Goal: Task Accomplishment & Management: Complete application form

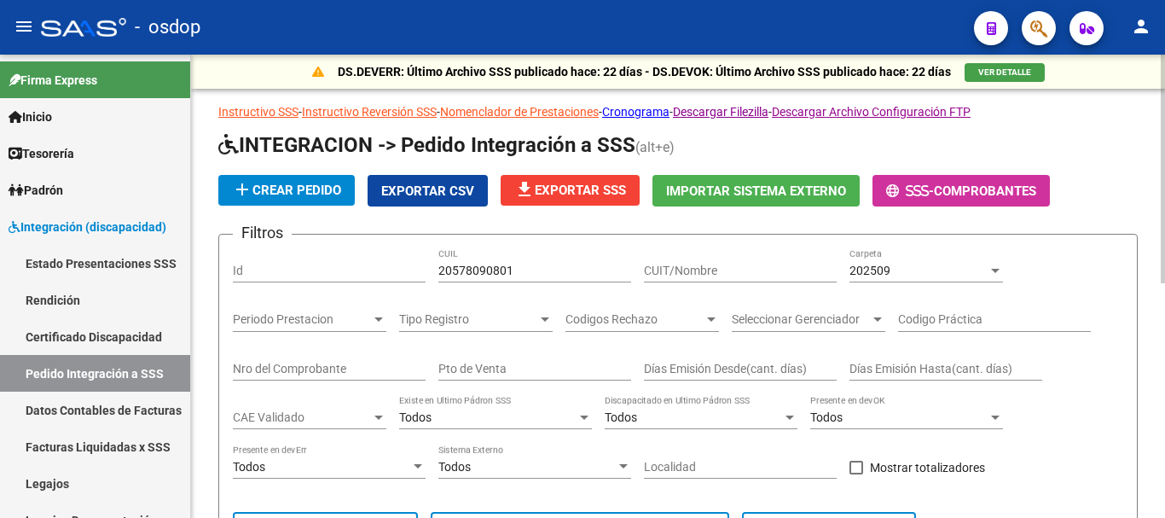
scroll to position [305, 0]
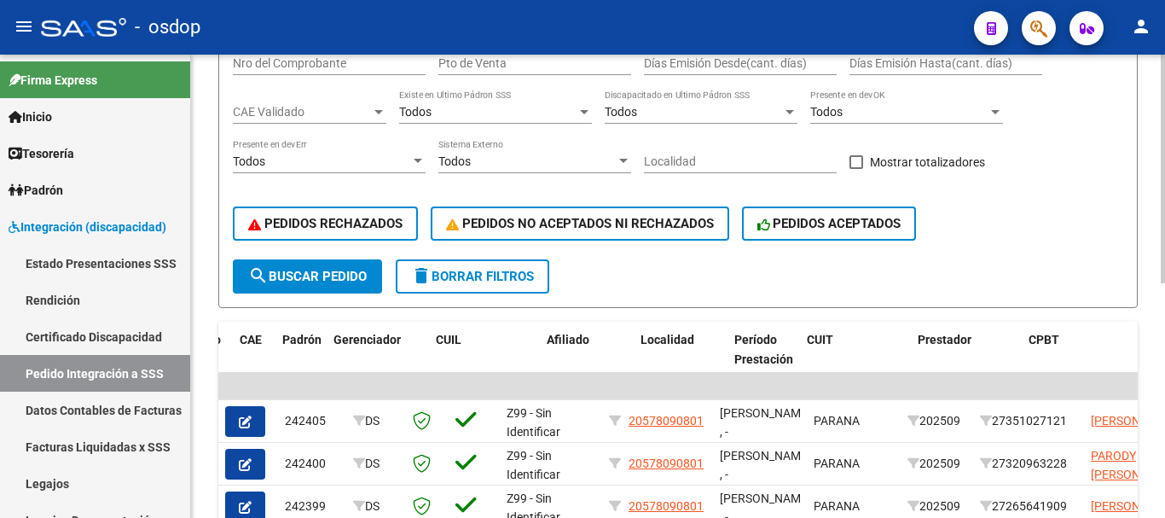
click at [497, 282] on span "delete Borrar Filtros" at bounding box center [472, 276] width 123 height 15
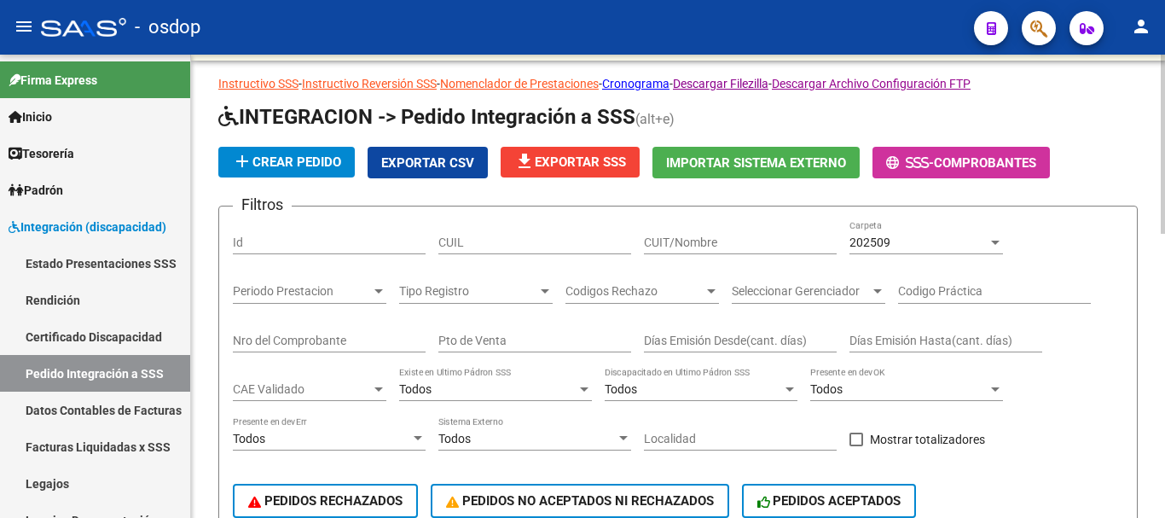
scroll to position [0, 0]
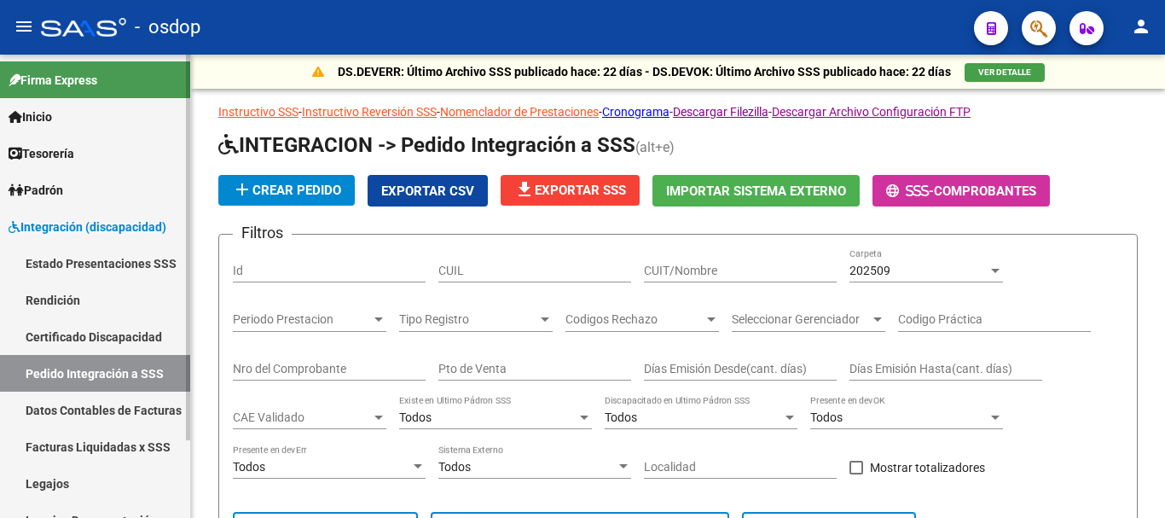
click at [113, 264] on link "Estado Presentaciones SSS" at bounding box center [95, 263] width 190 height 37
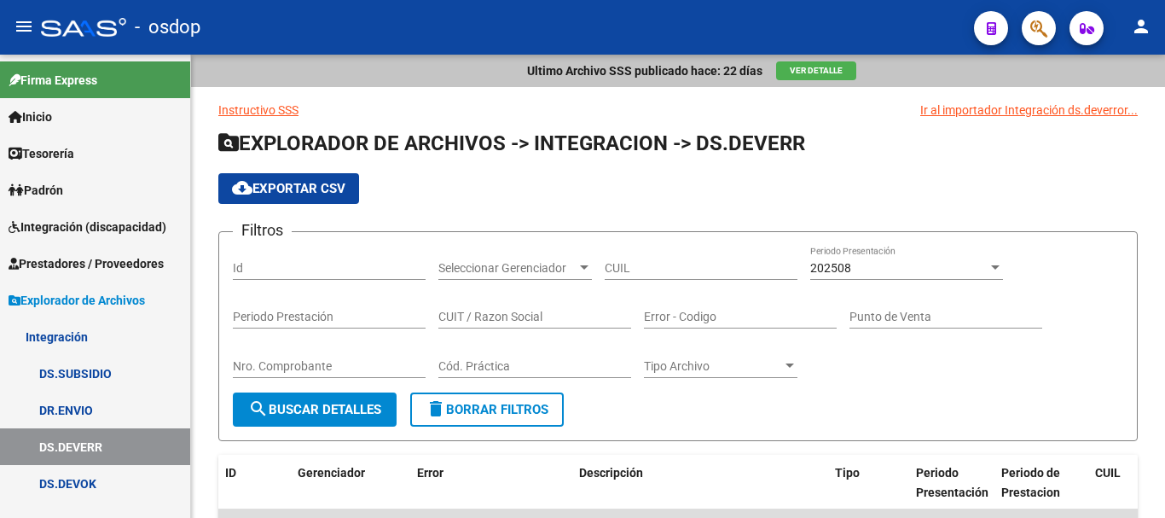
click at [111, 227] on span "Integración (discapacidad)" at bounding box center [88, 227] width 158 height 19
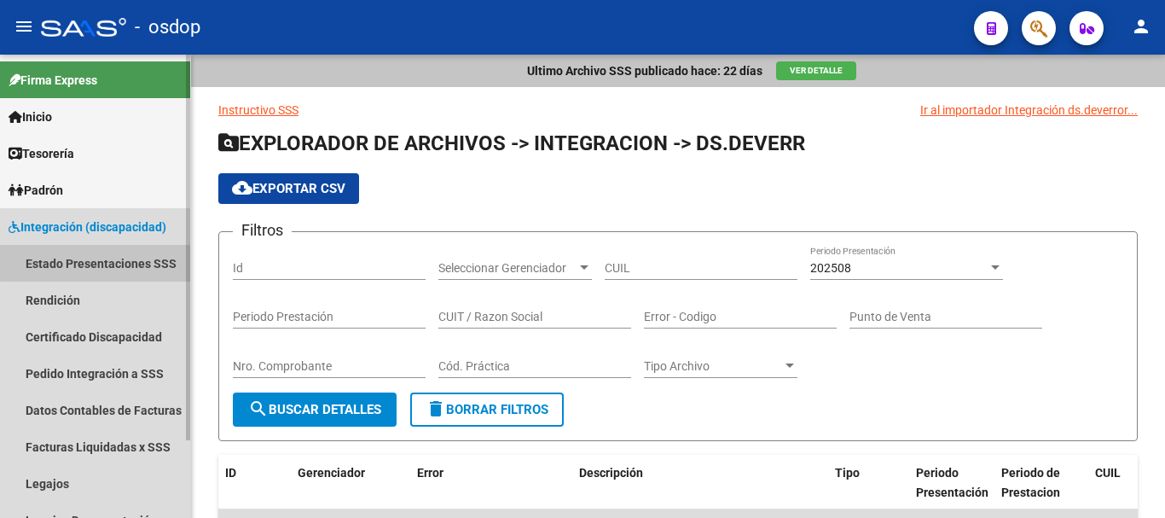
click at [112, 260] on link "Estado Presentaciones SSS" at bounding box center [95, 263] width 190 height 37
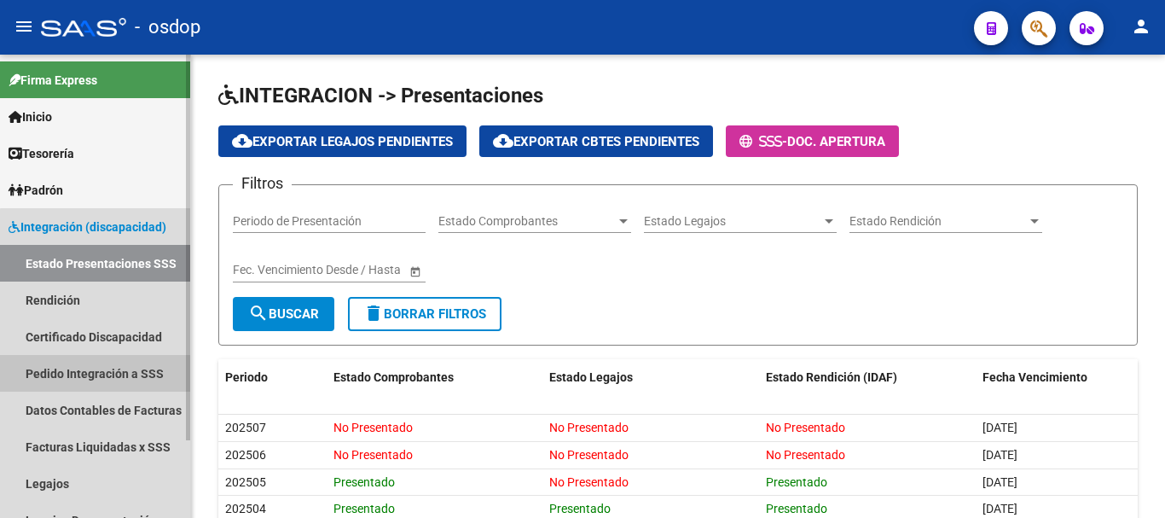
click at [121, 374] on link "Pedido Integración a SSS" at bounding box center [95, 373] width 190 height 37
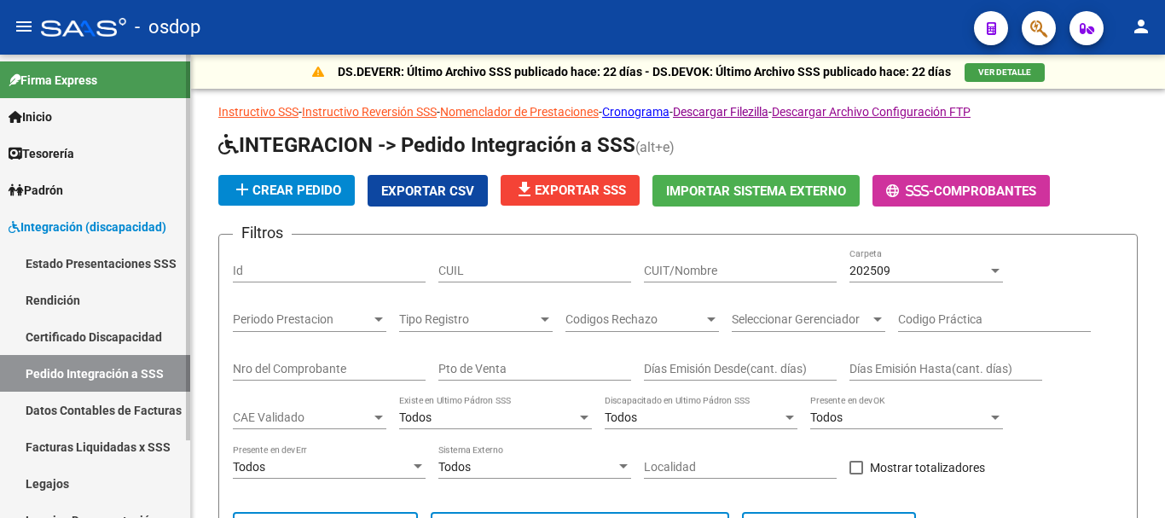
scroll to position [94, 0]
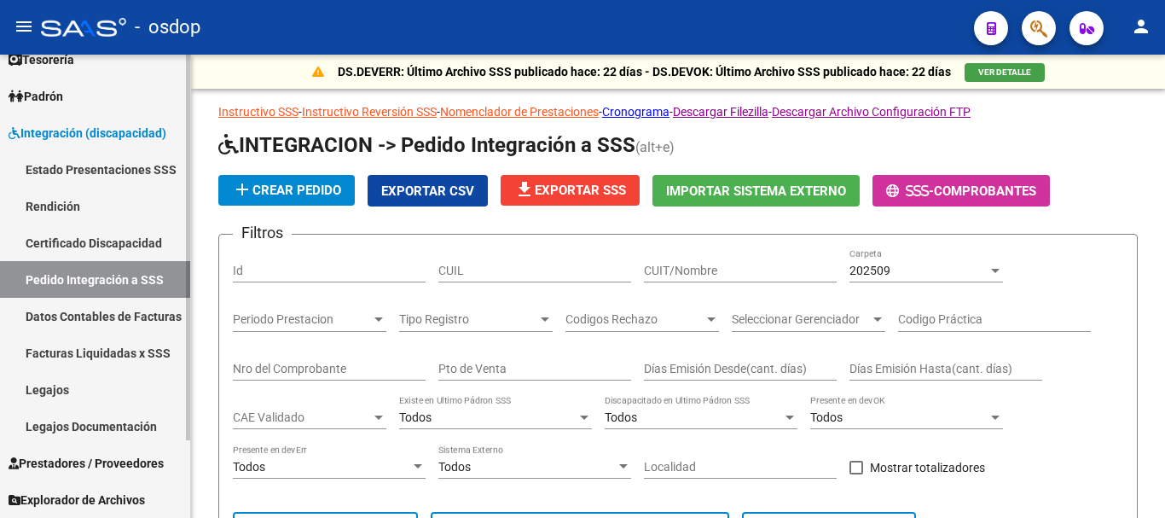
click at [108, 461] on span "Prestadores / Proveedores" at bounding box center [86, 463] width 155 height 19
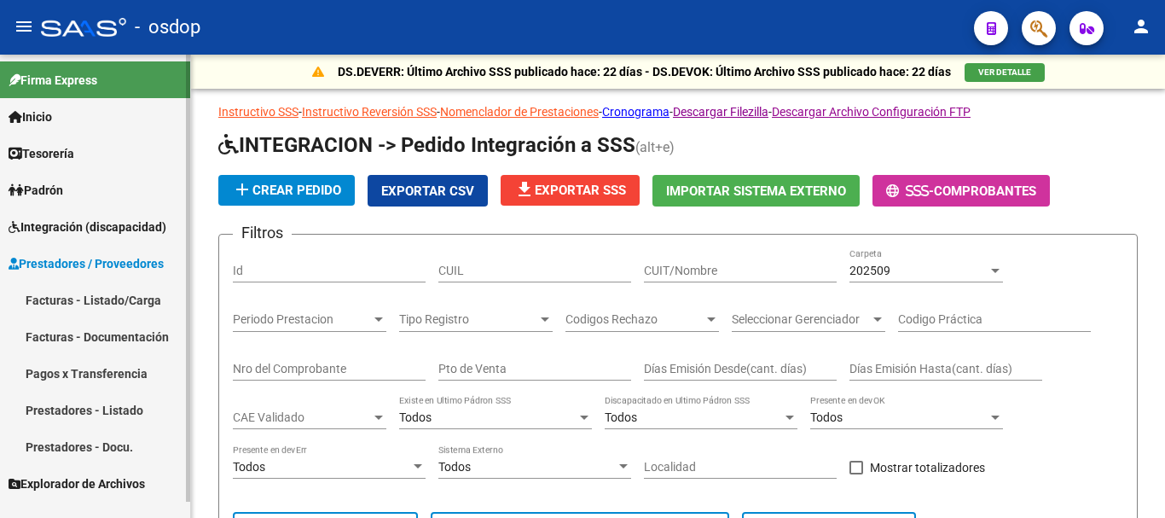
scroll to position [0, 0]
click at [110, 296] on link "Facturas - Listado/Carga" at bounding box center [95, 300] width 190 height 37
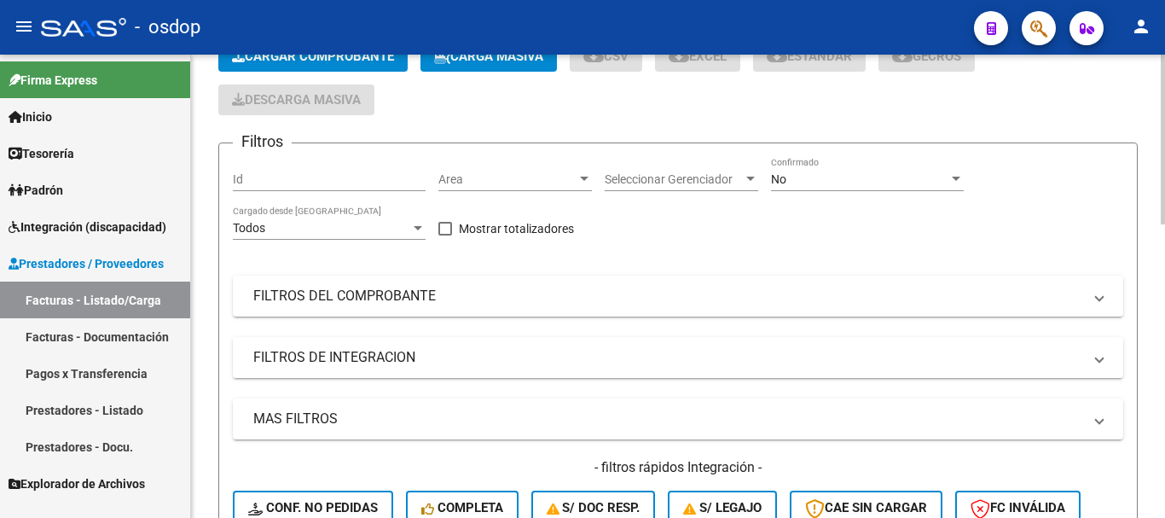
scroll to position [171, 0]
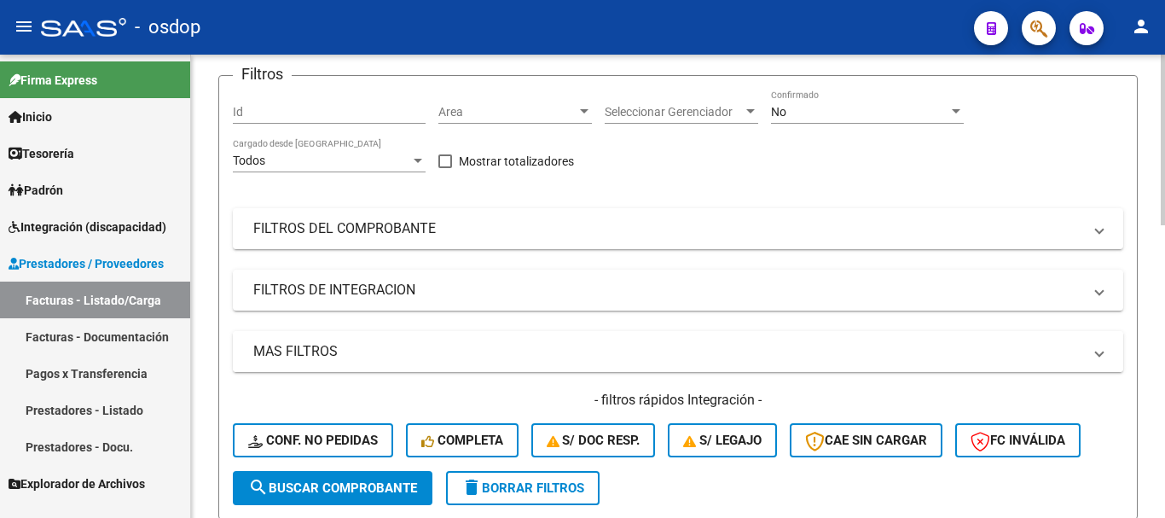
click at [303, 364] on mat-expansion-panel-header "MAS FILTROS" at bounding box center [678, 351] width 891 height 41
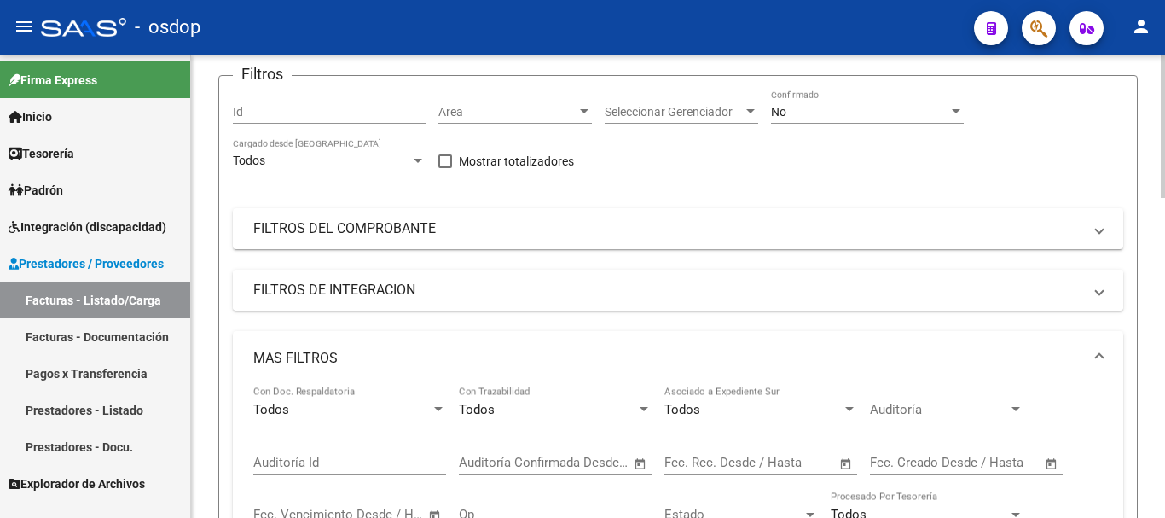
click at [266, 296] on mat-panel-title "FILTROS DE INTEGRACION" at bounding box center [667, 290] width 829 height 19
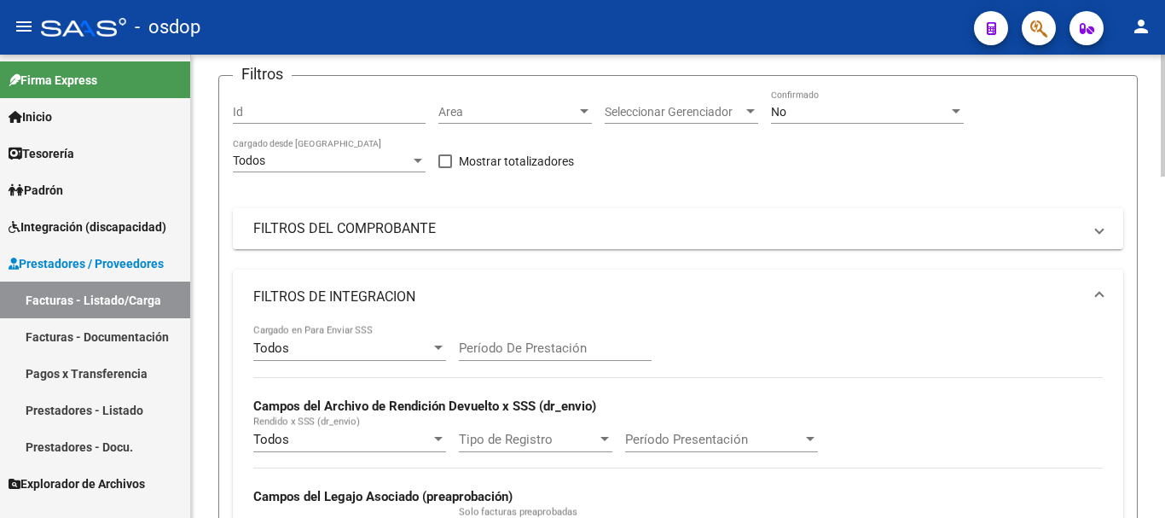
click at [294, 228] on mat-panel-title "FILTROS DEL COMPROBANTE" at bounding box center [667, 228] width 829 height 19
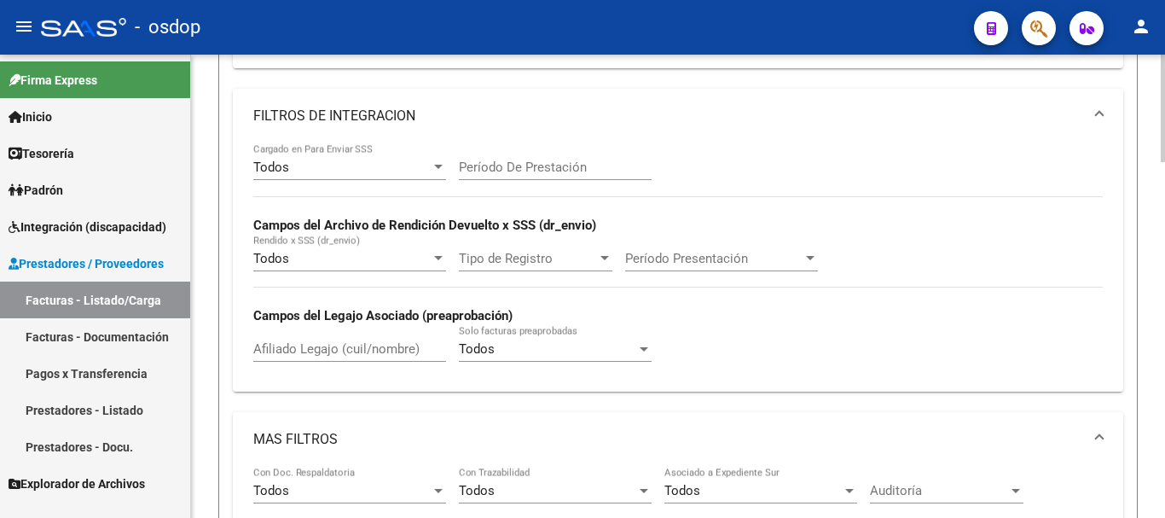
scroll to position [597, 0]
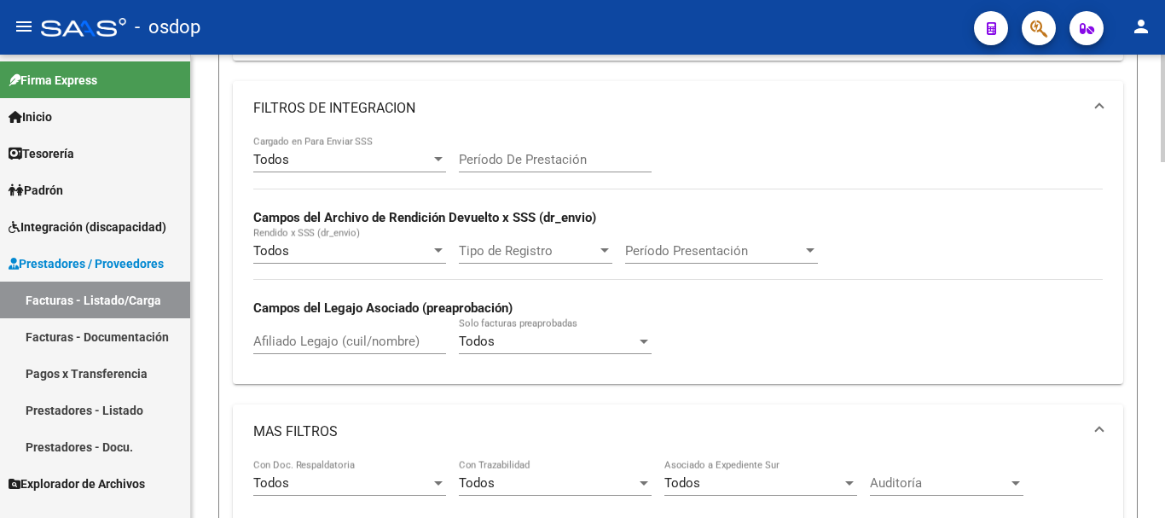
click at [317, 336] on input "Afiliado Legajo (cuil/nombre)" at bounding box center [349, 341] width 193 height 15
paste input "20569009503"
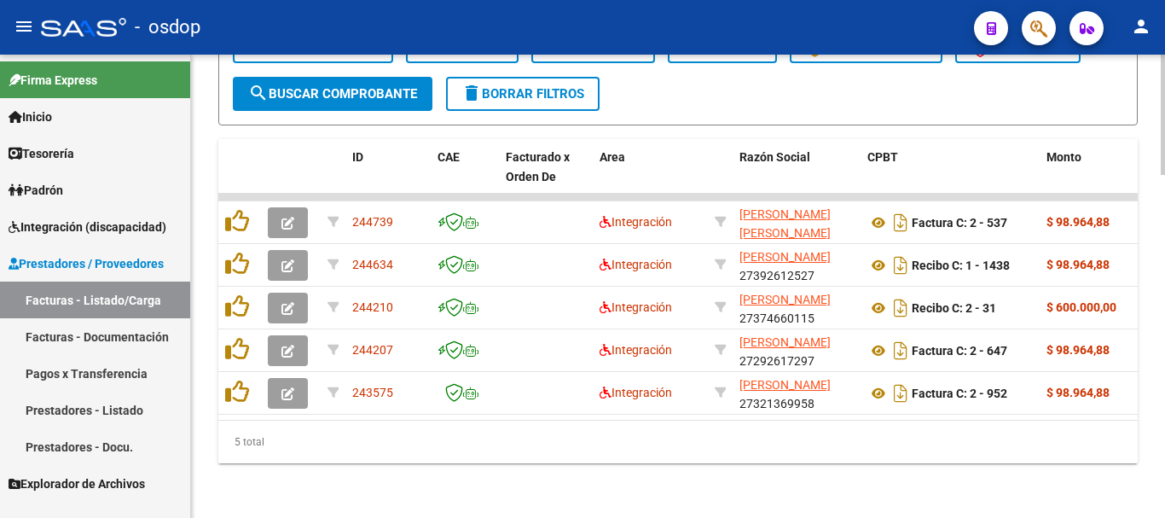
scroll to position [1318, 0]
type input "20569009503"
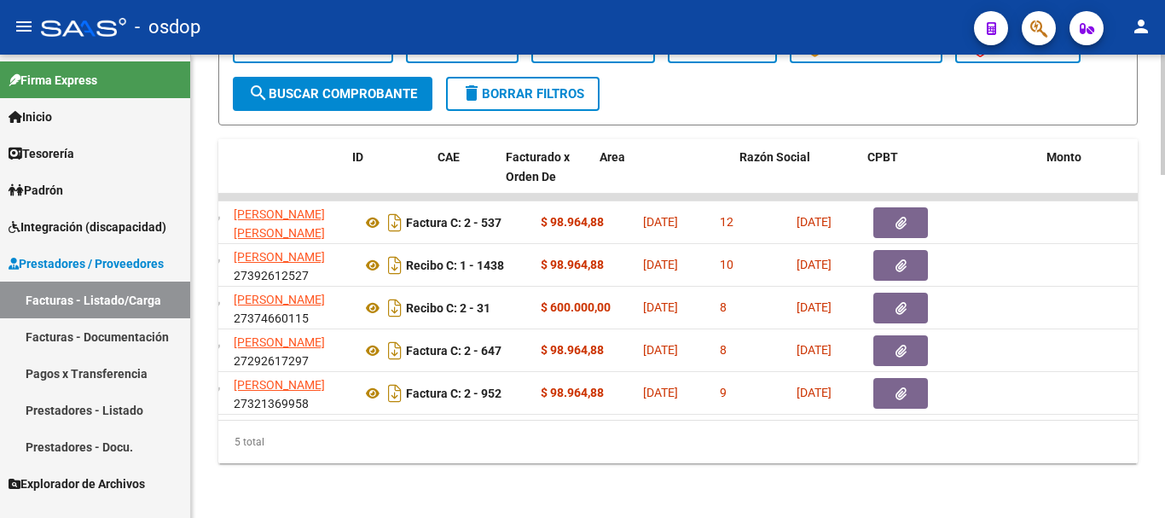
scroll to position [0, 0]
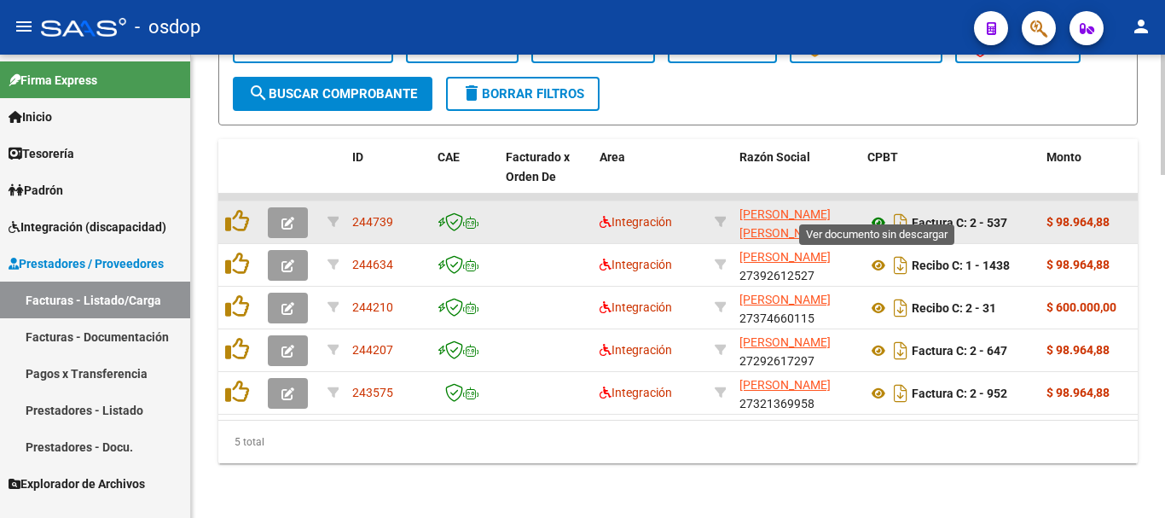
click at [880, 212] on icon at bounding box center [879, 222] width 22 height 20
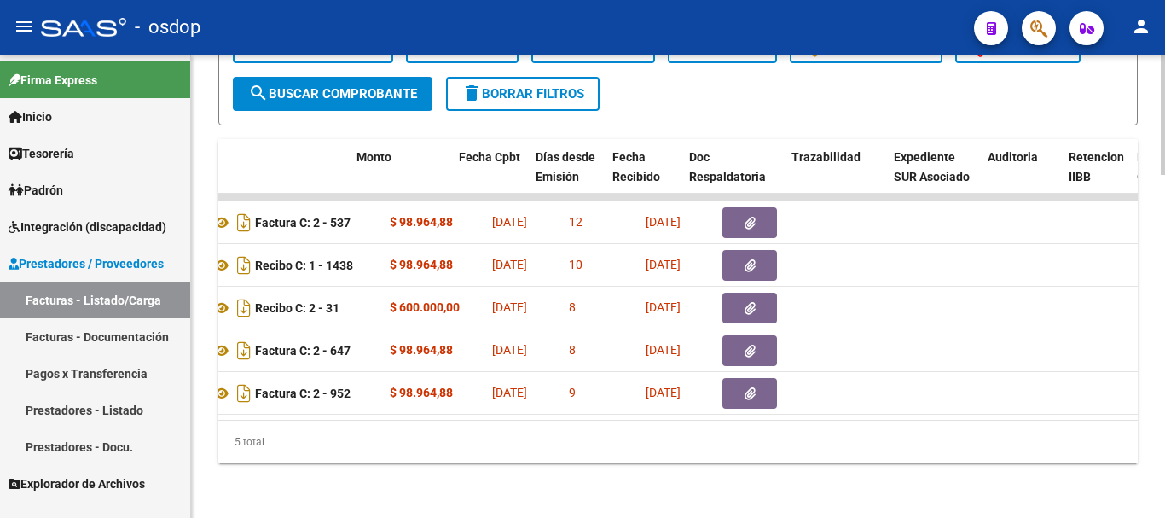
scroll to position [0, 703]
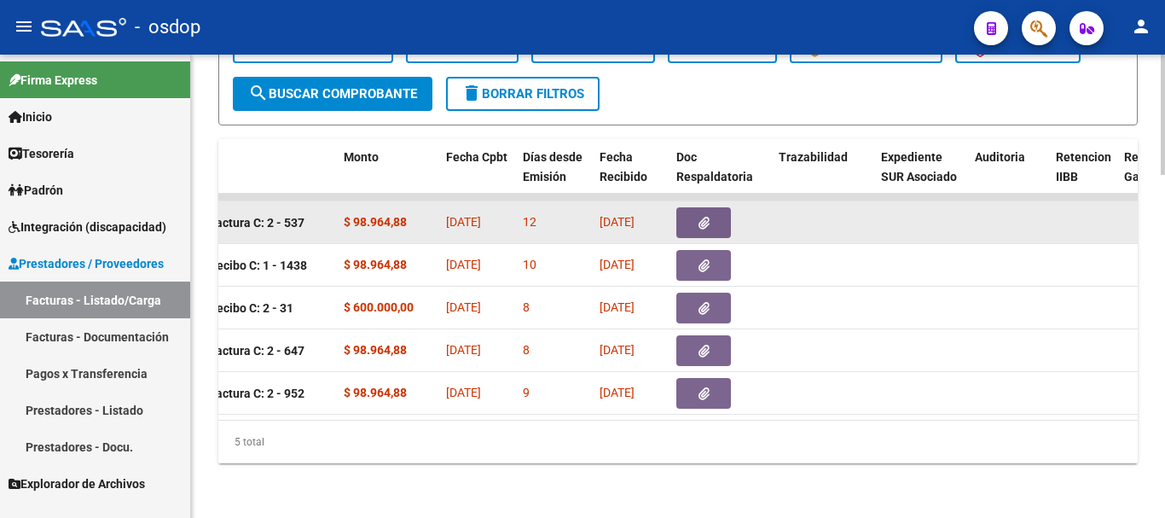
click at [715, 209] on button "button" at bounding box center [704, 222] width 55 height 31
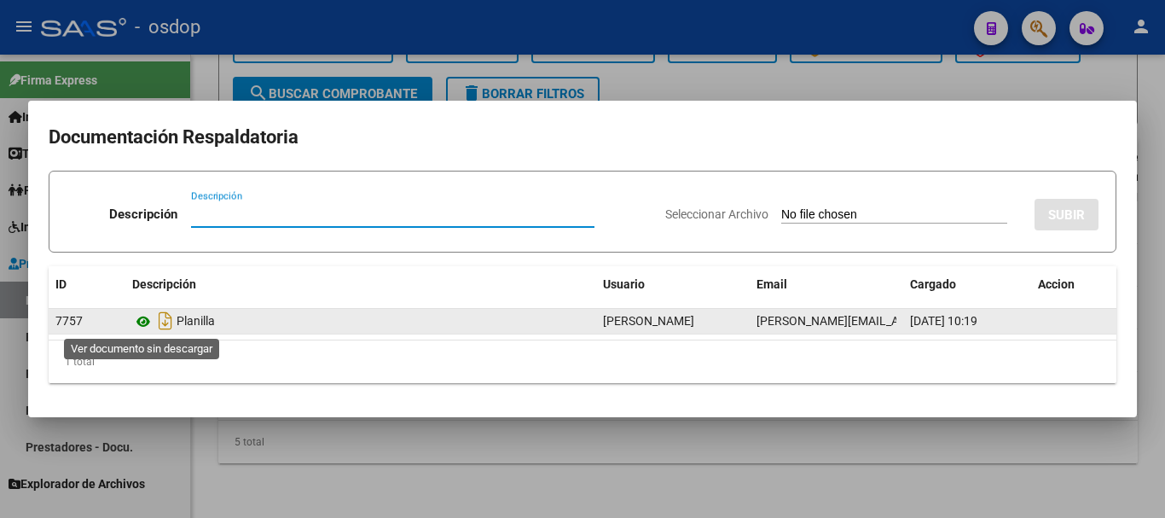
click at [148, 322] on icon at bounding box center [143, 321] width 22 height 20
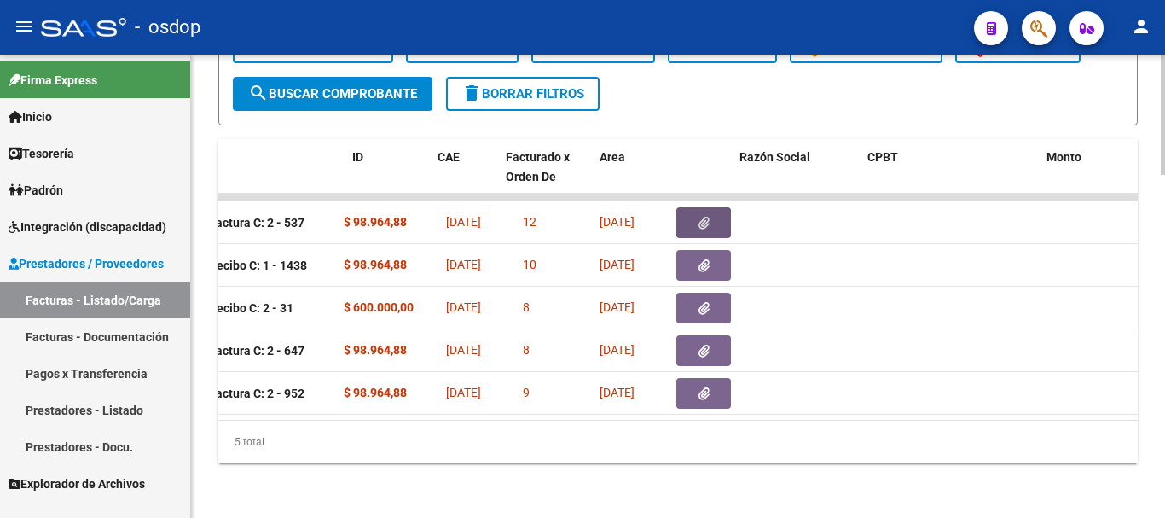
scroll to position [0, 0]
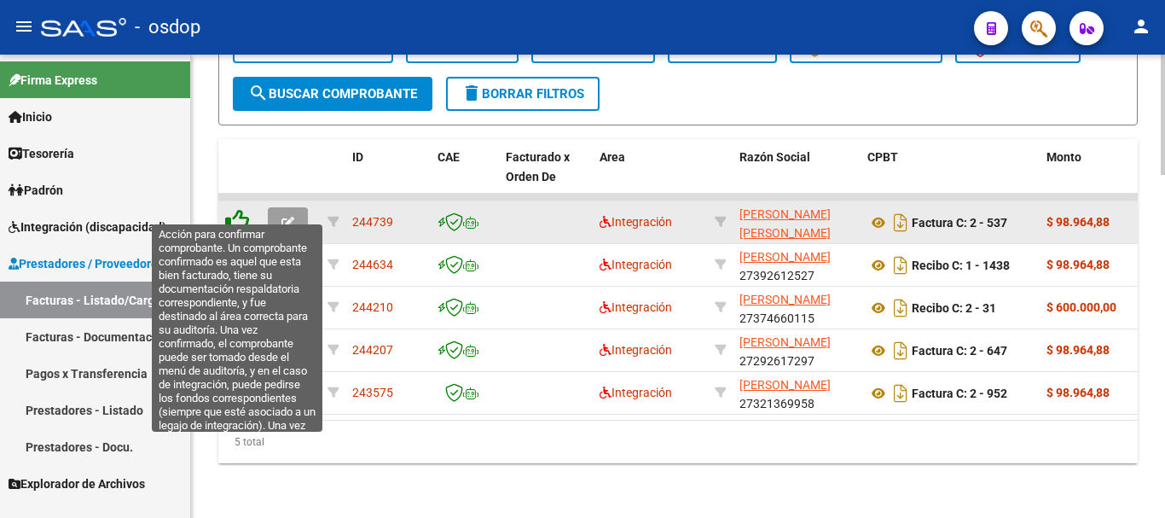
click at [237, 210] on icon at bounding box center [237, 221] width 24 height 24
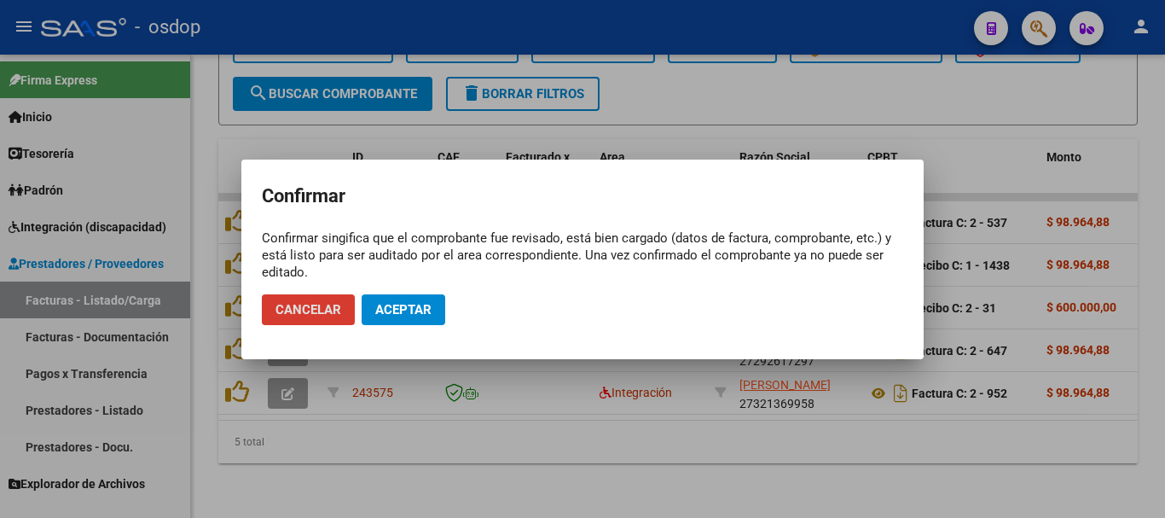
click at [378, 305] on span "Aceptar" at bounding box center [403, 309] width 56 height 15
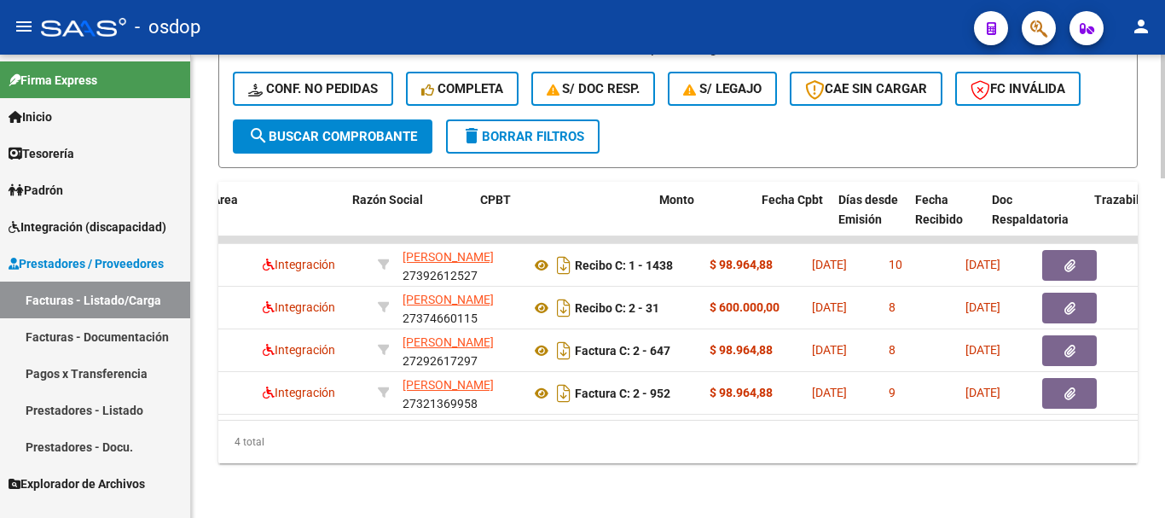
scroll to position [0, 438]
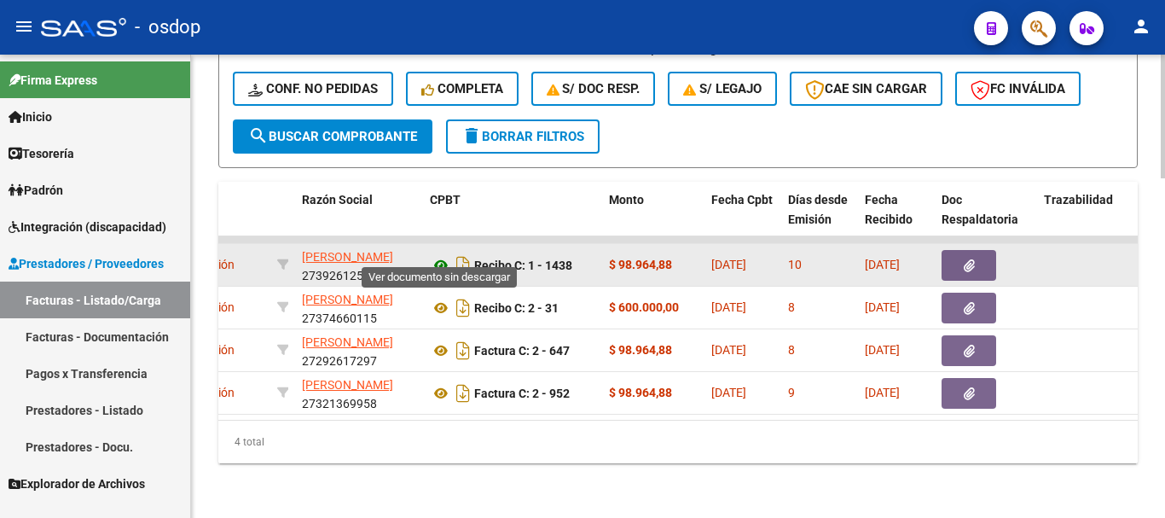
click at [443, 255] on icon at bounding box center [441, 265] width 22 height 20
click at [970, 259] on icon "button" at bounding box center [969, 265] width 11 height 13
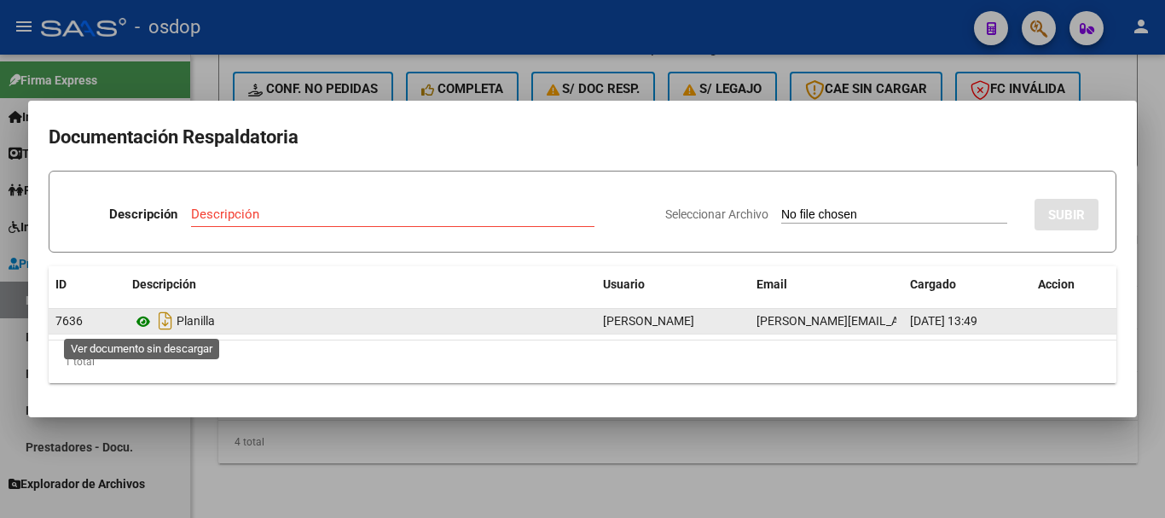
click at [140, 324] on icon at bounding box center [143, 321] width 22 height 20
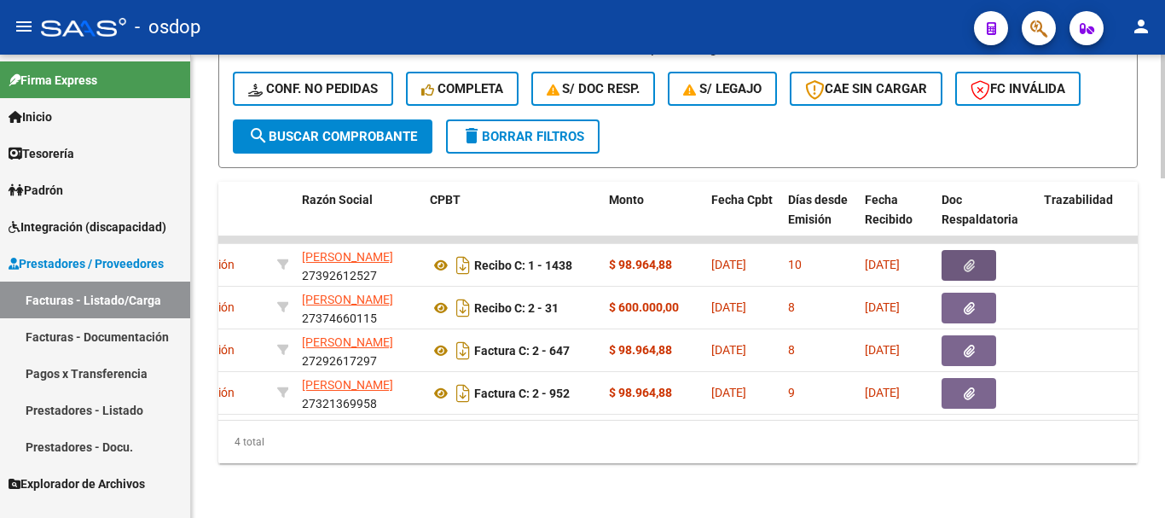
scroll to position [0, 0]
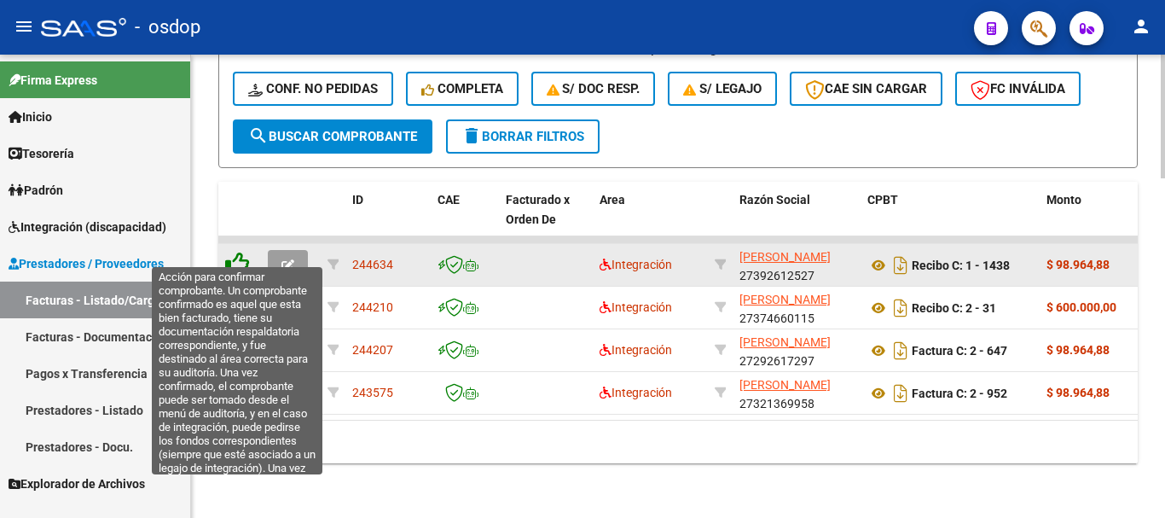
click at [237, 252] on icon at bounding box center [237, 264] width 24 height 24
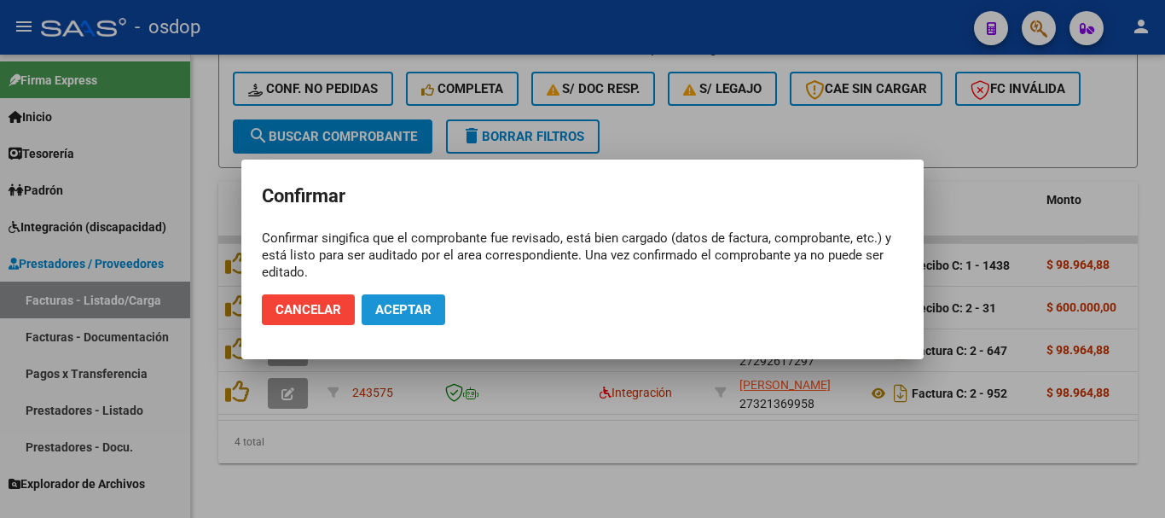
click at [405, 315] on span "Aceptar" at bounding box center [403, 309] width 56 height 15
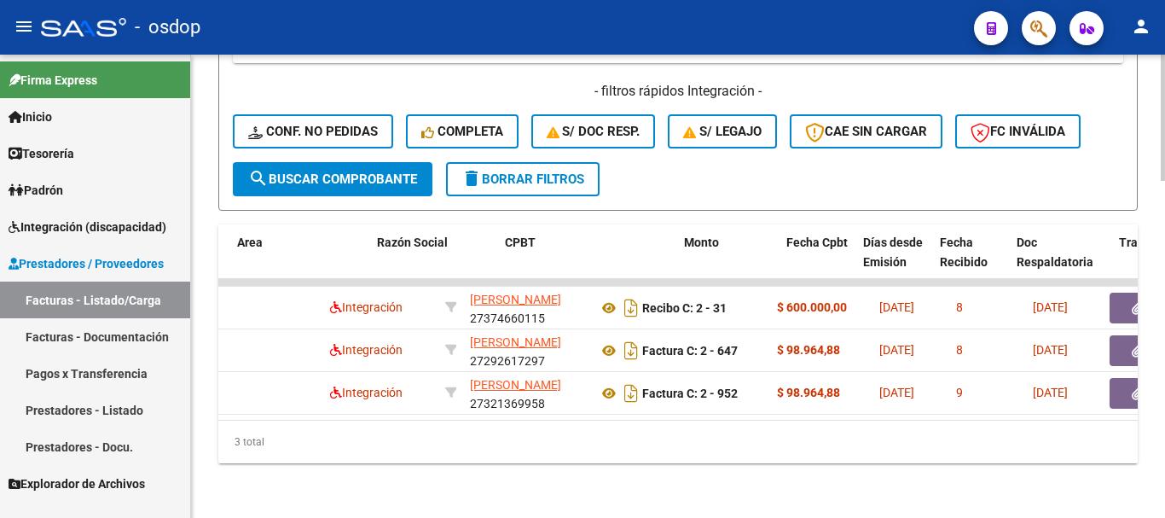
scroll to position [0, 450]
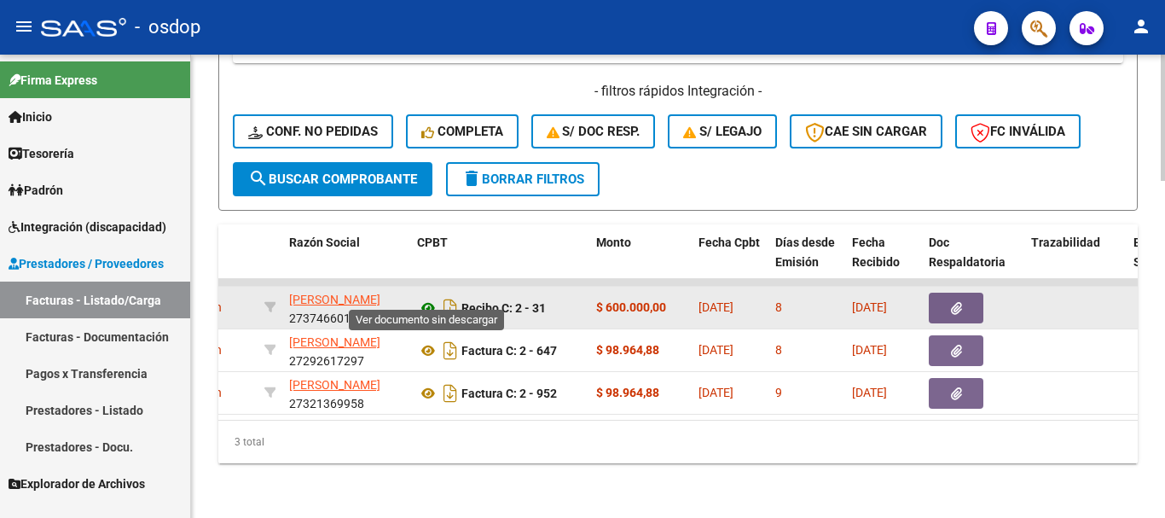
click at [430, 298] on icon at bounding box center [428, 308] width 22 height 20
click at [954, 302] on icon "button" at bounding box center [956, 308] width 11 height 13
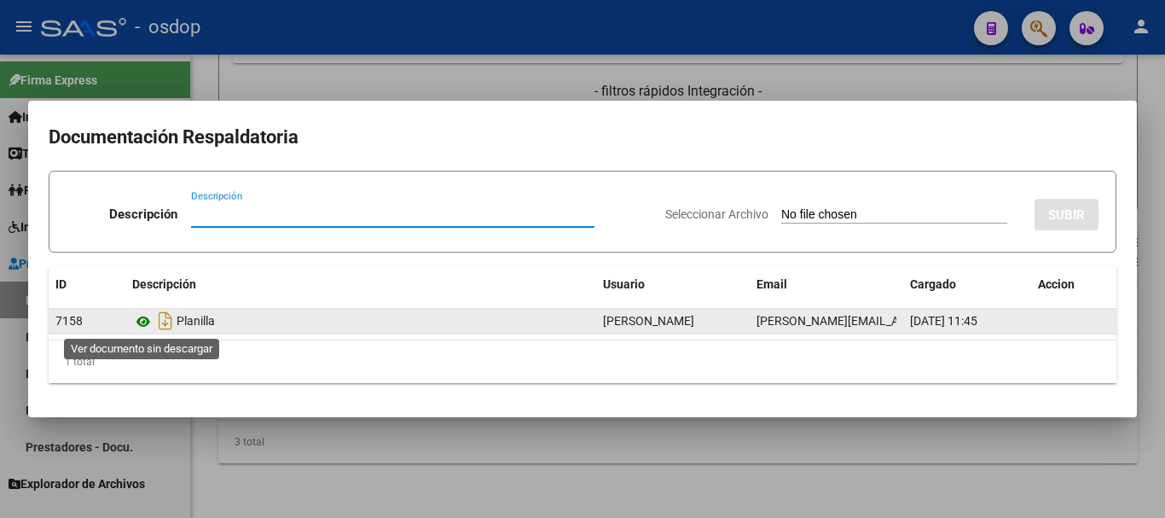
click at [139, 321] on icon at bounding box center [143, 321] width 22 height 20
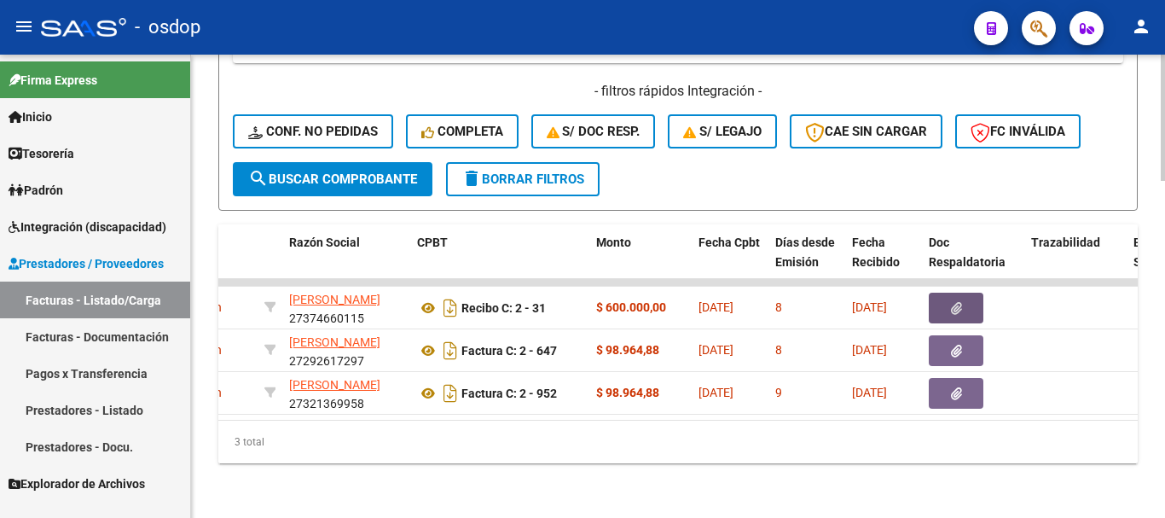
scroll to position [0, 0]
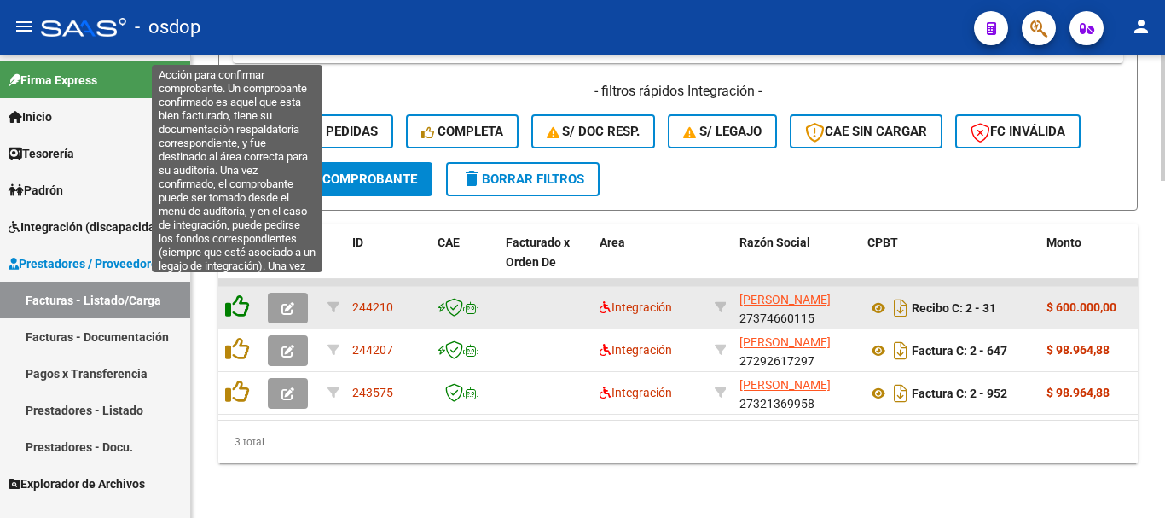
click at [240, 299] on icon at bounding box center [237, 306] width 24 height 24
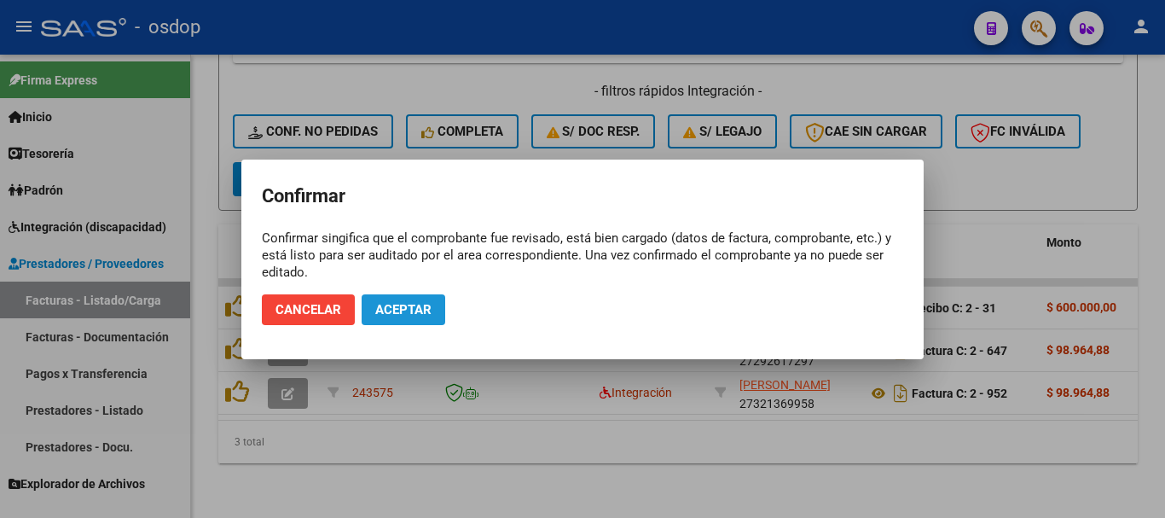
click at [377, 306] on span "Aceptar" at bounding box center [403, 309] width 56 height 15
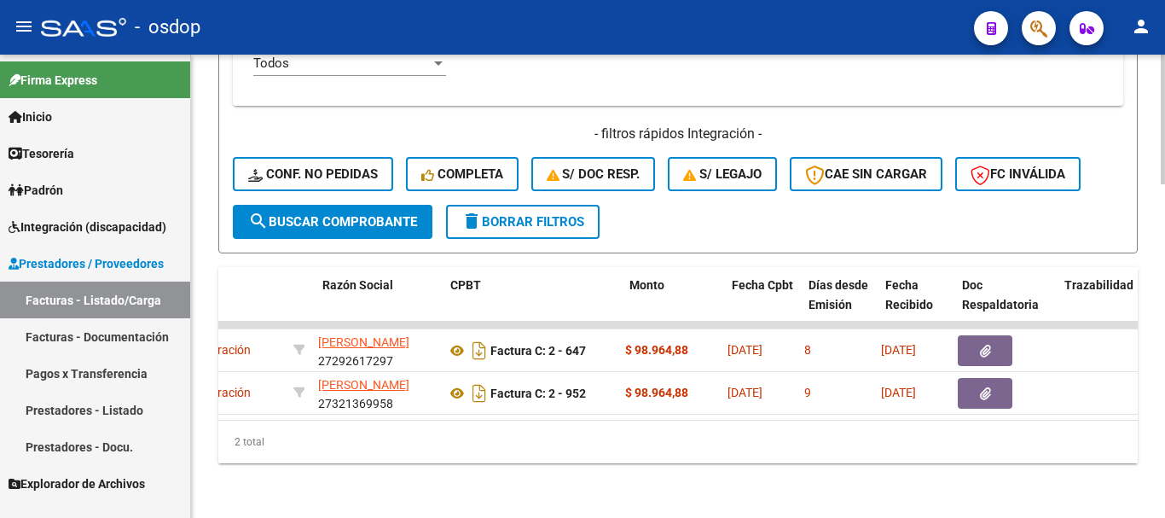
scroll to position [0, 417]
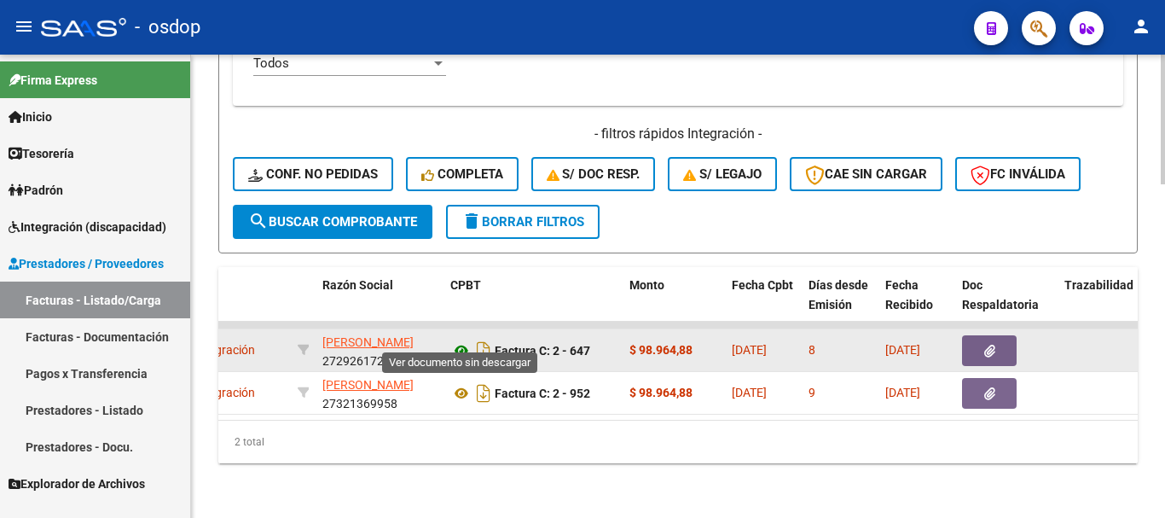
click at [460, 340] on icon at bounding box center [461, 350] width 22 height 20
click at [990, 345] on icon "button" at bounding box center [990, 351] width 11 height 13
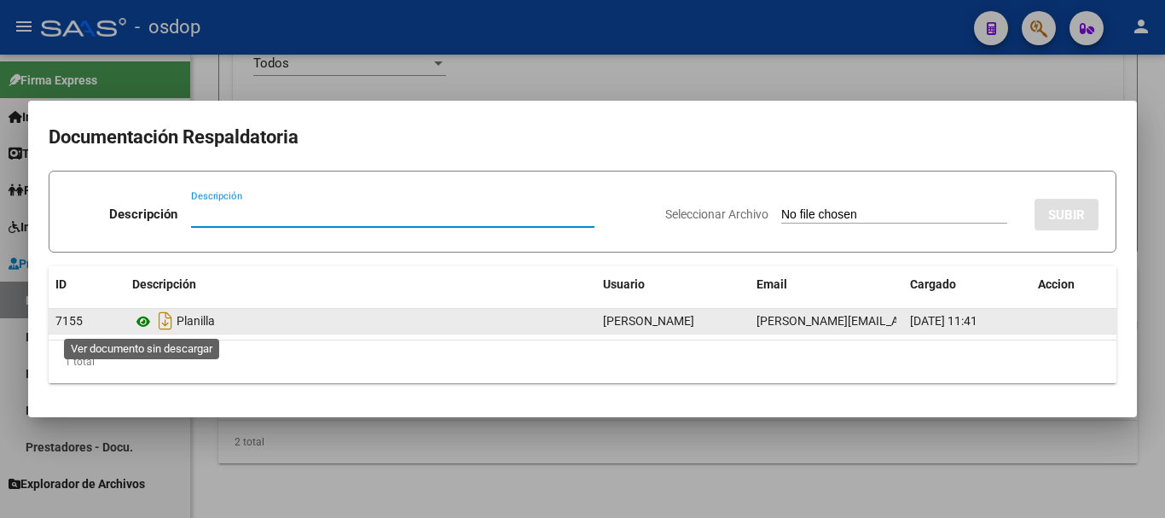
click at [148, 315] on icon at bounding box center [143, 321] width 22 height 20
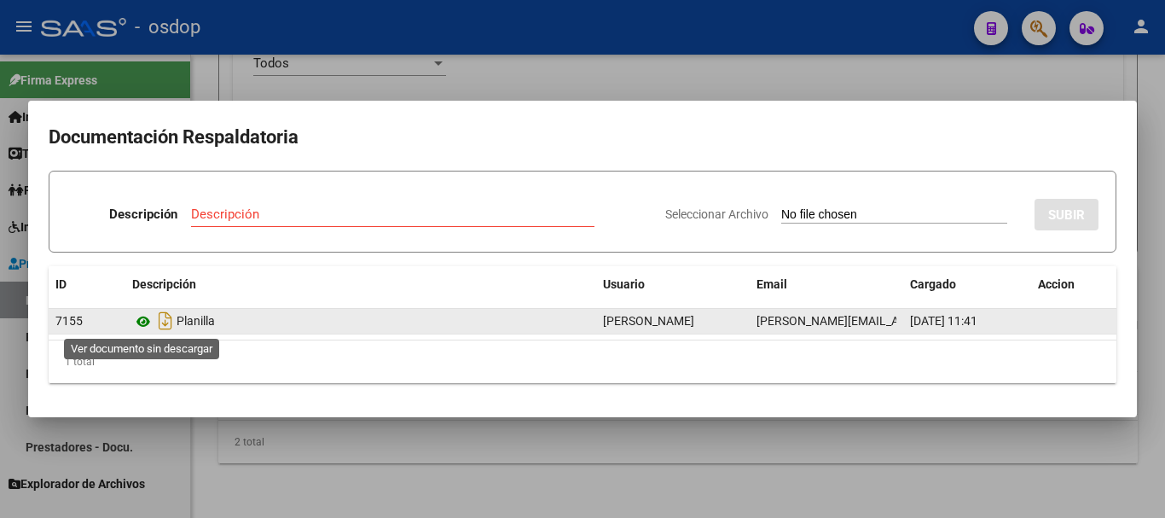
click at [142, 323] on icon at bounding box center [143, 321] width 22 height 20
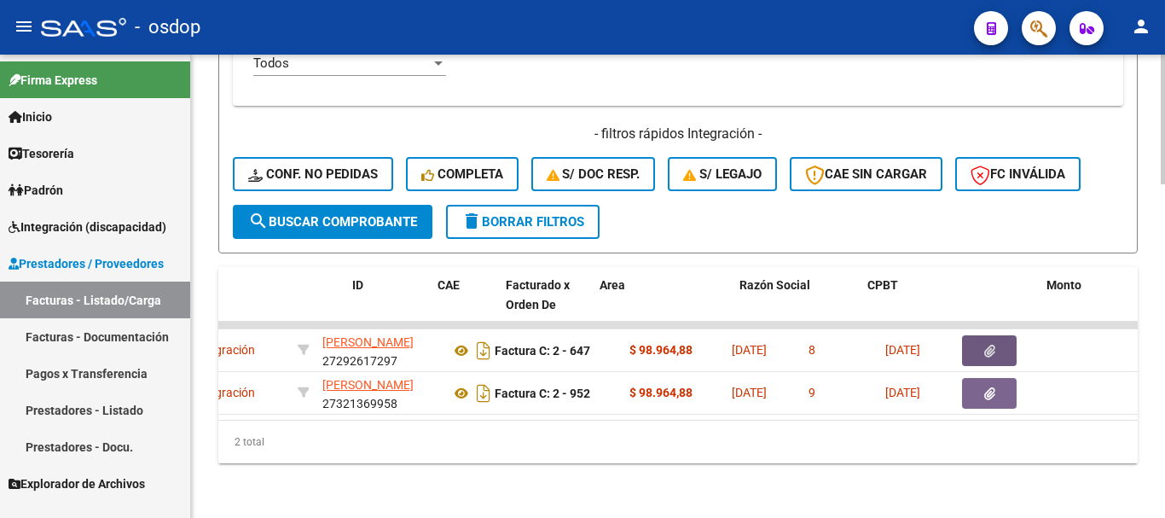
scroll to position [0, 0]
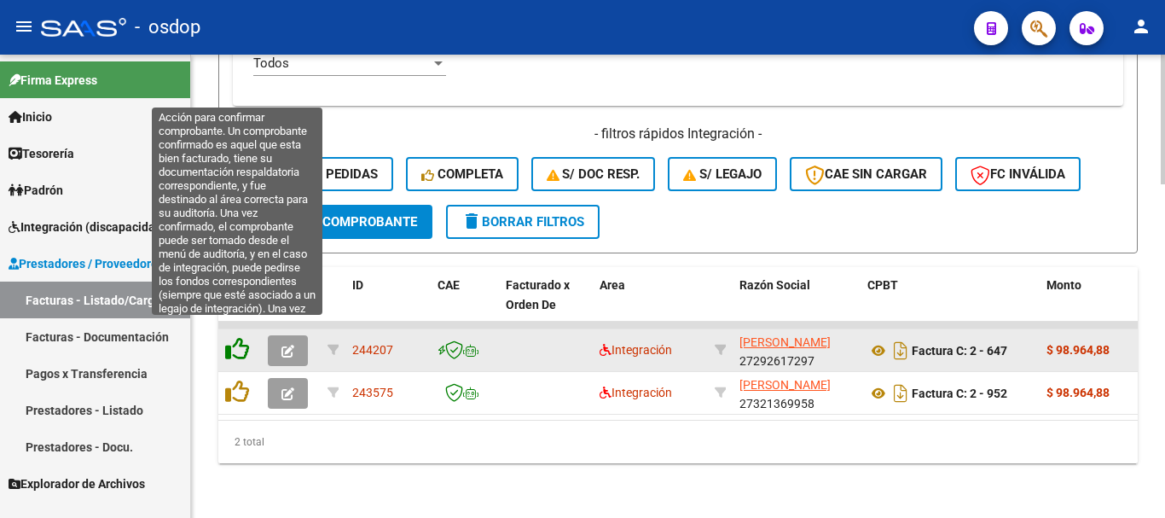
click at [233, 337] on icon at bounding box center [237, 349] width 24 height 24
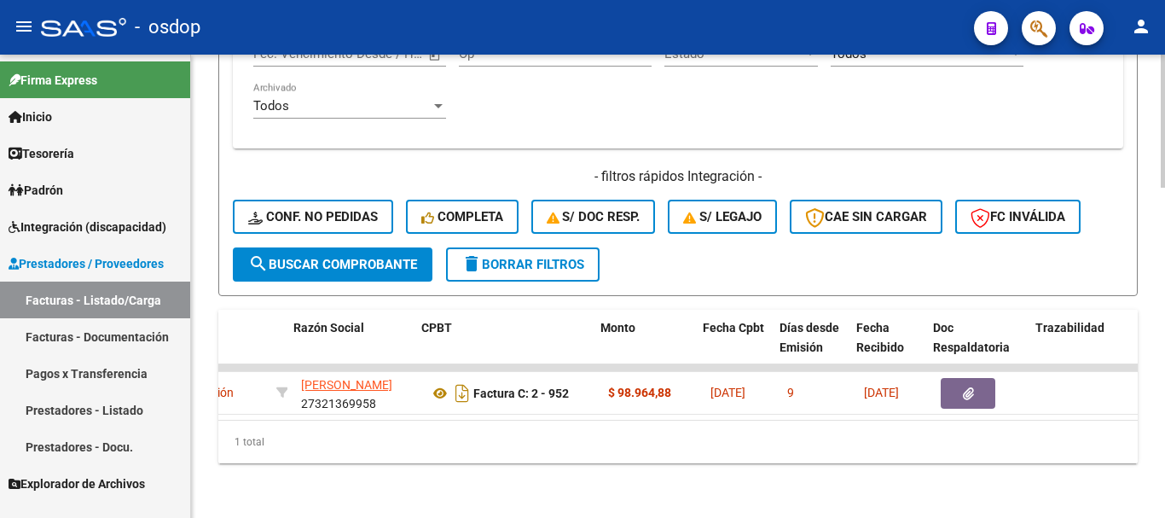
scroll to position [0, 446]
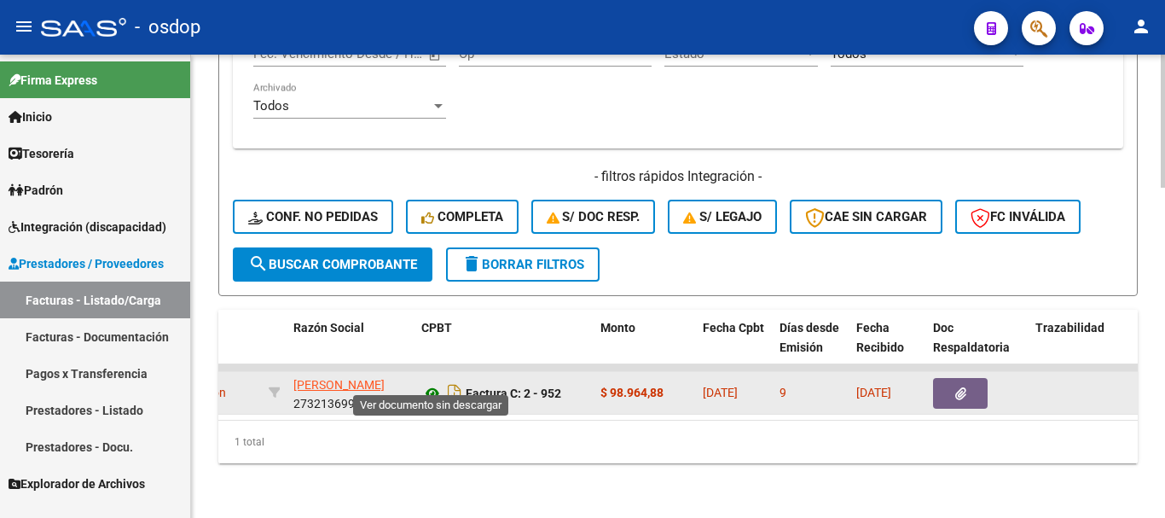
click at [433, 383] on icon at bounding box center [432, 393] width 22 height 20
click at [954, 380] on button "button" at bounding box center [960, 393] width 55 height 31
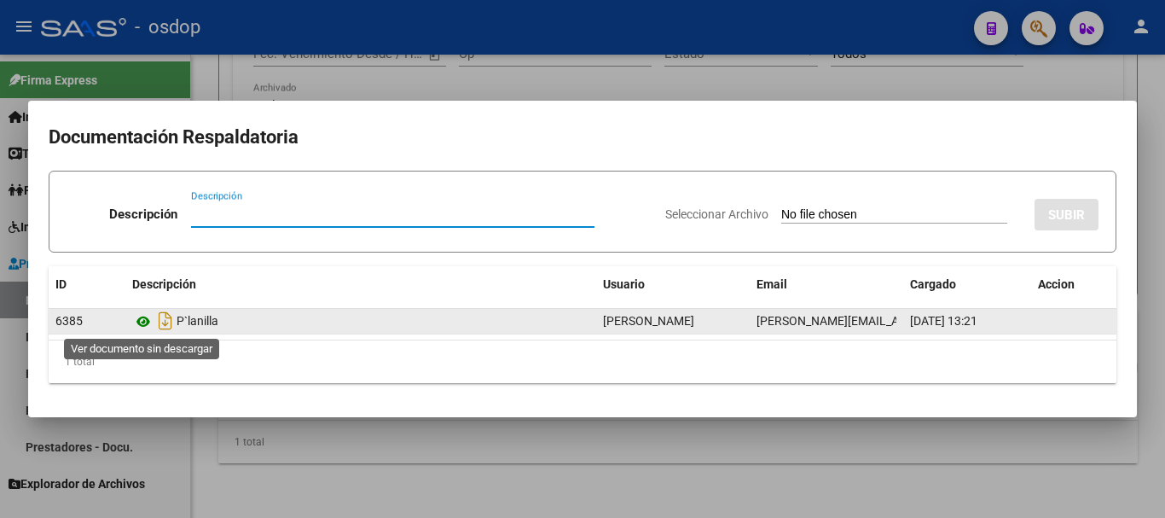
click at [144, 326] on icon at bounding box center [143, 321] width 22 height 20
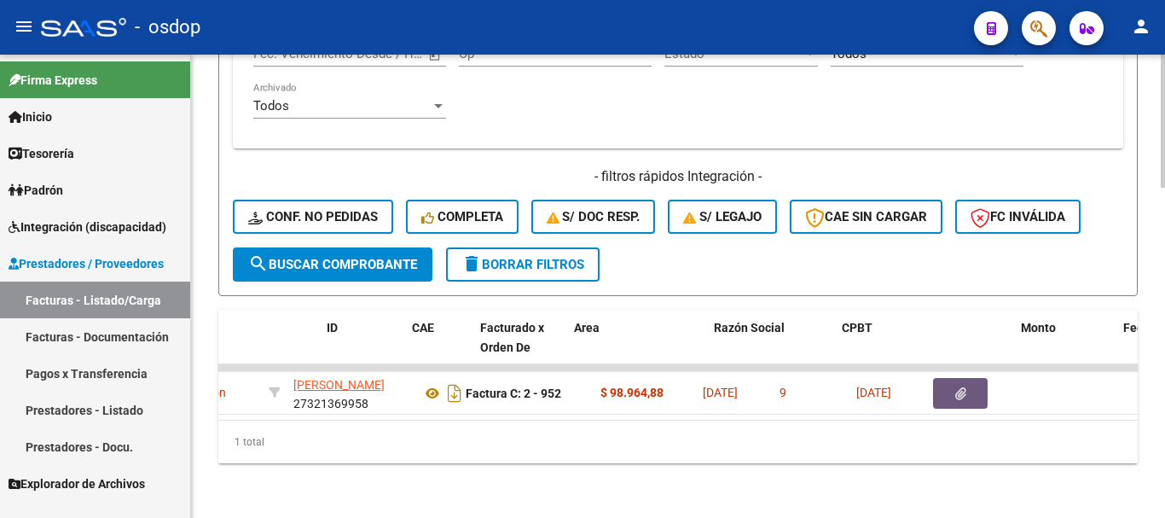
scroll to position [0, 0]
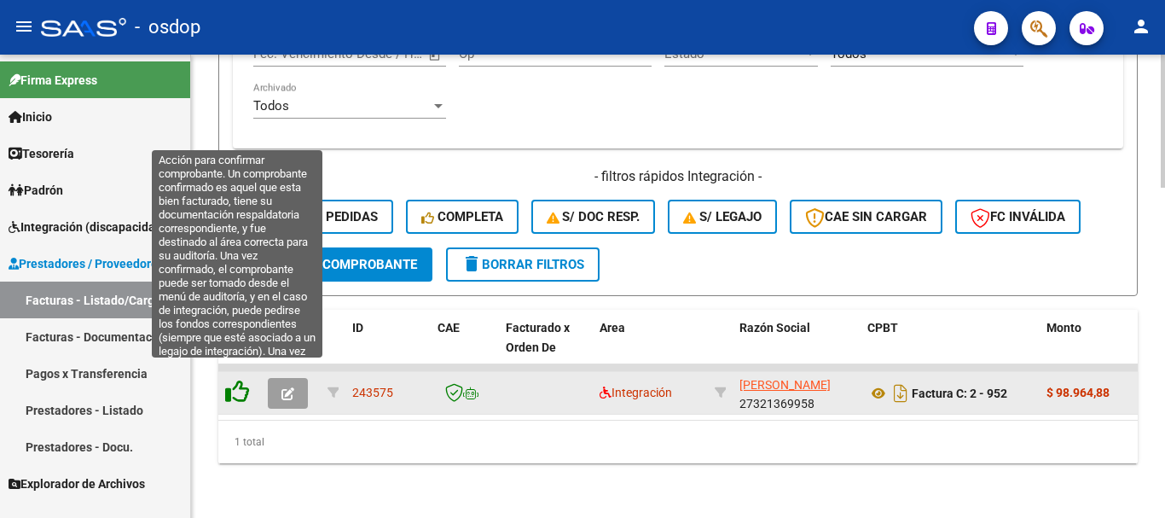
click at [231, 380] on icon at bounding box center [237, 392] width 24 height 24
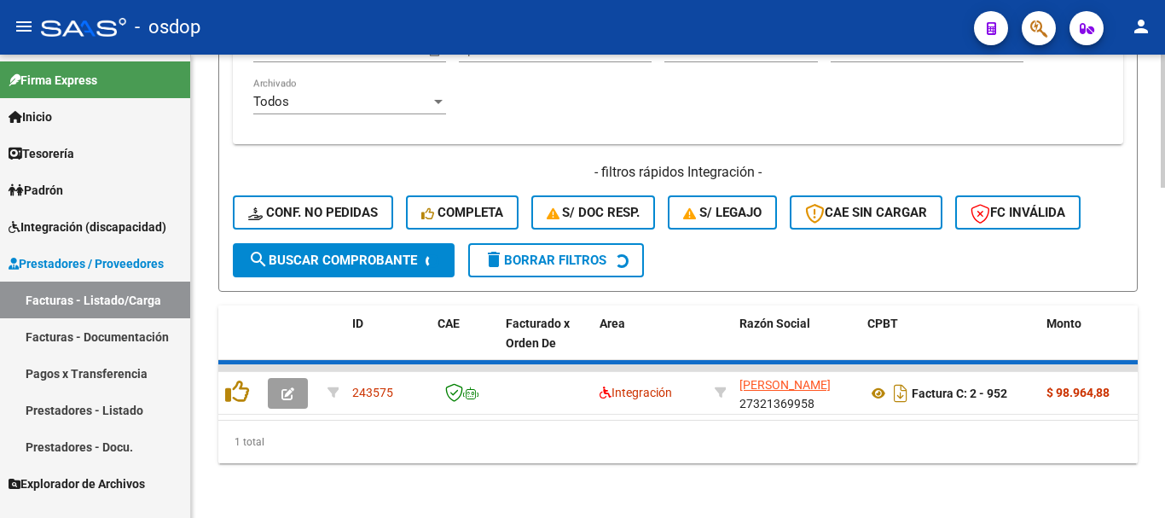
scroll to position [1119, 0]
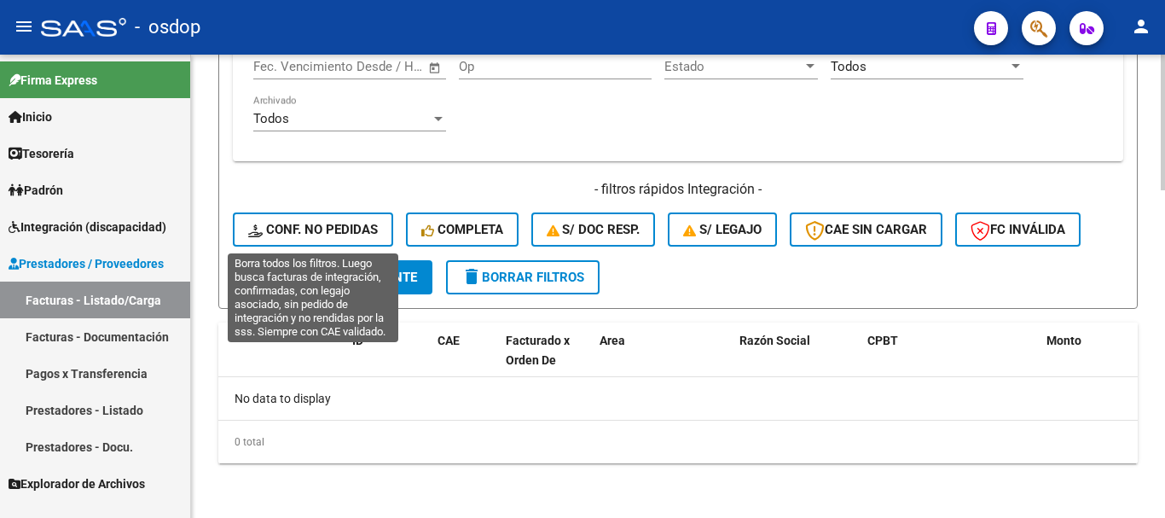
click at [345, 223] on span "Conf. no pedidas" at bounding box center [313, 229] width 130 height 15
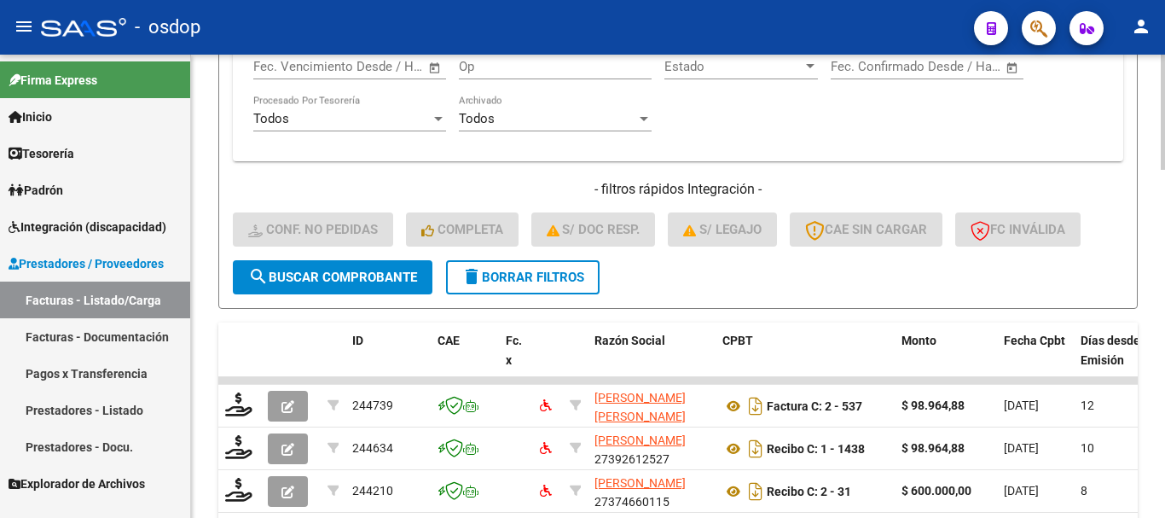
click at [538, 277] on span "delete Borrar Filtros" at bounding box center [523, 277] width 123 height 15
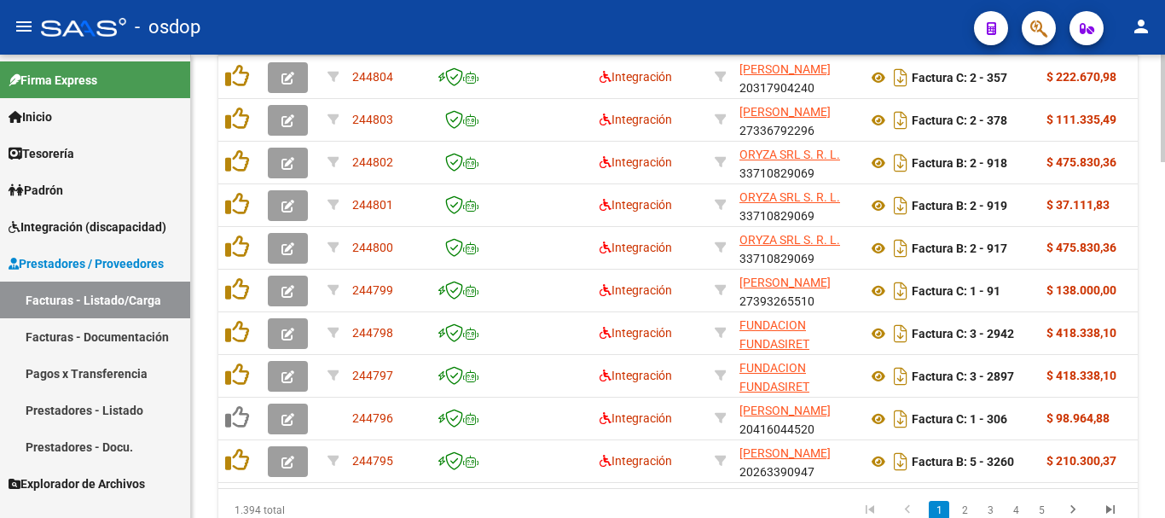
scroll to position [1276, 0]
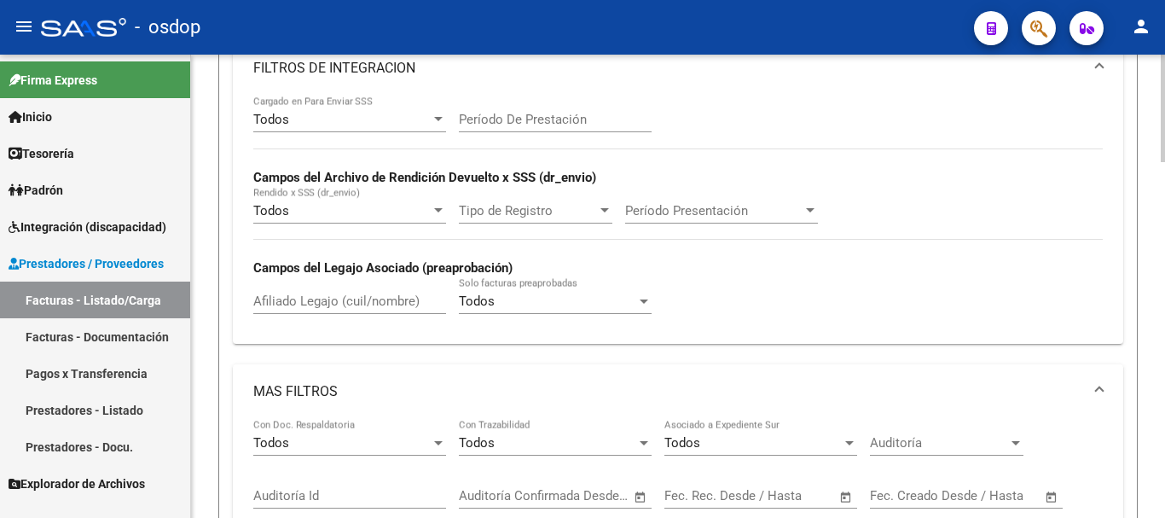
scroll to position [593, 0]
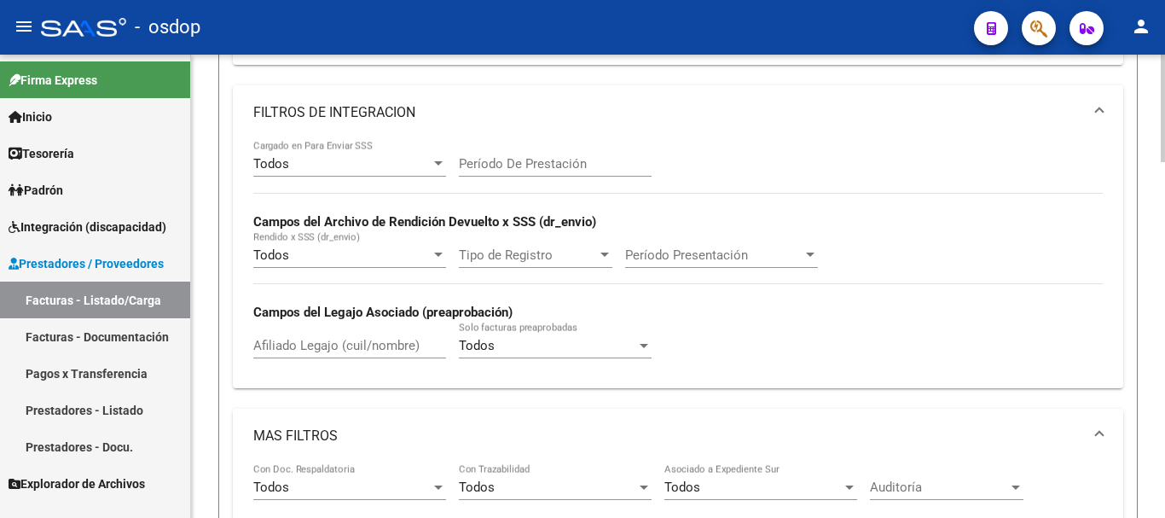
click at [305, 344] on input "Afiliado Legajo (cuil/nombre)" at bounding box center [349, 345] width 193 height 15
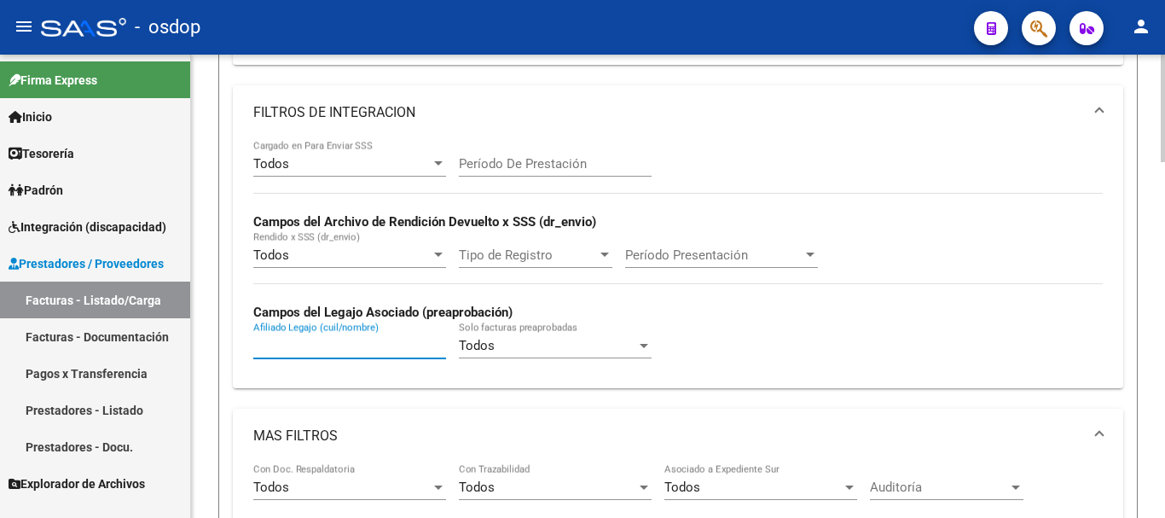
paste input "20569009503"
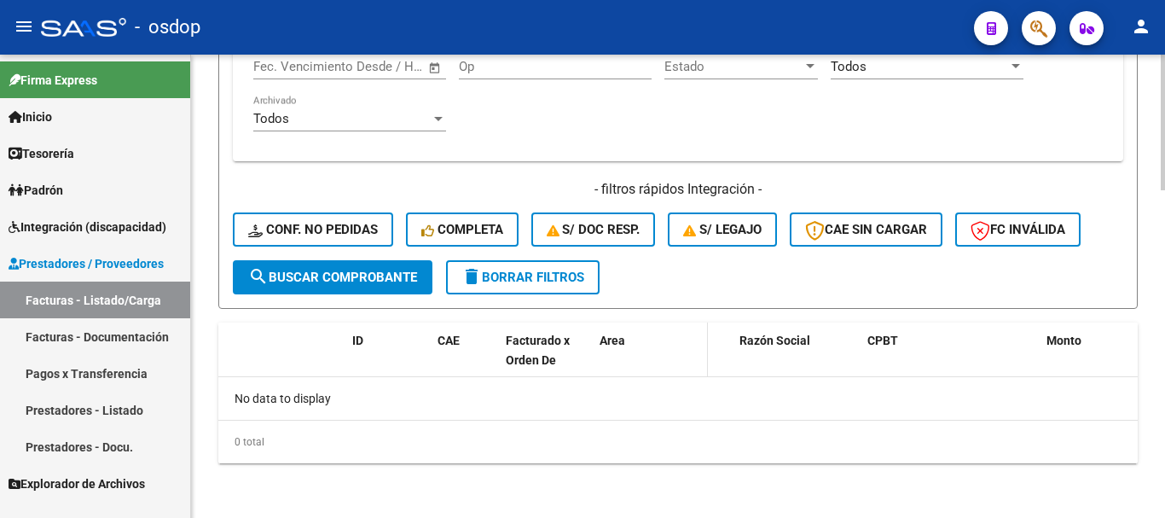
scroll to position [1034, 0]
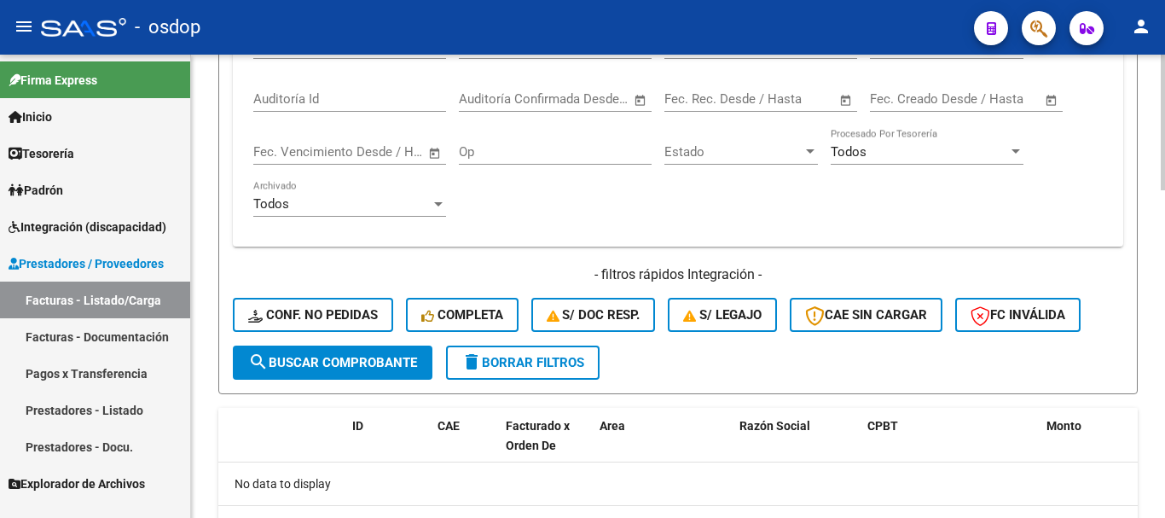
type input "20569009503"
click at [552, 376] on button "delete Borrar Filtros" at bounding box center [523, 363] width 154 height 34
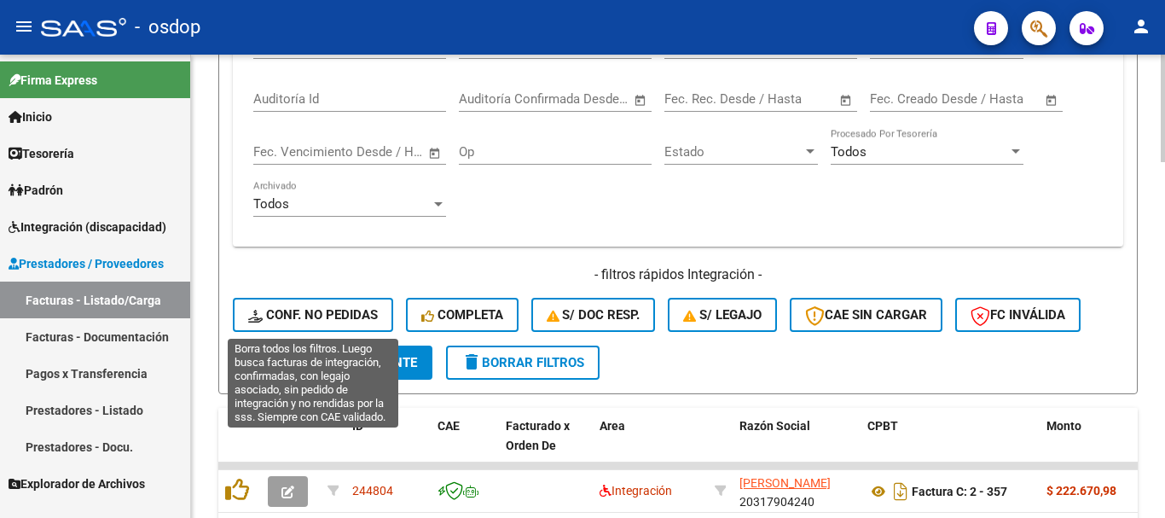
click at [347, 316] on span "Conf. no pedidas" at bounding box center [313, 314] width 130 height 15
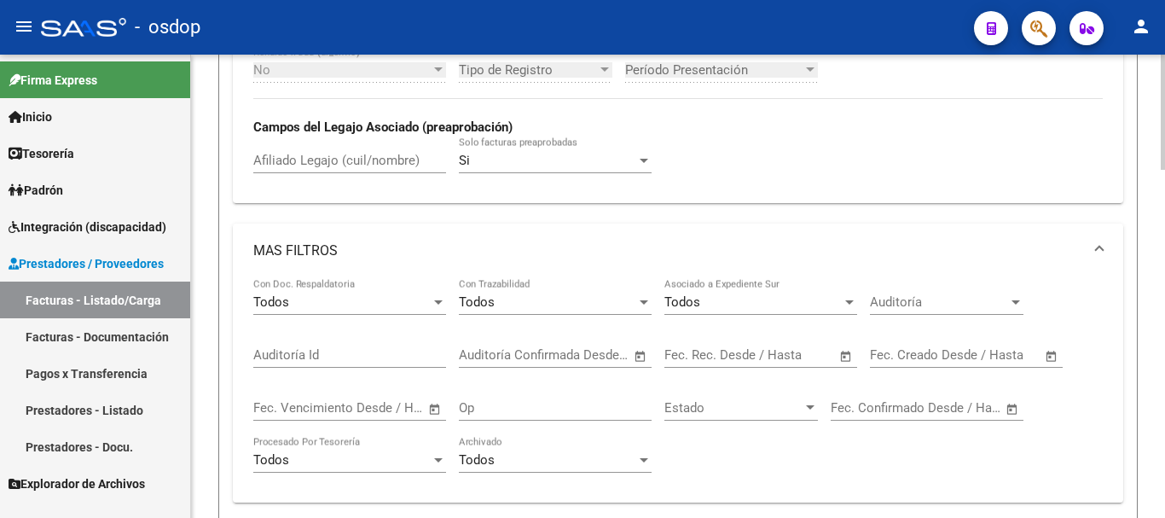
scroll to position [693, 0]
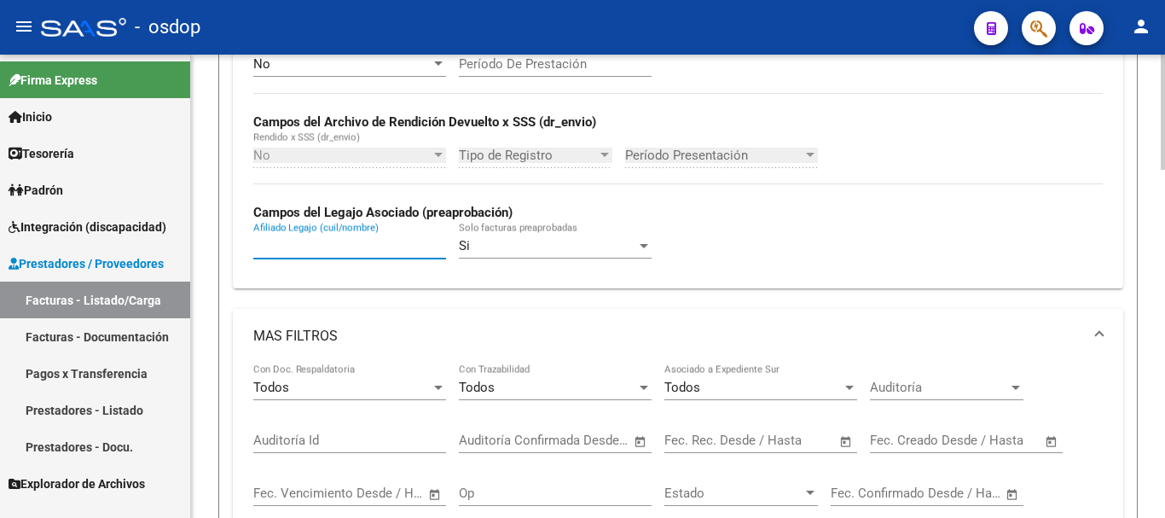
click at [315, 243] on input "Afiliado Legajo (cuil/nombre)" at bounding box center [349, 245] width 193 height 15
paste input "20569009503"
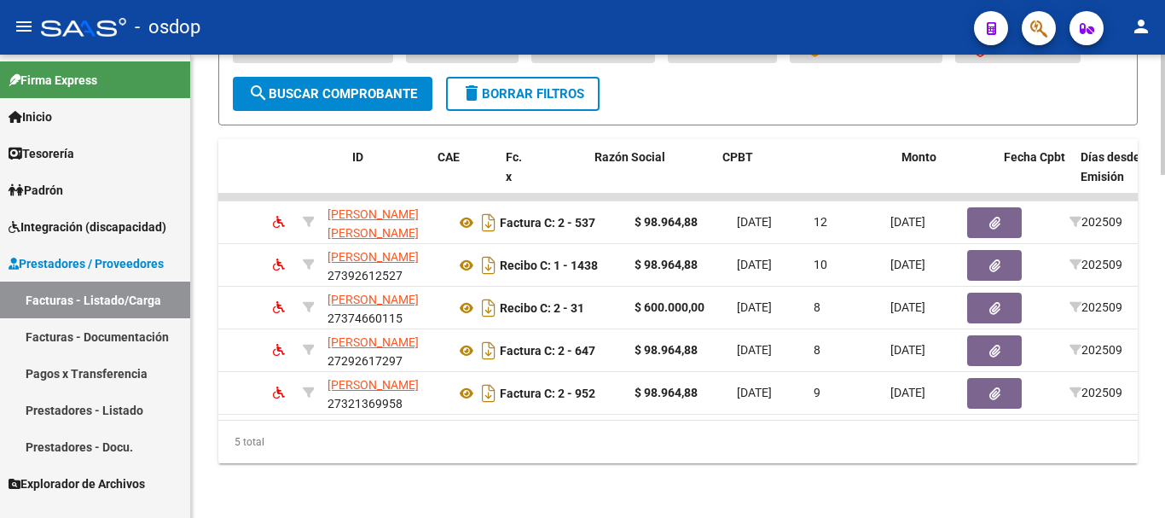
scroll to position [0, 0]
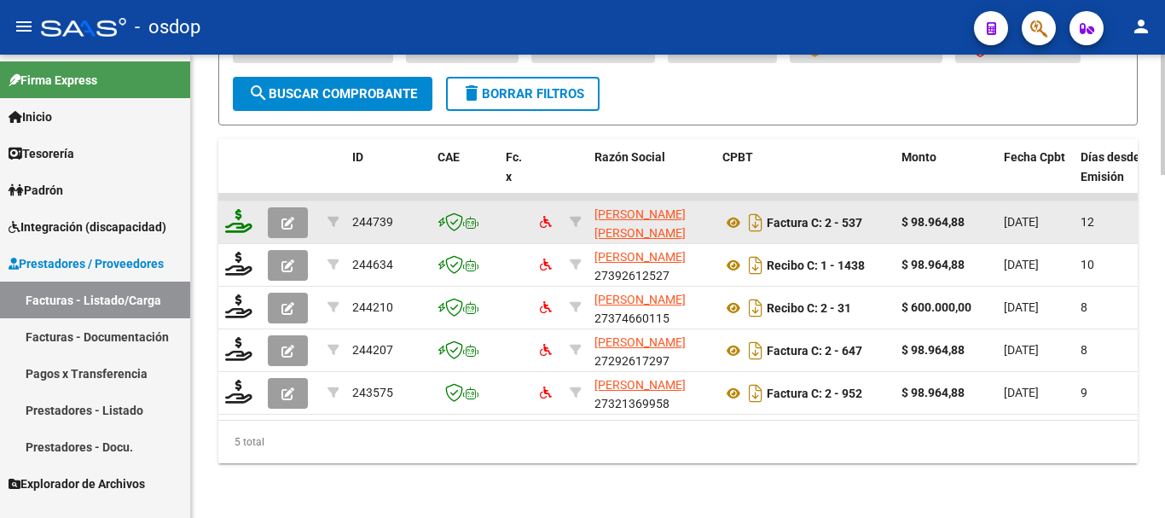
type input "20569009503"
click at [239, 213] on icon at bounding box center [238, 221] width 27 height 24
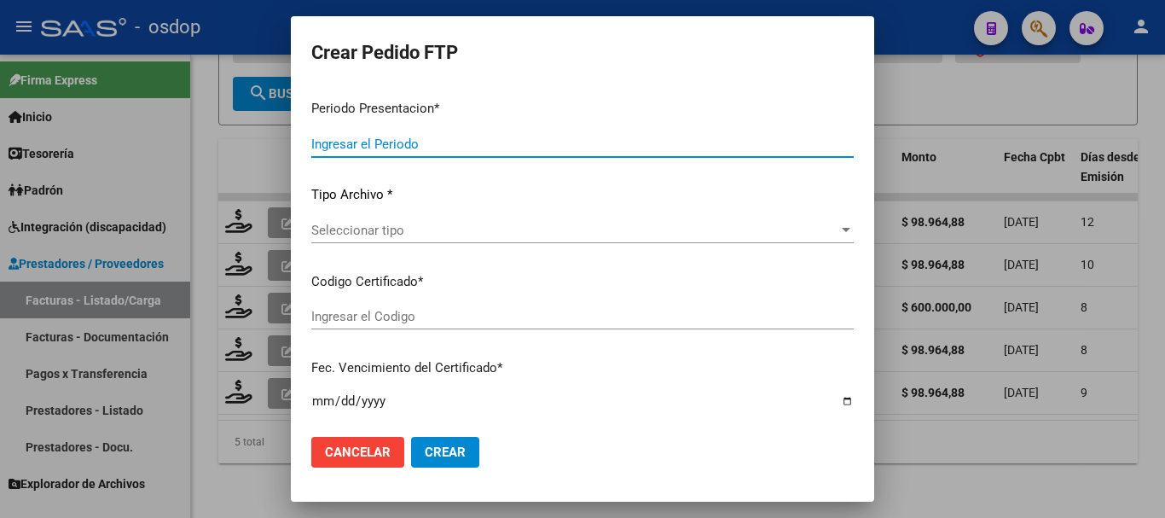
type input "202509"
type input "$ 98.964,88"
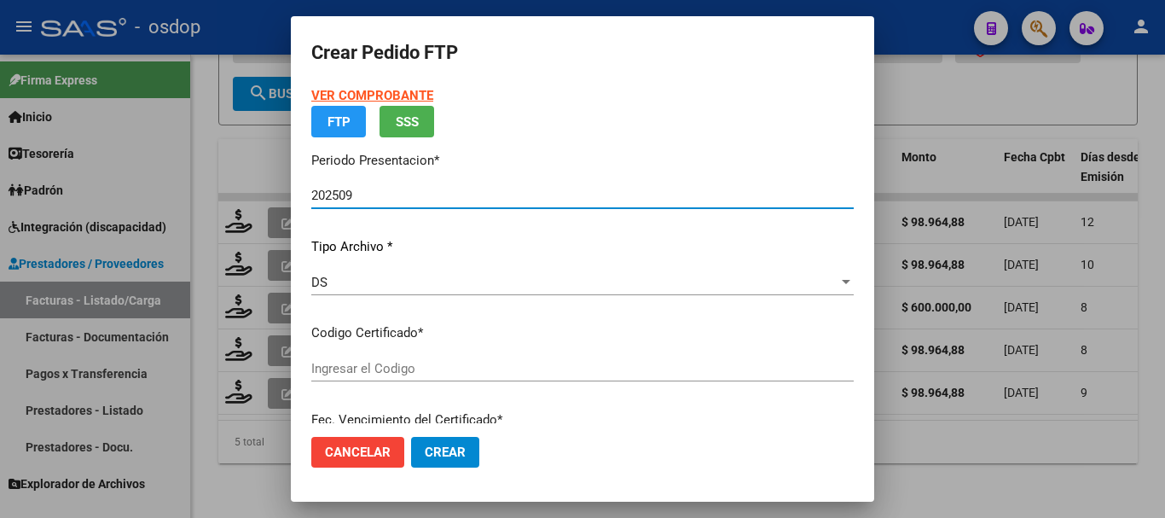
type input "5097752822"
type input "2027-01-23"
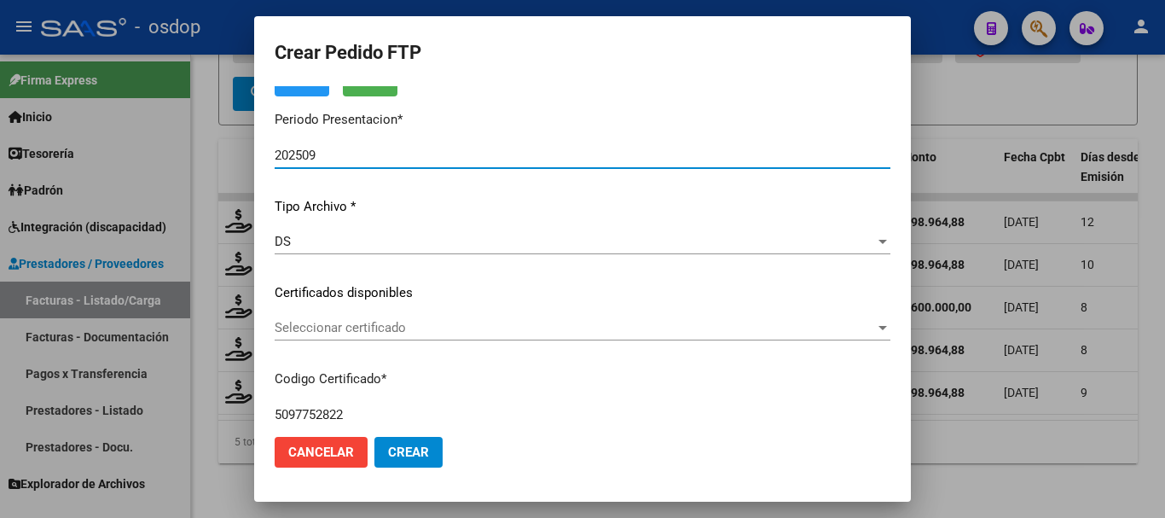
scroll to position [171, 0]
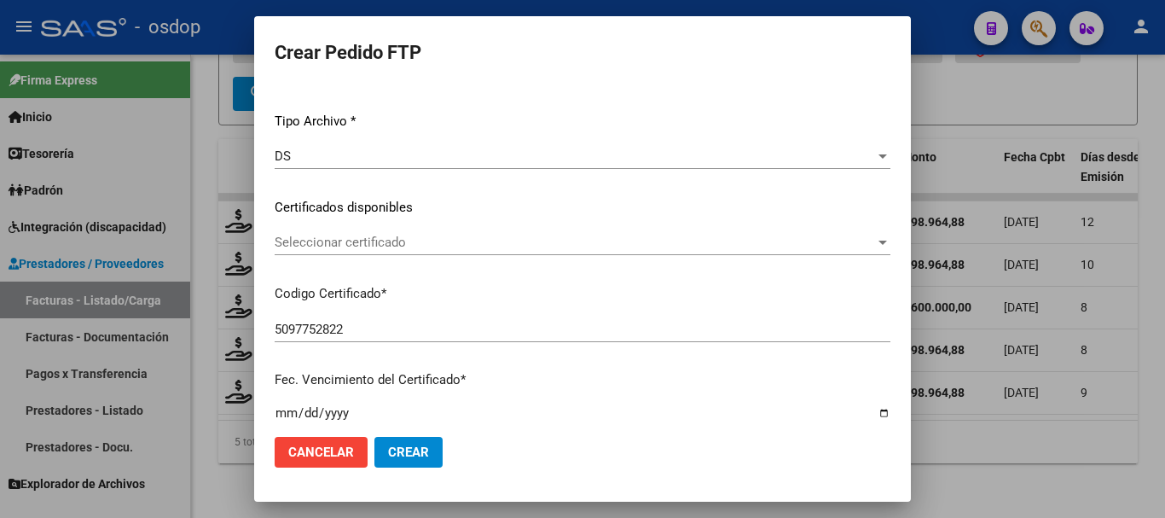
click at [355, 248] on span "Seleccionar certificado" at bounding box center [575, 242] width 601 height 15
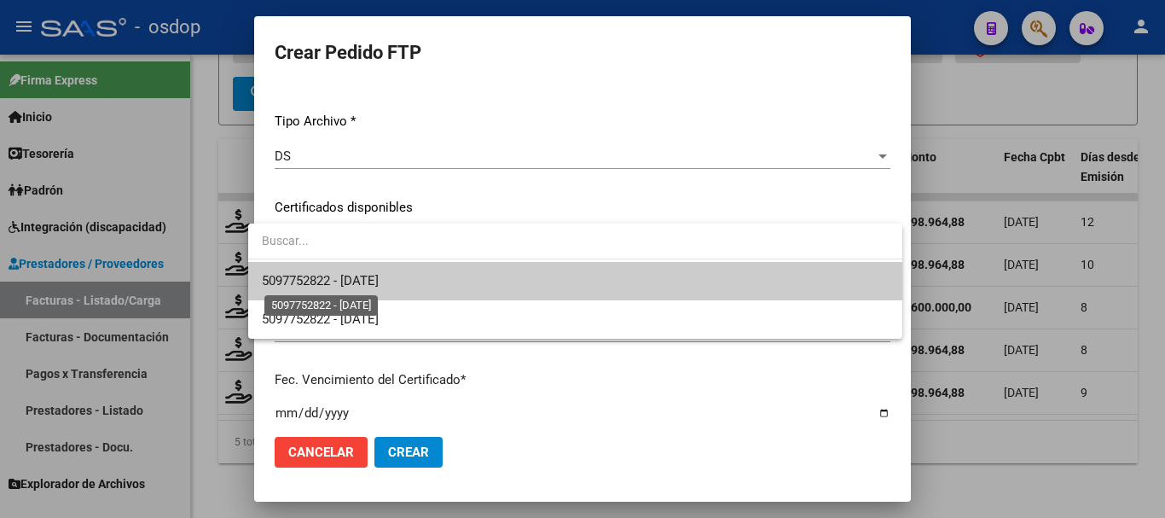
click at [365, 275] on span "5097752822 - 2027-01-23" at bounding box center [320, 280] width 117 height 15
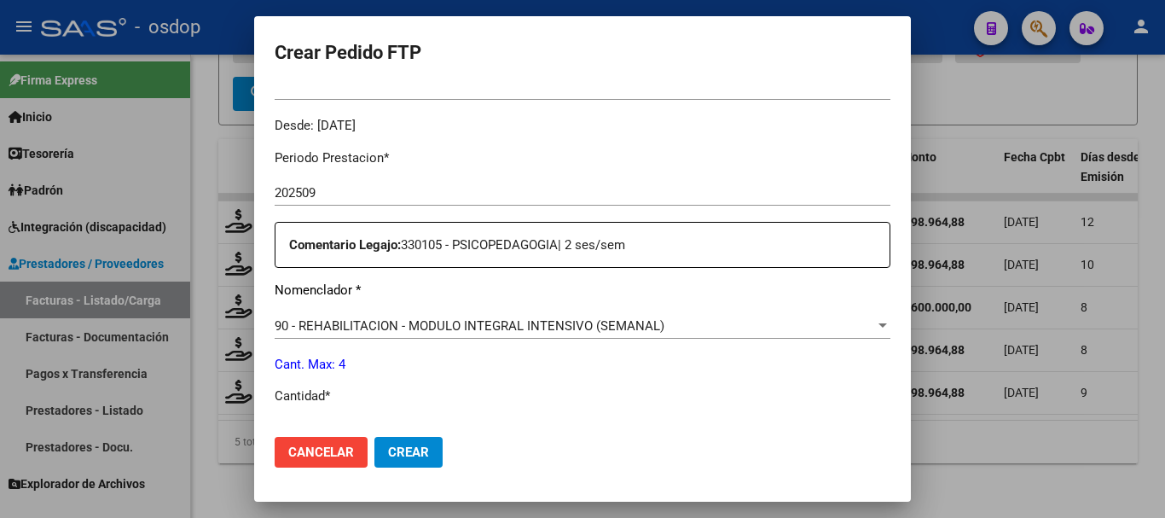
scroll to position [597, 0]
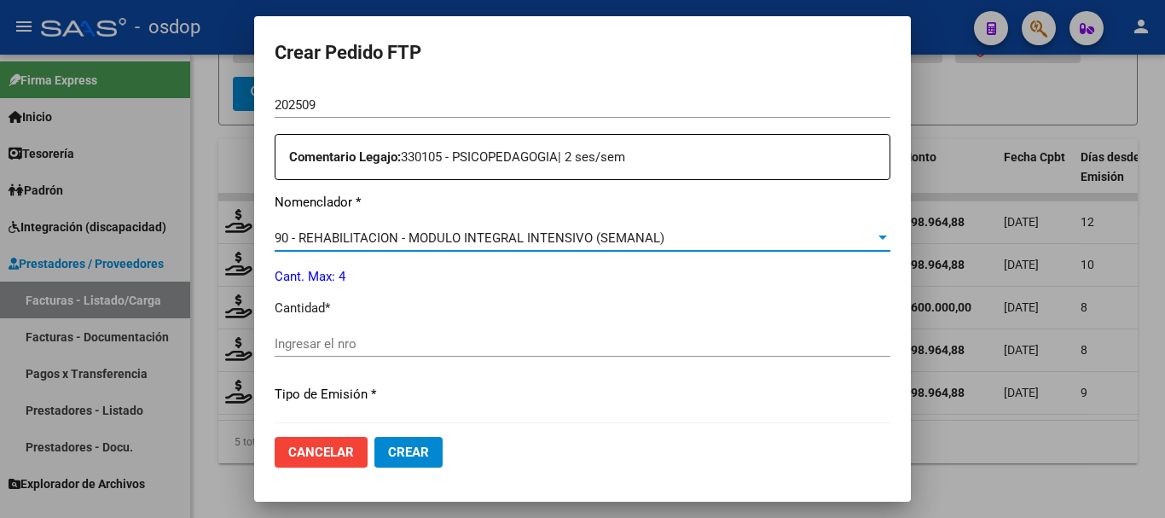
click at [362, 232] on span "90 - REHABILITACION - MODULO INTEGRAL INTENSIVO (SEMANAL)" at bounding box center [470, 237] width 390 height 15
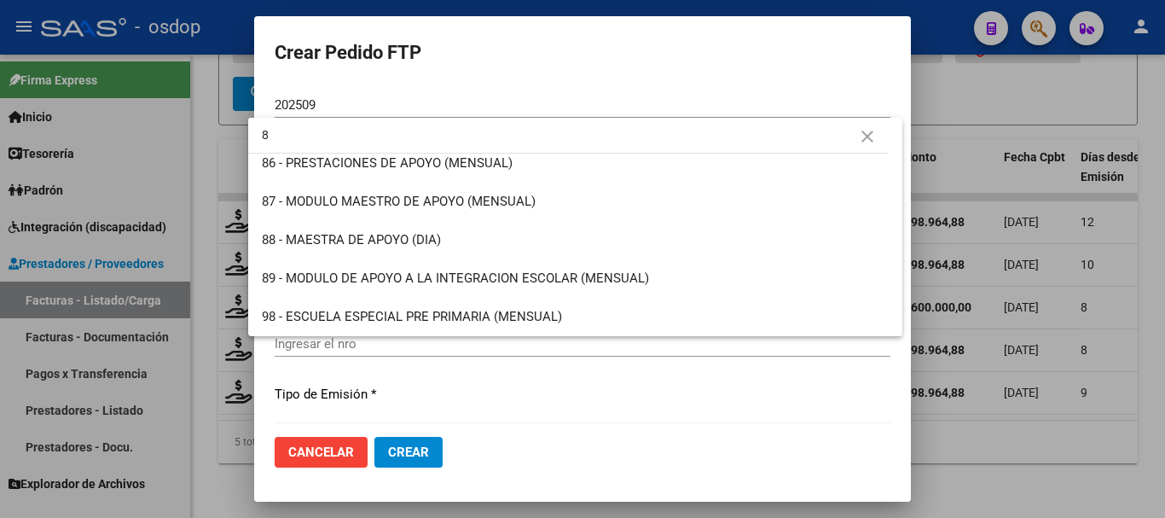
scroll to position [0, 0]
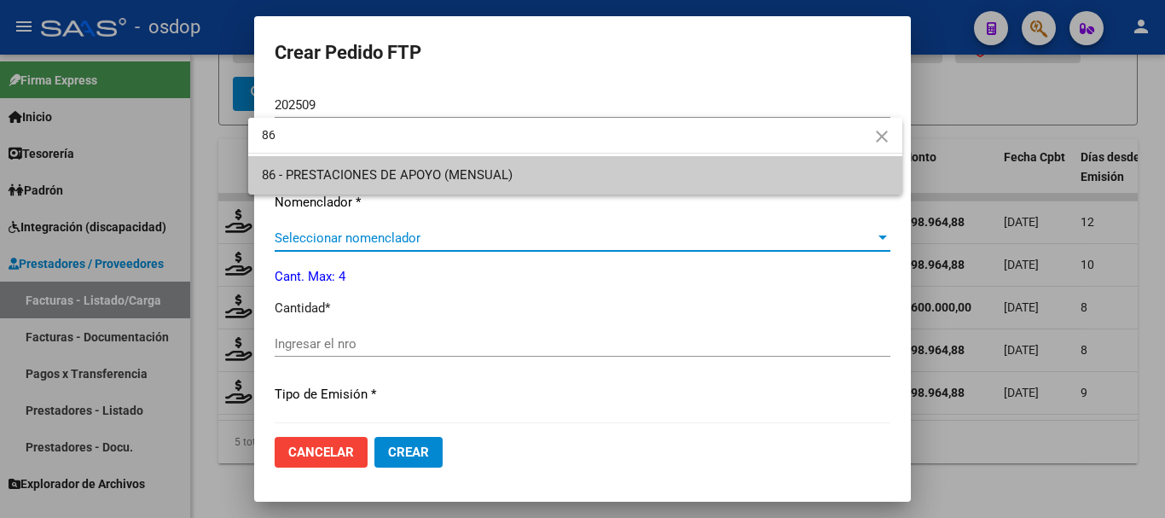
type input "86"
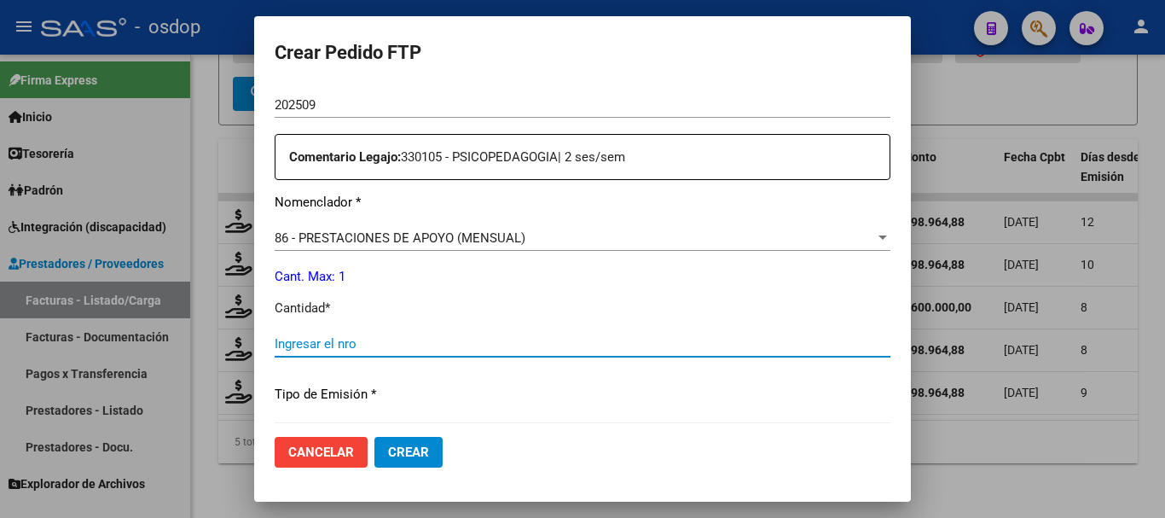
click at [284, 339] on input "Ingresar el nro" at bounding box center [583, 343] width 616 height 15
type input "1"
click at [375, 437] on button "Crear" at bounding box center [409, 452] width 68 height 31
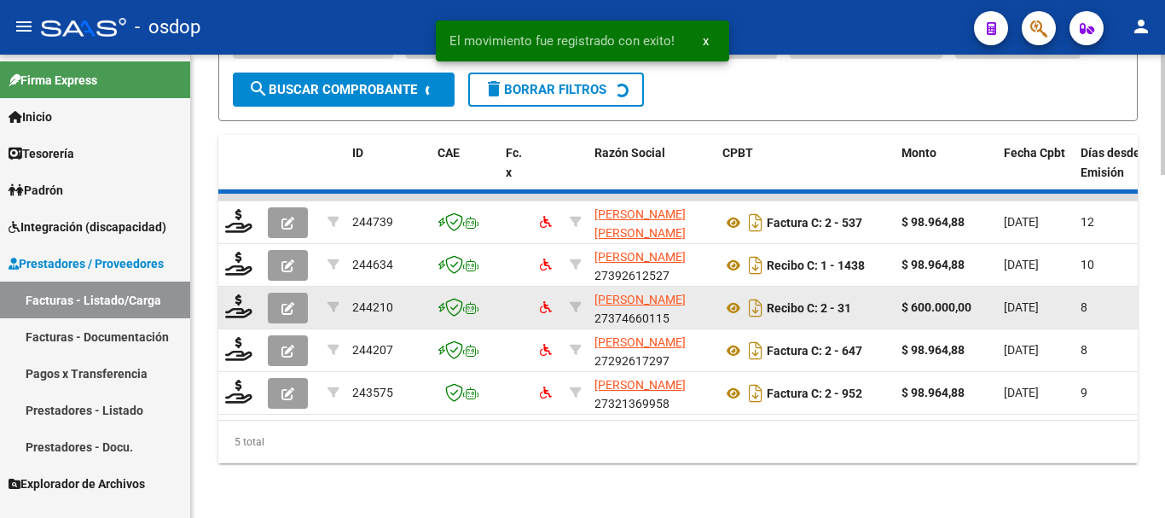
scroll to position [1276, 0]
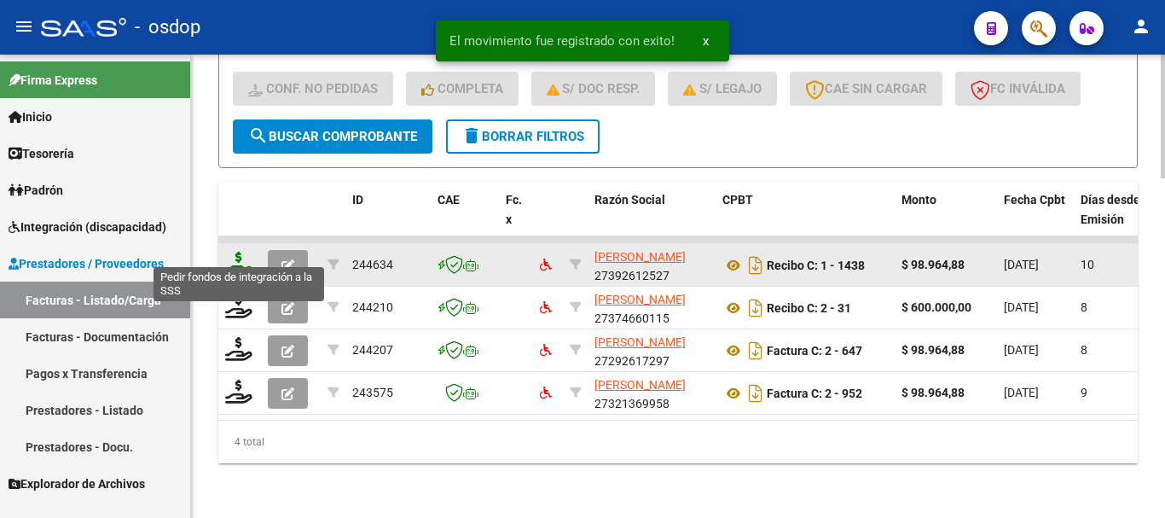
click at [233, 252] on icon at bounding box center [238, 264] width 27 height 24
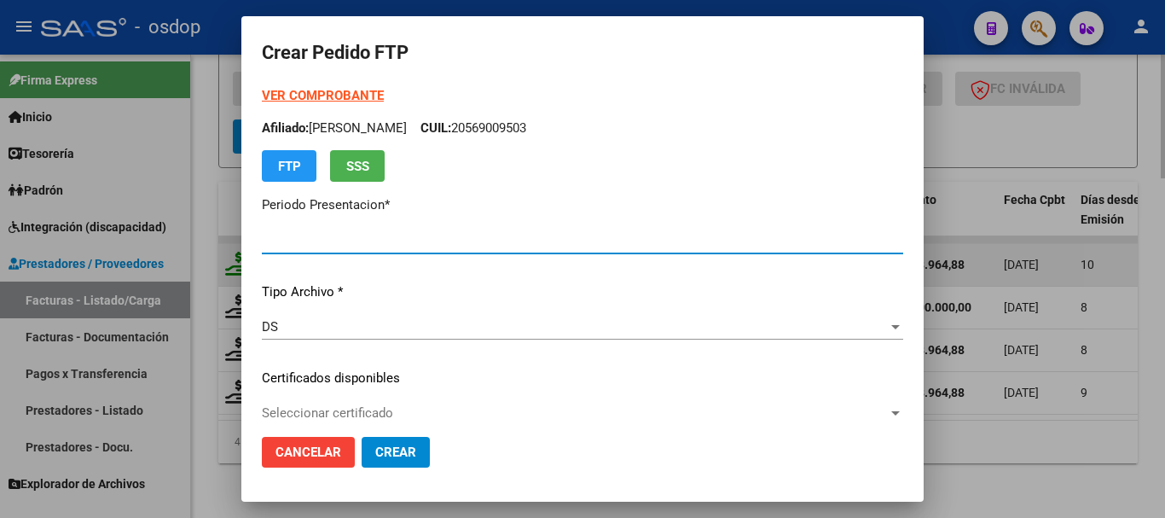
type input "202509"
type input "$ 98.964,88"
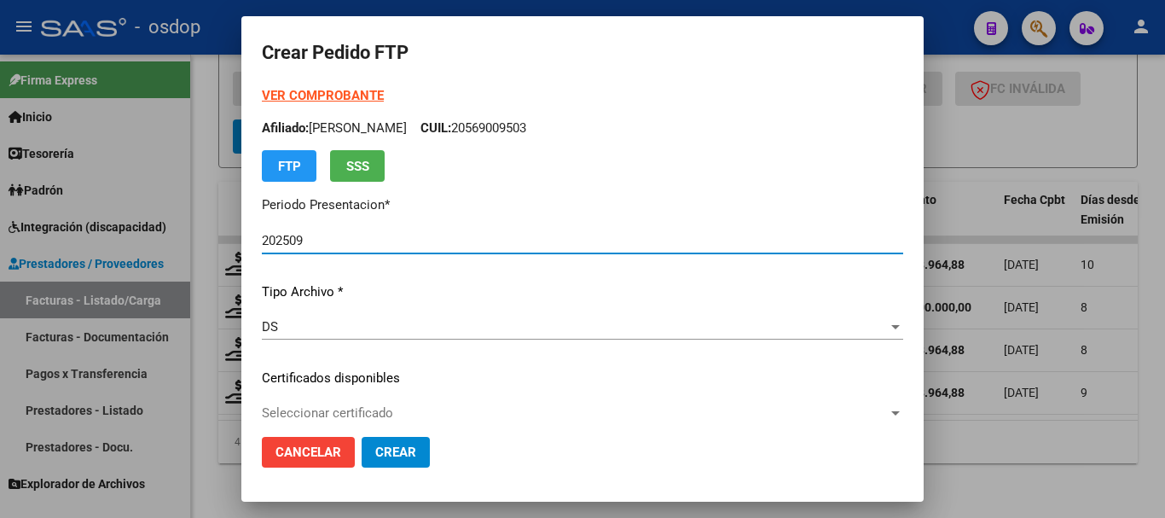
type input "5097752822"
type input "2027-01-23"
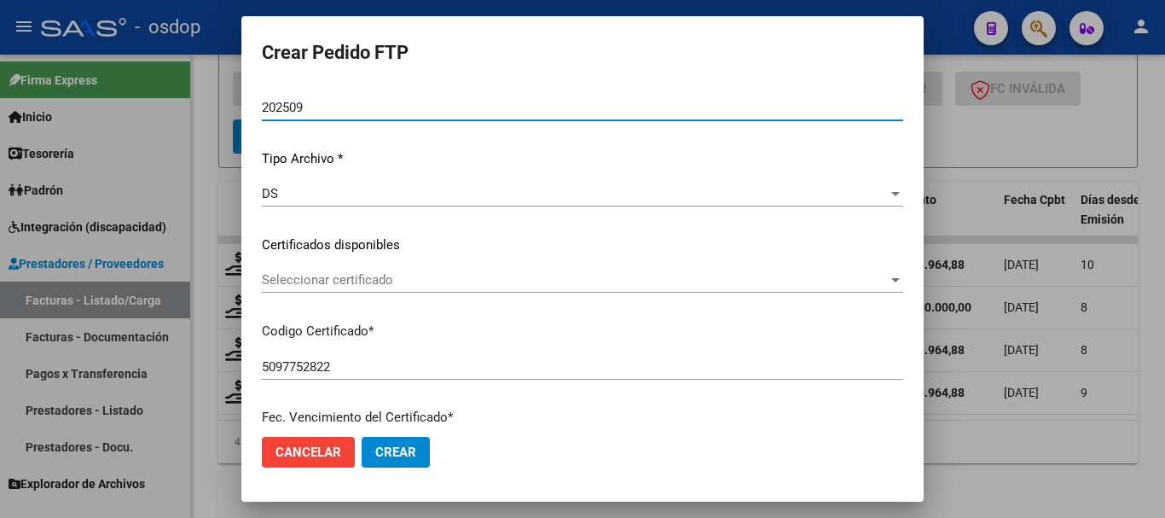
scroll to position [171, 0]
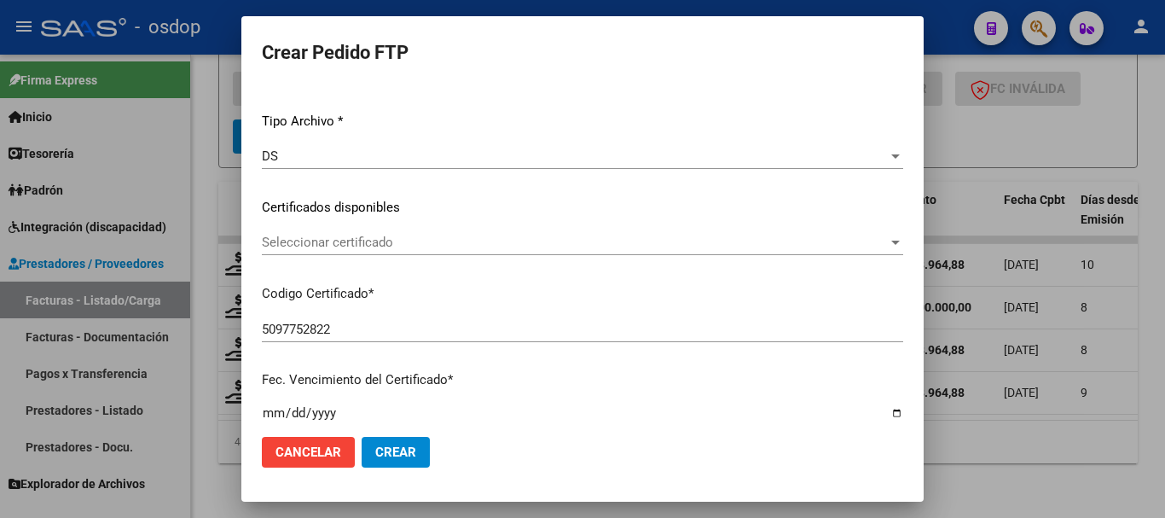
click at [369, 248] on span "Seleccionar certificado" at bounding box center [575, 242] width 626 height 15
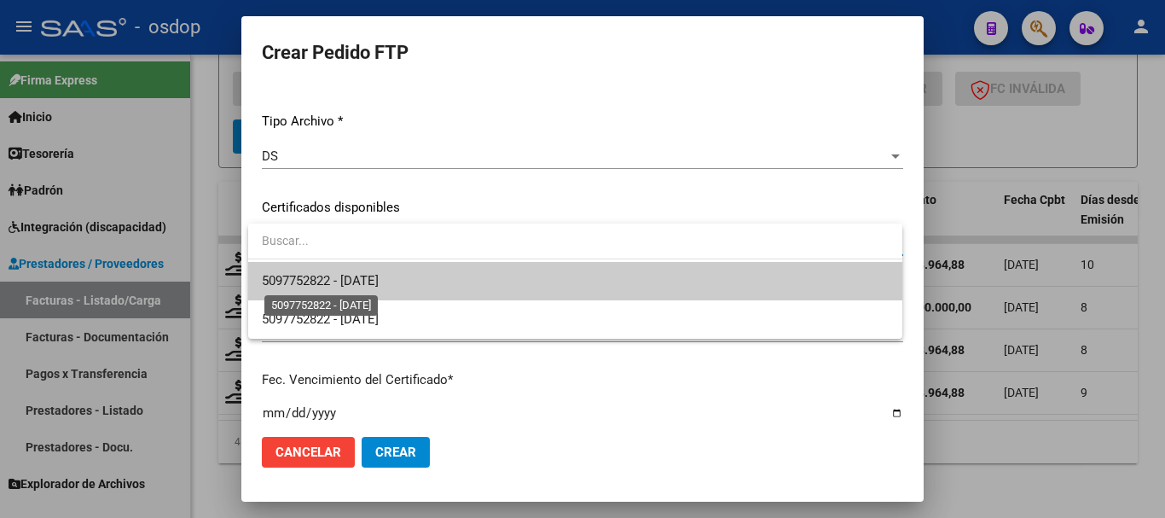
click at [364, 275] on span "5097752822 - 2027-01-23" at bounding box center [320, 280] width 117 height 15
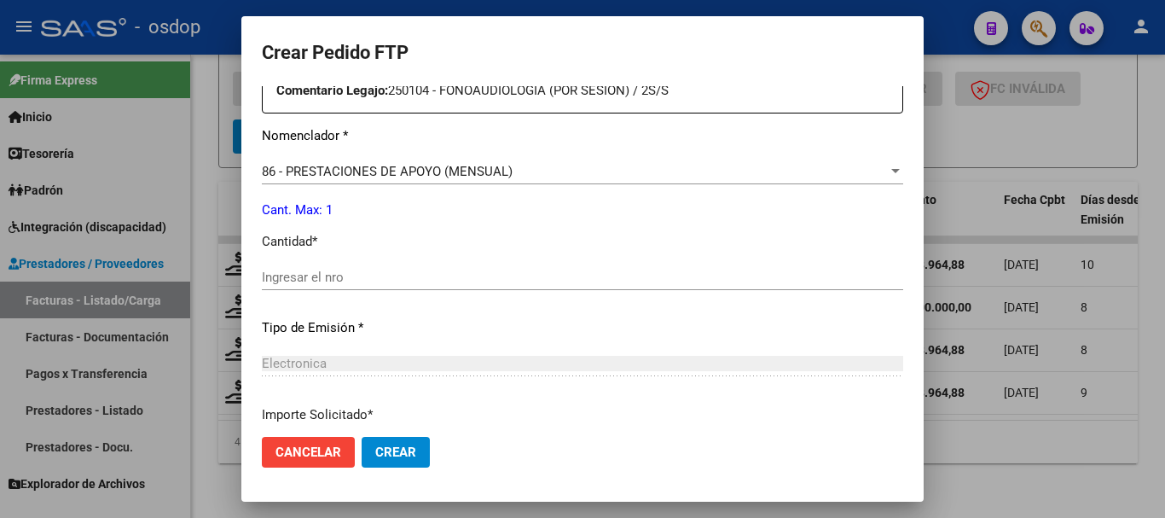
scroll to position [683, 0]
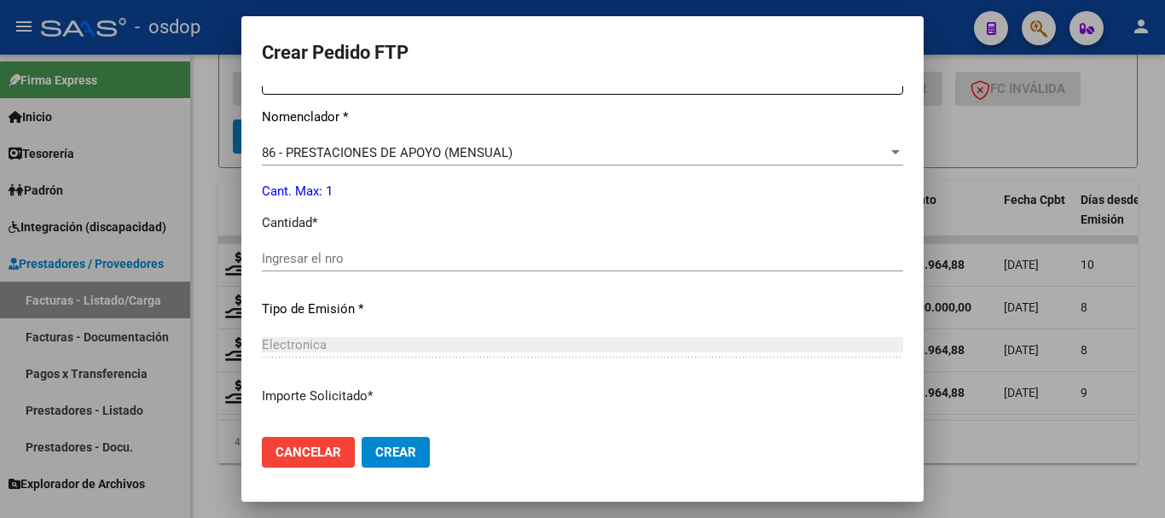
click at [313, 251] on input "Ingresar el nro" at bounding box center [583, 258] width 642 height 15
type input "1"
click at [362, 437] on button "Crear" at bounding box center [396, 452] width 68 height 31
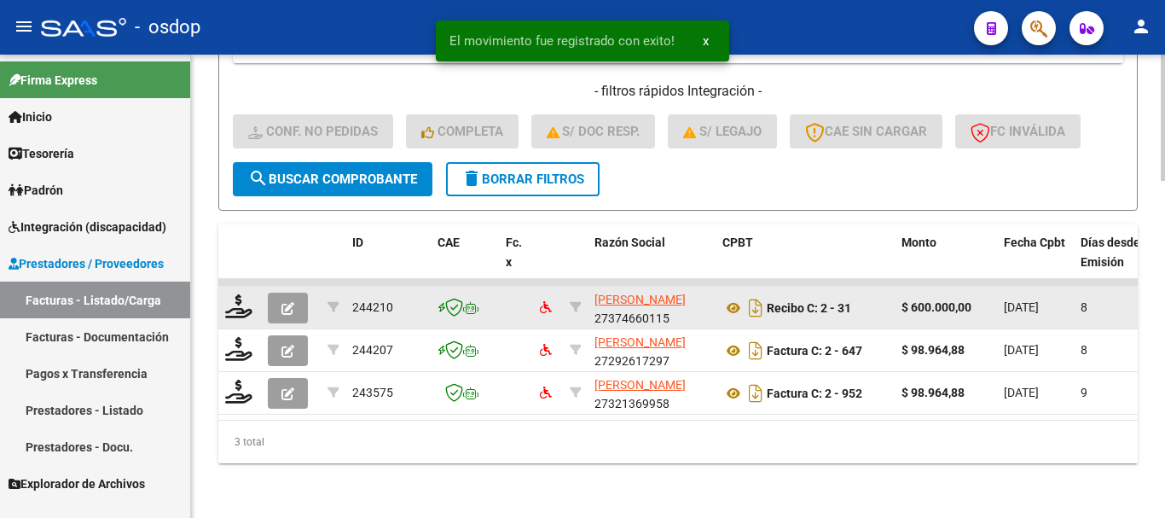
scroll to position [1233, 0]
click at [235, 295] on icon at bounding box center [238, 306] width 27 height 24
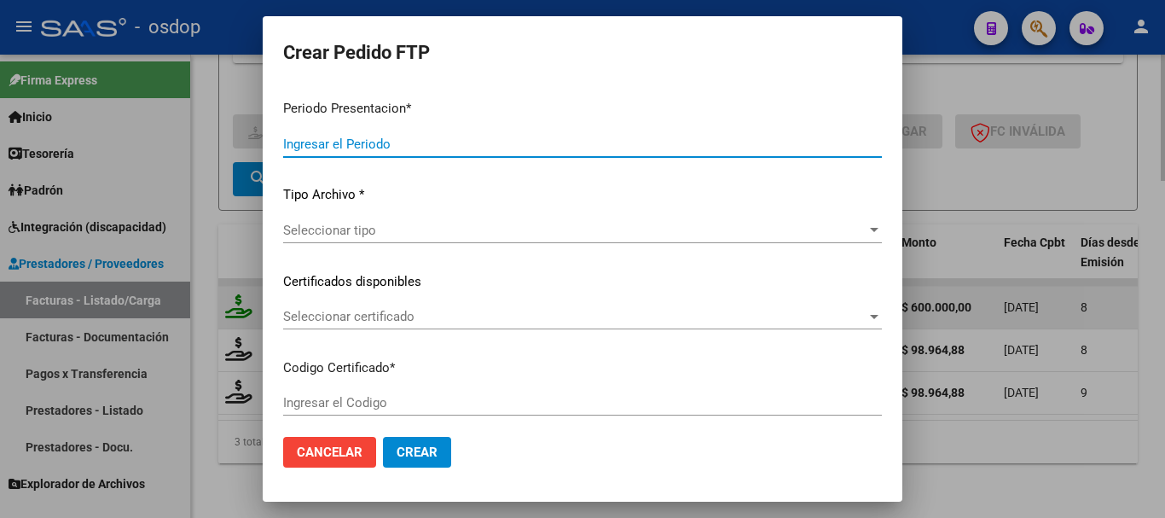
type input "202509"
type input "$ 600.000,00"
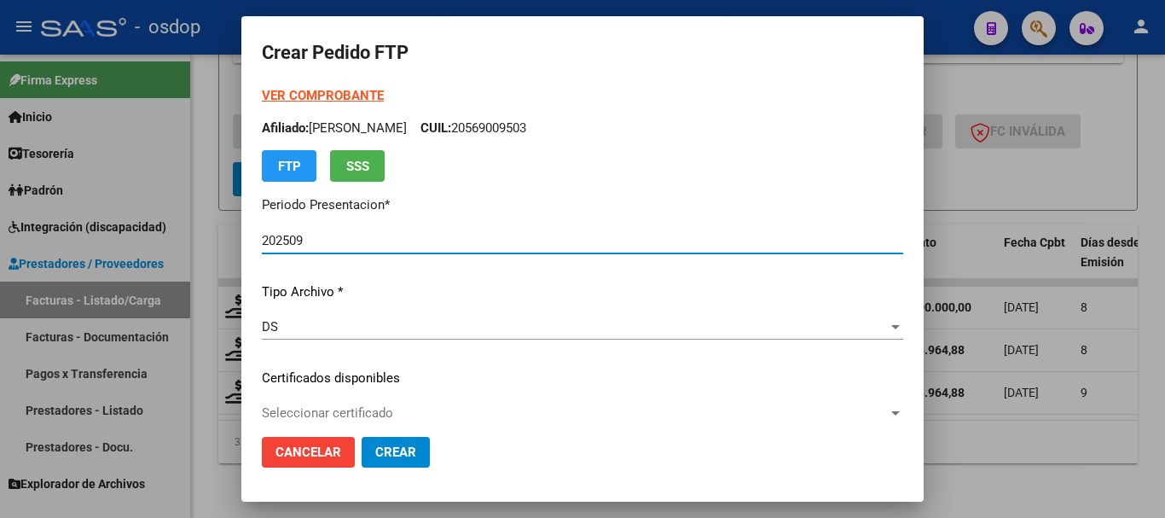
type input "5097752822"
type input "2027-01-23"
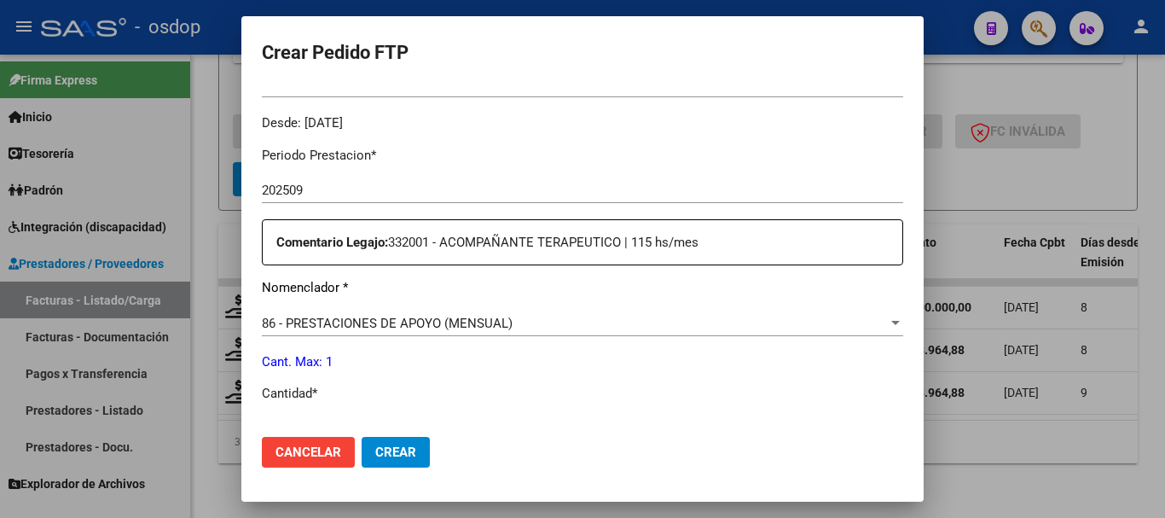
scroll to position [597, 0]
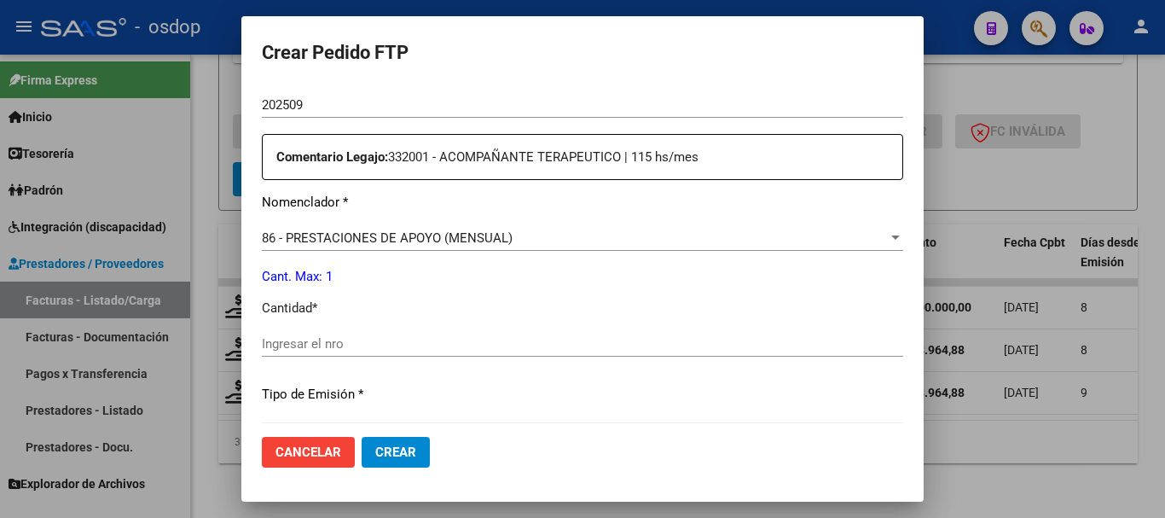
click at [309, 336] on input "Ingresar el nro" at bounding box center [583, 343] width 642 height 15
type input "100"
click at [375, 446] on span "Crear" at bounding box center [395, 452] width 41 height 15
click at [376, 457] on span "Crear" at bounding box center [395, 452] width 41 height 15
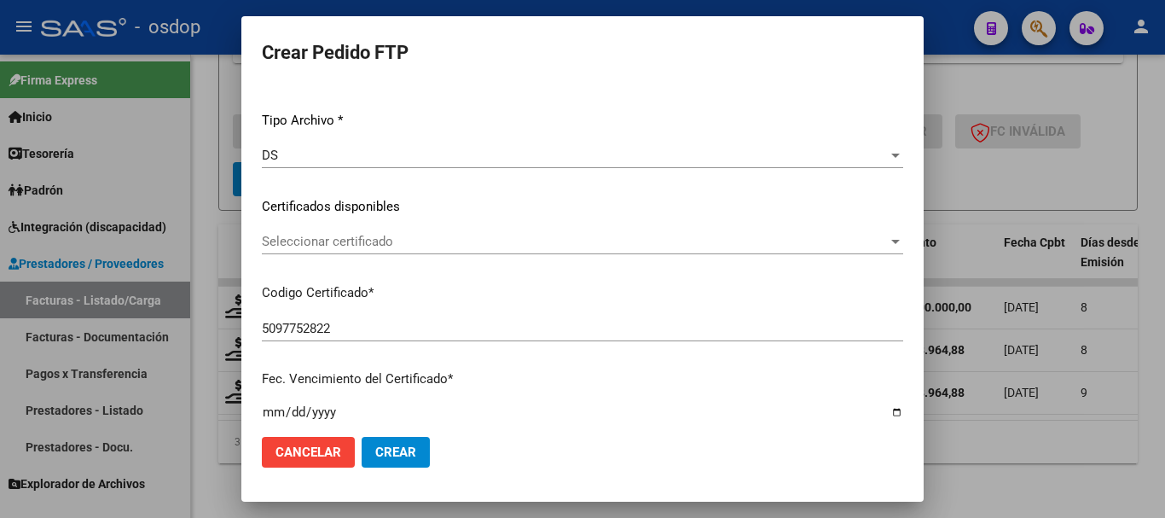
scroll to position [171, 0]
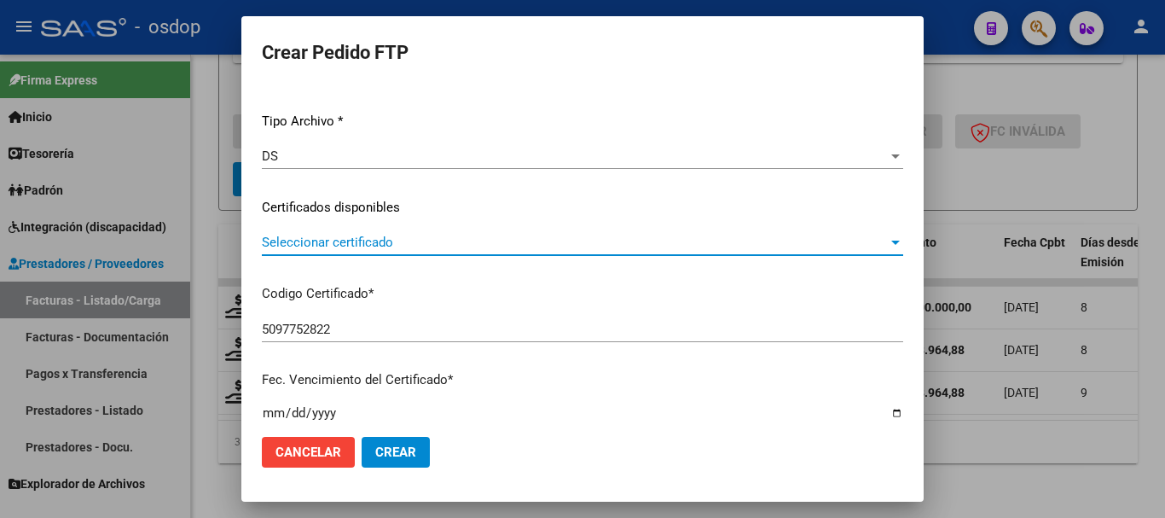
click at [383, 237] on span "Seleccionar certificado" at bounding box center [575, 242] width 626 height 15
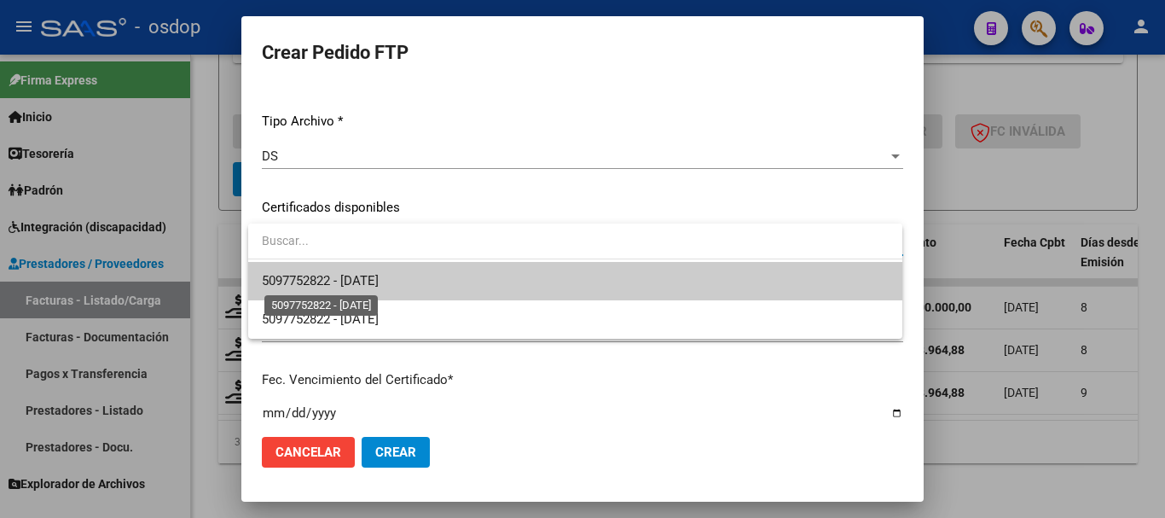
click at [374, 288] on span "5097752822 - 2027-01-23" at bounding box center [320, 280] width 117 height 15
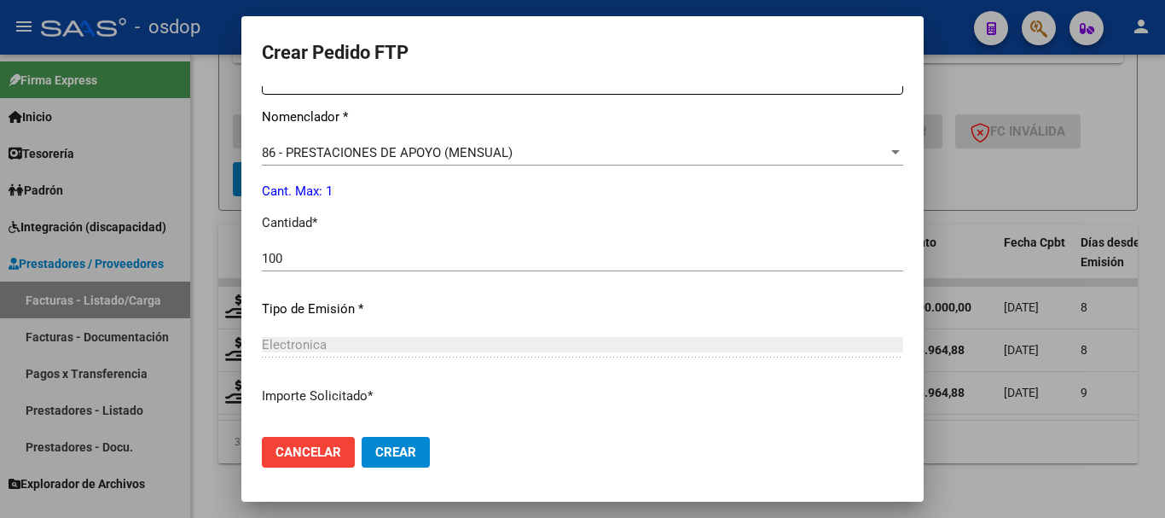
scroll to position [968, 0]
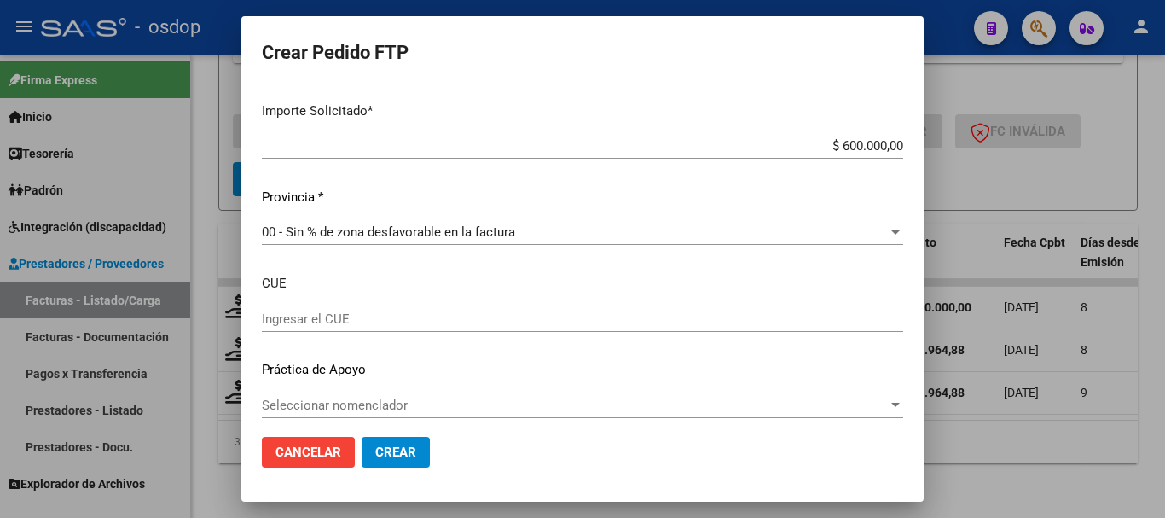
click at [404, 442] on button "Crear" at bounding box center [396, 452] width 68 height 31
click at [362, 437] on button "Crear" at bounding box center [396, 452] width 68 height 31
click at [371, 446] on button "Crear" at bounding box center [396, 452] width 68 height 31
click at [374, 446] on button "Crear" at bounding box center [396, 452] width 68 height 31
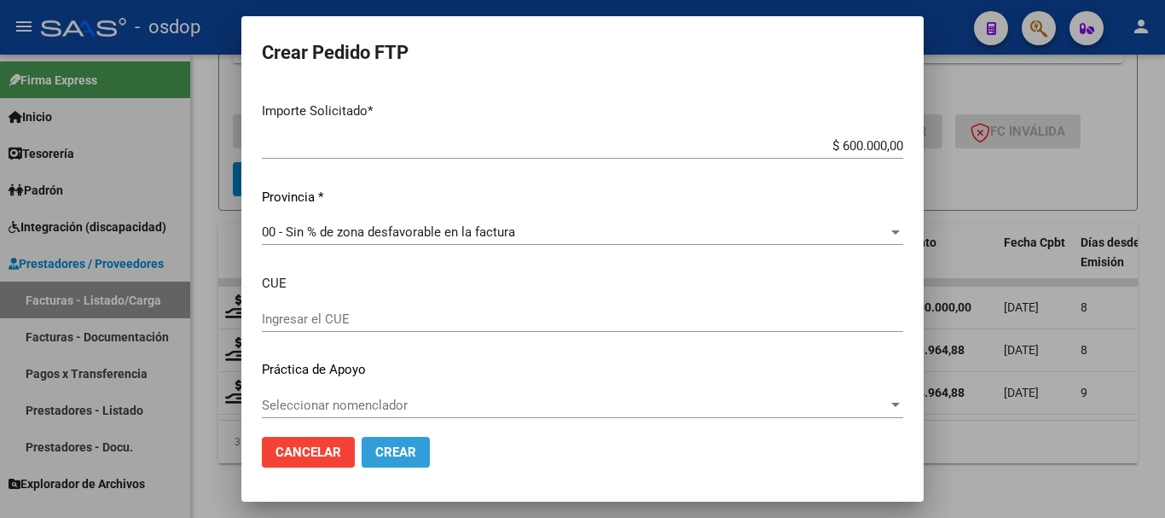
click at [374, 446] on button "Crear" at bounding box center [396, 452] width 68 height 31
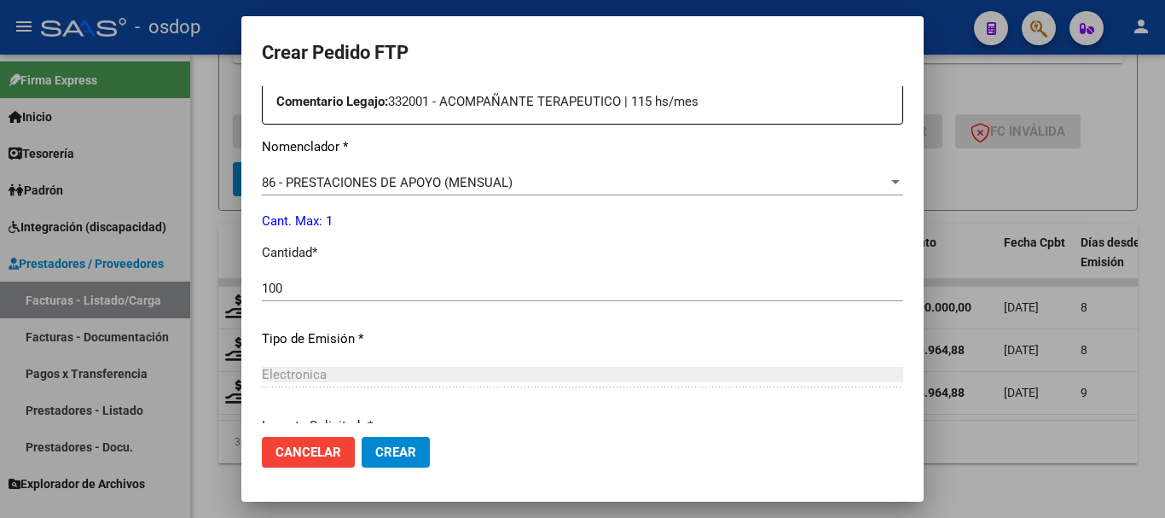
scroll to position [626, 0]
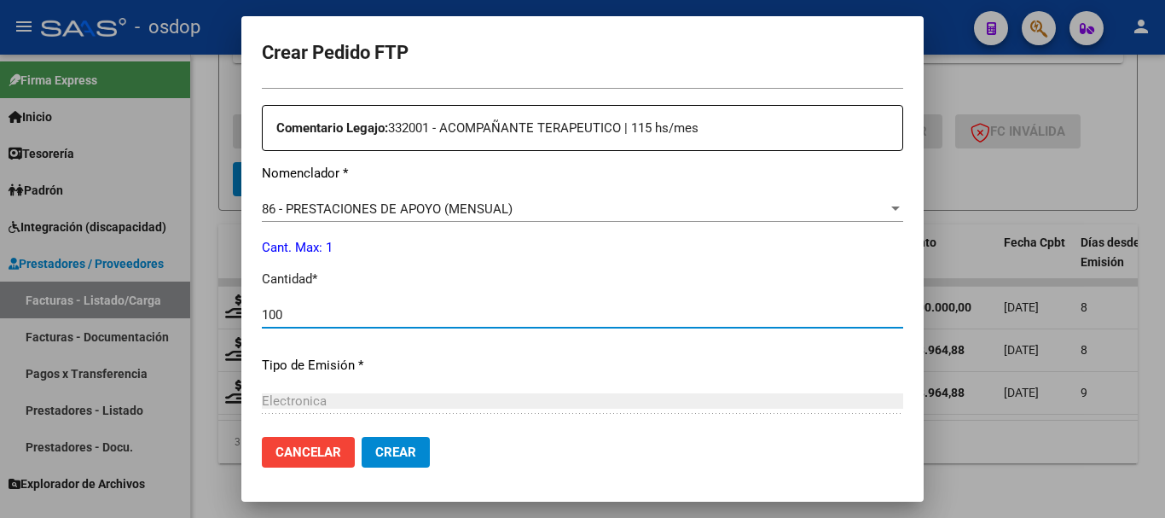
drag, startPoint x: 316, startPoint y: 309, endPoint x: 170, endPoint y: 309, distance: 145.9
click at [170, 309] on div "Crear Pedido FTP VER COMPROBANTE ARCA Padrón Afiliado: DABIN LAUTARO CUIL: 2056…" at bounding box center [582, 259] width 1165 height 518
type input "1"
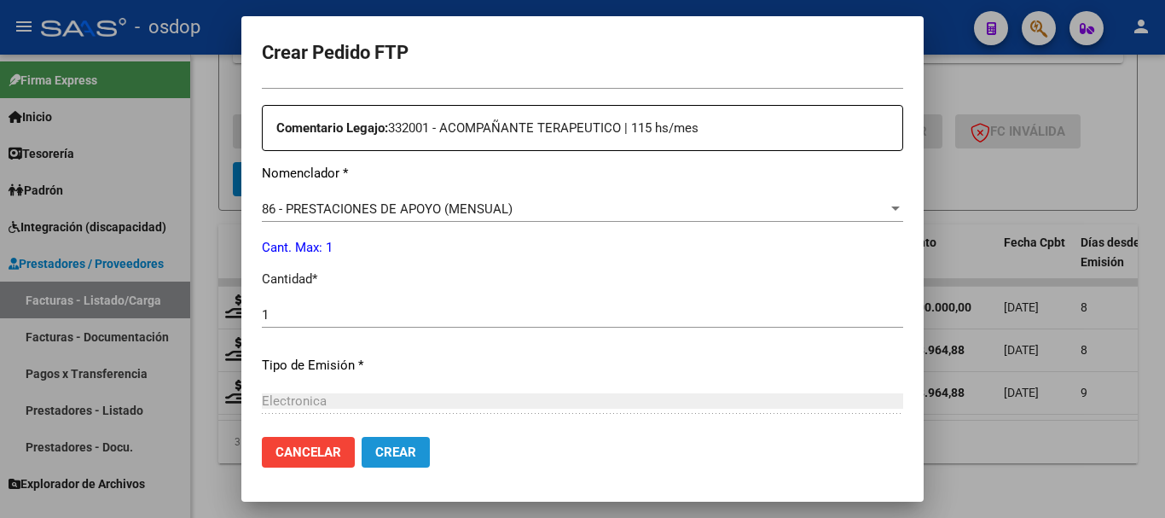
click at [381, 446] on span "Crear" at bounding box center [395, 452] width 41 height 15
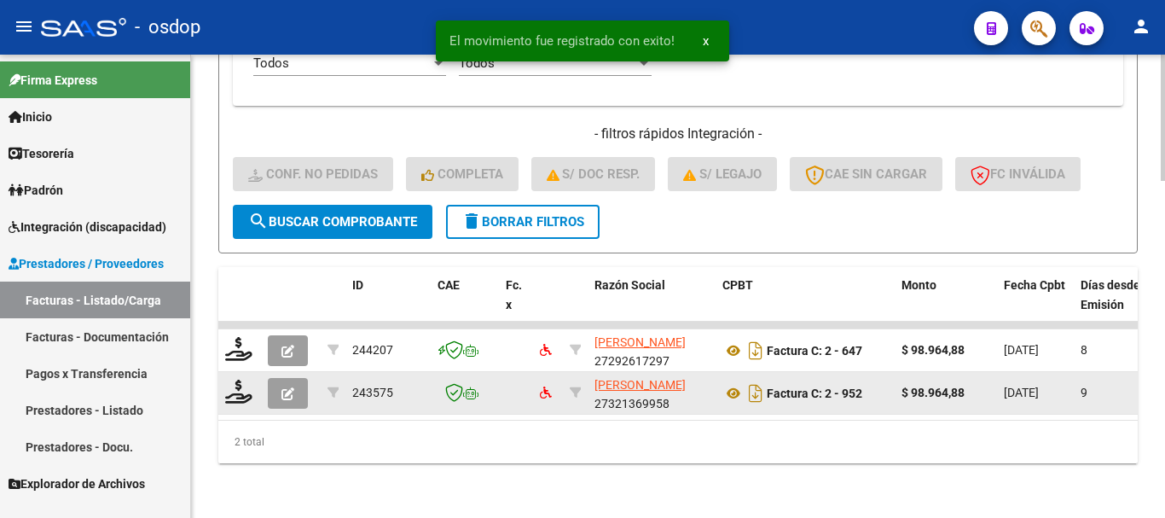
scroll to position [1190, 0]
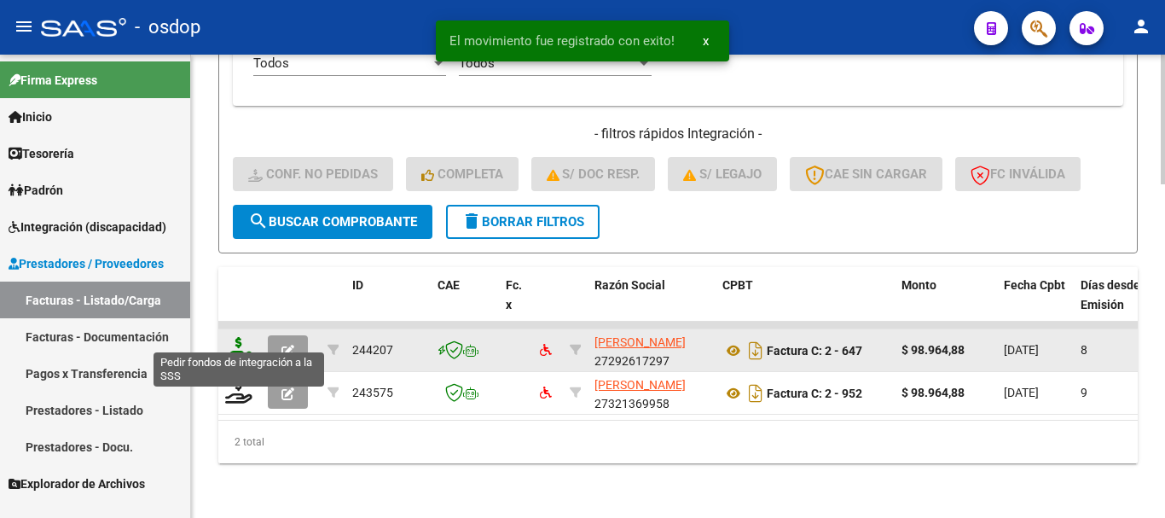
click at [241, 340] on icon at bounding box center [238, 349] width 27 height 24
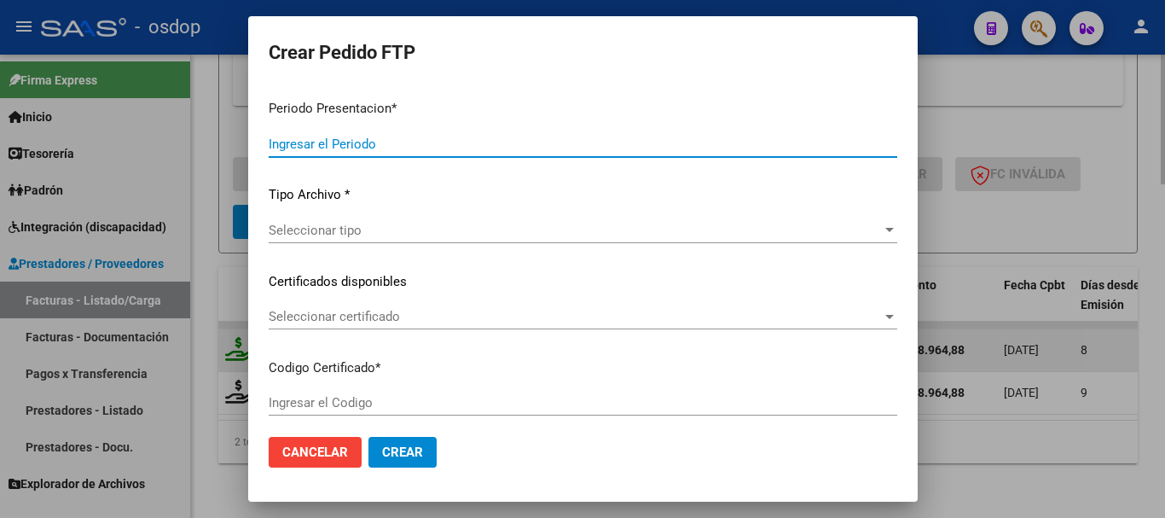
type input "202509"
type input "$ 98.964,88"
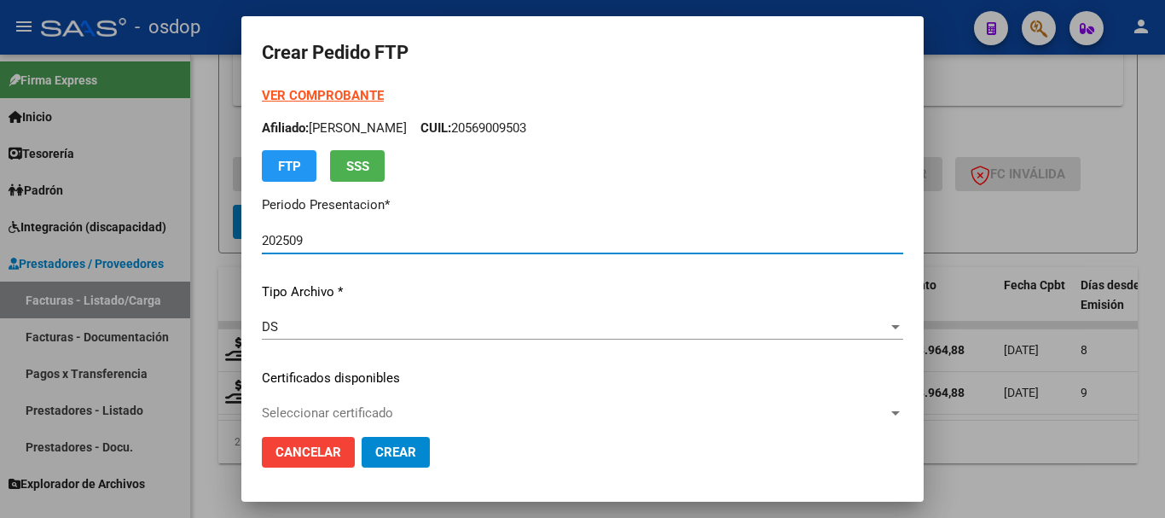
type input "5097752822"
type input "2027-01-23"
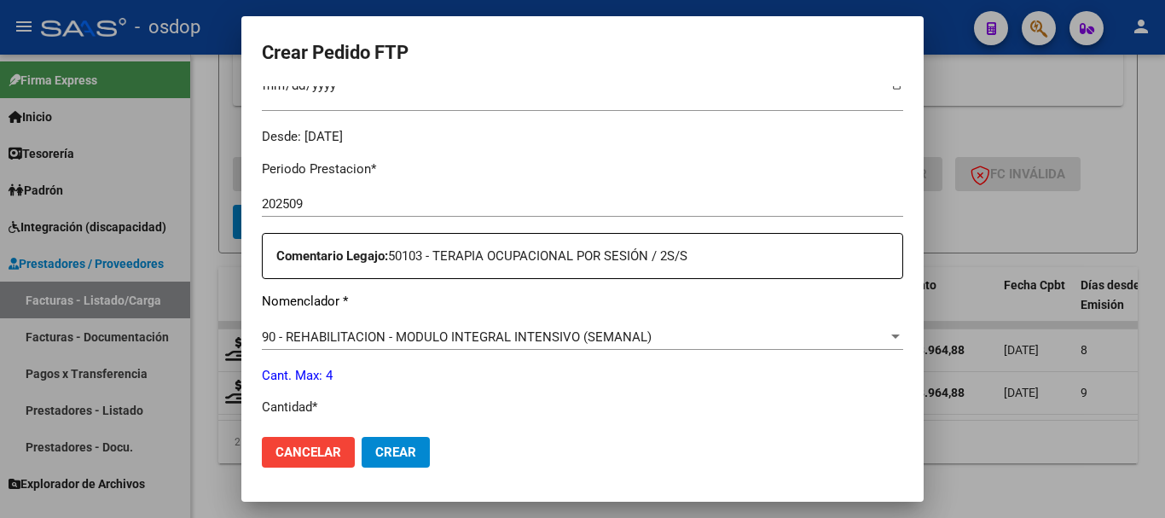
scroll to position [512, 0]
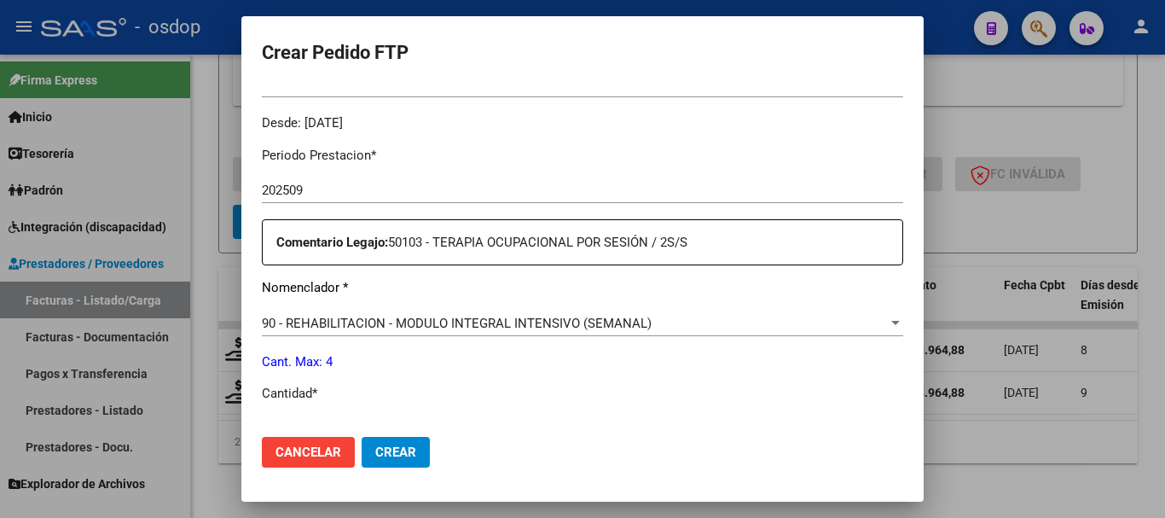
click at [327, 321] on div "90 - REHABILITACION - MODULO INTEGRAL INTENSIVO (SEMANAL) Seleccionar nomenclad…" at bounding box center [583, 324] width 642 height 26
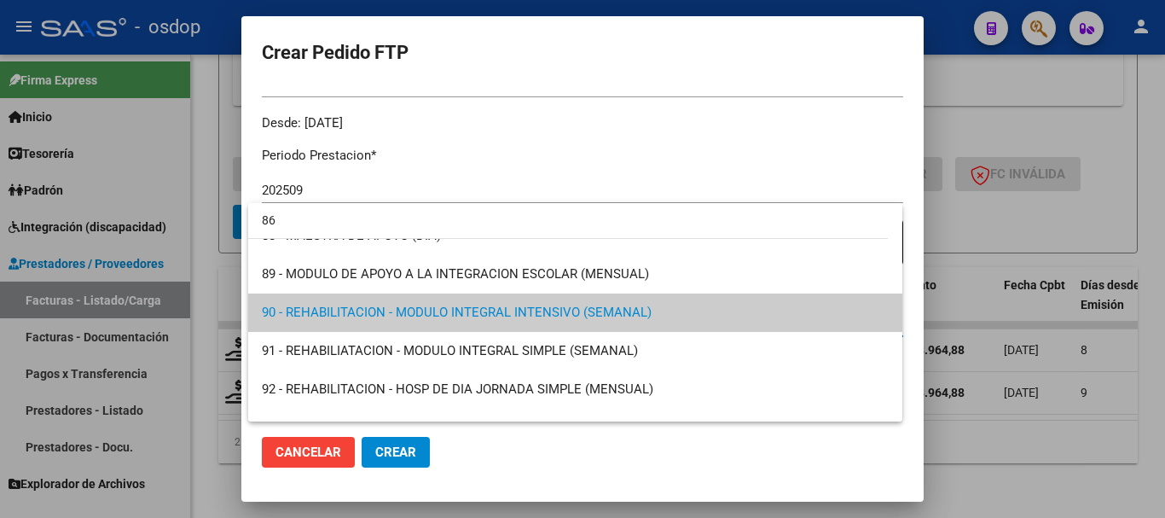
scroll to position [0, 0]
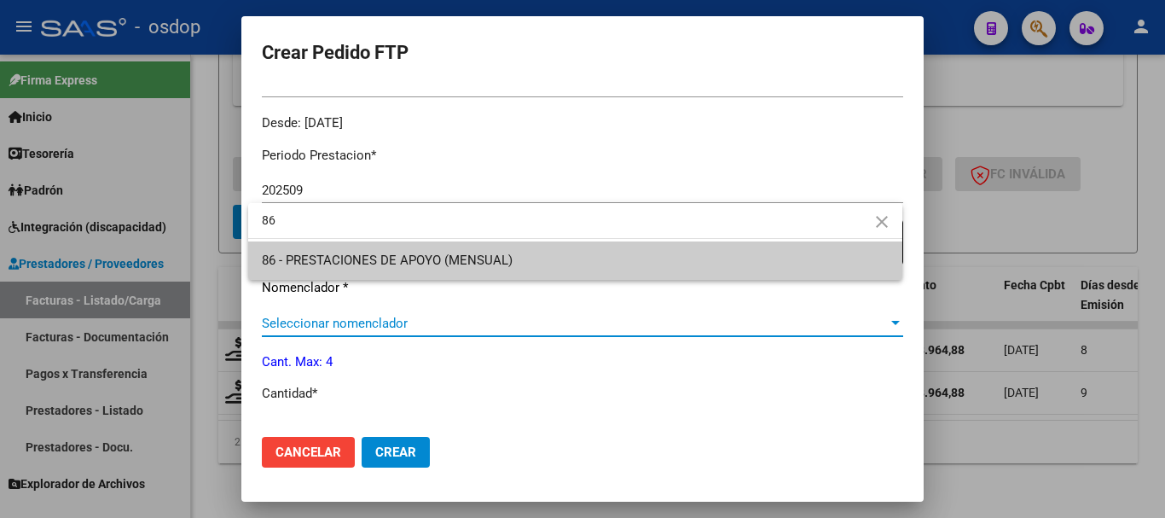
type input "86"
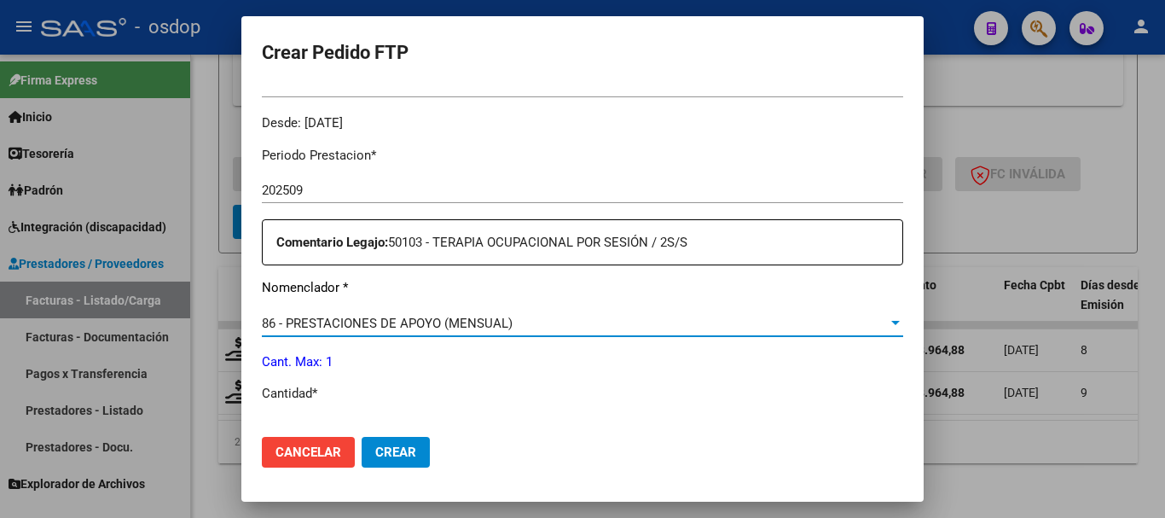
scroll to position [597, 0]
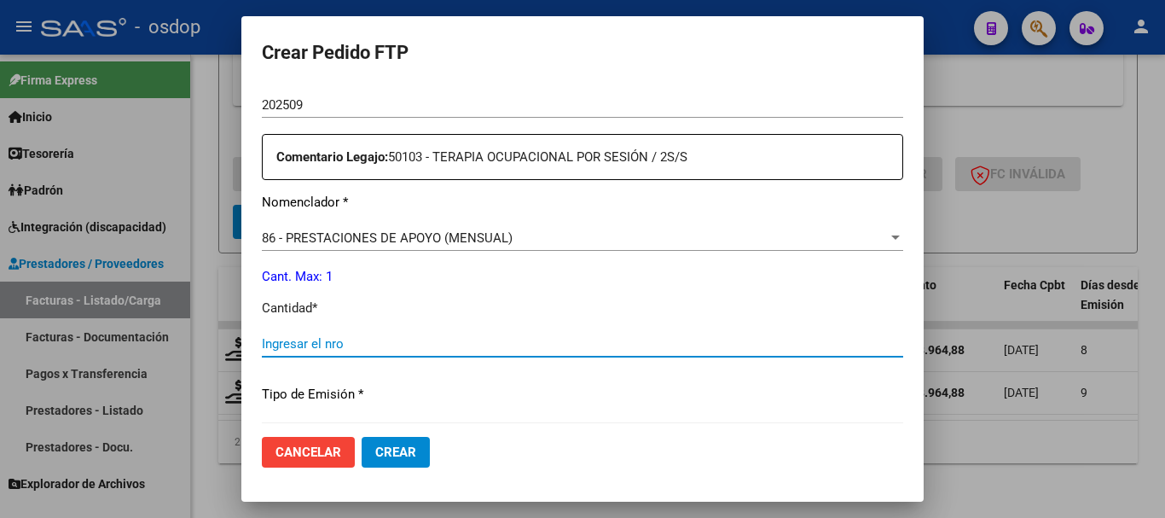
click at [274, 336] on input "Ingresar el nro" at bounding box center [583, 343] width 642 height 15
type input "1"
click at [375, 455] on span "Crear" at bounding box center [395, 452] width 41 height 15
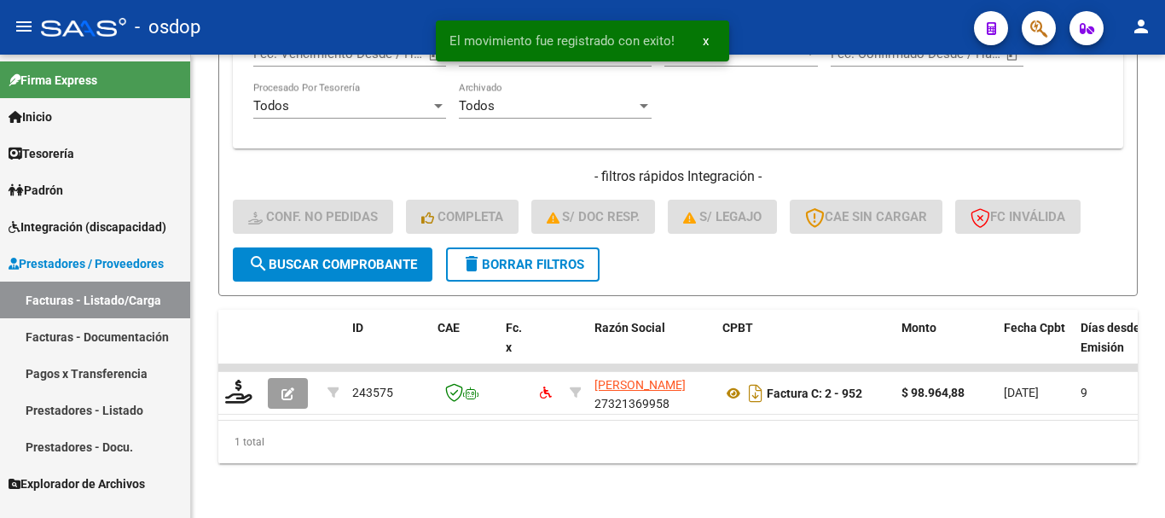
scroll to position [1148, 0]
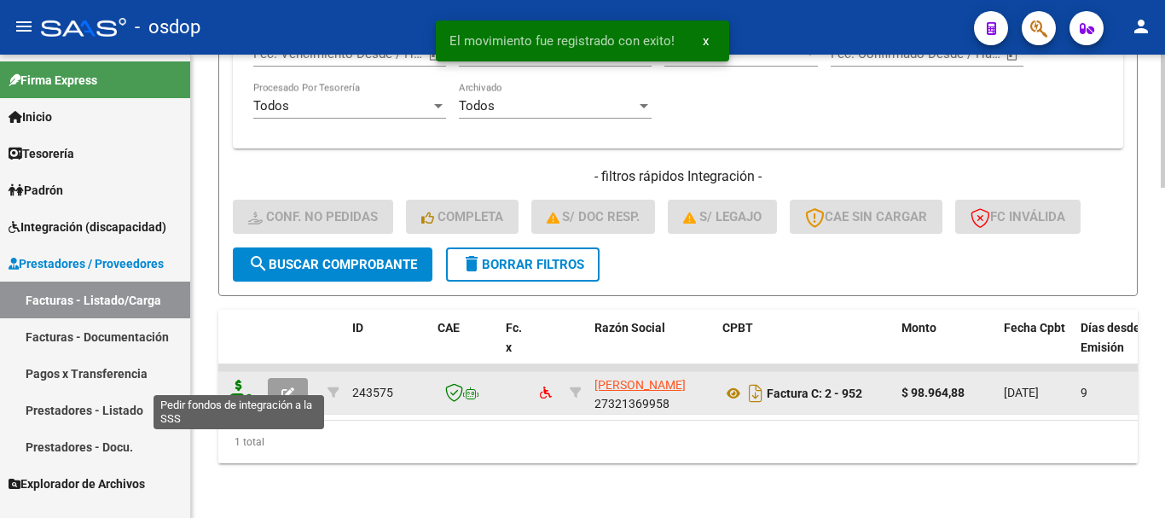
click at [244, 381] on icon at bounding box center [238, 392] width 27 height 24
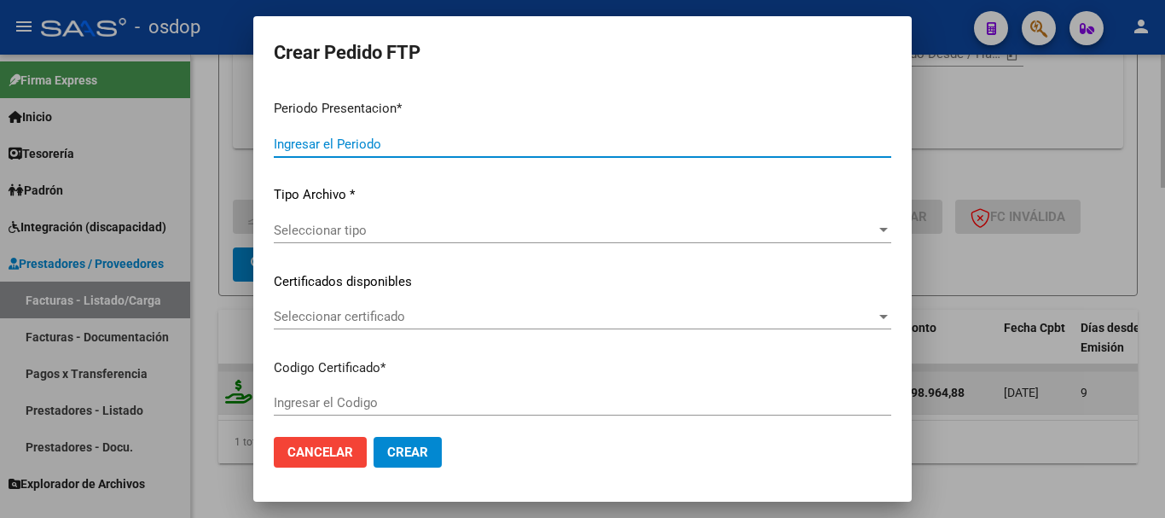
type input "202509"
type input "$ 98.964,88"
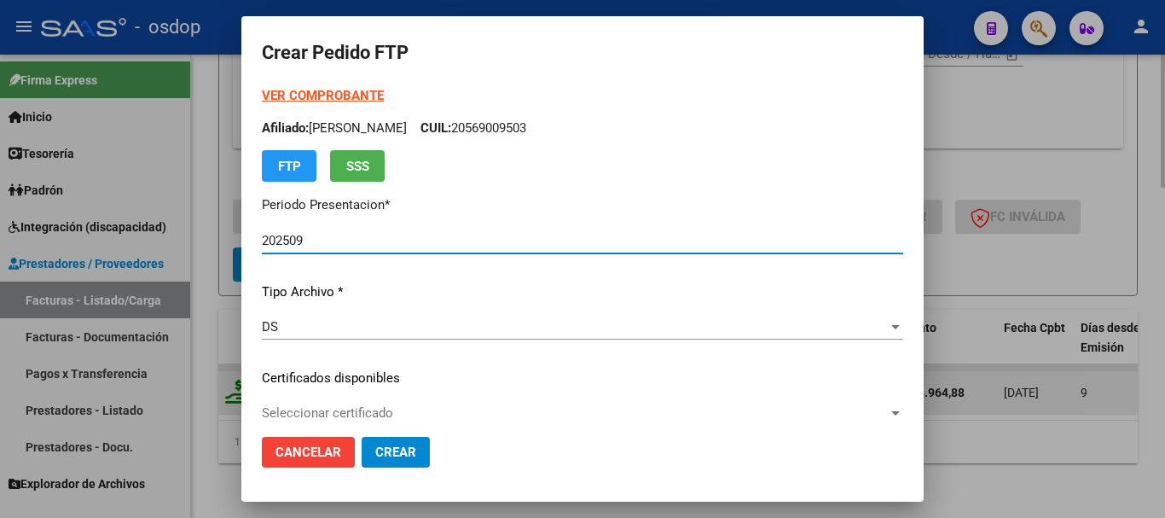
type input "5097752822"
type input "2027-01-23"
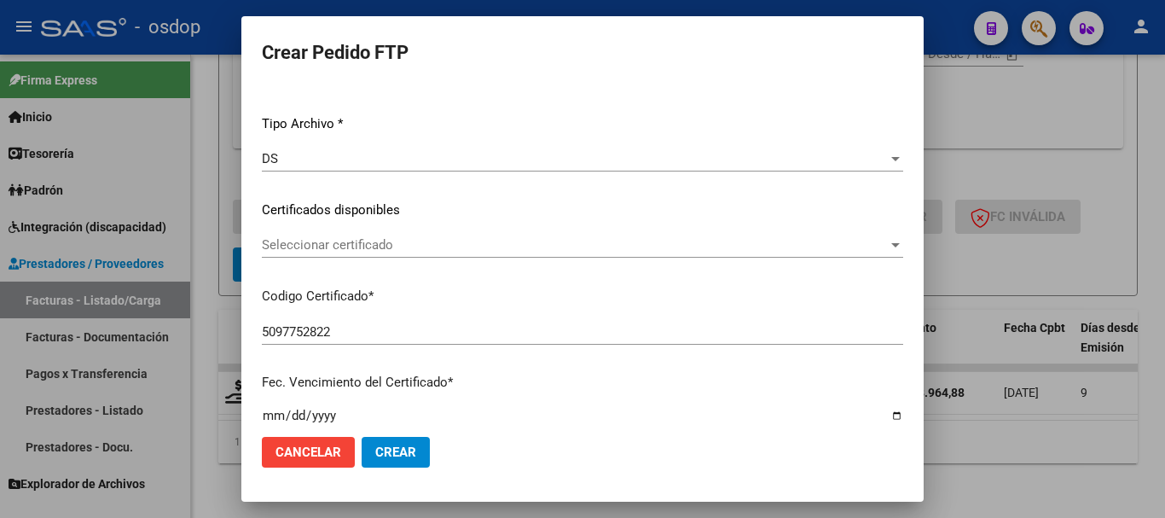
scroll to position [171, 0]
click at [318, 234] on div "Seleccionar certificado Seleccionar certificado" at bounding box center [583, 243] width 642 height 26
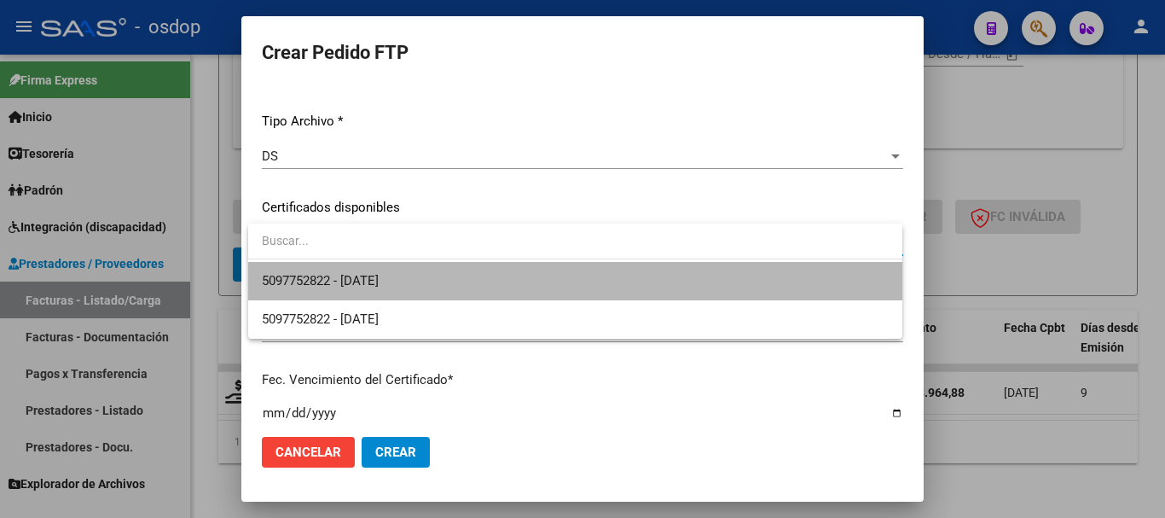
click at [332, 270] on span "5097752822 - 2027-01-23" at bounding box center [575, 281] width 627 height 38
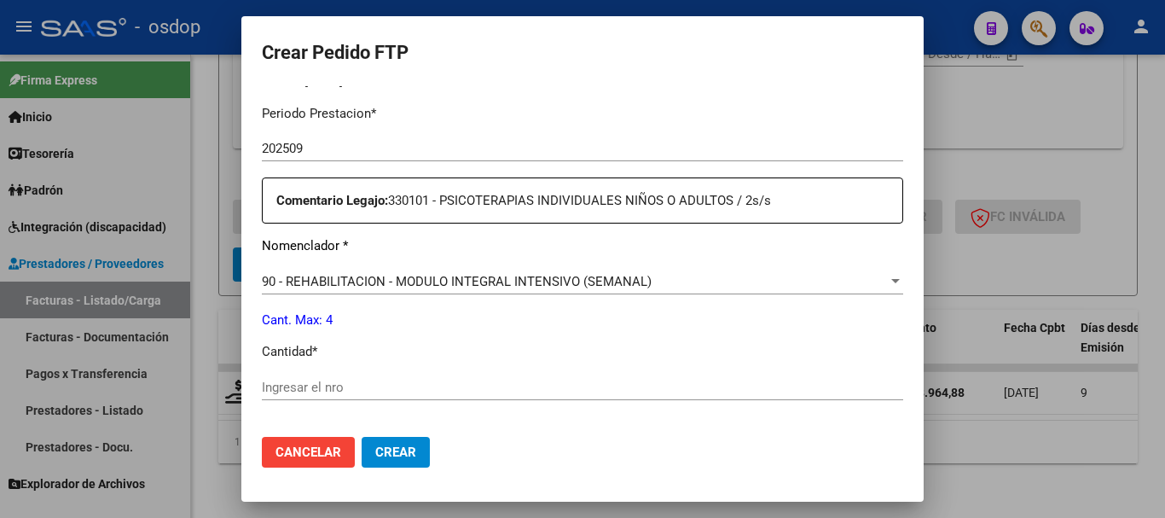
scroll to position [597, 0]
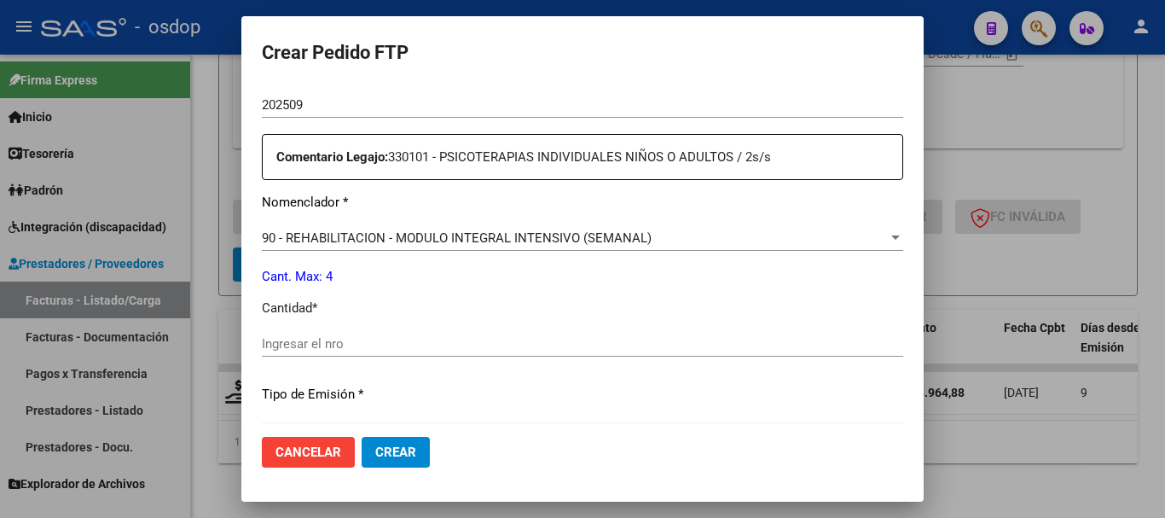
click at [318, 230] on span "90 - REHABILITACION - MODULO INTEGRAL INTENSIVO (SEMANAL)" at bounding box center [457, 237] width 390 height 15
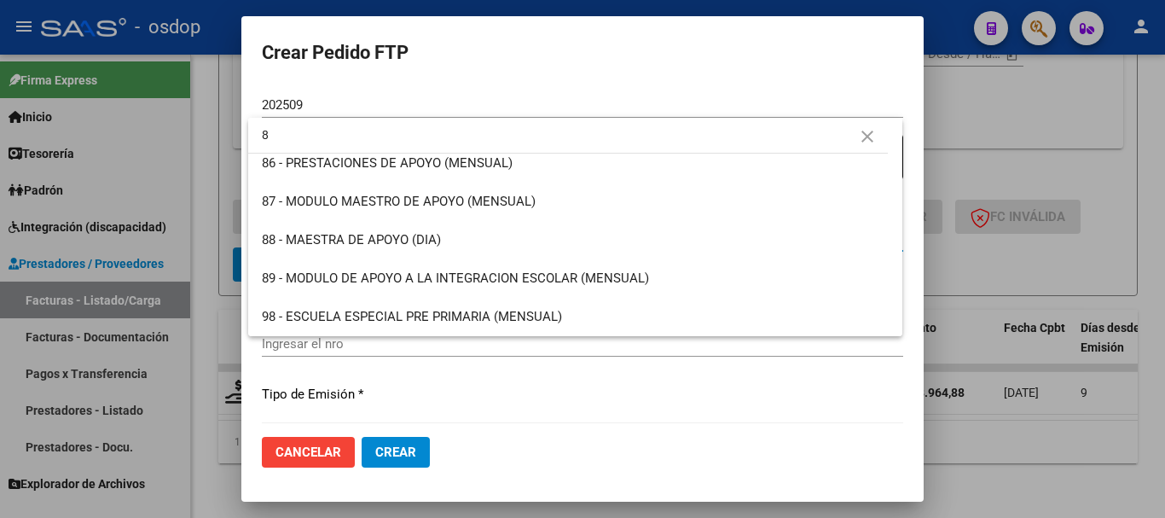
scroll to position [0, 0]
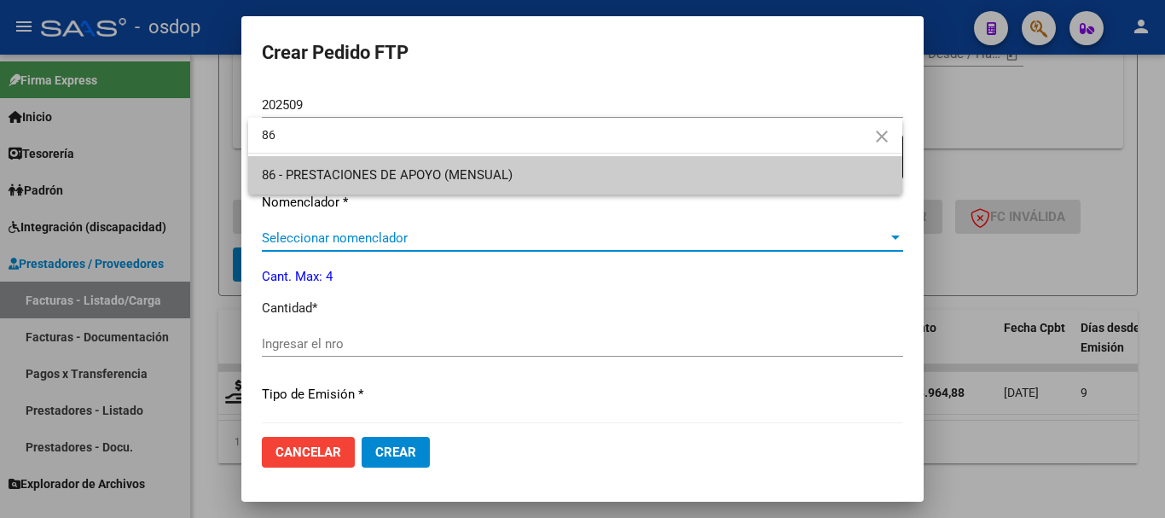
type input "86"
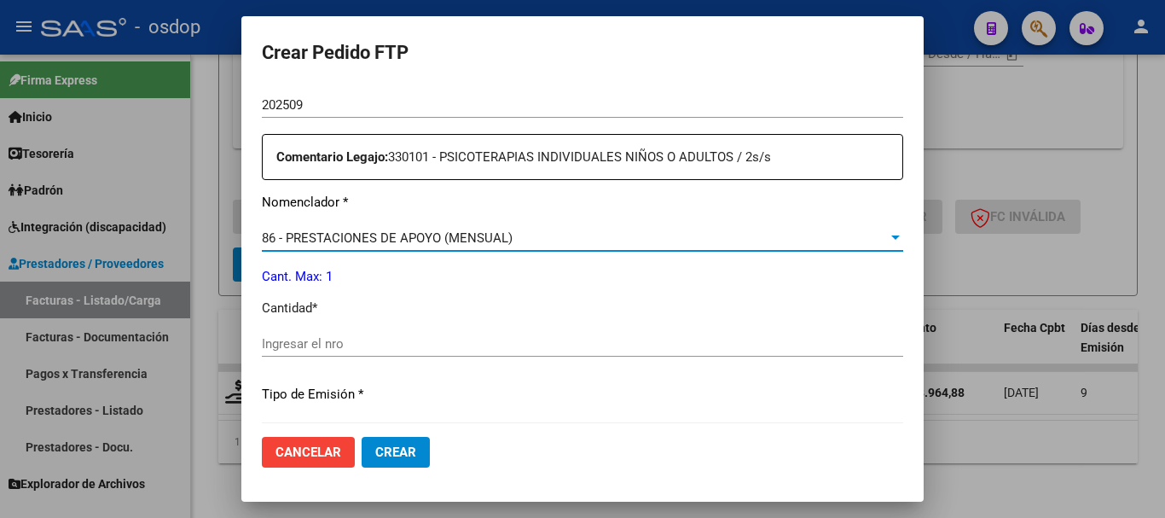
click at [287, 317] on div "Periodo Prestacion * 202509 Ingresar el Periodo Prestacion Comentario Legajo: 3…" at bounding box center [583, 426] width 642 height 757
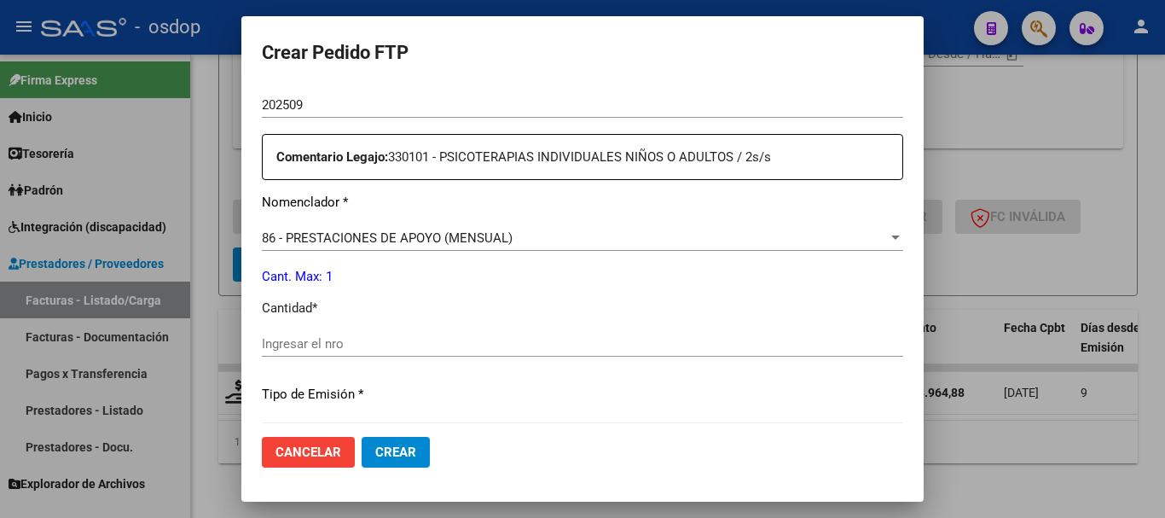
click at [280, 338] on input "Ingresar el nro" at bounding box center [583, 343] width 642 height 15
type input "1"
click at [362, 437] on button "Crear" at bounding box center [396, 452] width 68 height 31
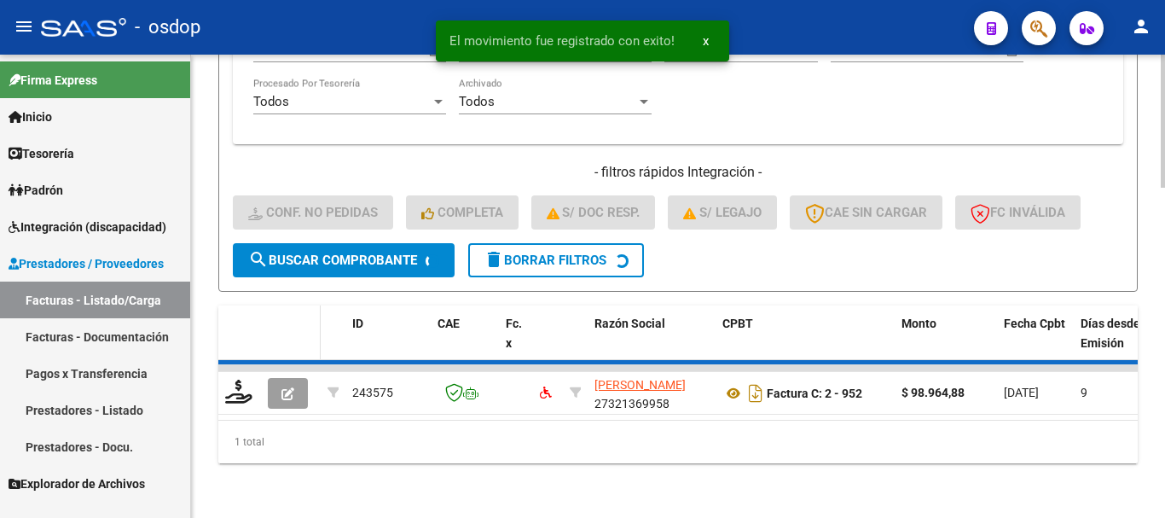
scroll to position [1119, 0]
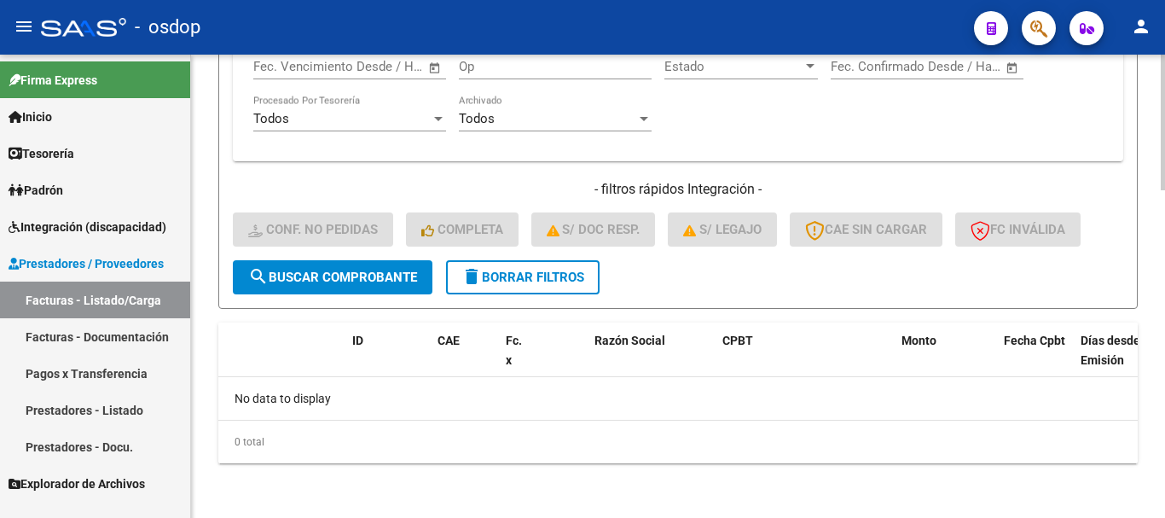
click at [520, 276] on span "delete Borrar Filtros" at bounding box center [523, 277] width 123 height 15
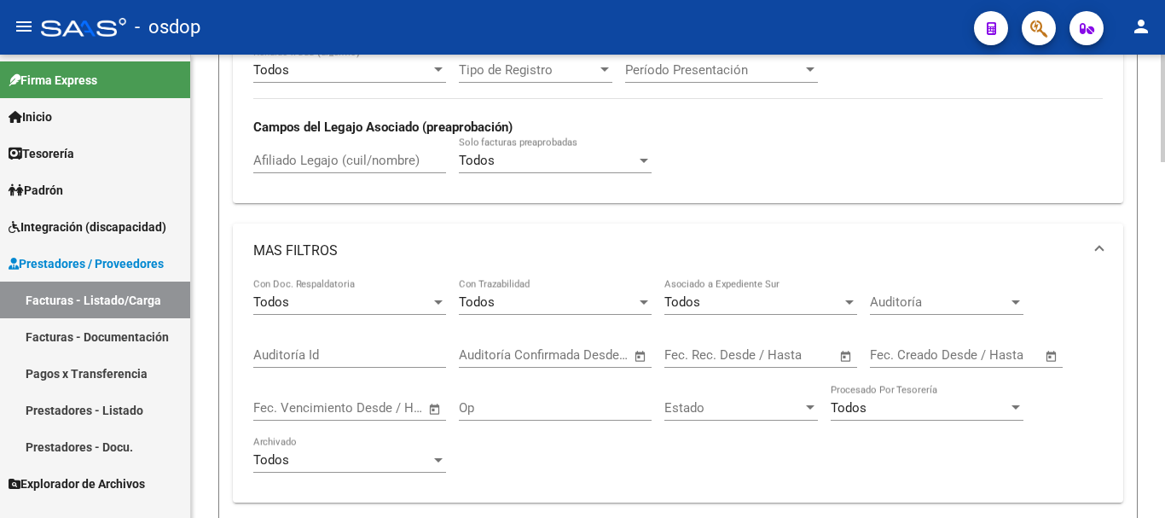
scroll to position [693, 0]
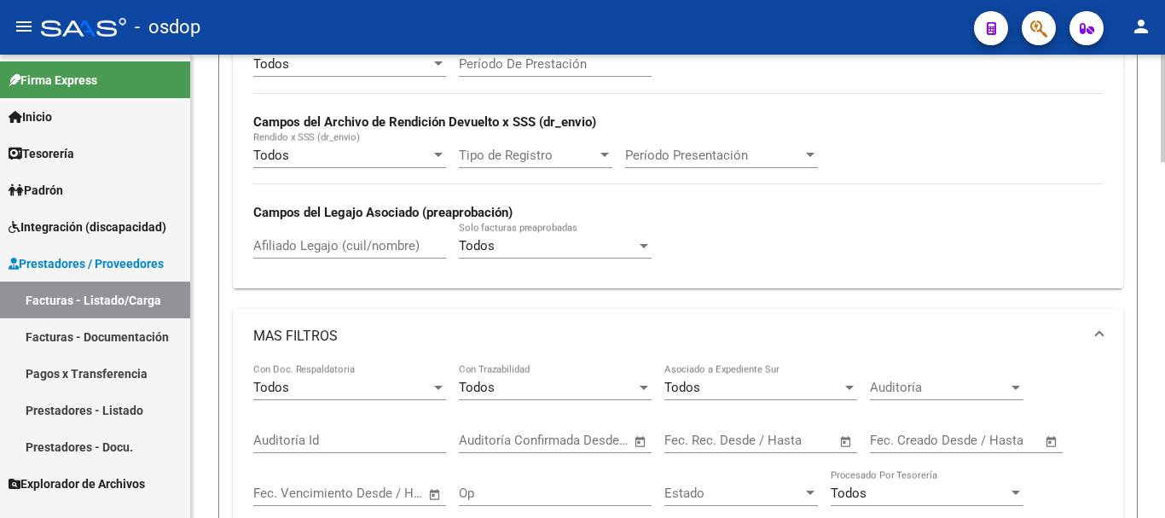
click at [317, 246] on input "Afiliado Legajo (cuil/nombre)" at bounding box center [349, 245] width 193 height 15
paste input "20468609097"
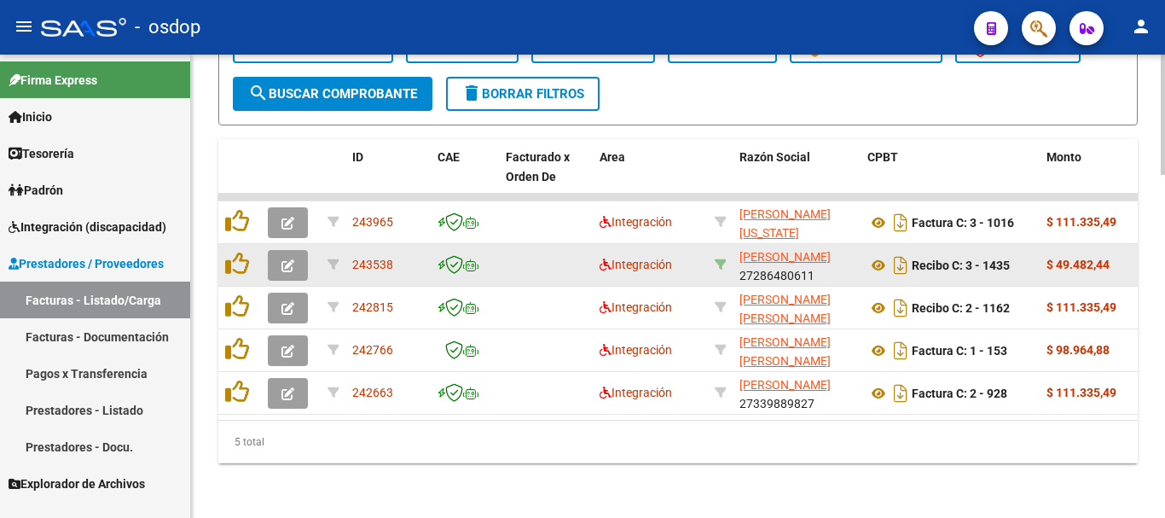
scroll to position [1318, 0]
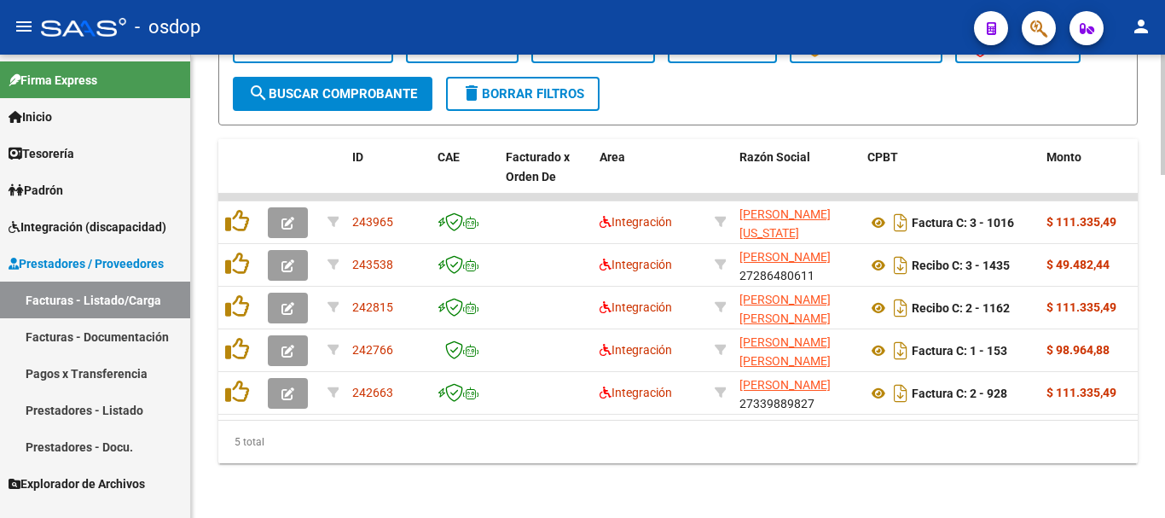
type input "20468609097"
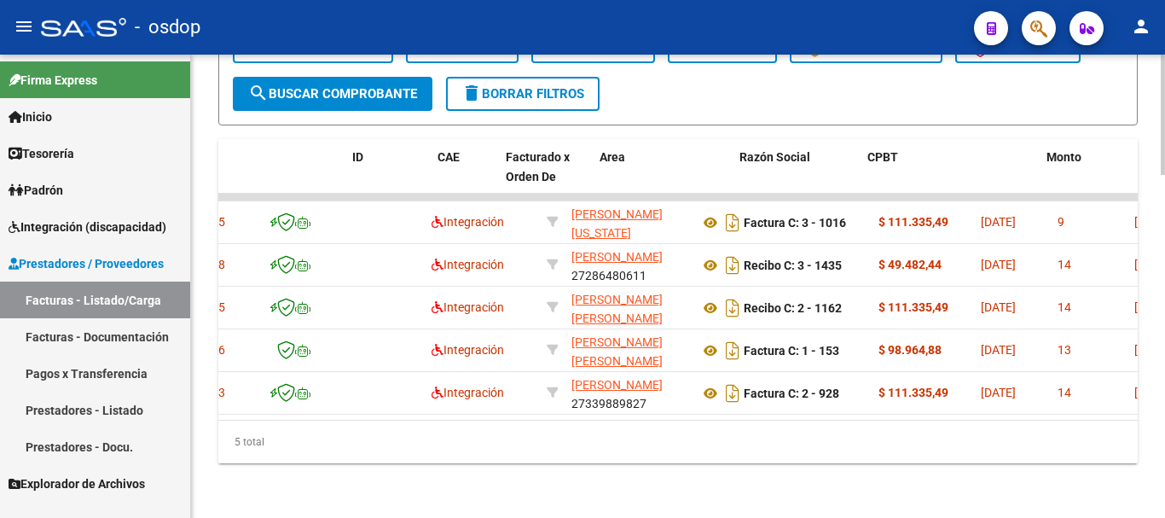
scroll to position [0, 0]
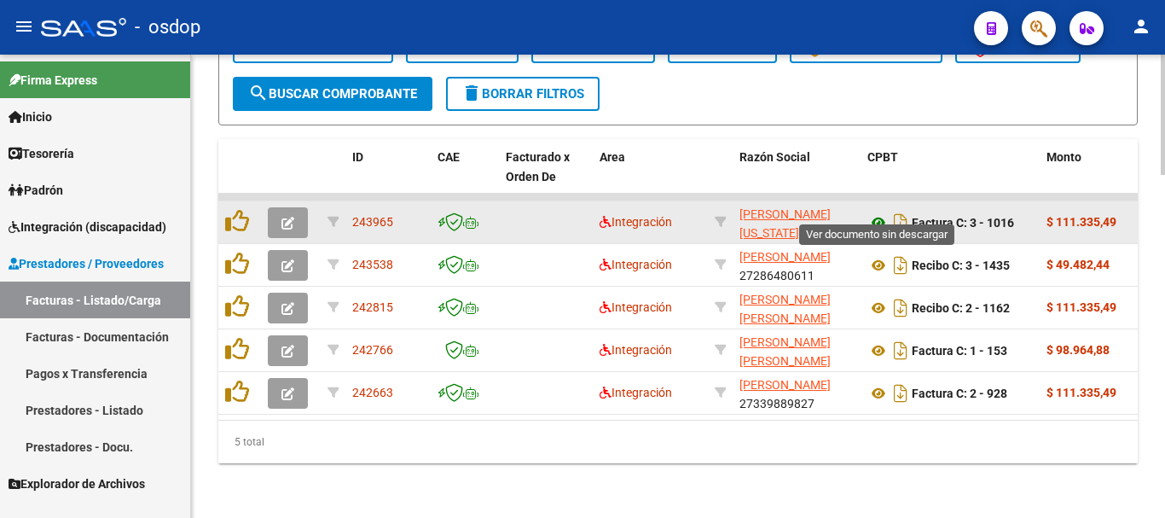
click at [883, 212] on icon at bounding box center [879, 222] width 22 height 20
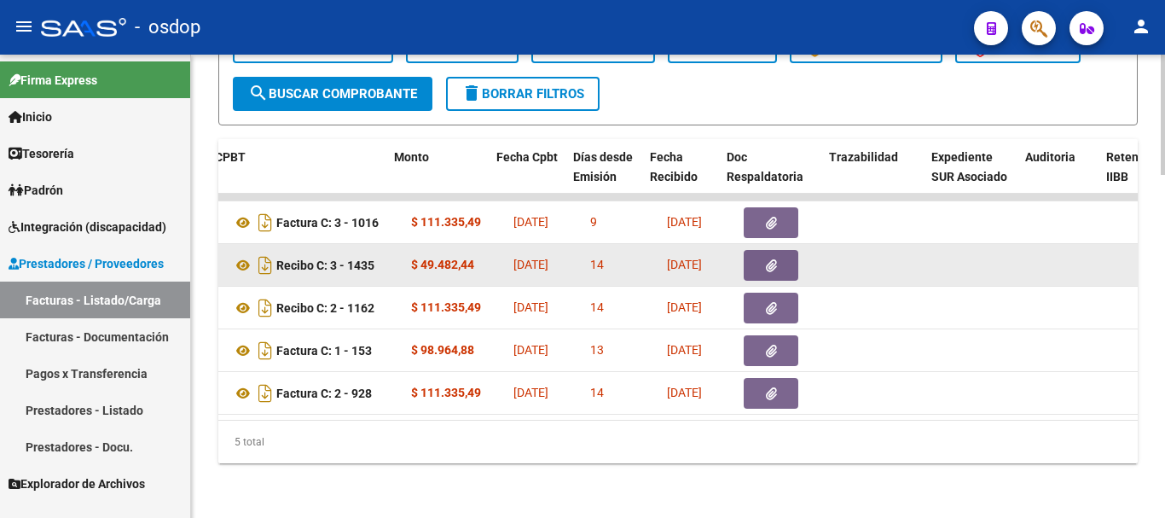
scroll to position [0, 653]
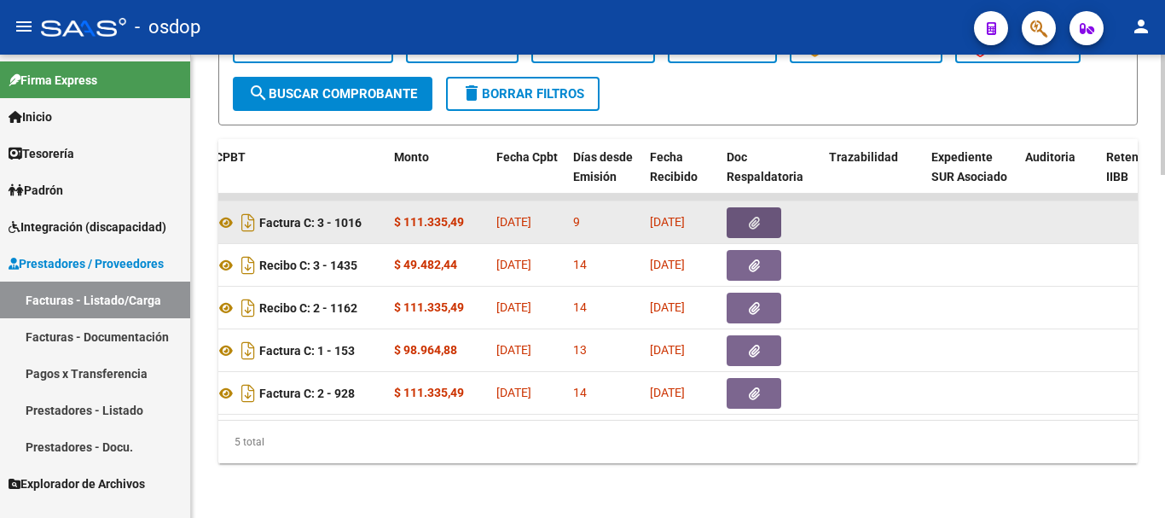
click at [744, 215] on button "button" at bounding box center [754, 222] width 55 height 31
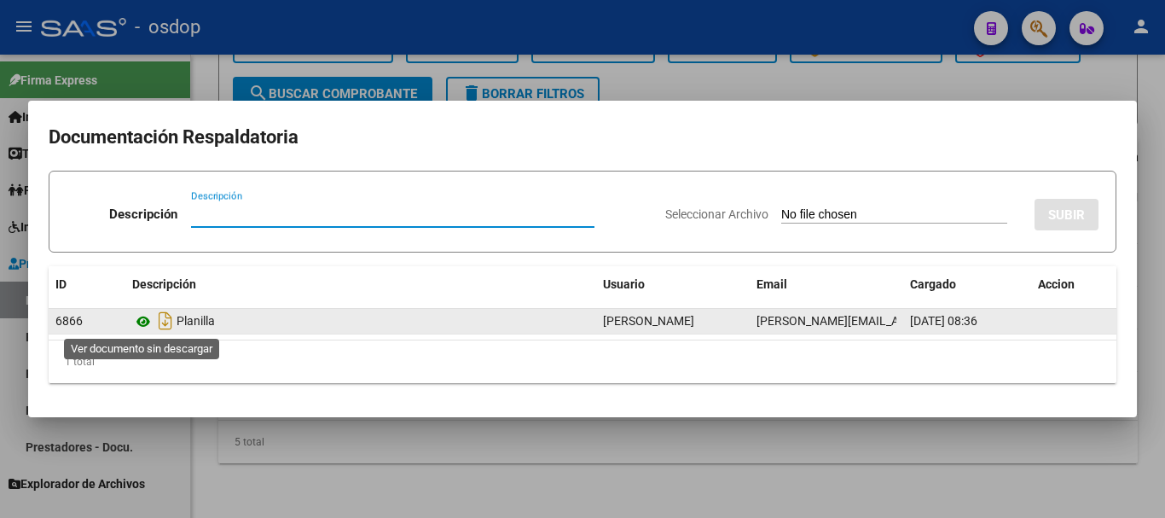
click at [144, 328] on icon at bounding box center [143, 321] width 22 height 20
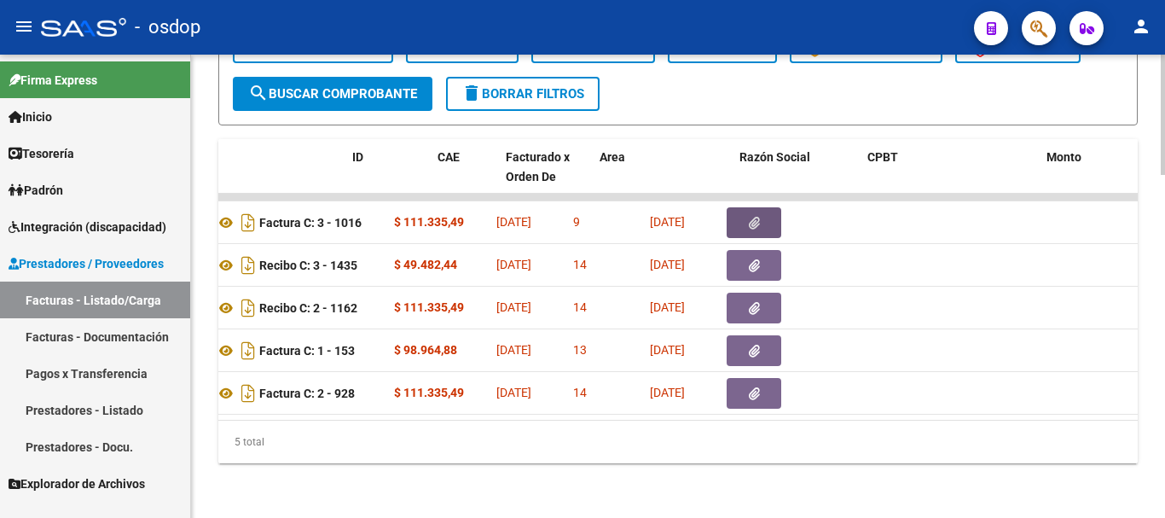
scroll to position [0, 0]
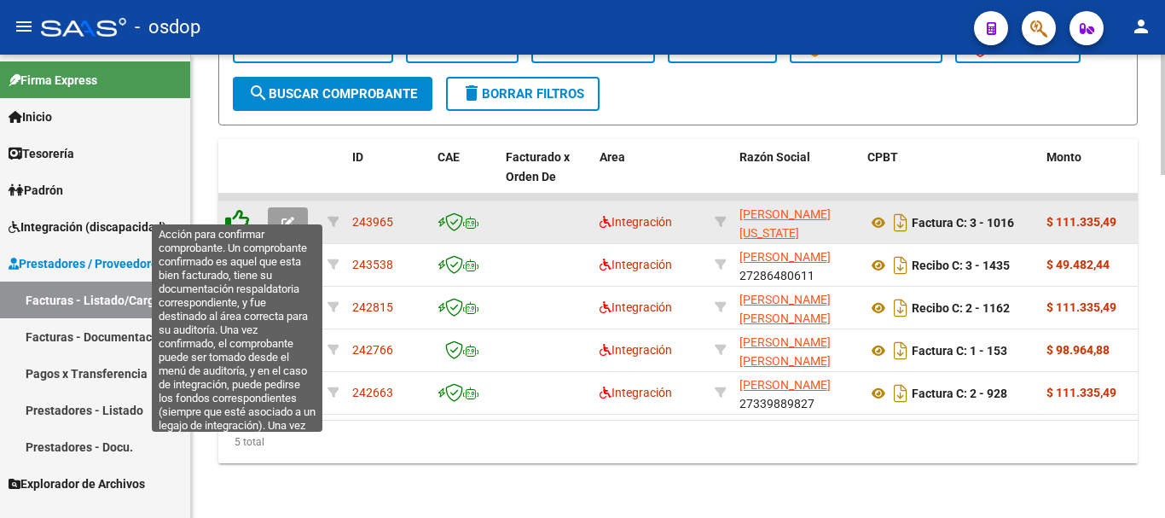
click at [225, 209] on icon at bounding box center [237, 221] width 24 height 24
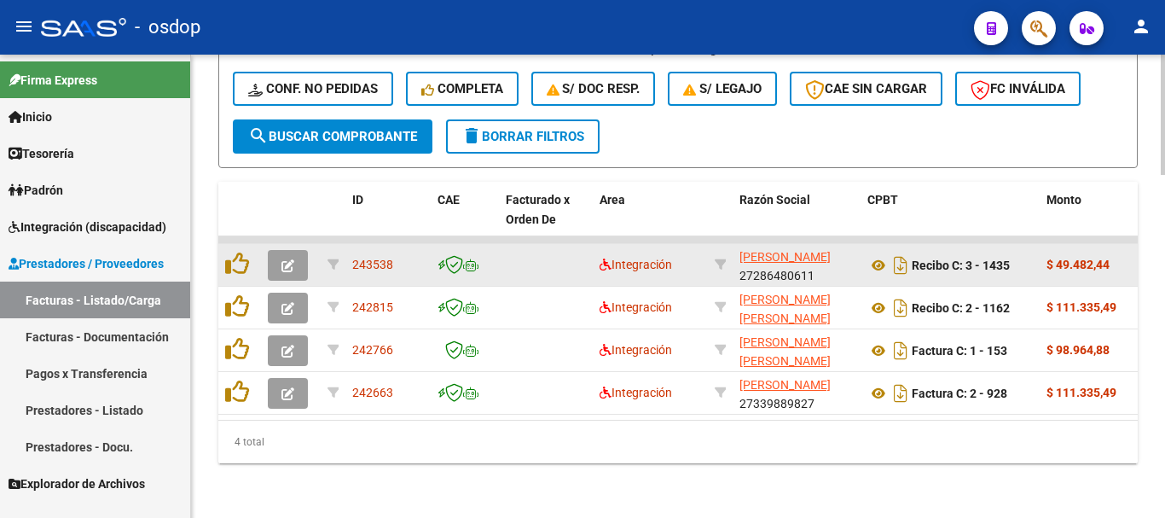
scroll to position [1276, 0]
click at [877, 255] on icon at bounding box center [879, 265] width 22 height 20
click at [884, 255] on icon at bounding box center [879, 265] width 22 height 20
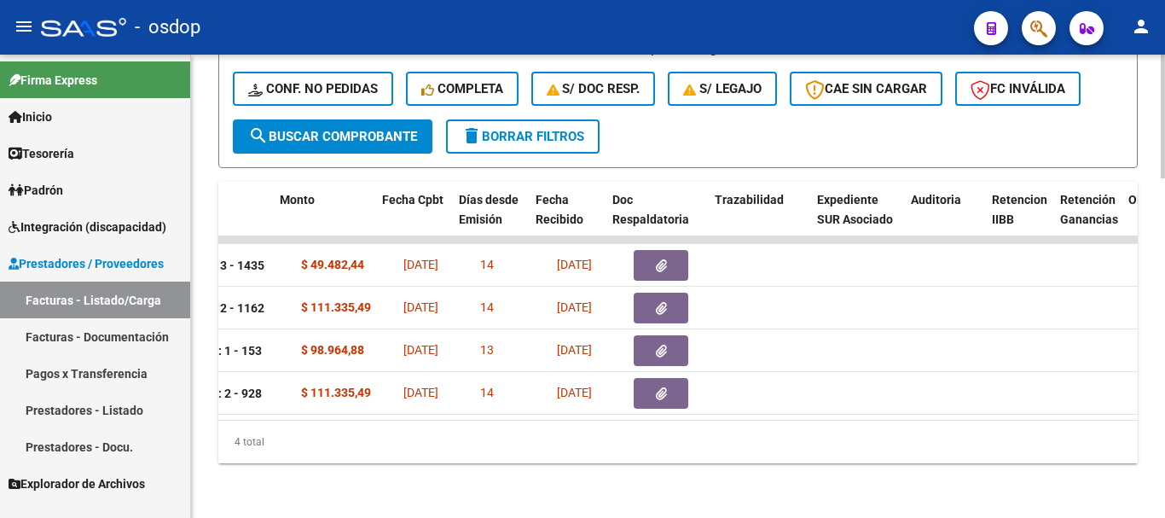
scroll to position [0, 767]
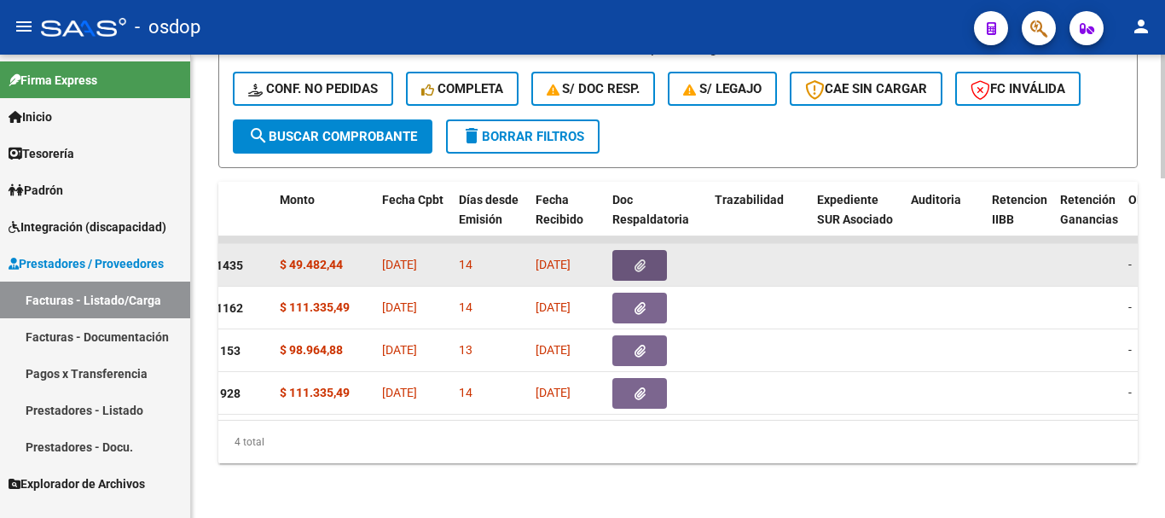
click at [642, 259] on icon "button" at bounding box center [640, 265] width 11 height 13
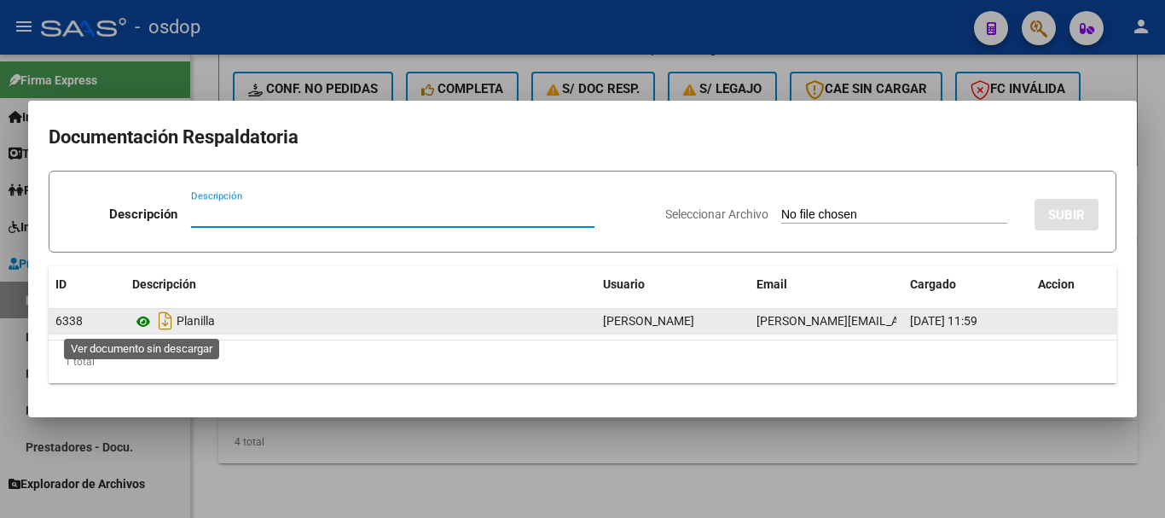
click at [144, 323] on icon at bounding box center [143, 321] width 22 height 20
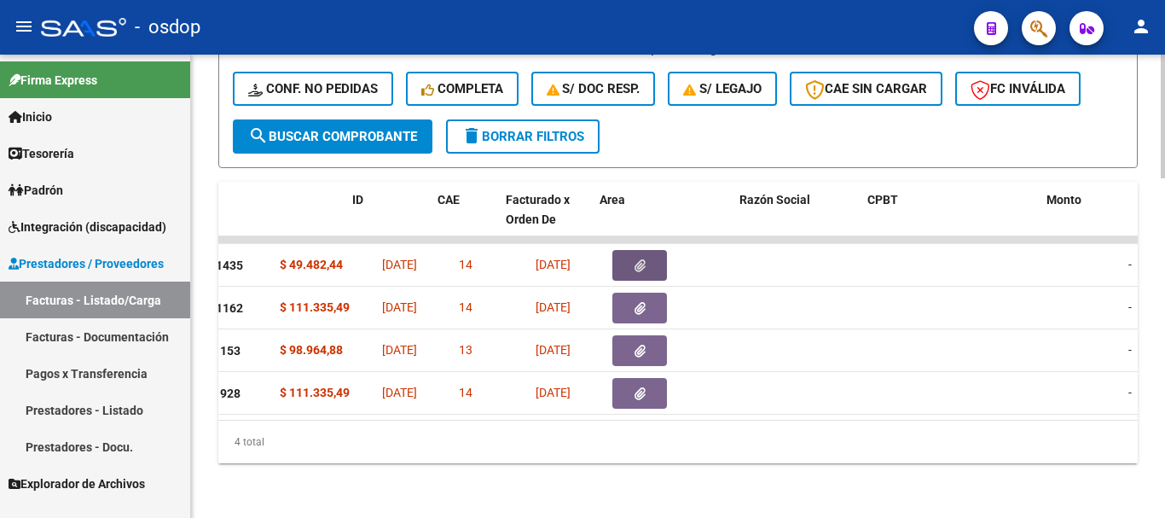
scroll to position [0, 0]
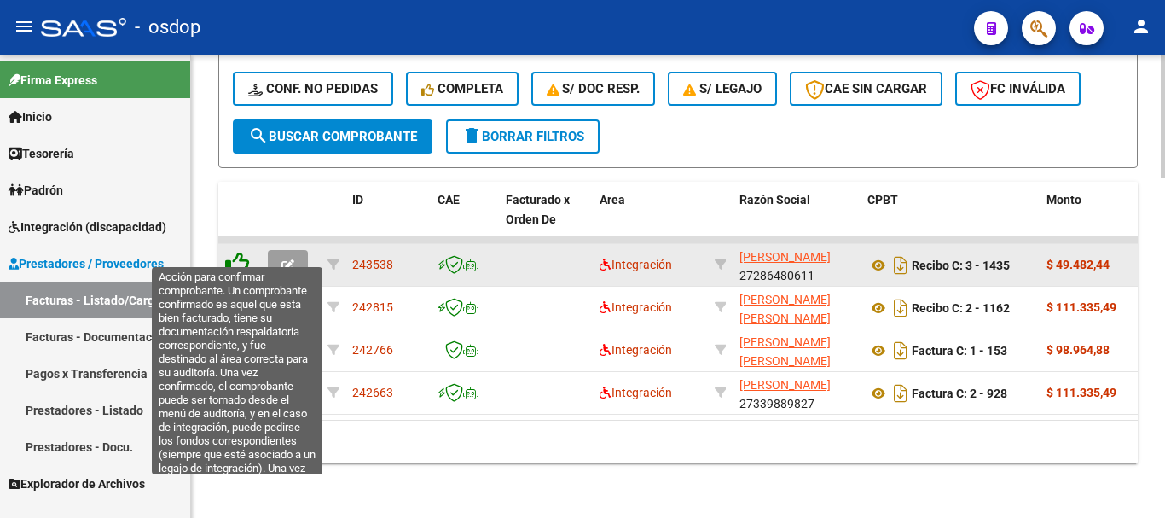
click at [235, 257] on icon at bounding box center [237, 264] width 24 height 24
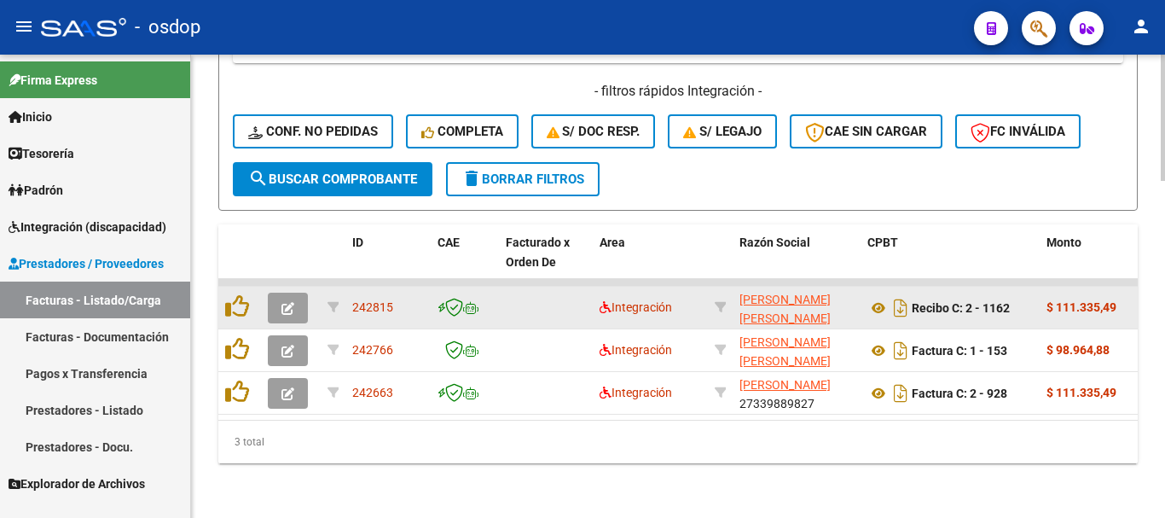
scroll to position [1233, 0]
click at [880, 298] on icon at bounding box center [879, 308] width 22 height 20
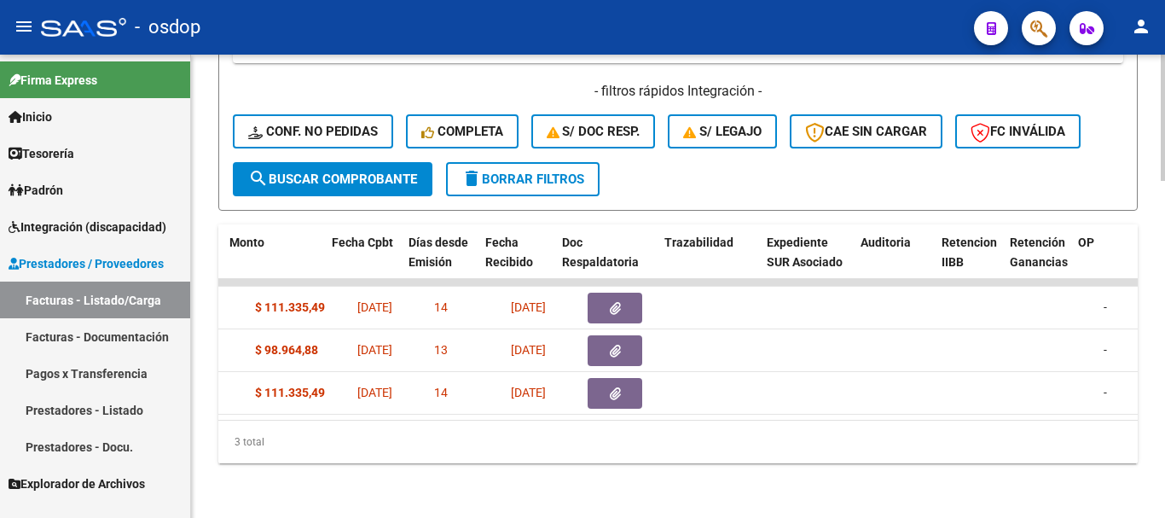
scroll to position [0, 817]
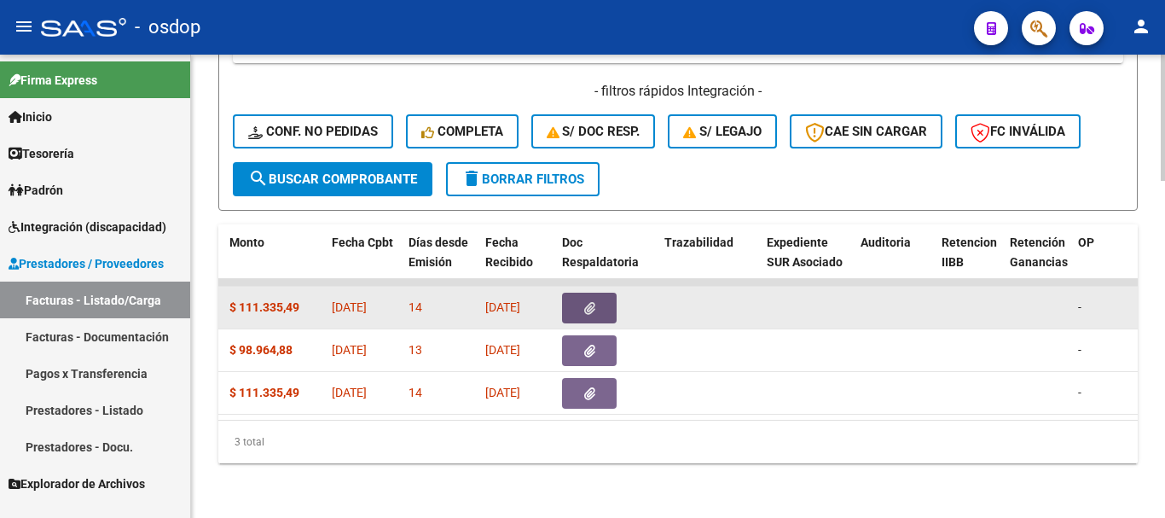
click at [585, 300] on span "button" at bounding box center [589, 307] width 11 height 15
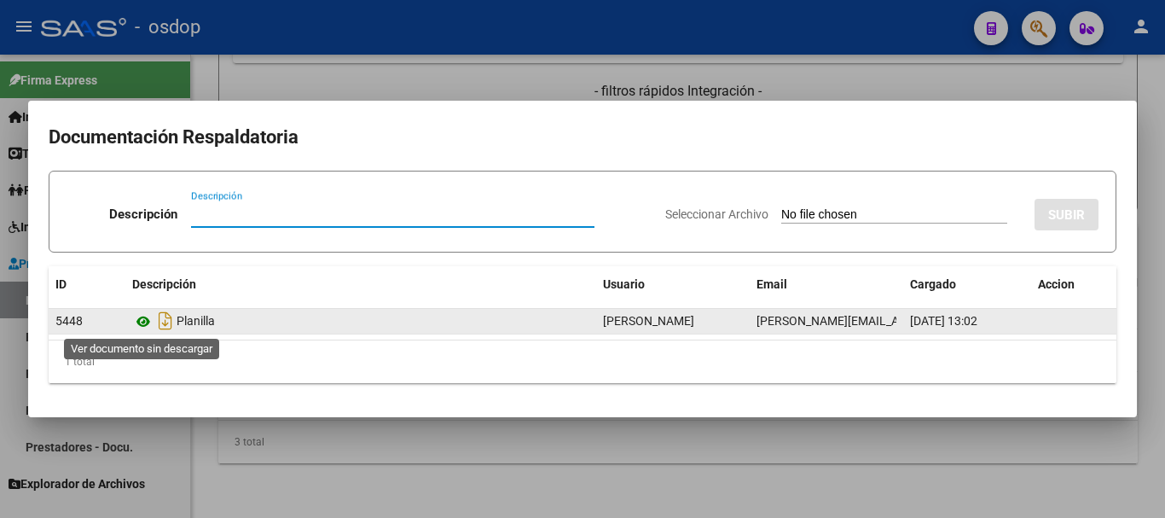
click at [147, 316] on icon at bounding box center [143, 321] width 22 height 20
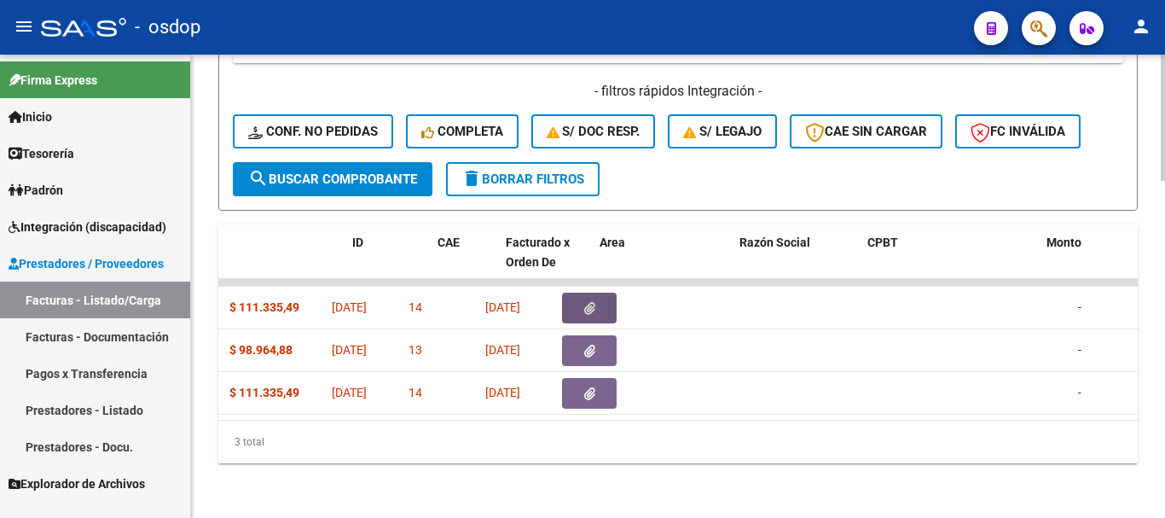
scroll to position [0, 0]
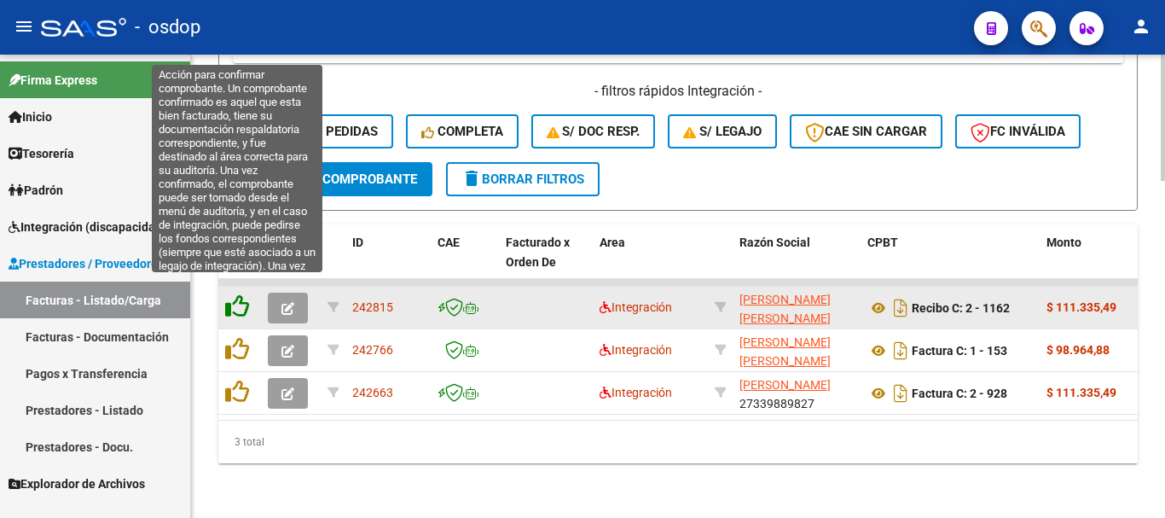
click at [232, 294] on icon at bounding box center [237, 306] width 24 height 24
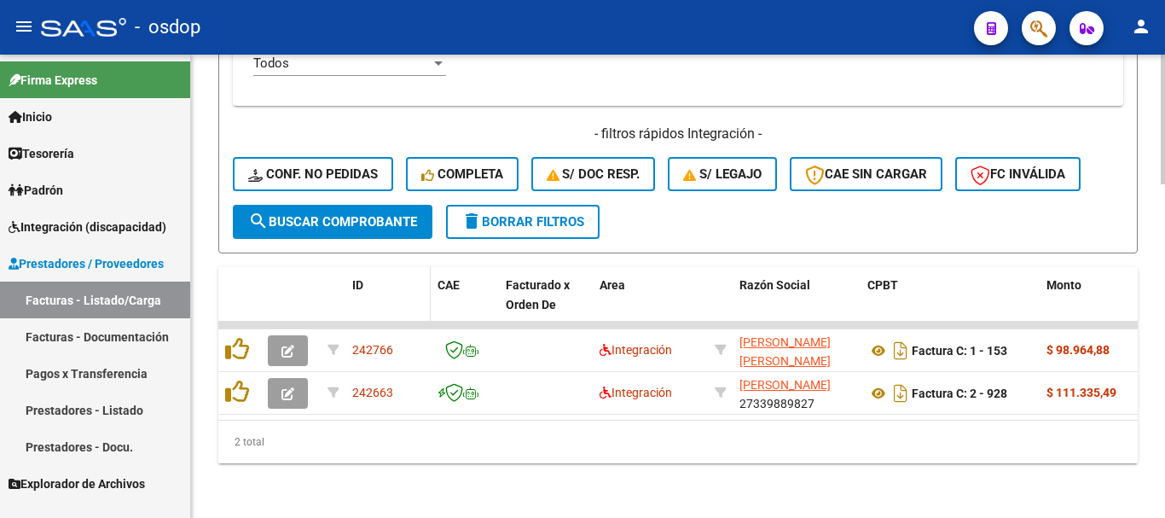
scroll to position [1190, 0]
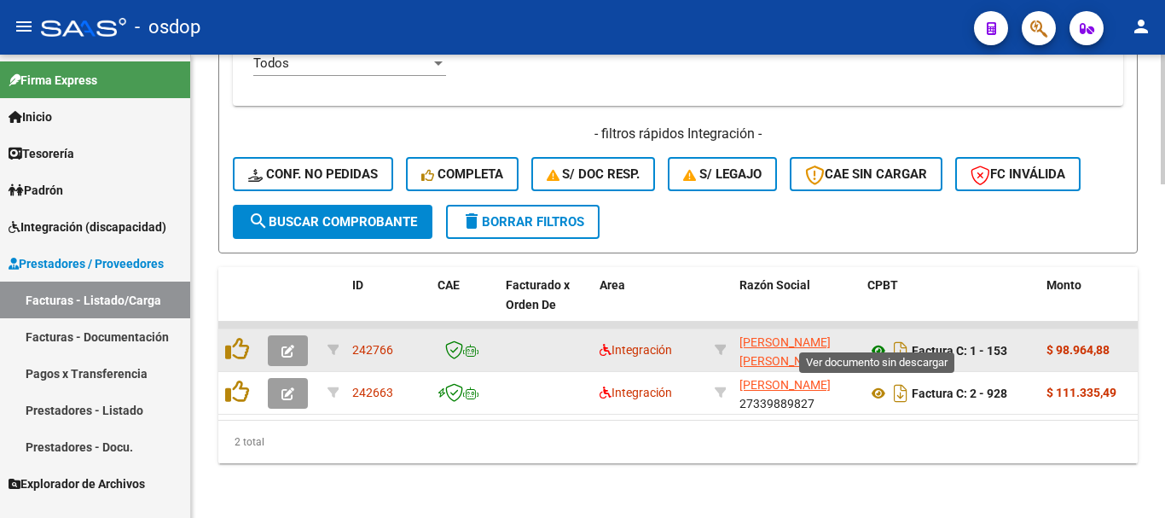
click at [880, 340] on icon at bounding box center [879, 350] width 22 height 20
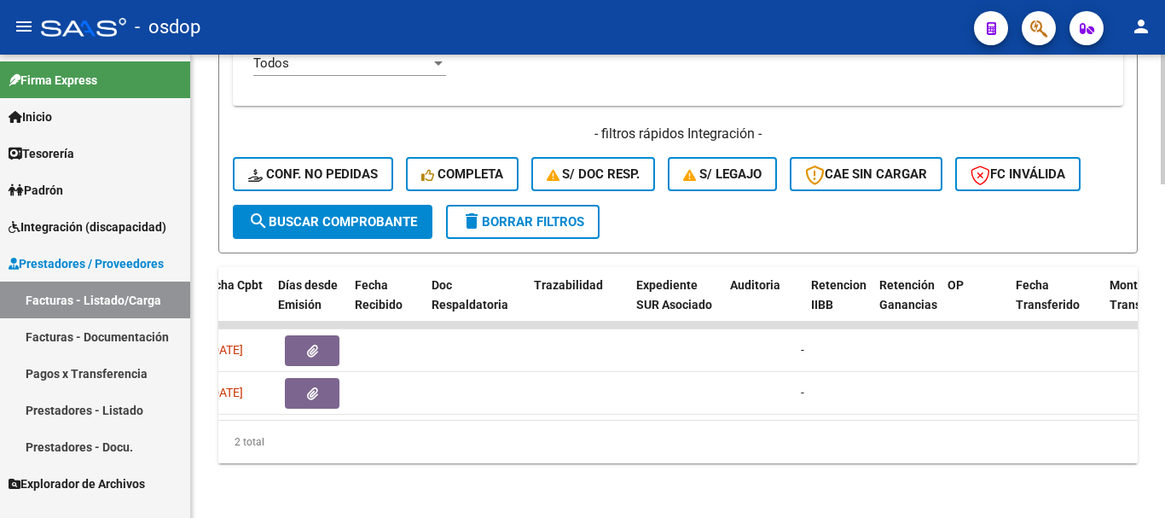
scroll to position [0, 905]
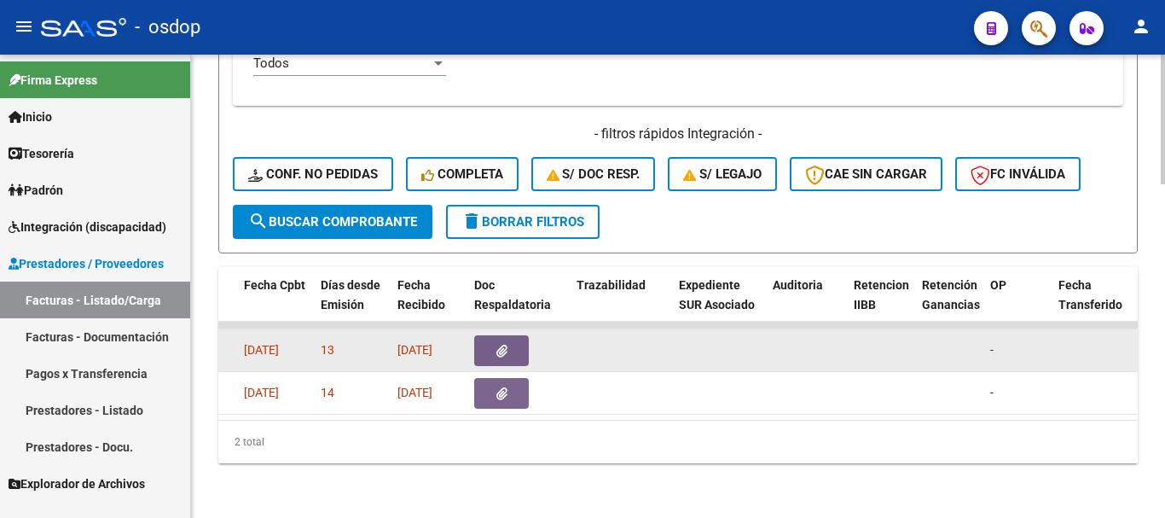
click at [497, 345] on icon "button" at bounding box center [502, 351] width 11 height 13
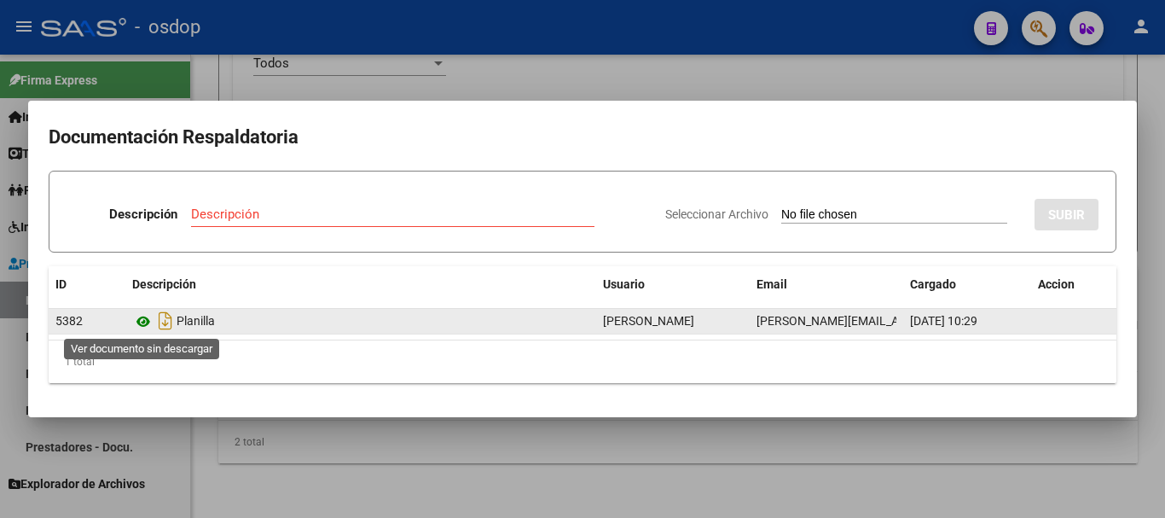
click at [142, 327] on icon at bounding box center [143, 321] width 22 height 20
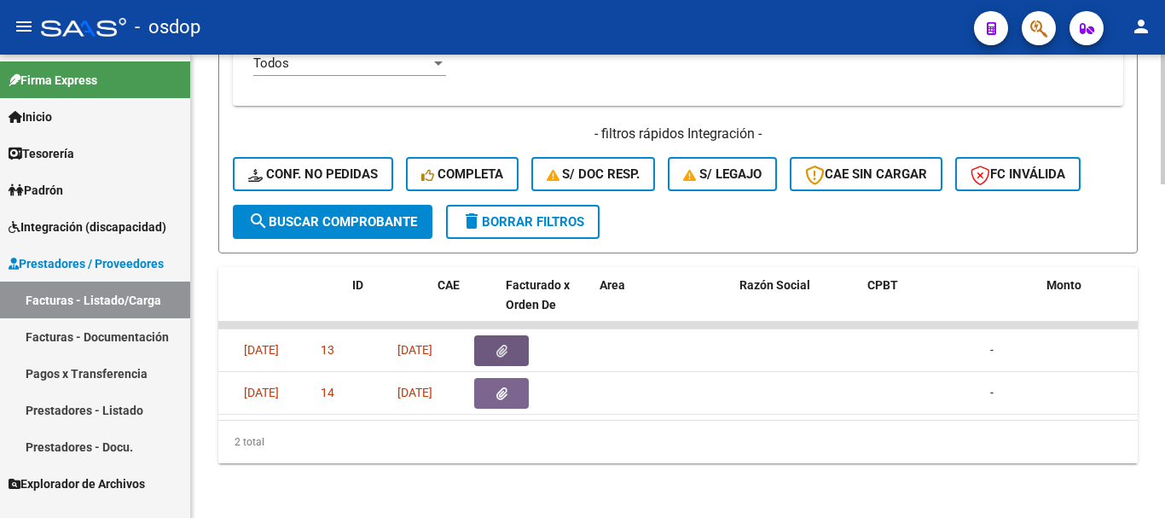
scroll to position [0, 0]
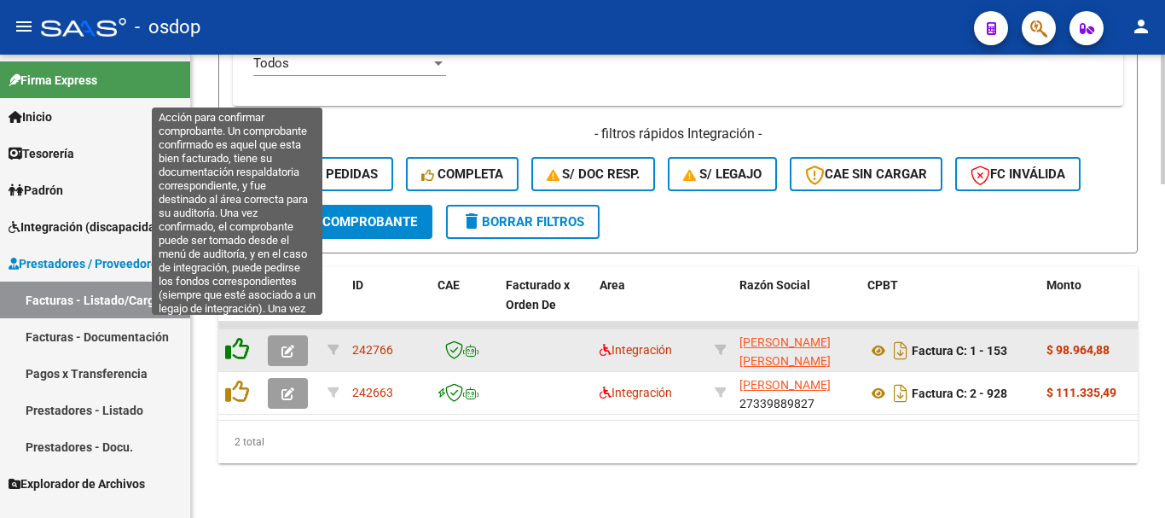
click at [236, 337] on icon at bounding box center [237, 349] width 24 height 24
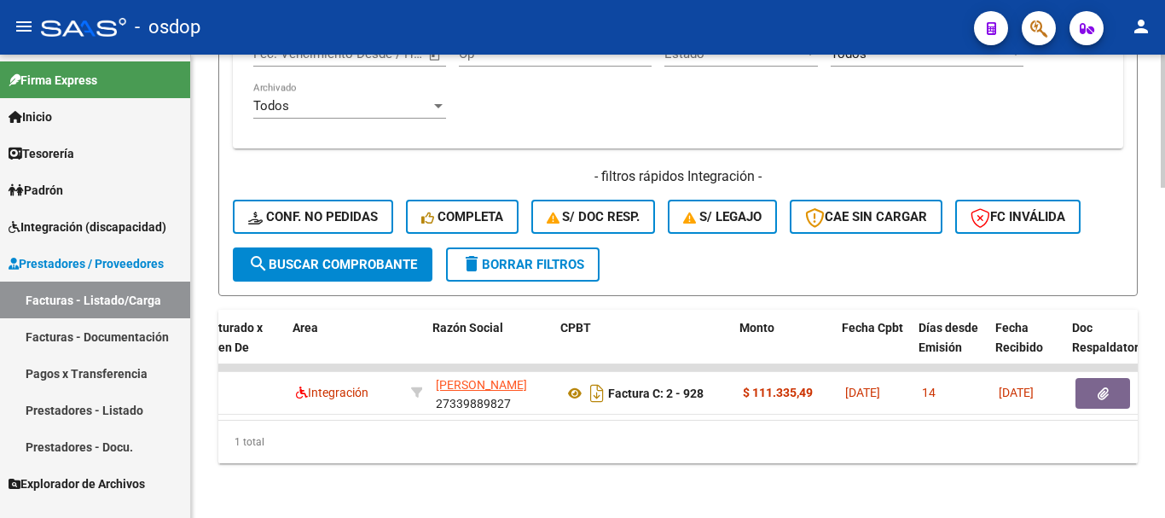
scroll to position [0, 307]
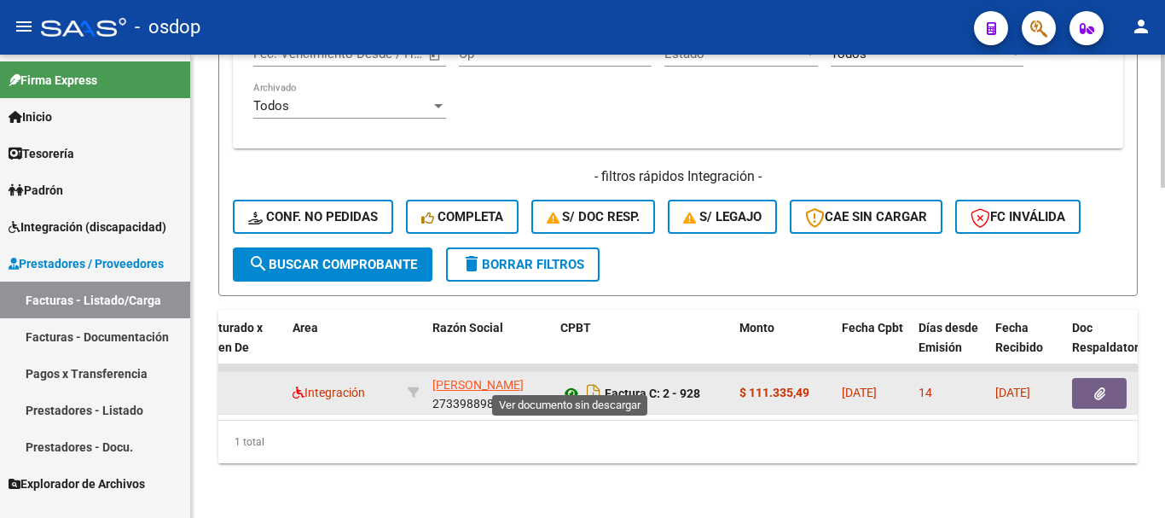
click at [572, 383] on icon at bounding box center [572, 393] width 22 height 20
click at [1111, 381] on button "button" at bounding box center [1099, 393] width 55 height 31
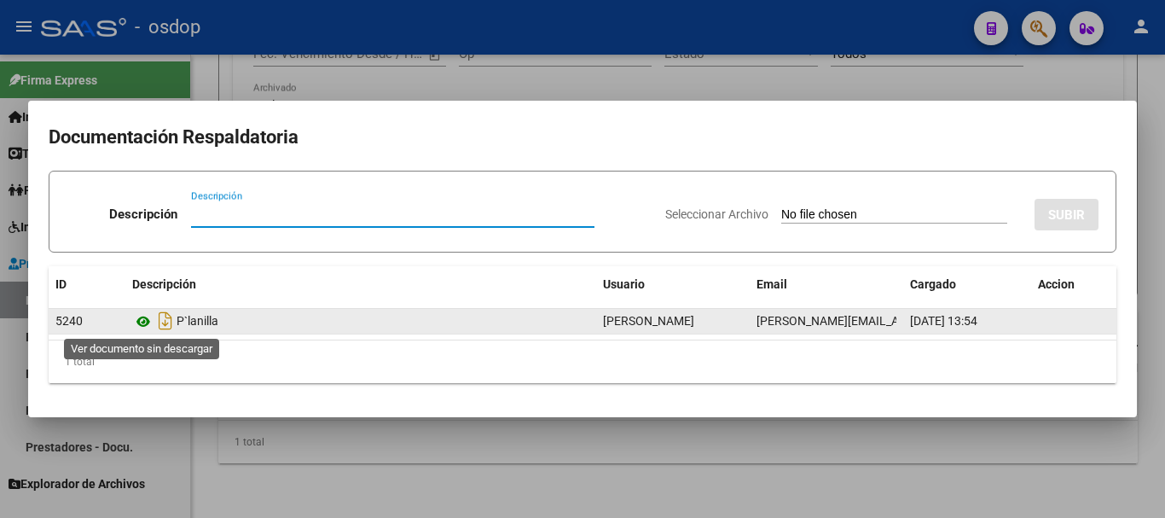
click at [140, 323] on icon at bounding box center [143, 321] width 22 height 20
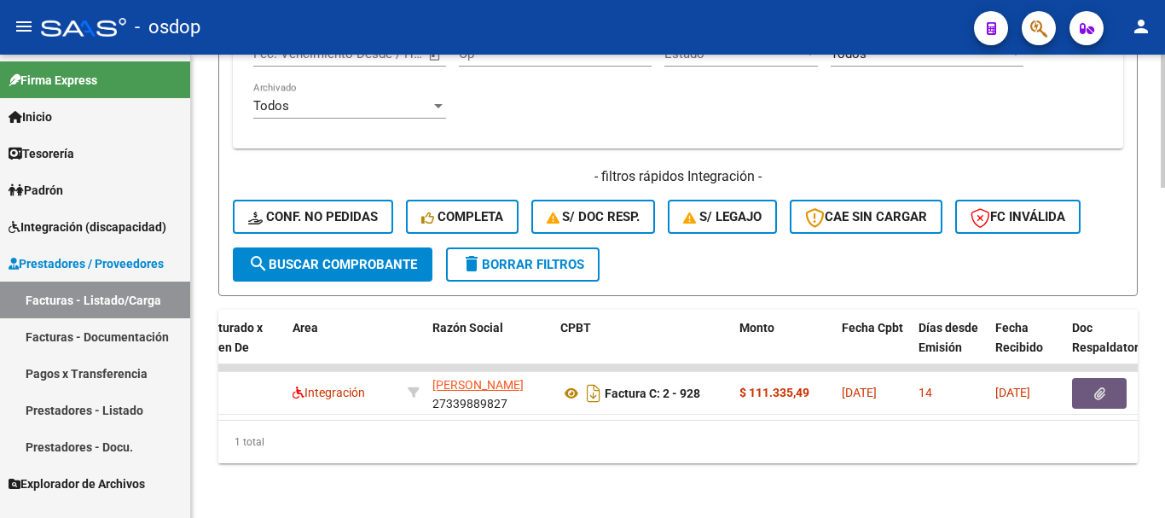
scroll to position [0, 0]
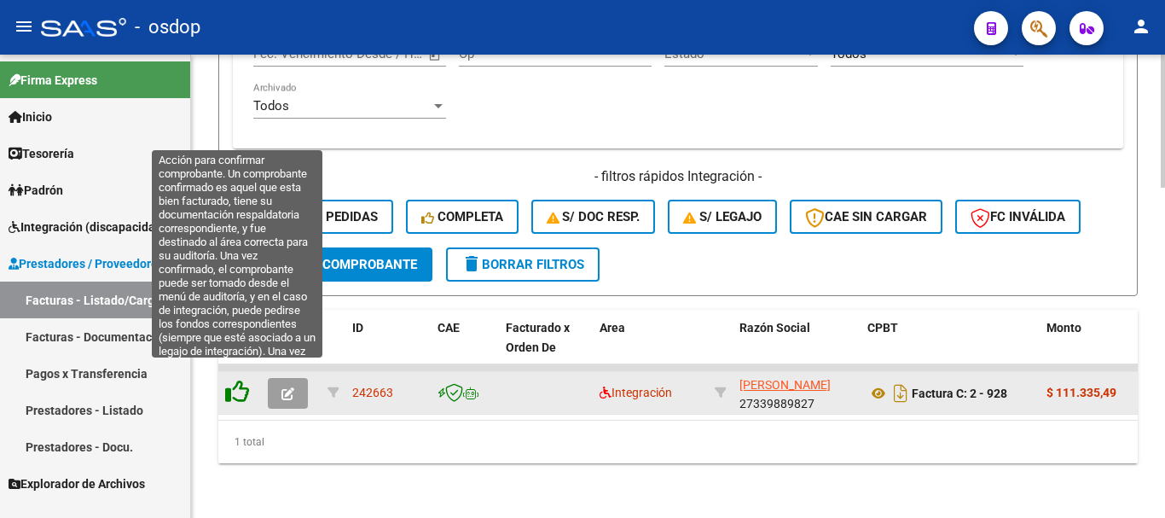
click at [238, 380] on icon at bounding box center [237, 392] width 24 height 24
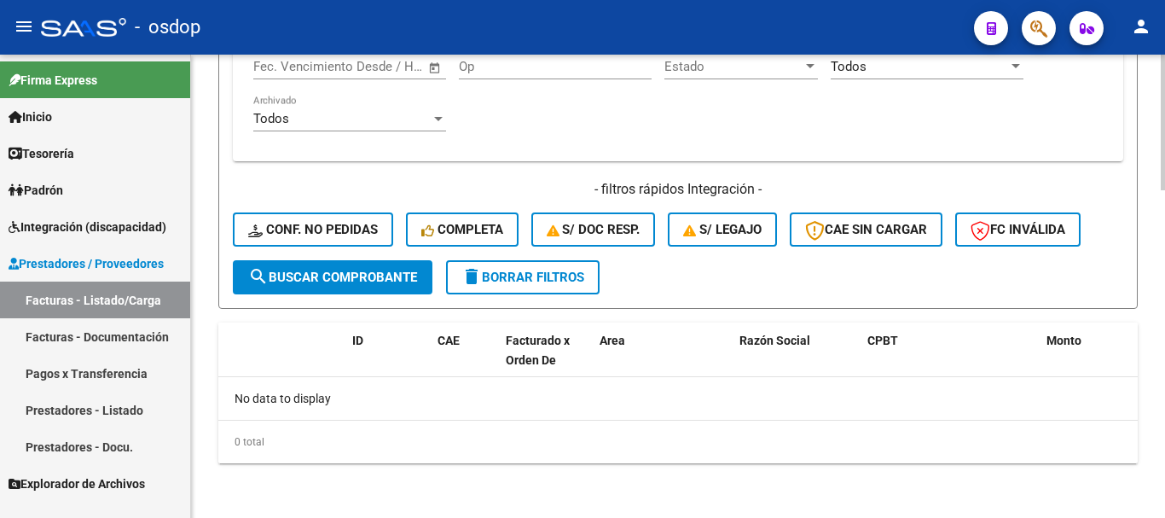
scroll to position [1119, 0]
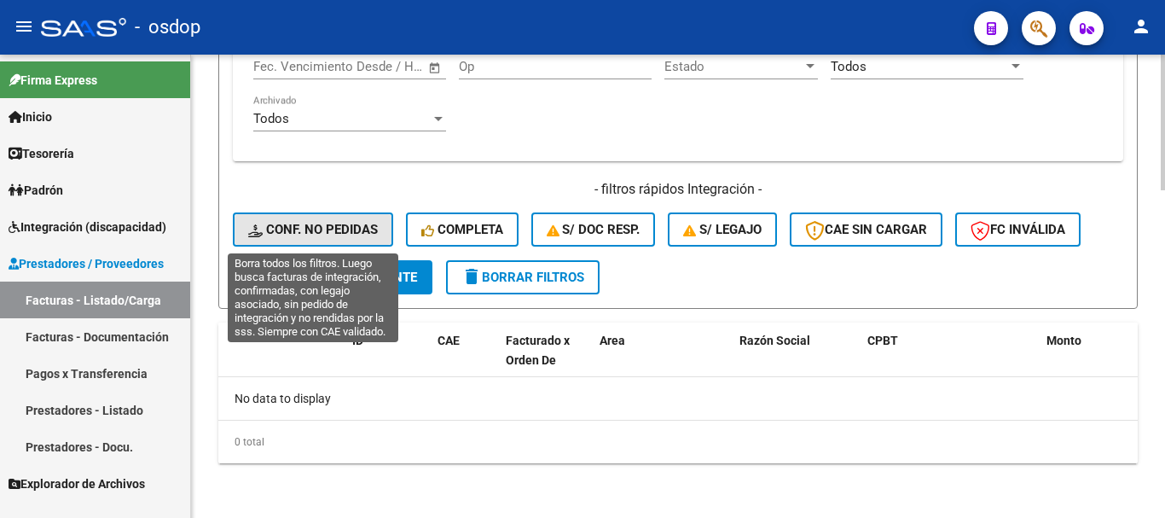
click at [349, 230] on span "Conf. no pedidas" at bounding box center [313, 229] width 130 height 15
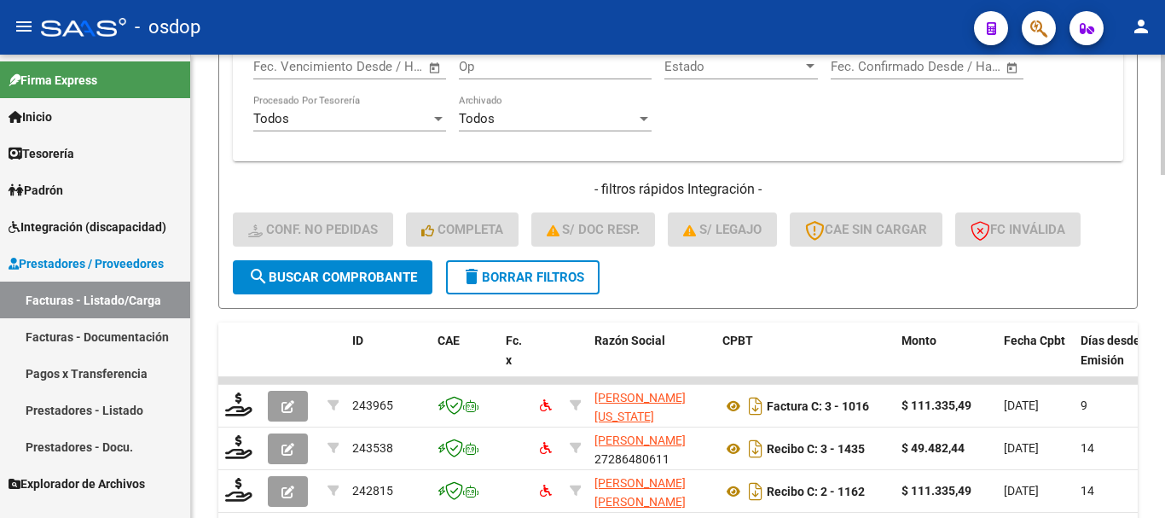
click at [502, 288] on button "delete Borrar Filtros" at bounding box center [523, 277] width 154 height 34
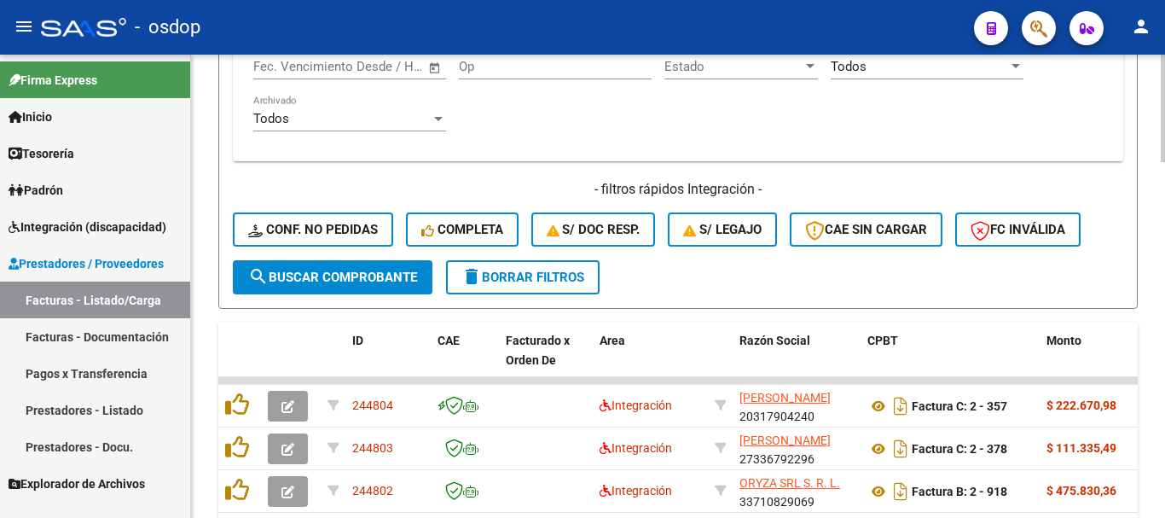
click at [502, 288] on button "delete Borrar Filtros" at bounding box center [523, 277] width 154 height 34
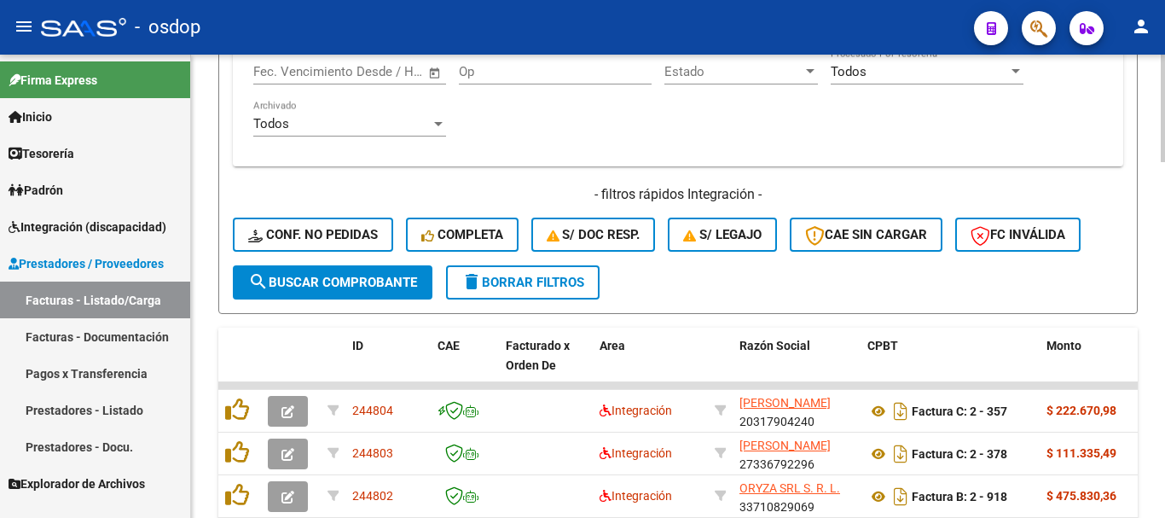
scroll to position [1119, 0]
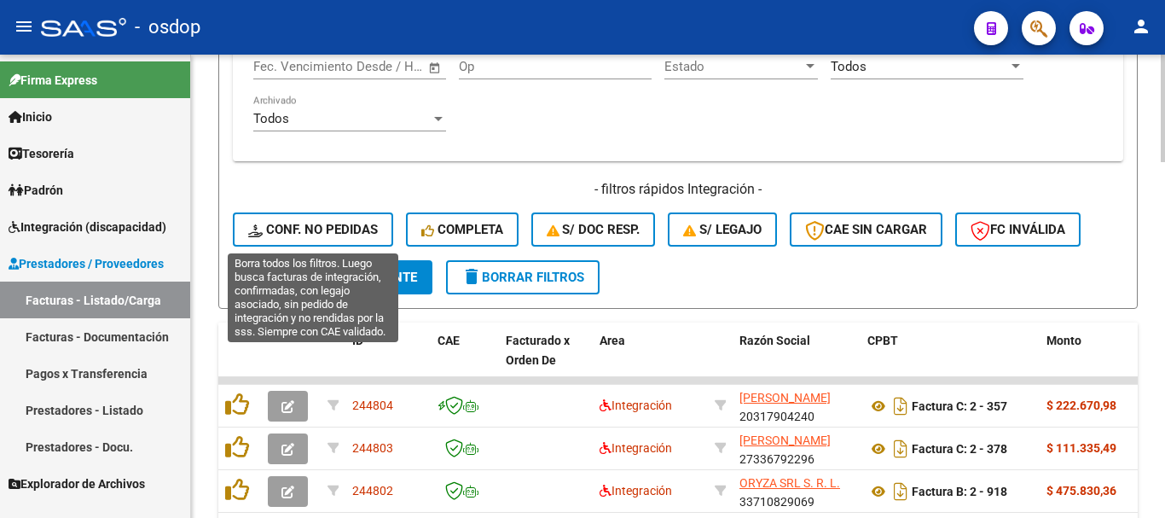
click at [328, 227] on span "Conf. no pedidas" at bounding box center [313, 229] width 130 height 15
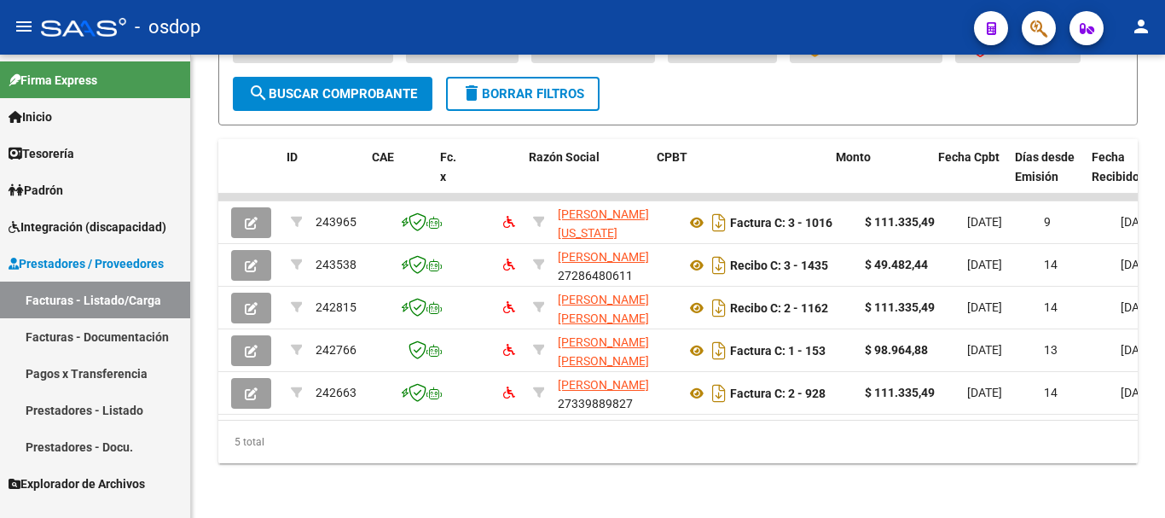
scroll to position [0, 0]
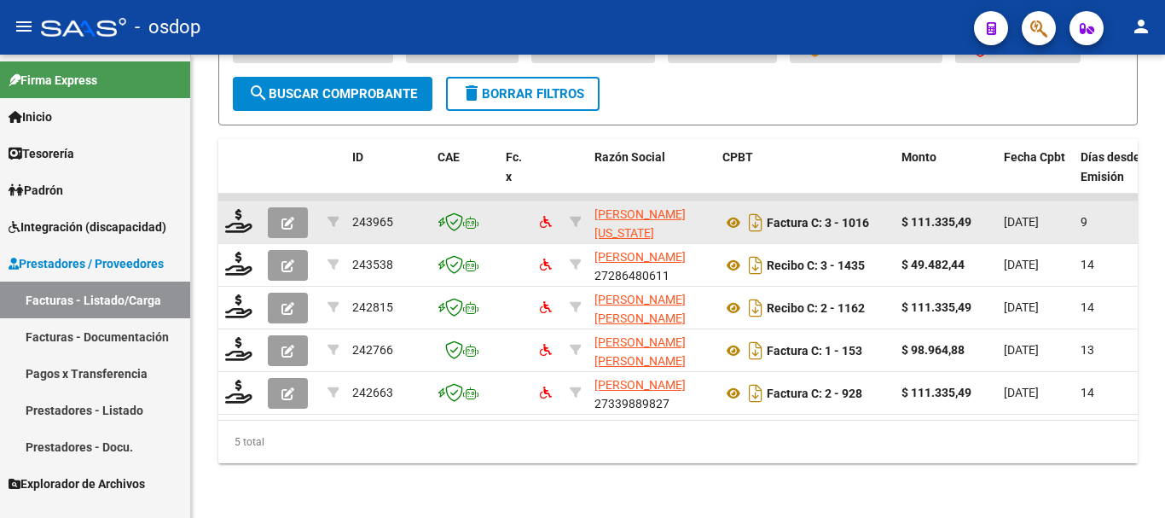
click at [241, 219] on div at bounding box center [239, 222] width 29 height 26
click at [241, 215] on icon at bounding box center [238, 221] width 27 height 24
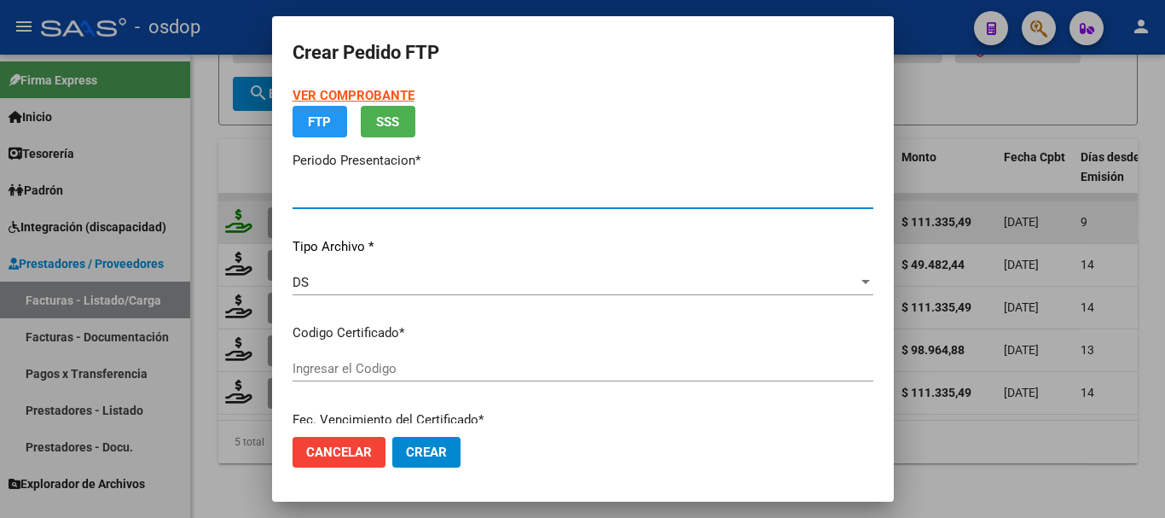
type input "202509"
type input "$ 111.335,49"
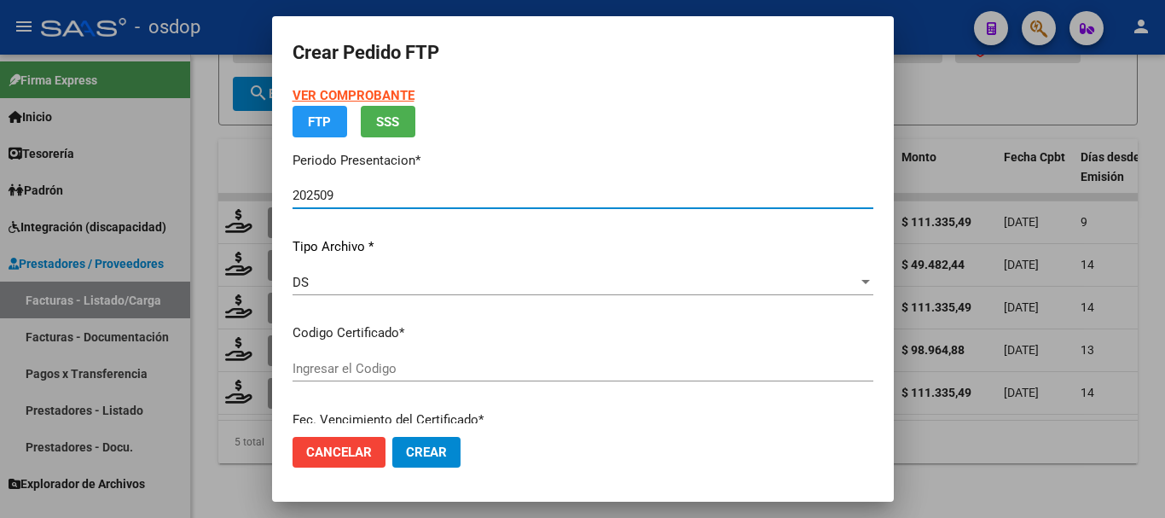
type input "9135899130"
type input "2026-12-02"
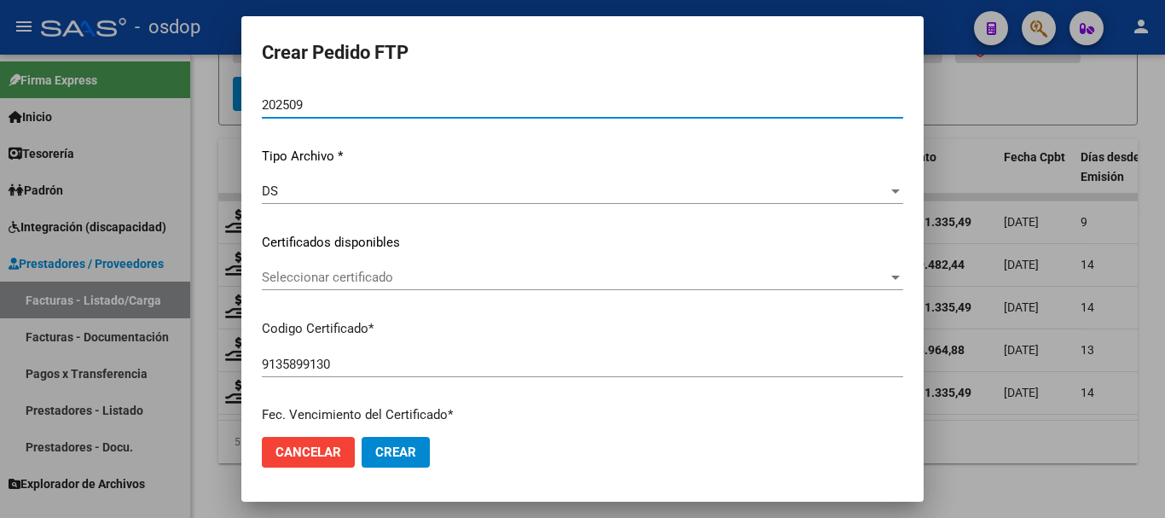
scroll to position [171, 0]
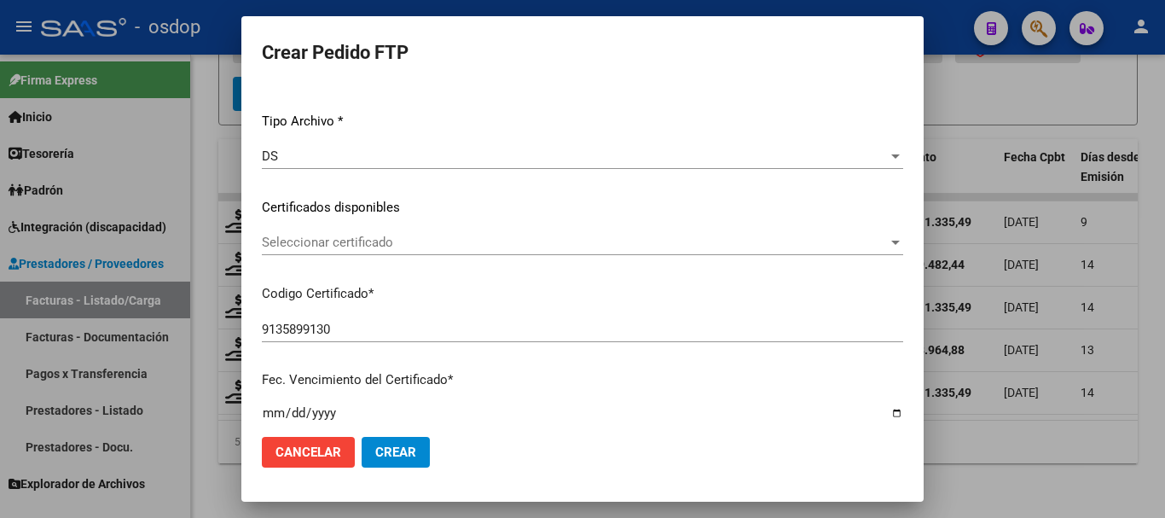
click at [382, 242] on span "Seleccionar certificado" at bounding box center [575, 242] width 626 height 15
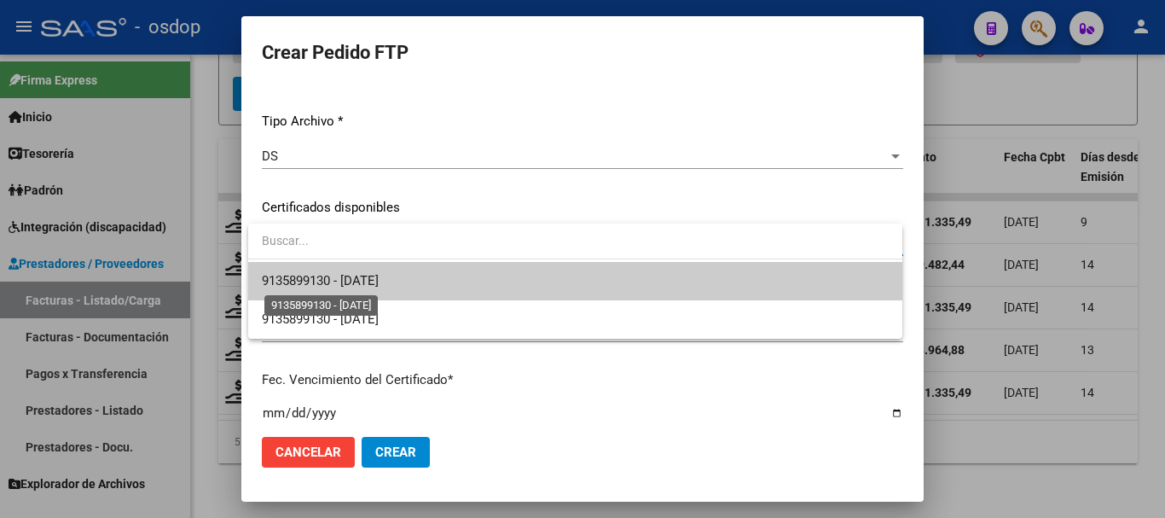
click at [377, 276] on span "9135899130 - 2026-12-02" at bounding box center [320, 280] width 117 height 15
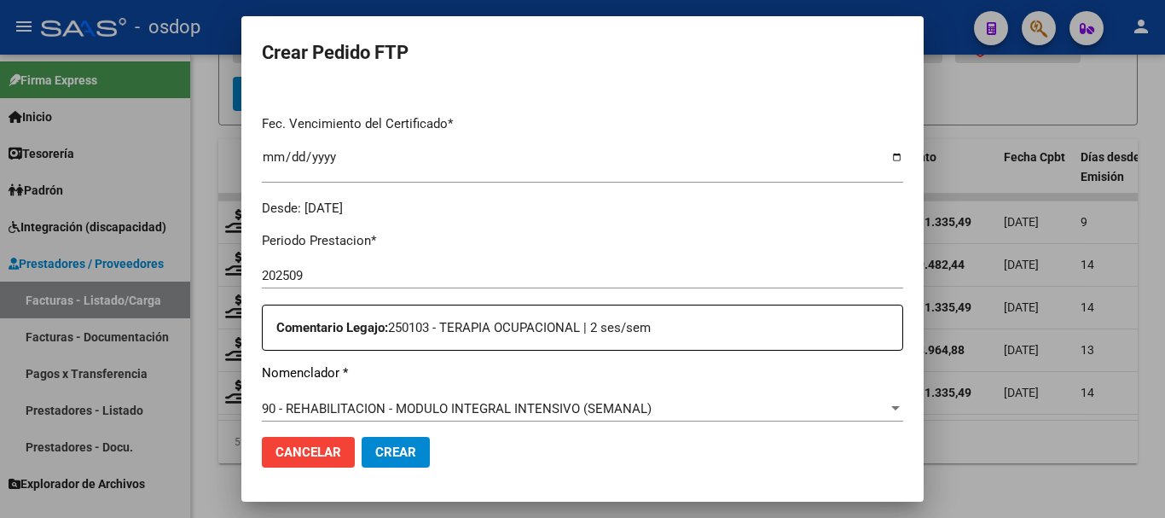
scroll to position [597, 0]
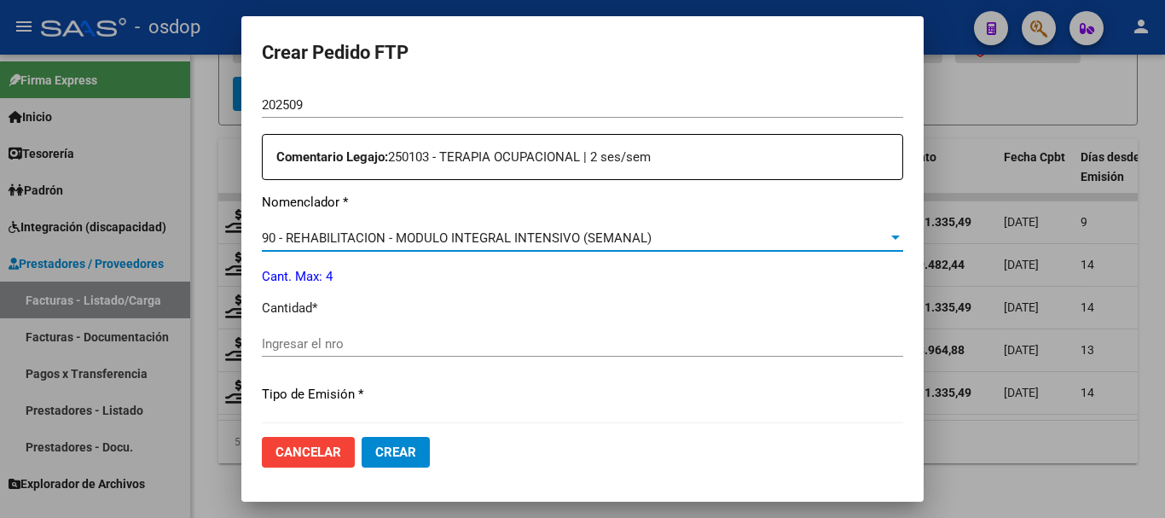
click at [400, 230] on span "90 - REHABILITACION - MODULO INTEGRAL INTENSIVO (SEMANAL)" at bounding box center [457, 237] width 390 height 15
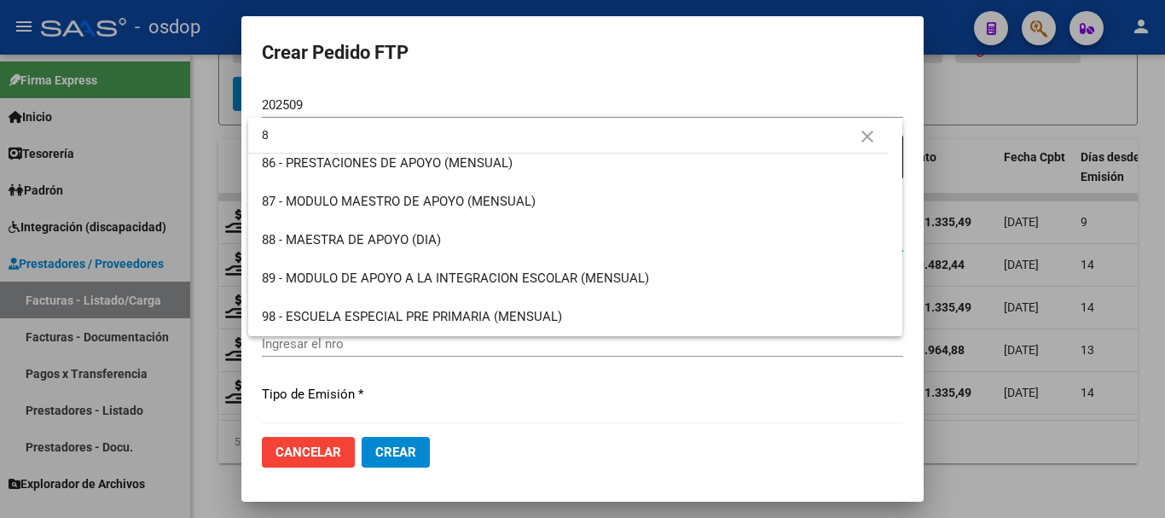
scroll to position [0, 0]
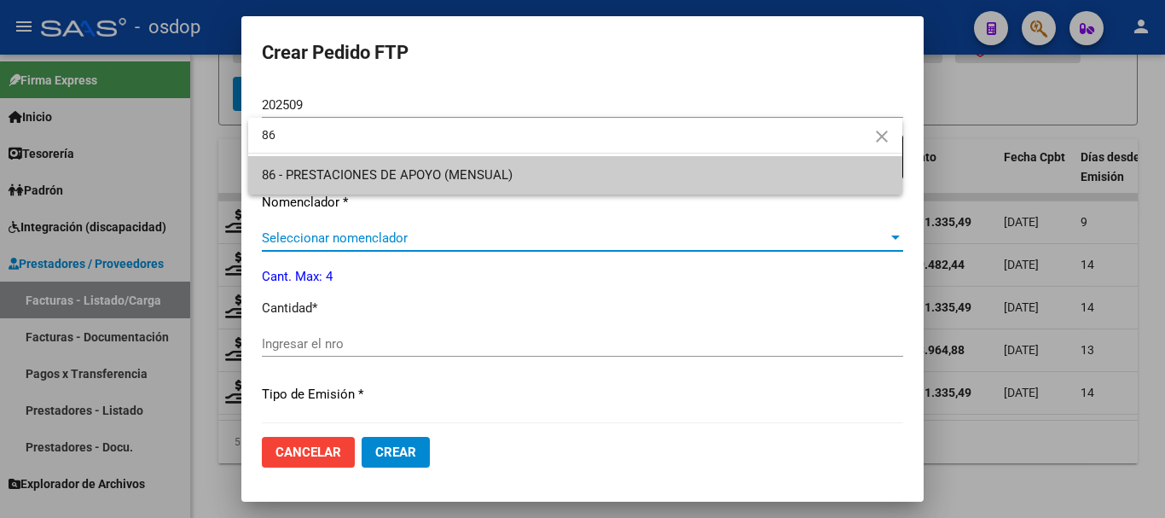
type input "86"
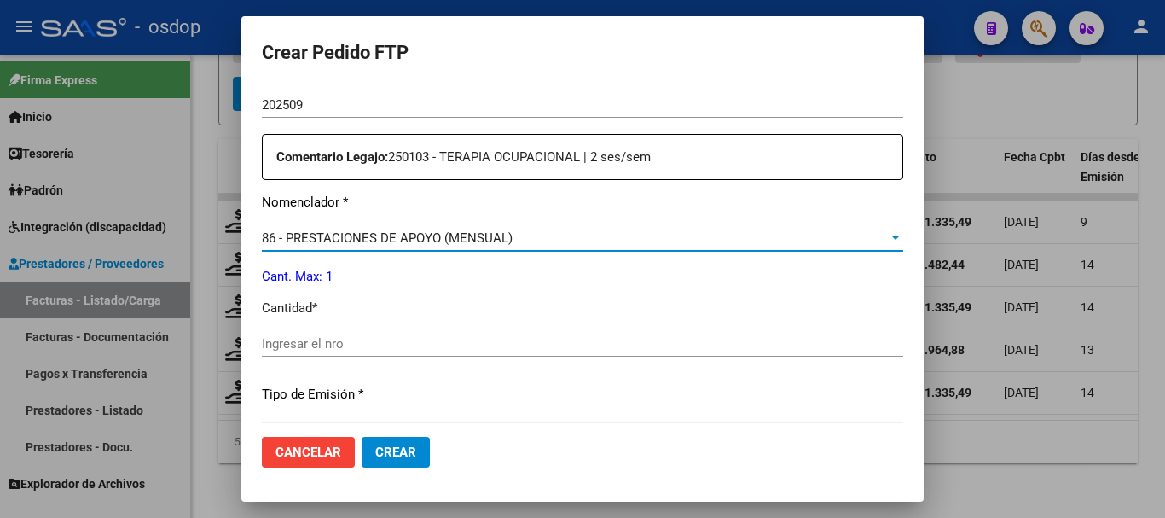
click at [303, 343] on div "Ingresar el nro" at bounding box center [583, 344] width 642 height 26
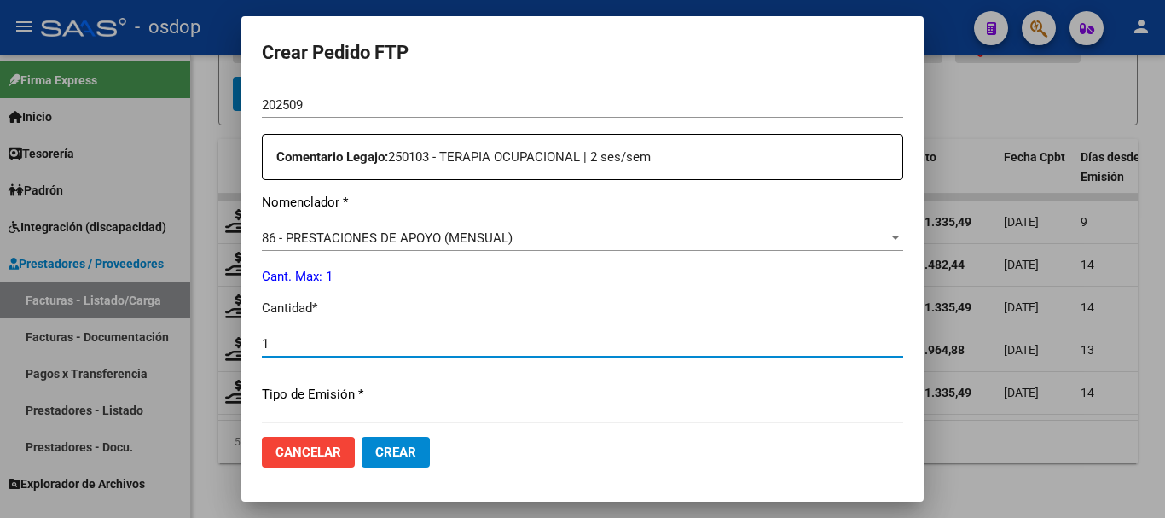
type input "1"
click at [362, 437] on button "Crear" at bounding box center [396, 452] width 68 height 31
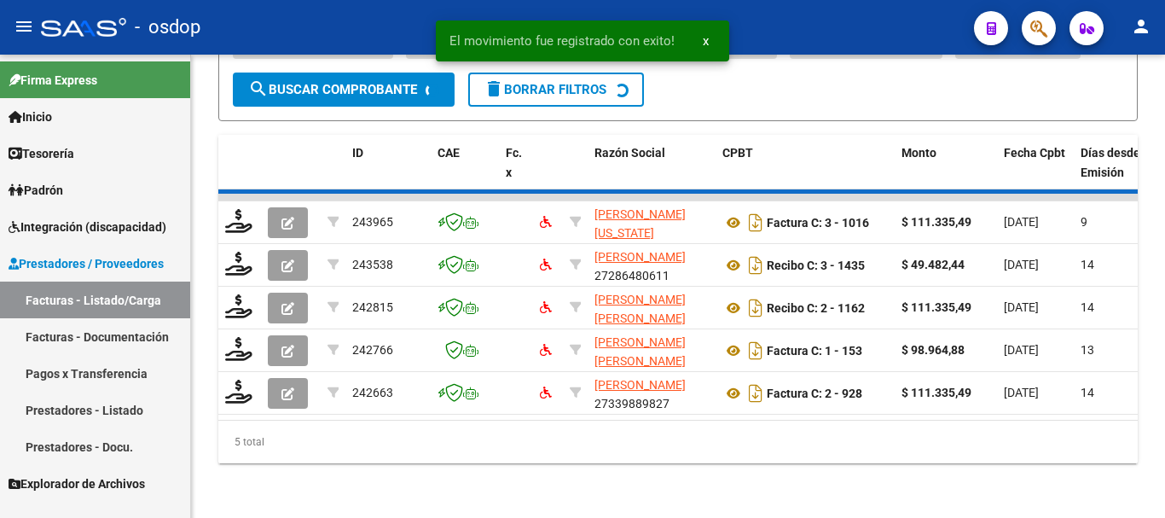
scroll to position [1276, 0]
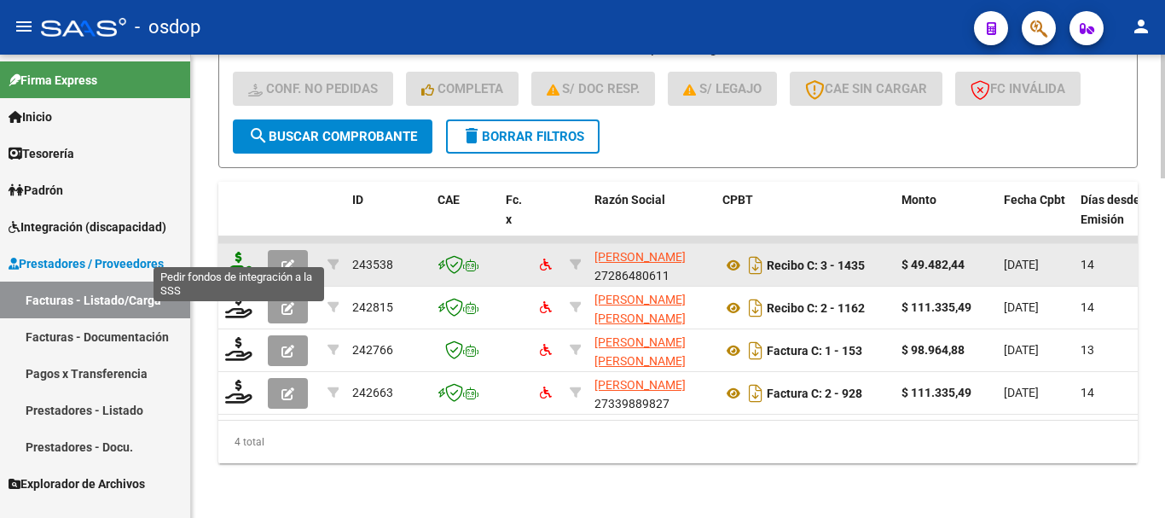
click at [233, 253] on icon at bounding box center [238, 264] width 27 height 24
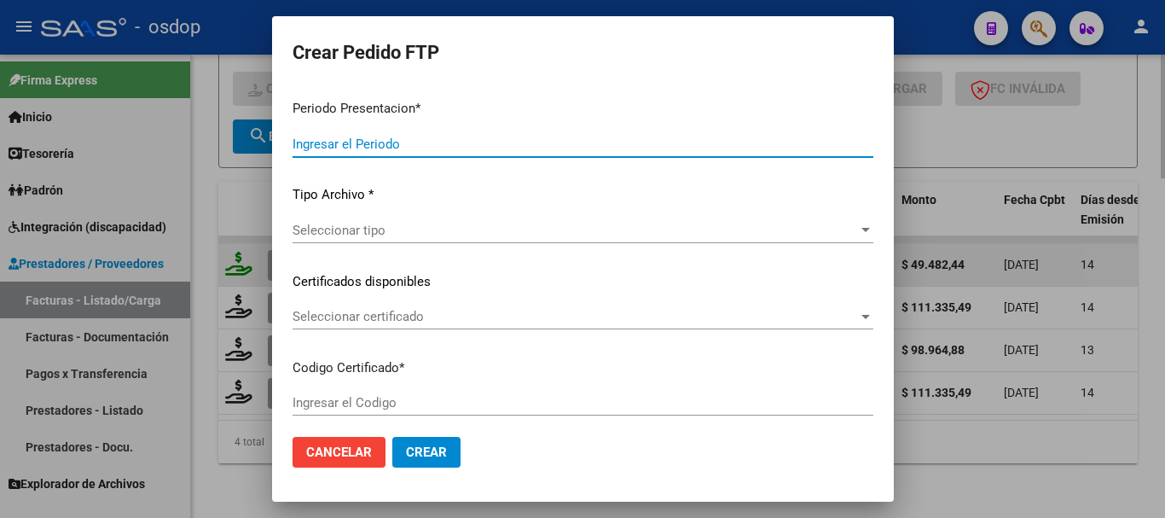
type input "202509"
type input "$ 49.482,44"
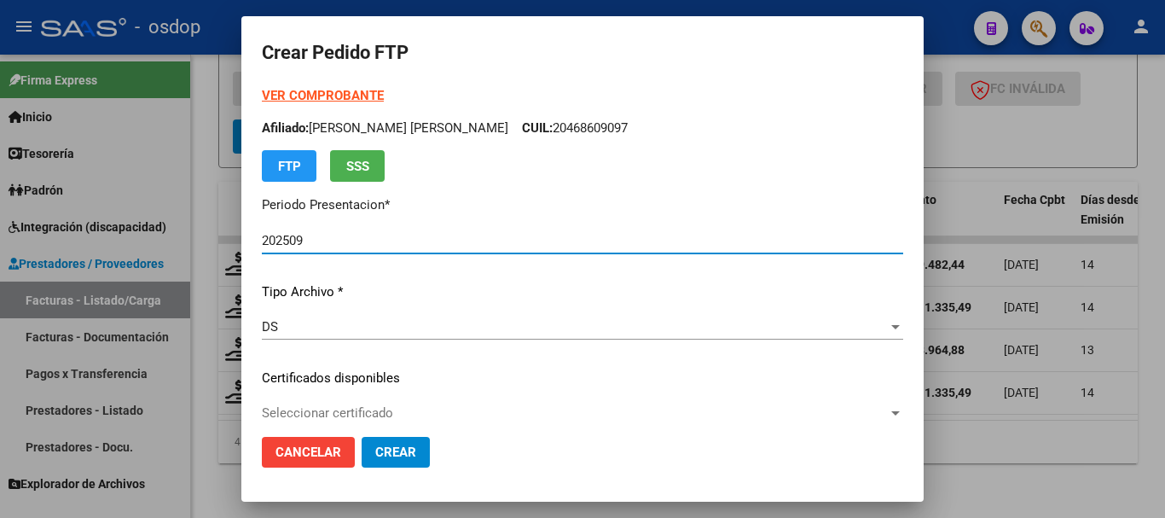
type input "9135899130"
type input "2026-12-02"
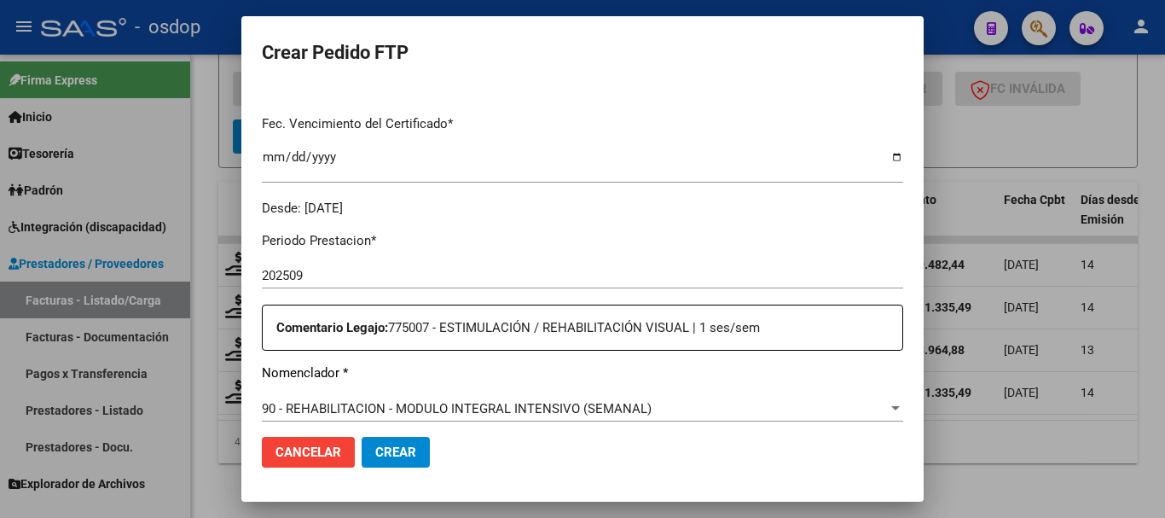
scroll to position [597, 0]
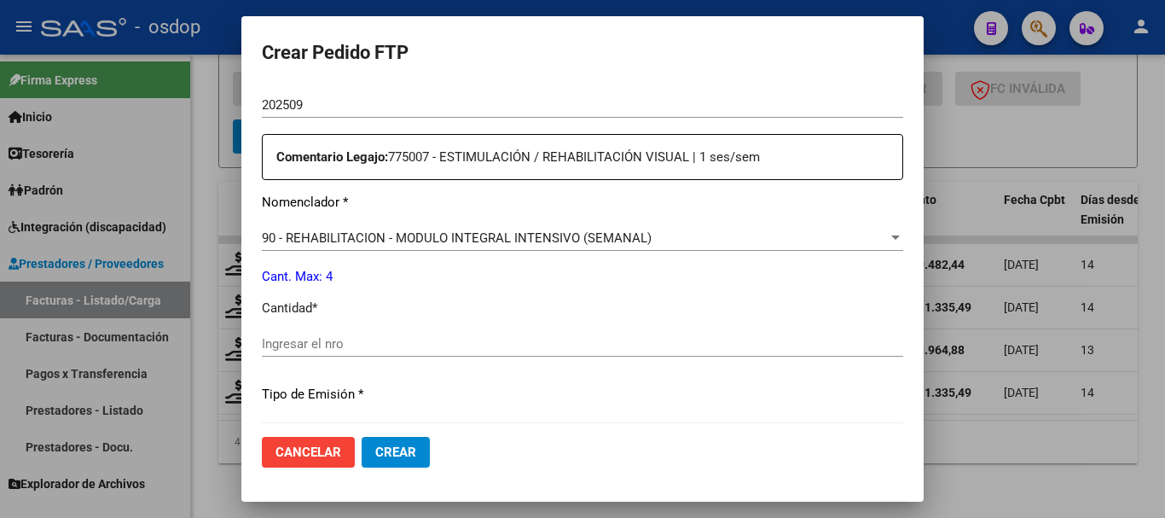
click at [437, 230] on span "90 - REHABILITACION - MODULO INTEGRAL INTENSIVO (SEMANAL)" at bounding box center [457, 237] width 390 height 15
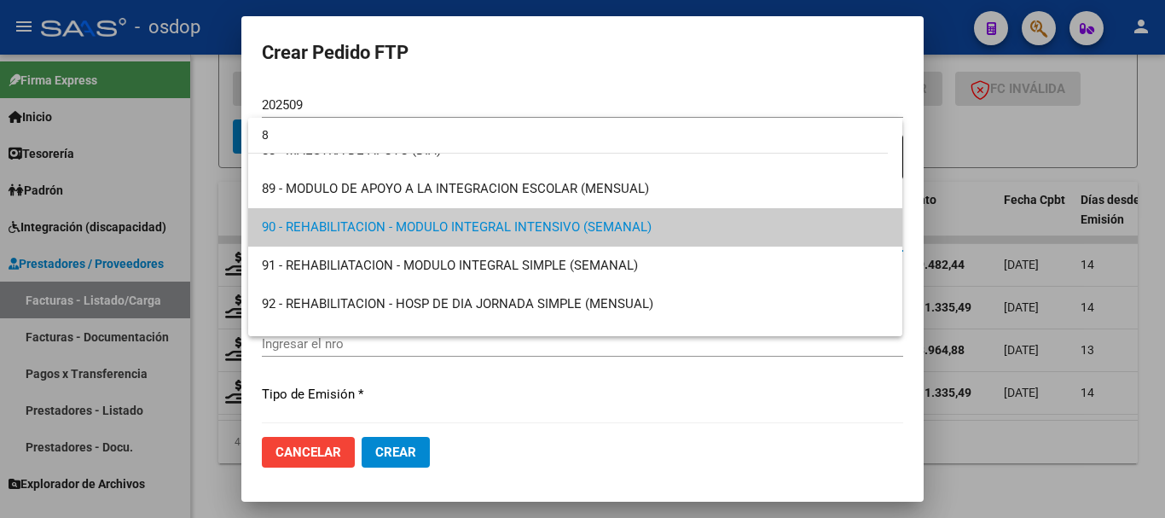
scroll to position [0, 0]
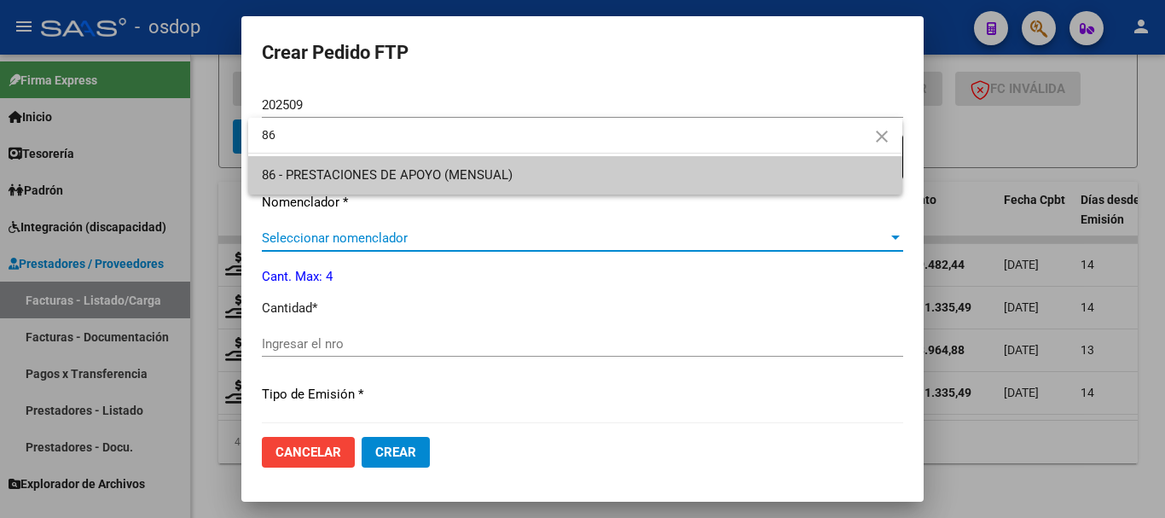
type input "86"
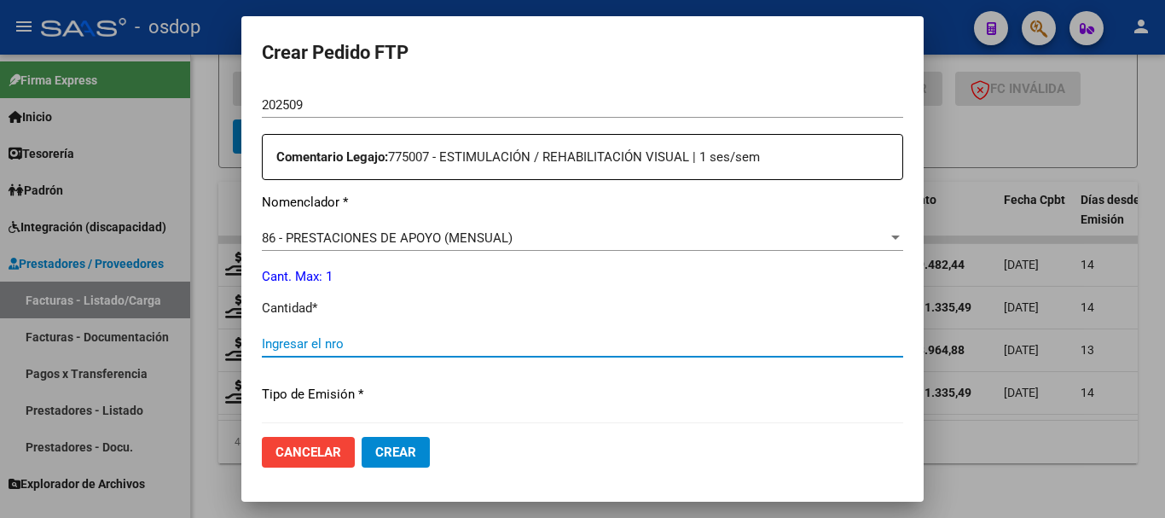
click at [313, 336] on input "Ingresar el nro" at bounding box center [583, 343] width 642 height 15
type input "1"
click at [362, 437] on button "Crear" at bounding box center [396, 452] width 68 height 31
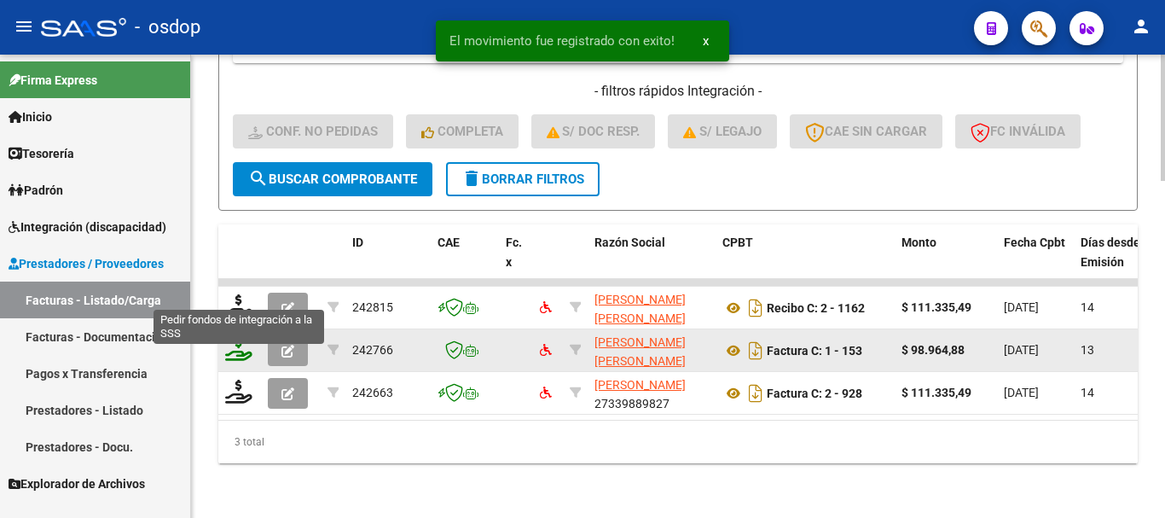
scroll to position [1233, 0]
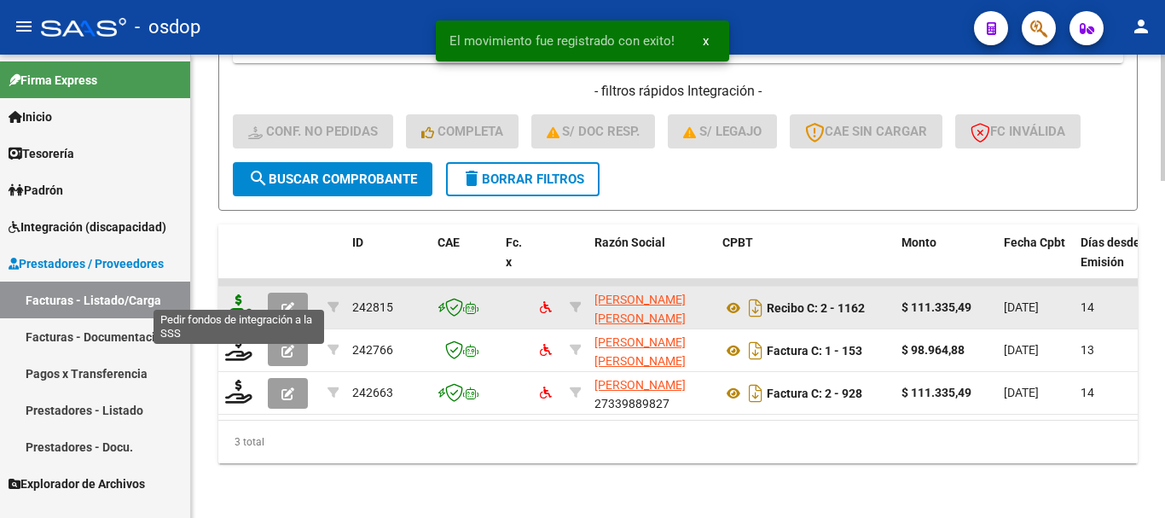
click at [241, 294] on icon at bounding box center [238, 306] width 27 height 24
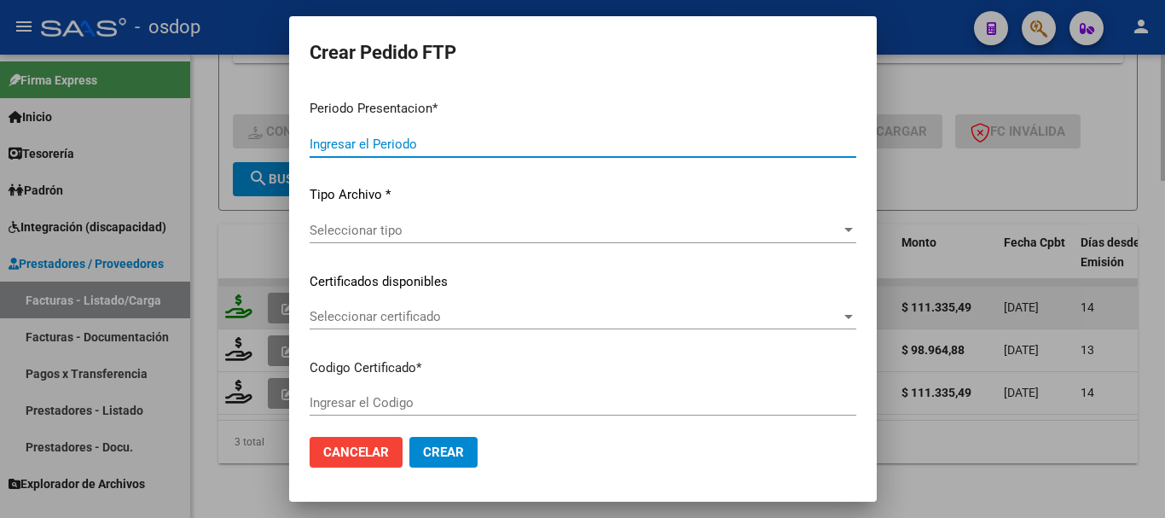
type input "202509"
type input "$ 111.335,49"
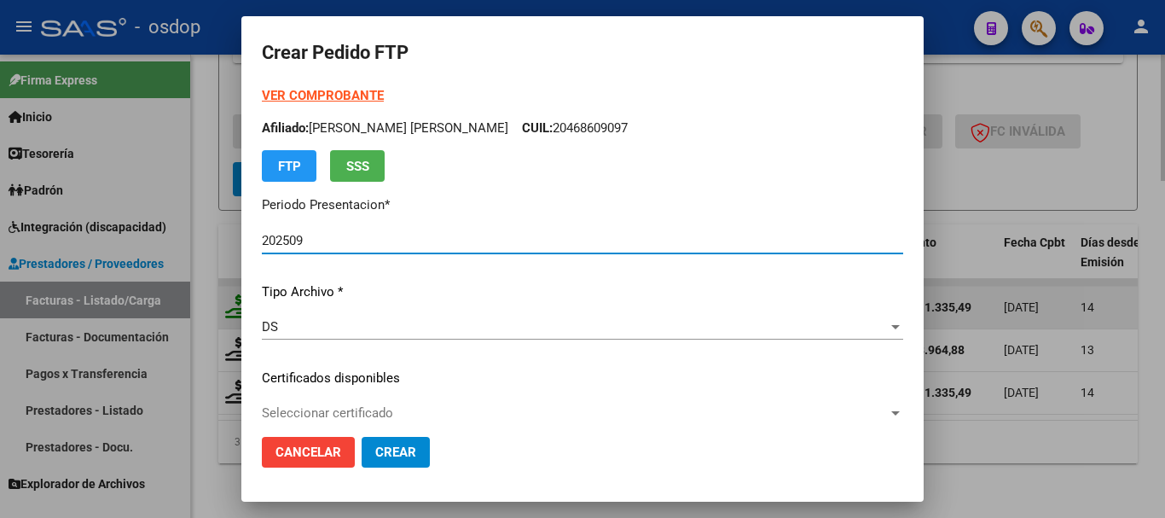
type input "9135899130"
type input "2026-12-02"
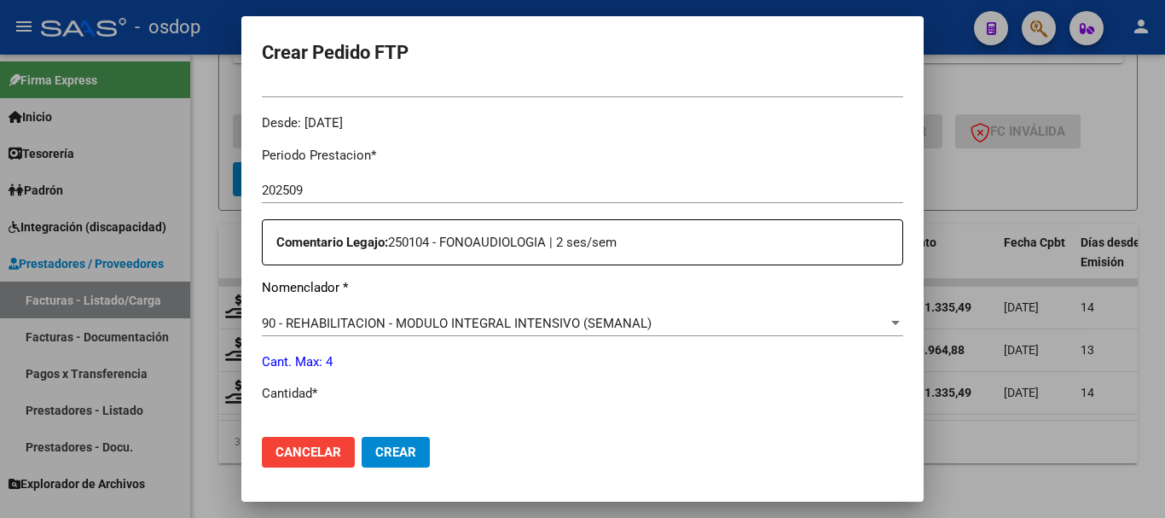
scroll to position [683, 0]
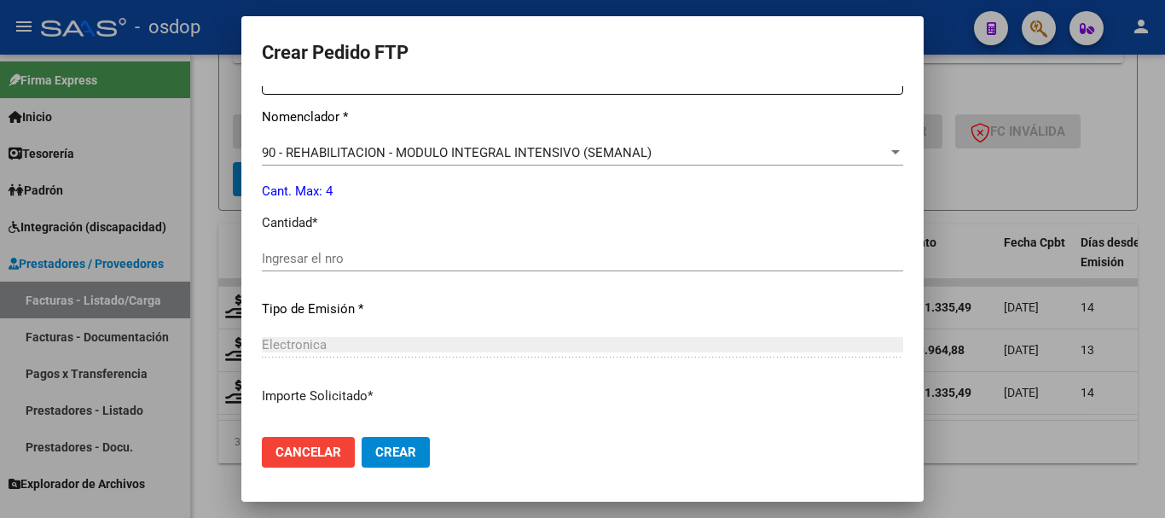
click at [466, 145] on span "90 - REHABILITACION - MODULO INTEGRAL INTENSIVO (SEMANAL)" at bounding box center [457, 152] width 390 height 15
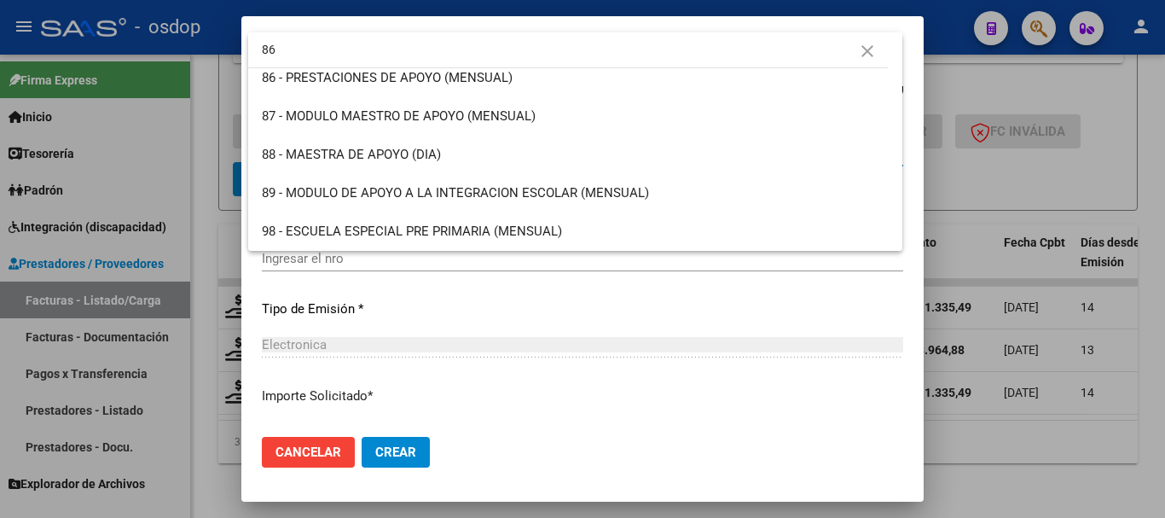
scroll to position [0, 0]
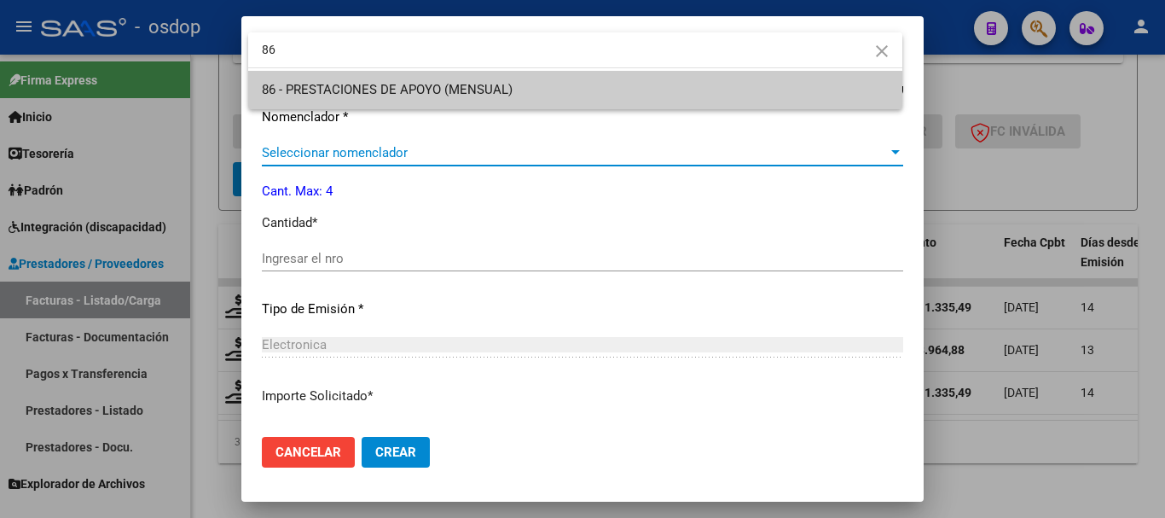
type input "86"
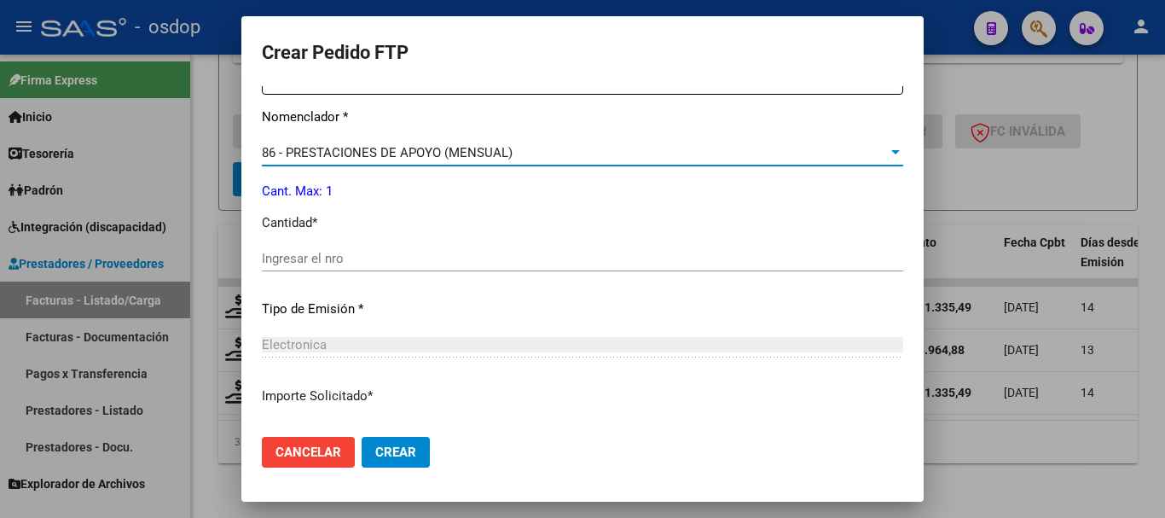
click at [296, 256] on div "Ingresar el nro" at bounding box center [583, 259] width 642 height 26
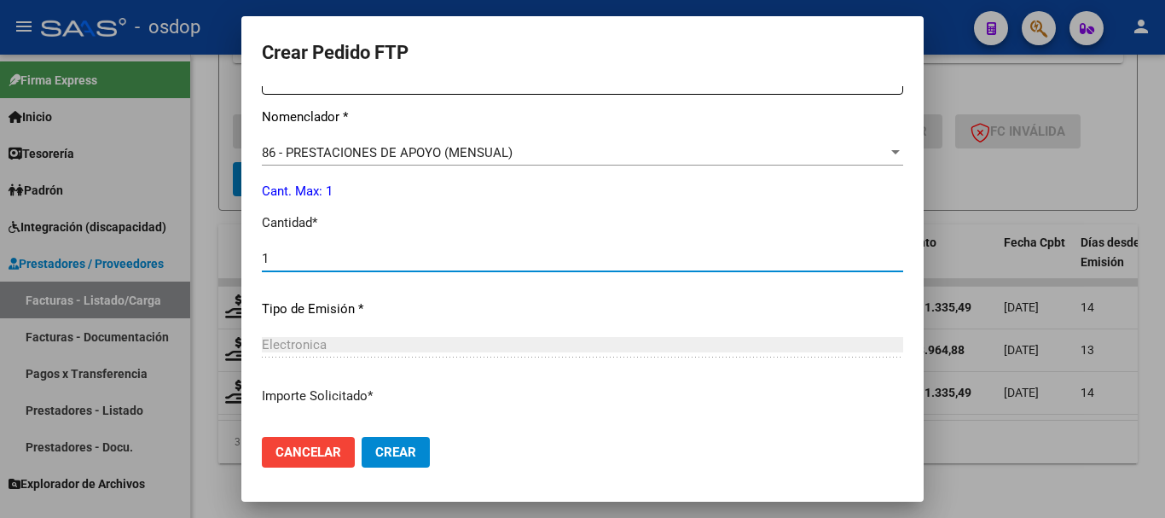
type input "1"
click at [362, 437] on button "Crear" at bounding box center [396, 452] width 68 height 31
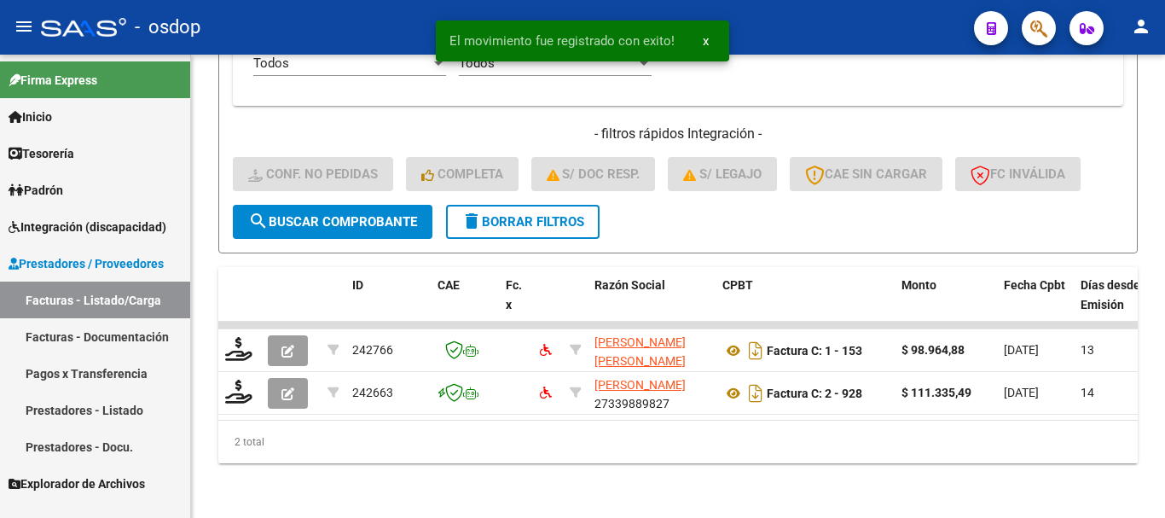
scroll to position [1190, 0]
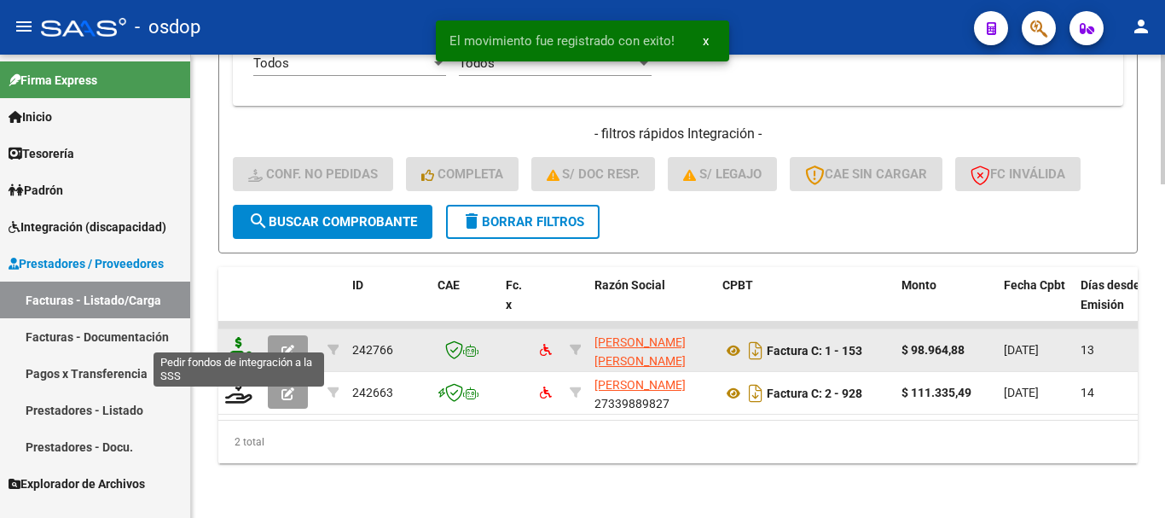
click at [240, 337] on icon at bounding box center [238, 349] width 27 height 24
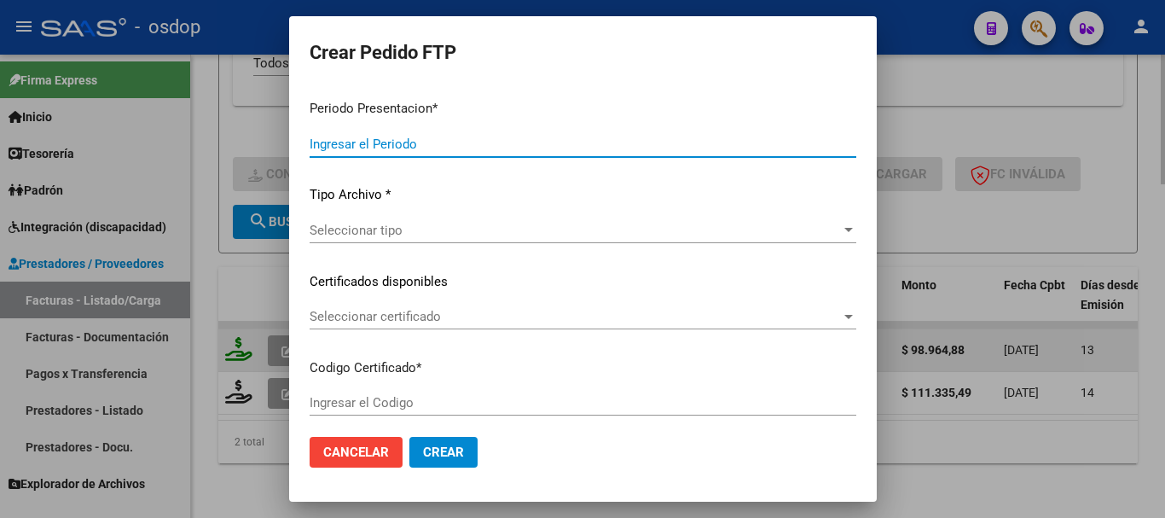
type input "202509"
type input "$ 98.964,88"
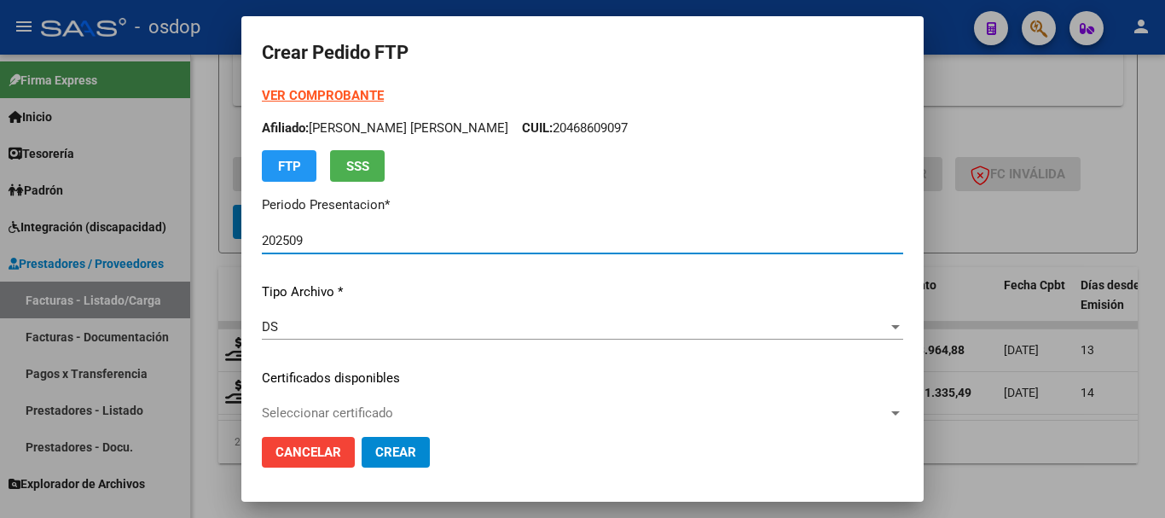
type input "9135899130"
type input "2026-12-02"
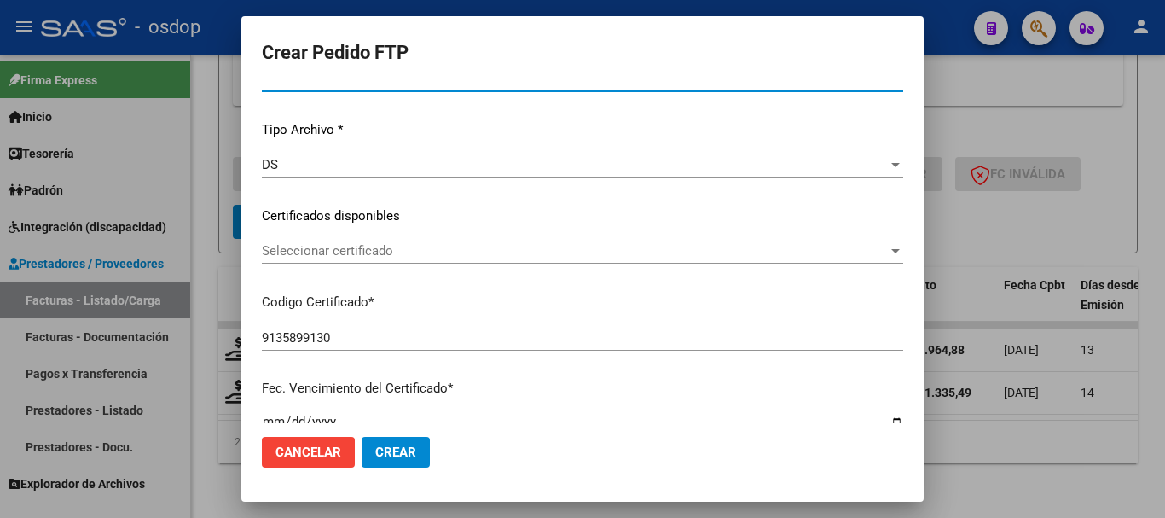
scroll to position [171, 0]
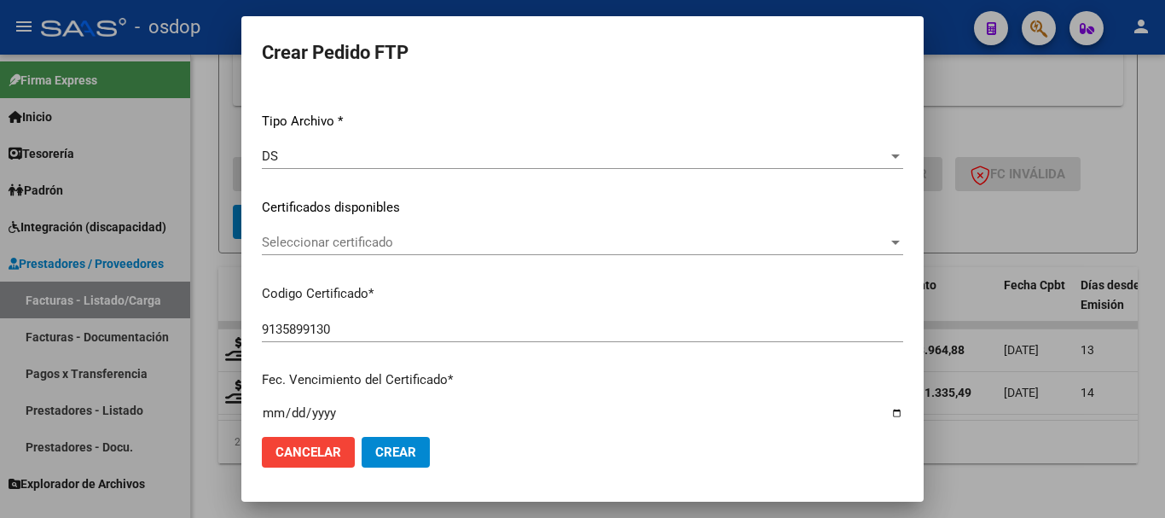
click at [352, 245] on span "Seleccionar certificado" at bounding box center [575, 242] width 626 height 15
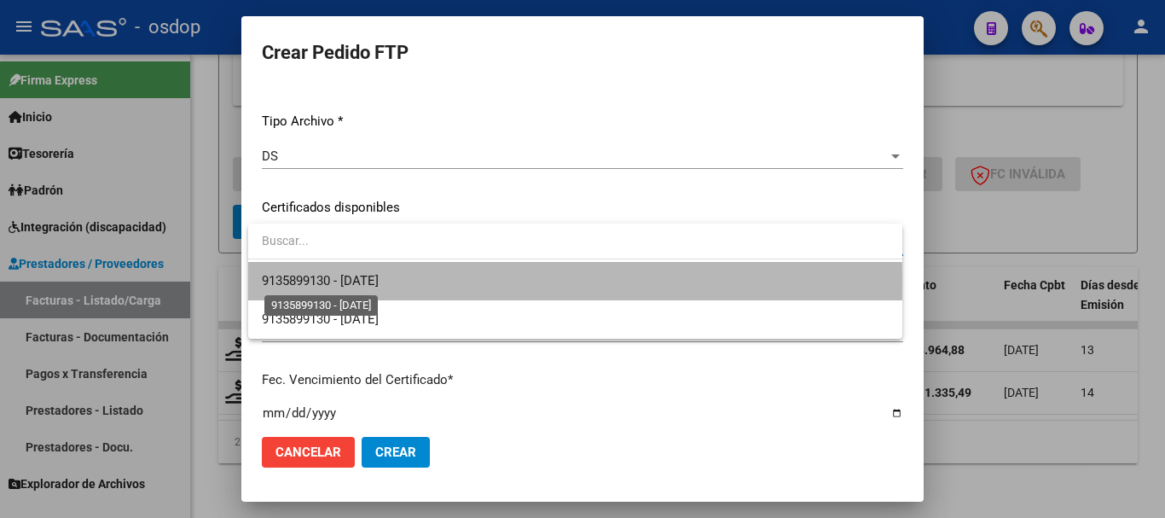
click at [352, 282] on span "9135899130 - 2026-12-02" at bounding box center [320, 280] width 117 height 15
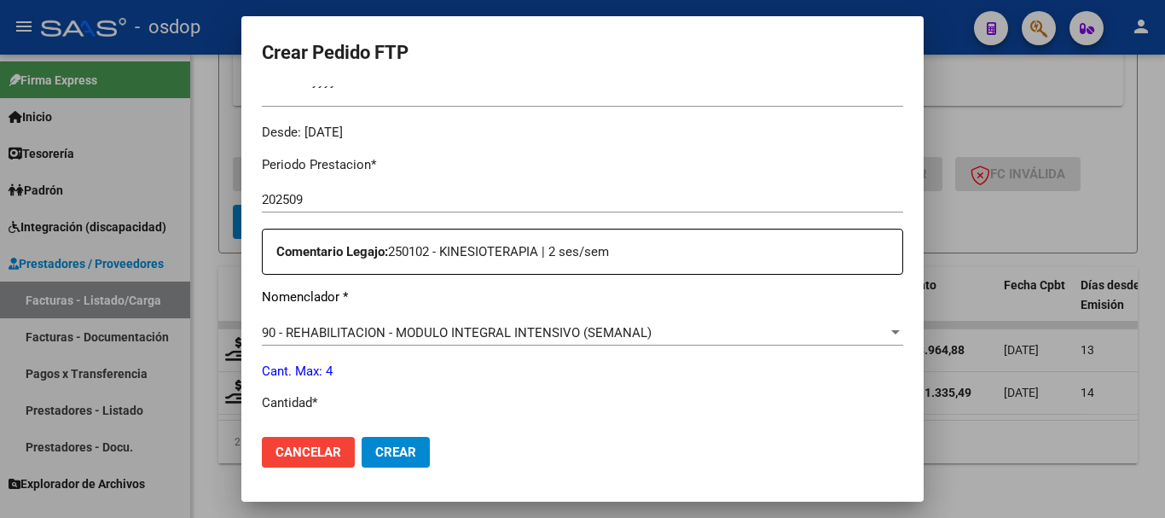
scroll to position [512, 0]
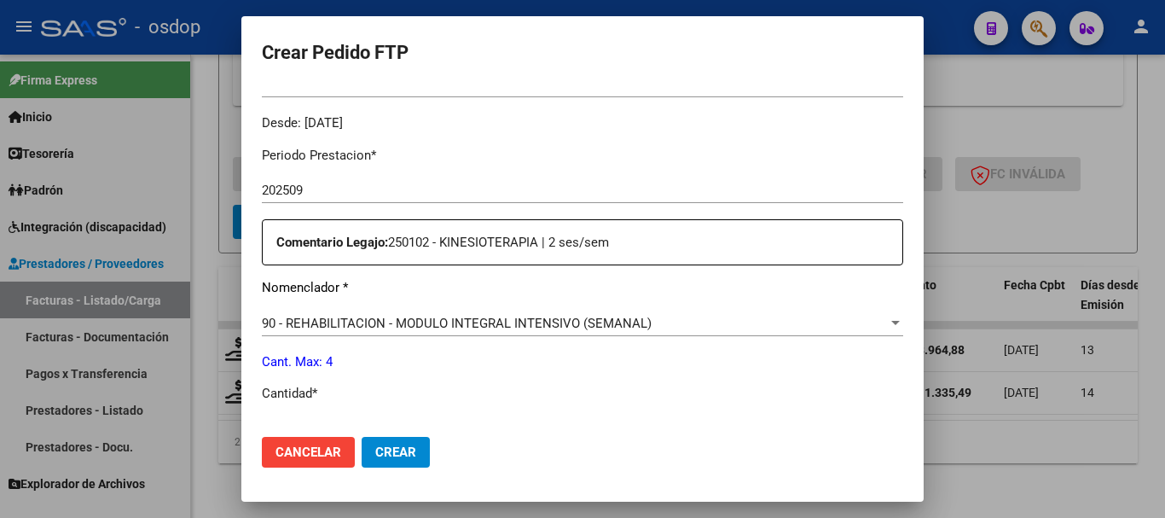
click at [351, 316] on span "90 - REHABILITACION - MODULO INTEGRAL INTENSIVO (SEMANAL)" at bounding box center [457, 323] width 390 height 15
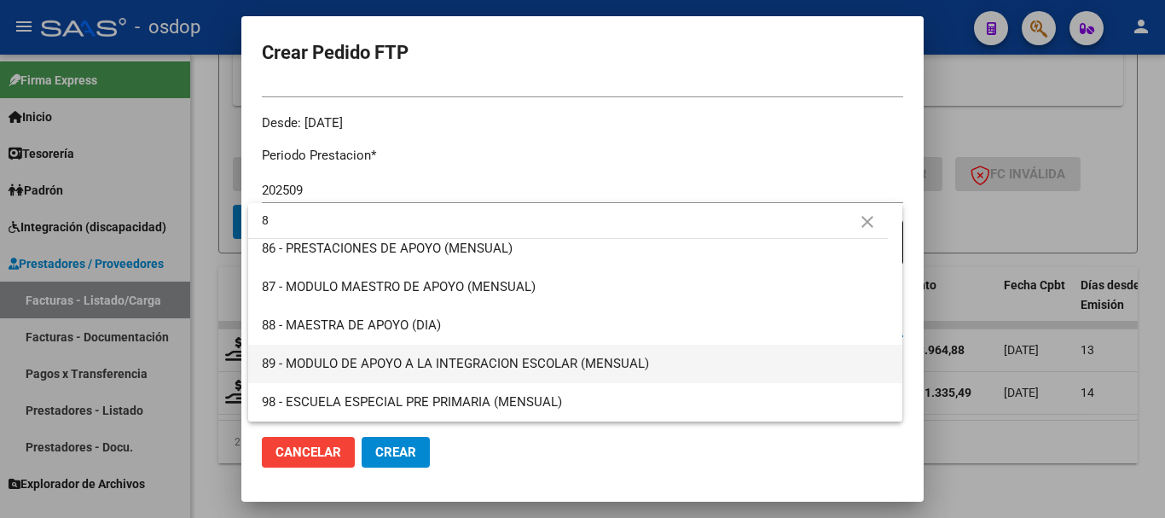
scroll to position [0, 0]
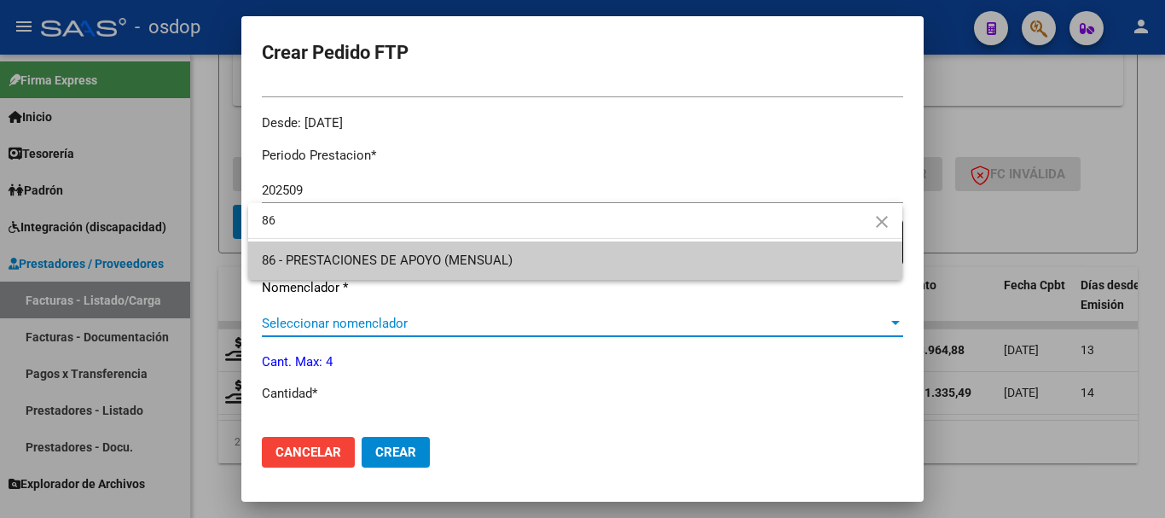
type input "86"
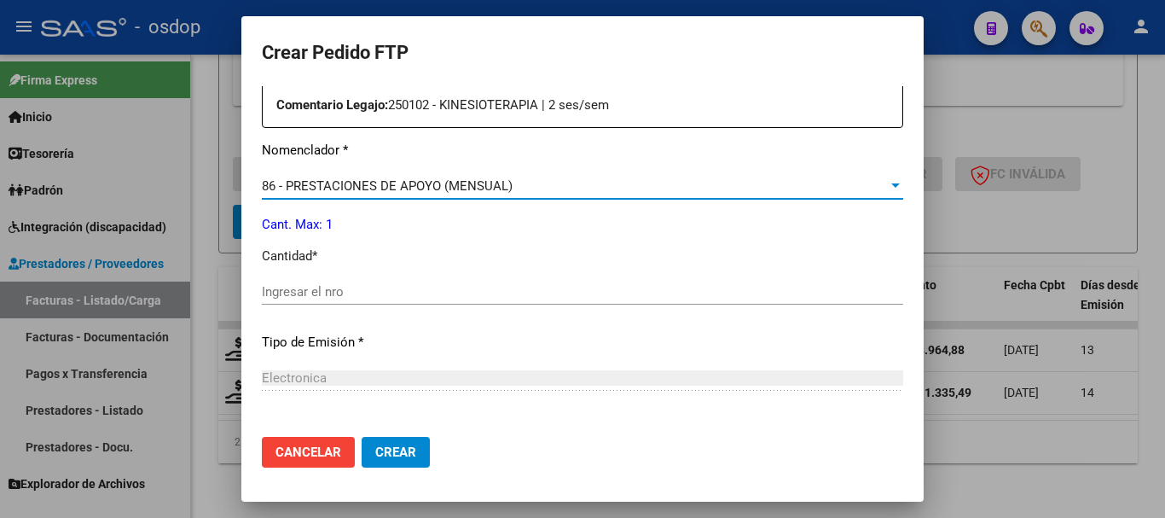
scroll to position [683, 0]
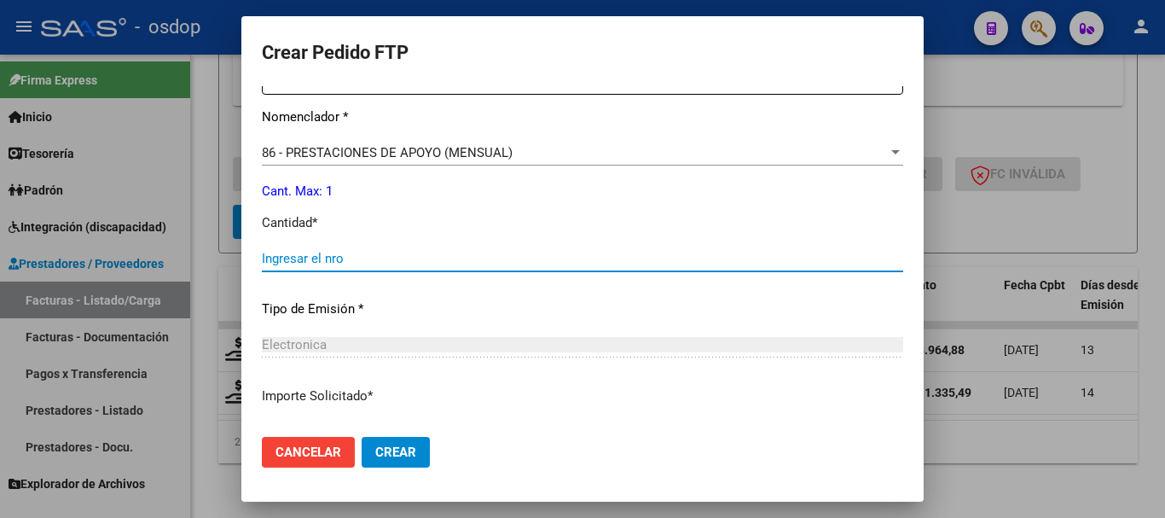
click at [302, 251] on input "Ingresar el nro" at bounding box center [583, 258] width 642 height 15
type input "1"
click at [362, 437] on button "Crear" at bounding box center [396, 452] width 68 height 31
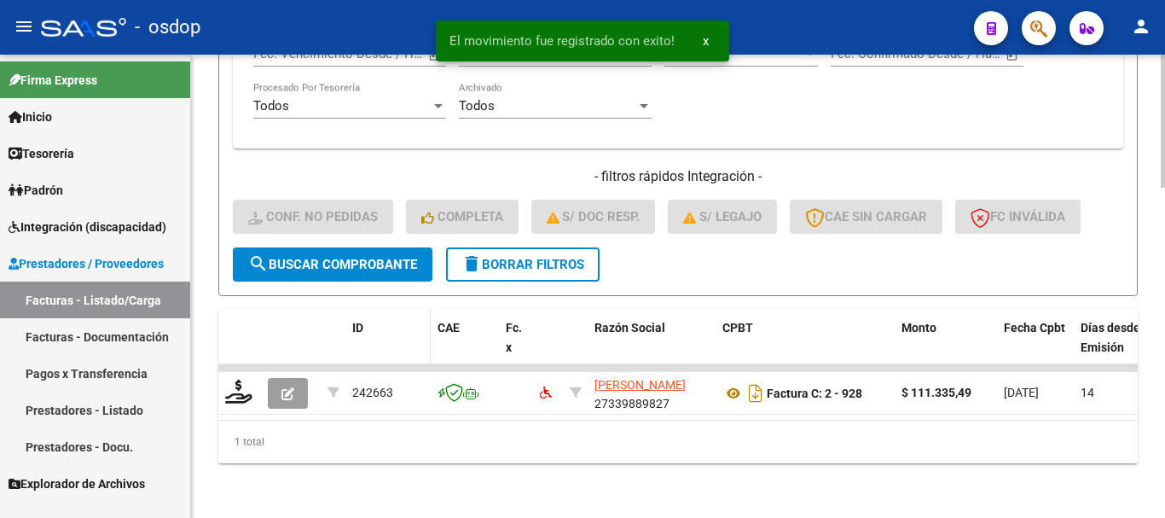
scroll to position [1148, 0]
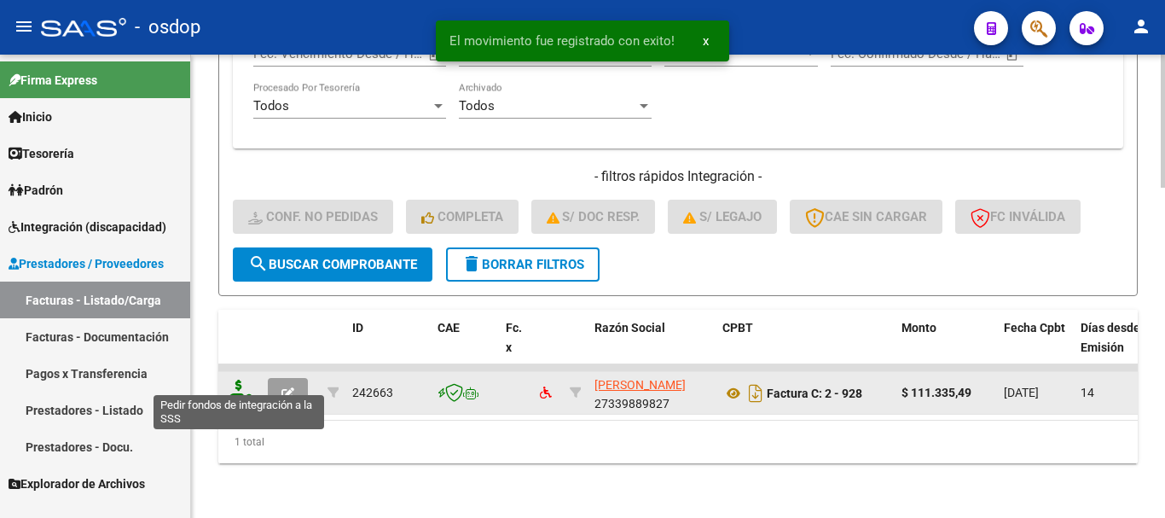
click at [230, 380] on icon at bounding box center [238, 392] width 27 height 24
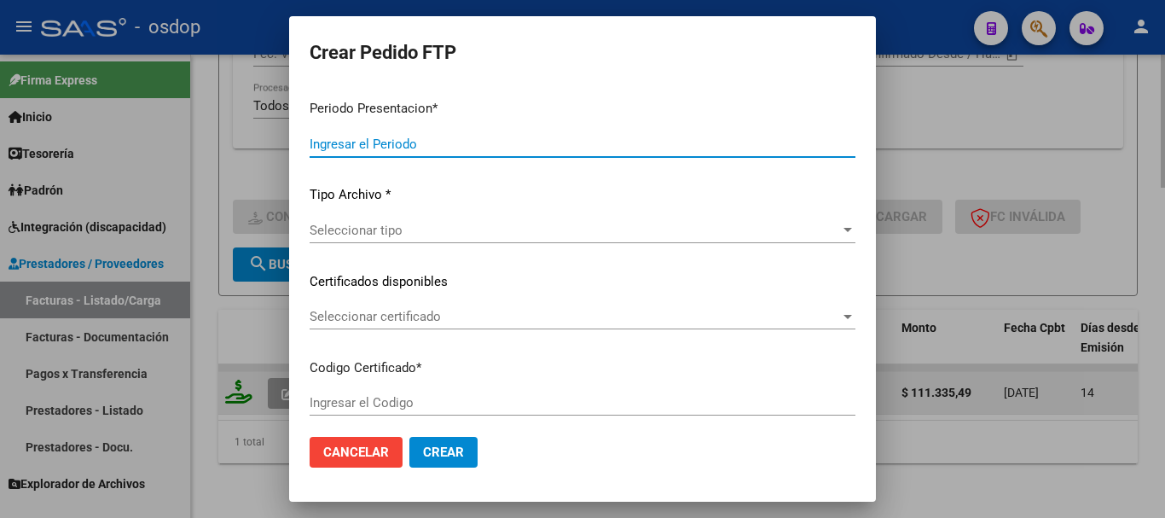
type input "202509"
type input "$ 111.335,49"
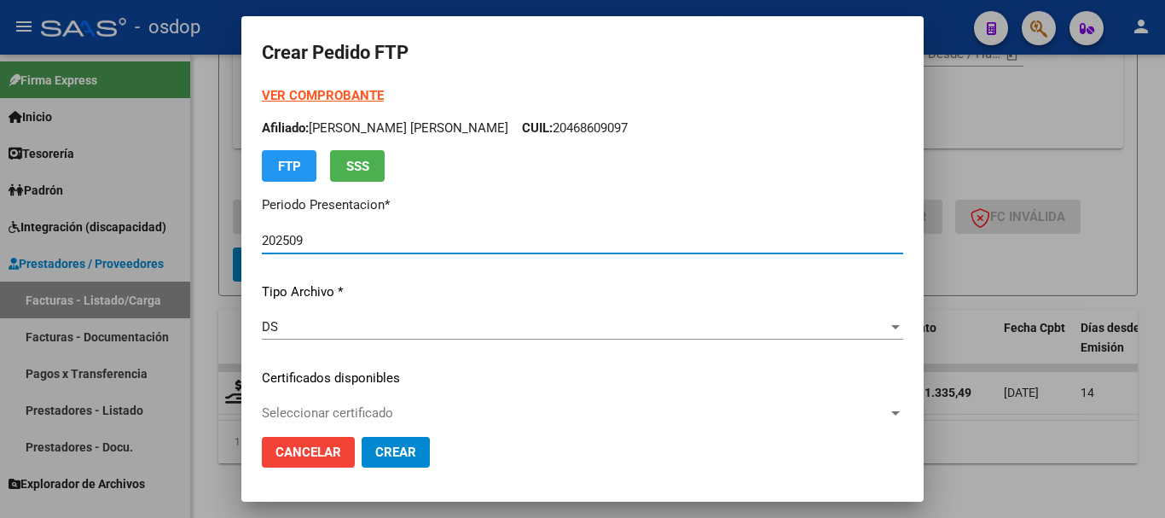
type input "9135899130"
type input "2026-12-02"
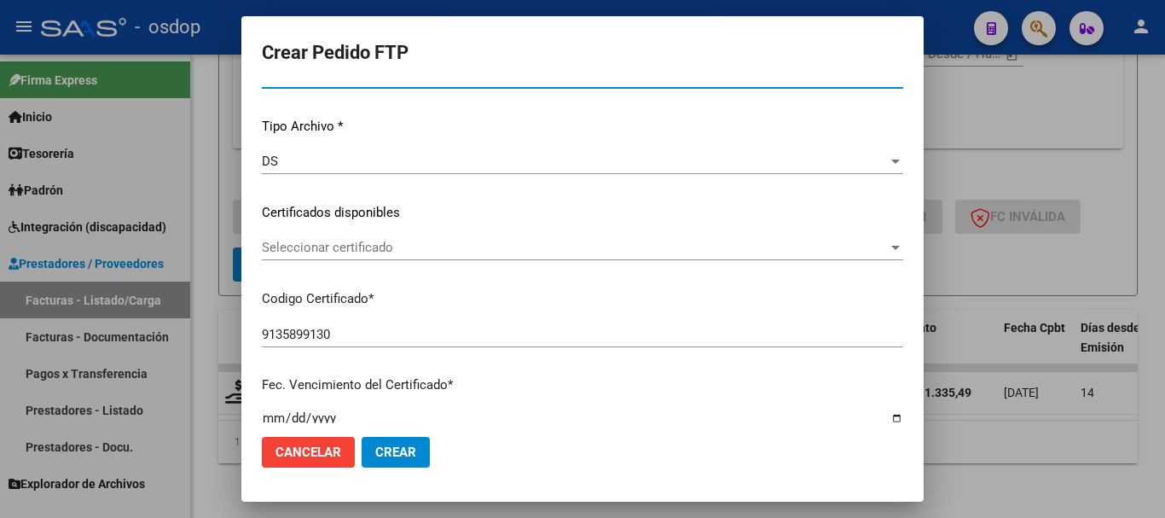
scroll to position [171, 0]
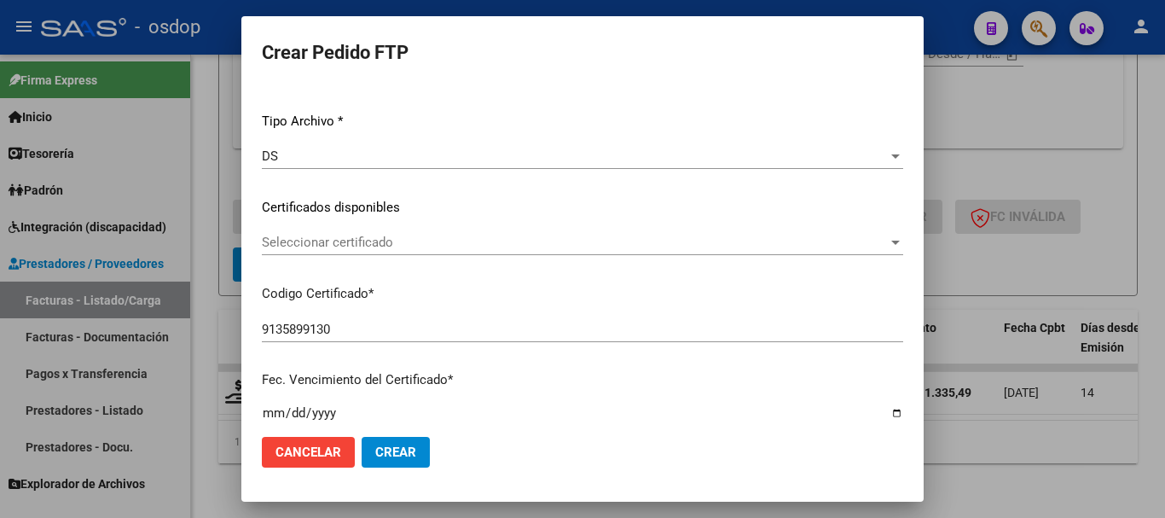
click at [353, 247] on span "Seleccionar certificado" at bounding box center [575, 242] width 626 height 15
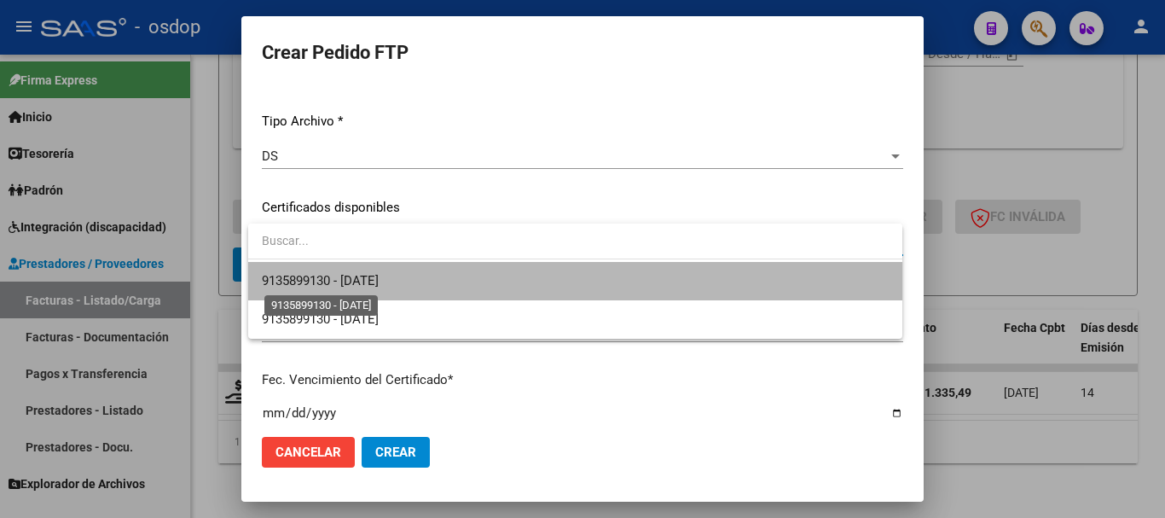
click at [359, 279] on span "9135899130 - 2026-12-02" at bounding box center [320, 280] width 117 height 15
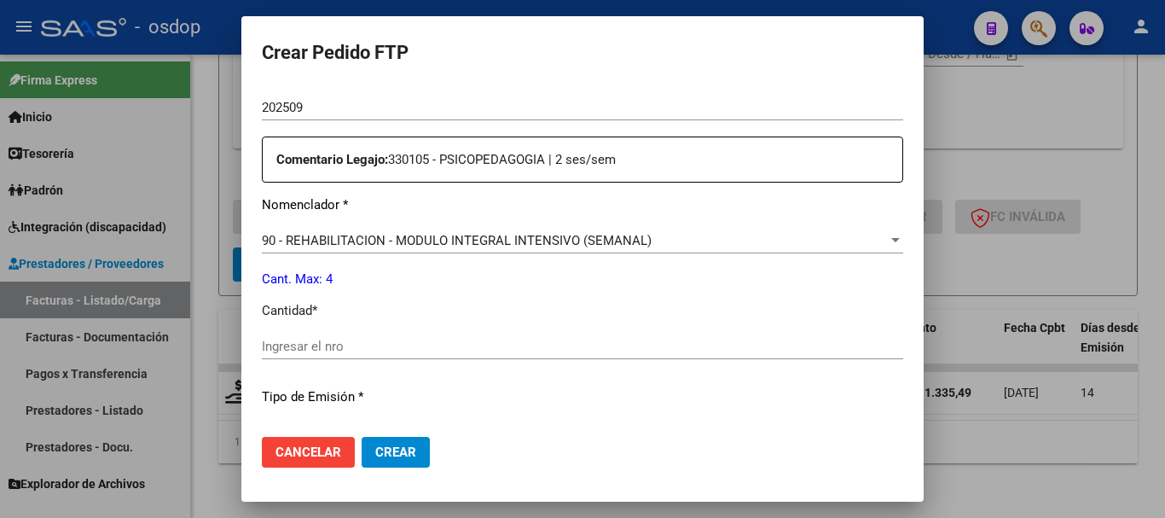
scroll to position [597, 0]
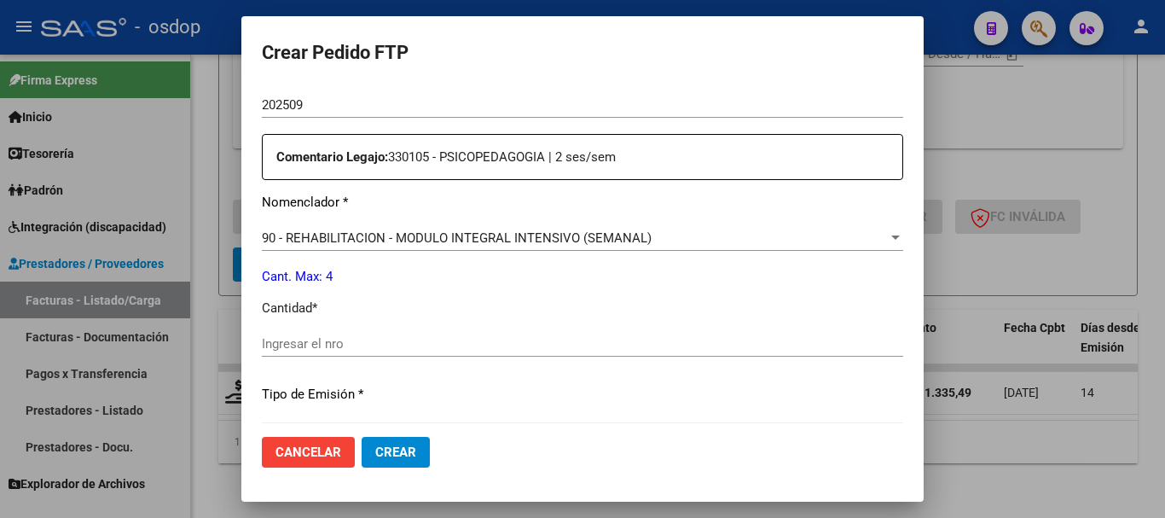
click at [363, 233] on span "90 - REHABILITACION - MODULO INTEGRAL INTENSIVO (SEMANAL)" at bounding box center [457, 237] width 390 height 15
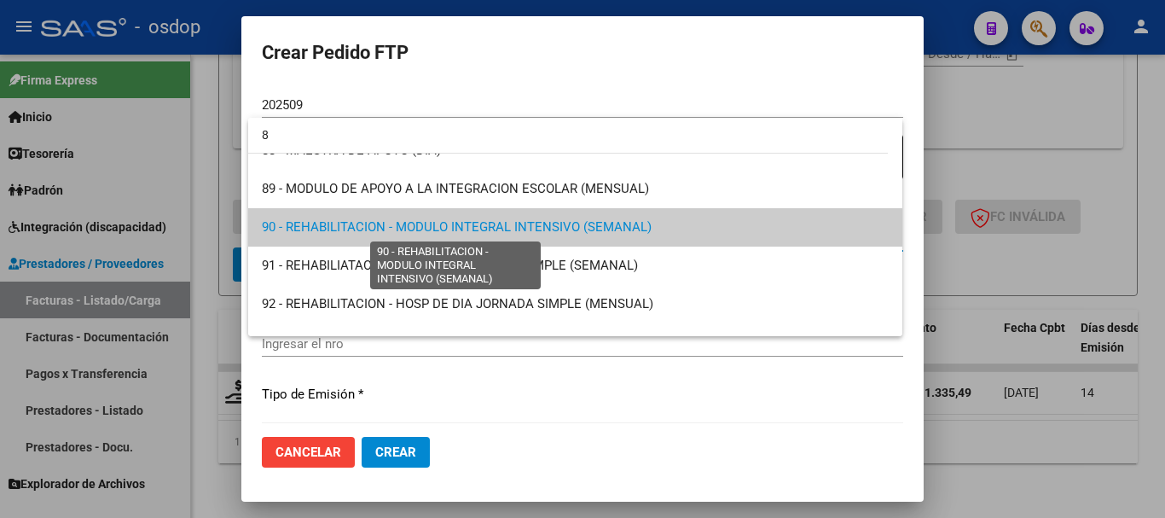
scroll to position [0, 0]
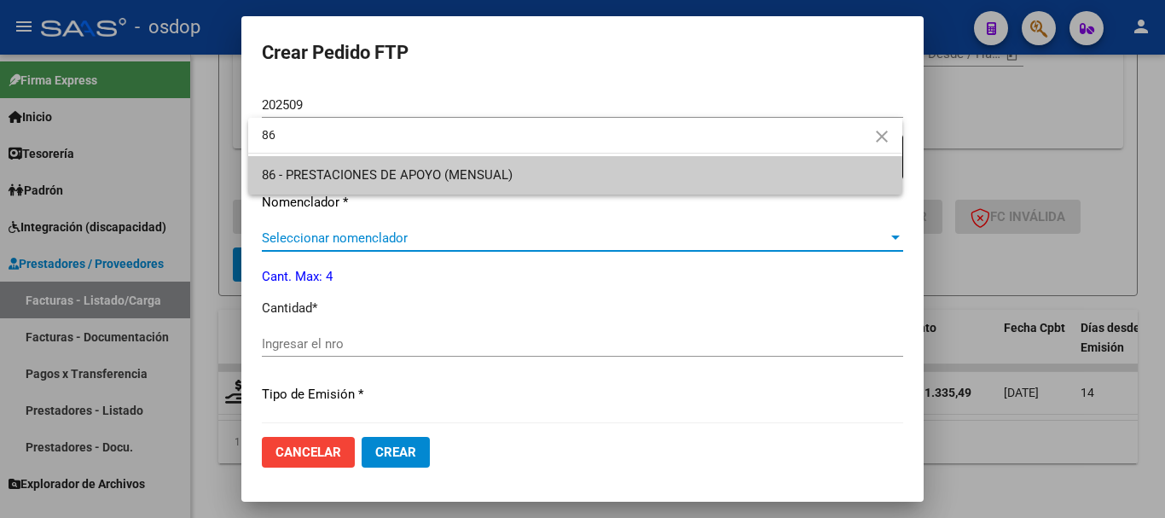
type input "86"
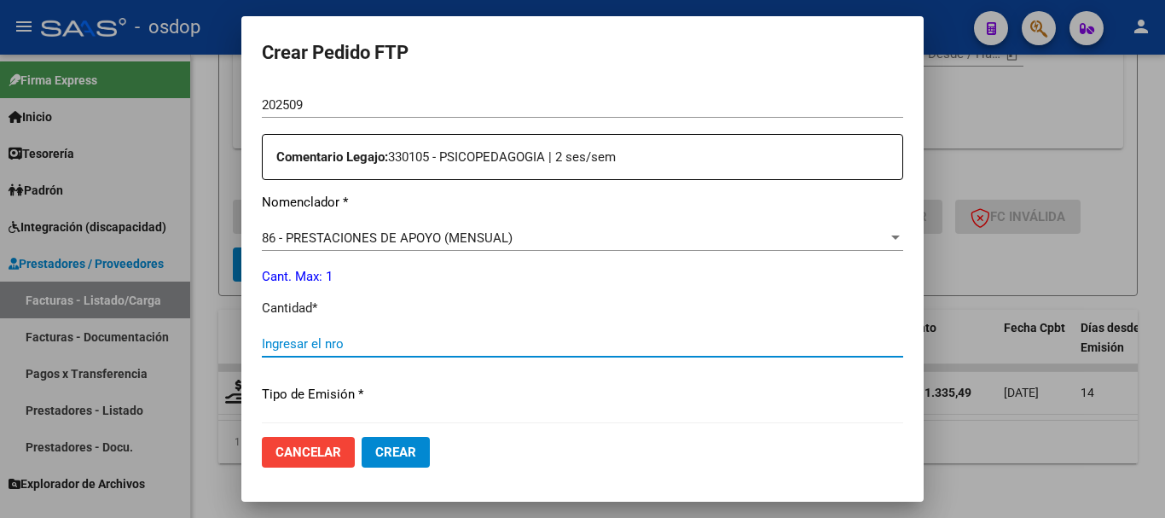
click at [314, 336] on input "Ingresar el nro" at bounding box center [583, 343] width 642 height 15
type input "1"
click at [387, 447] on span "Crear" at bounding box center [395, 452] width 41 height 15
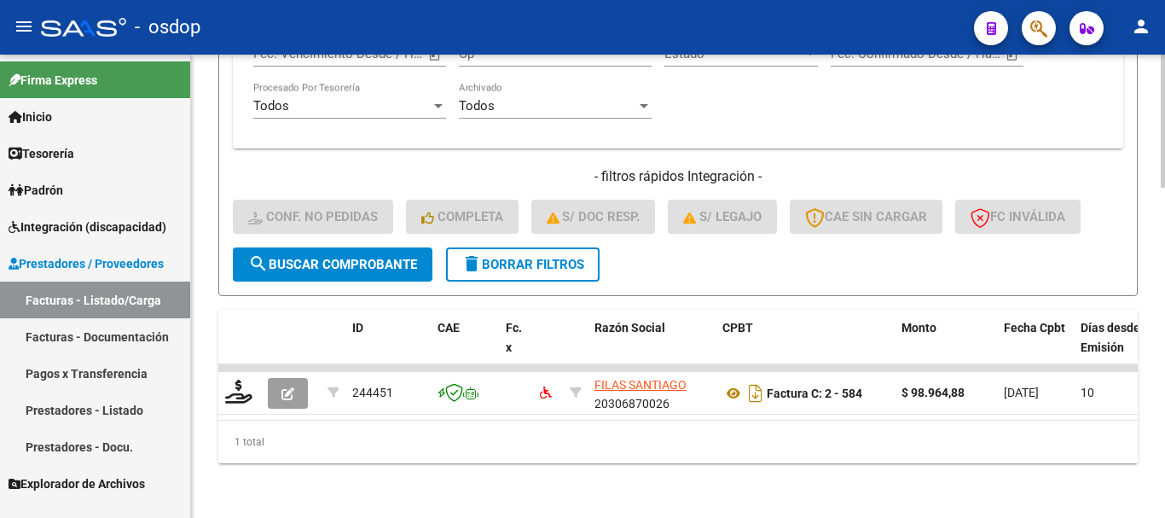
click at [516, 257] on span "delete Borrar Filtros" at bounding box center [523, 264] width 123 height 15
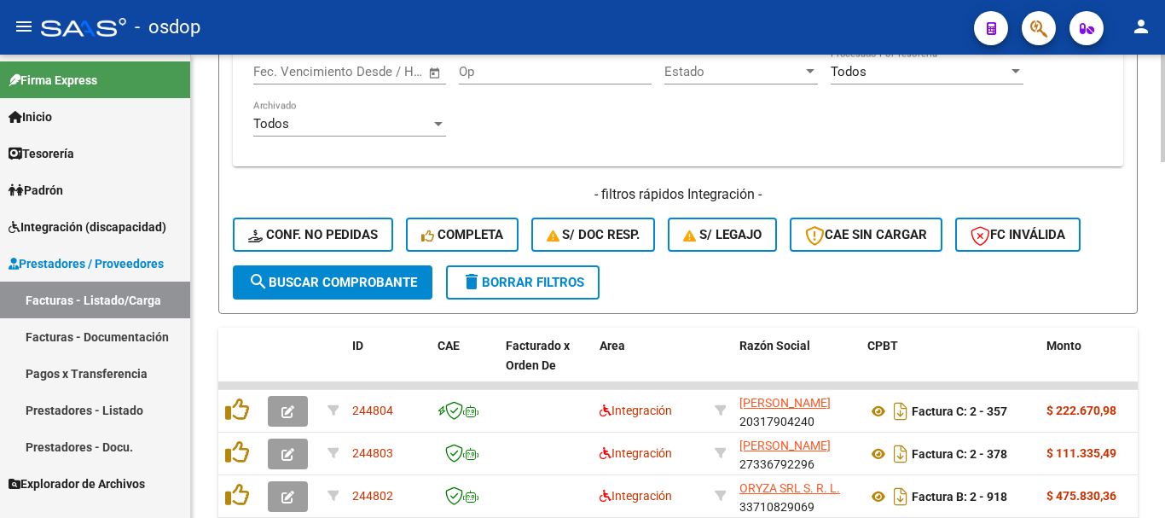
scroll to position [1148, 0]
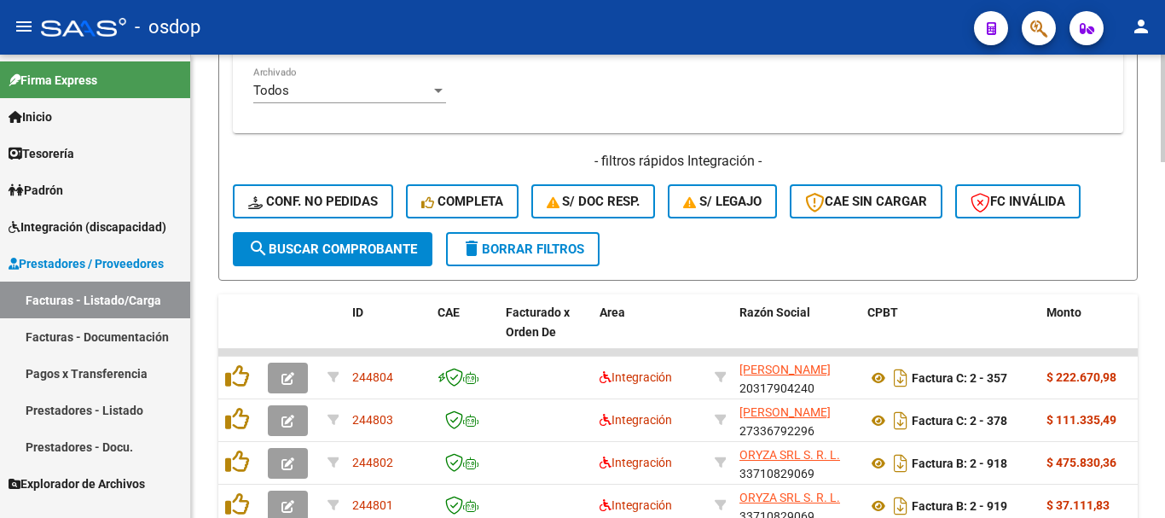
click at [554, 257] on span "delete Borrar Filtros" at bounding box center [523, 248] width 123 height 15
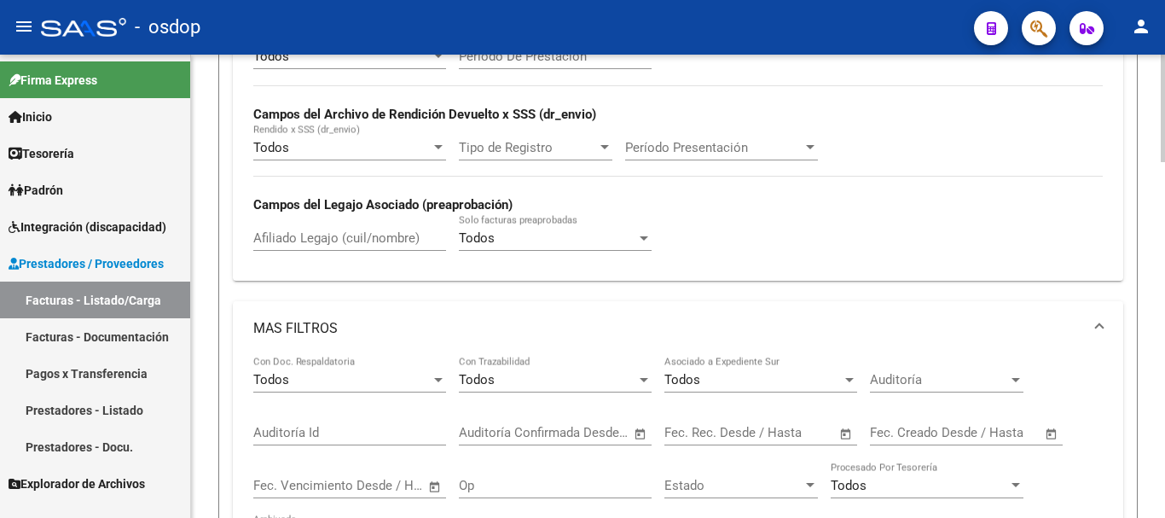
scroll to position [550, 0]
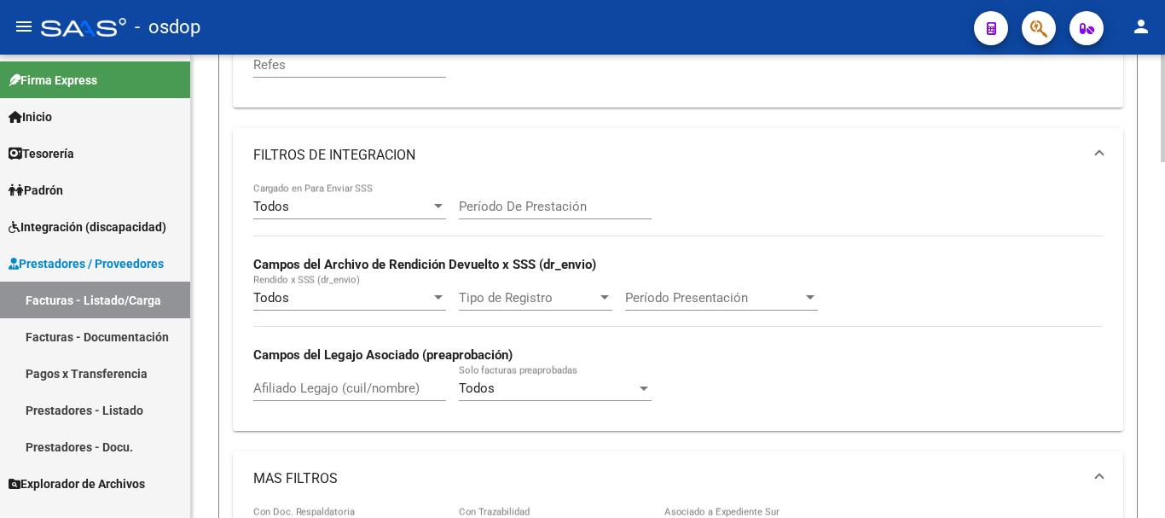
click at [326, 388] on input "Afiliado Legajo (cuil/nombre)" at bounding box center [349, 388] width 193 height 15
paste input "27545448276"
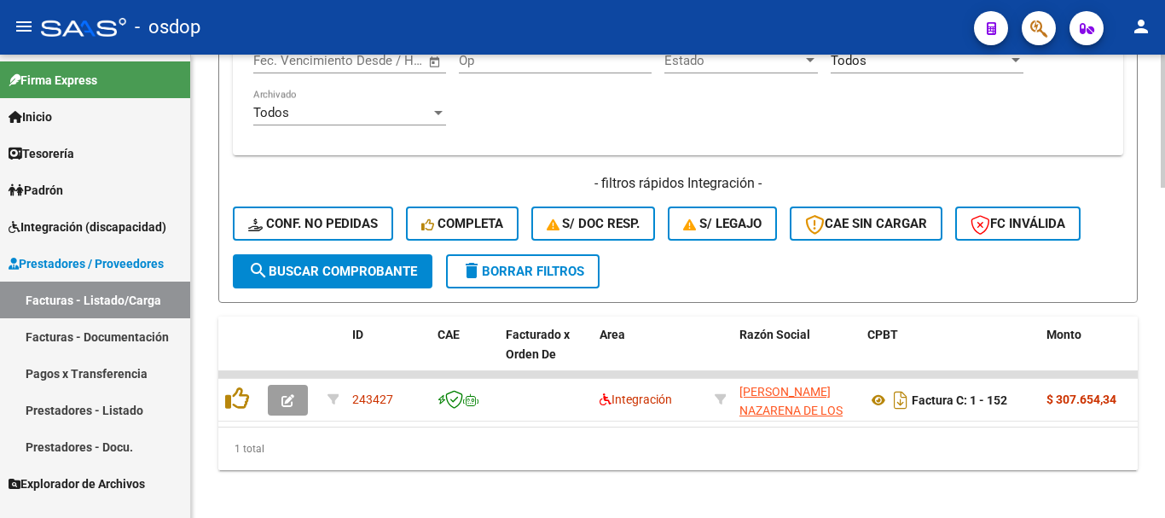
scroll to position [1148, 0]
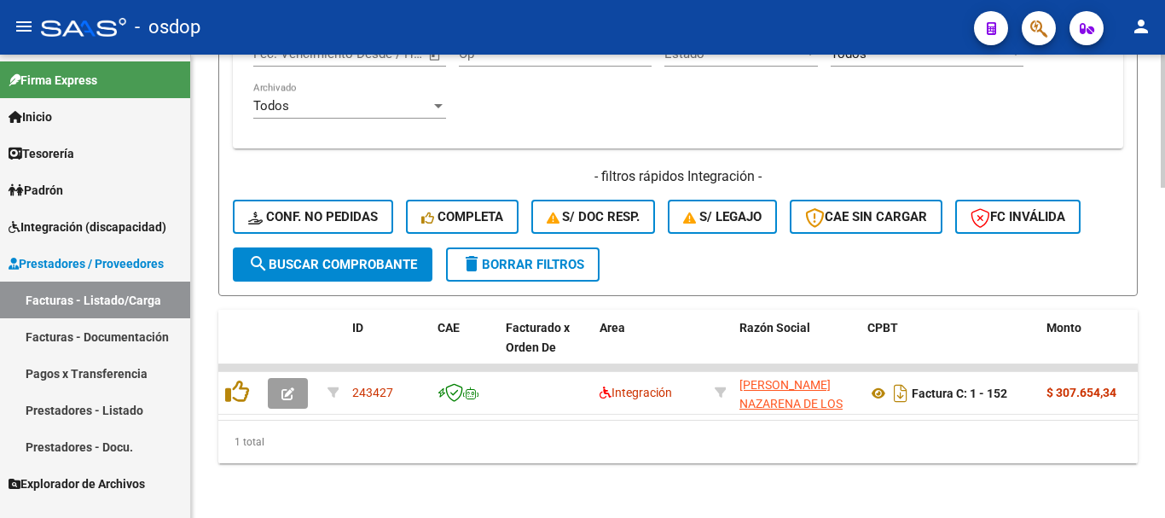
type input "27545448276"
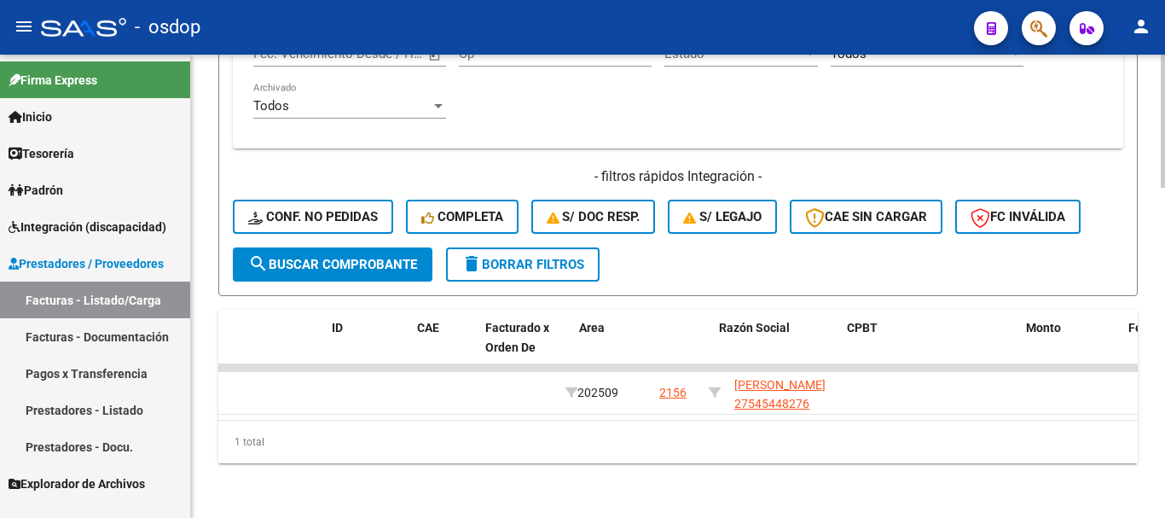
scroll to position [0, 0]
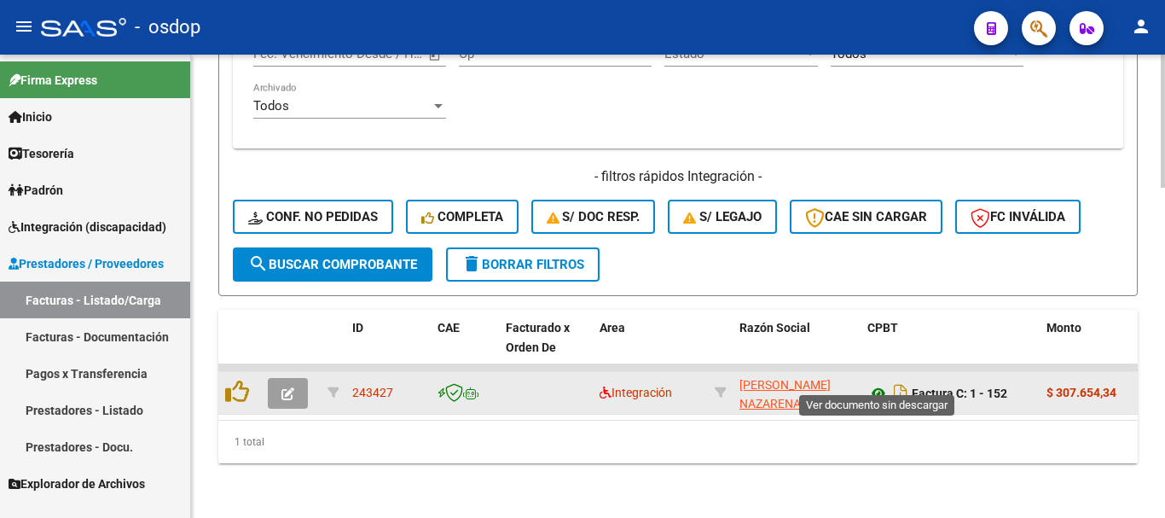
click at [885, 383] on icon at bounding box center [879, 393] width 22 height 20
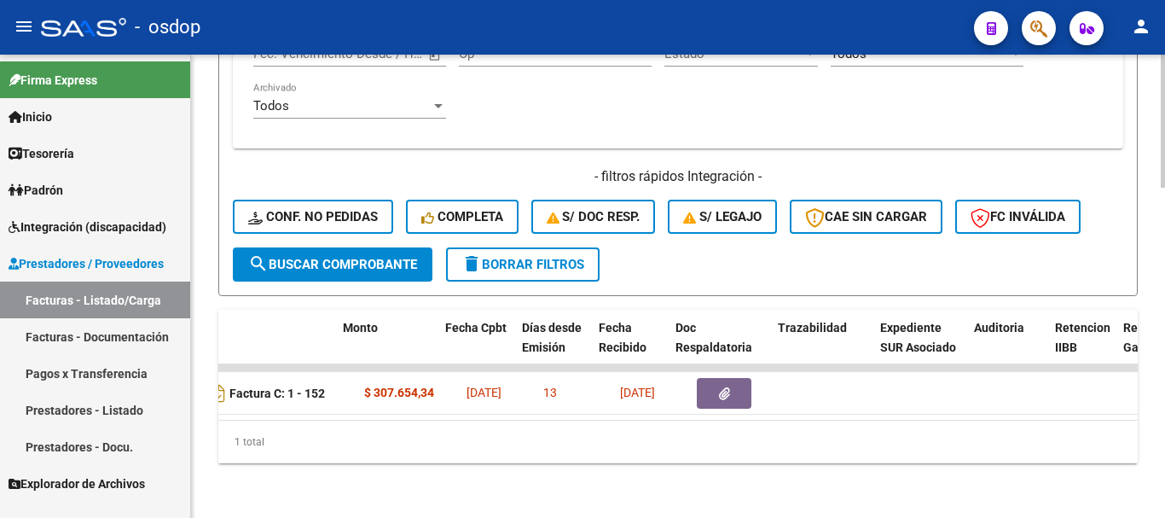
scroll to position [0, 704]
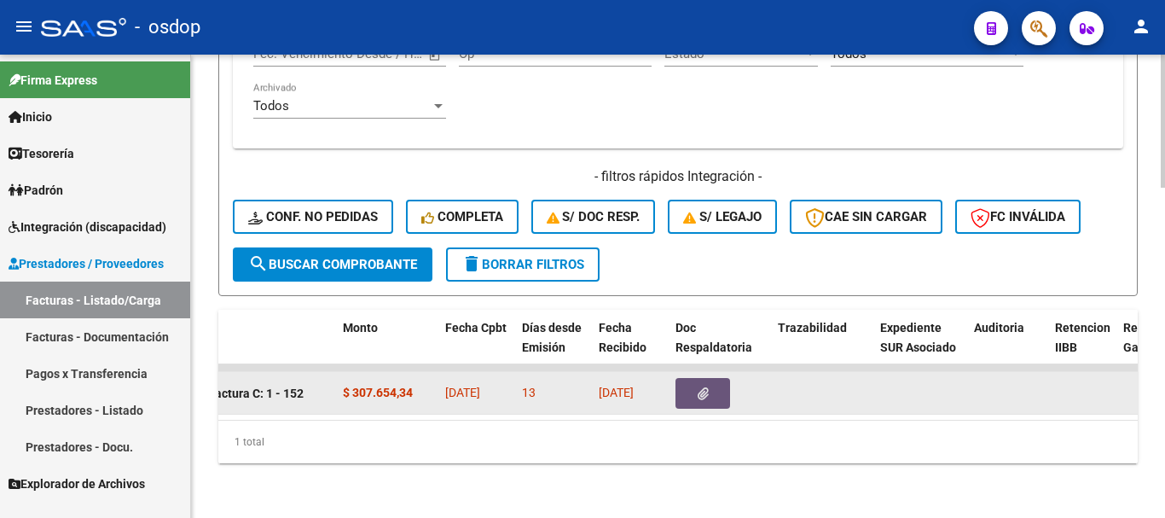
click at [695, 378] on button "button" at bounding box center [703, 393] width 55 height 31
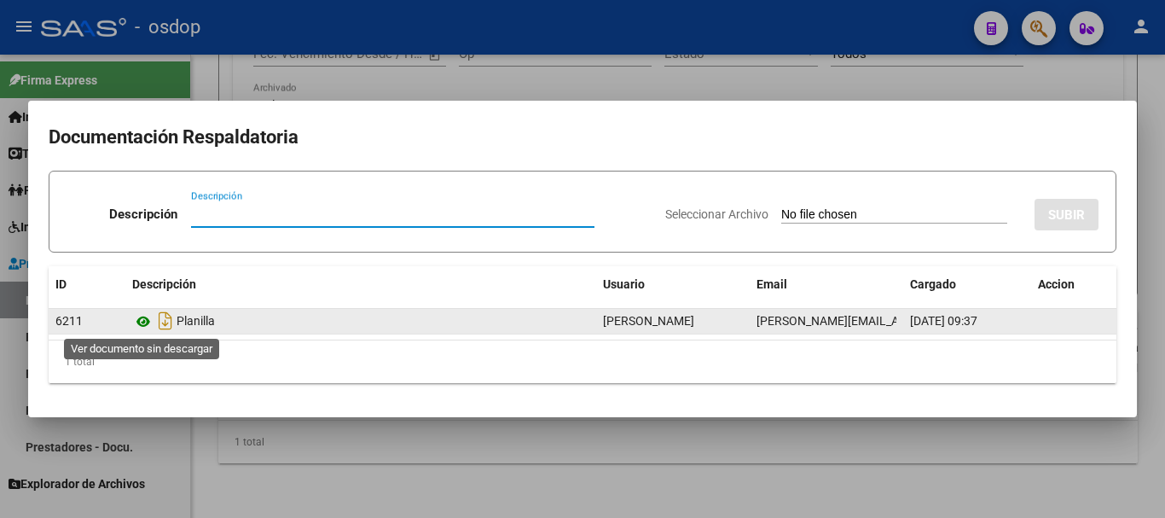
click at [148, 322] on icon at bounding box center [143, 321] width 22 height 20
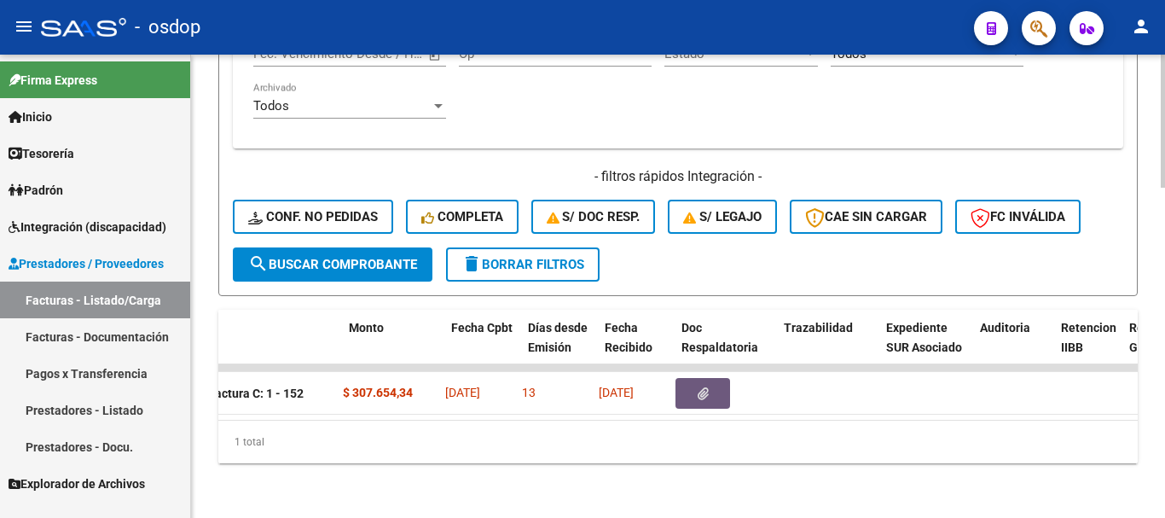
scroll to position [0, 0]
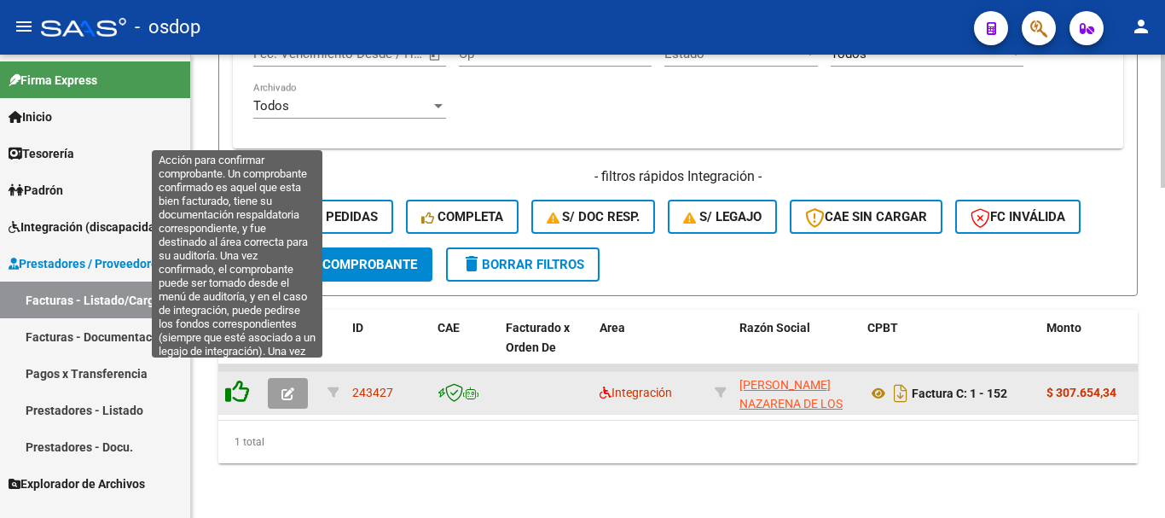
click at [244, 380] on icon at bounding box center [237, 392] width 24 height 24
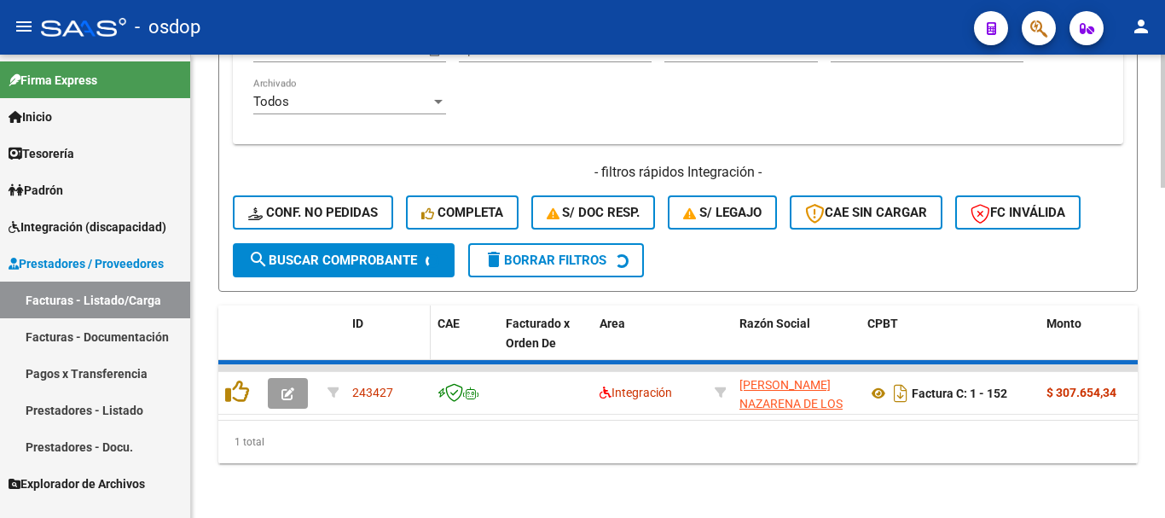
scroll to position [1119, 0]
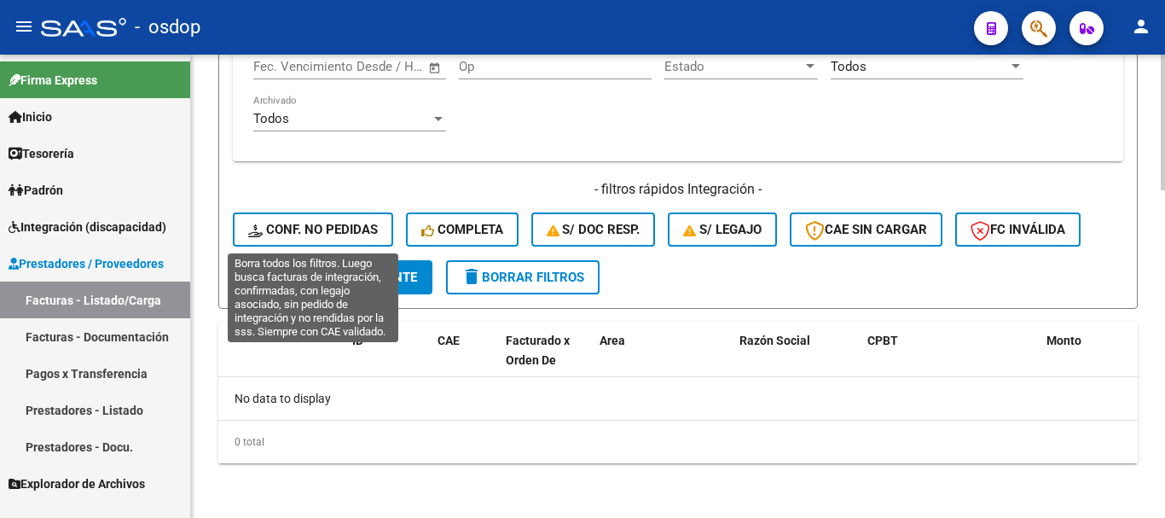
click at [350, 234] on span "Conf. no pedidas" at bounding box center [313, 229] width 130 height 15
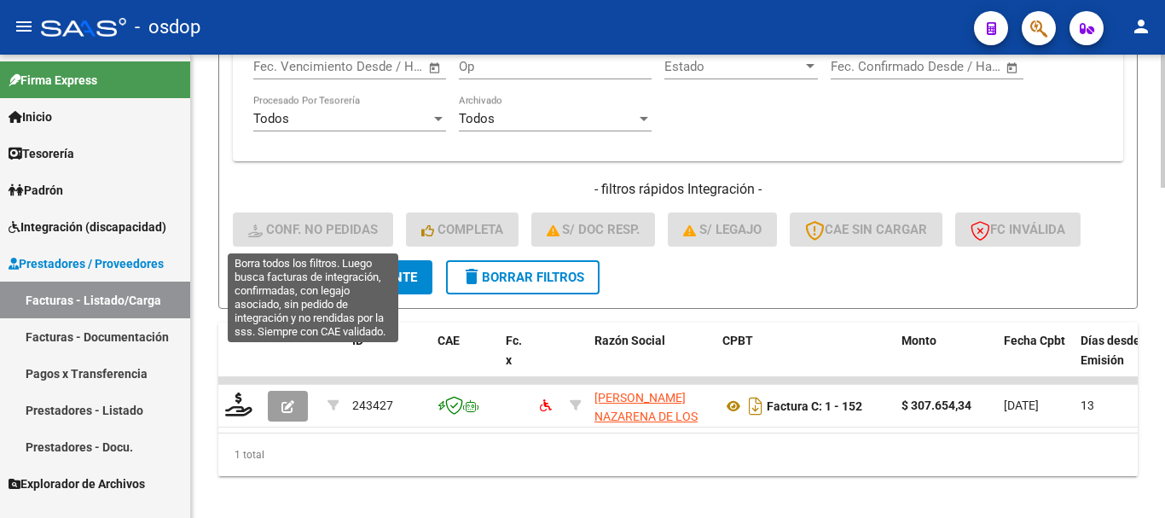
scroll to position [1148, 0]
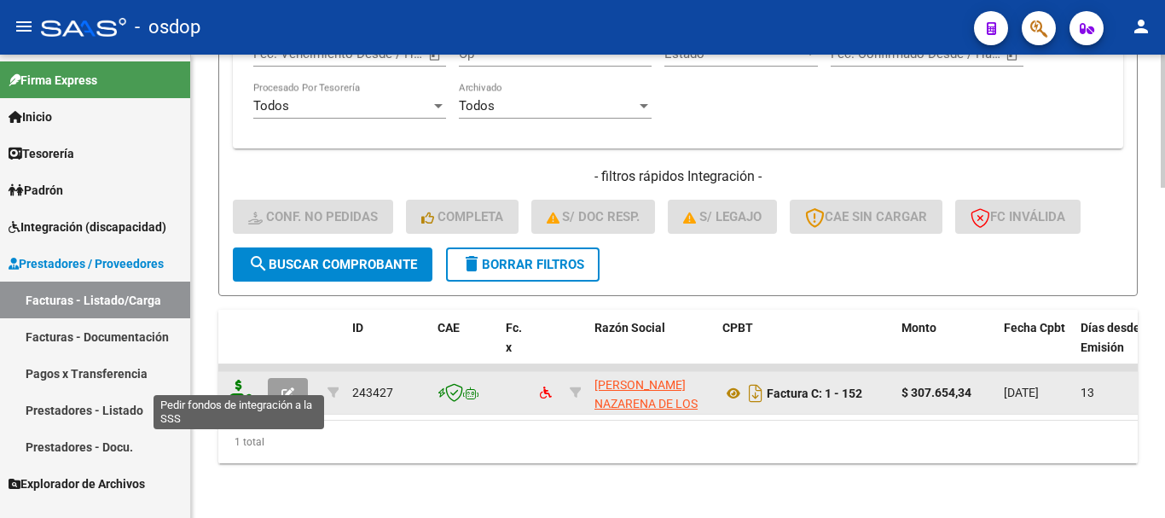
click at [239, 380] on icon at bounding box center [238, 392] width 27 height 24
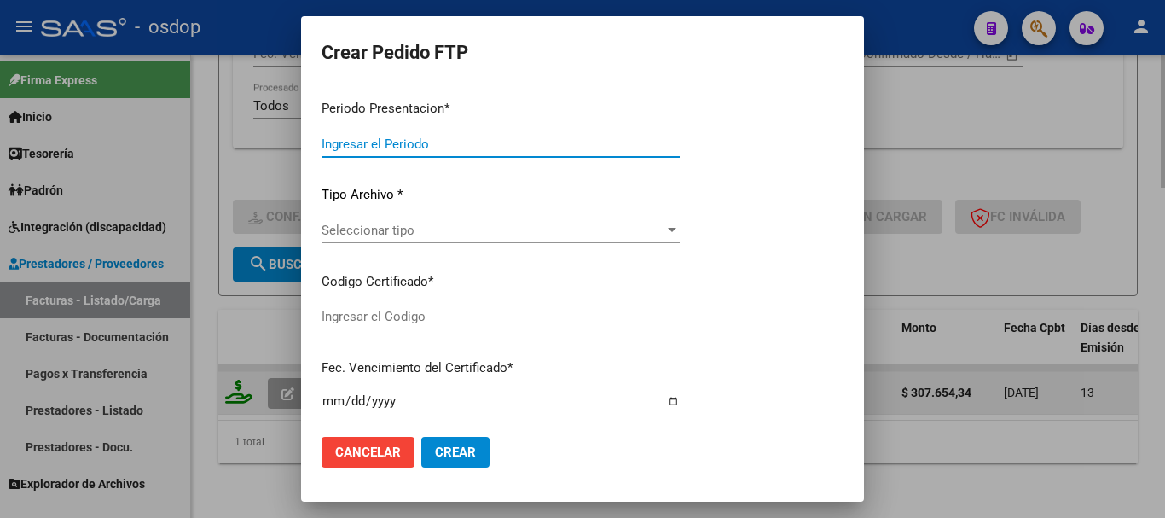
type input "202509"
type input "$ 307.654,34"
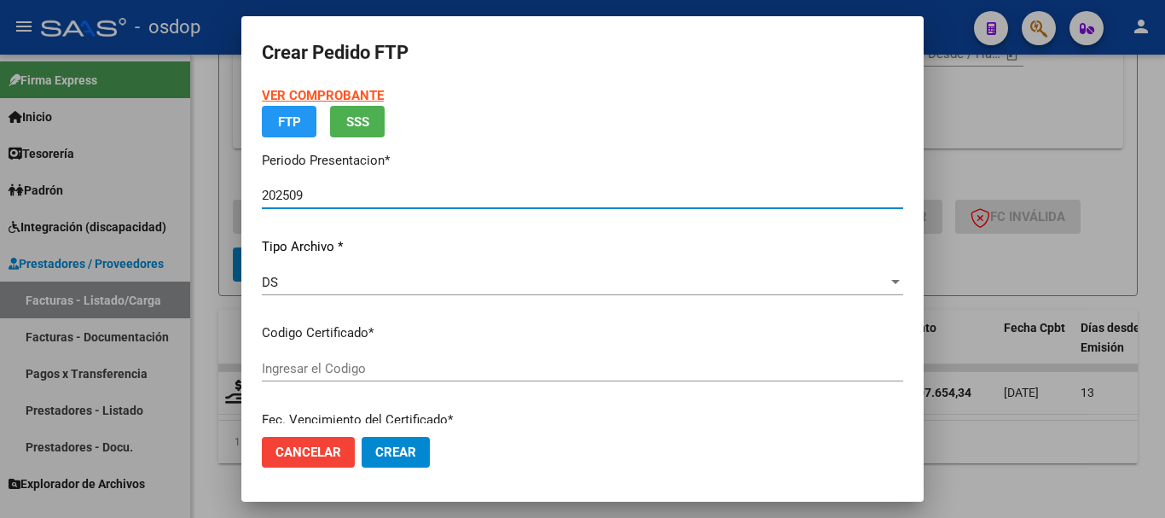
type input "5503690761"
type input "2026-06-08"
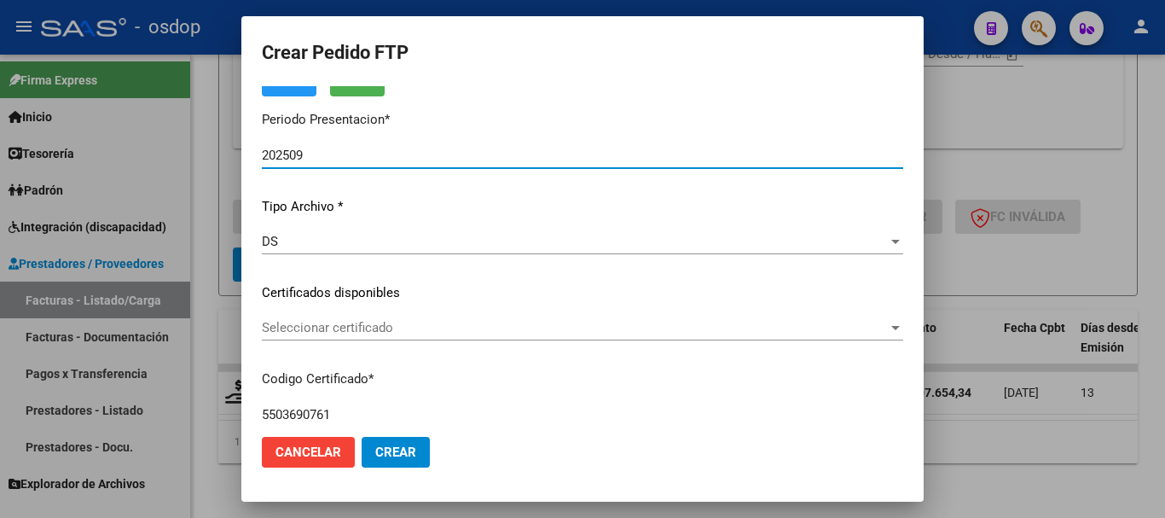
scroll to position [171, 0]
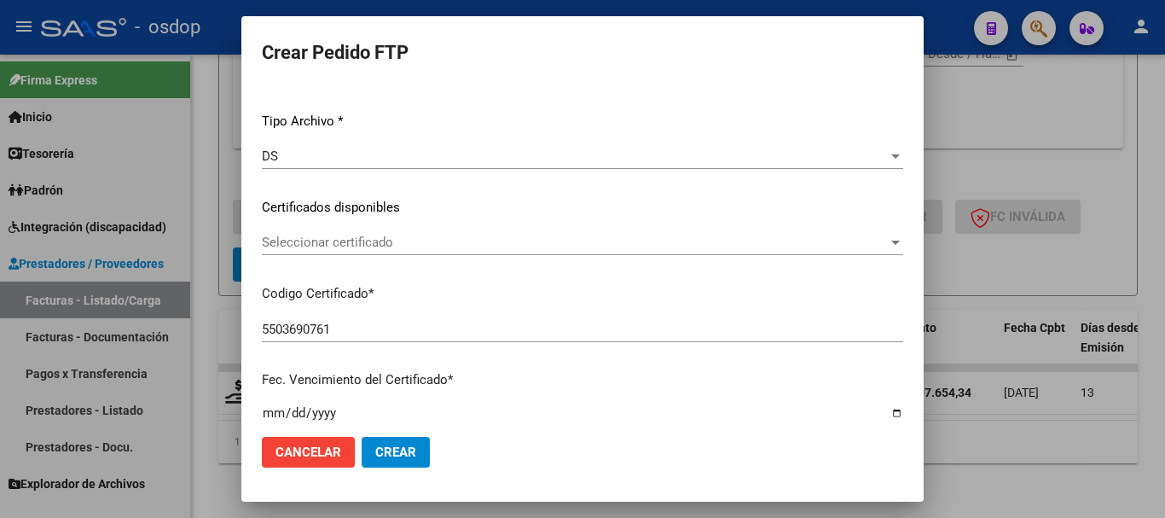
click at [381, 248] on span "Seleccionar certificado" at bounding box center [575, 242] width 626 height 15
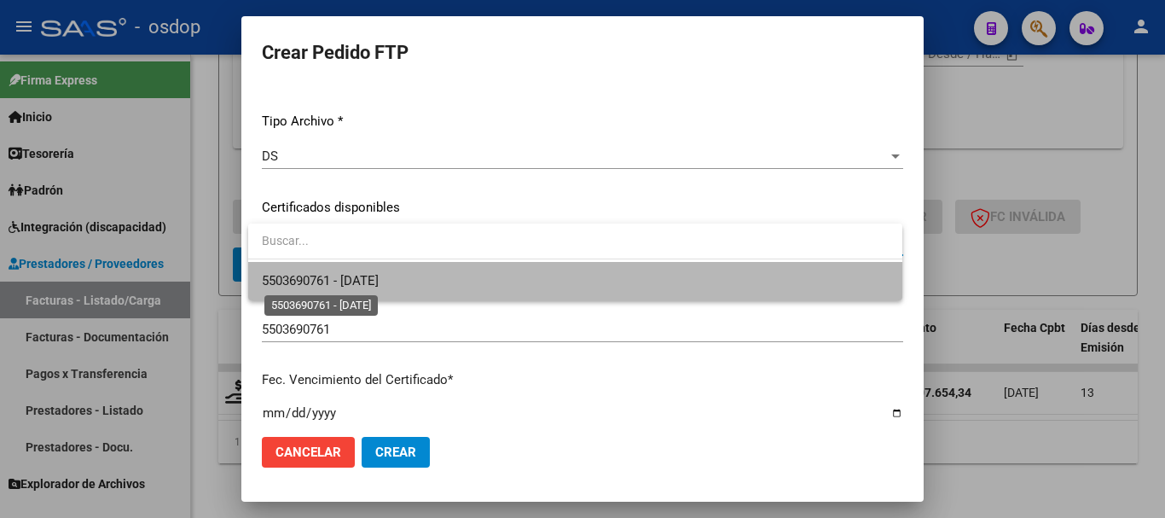
click at [379, 279] on span "5503690761 - 2026-06-08" at bounding box center [320, 280] width 117 height 15
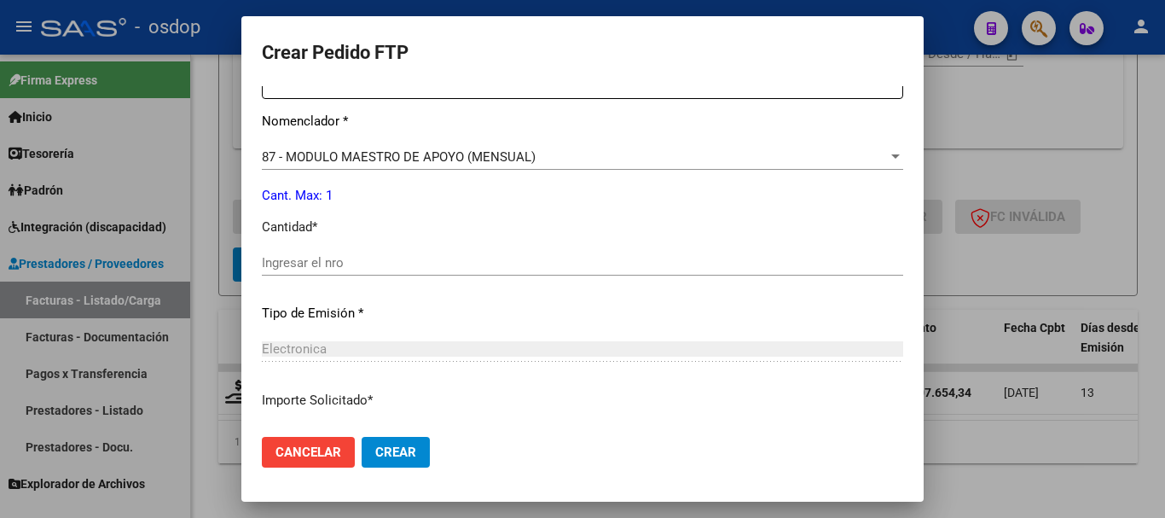
scroll to position [683, 0]
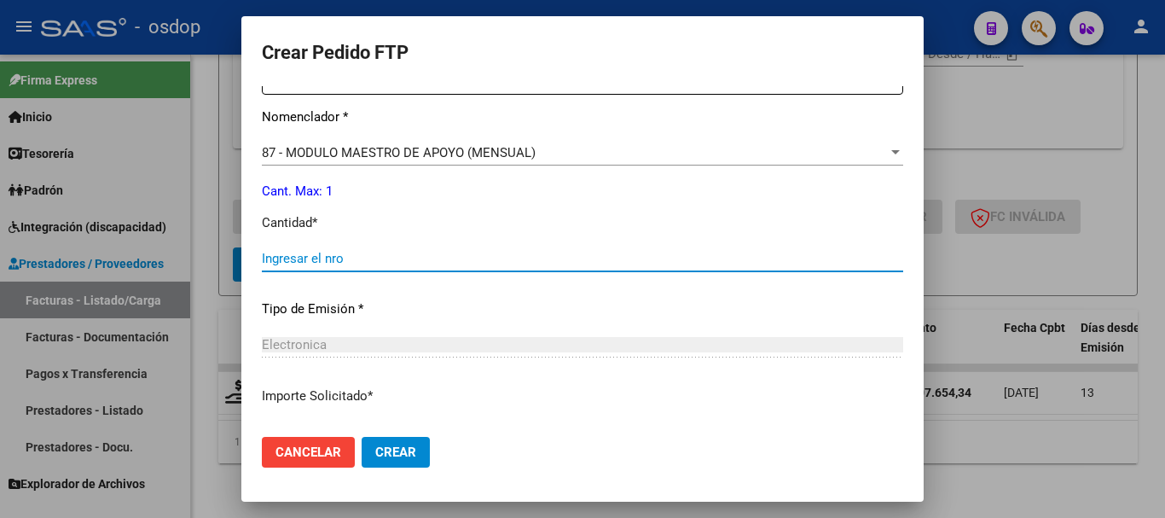
click at [326, 251] on input "Ingresar el nro" at bounding box center [583, 258] width 642 height 15
type input "1"
click at [397, 451] on span "Crear" at bounding box center [395, 452] width 41 height 15
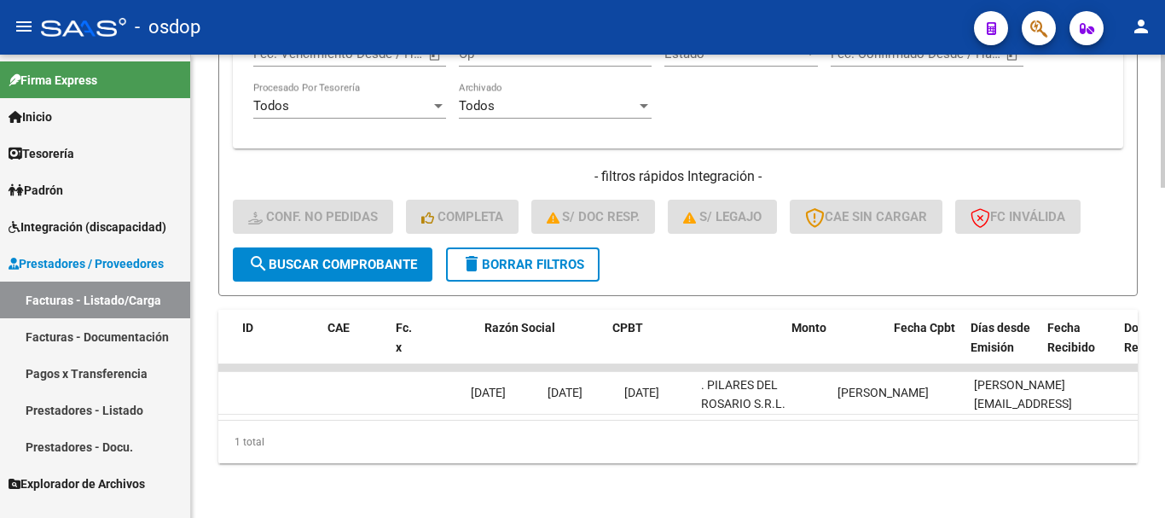
scroll to position [0, 0]
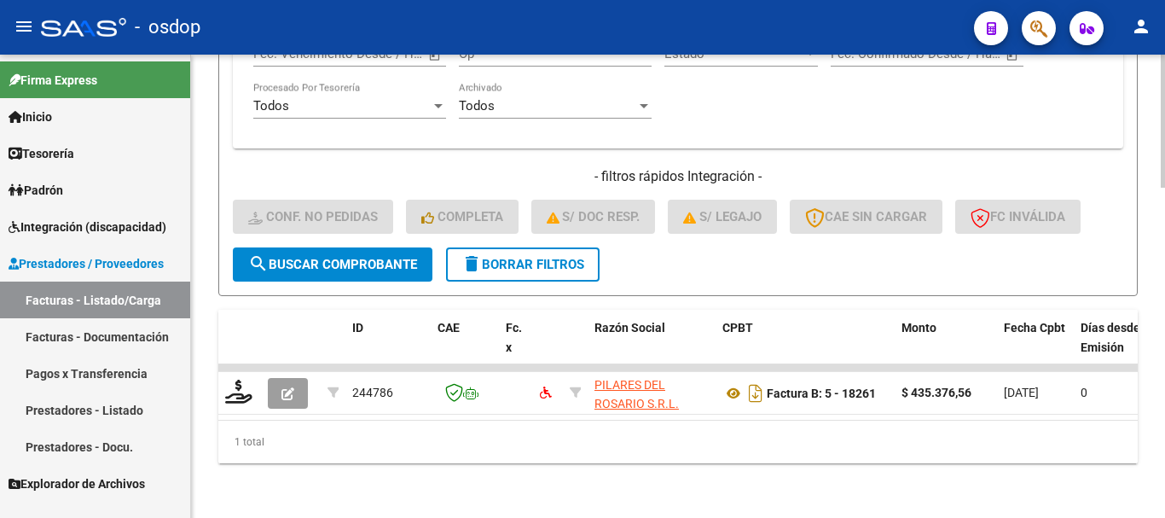
click at [481, 255] on mat-icon "delete" at bounding box center [472, 263] width 20 height 20
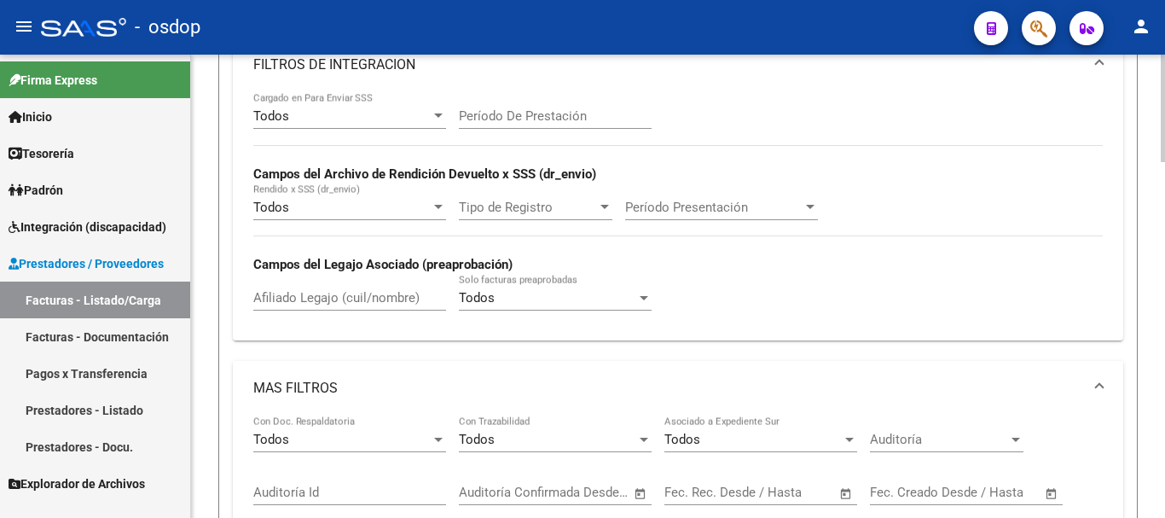
scroll to position [636, 0]
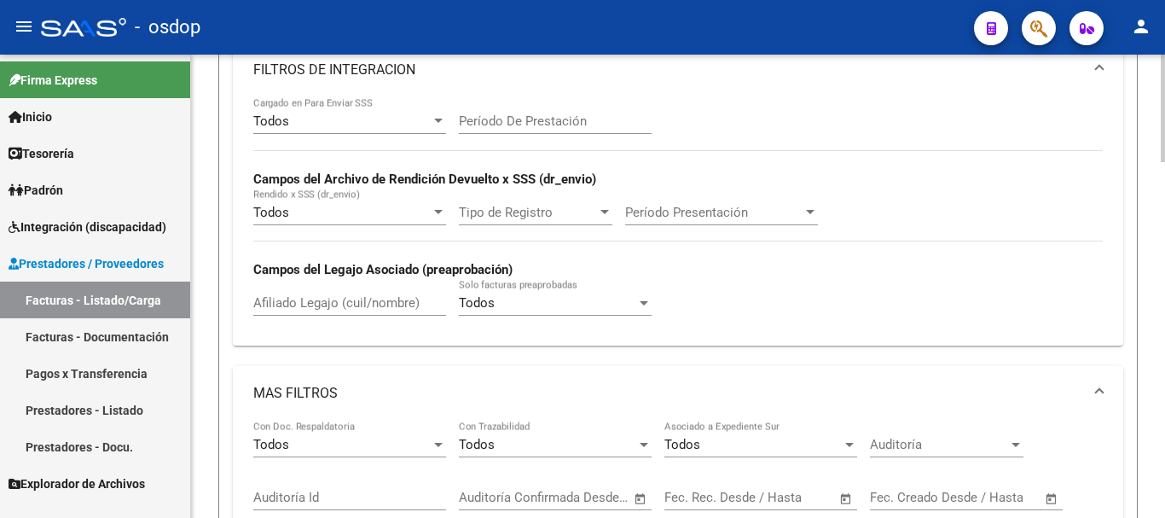
click at [316, 305] on input "Afiliado Legajo (cuil/nombre)" at bounding box center [349, 302] width 193 height 15
paste input "27705706951"
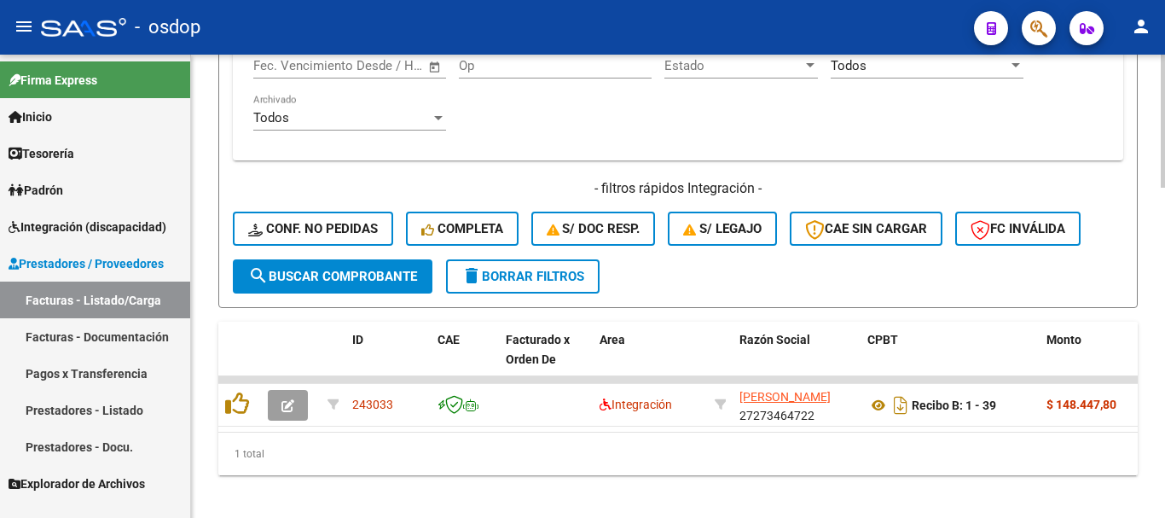
scroll to position [1148, 0]
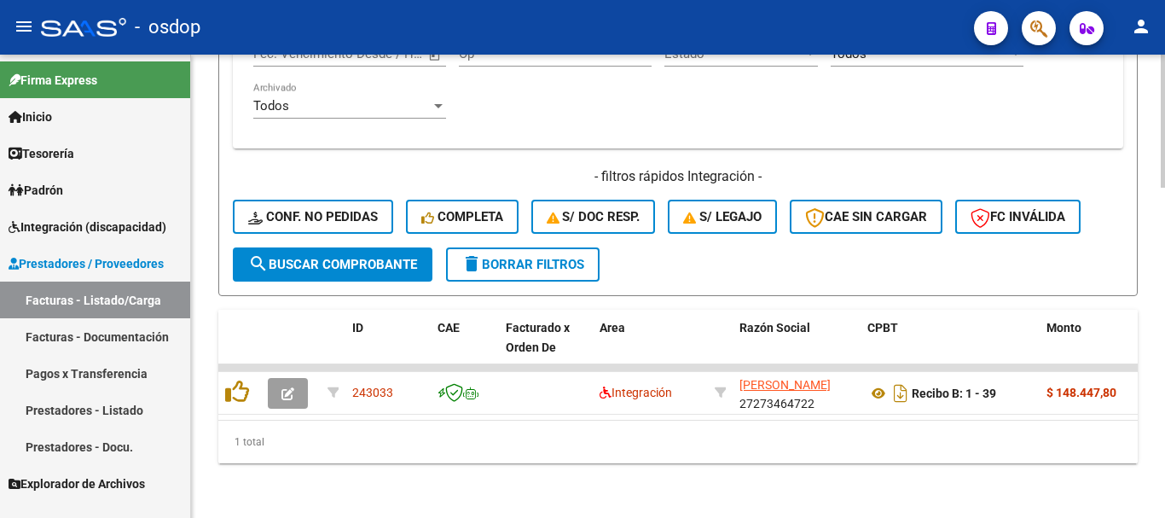
type input "27705706951"
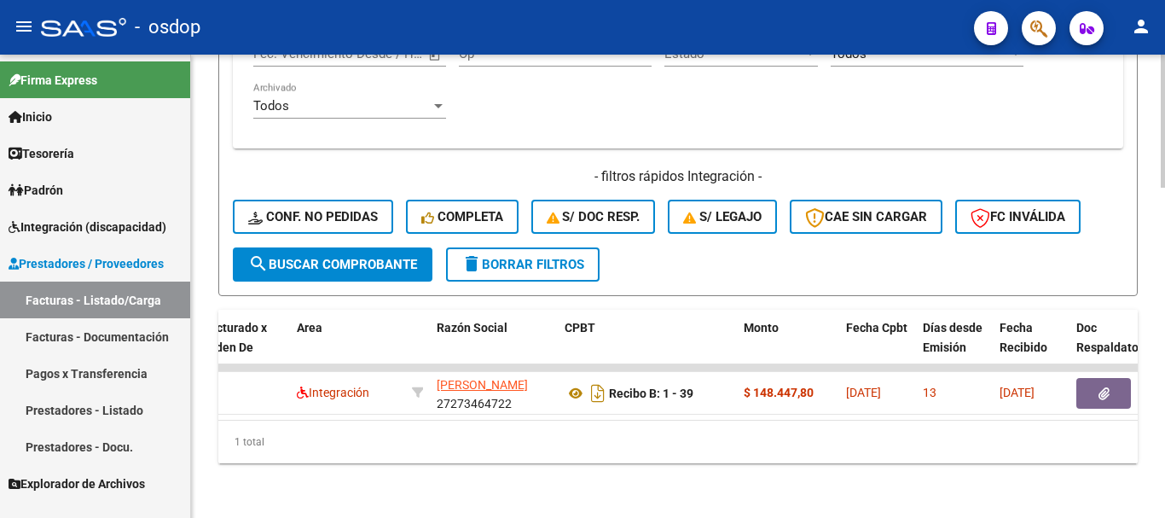
scroll to position [0, 109]
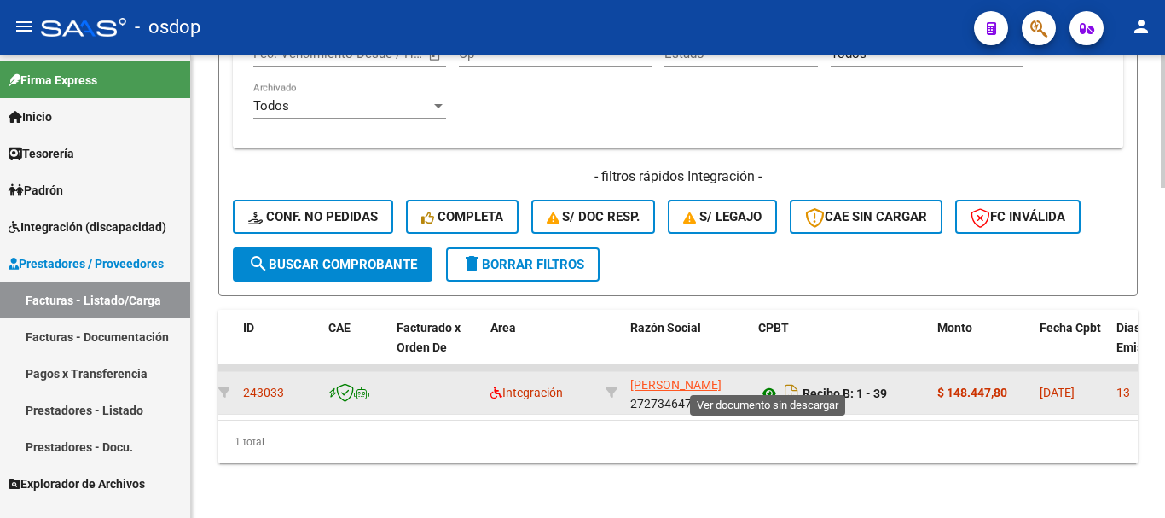
click at [767, 383] on icon at bounding box center [769, 393] width 22 height 20
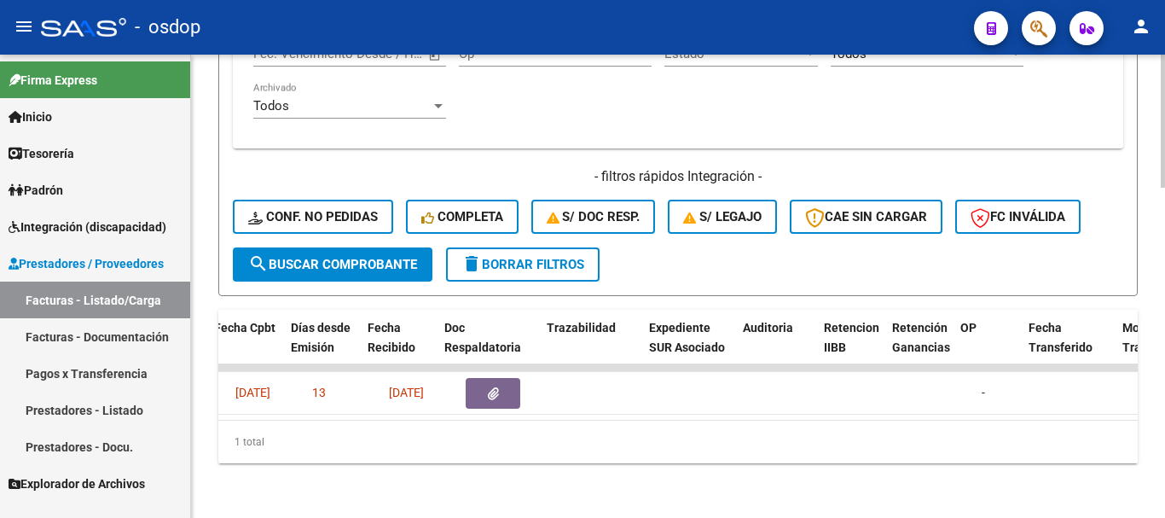
scroll to position [0, 897]
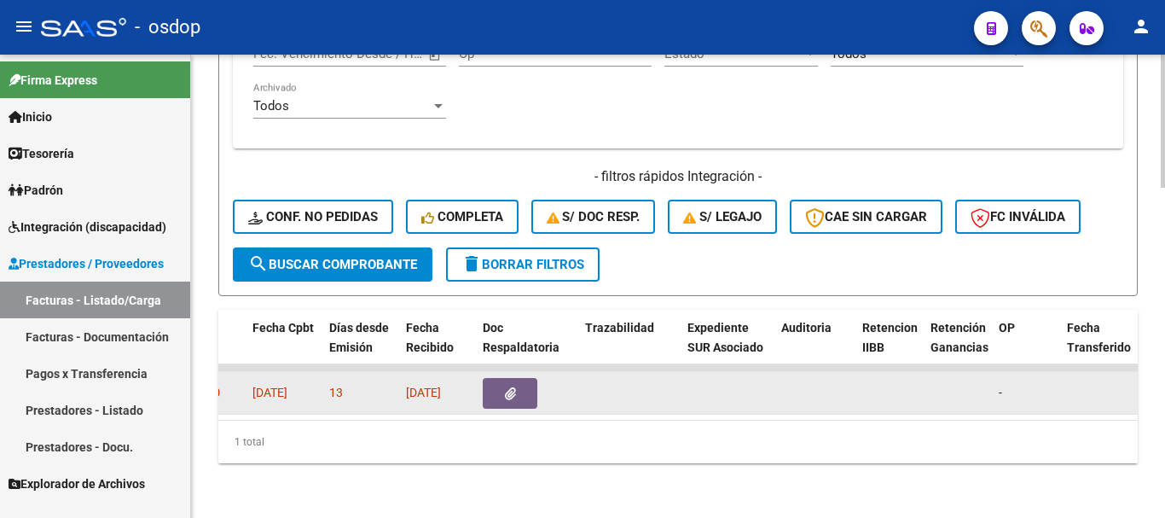
click at [515, 378] on button "button" at bounding box center [510, 393] width 55 height 31
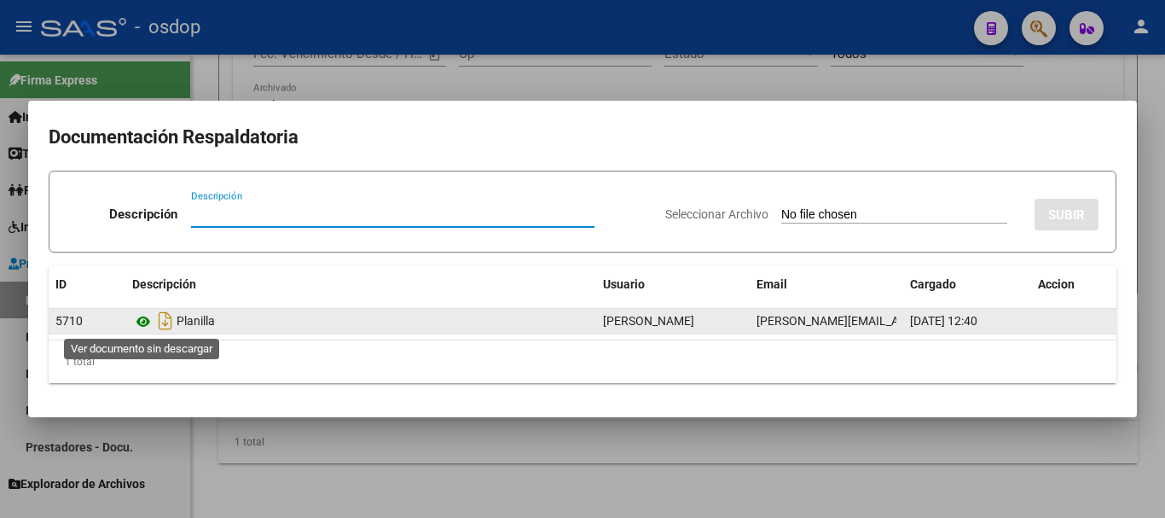
click at [147, 323] on icon at bounding box center [143, 321] width 22 height 20
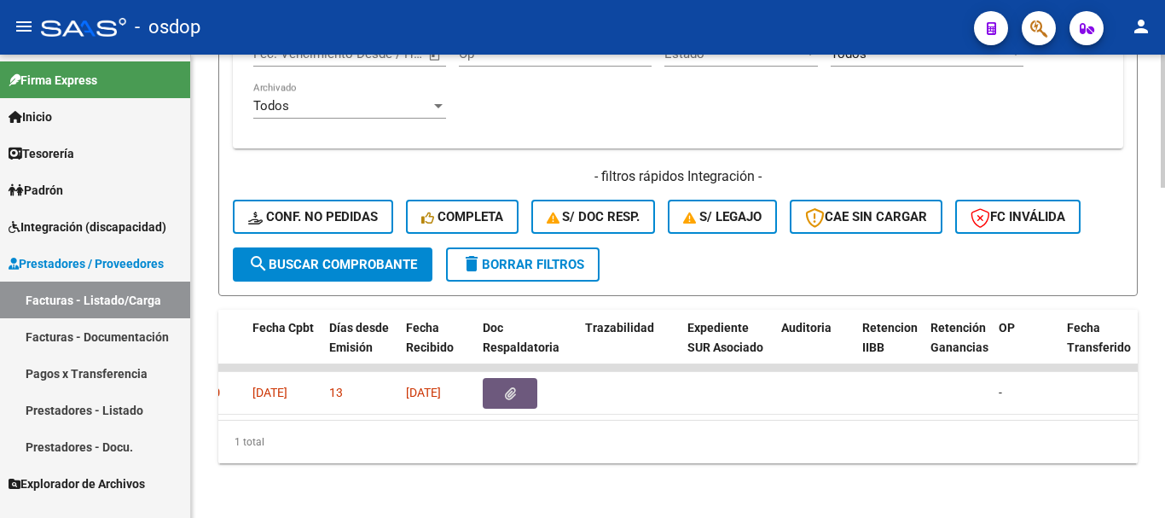
scroll to position [0, 0]
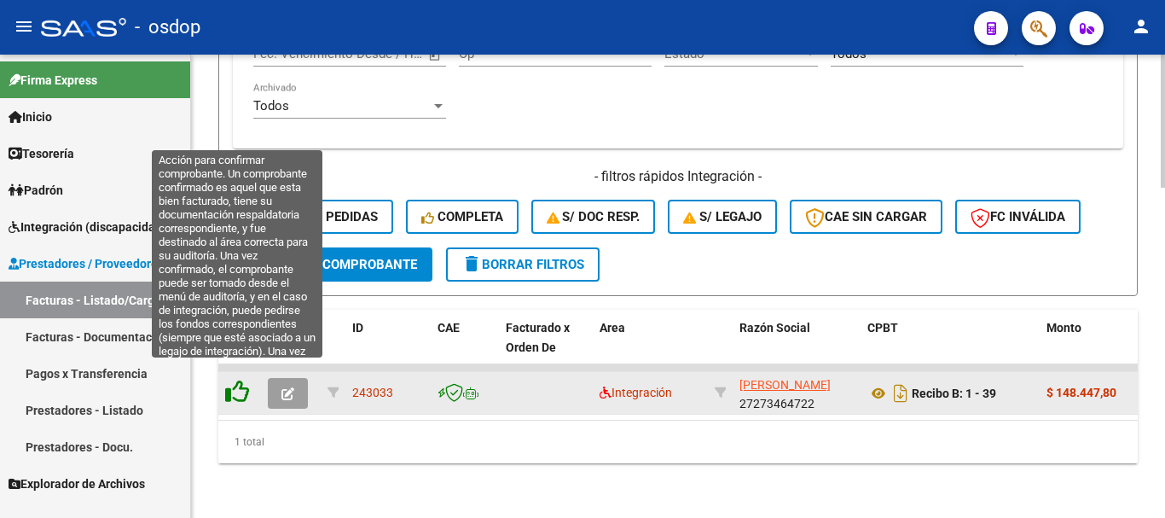
click at [238, 381] on icon at bounding box center [237, 392] width 24 height 24
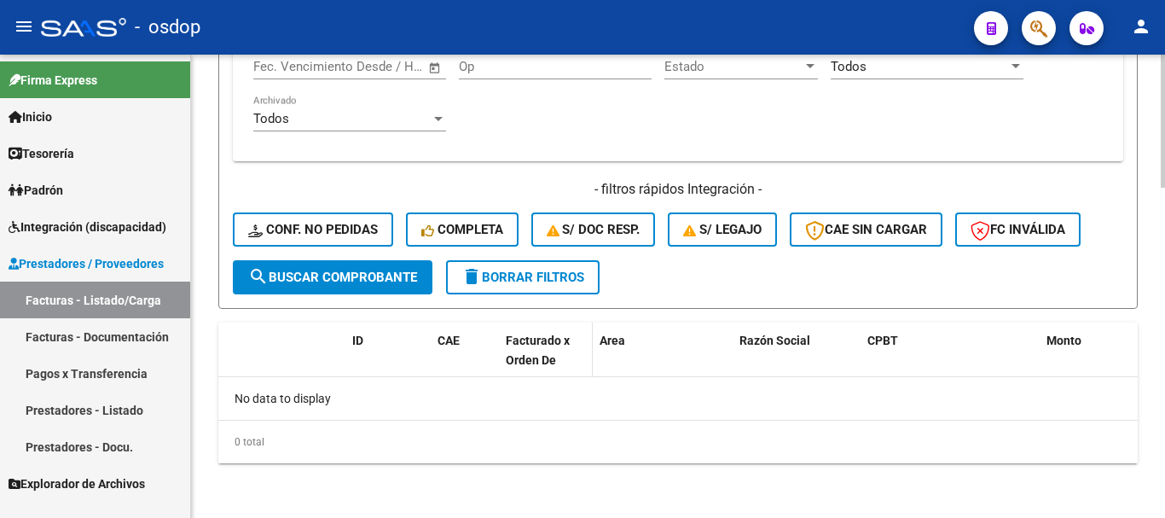
scroll to position [1119, 0]
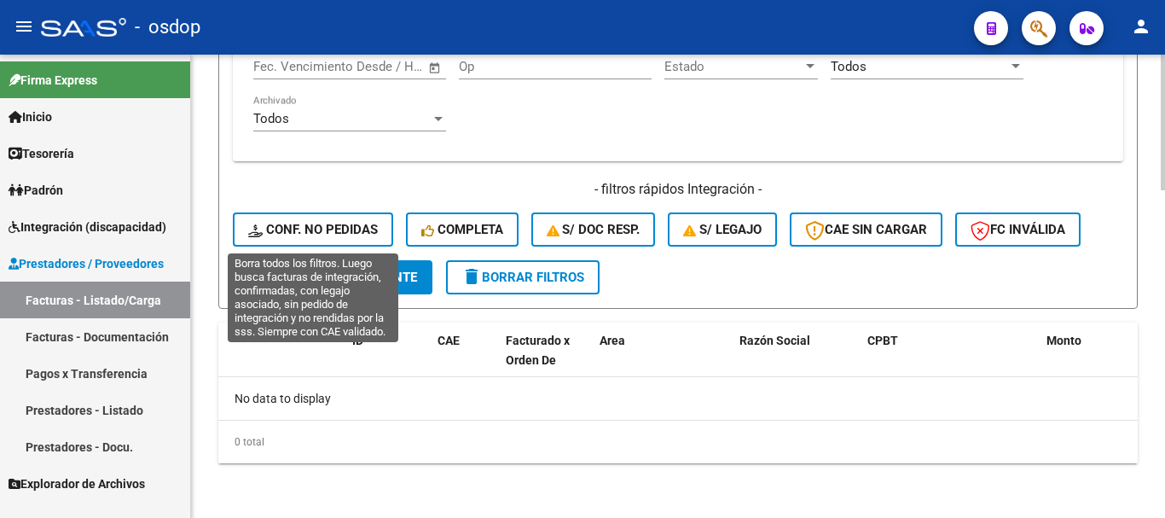
click at [330, 233] on span "Conf. no pedidas" at bounding box center [313, 229] width 130 height 15
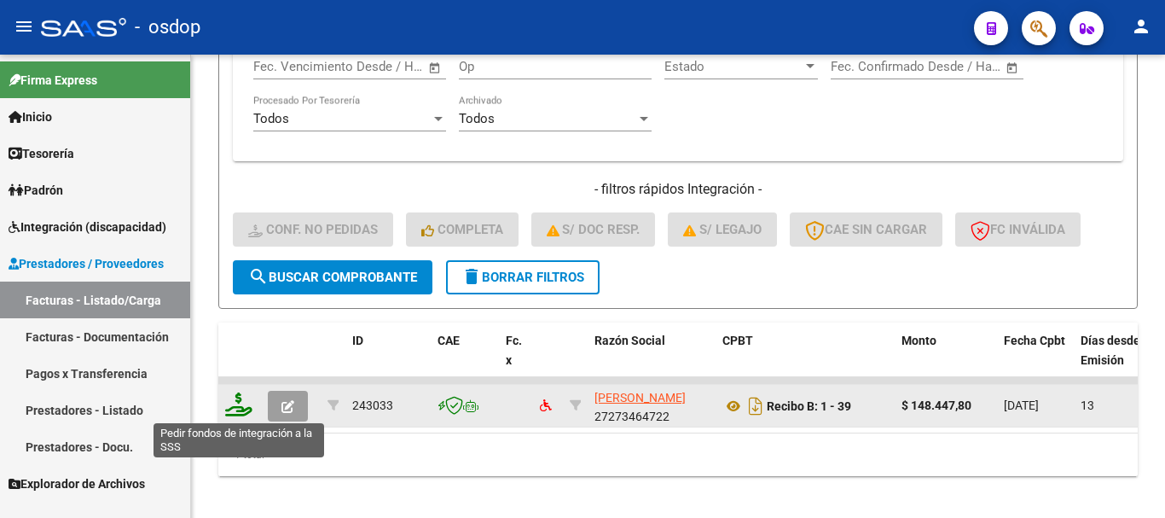
click at [239, 410] on icon at bounding box center [238, 404] width 27 height 24
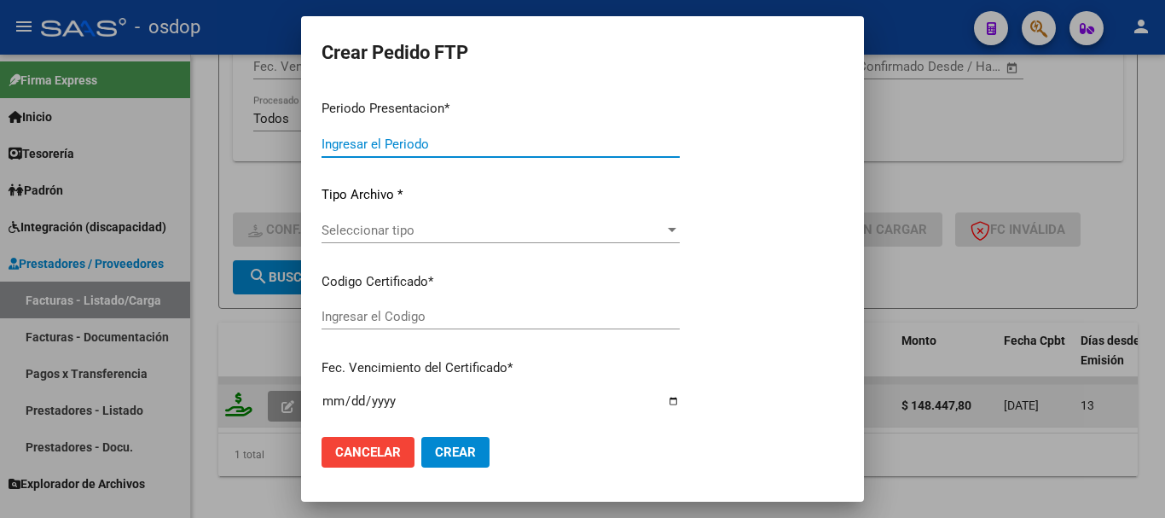
type input "202509"
type input "$ 148.447,80"
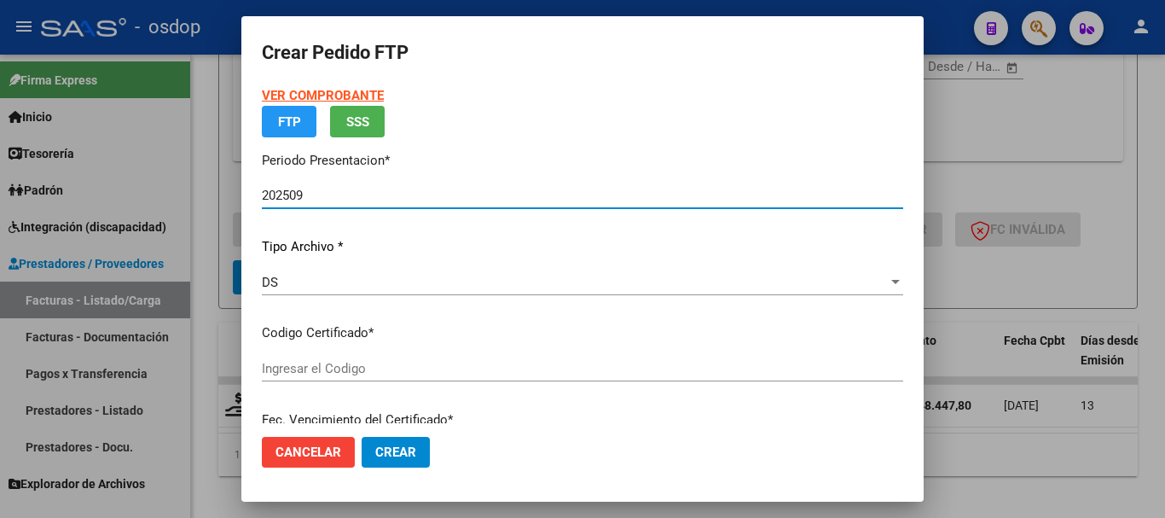
type input "3513969149"
type input "2030-06-01"
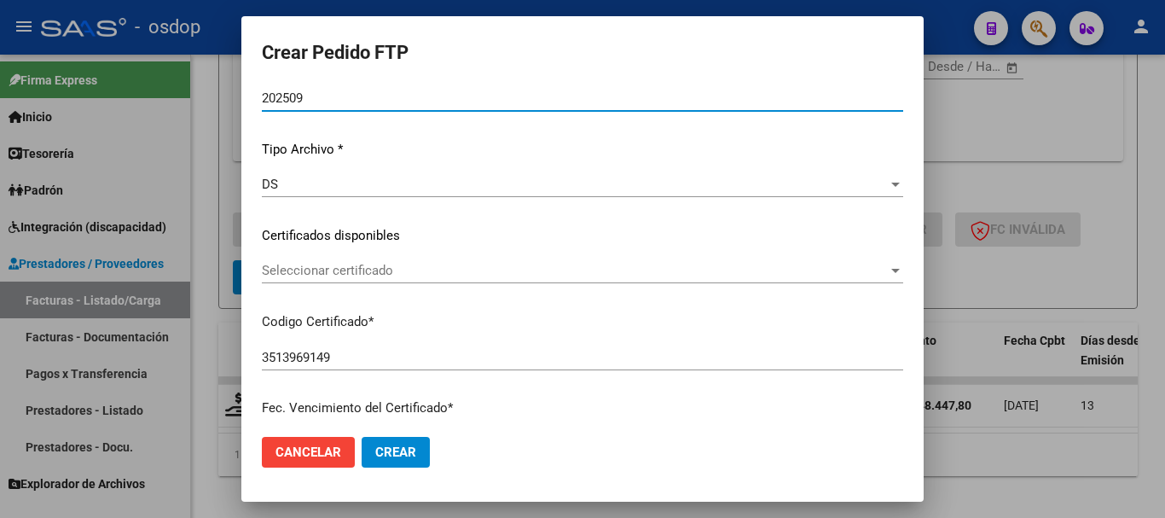
scroll to position [171, 0]
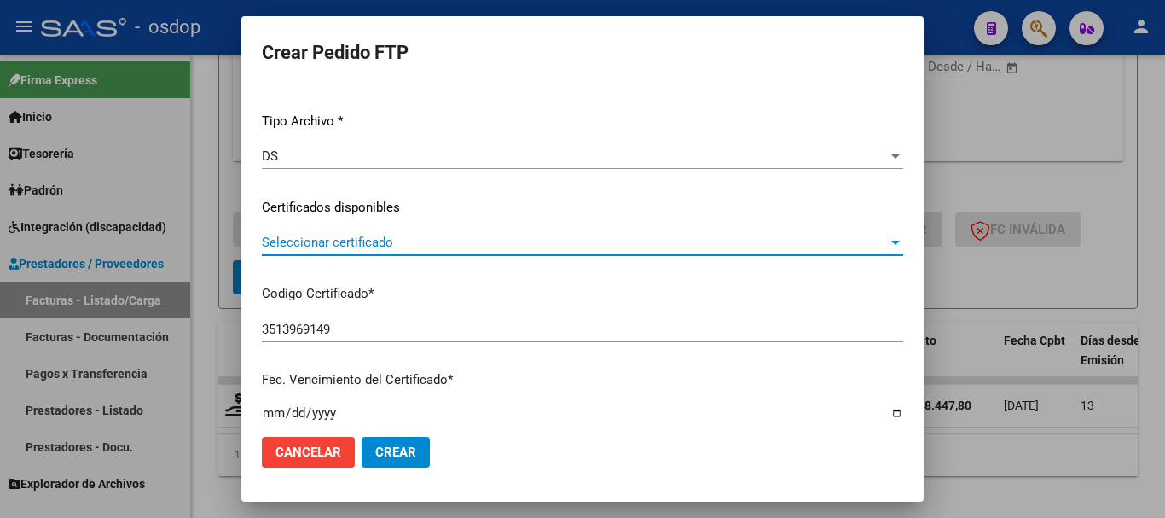
click at [399, 245] on span "Seleccionar certificado" at bounding box center [575, 242] width 626 height 15
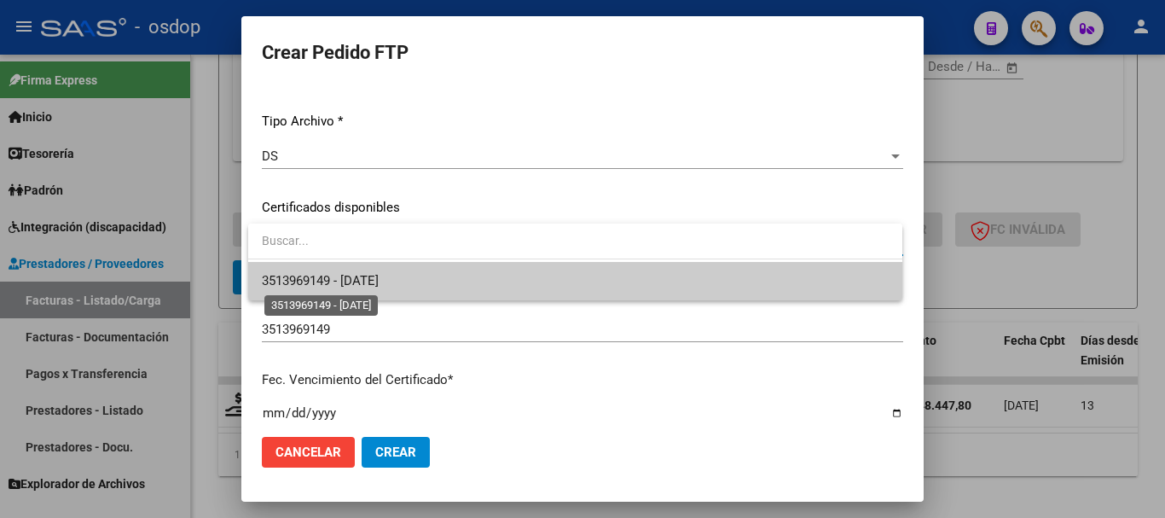
click at [379, 282] on span "3513969149 - 2030-06-01" at bounding box center [320, 280] width 117 height 15
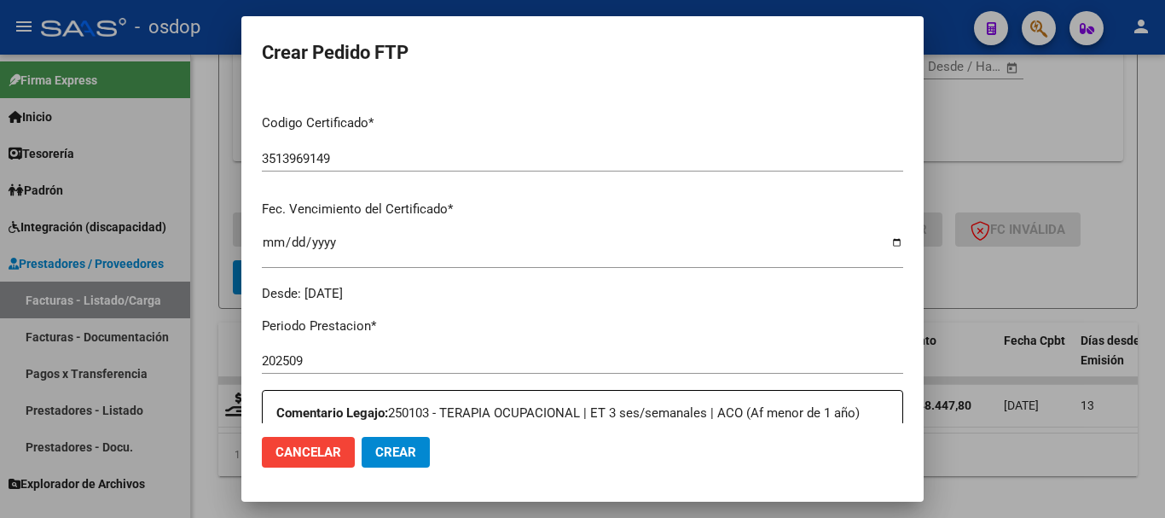
scroll to position [512, 0]
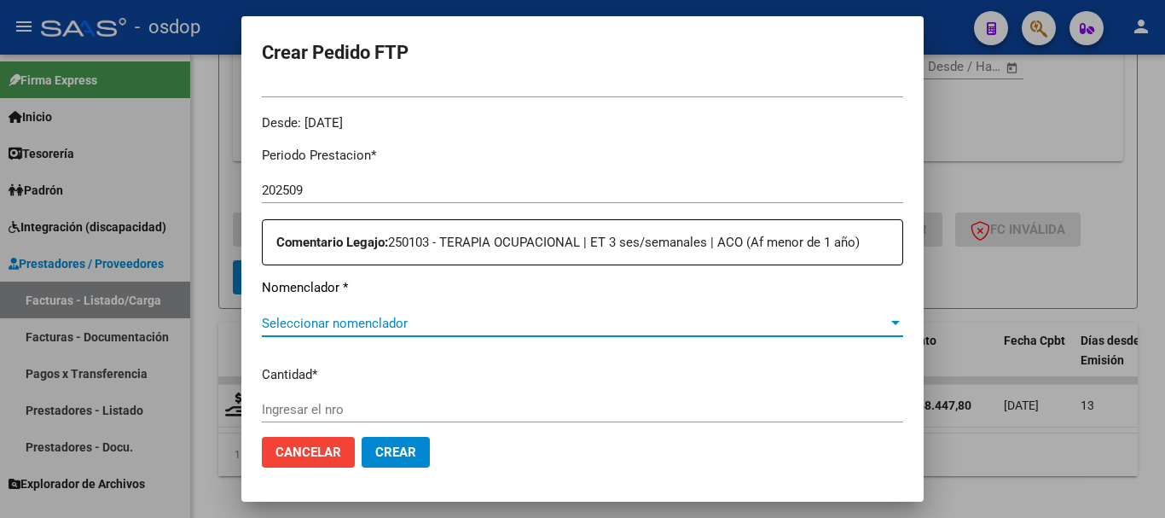
click at [364, 316] on span "Seleccionar nomenclador" at bounding box center [575, 323] width 626 height 15
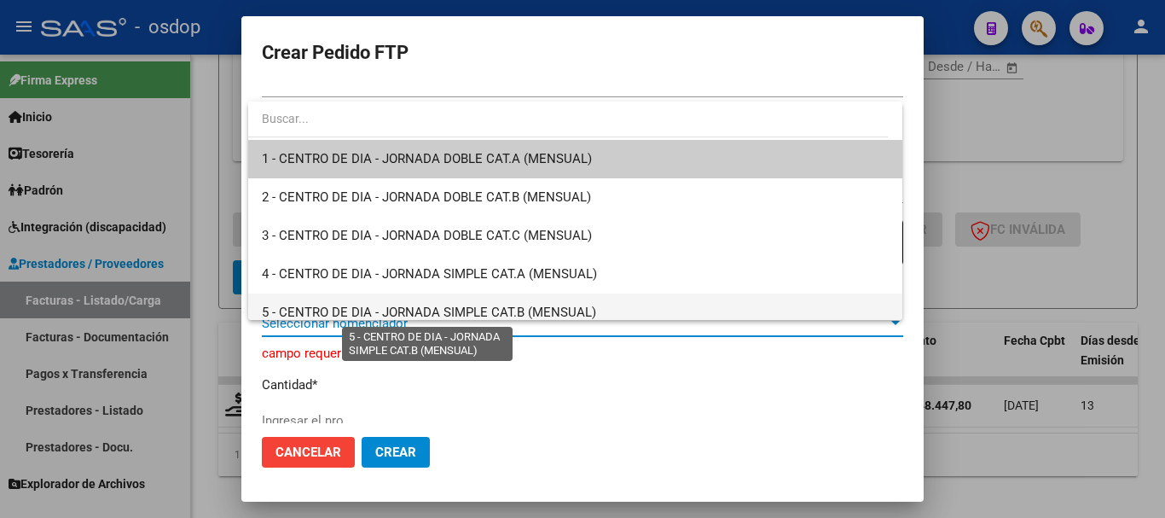
click at [364, 309] on span "5 - CENTRO DE DIA - JORNADA SIMPLE CAT.B (MENSUAL)" at bounding box center [429, 312] width 334 height 15
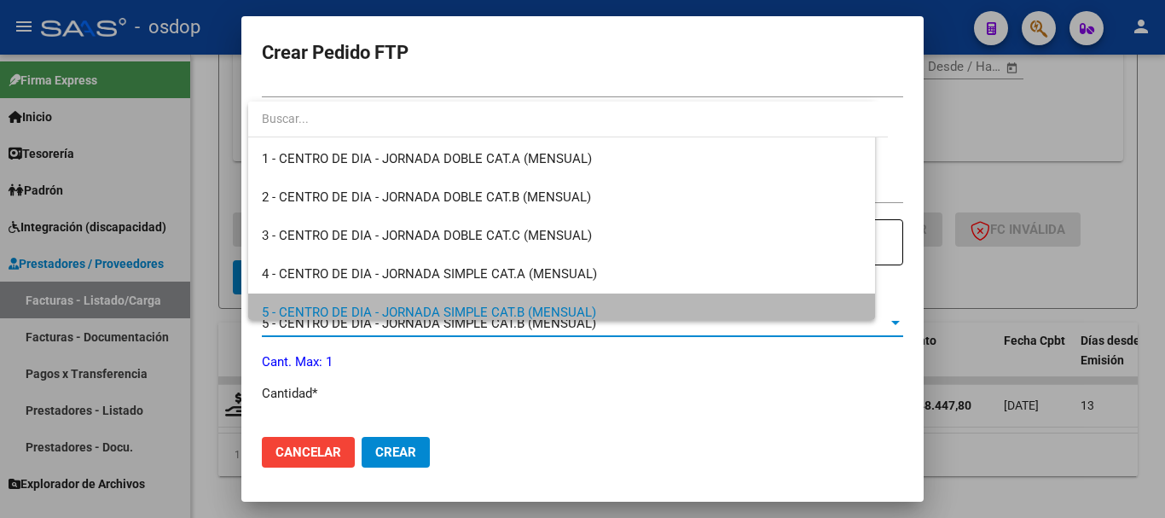
scroll to position [9, 0]
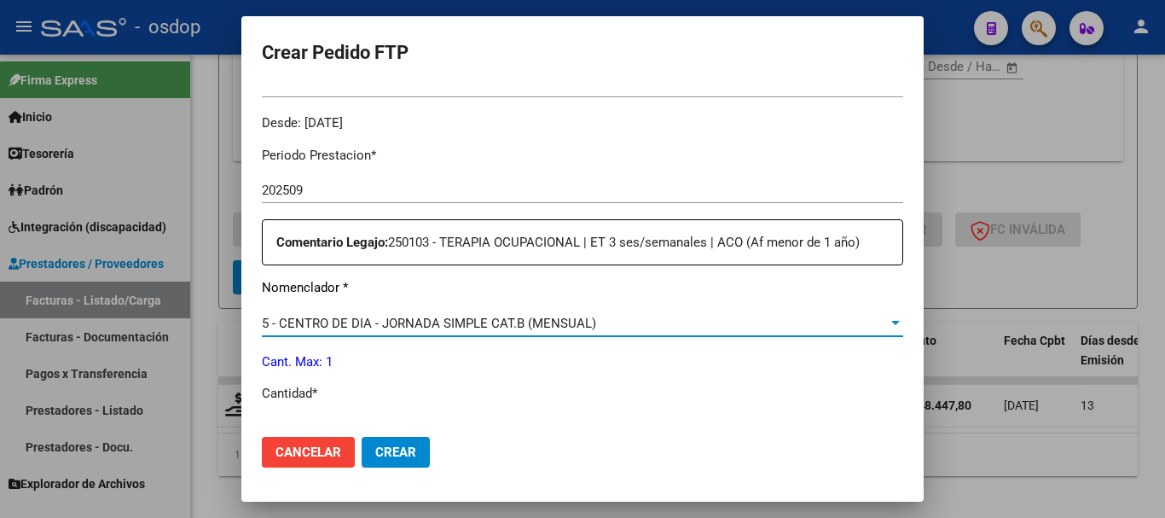
click at [364, 316] on span "5 - CENTRO DE DIA - JORNADA SIMPLE CAT.B (MENSUAL)" at bounding box center [429, 323] width 334 height 15
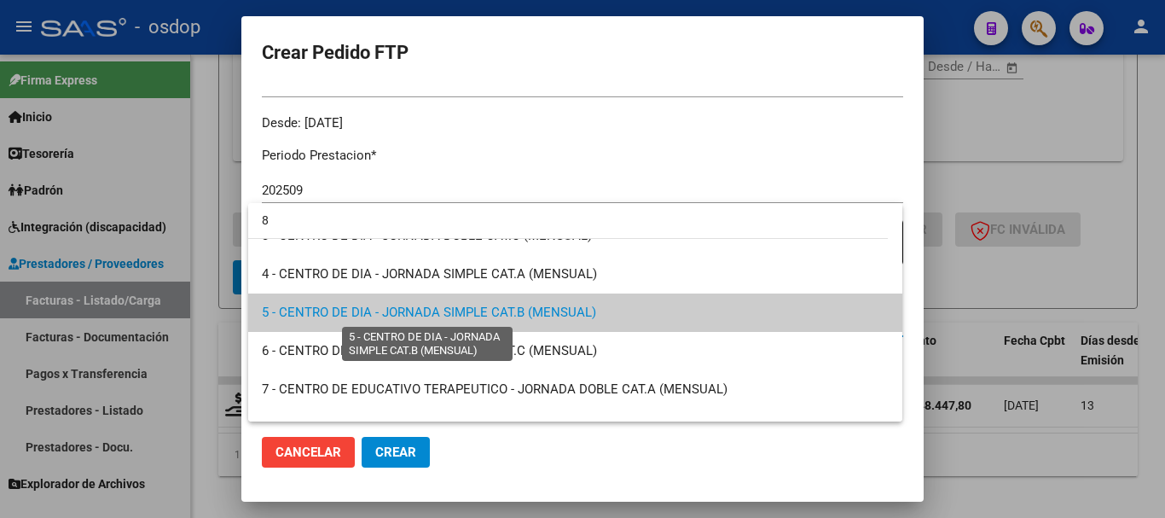
scroll to position [0, 0]
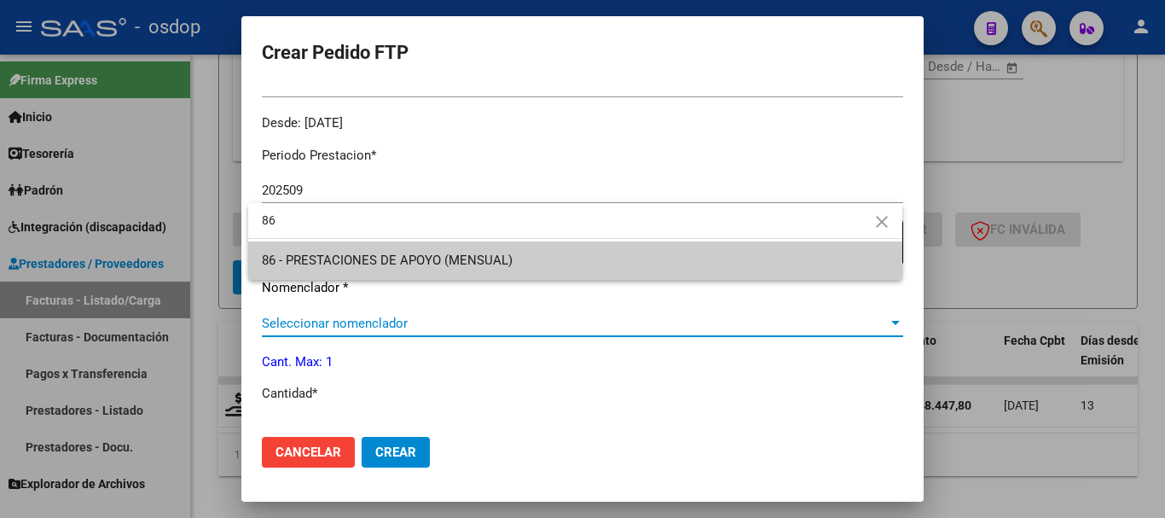
type input "86"
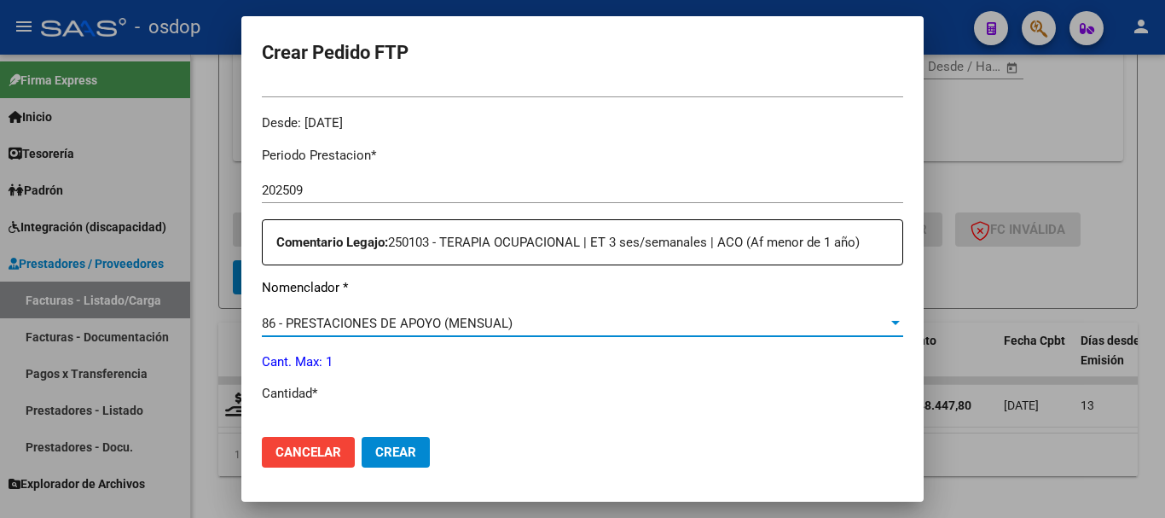
scroll to position [683, 0]
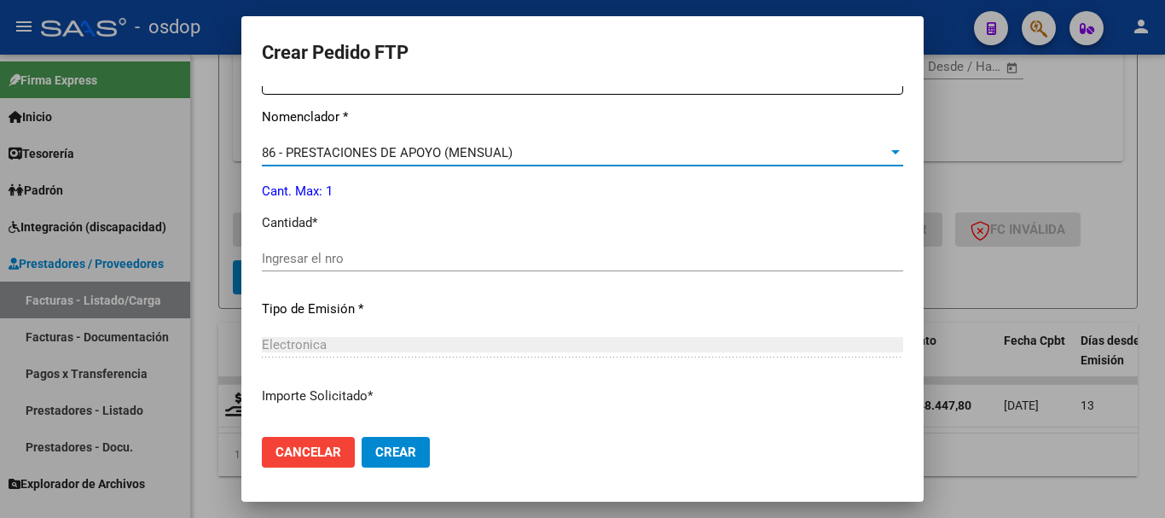
click at [304, 230] on div "Periodo Prestacion * 202509 Ingresar el Periodo Prestacion Comentario Legajo: 2…" at bounding box center [583, 340] width 642 height 757
click at [299, 251] on input "Ingresar el nro" at bounding box center [583, 258] width 642 height 15
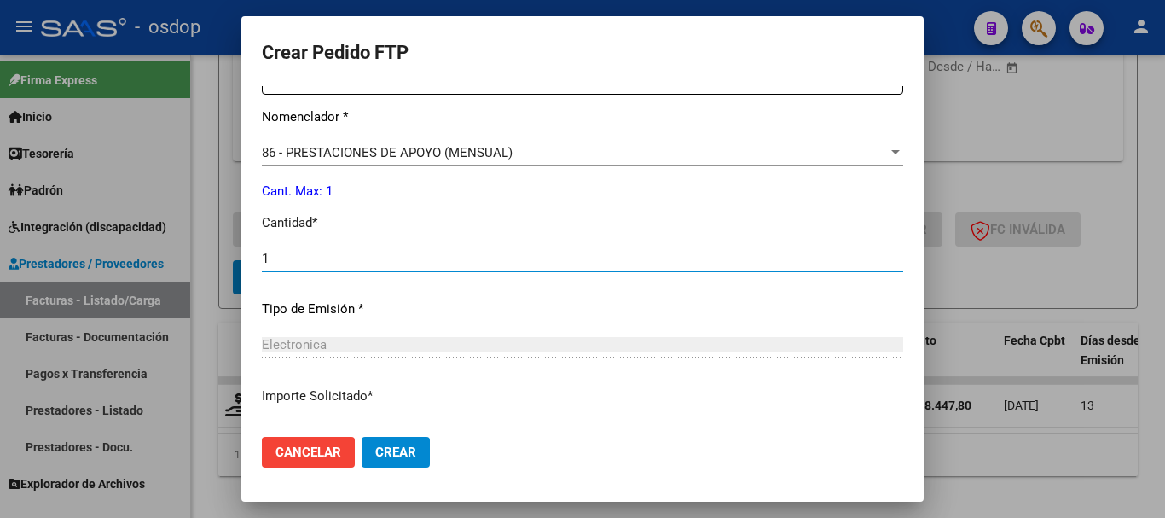
type input "1"
click at [362, 437] on button "Crear" at bounding box center [396, 452] width 68 height 31
click at [382, 445] on span "Crear" at bounding box center [395, 452] width 41 height 15
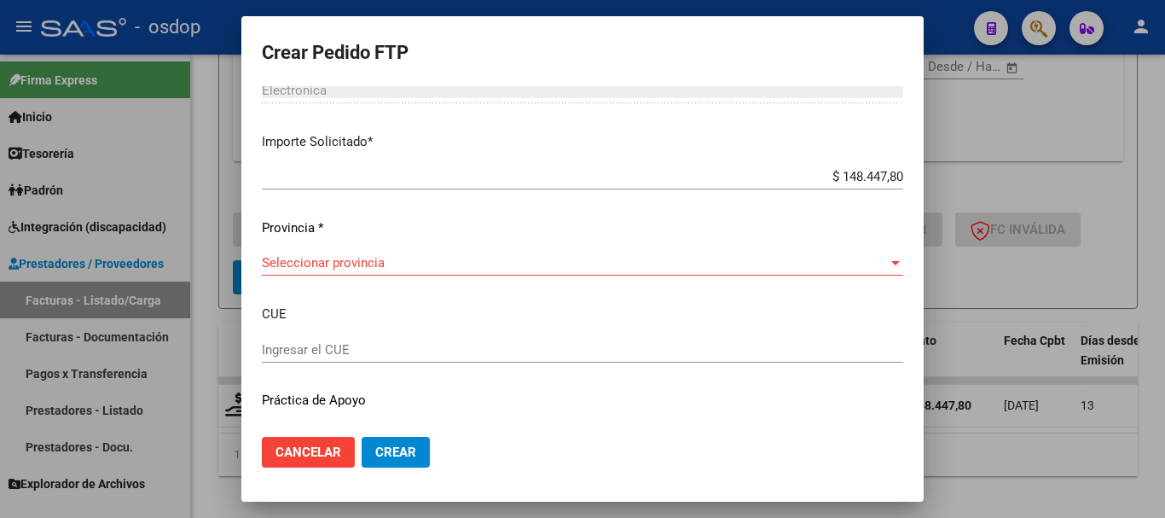
scroll to position [968, 0]
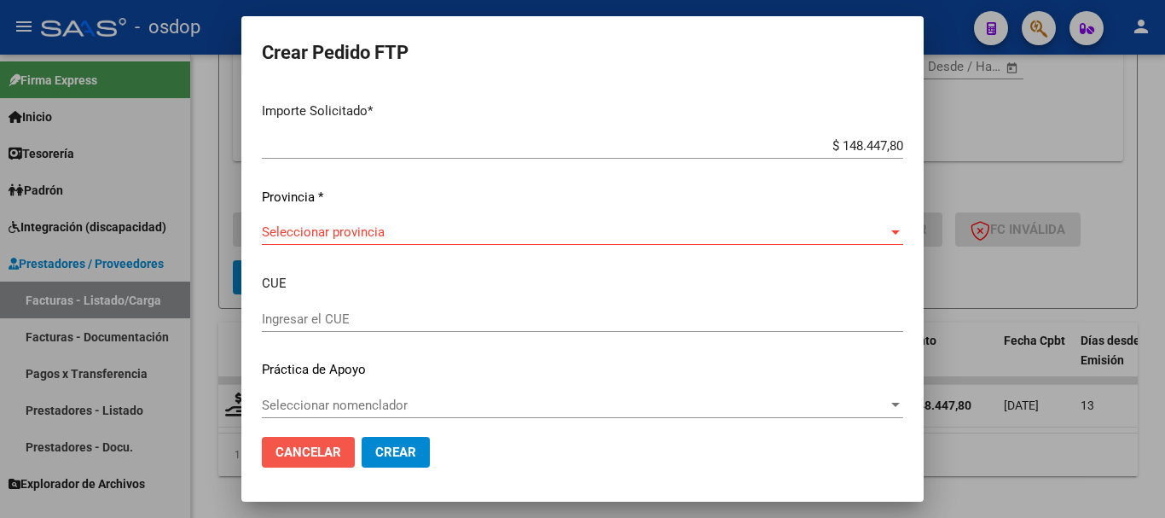
click at [320, 456] on span "Cancelar" at bounding box center [309, 452] width 66 height 15
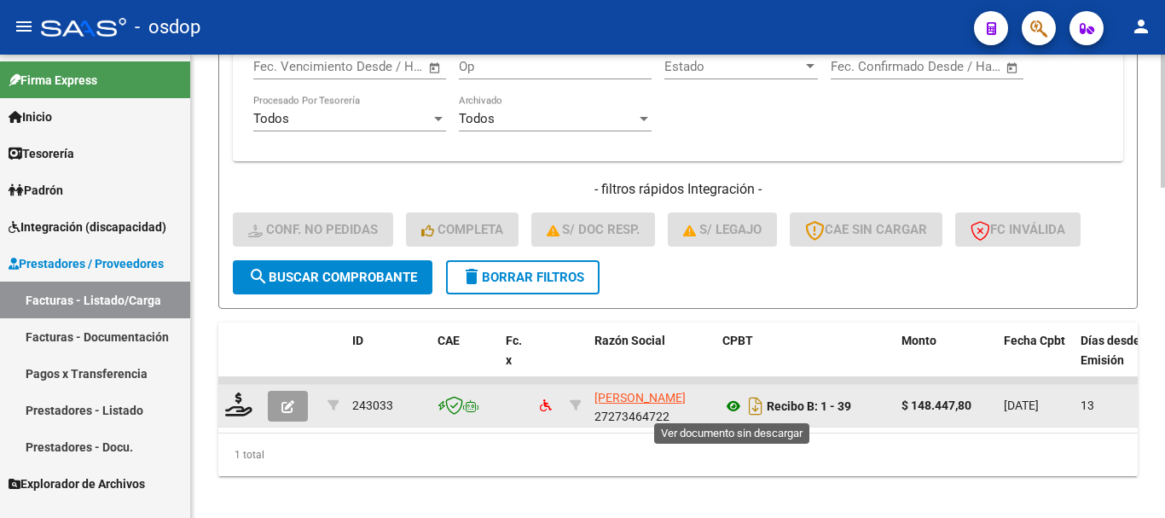
click at [735, 402] on icon at bounding box center [734, 406] width 22 height 20
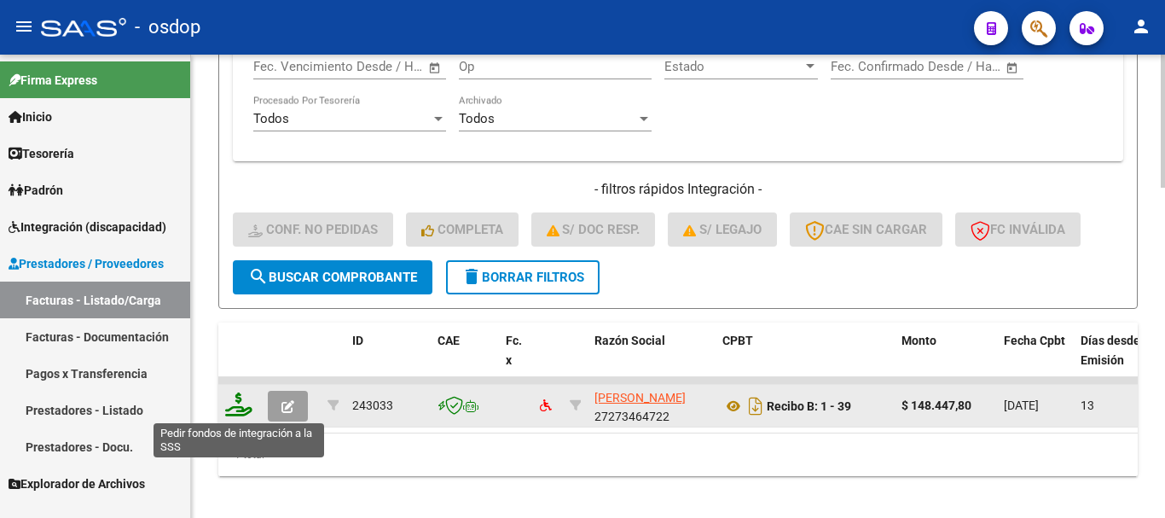
click at [246, 410] on icon at bounding box center [238, 404] width 27 height 24
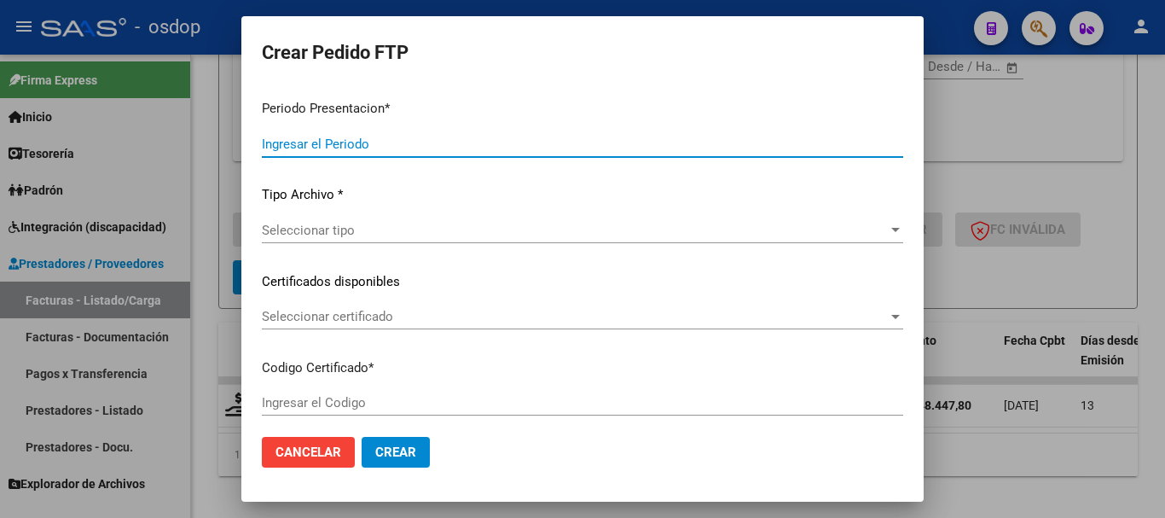
type input "202509"
type input "$ 148.447,80"
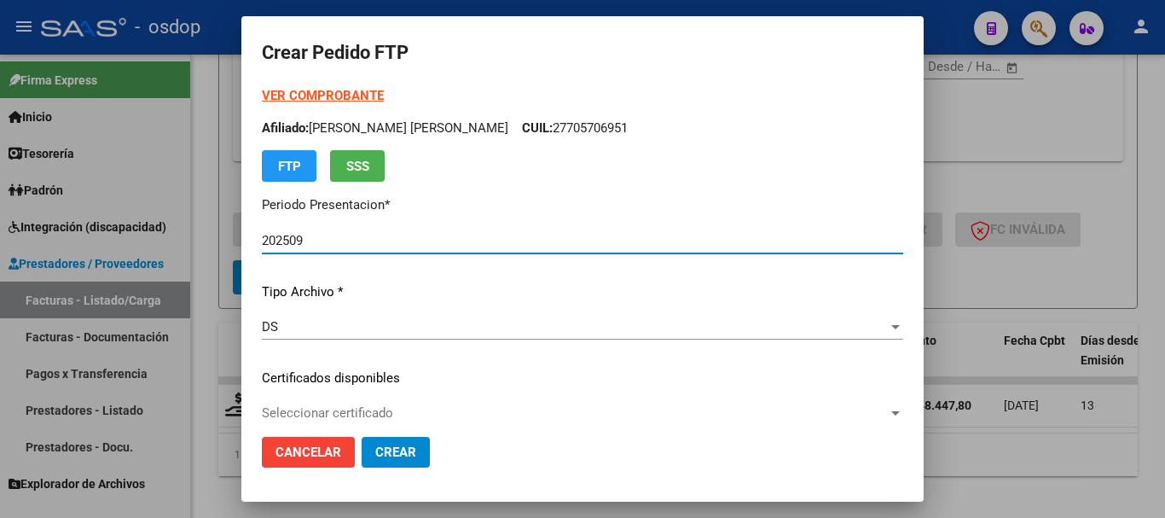
type input "3513969149"
type input "2030-06-01"
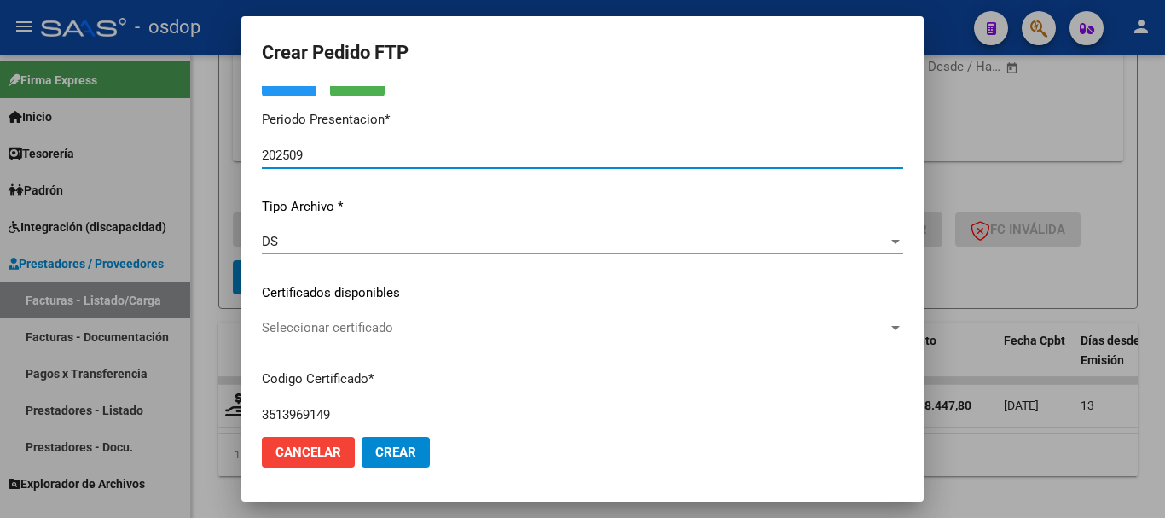
scroll to position [171, 0]
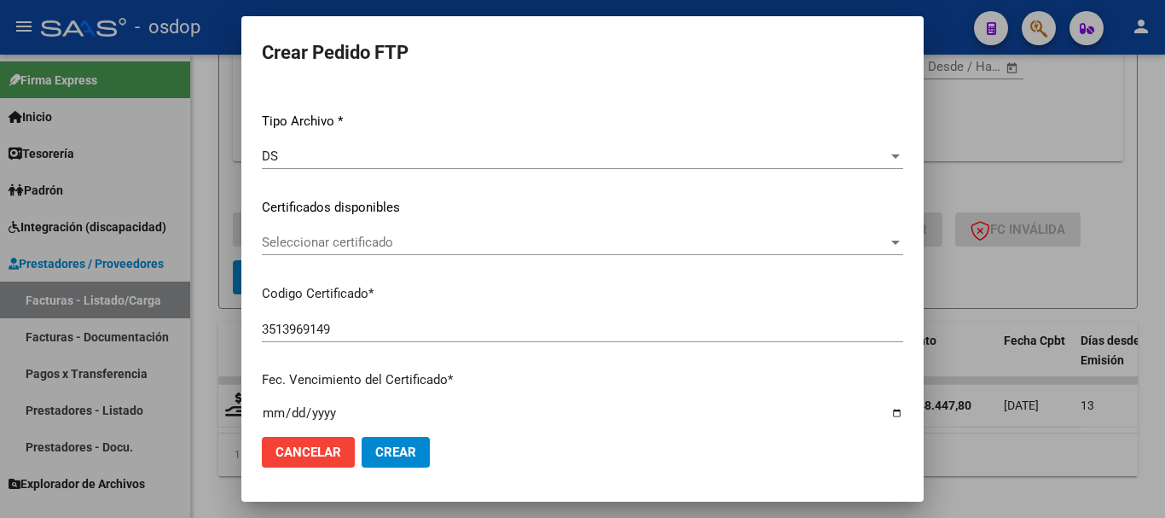
click at [405, 231] on div "Seleccionar certificado Seleccionar certificado" at bounding box center [583, 243] width 642 height 26
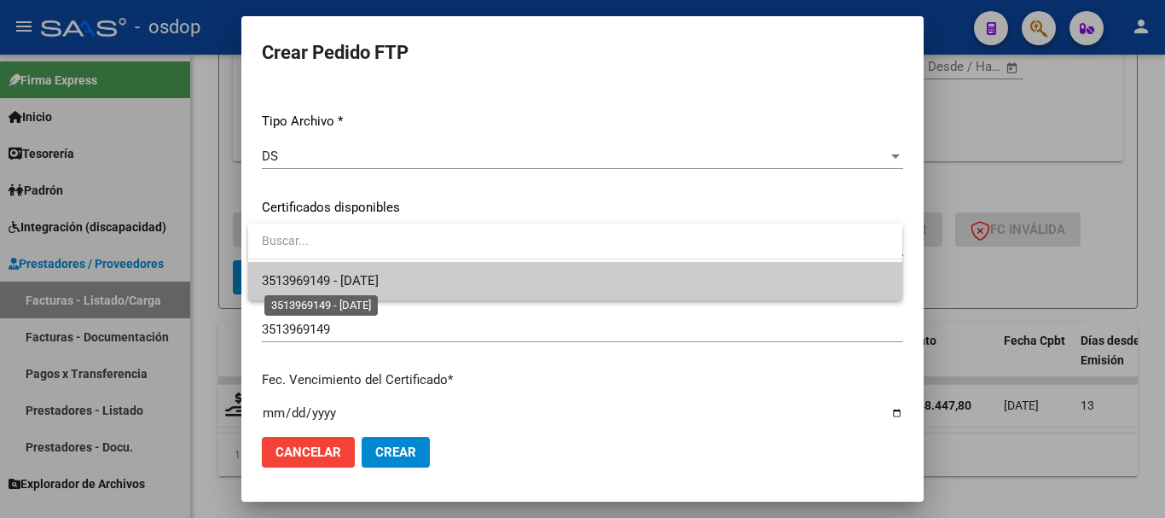
click at [379, 276] on span "3513969149 - 2030-06-01" at bounding box center [320, 280] width 117 height 15
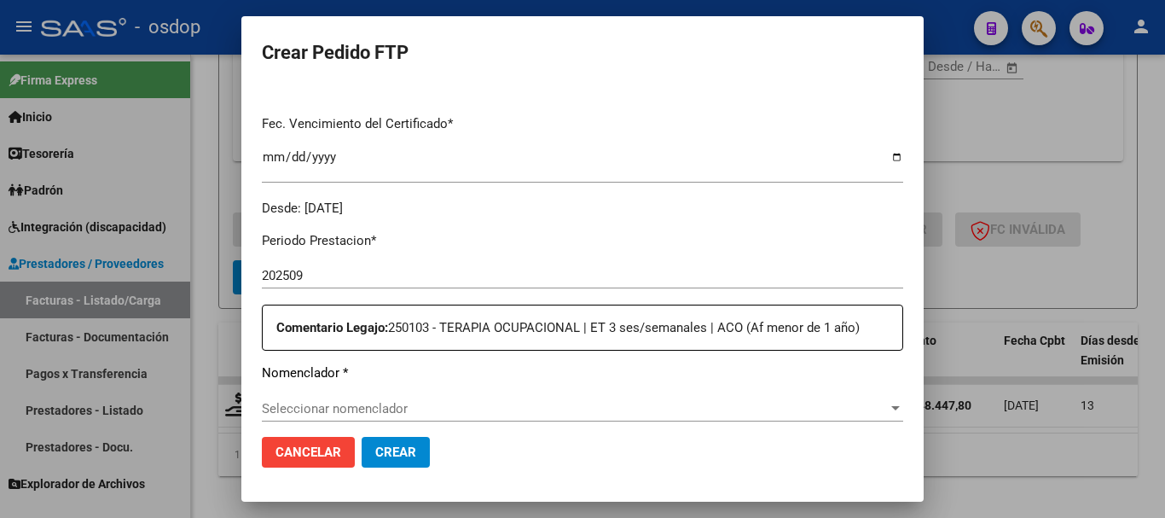
scroll to position [597, 0]
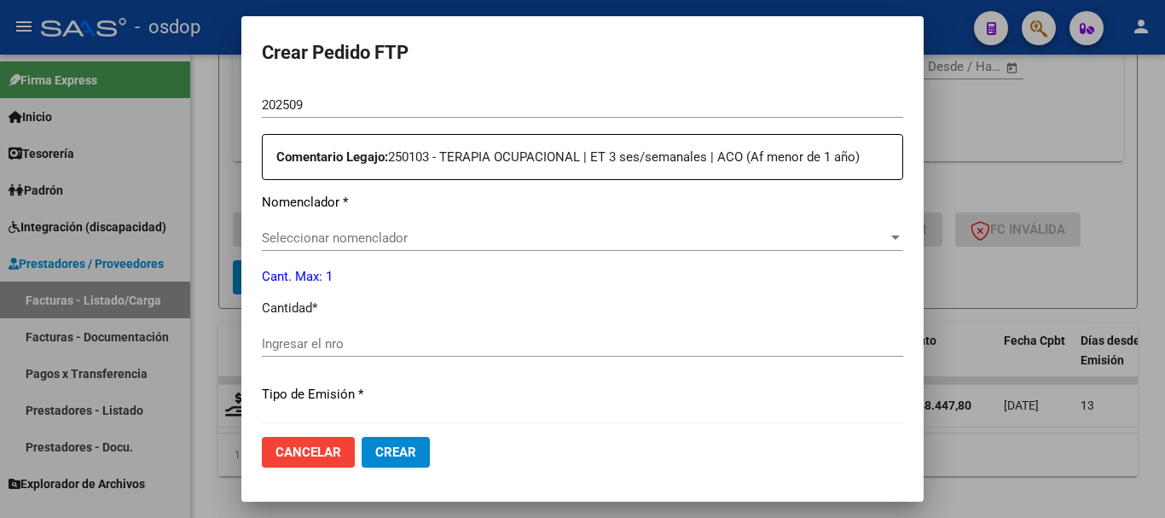
click at [314, 230] on span "Seleccionar nomenclador" at bounding box center [575, 237] width 626 height 15
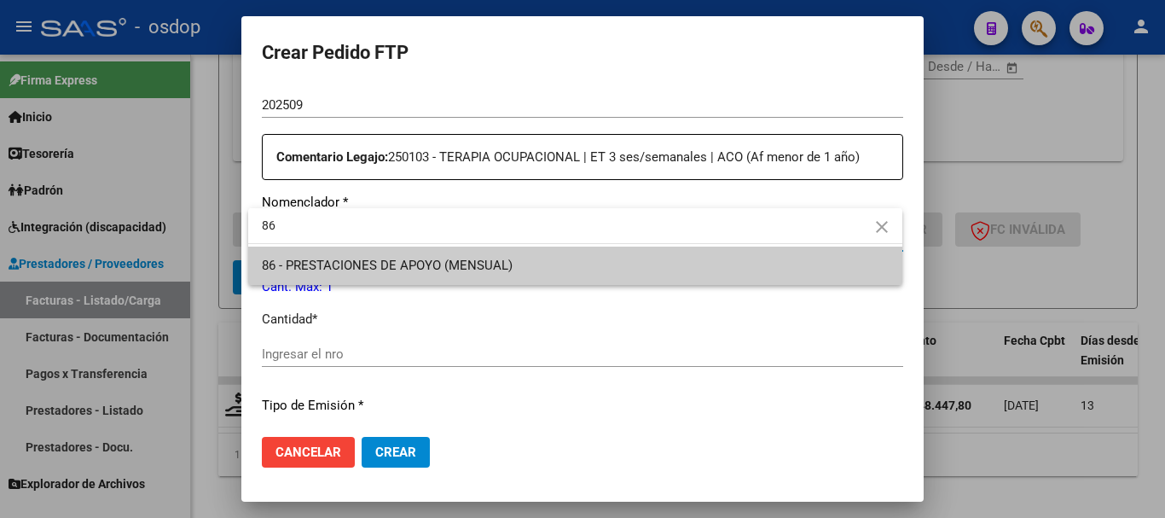
type input "86"
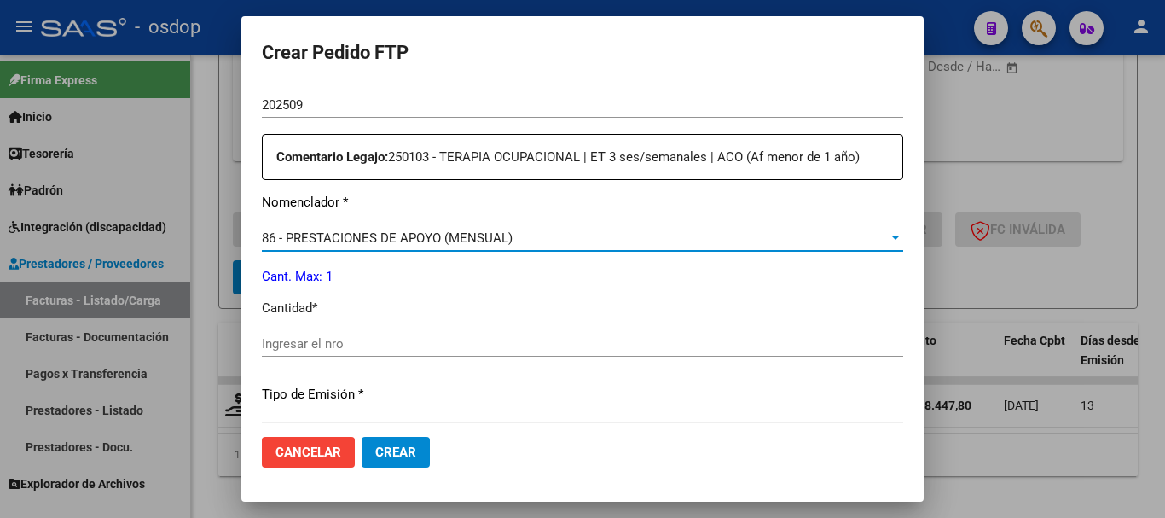
click at [321, 340] on input "Ingresar el nro" at bounding box center [583, 343] width 642 height 15
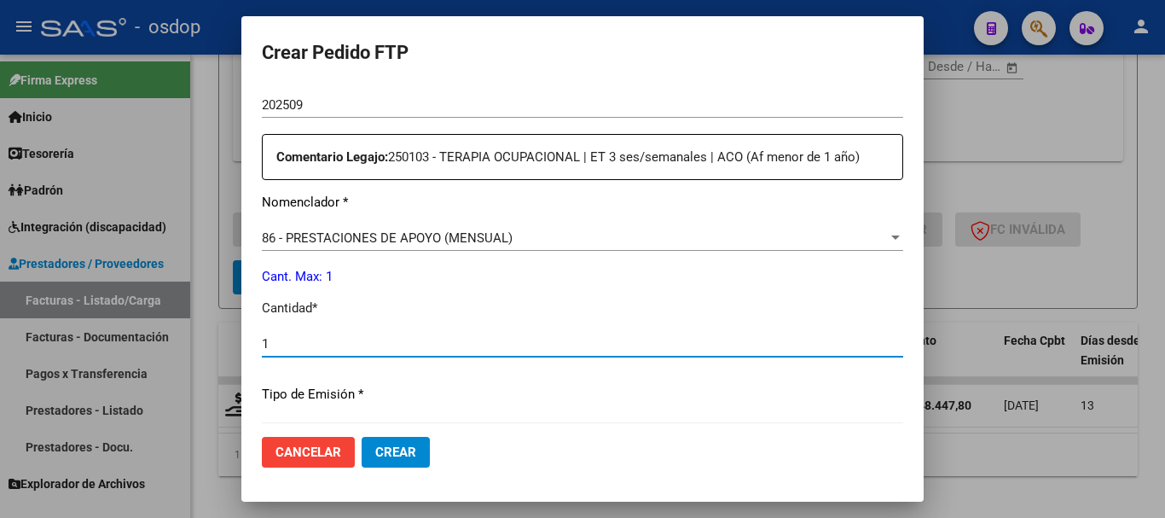
type input "1"
click at [362, 437] on button "Crear" at bounding box center [396, 452] width 68 height 31
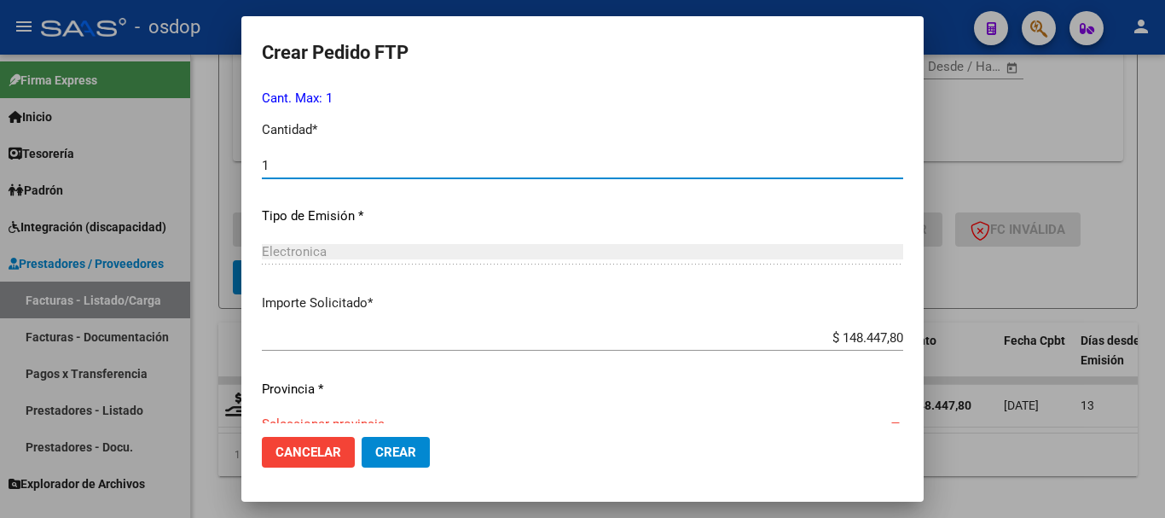
scroll to position [853, 0]
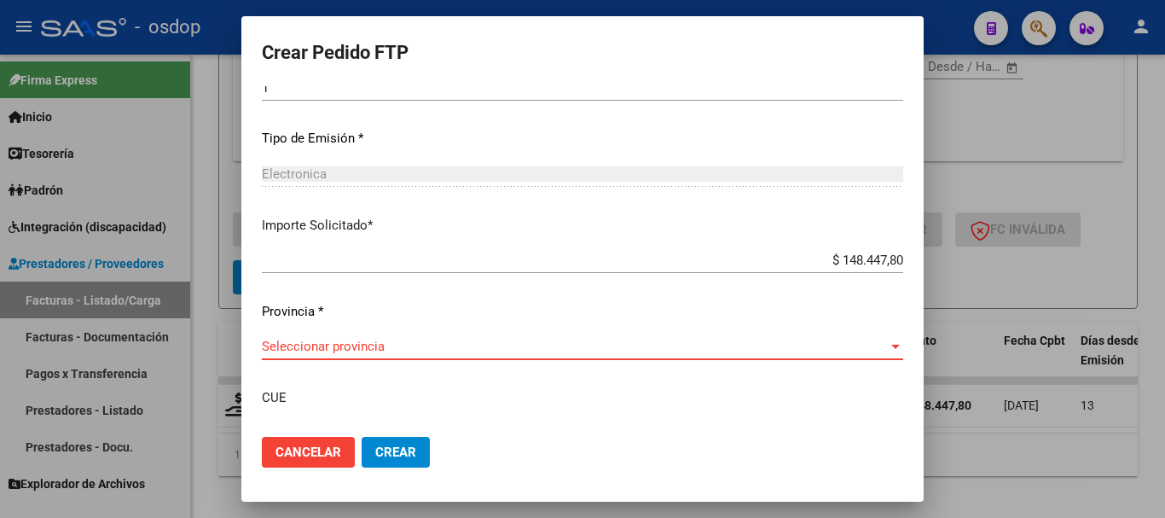
click at [456, 339] on span "Seleccionar provincia" at bounding box center [575, 346] width 626 height 15
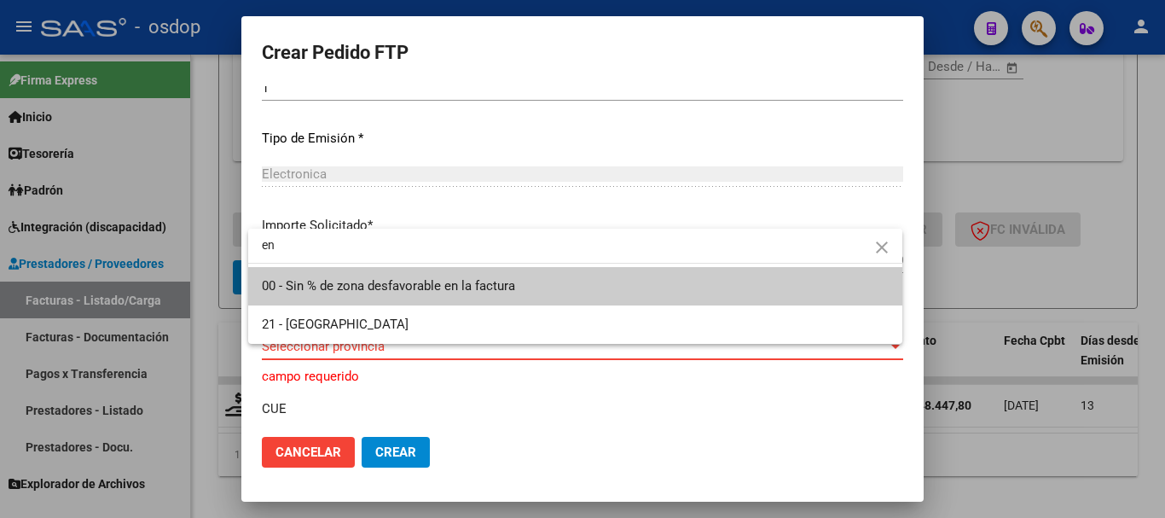
type input "e"
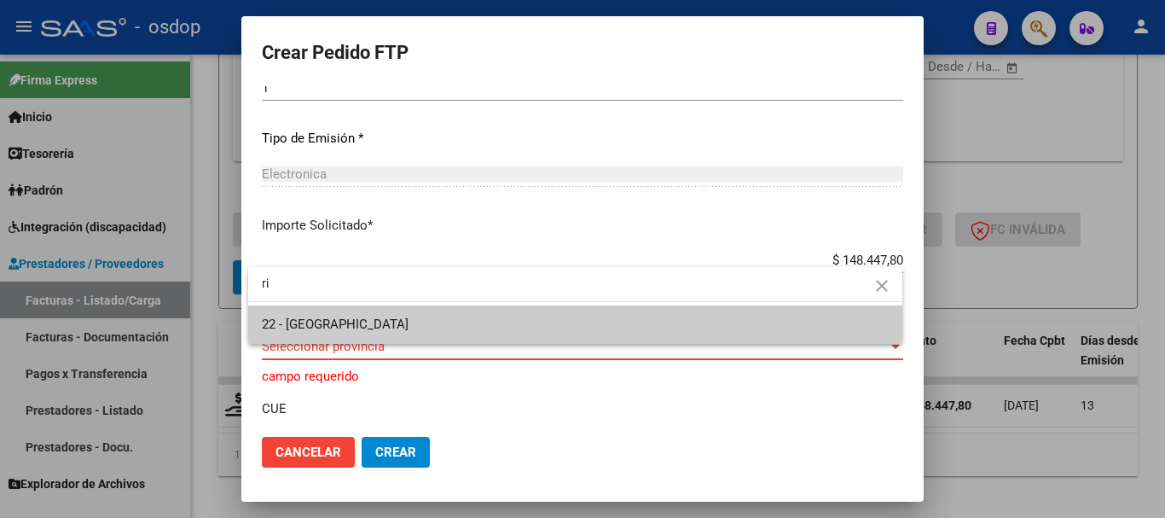
type input "r"
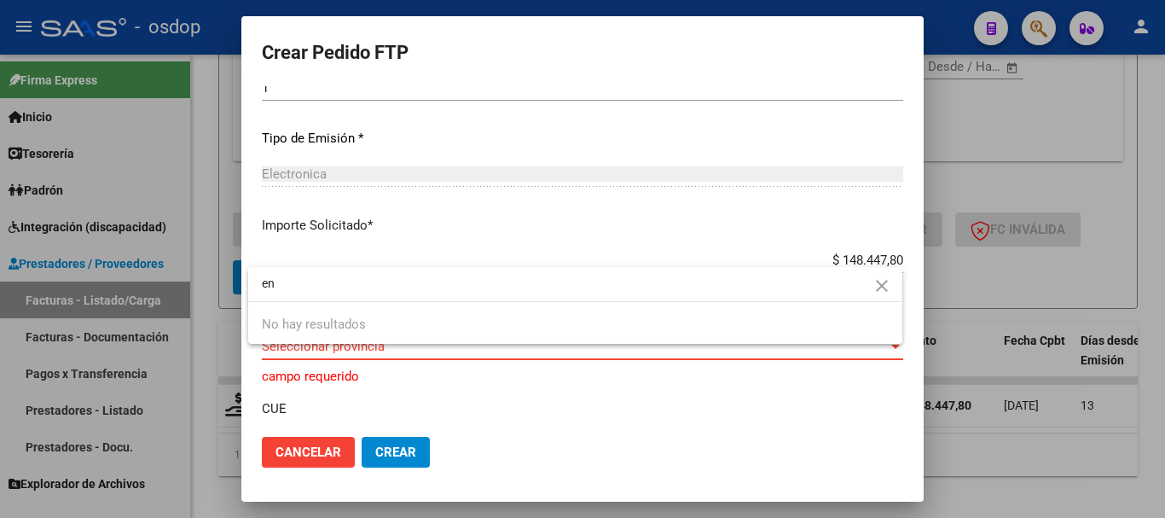
type input "e"
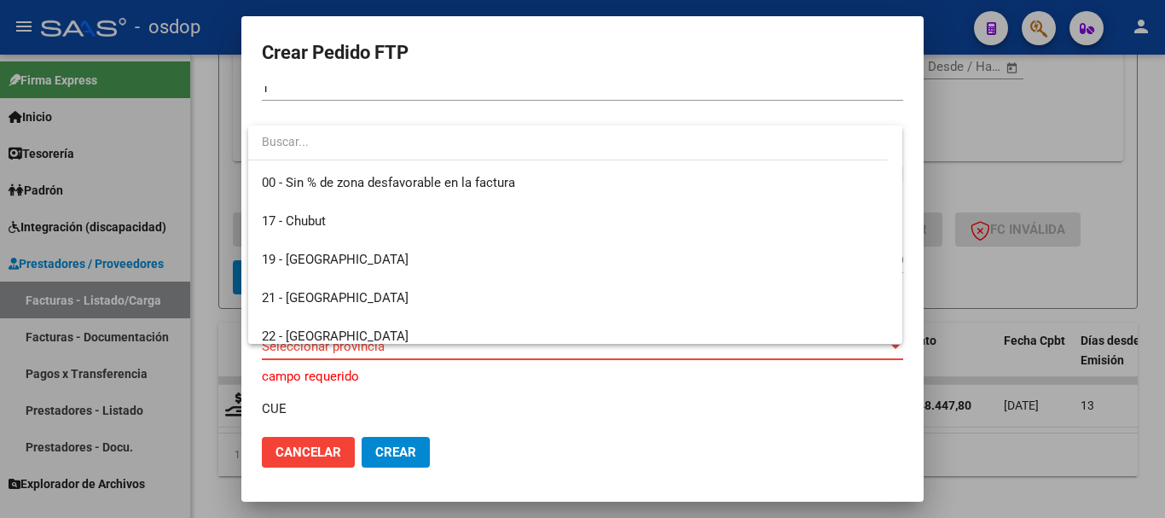
click at [961, 276] on div at bounding box center [582, 259] width 1165 height 518
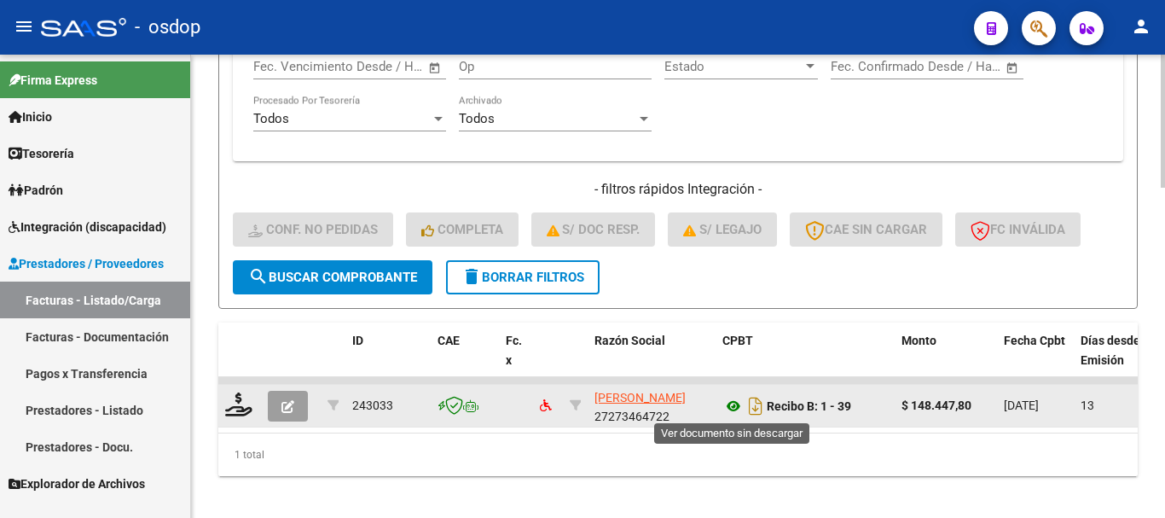
click at [731, 401] on icon at bounding box center [734, 406] width 22 height 20
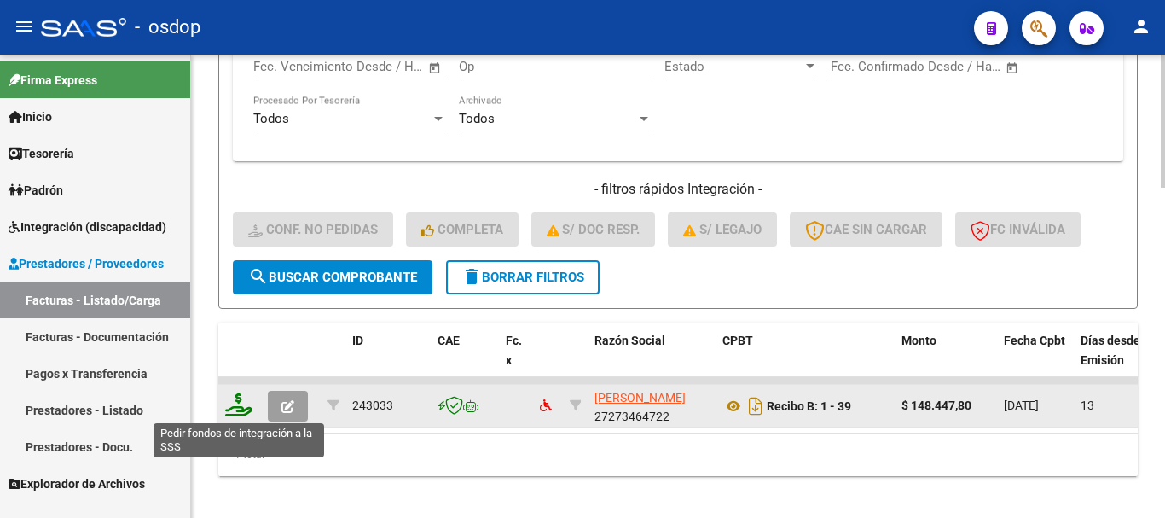
click at [247, 413] on icon at bounding box center [238, 404] width 27 height 24
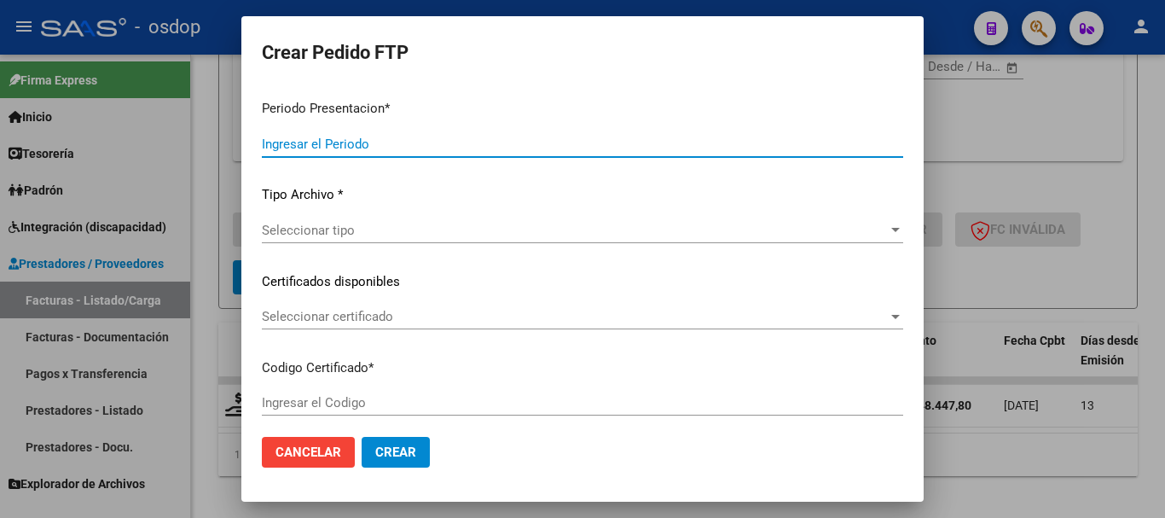
type input "202509"
type input "$ 148.447,80"
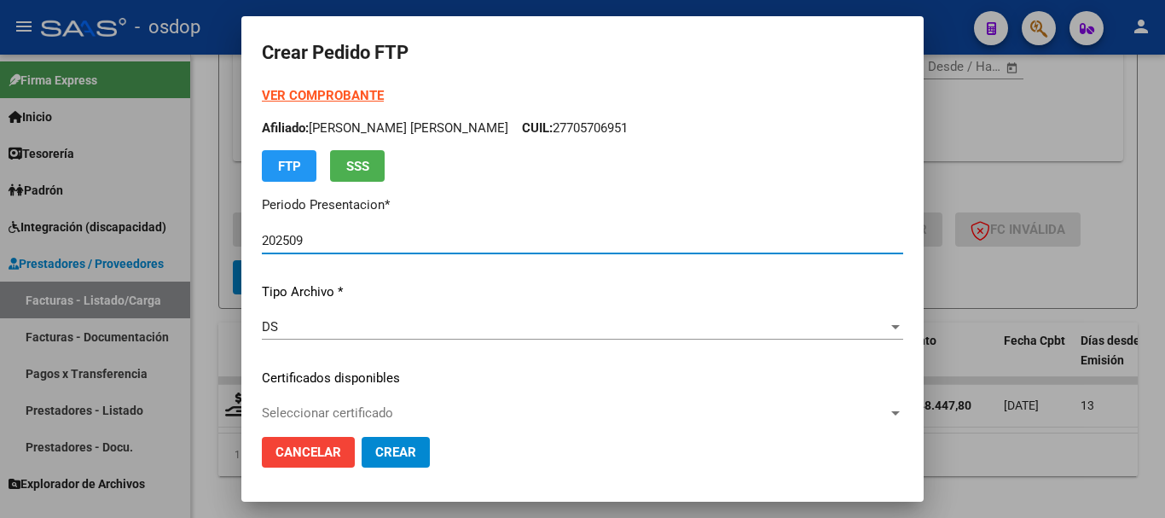
type input "3513969149"
type input "2030-06-01"
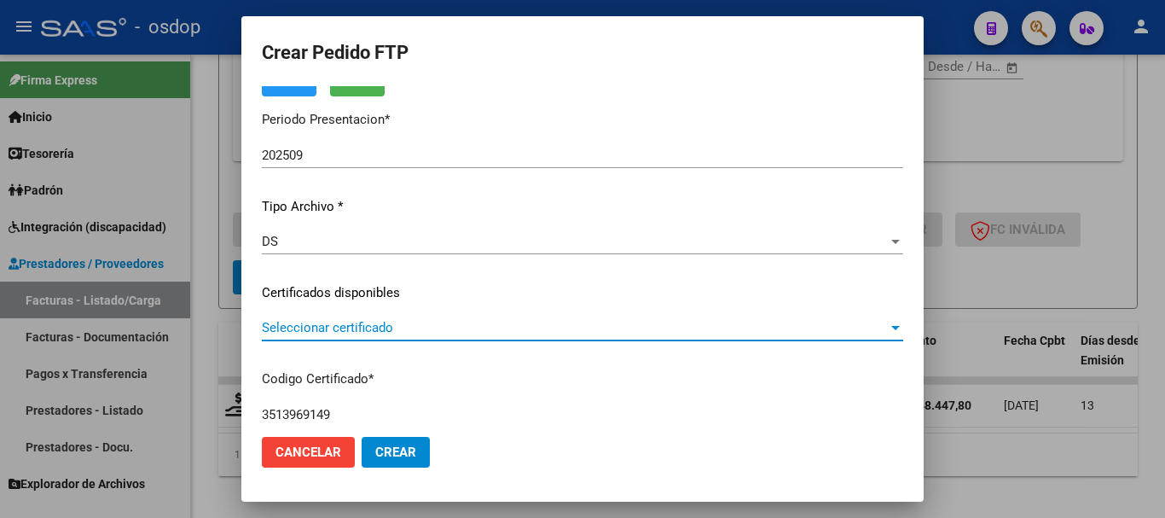
click at [363, 328] on span "Seleccionar certificado" at bounding box center [575, 327] width 626 height 15
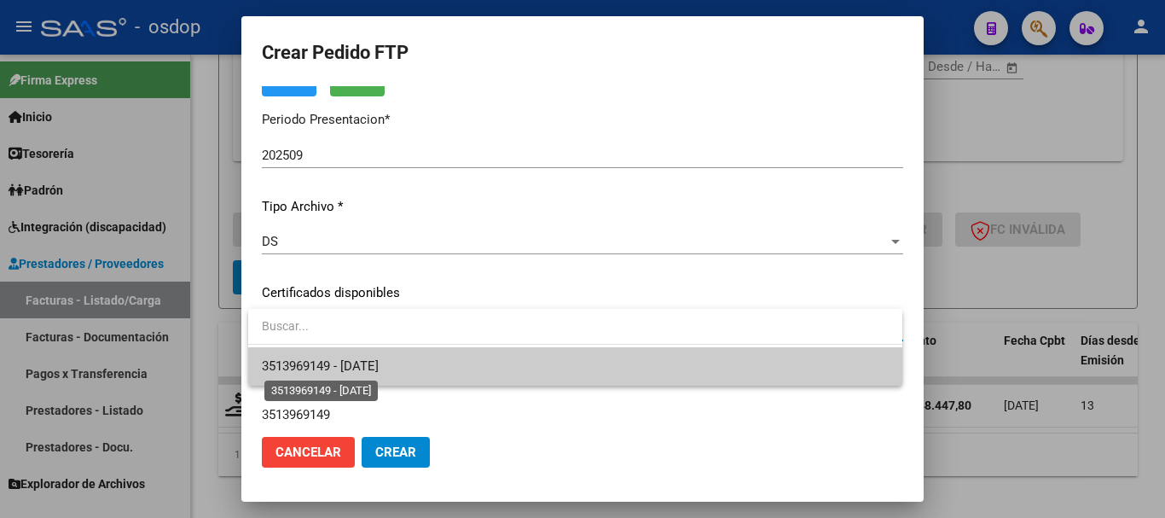
click at [363, 366] on span "3513969149 - 2030-06-01" at bounding box center [320, 365] width 117 height 15
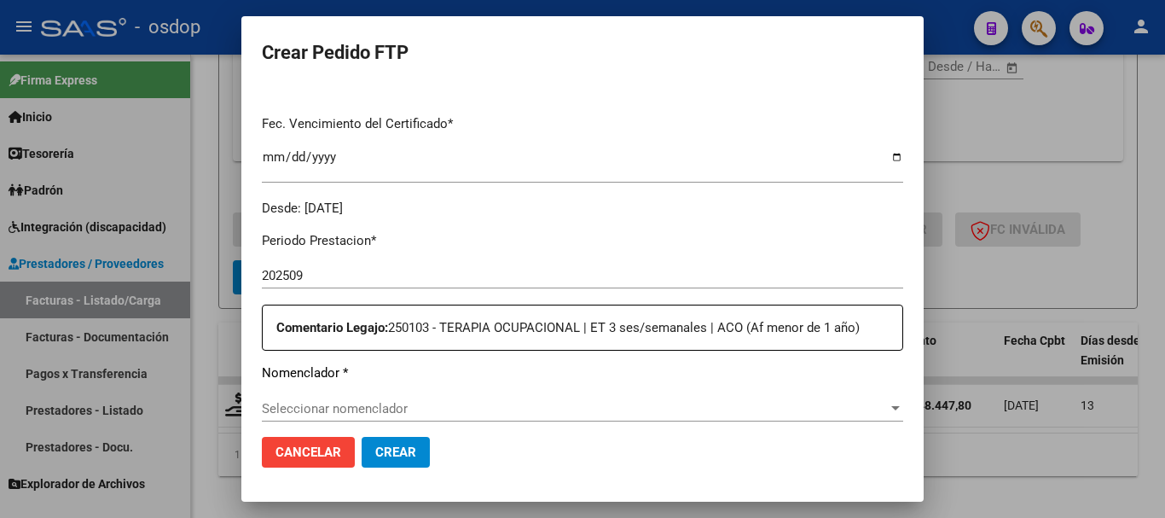
scroll to position [512, 0]
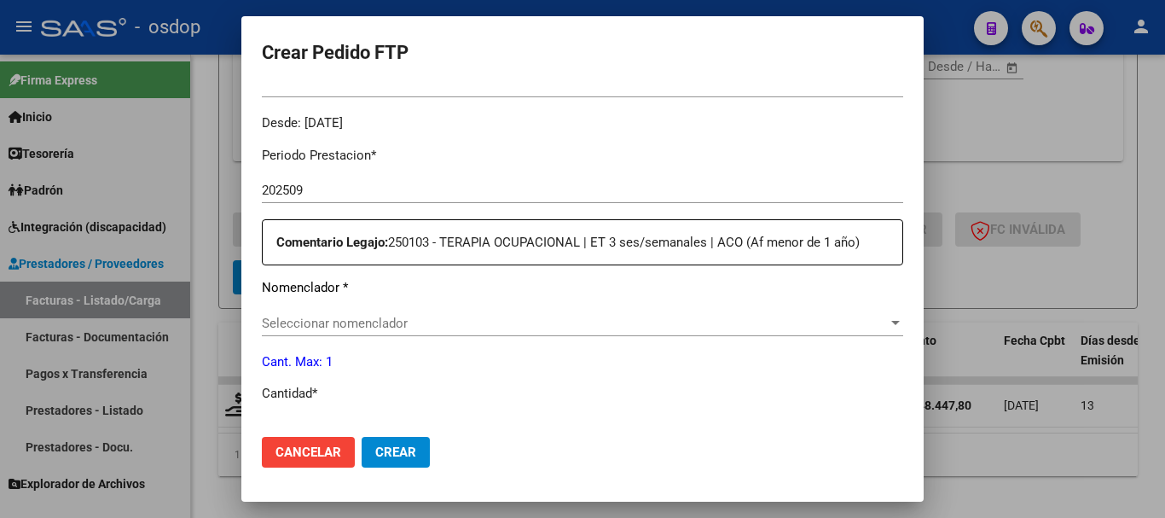
click at [367, 316] on span "Seleccionar nomenclador" at bounding box center [575, 323] width 626 height 15
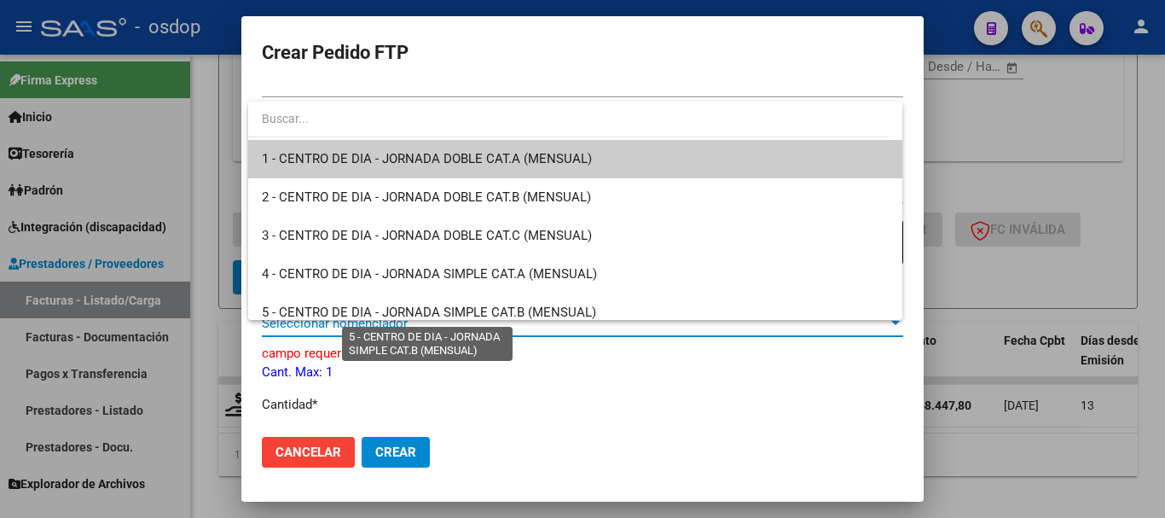
type input "1"
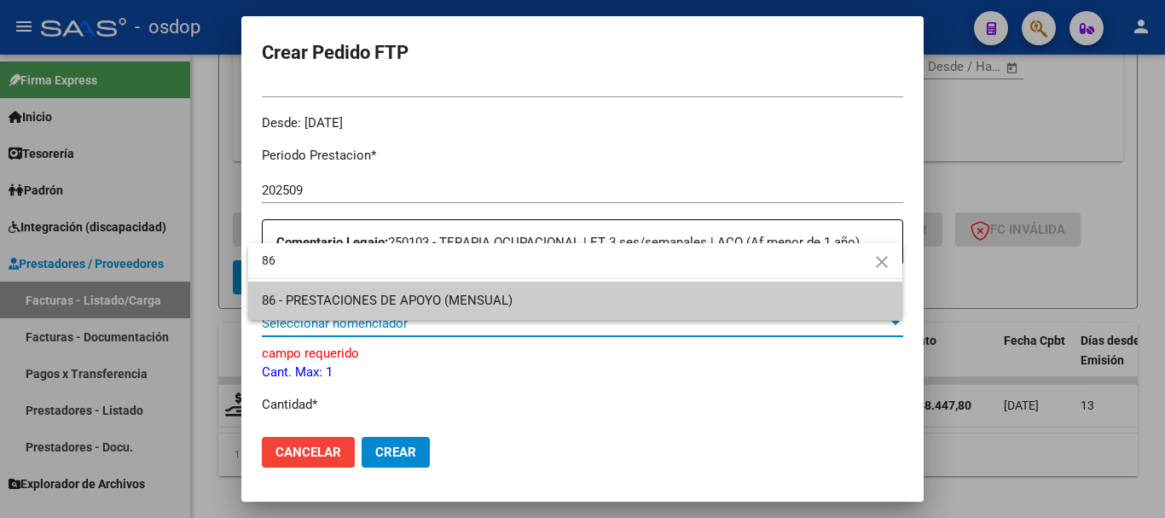
type input "86"
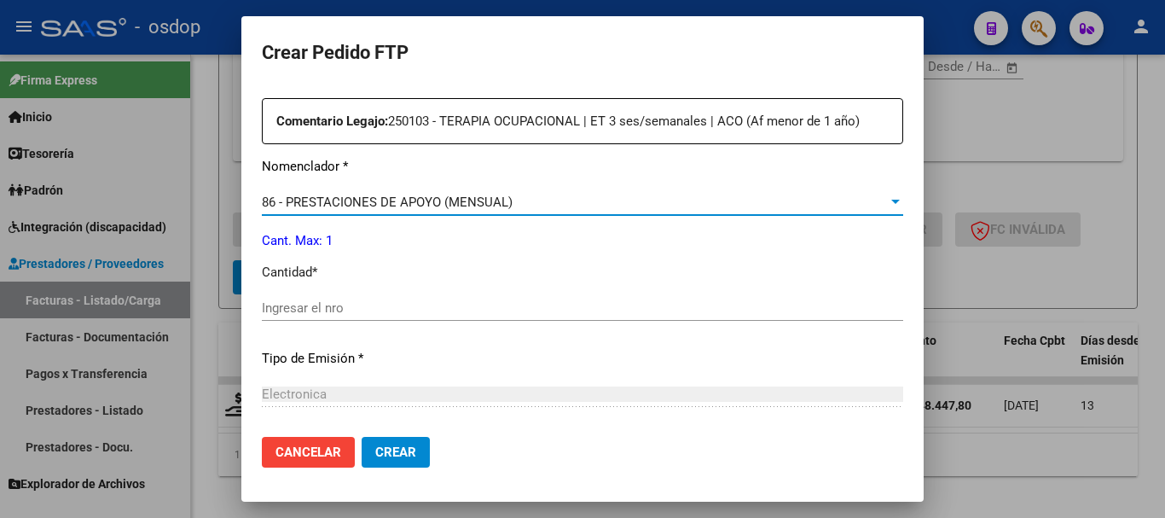
scroll to position [683, 0]
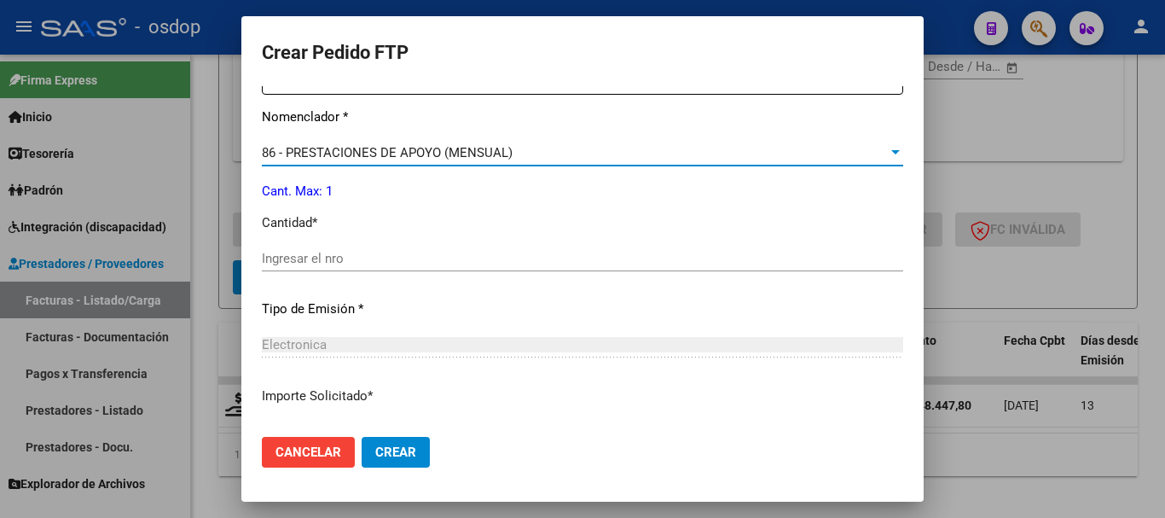
click at [274, 251] on input "Ingresar el nro" at bounding box center [583, 258] width 642 height 15
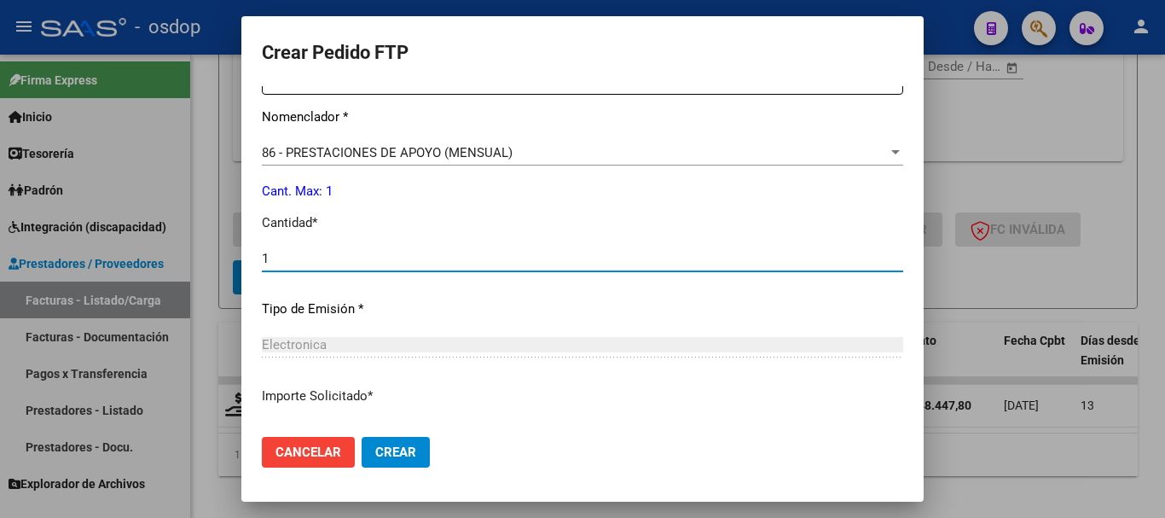
type input "1"
click at [362, 437] on button "Crear" at bounding box center [396, 452] width 68 height 31
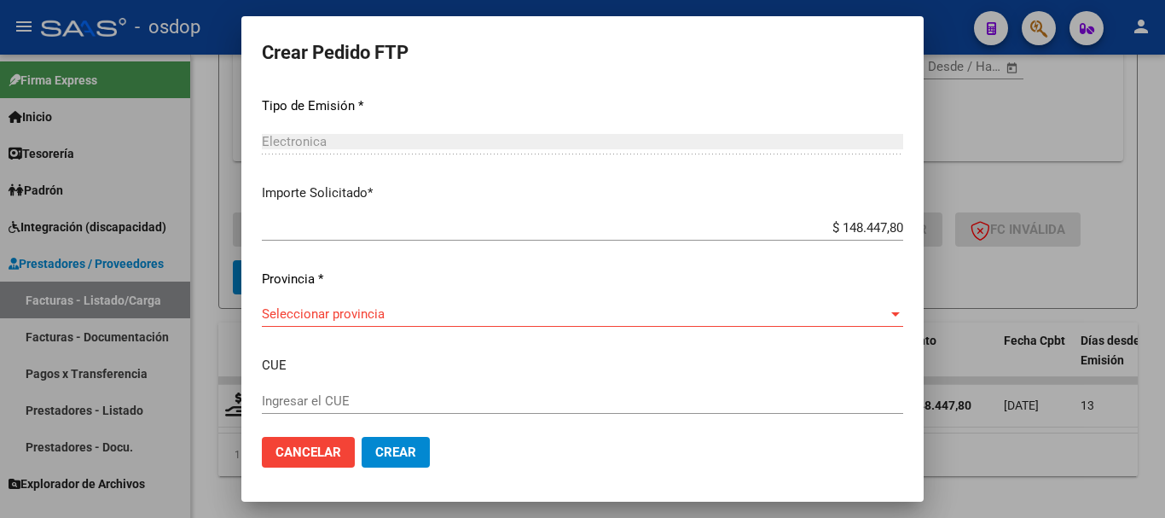
scroll to position [939, 0]
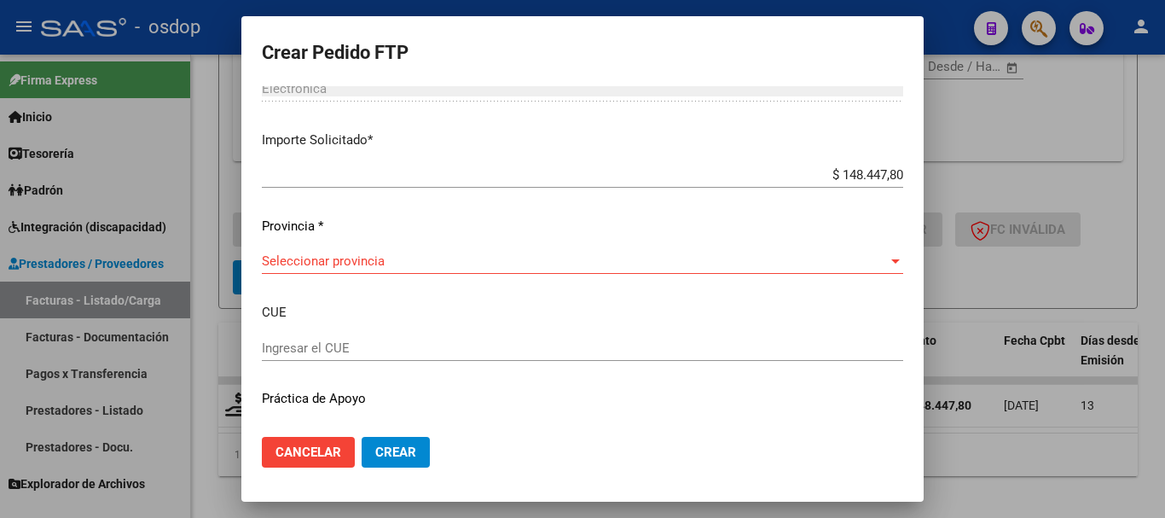
click at [385, 248] on div "Seleccionar provincia Seleccionar provincia" at bounding box center [583, 261] width 642 height 26
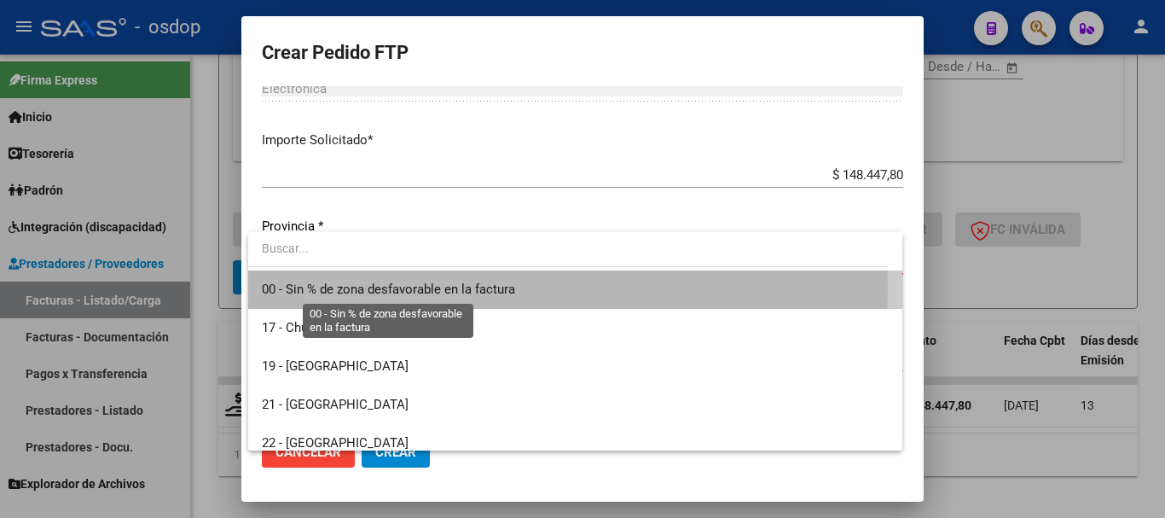
click at [377, 289] on span "00 - Sin % de zona desfavorable en la factura" at bounding box center [388, 289] width 253 height 15
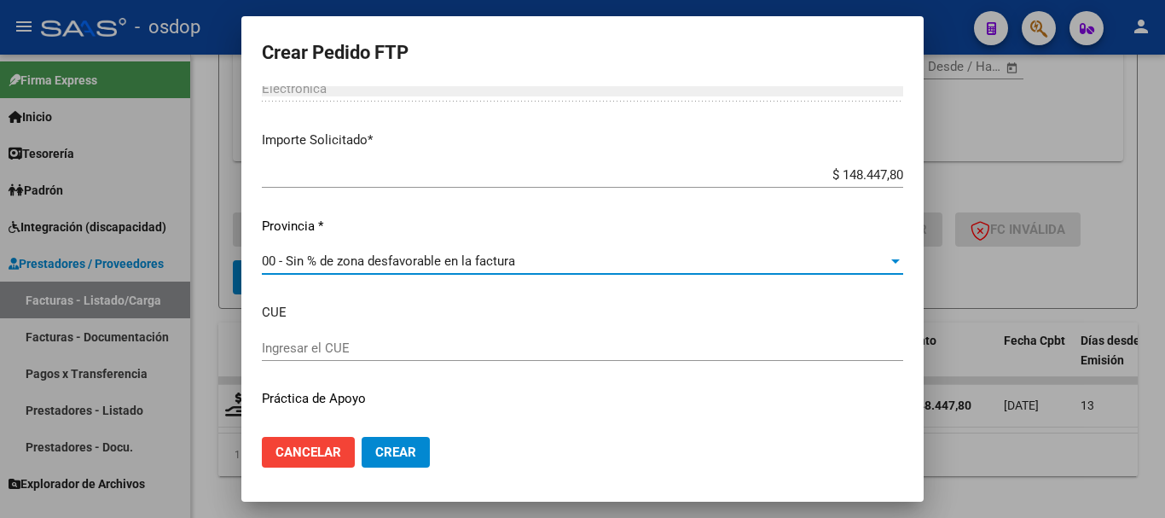
scroll to position [968, 0]
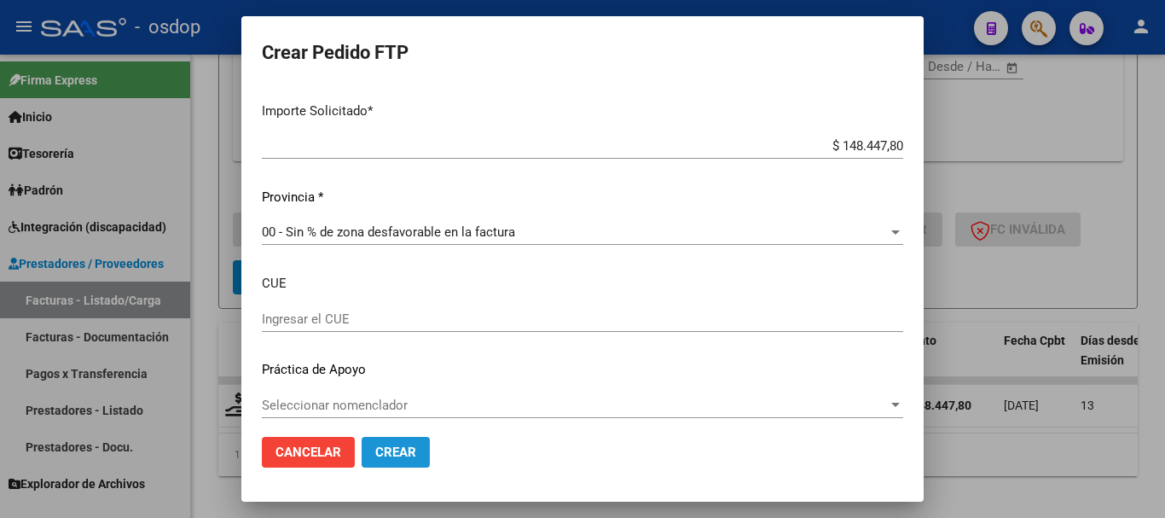
click at [393, 455] on span "Crear" at bounding box center [395, 452] width 41 height 15
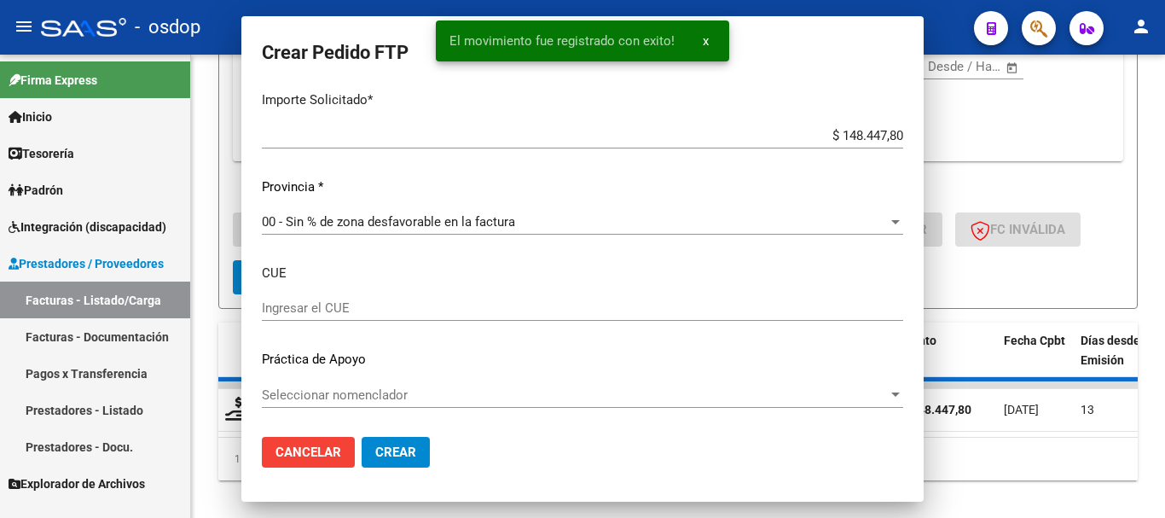
scroll to position [871, 0]
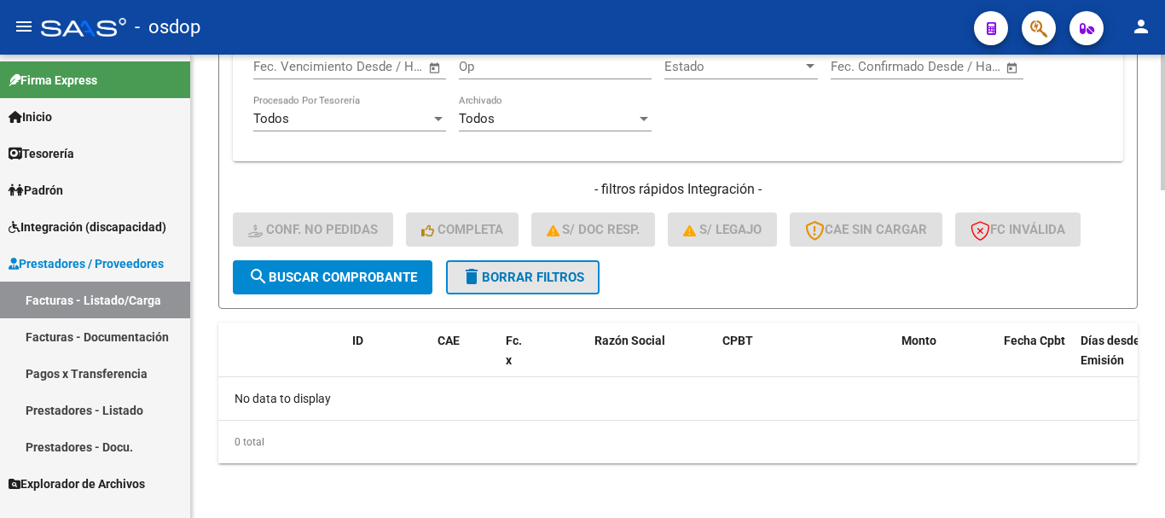
click at [542, 260] on button "delete Borrar Filtros" at bounding box center [523, 277] width 154 height 34
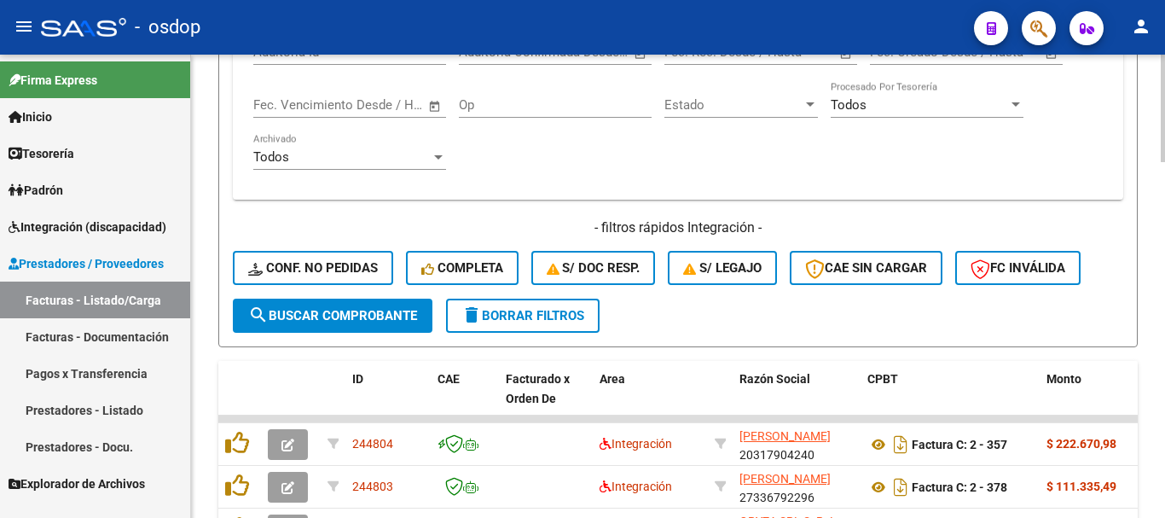
scroll to position [1119, 0]
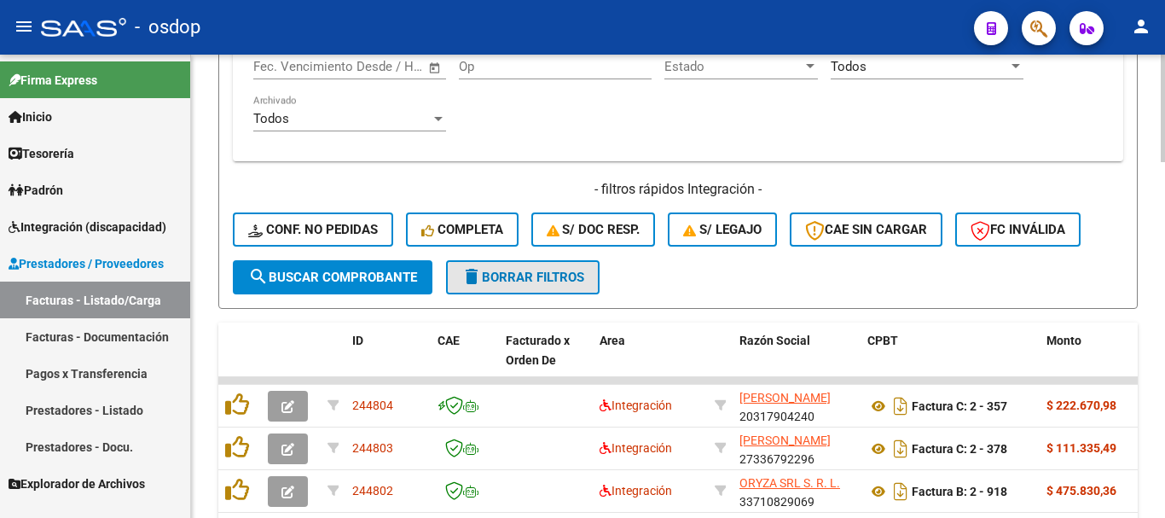
click at [526, 283] on span "delete Borrar Filtros" at bounding box center [523, 277] width 123 height 15
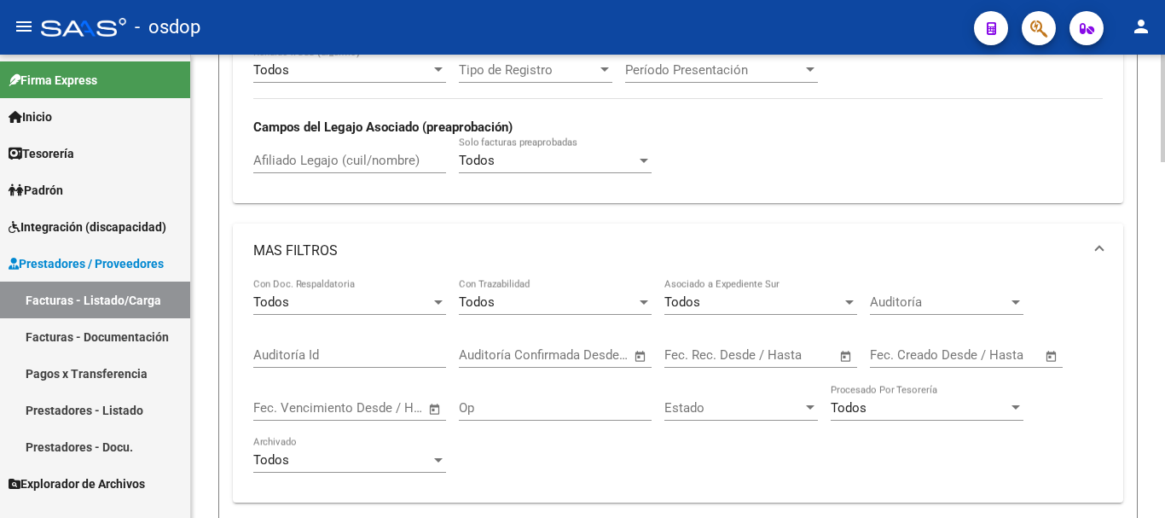
scroll to position [693, 0]
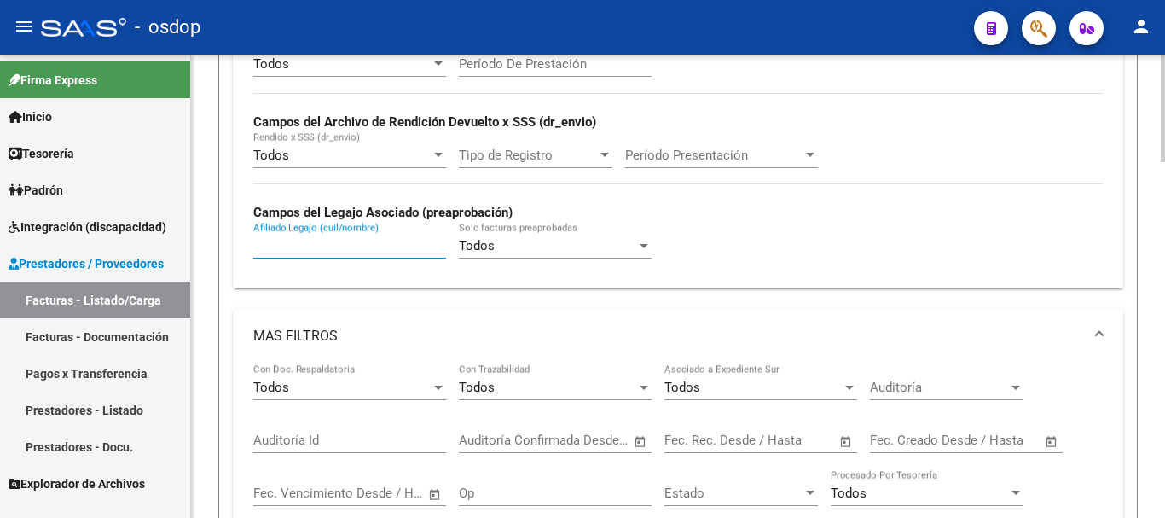
click at [313, 253] on input "Afiliado Legajo (cuil/nombre)" at bounding box center [349, 245] width 193 height 15
paste input "20540093521"
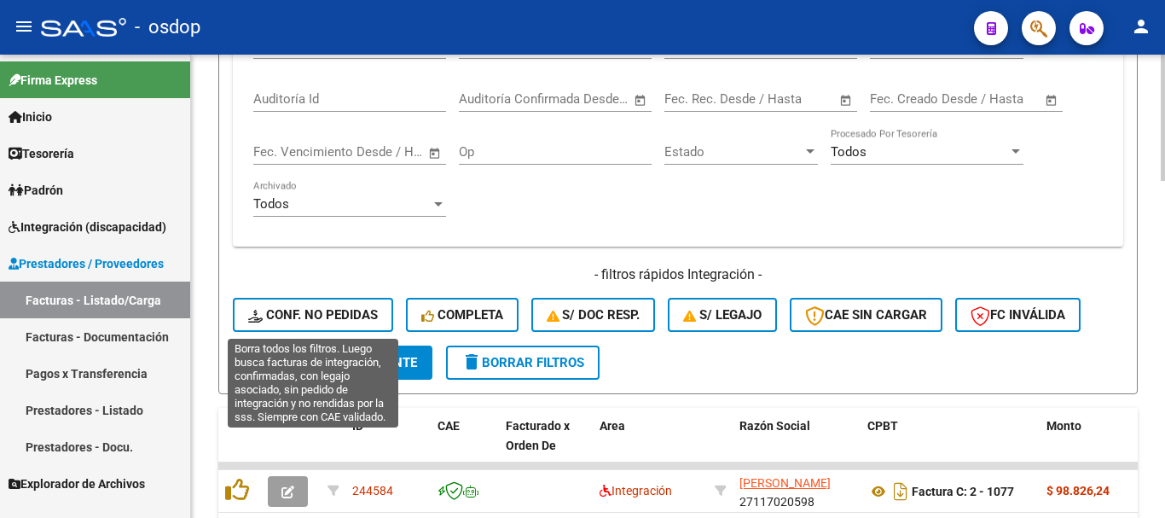
scroll to position [1233, 0]
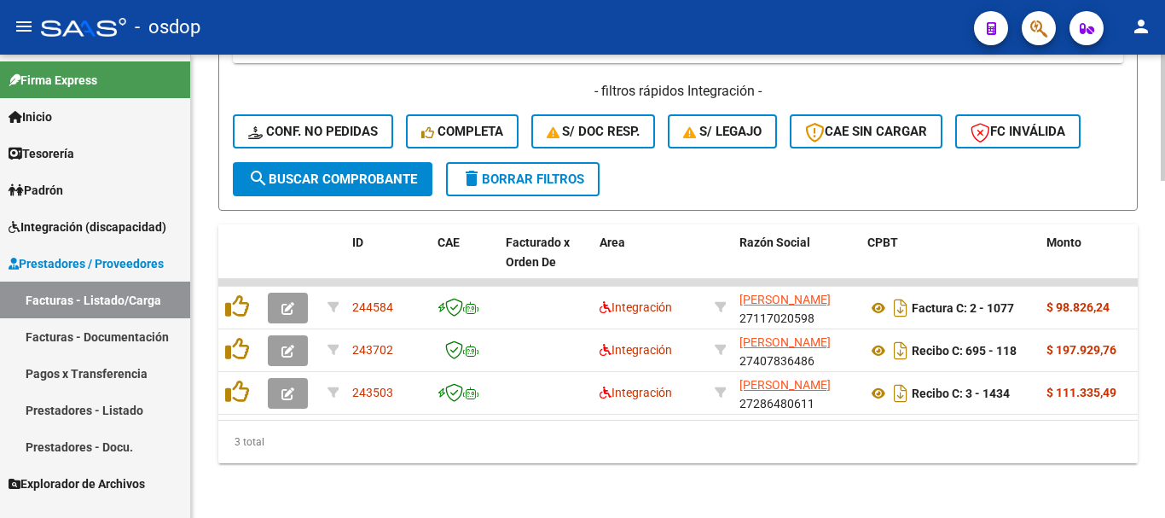
type input "20540093521"
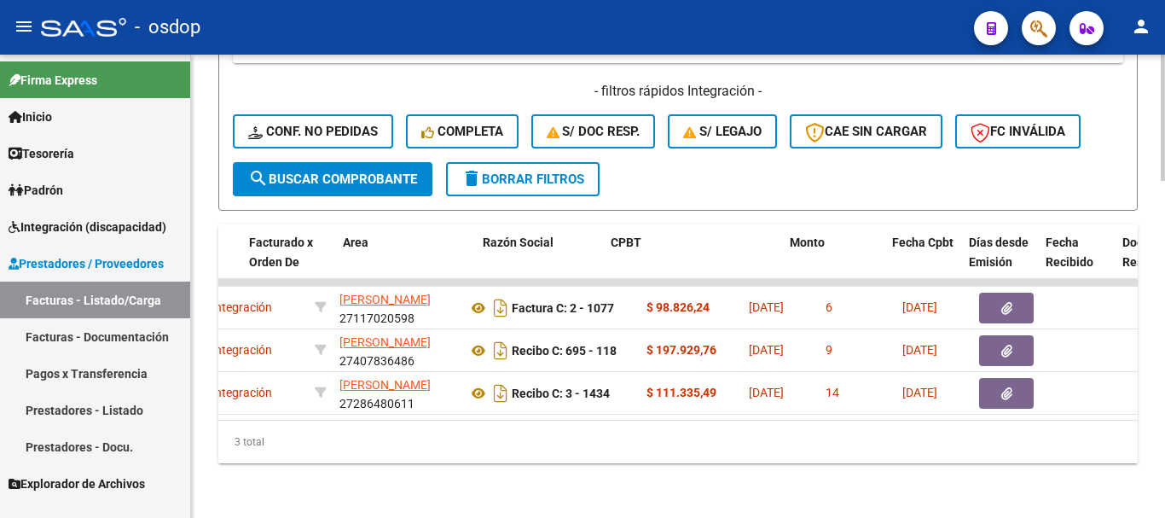
scroll to position [0, 0]
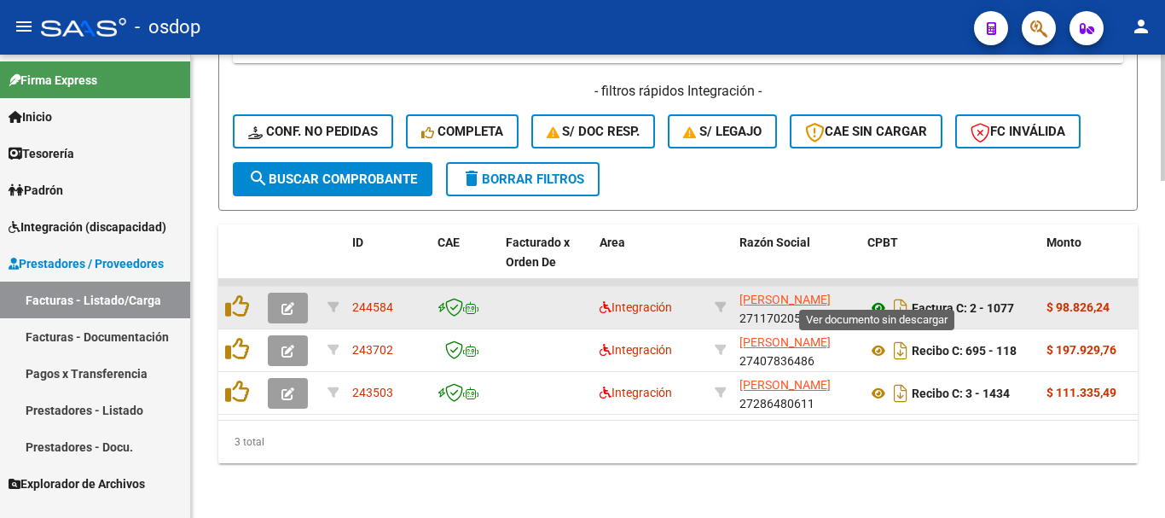
click at [873, 298] on icon at bounding box center [879, 308] width 22 height 20
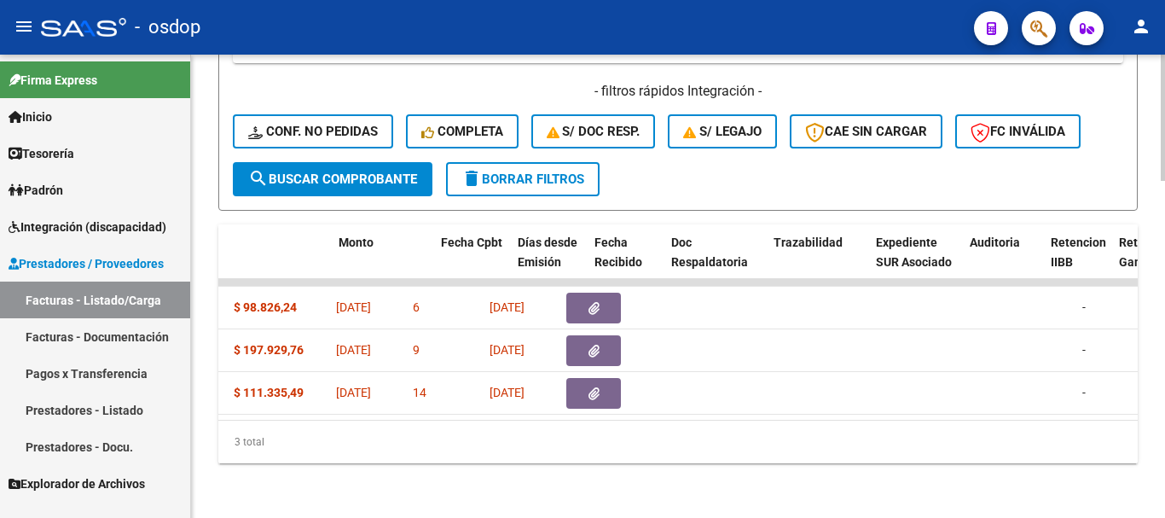
scroll to position [0, 977]
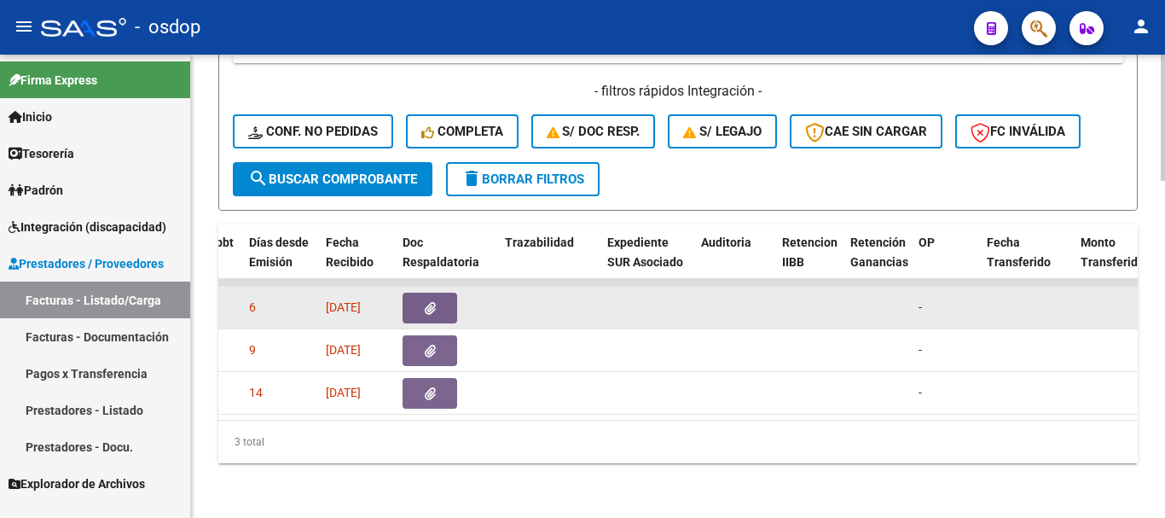
click at [430, 302] on icon "button" at bounding box center [430, 308] width 11 height 13
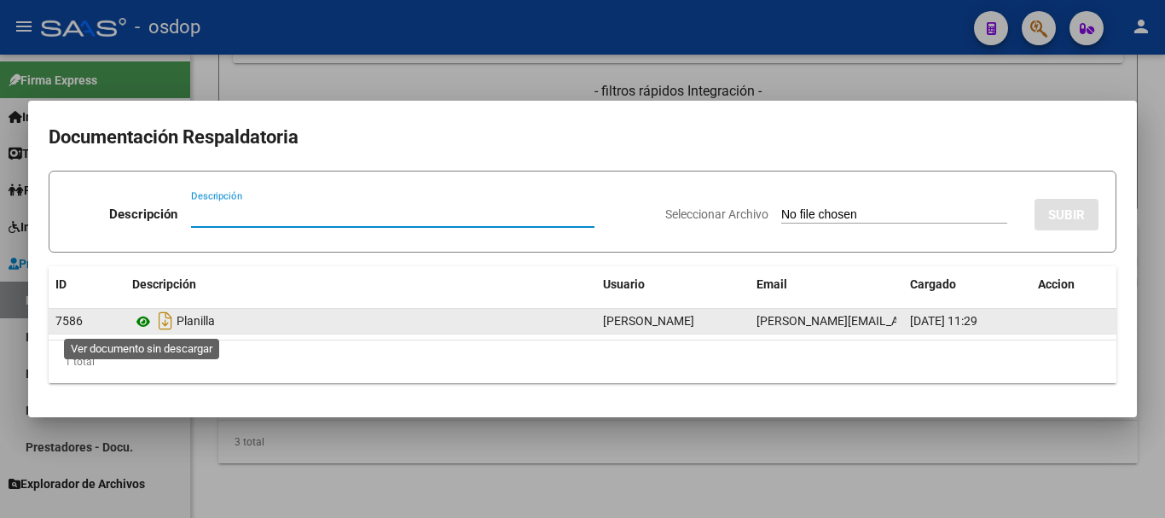
click at [142, 328] on icon at bounding box center [143, 321] width 22 height 20
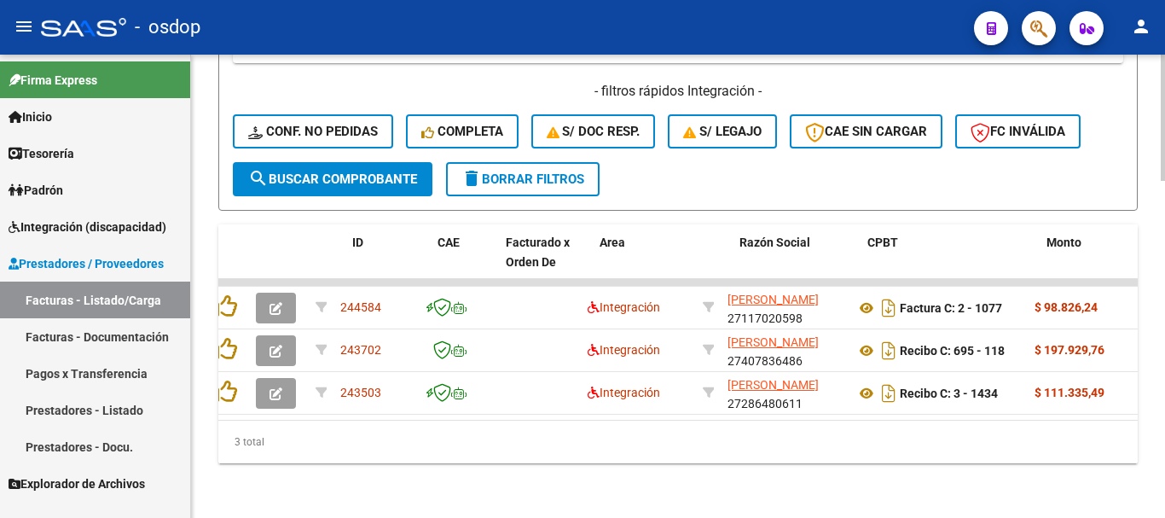
scroll to position [0, 0]
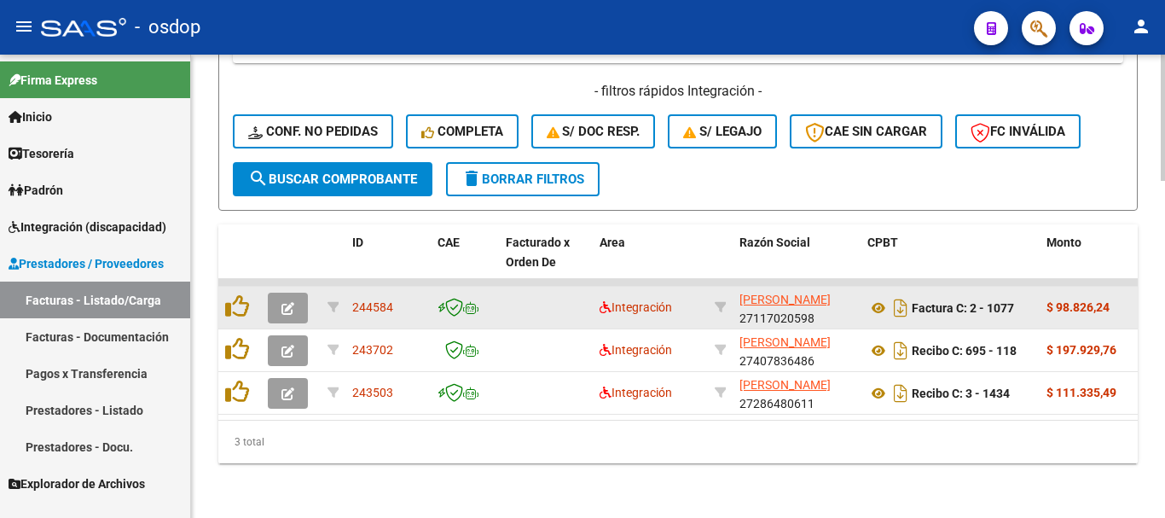
click at [278, 296] on button "button" at bounding box center [288, 308] width 40 height 31
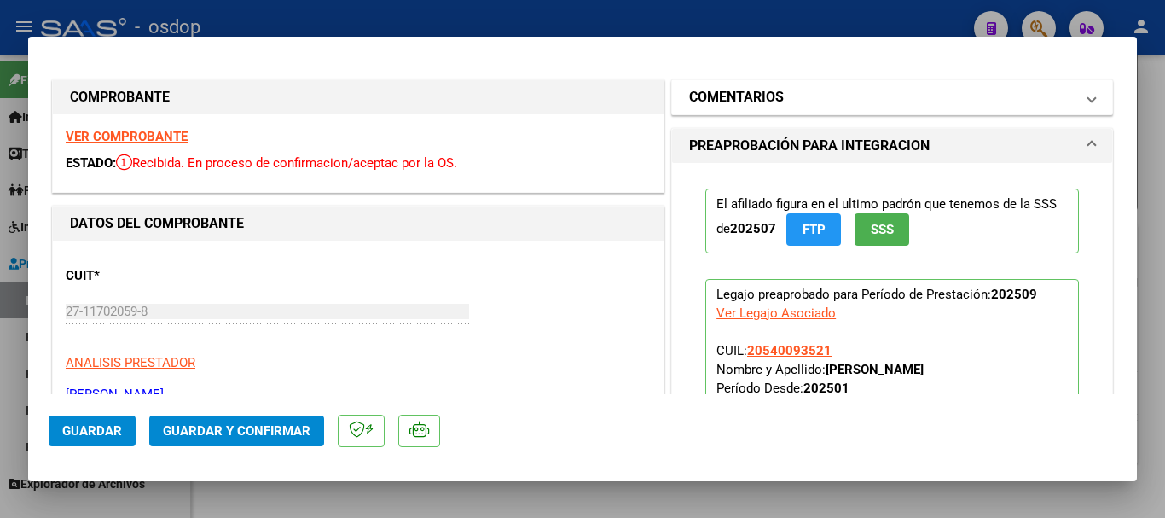
click at [753, 101] on h1 "COMENTARIOS" at bounding box center [736, 97] width 95 height 20
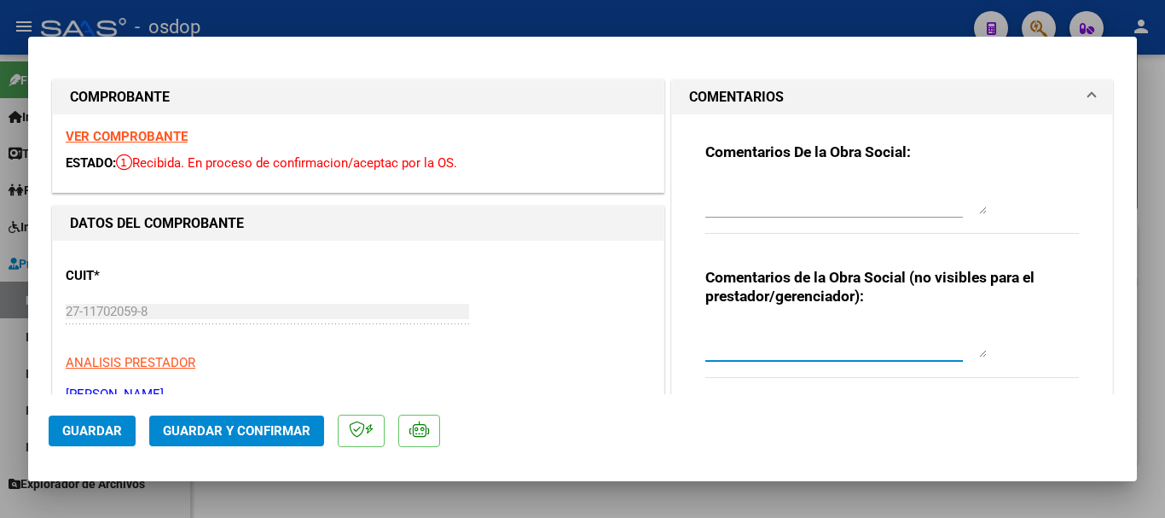
click at [729, 346] on textarea at bounding box center [847, 340] width 282 height 34
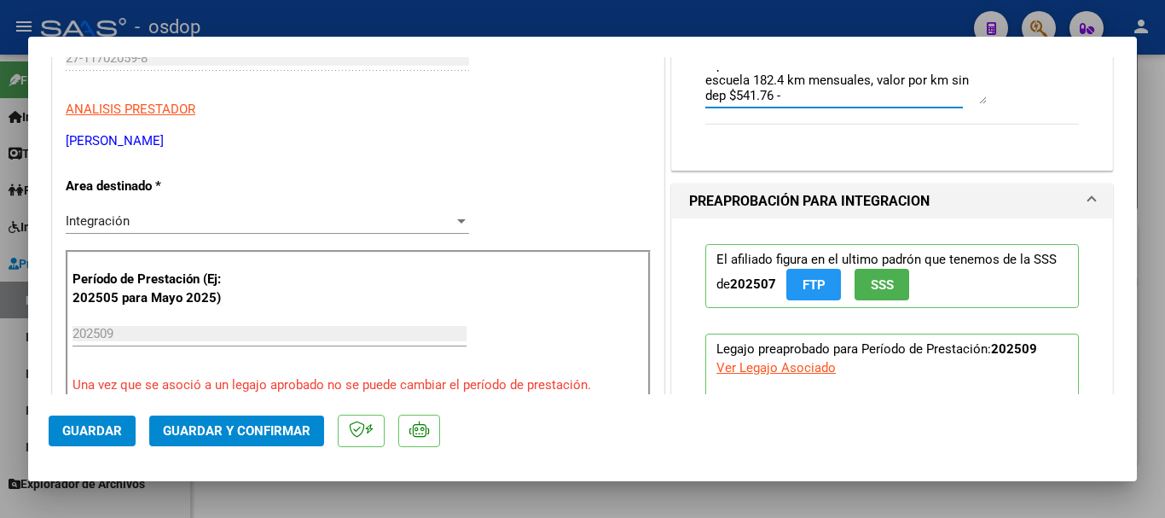
scroll to position [256, 0]
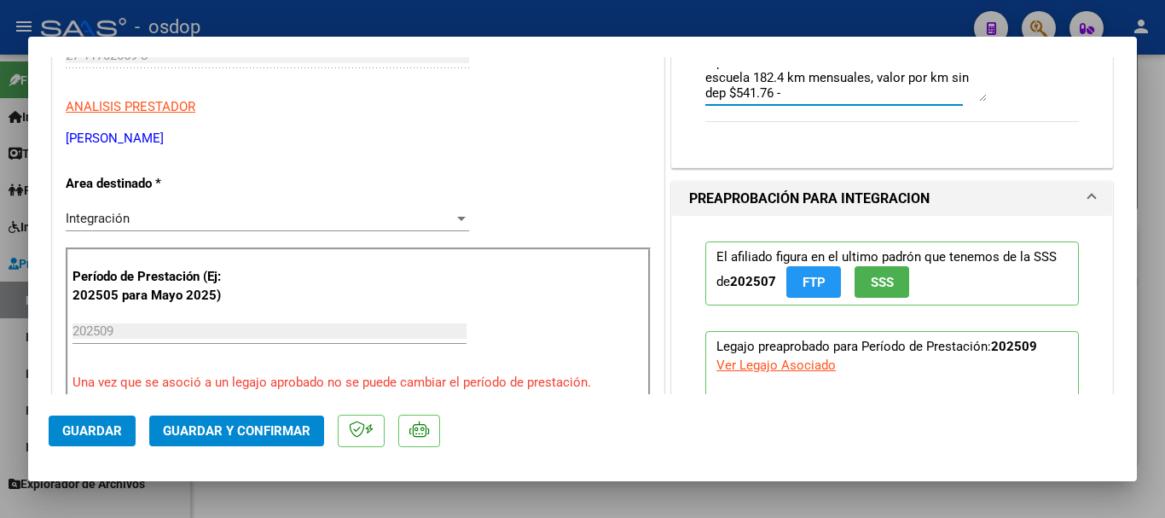
type textarea "liquidar: $98817.02 - debitar $ 9216 // traslado a escuela 182.4 km mensuales, …"
click at [97, 436] on span "Guardar" at bounding box center [92, 430] width 60 height 15
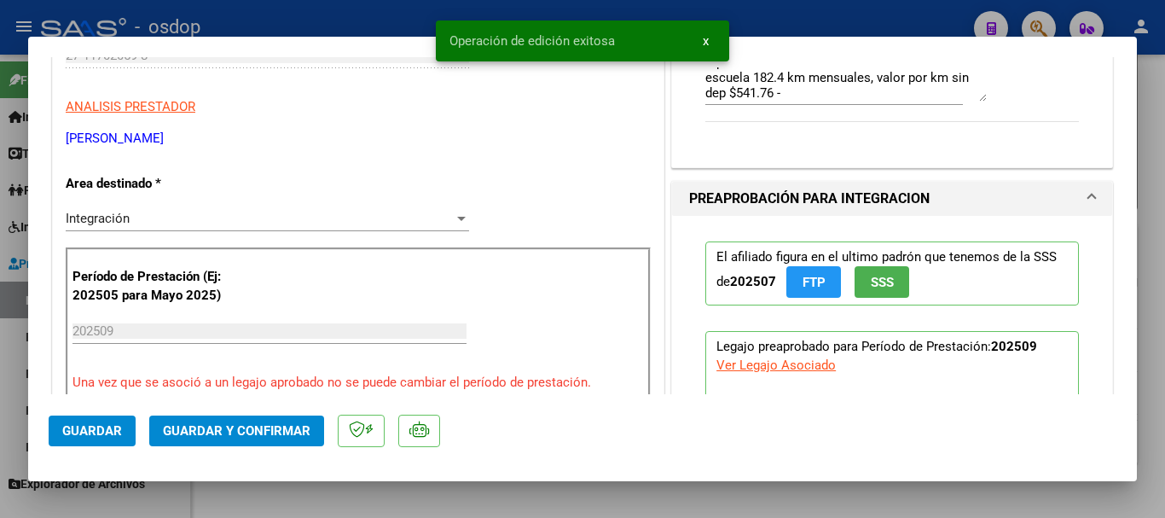
click at [218, 430] on span "Guardar y Confirmar" at bounding box center [237, 430] width 148 height 15
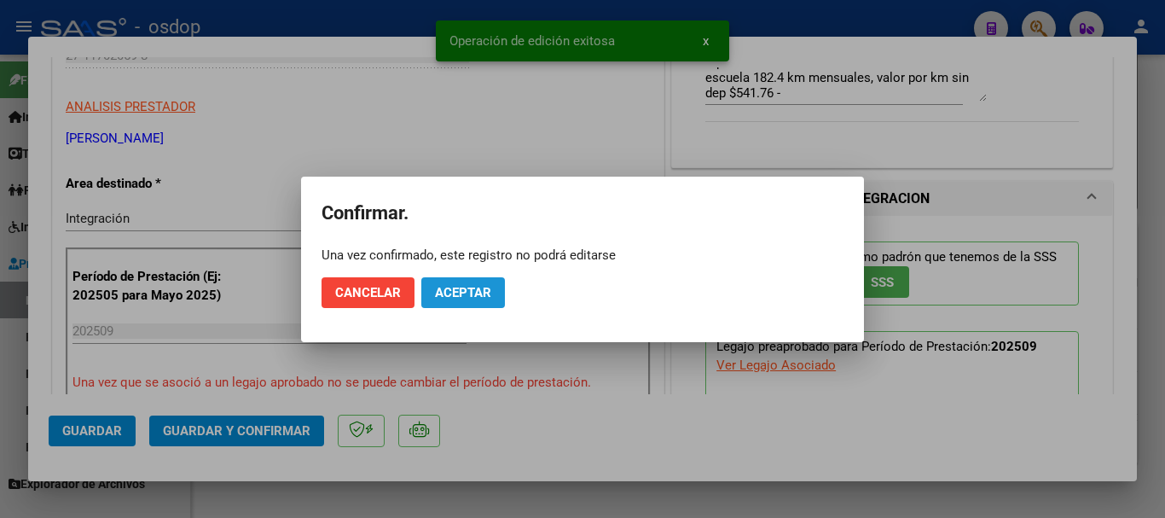
click at [448, 301] on button "Aceptar" at bounding box center [463, 292] width 84 height 31
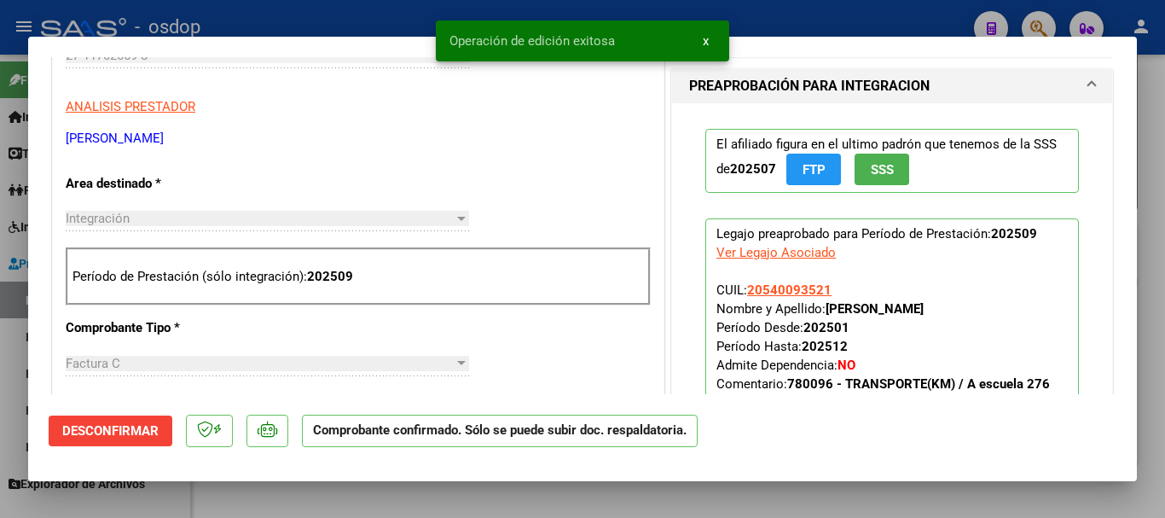
type input "$ 0,00"
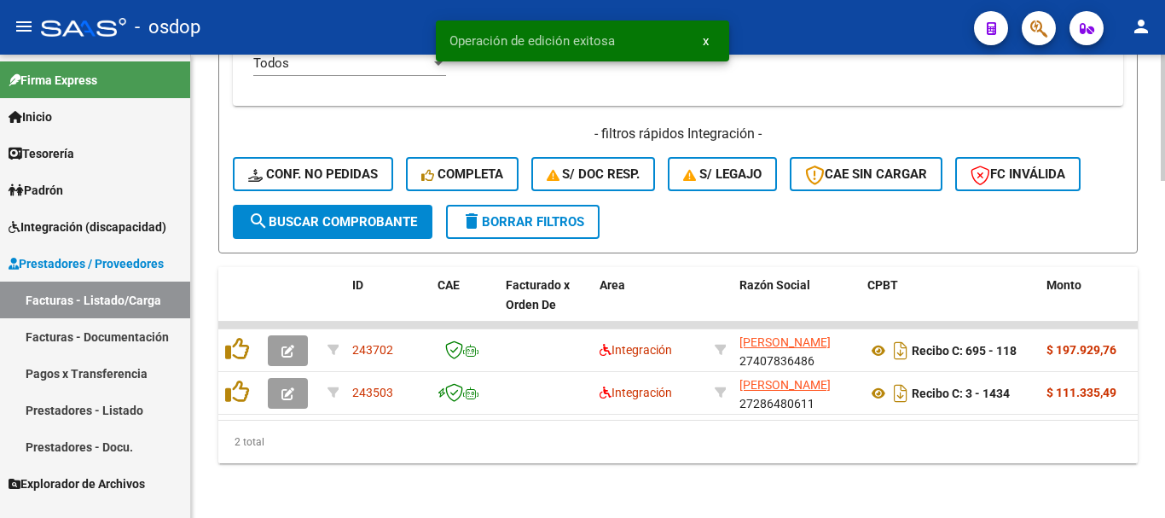
scroll to position [1190, 0]
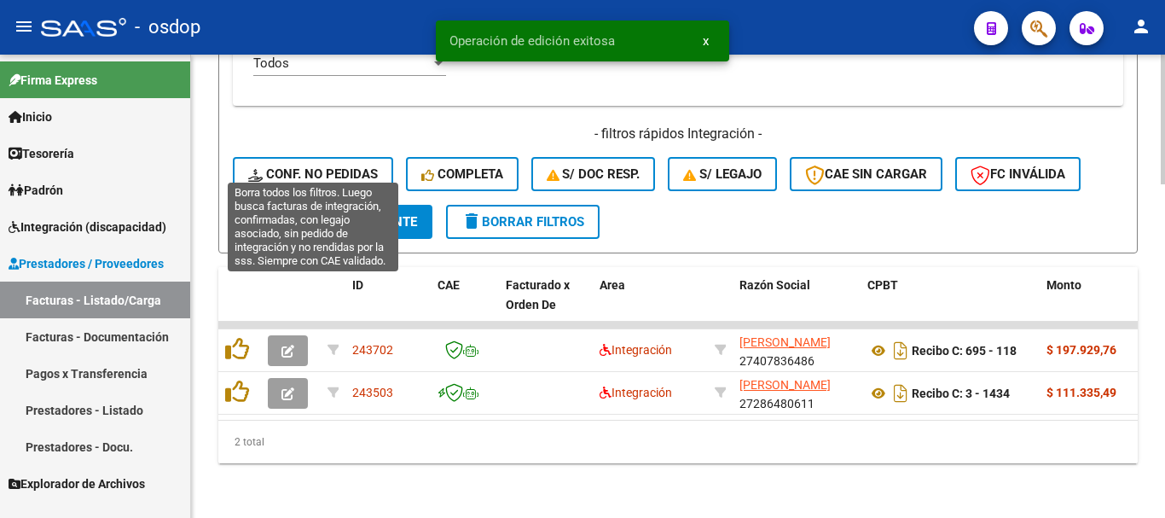
click at [333, 166] on span "Conf. no pedidas" at bounding box center [313, 173] width 130 height 15
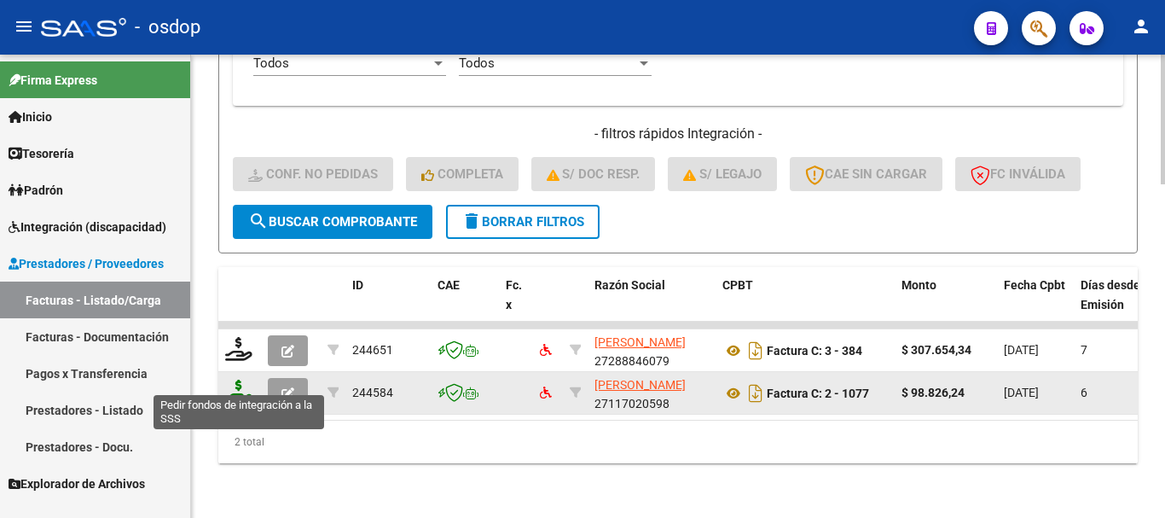
click at [247, 380] on icon at bounding box center [238, 392] width 27 height 24
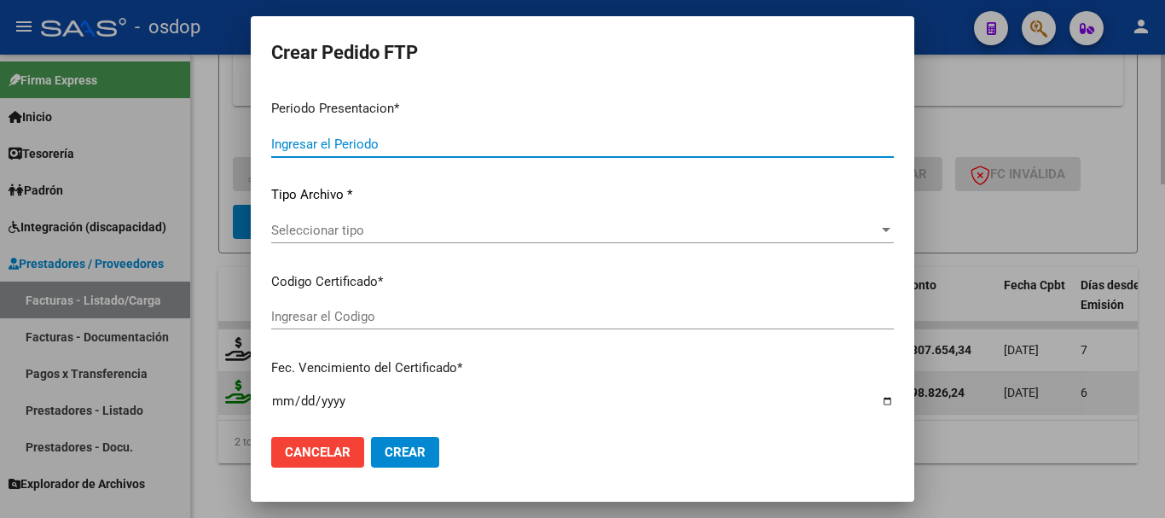
type input "202509"
type input "$ 98.826,24"
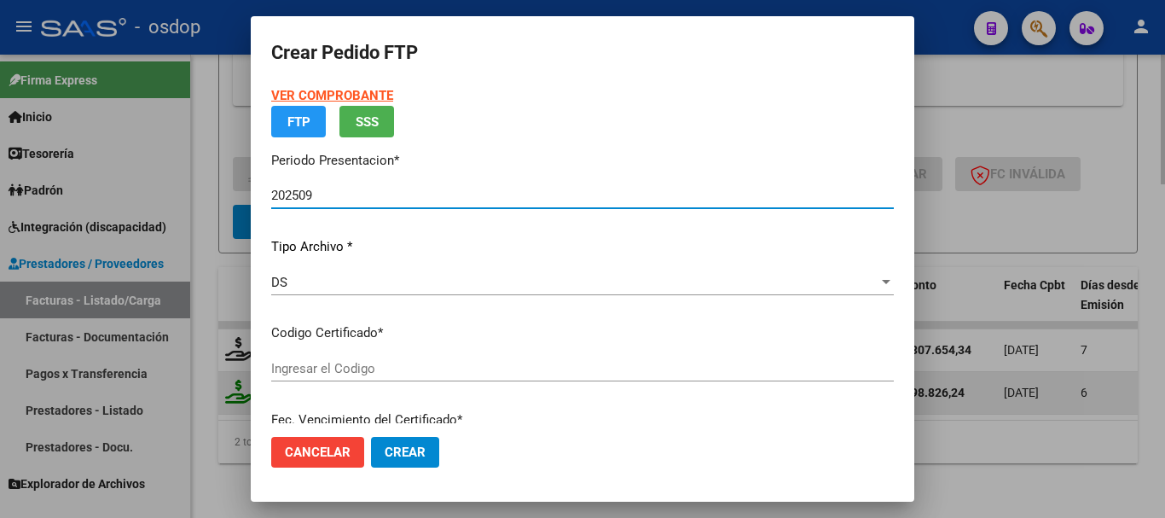
type input "7152418250"
type input "2029-02-21"
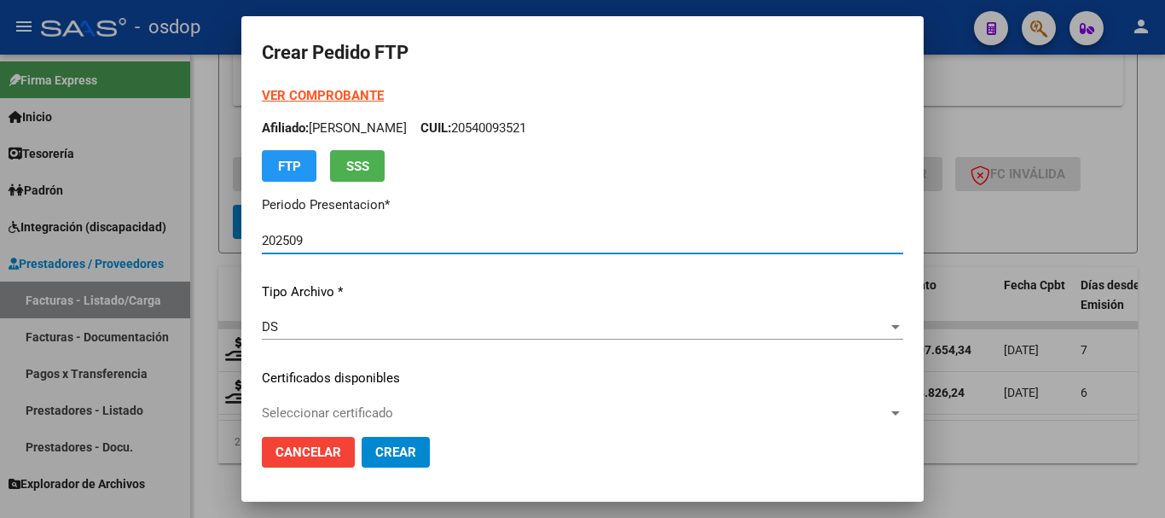
scroll to position [85, 0]
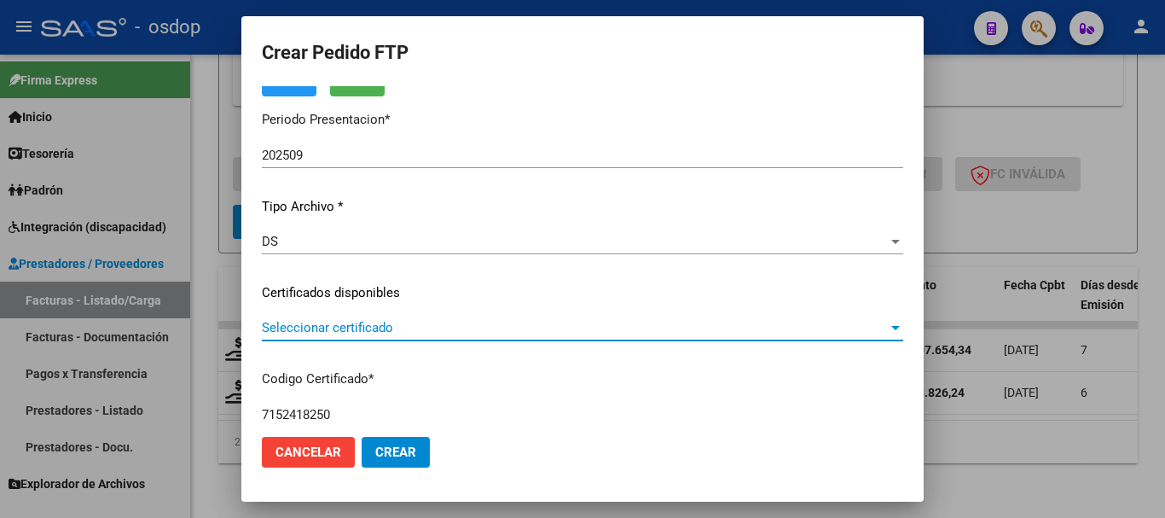
click at [386, 322] on span "Seleccionar certificado" at bounding box center [575, 327] width 626 height 15
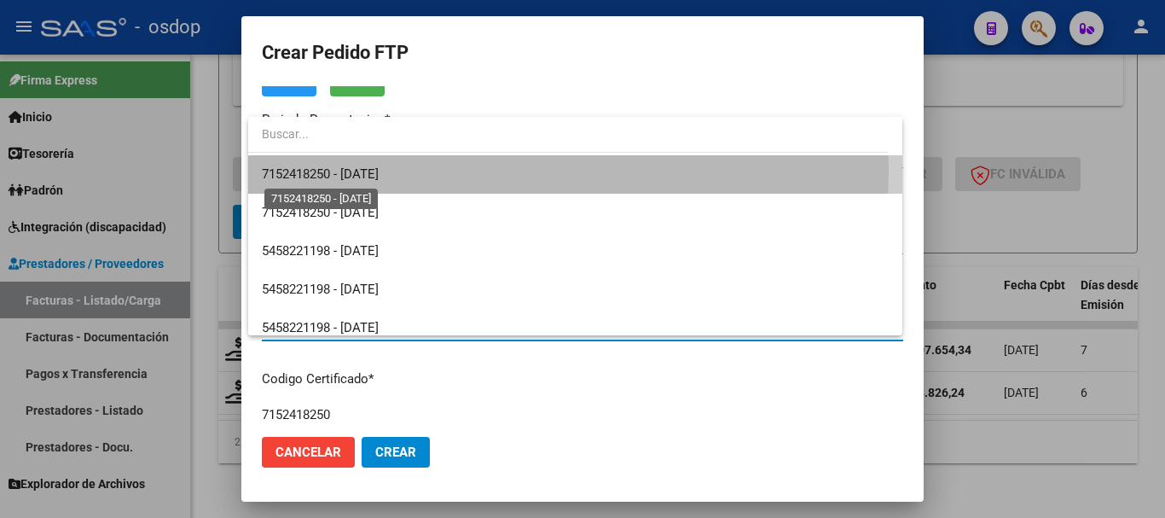
click at [379, 170] on span "7152418250 - 2029-02-21" at bounding box center [320, 173] width 117 height 15
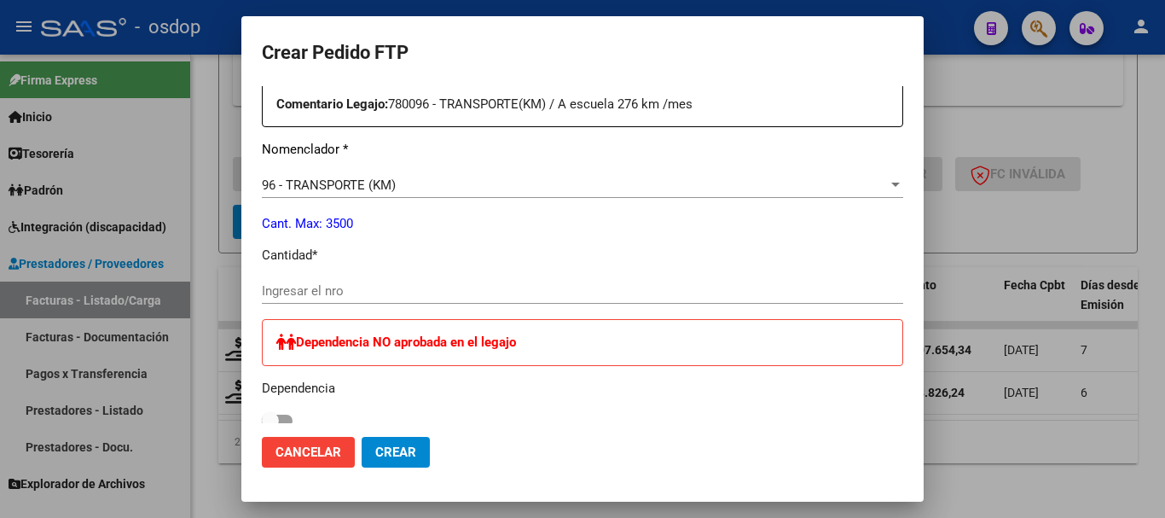
scroll to position [683, 0]
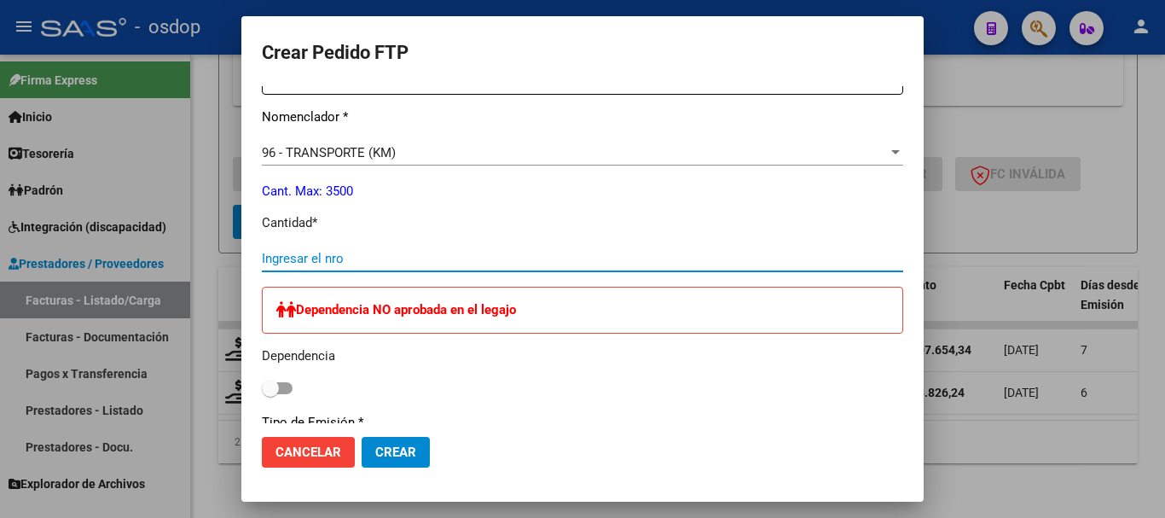
click at [347, 251] on input "Ingresar el nro" at bounding box center [583, 258] width 642 height 15
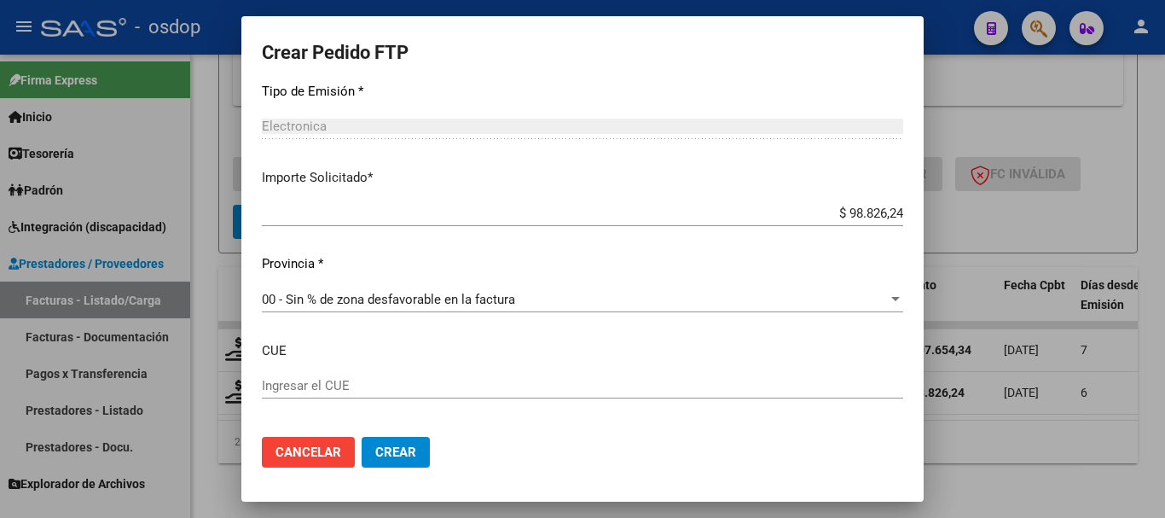
scroll to position [1024, 0]
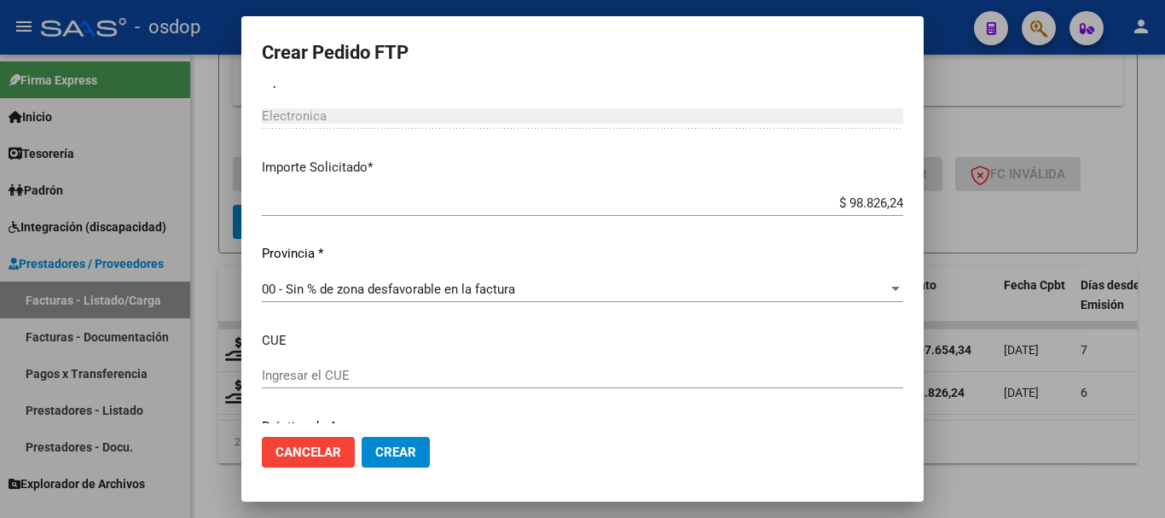
type input "182"
click at [861, 195] on input "$ 98.826,24" at bounding box center [583, 202] width 642 height 15
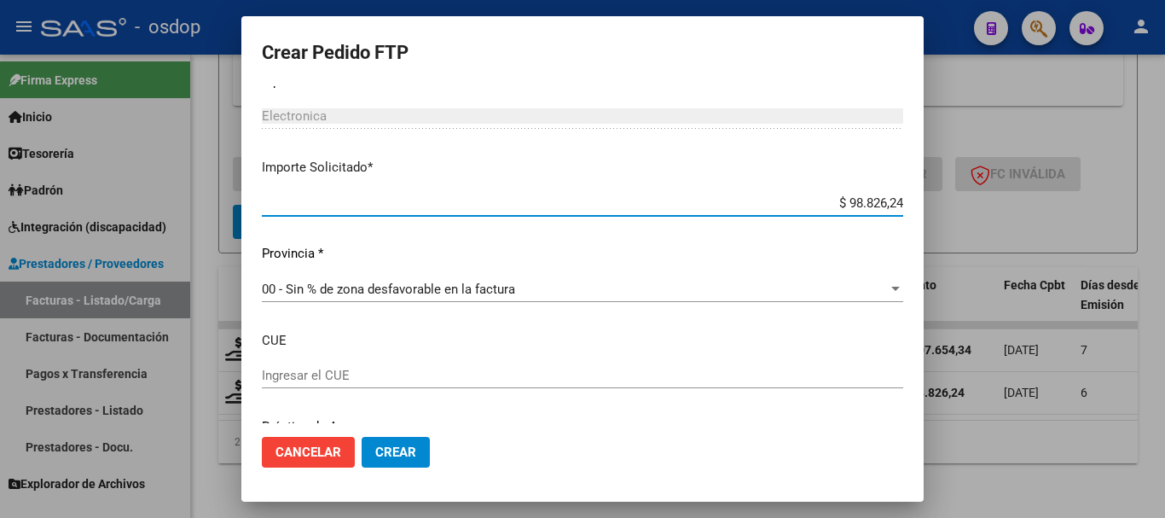
click at [861, 195] on input "$ 98.826,24" at bounding box center [583, 202] width 642 height 15
type input "$ 98.817,02"
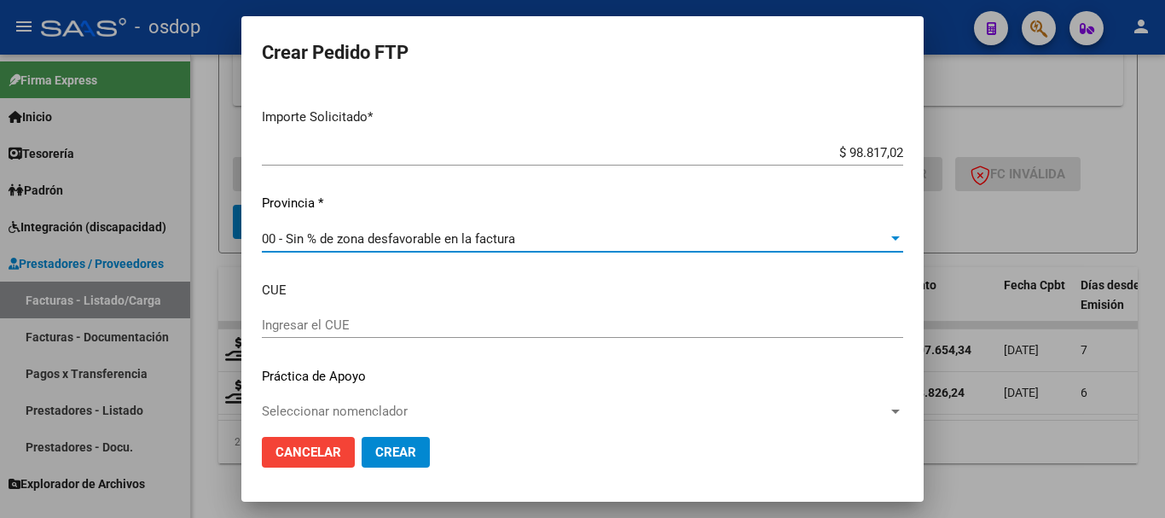
scroll to position [1080, 0]
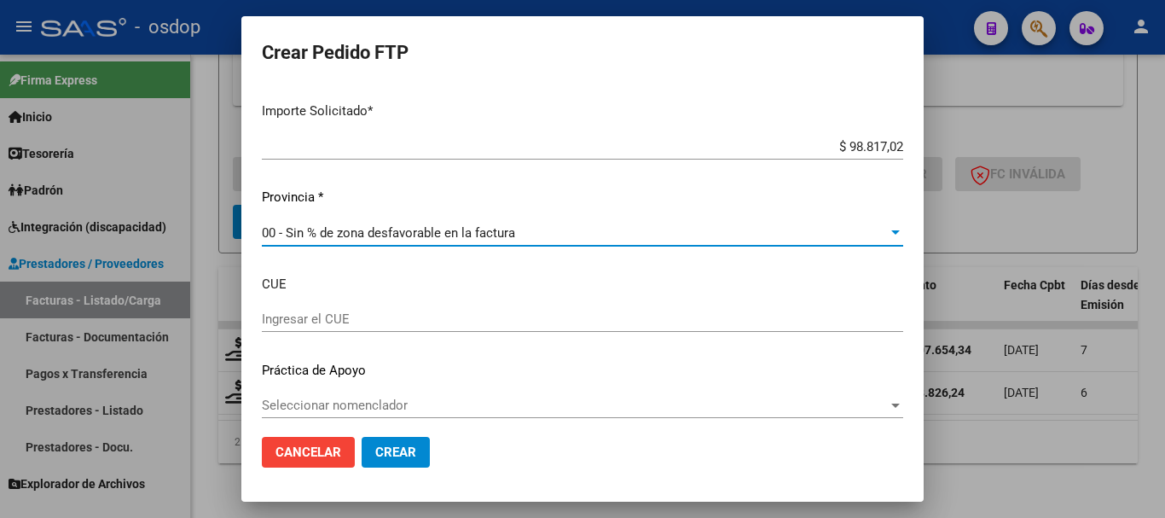
click at [390, 445] on span "Crear" at bounding box center [395, 452] width 41 height 15
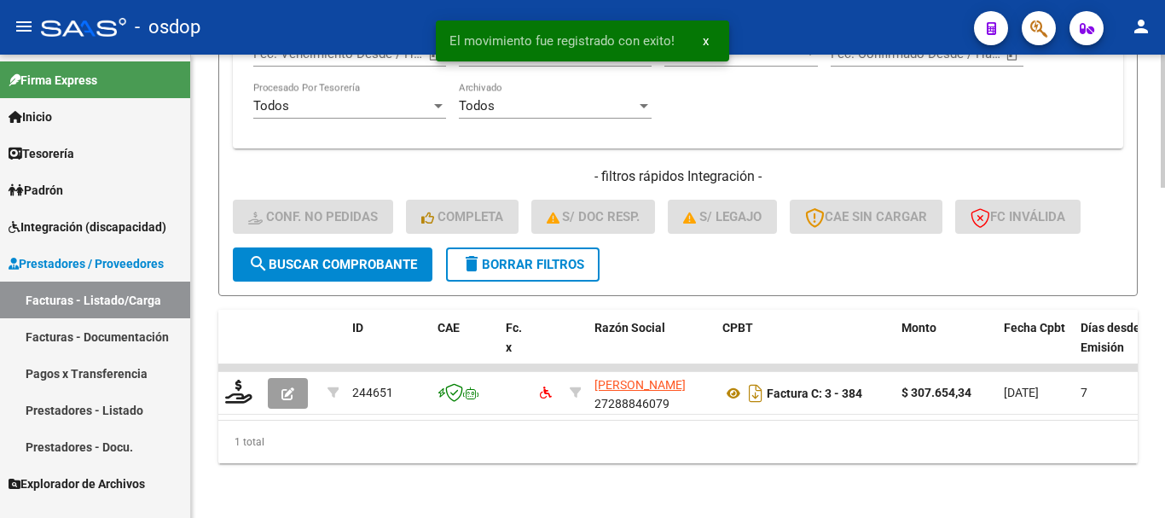
scroll to position [1148, 0]
click at [120, 239] on link "Integración (discapacidad)" at bounding box center [95, 226] width 190 height 37
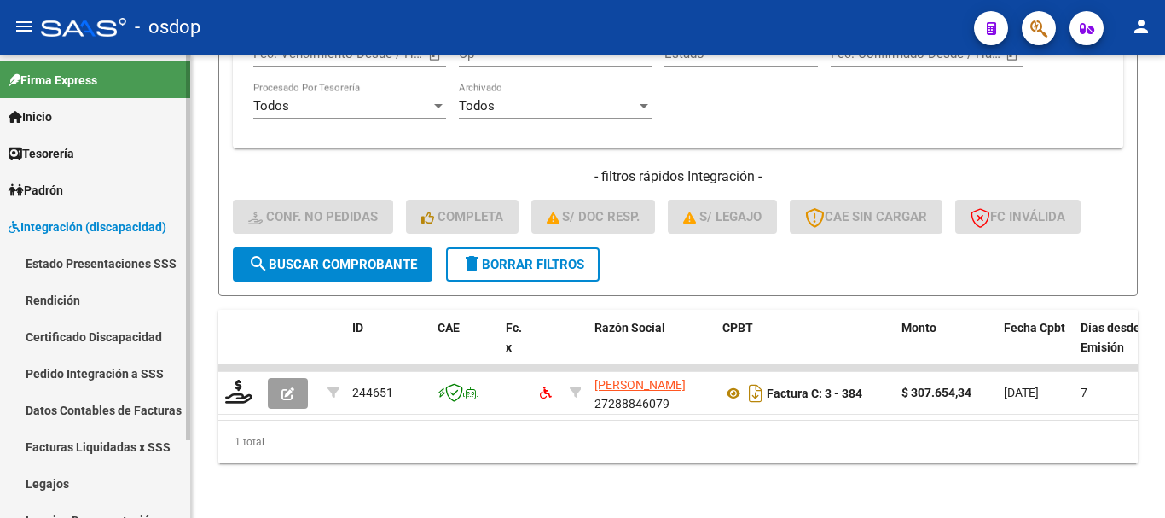
click at [107, 380] on link "Pedido Integración a SSS" at bounding box center [95, 373] width 190 height 37
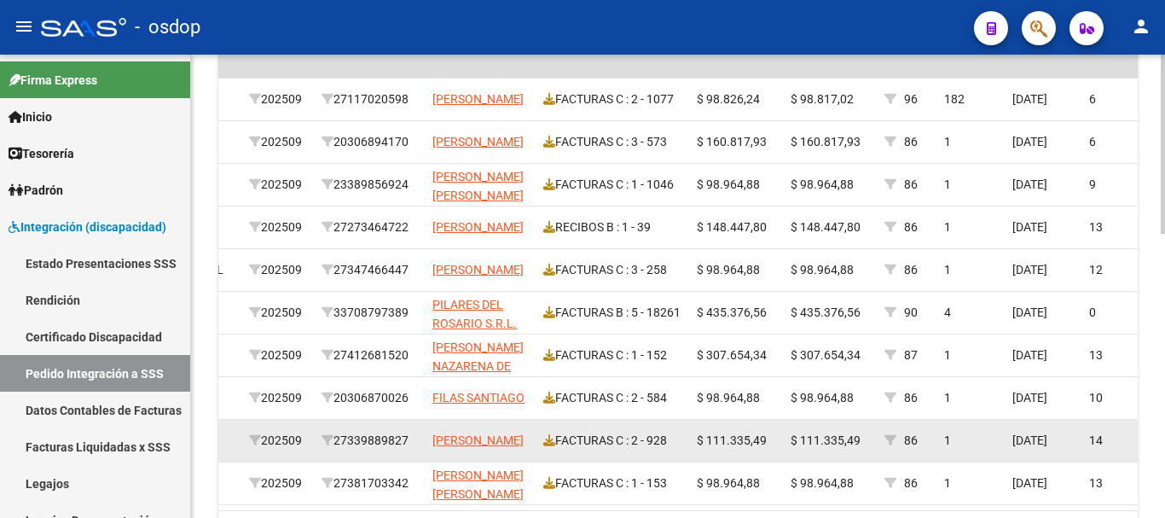
scroll to position [597, 0]
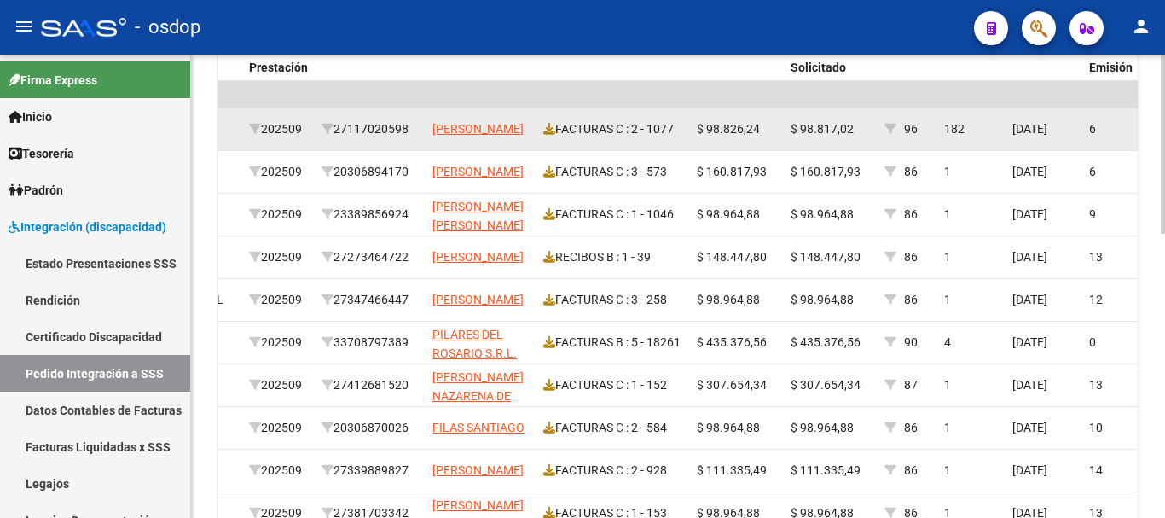
drag, startPoint x: 704, startPoint y: 124, endPoint x: 874, endPoint y: 131, distance: 170.0
click at [874, 131] on div "242448 DS Z99 - Sin Identificar 20540093521 PEREZ BRUNO GABRIEL , - PARANA 2025…" at bounding box center [931, 129] width 2743 height 43
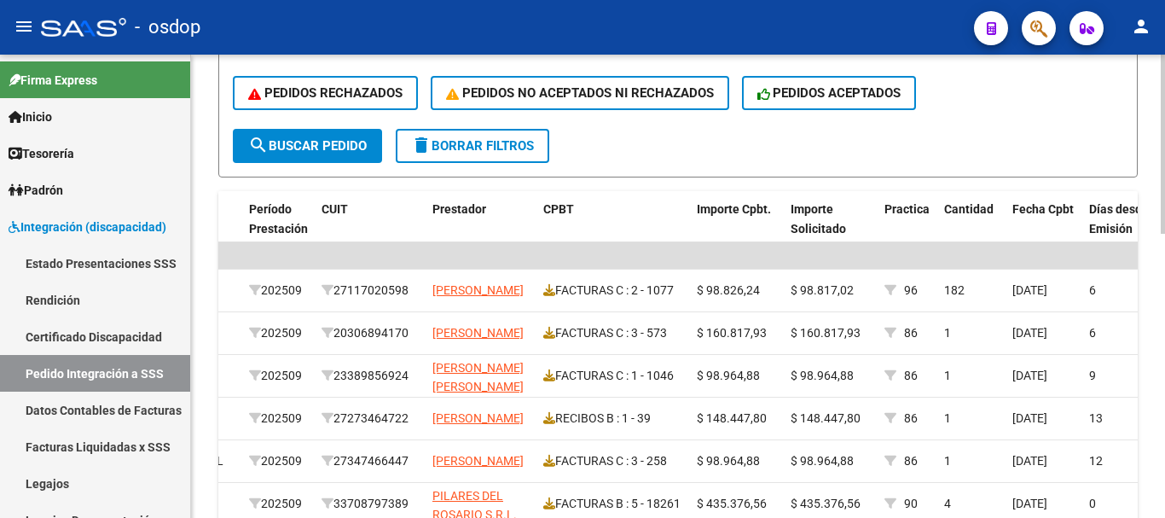
scroll to position [427, 0]
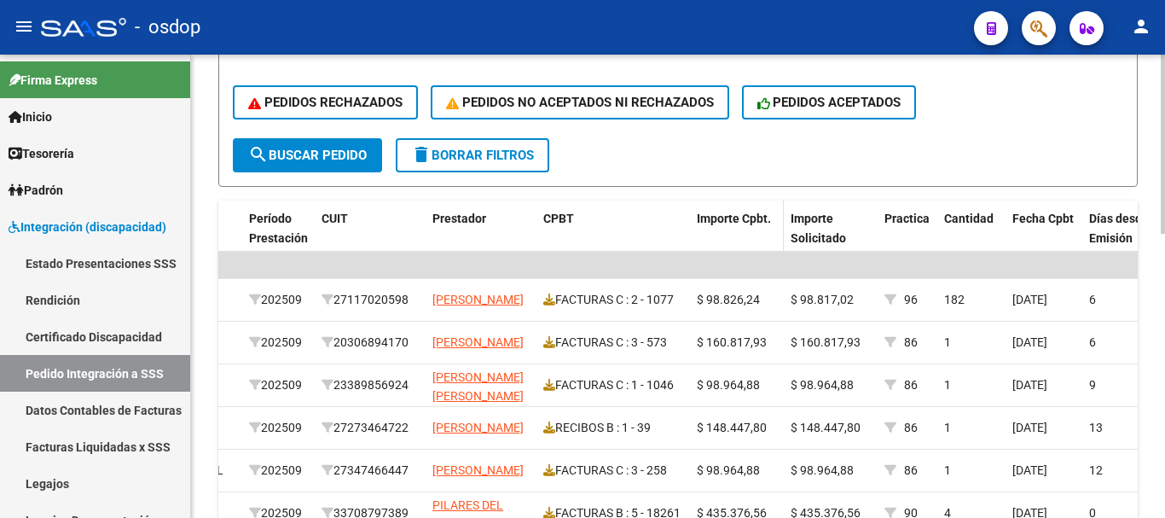
click at [753, 218] on span "Importe Cpbt." at bounding box center [734, 219] width 74 height 14
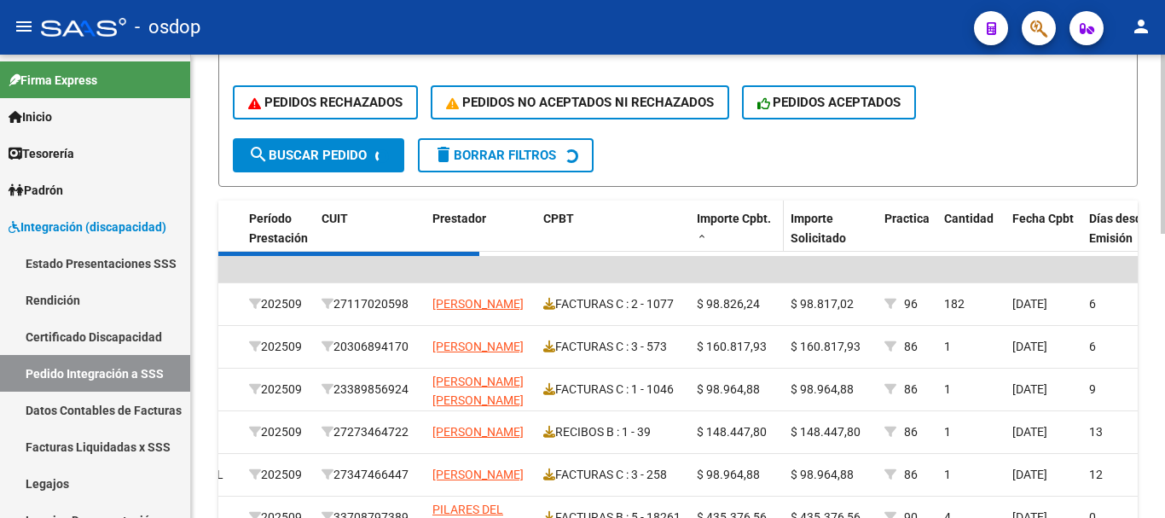
click at [753, 218] on span "Importe Cpbt." at bounding box center [734, 219] width 74 height 14
click at [726, 218] on span "Importe Cpbt." at bounding box center [734, 219] width 74 height 14
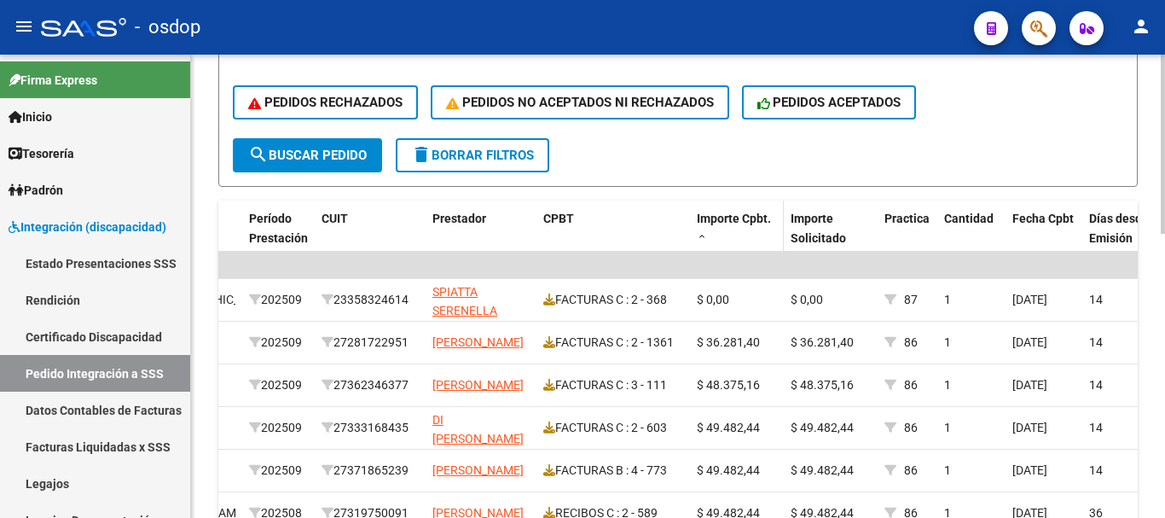
click at [738, 213] on span "Importe Cpbt." at bounding box center [734, 219] width 74 height 14
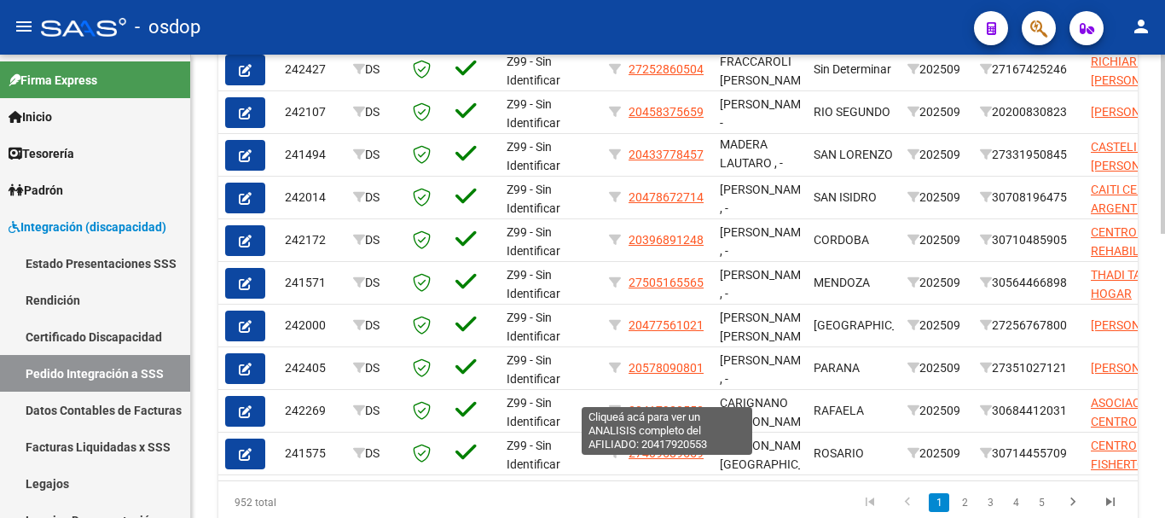
scroll to position [732, 0]
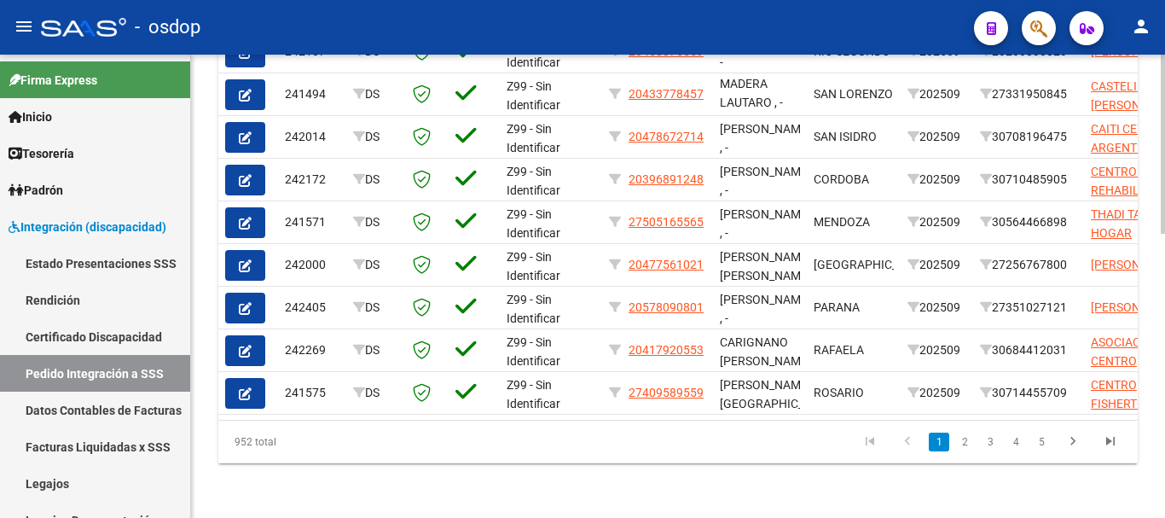
drag, startPoint x: 524, startPoint y: 420, endPoint x: 648, endPoint y: 413, distance: 124.8
click at [648, 413] on datatable-body "| | 242427 DS Z99 - Sin Identificar 27252860504 FRACCAROLI EUGENIA LUZ , - Sin …" at bounding box center [678, 190] width 920 height 459
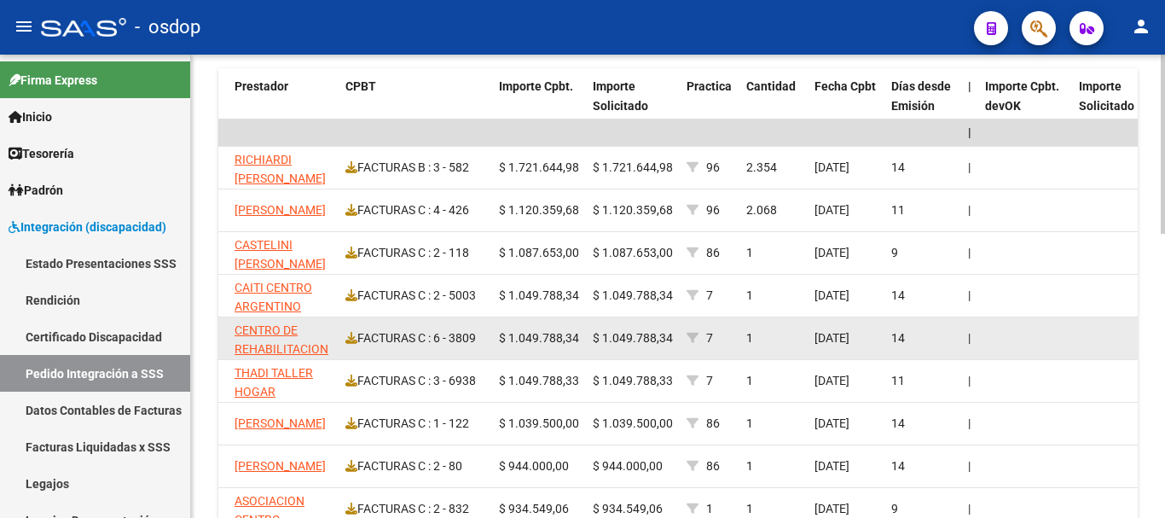
scroll to position [647, 0]
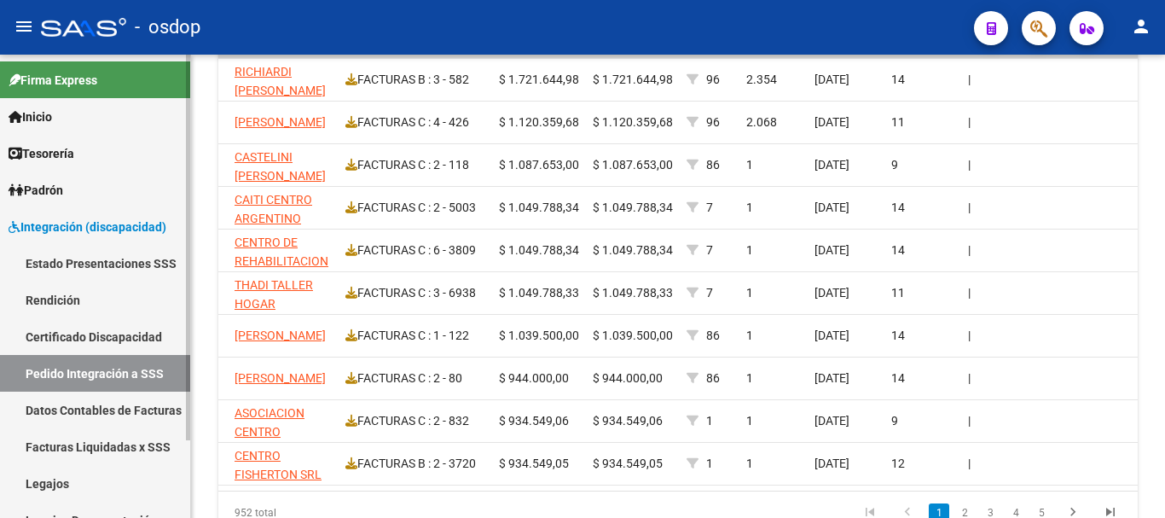
click at [100, 235] on span "Integración (discapacidad)" at bounding box center [88, 227] width 158 height 19
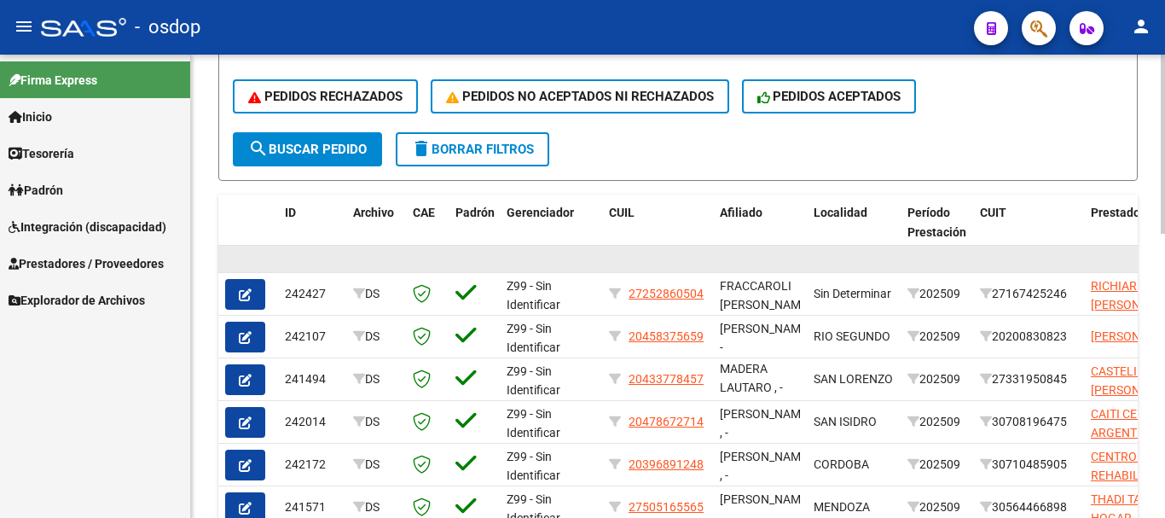
scroll to position [391, 0]
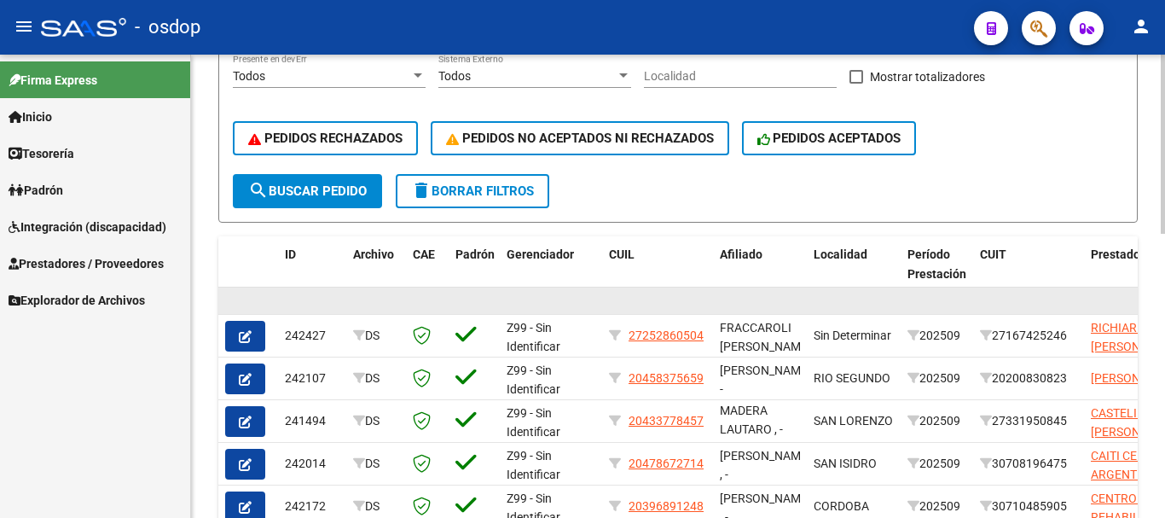
click at [297, 294] on datatable-body-cell at bounding box center [312, 301] width 68 height 26
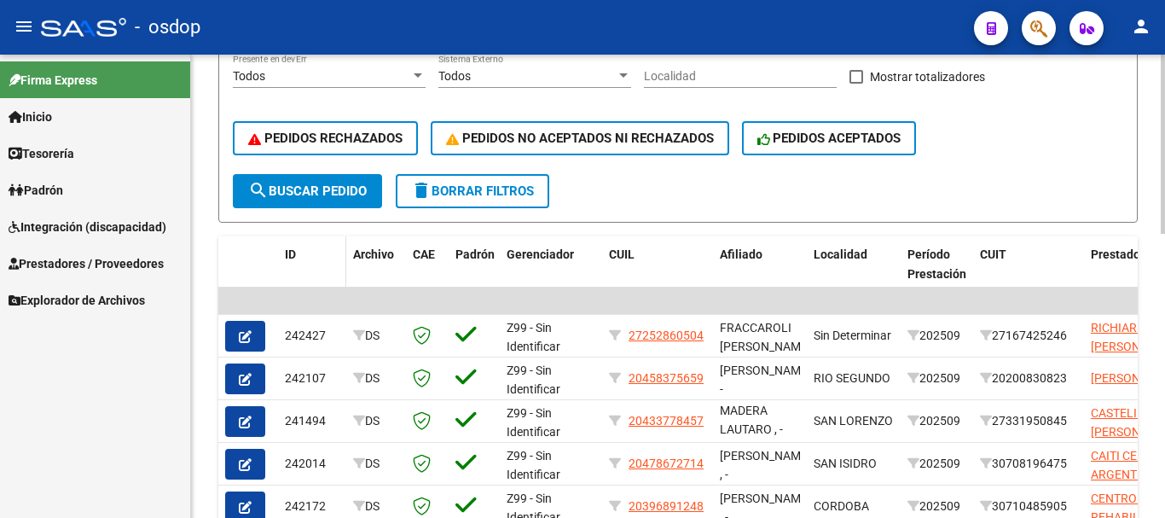
click at [292, 261] on div "ID" at bounding box center [312, 255] width 55 height 20
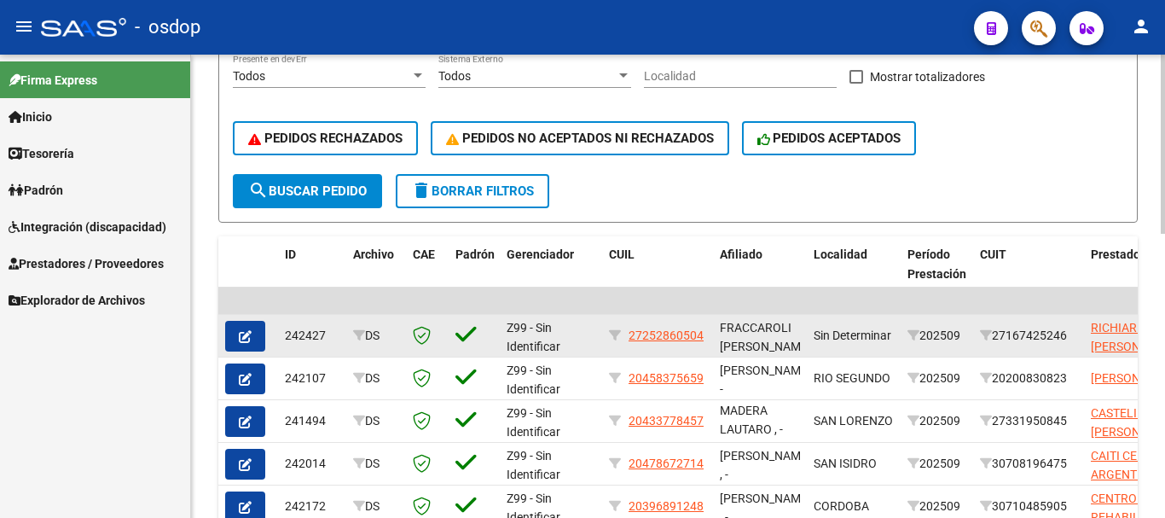
click at [294, 332] on div "242427" at bounding box center [312, 336] width 55 height 20
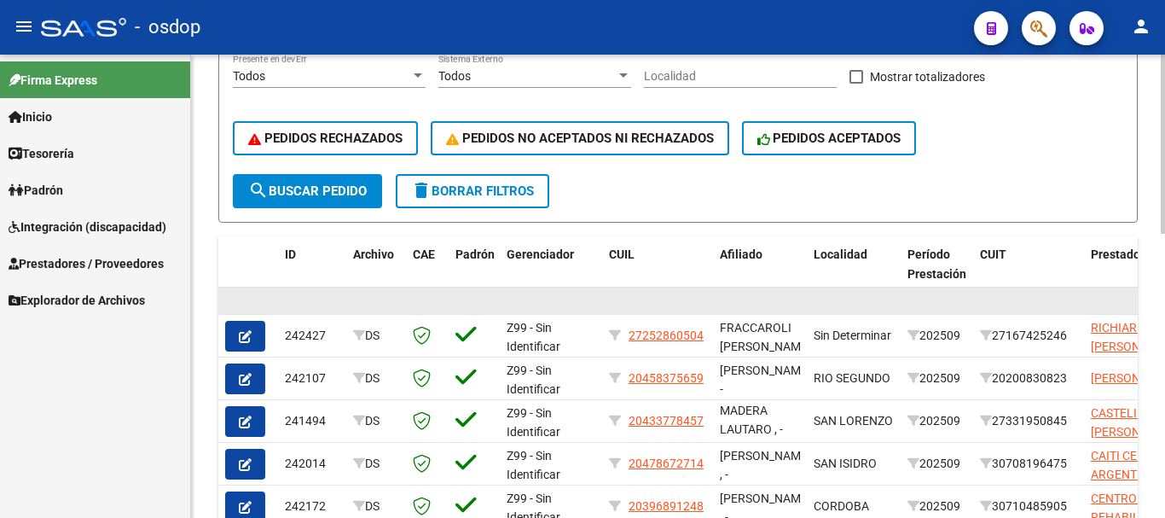
click at [299, 304] on datatable-body-cell at bounding box center [312, 301] width 68 height 26
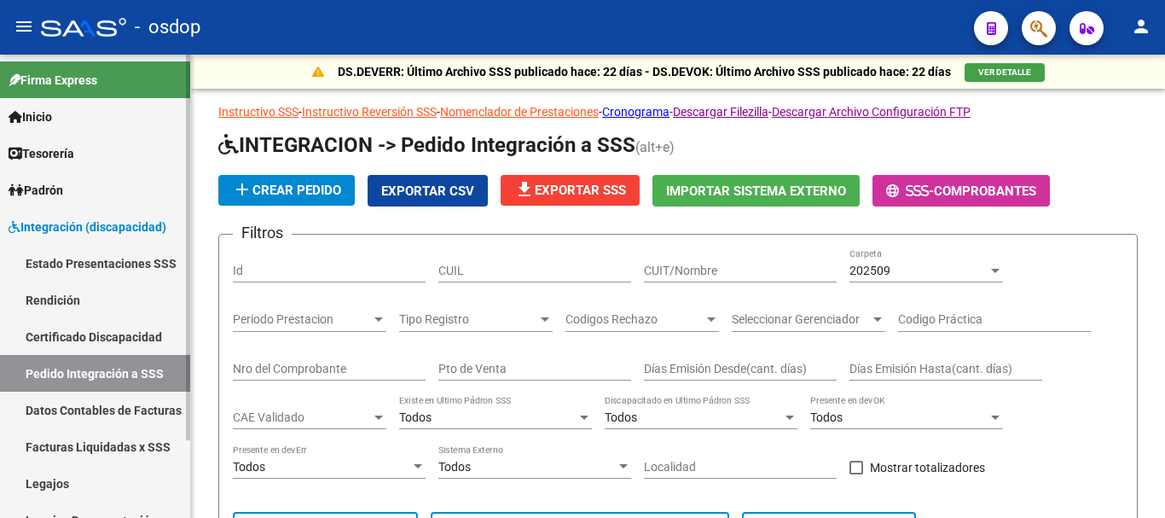
click at [121, 229] on span "Integración (discapacidad)" at bounding box center [88, 227] width 158 height 19
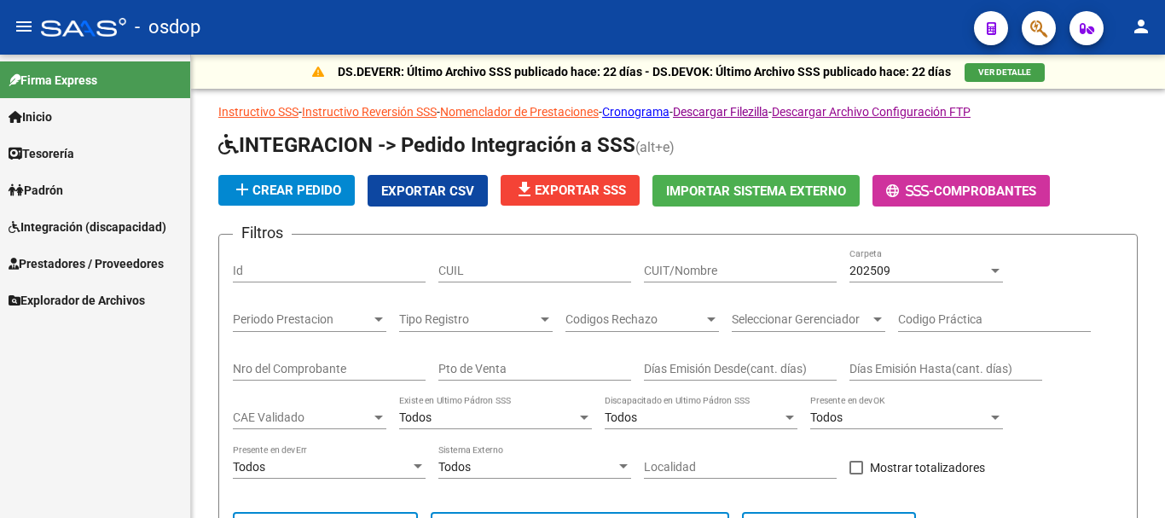
click at [121, 229] on span "Integración (discapacidad)" at bounding box center [88, 227] width 158 height 19
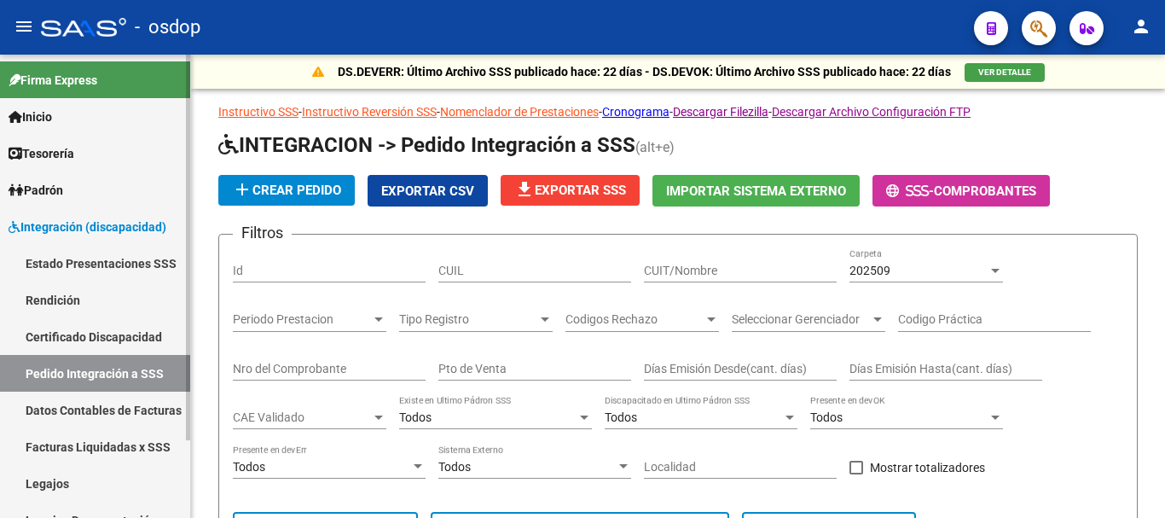
click at [96, 232] on span "Integración (discapacidad)" at bounding box center [88, 227] width 158 height 19
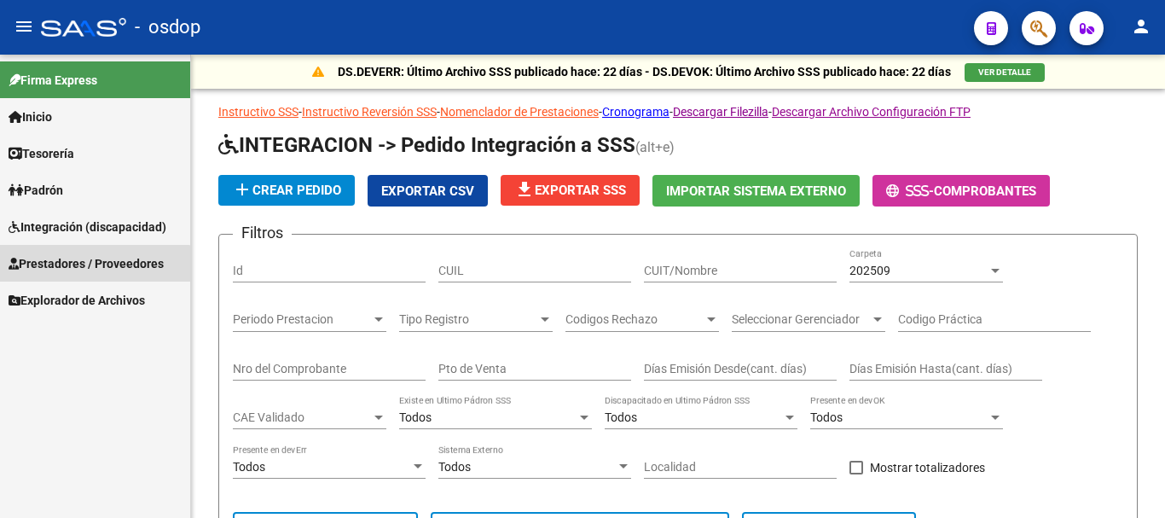
click at [90, 272] on span "Prestadores / Proveedores" at bounding box center [86, 263] width 155 height 19
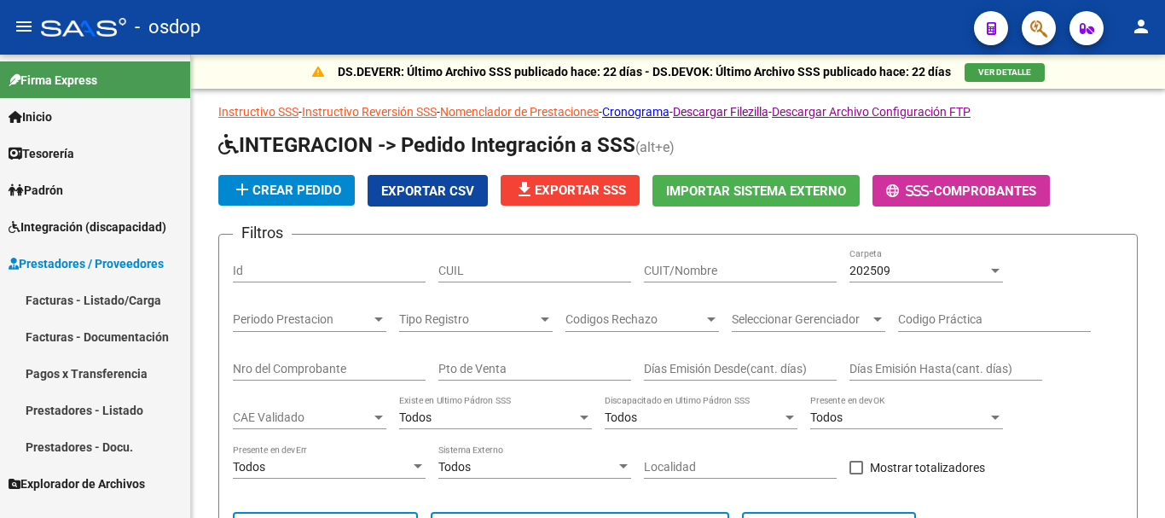
click at [78, 294] on link "Facturas - Listado/Carga" at bounding box center [95, 300] width 190 height 37
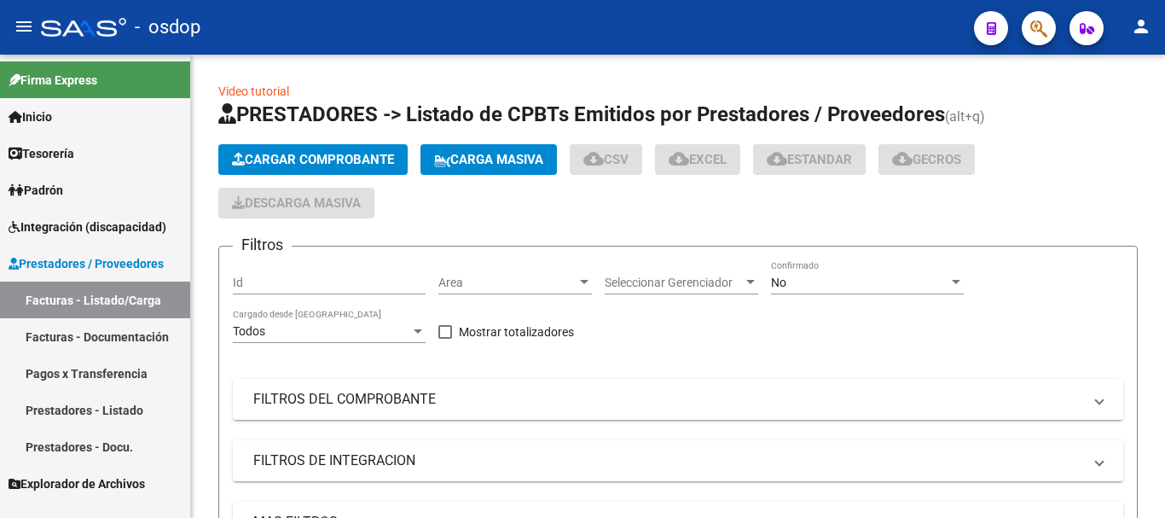
click at [137, 231] on span "Integración (discapacidad)" at bounding box center [88, 227] width 158 height 19
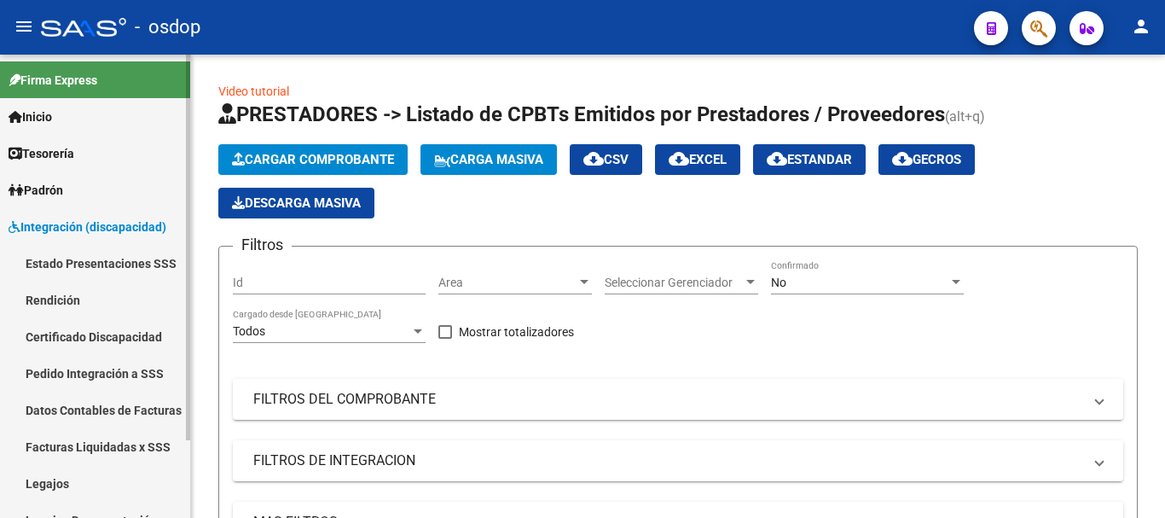
click at [121, 232] on span "Integración (discapacidad)" at bounding box center [88, 227] width 158 height 19
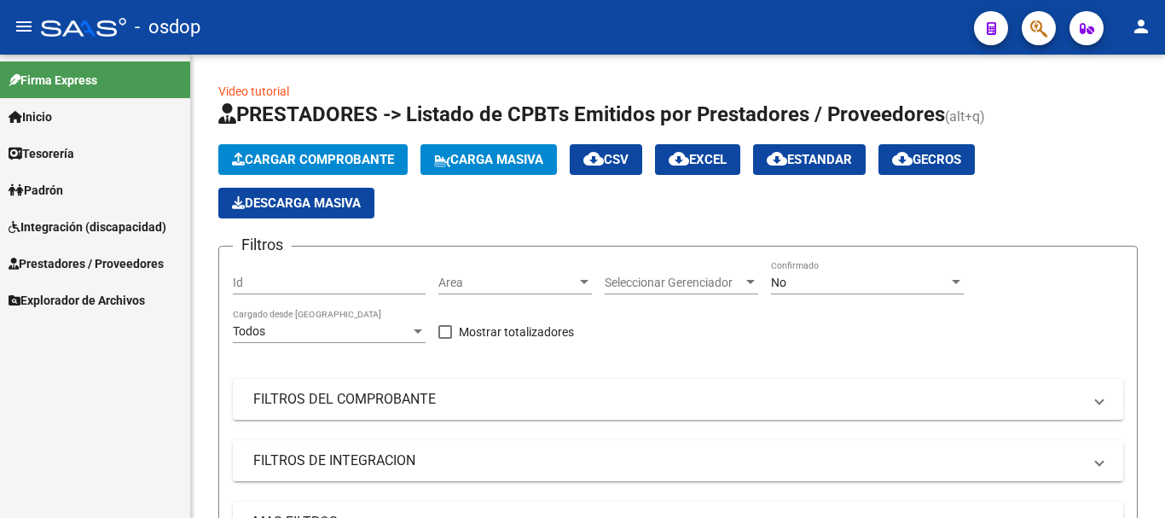
click at [118, 260] on span "Prestadores / Proveedores" at bounding box center [86, 263] width 155 height 19
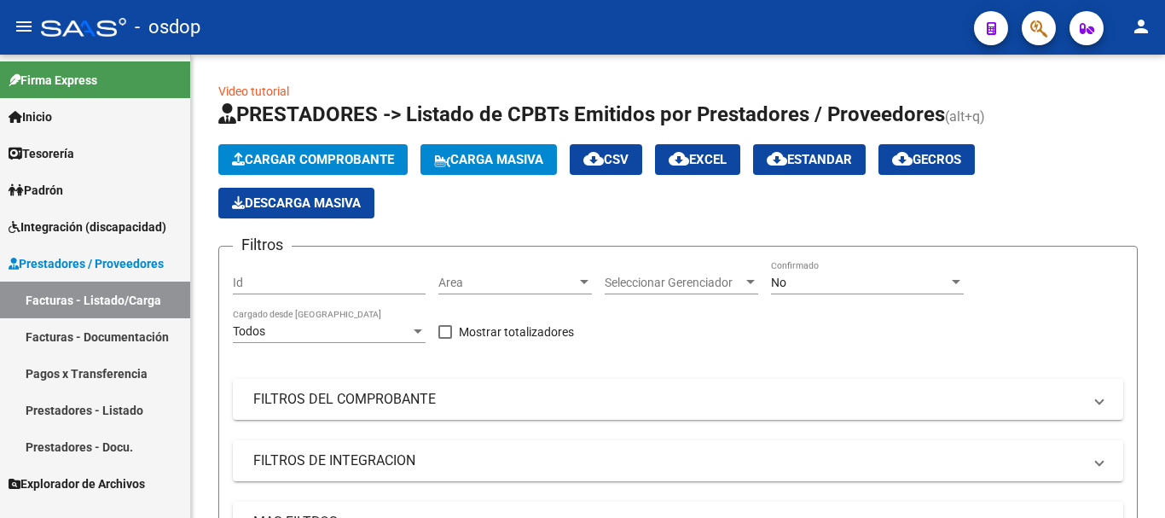
click at [101, 300] on link "Facturas - Listado/Carga" at bounding box center [95, 300] width 190 height 37
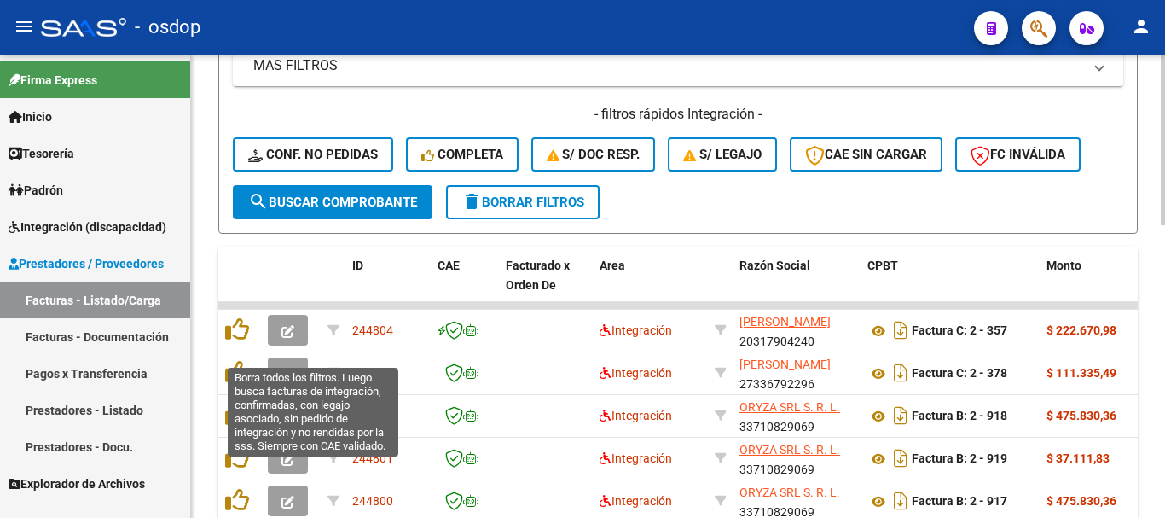
scroll to position [256, 0]
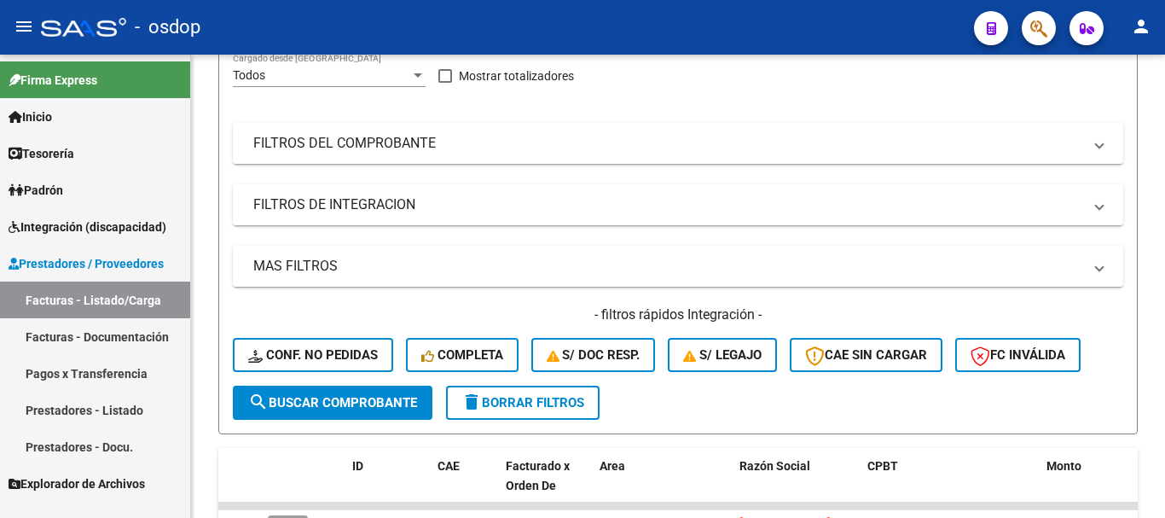
click at [137, 226] on span "Integración (discapacidad)" at bounding box center [88, 227] width 158 height 19
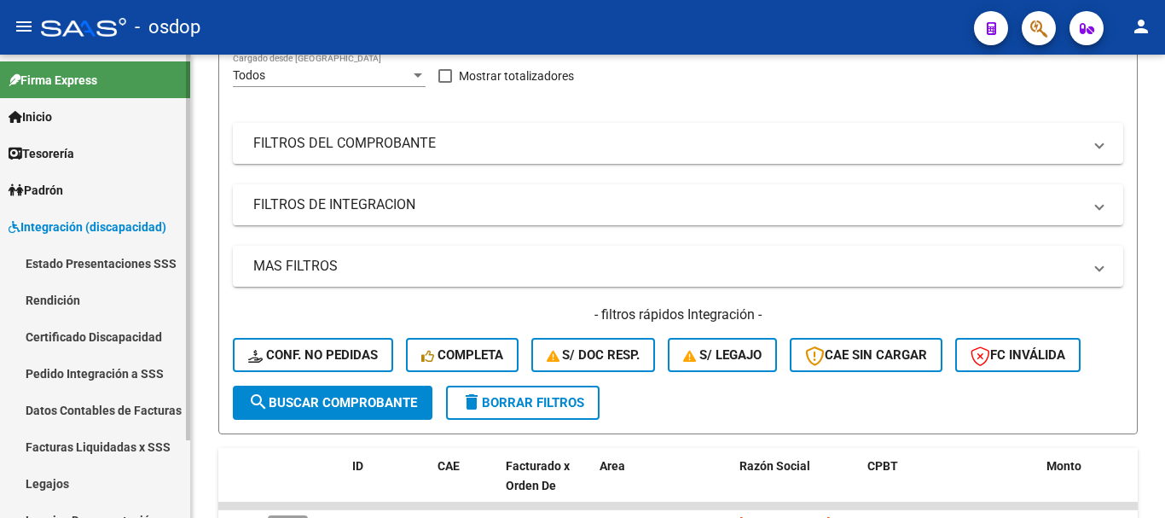
click at [85, 379] on link "Pedido Integración a SSS" at bounding box center [95, 373] width 190 height 37
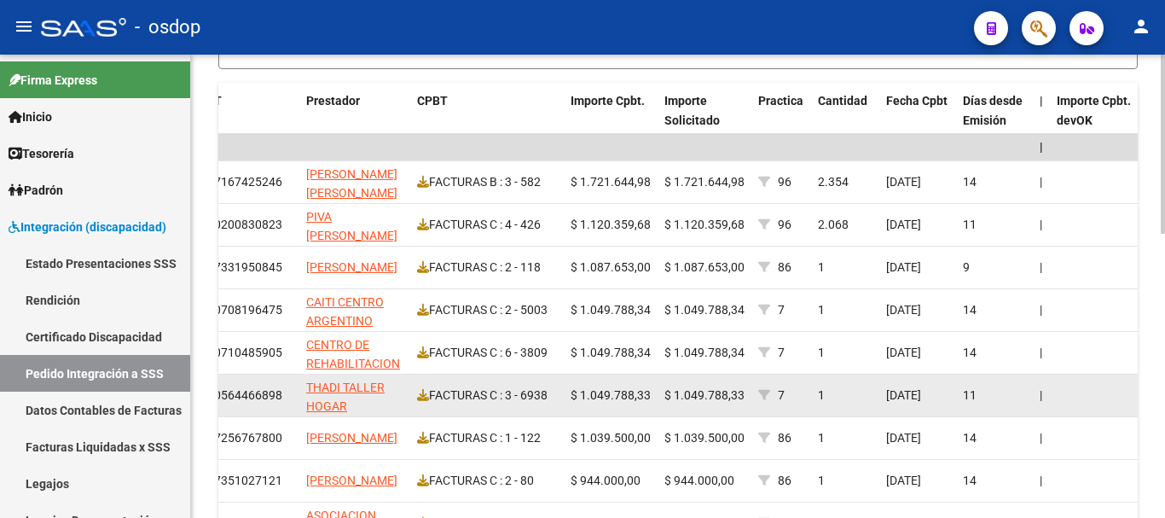
scroll to position [518, 0]
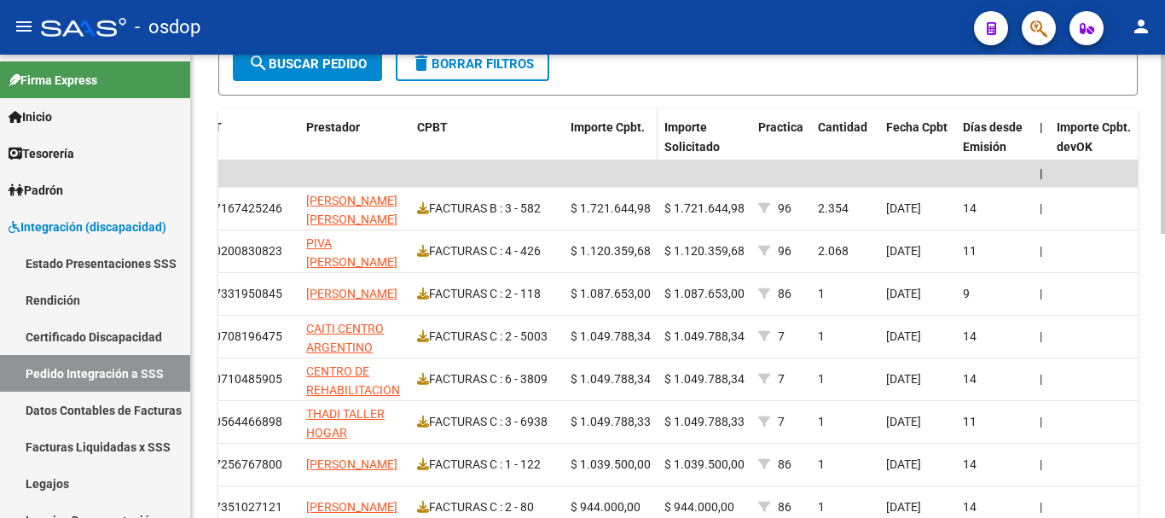
click at [616, 134] on div "Importe Cpbt." at bounding box center [611, 128] width 80 height 20
click at [616, 129] on span "Importe Cpbt." at bounding box center [608, 127] width 74 height 14
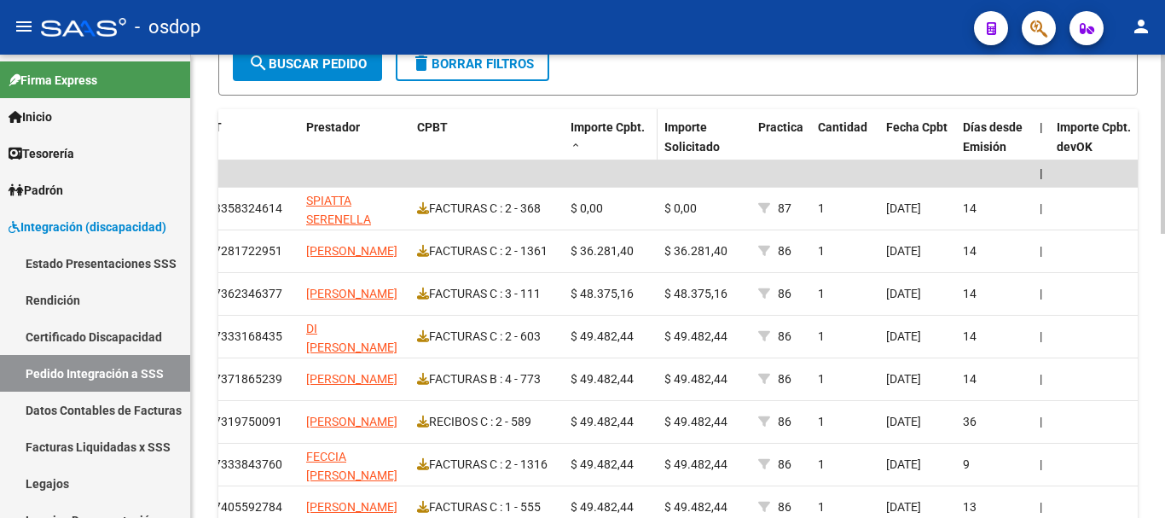
click at [616, 129] on span "Importe Cpbt." at bounding box center [608, 127] width 74 height 14
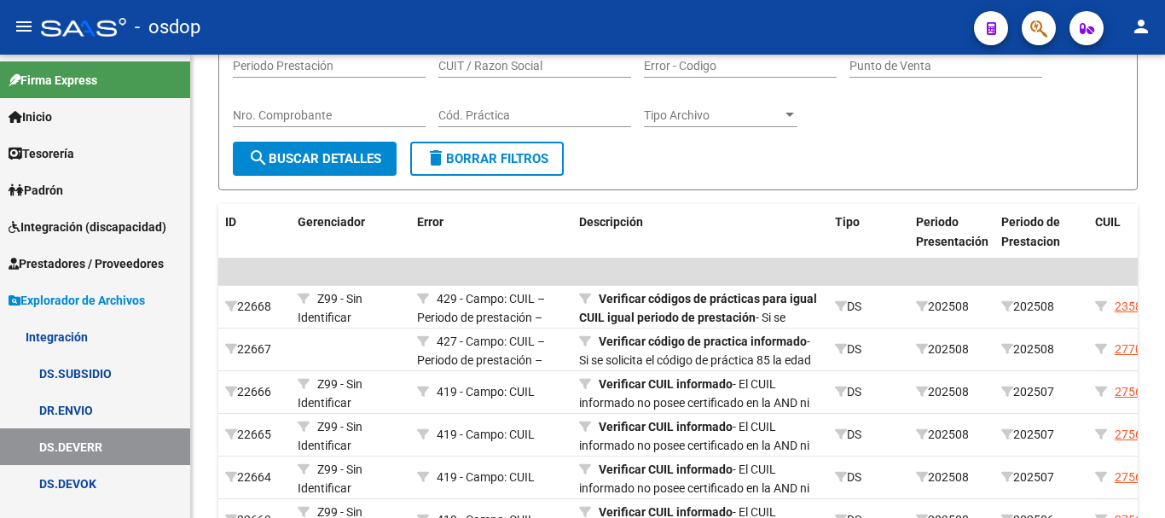
scroll to position [256, 0]
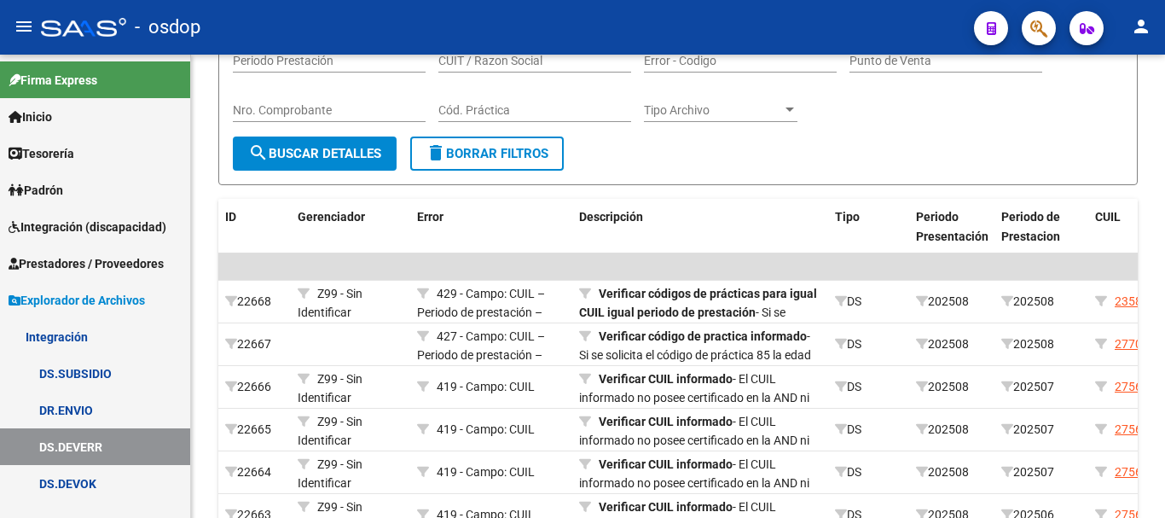
click at [130, 259] on span "Prestadores / Proveedores" at bounding box center [86, 263] width 155 height 19
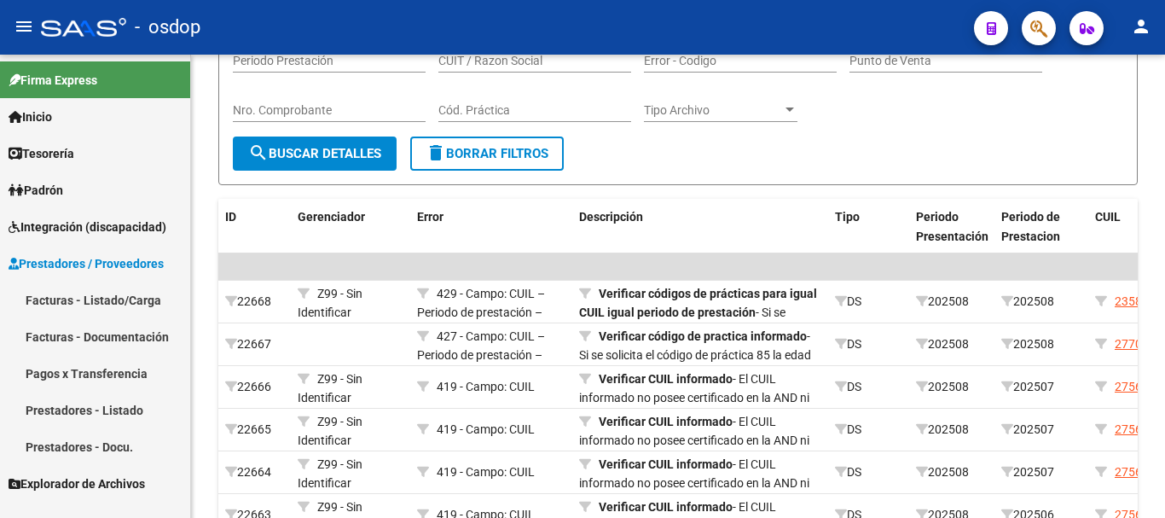
click at [112, 295] on link "Facturas - Listado/Carga" at bounding box center [95, 300] width 190 height 37
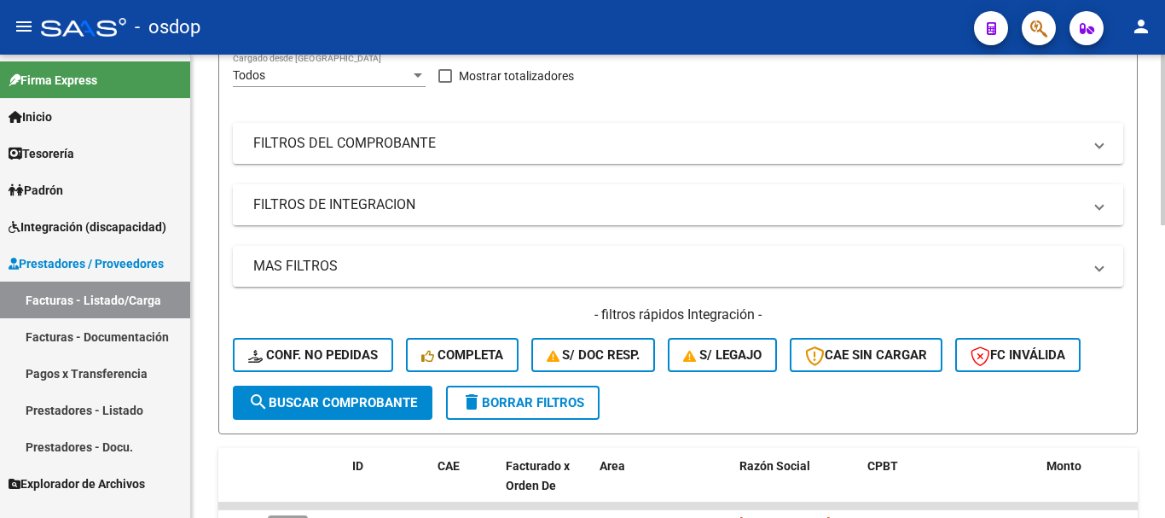
click at [338, 209] on mat-panel-title "FILTROS DE INTEGRACION" at bounding box center [667, 204] width 829 height 19
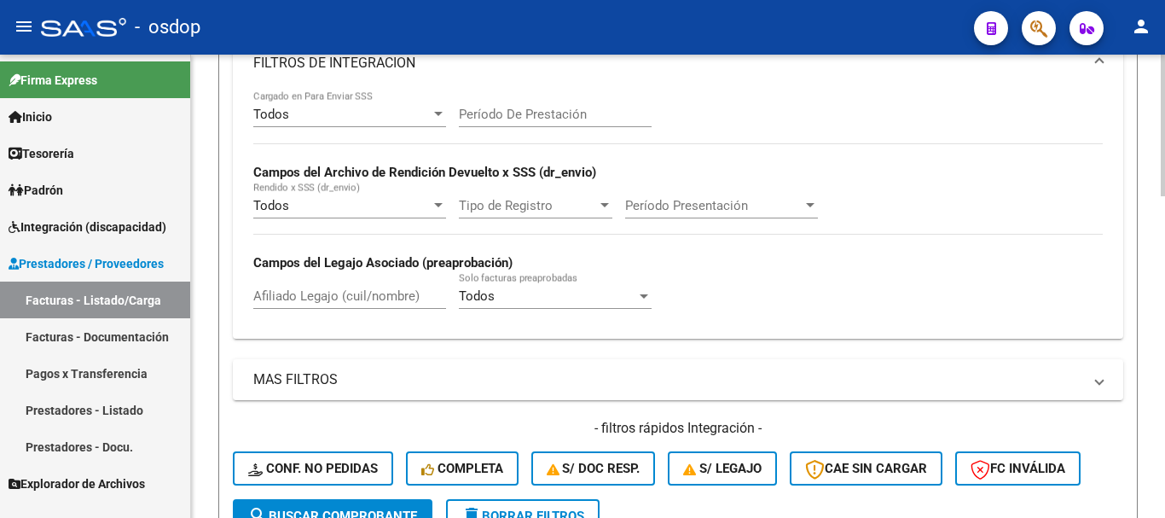
scroll to position [427, 0]
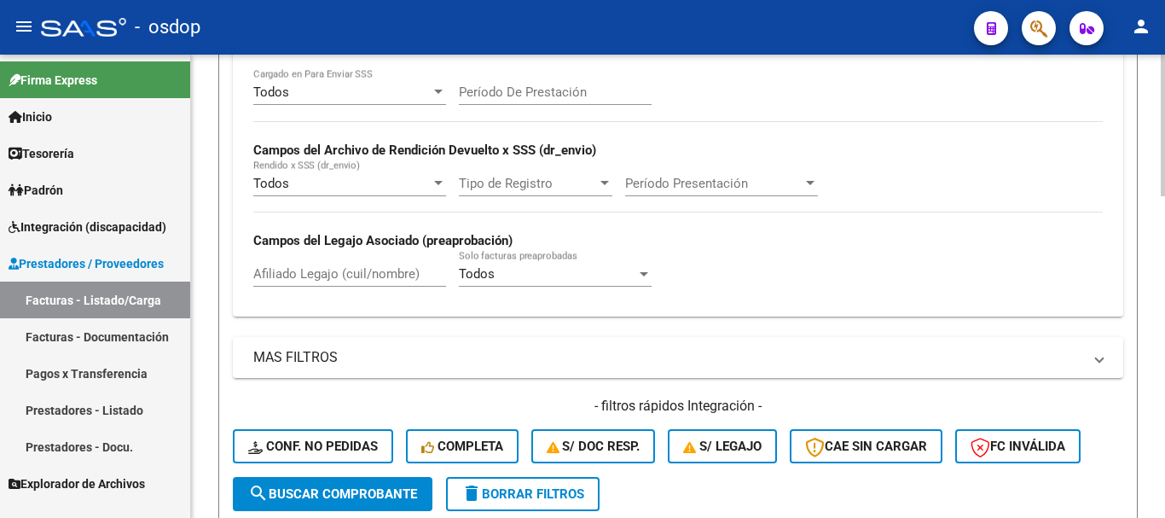
click at [326, 279] on input "Afiliado Legajo (cuil/nombre)" at bounding box center [349, 273] width 193 height 15
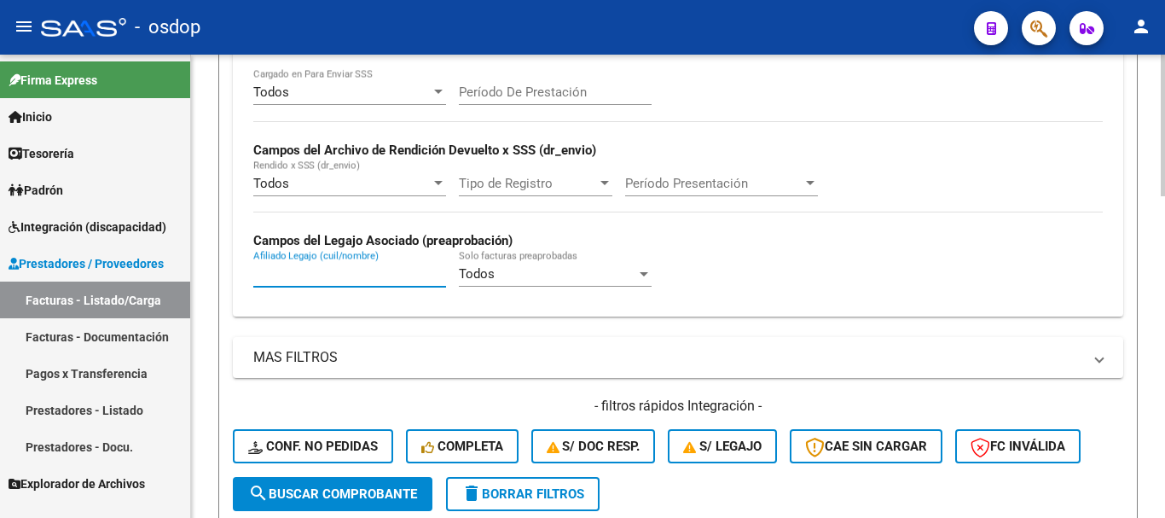
paste input "20540093521"
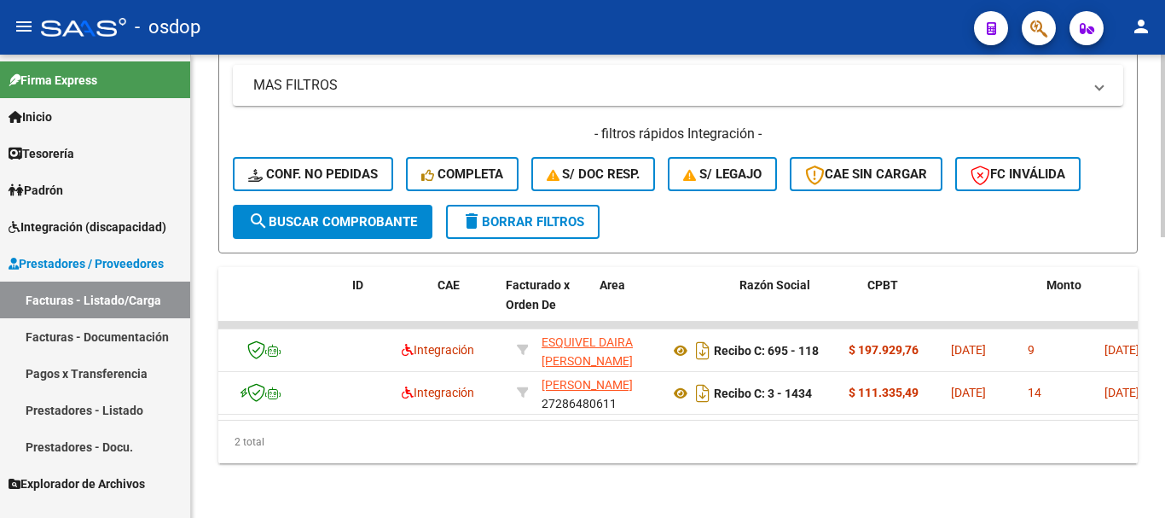
scroll to position [0, 0]
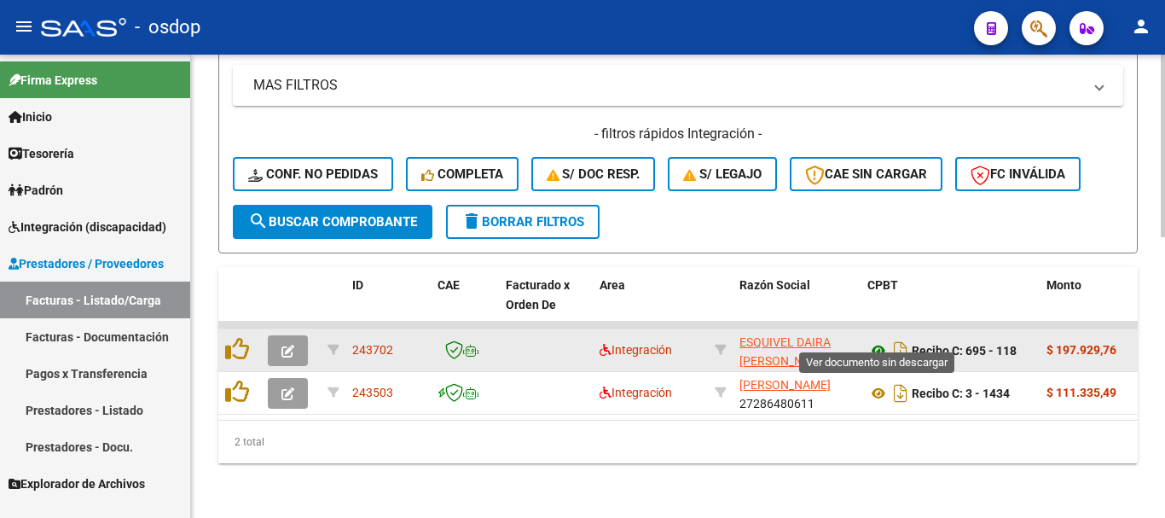
type input "20540093521"
click at [876, 340] on icon at bounding box center [879, 350] width 22 height 20
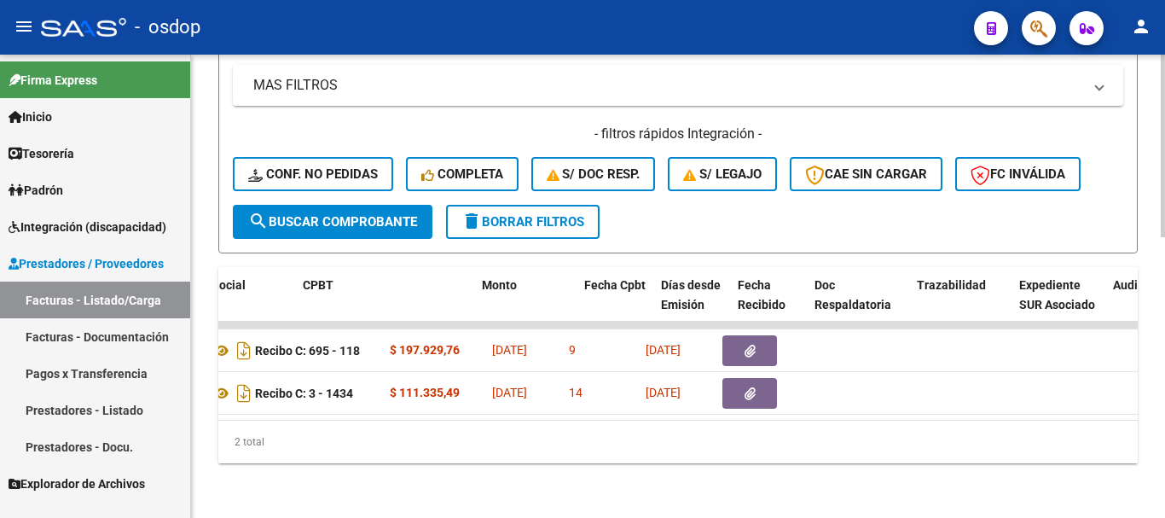
scroll to position [0, 770]
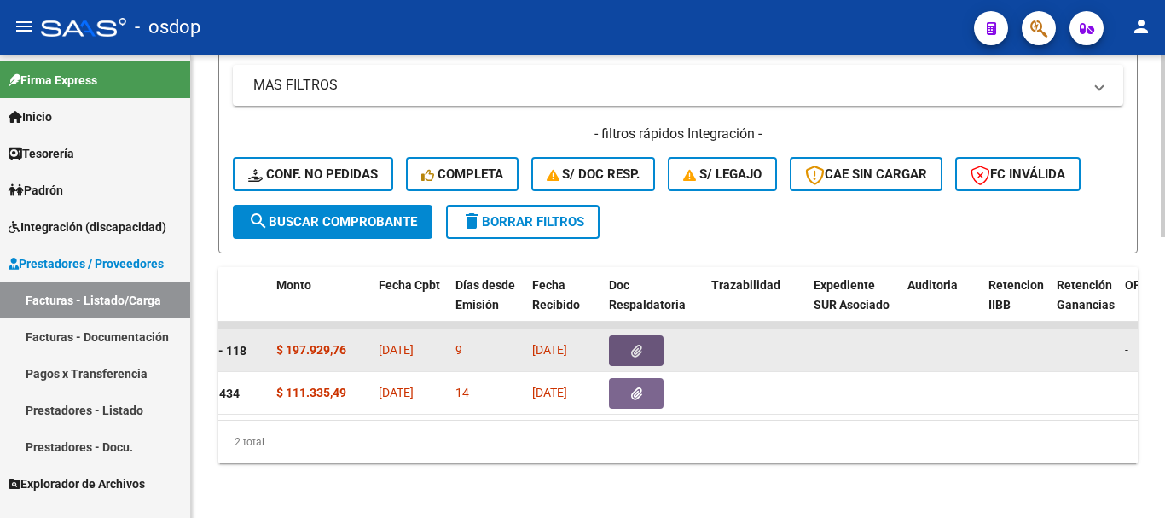
click at [628, 335] on button "button" at bounding box center [636, 350] width 55 height 31
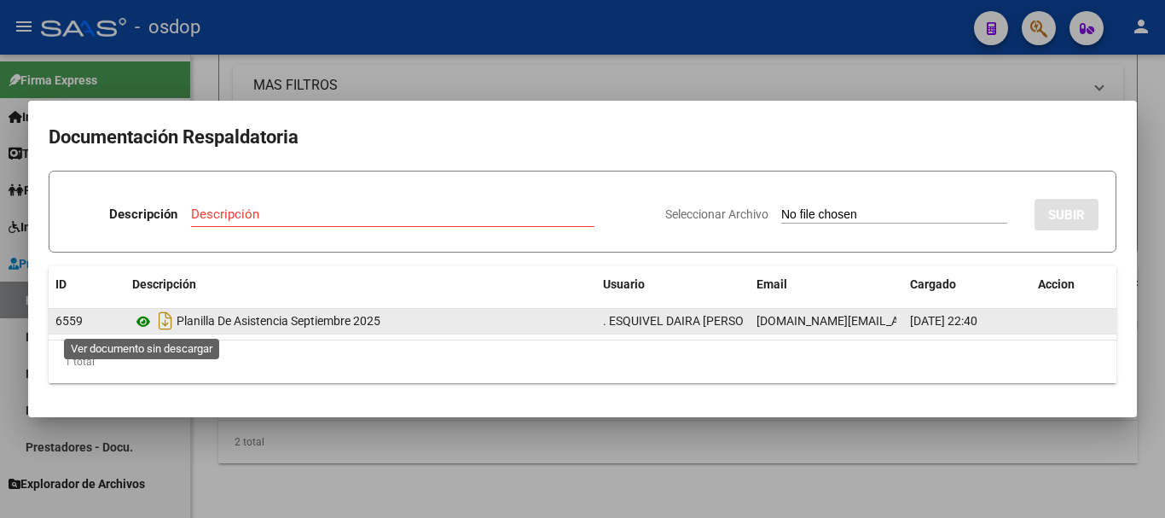
click at [148, 324] on icon at bounding box center [143, 321] width 22 height 20
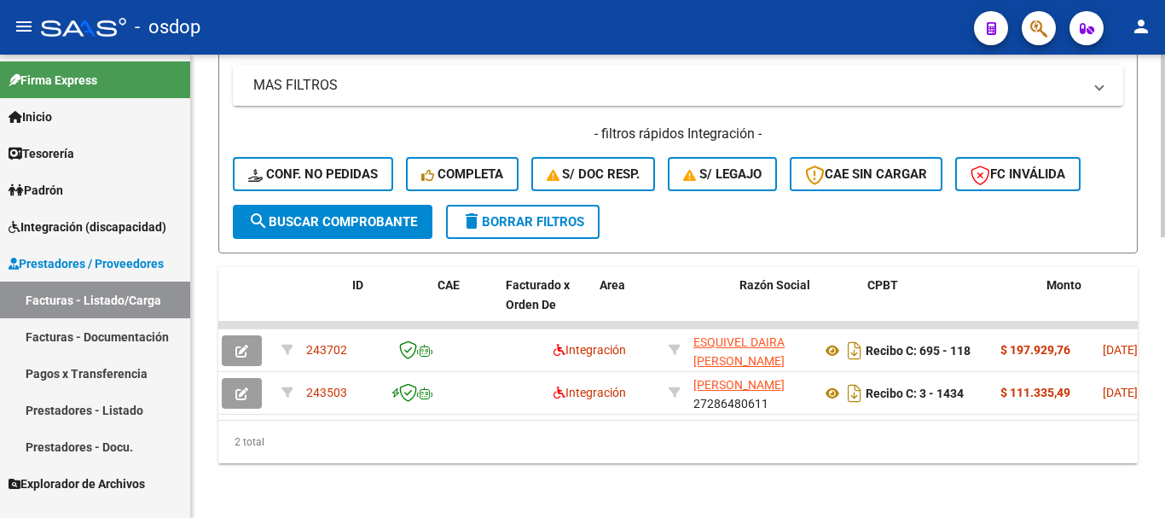
scroll to position [0, 0]
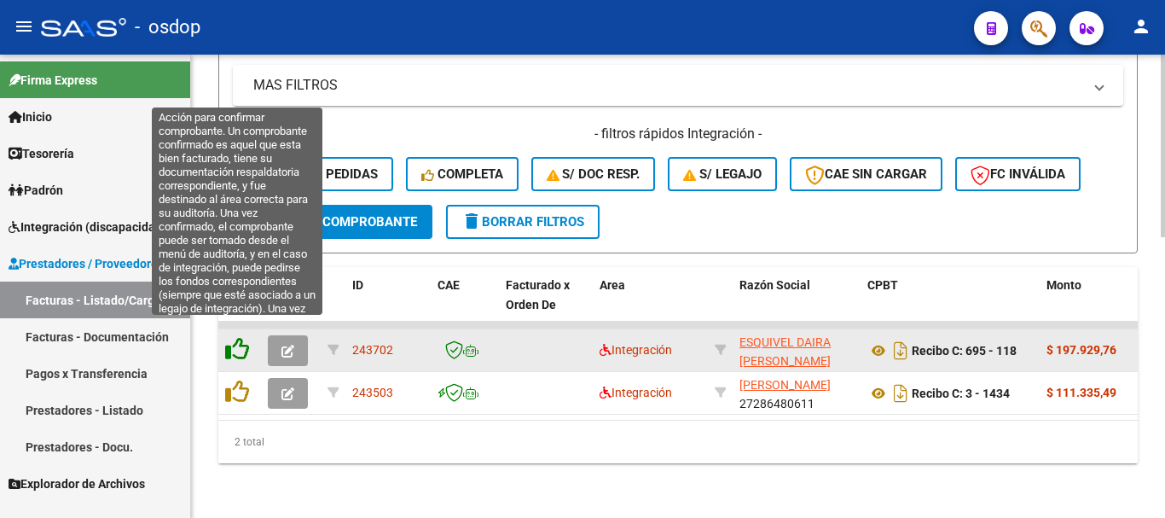
click at [237, 337] on icon at bounding box center [237, 349] width 24 height 24
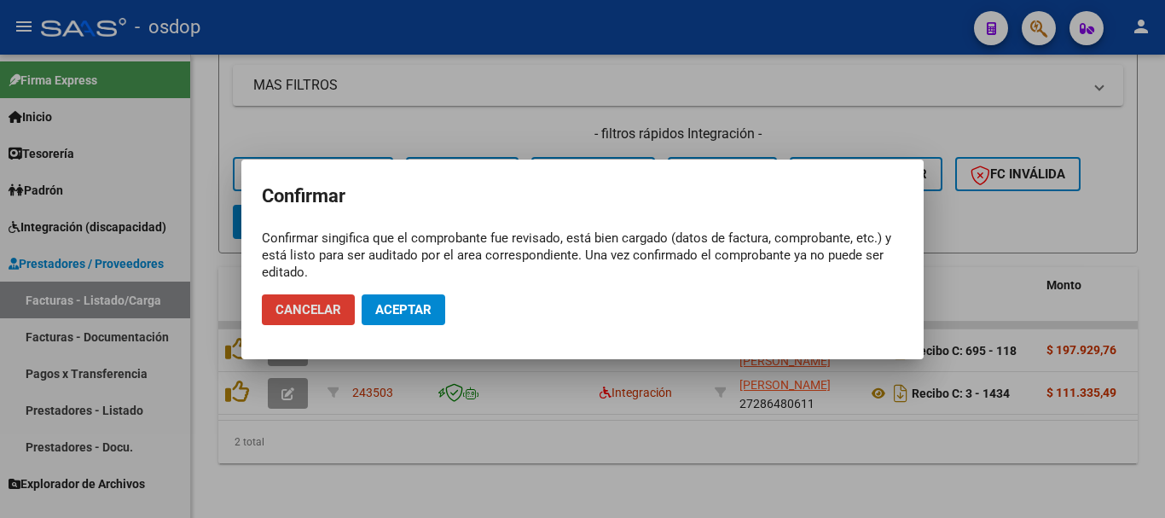
click at [421, 320] on button "Aceptar" at bounding box center [404, 309] width 84 height 31
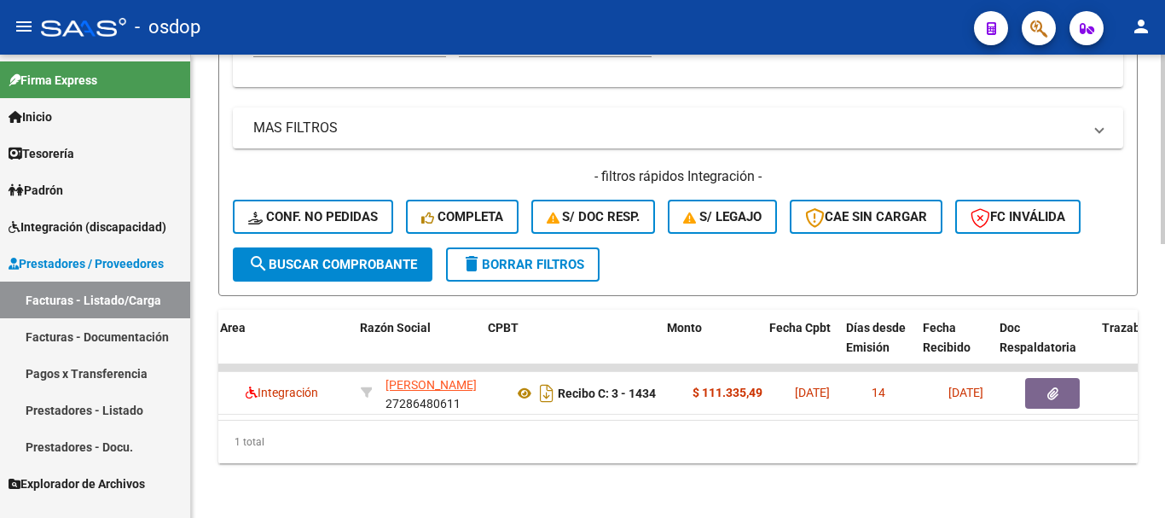
scroll to position [0, 426]
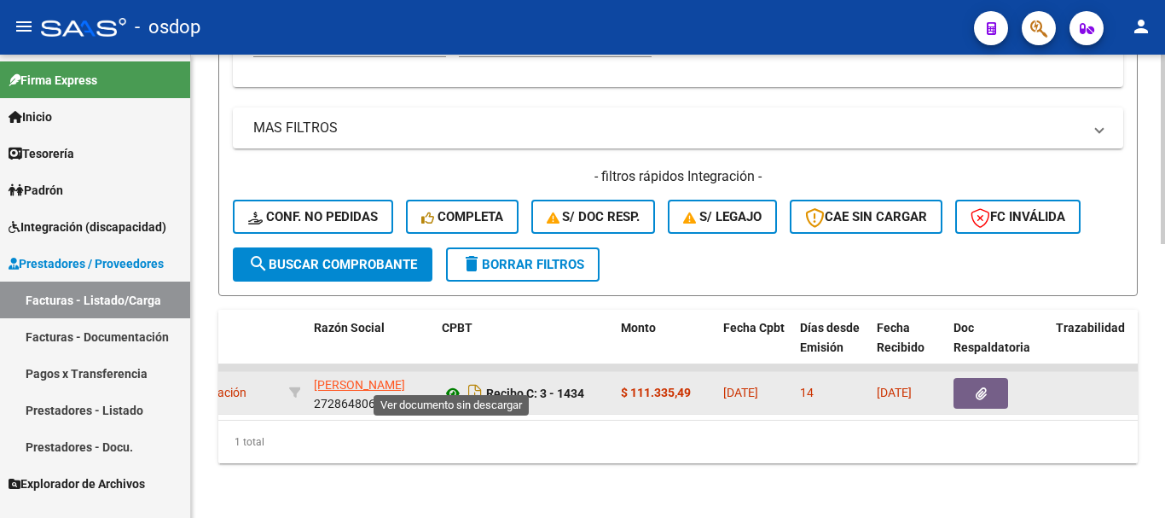
click at [450, 383] on icon at bounding box center [453, 393] width 22 height 20
click at [976, 387] on icon "button" at bounding box center [981, 393] width 11 height 13
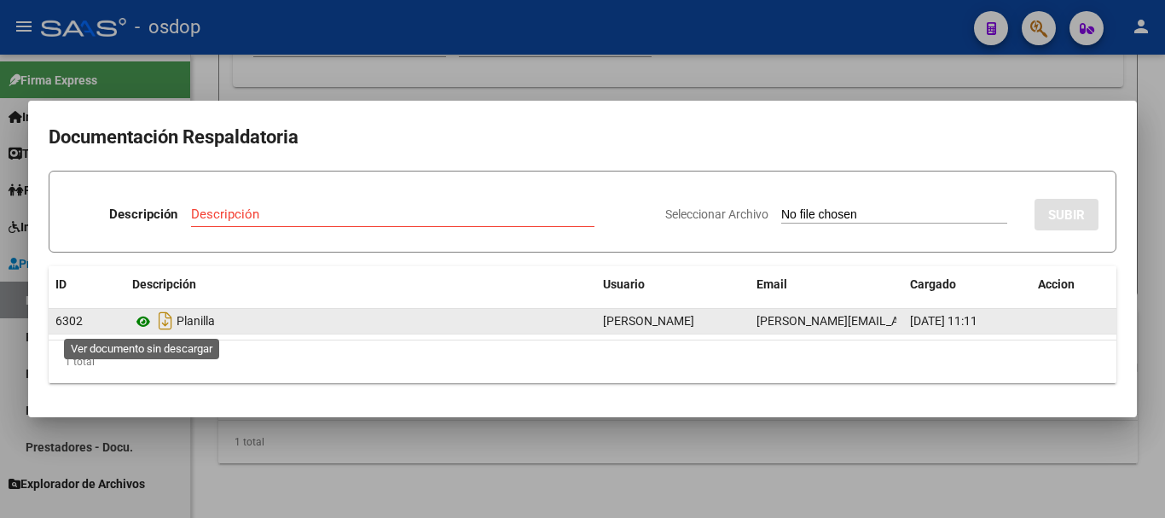
click at [144, 326] on icon at bounding box center [143, 321] width 22 height 20
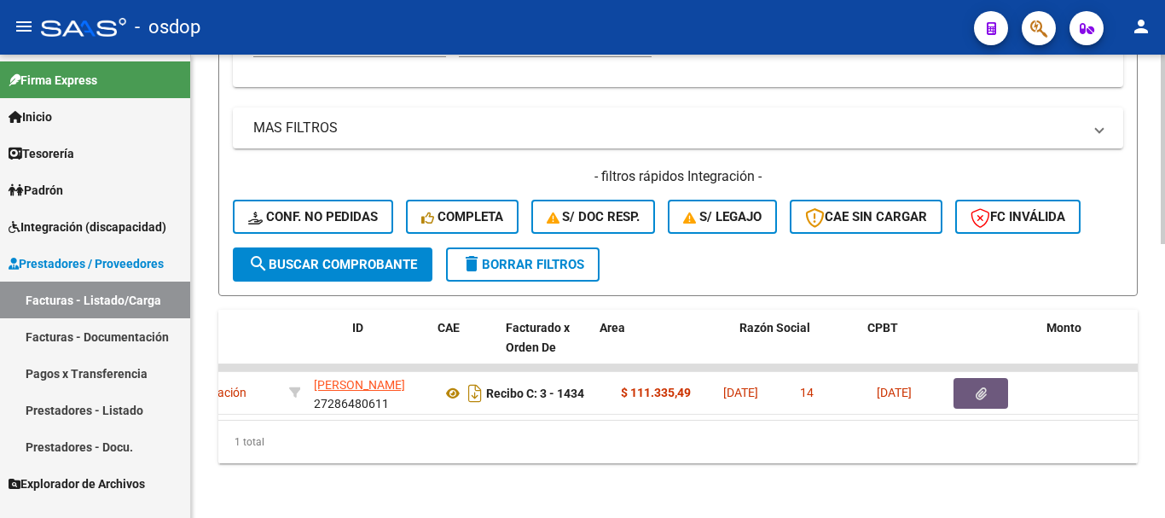
scroll to position [0, 0]
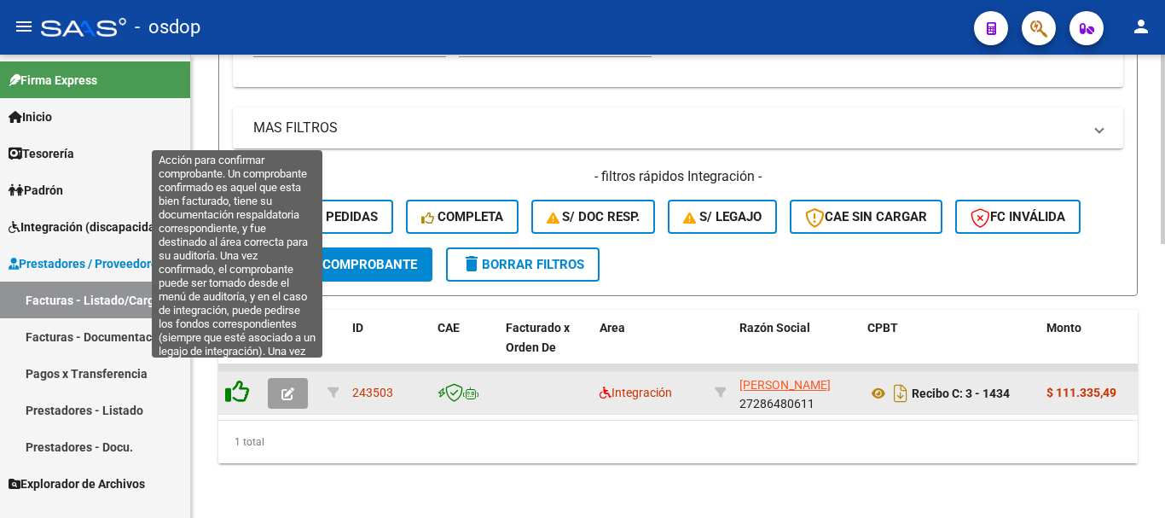
click at [232, 381] on icon at bounding box center [237, 392] width 24 height 24
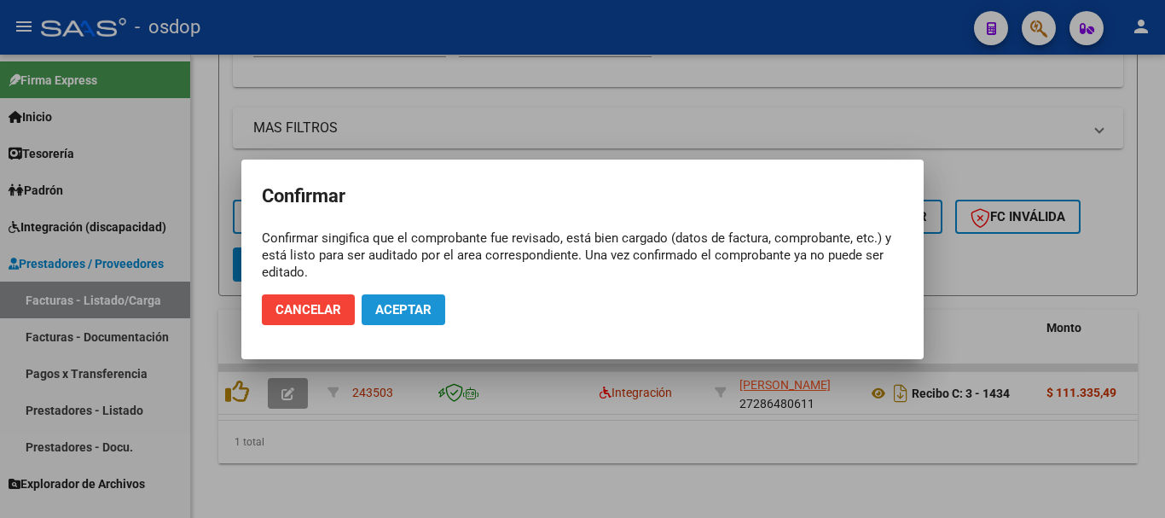
click at [421, 305] on span "Aceptar" at bounding box center [403, 309] width 56 height 15
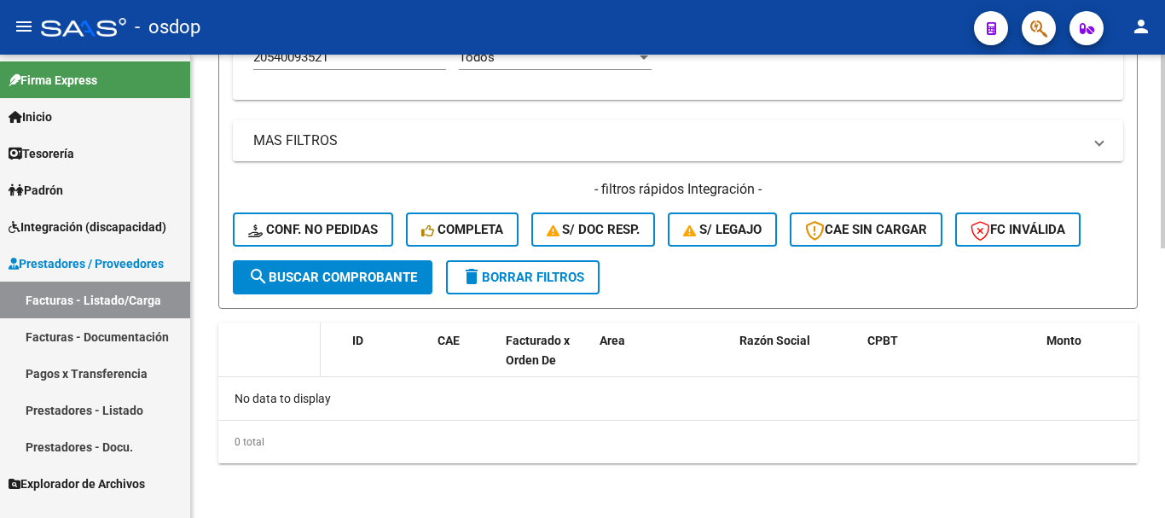
scroll to position [387, 0]
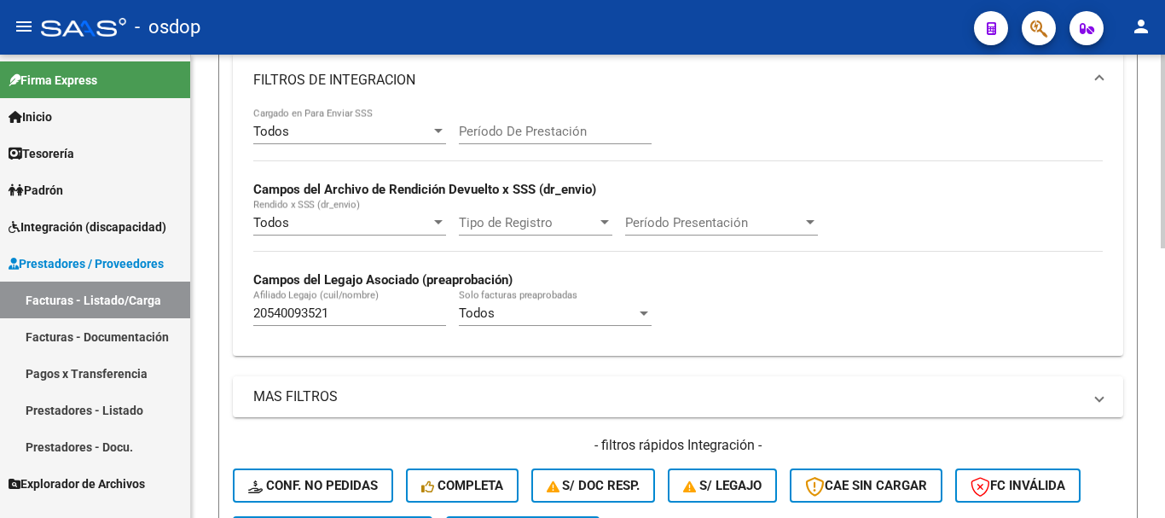
click at [828, 327] on div "Todos Cargado en Para Enviar SSS Período De Prestación Campos del Archivo de Re…" at bounding box center [678, 225] width 850 height 235
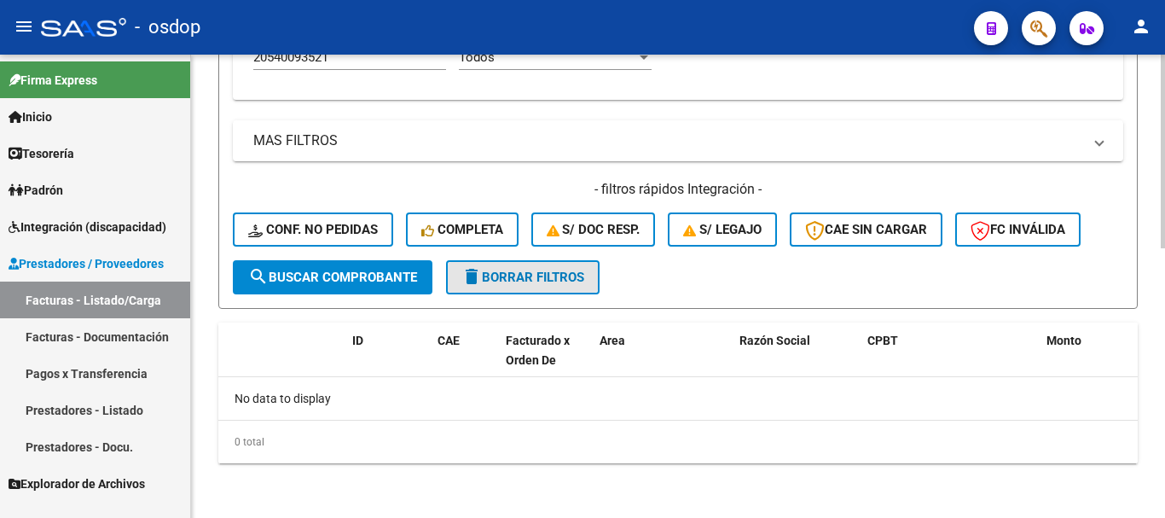
click at [491, 266] on button "delete Borrar Filtros" at bounding box center [523, 277] width 154 height 34
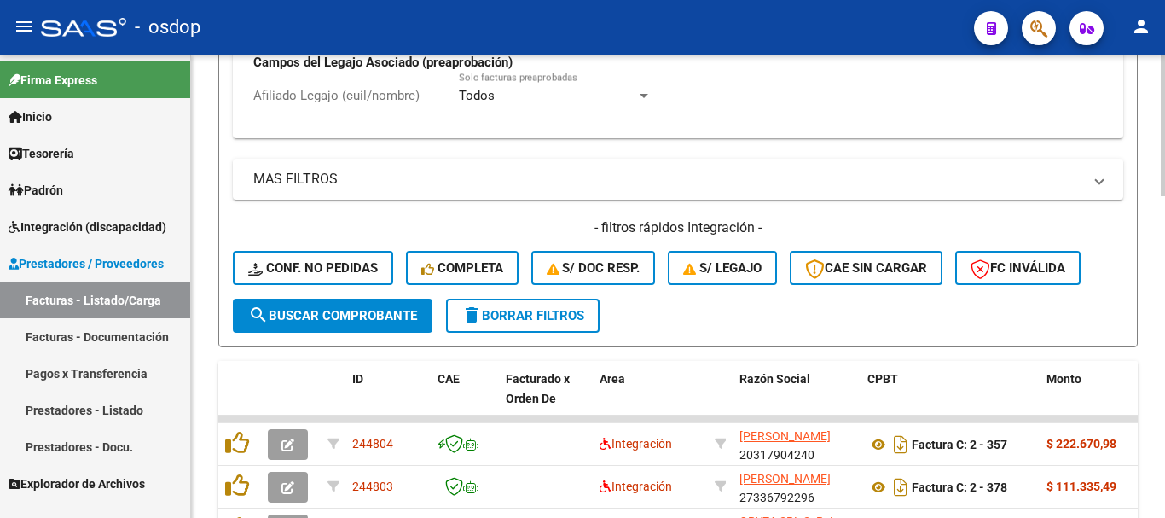
scroll to position [643, 0]
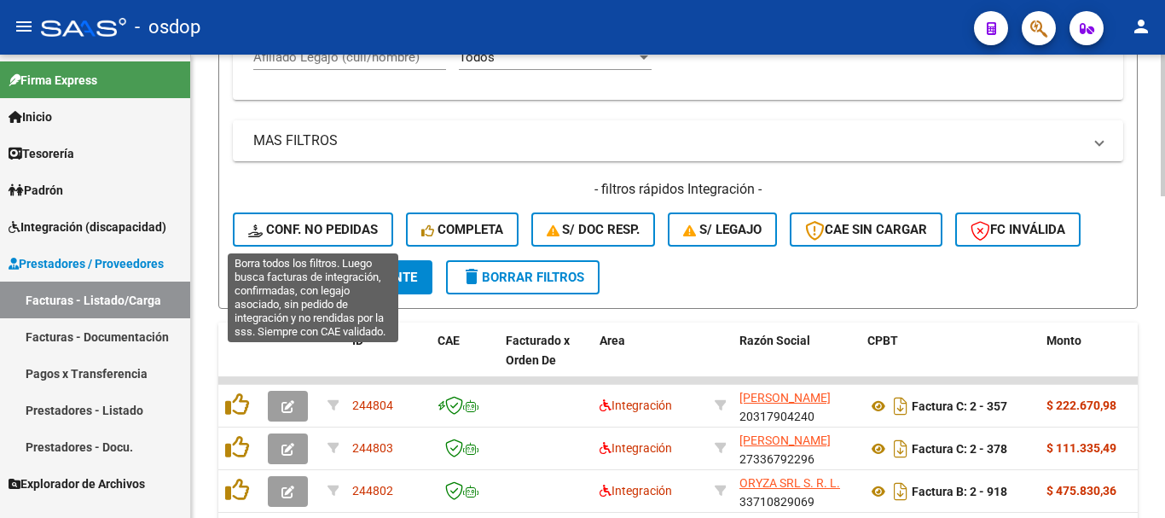
click at [329, 229] on span "Conf. no pedidas" at bounding box center [313, 229] width 130 height 15
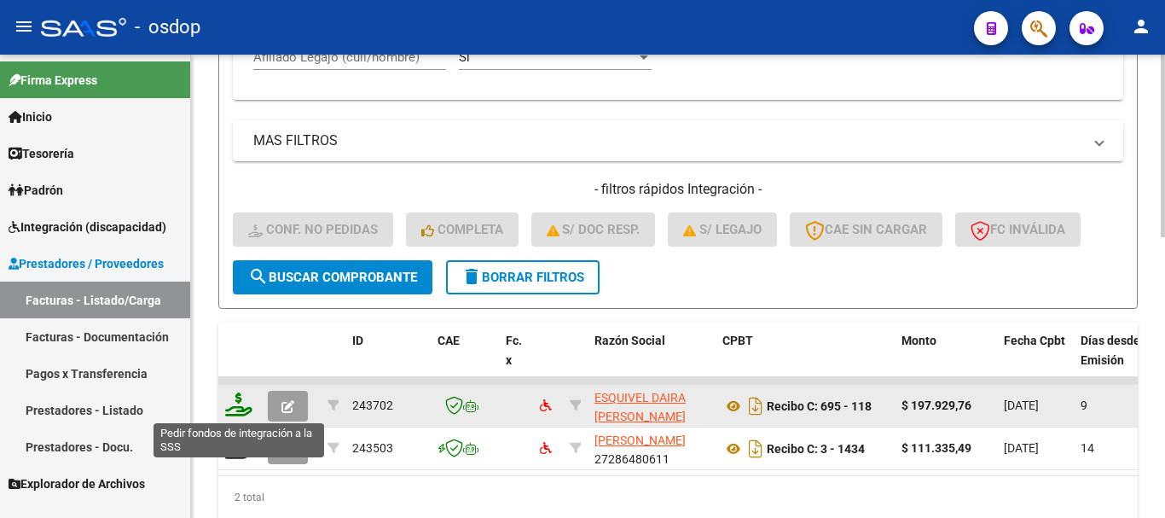
click at [235, 407] on icon at bounding box center [238, 404] width 27 height 24
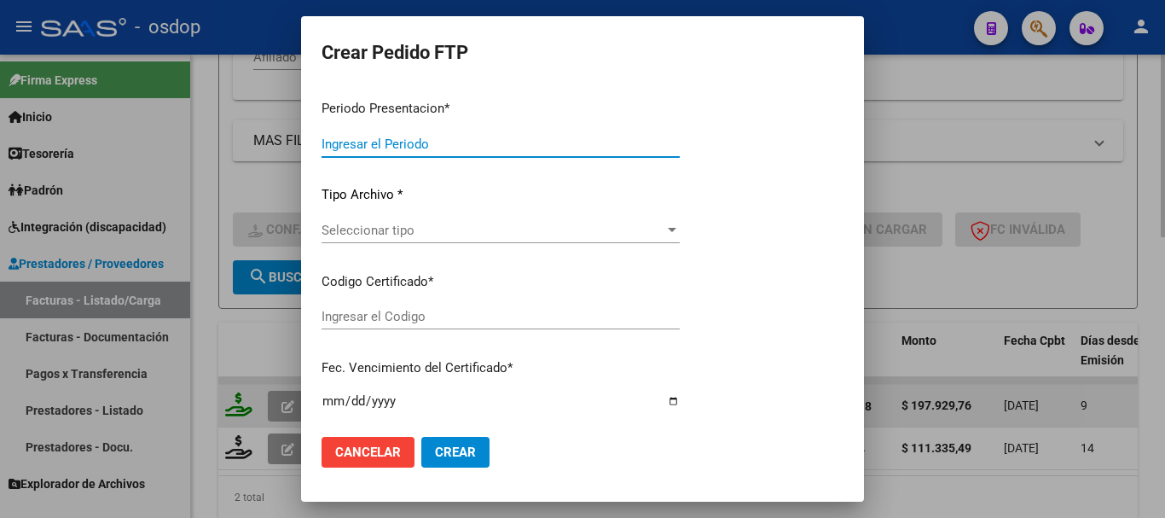
type input "202509"
type input "$ 197.929,76"
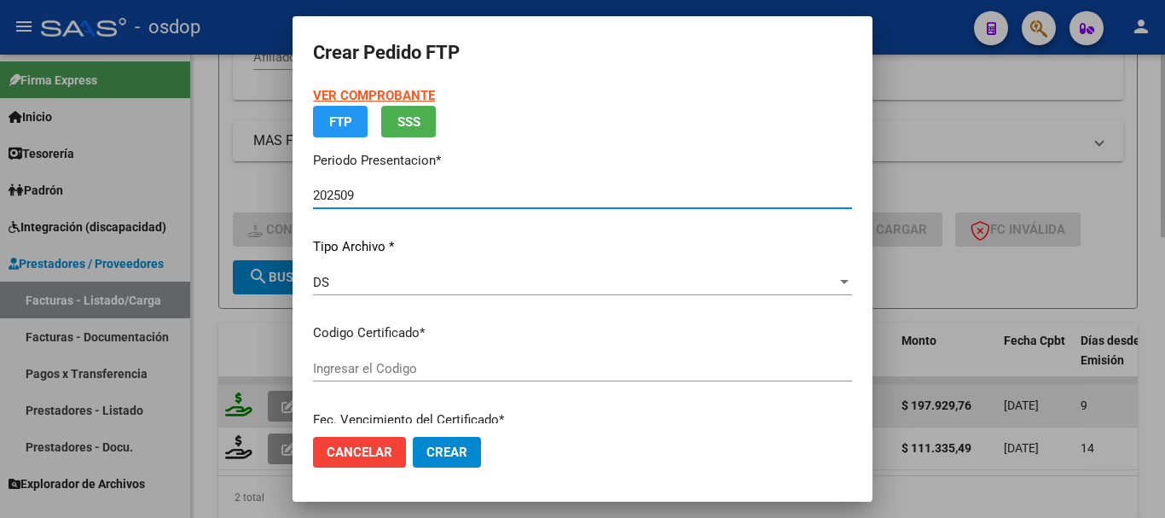
type input "7152418250"
type input "2029-02-21"
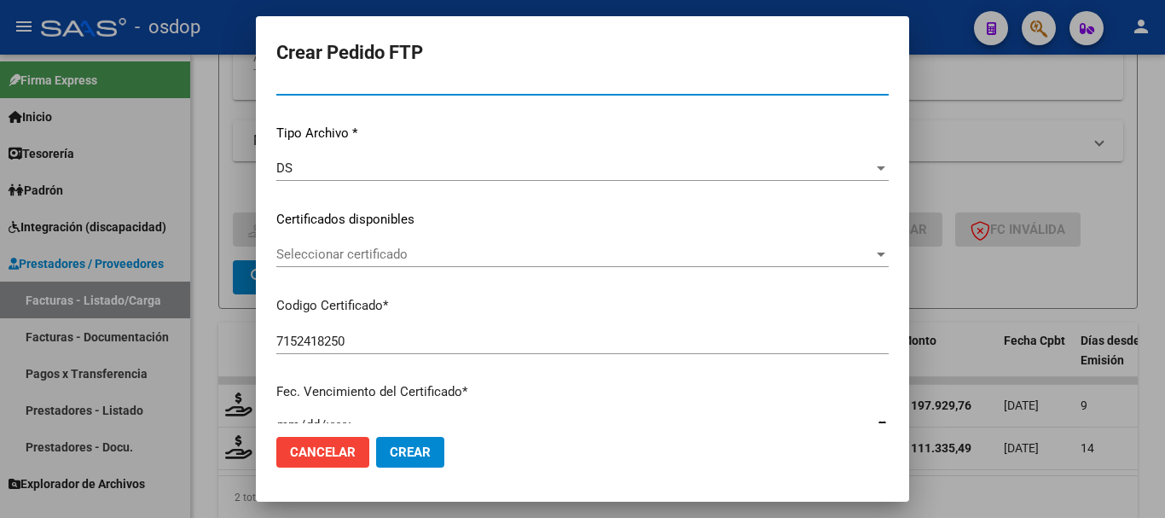
scroll to position [171, 0]
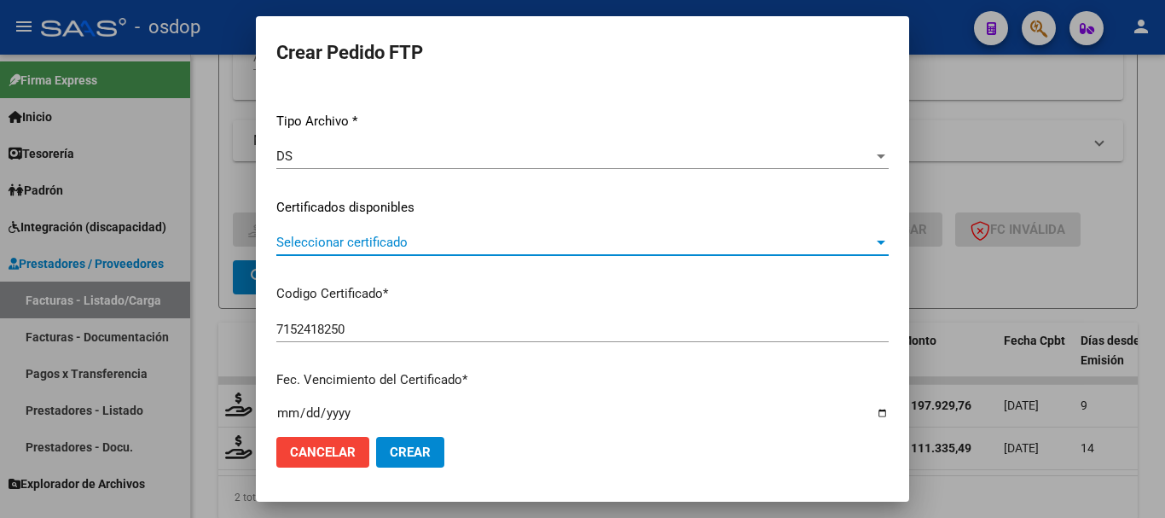
click at [419, 242] on span "Seleccionar certificado" at bounding box center [574, 242] width 597 height 15
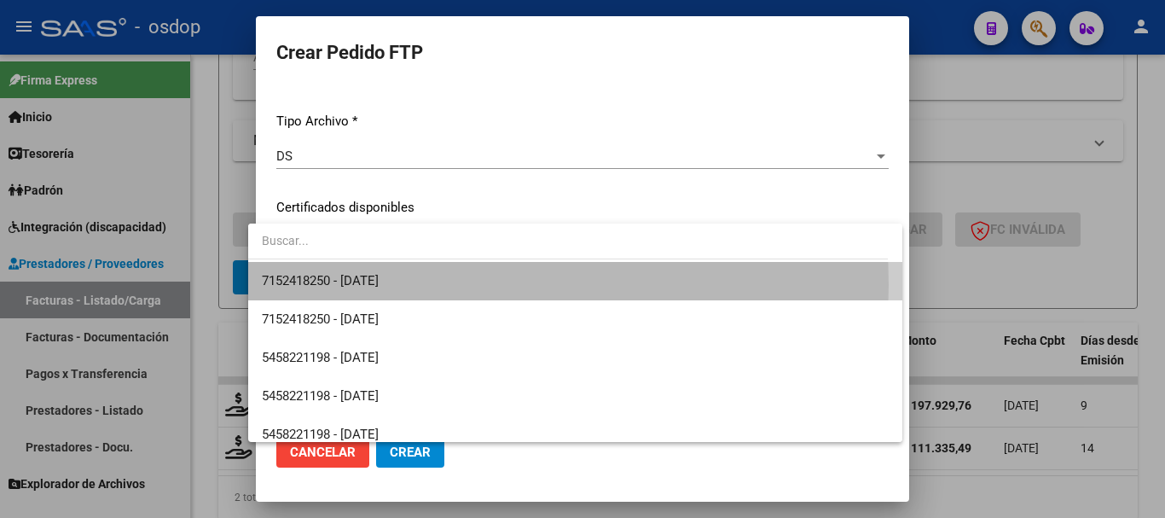
click at [413, 285] on span "7152418250 - 2029-02-21" at bounding box center [575, 281] width 627 height 38
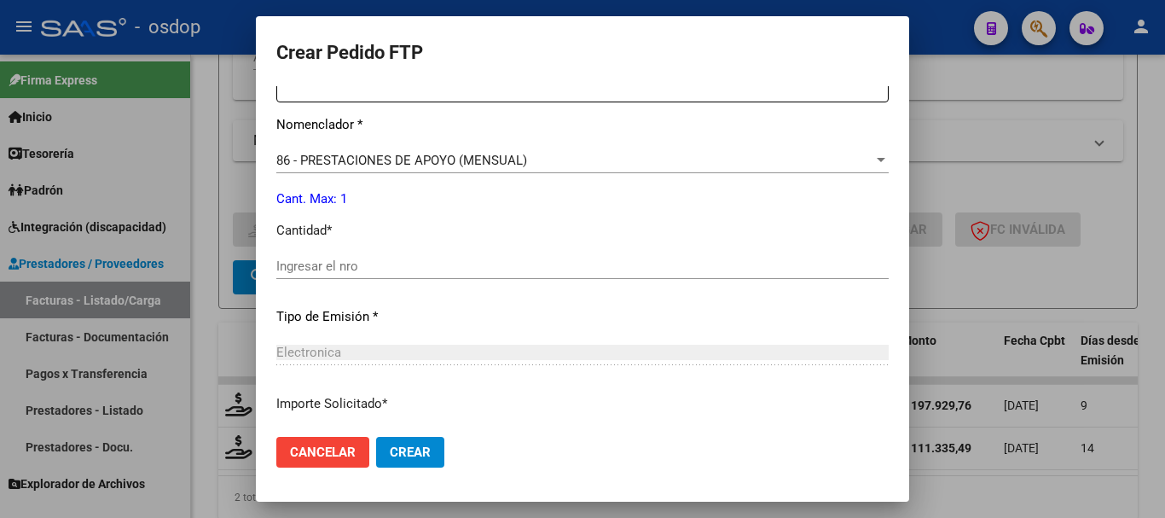
scroll to position [683, 0]
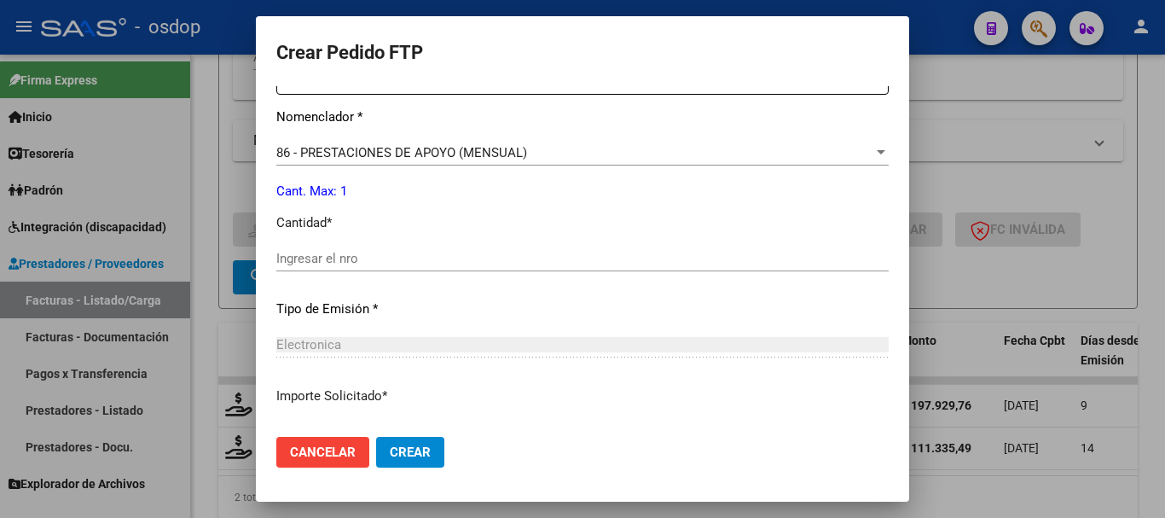
click at [346, 255] on div "Ingresar el nro" at bounding box center [582, 259] width 613 height 26
type input "1"
click at [376, 437] on button "Crear" at bounding box center [410, 452] width 68 height 31
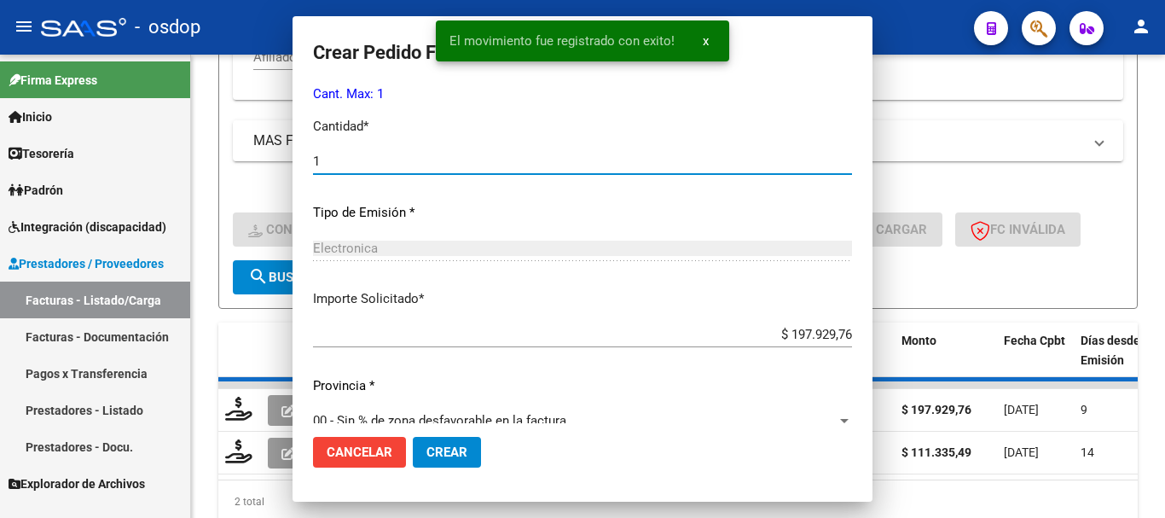
scroll to position [0, 0]
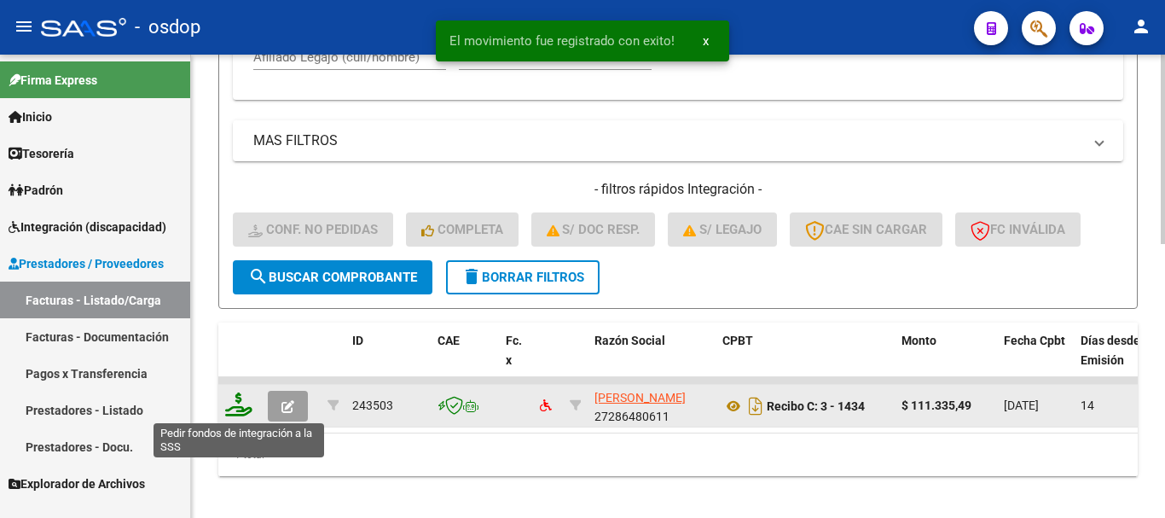
click at [233, 403] on icon at bounding box center [238, 404] width 27 height 24
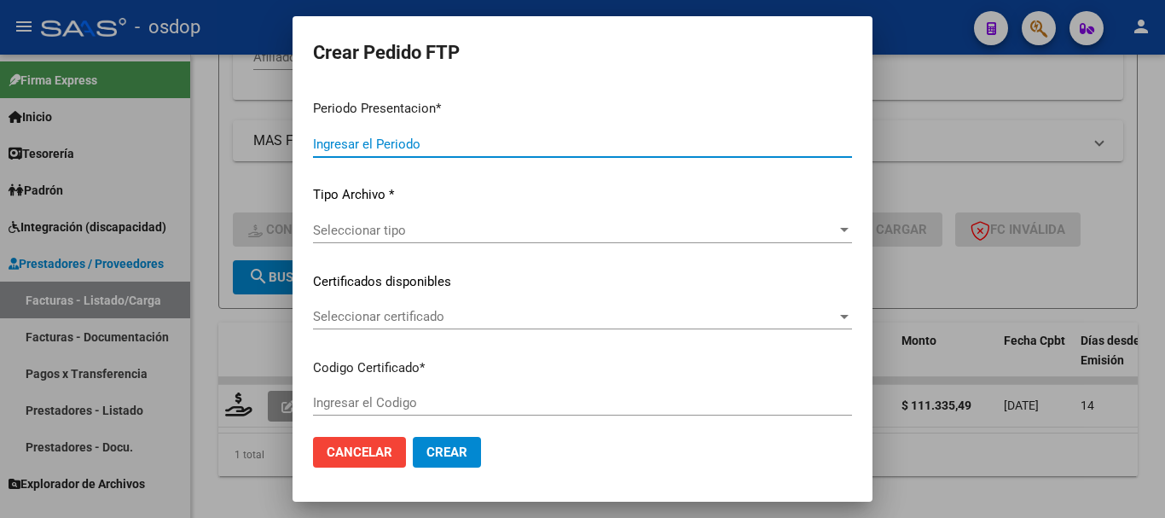
type input "202509"
type input "$ 111.335,49"
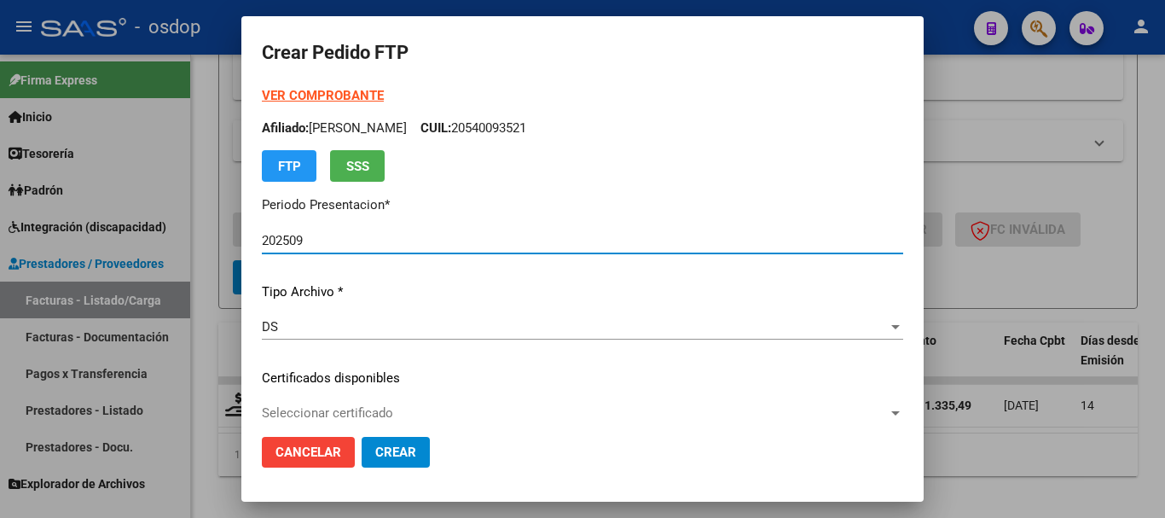
type input "7152418250"
type input "2029-02-21"
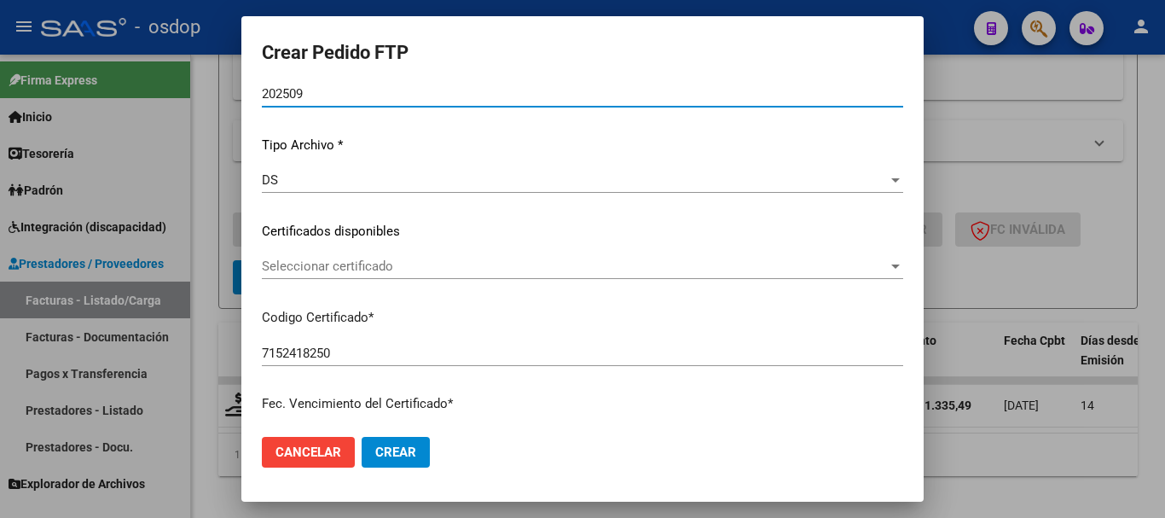
scroll to position [171, 0]
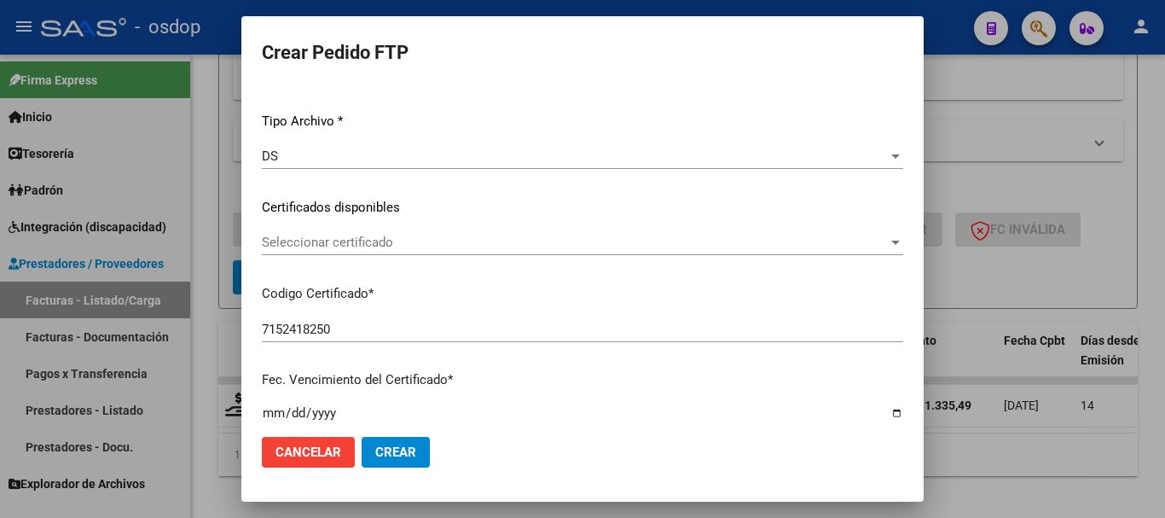
click at [346, 240] on span "Seleccionar certificado" at bounding box center [575, 242] width 626 height 15
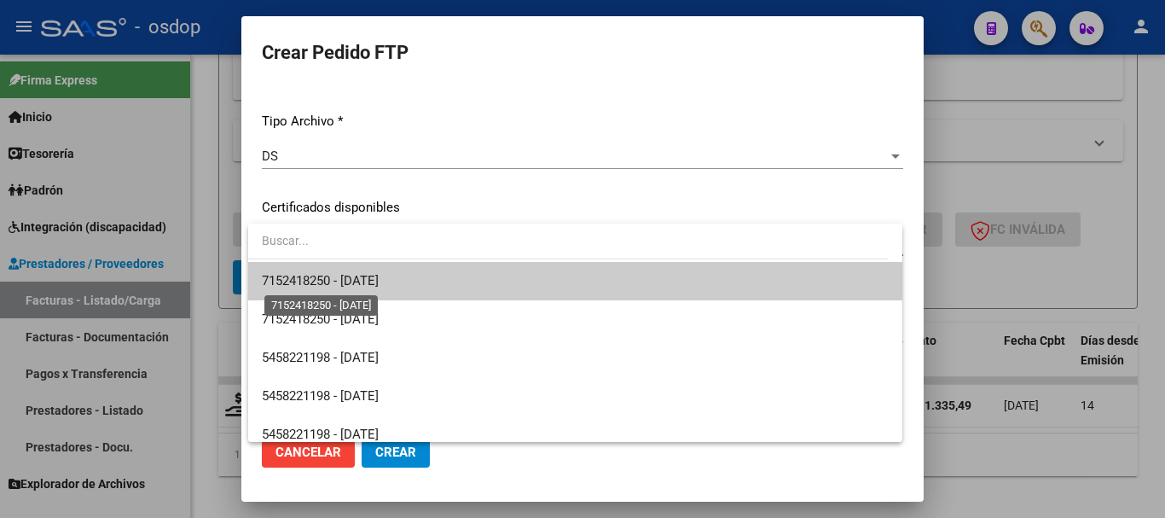
click at [362, 287] on span "7152418250 - 2029-02-21" at bounding box center [320, 280] width 117 height 15
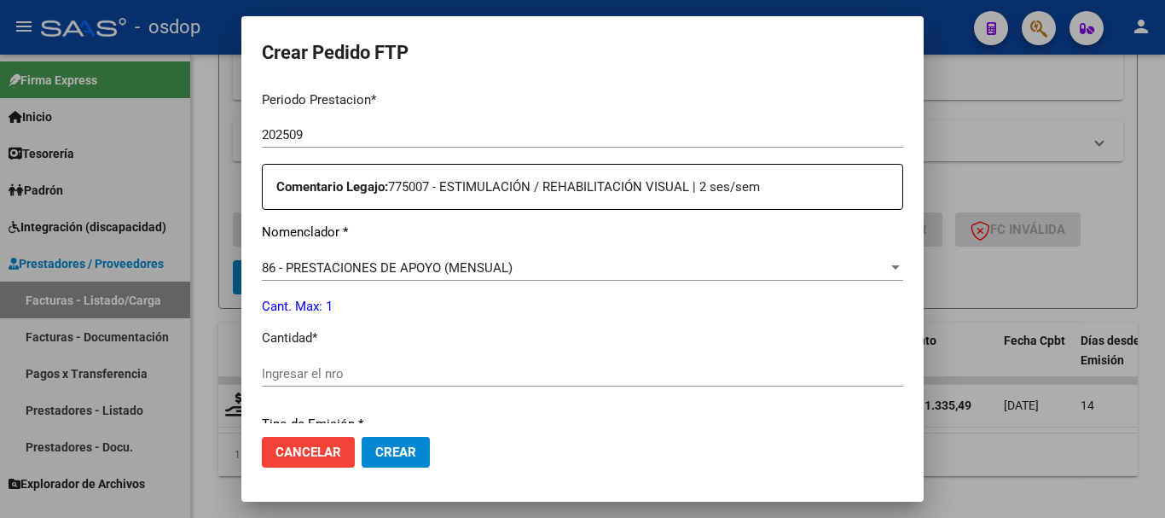
scroll to position [597, 0]
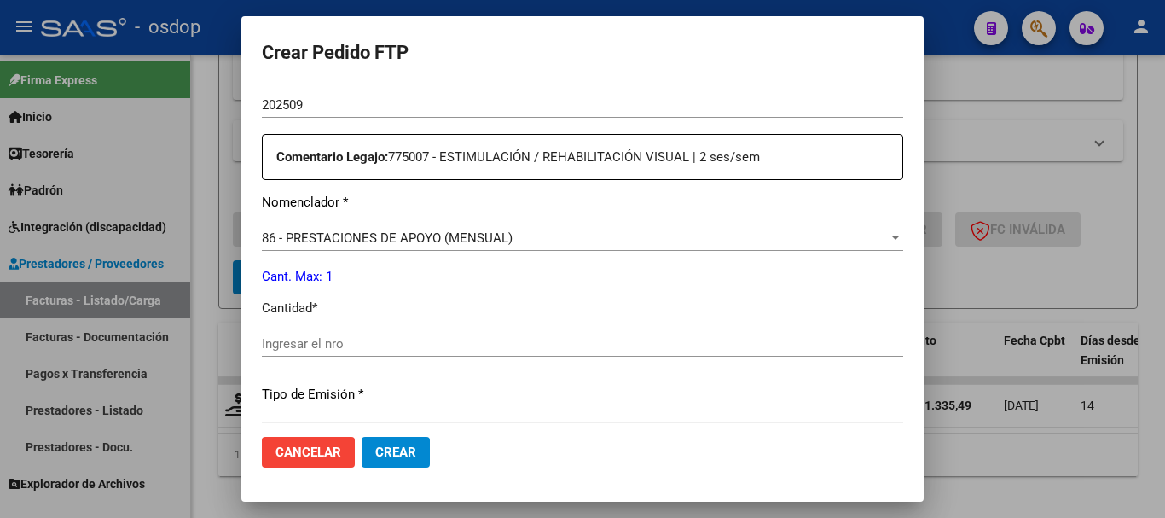
click at [300, 336] on input "Ingresar el nro" at bounding box center [583, 343] width 642 height 15
type input "1"
click at [362, 437] on button "Crear" at bounding box center [396, 452] width 68 height 31
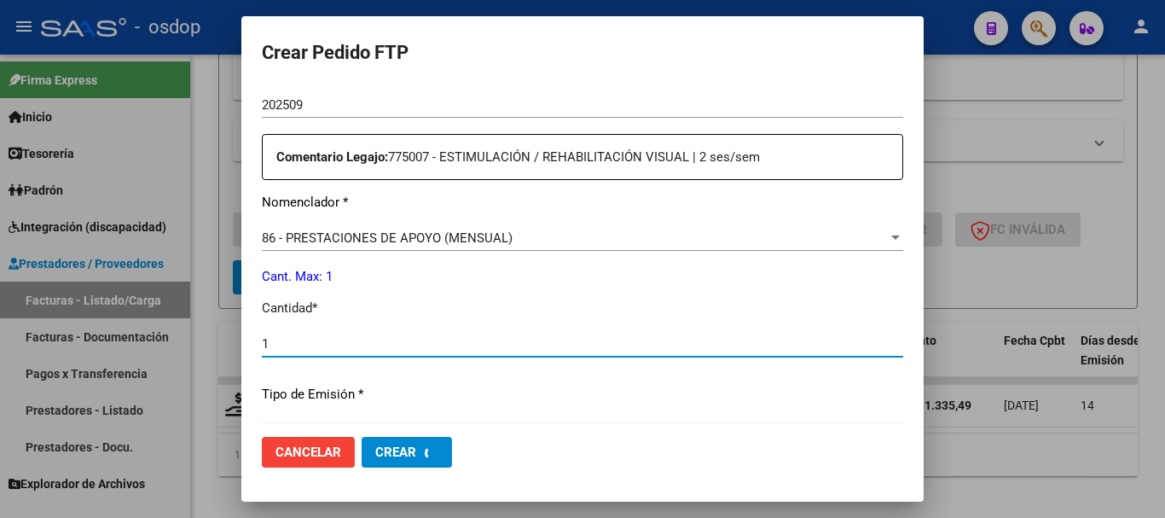
scroll to position [0, 0]
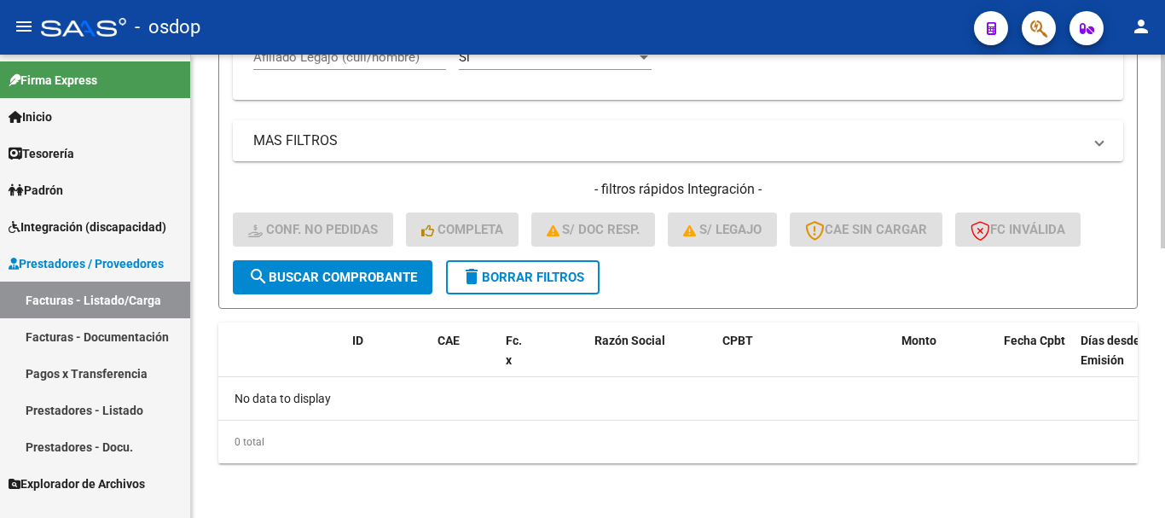
click at [519, 288] on button "delete Borrar Filtros" at bounding box center [523, 277] width 154 height 34
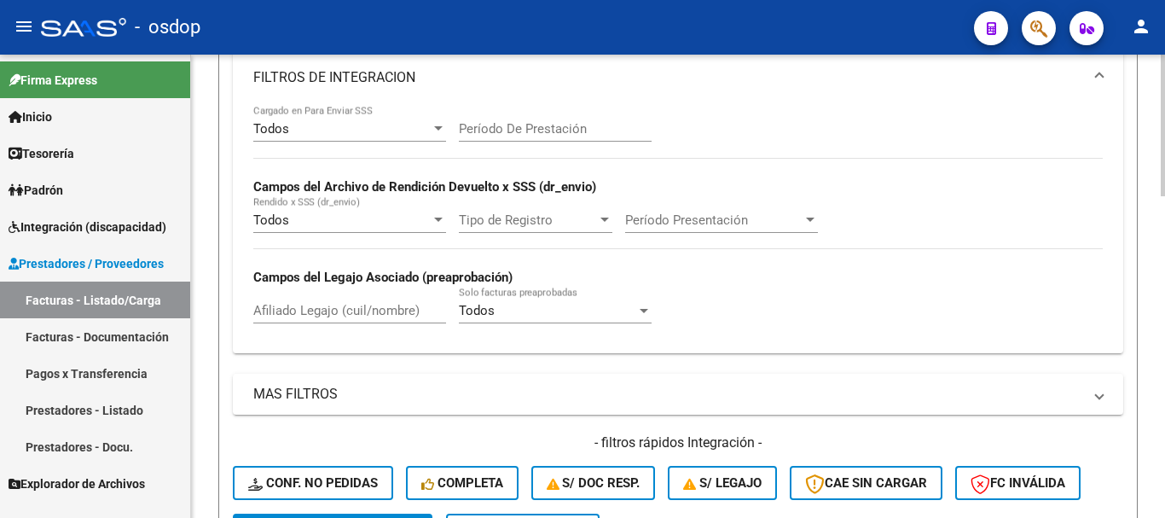
scroll to position [387, 0]
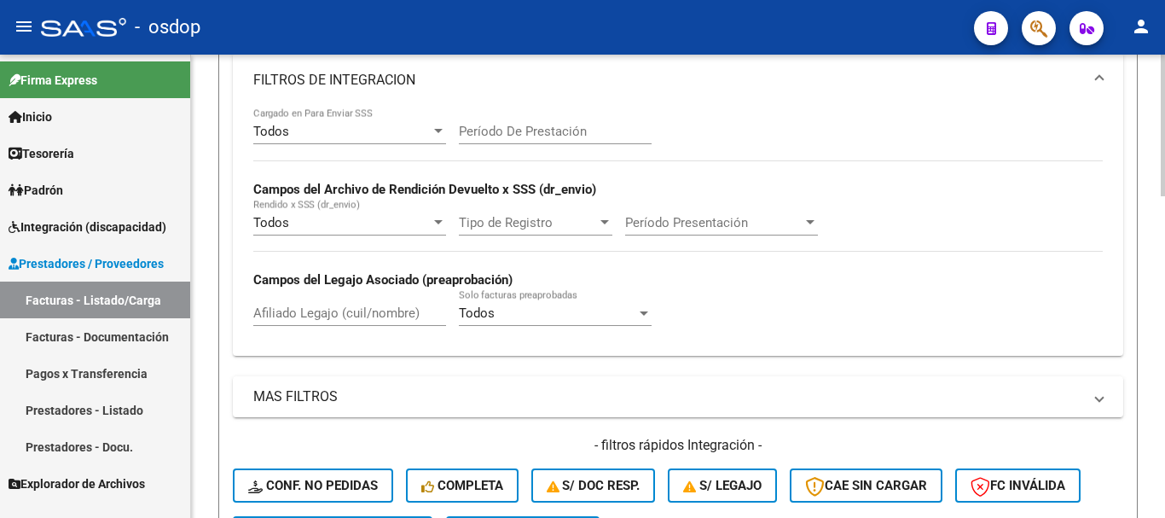
click at [373, 318] on input "Afiliado Legajo (cuil/nombre)" at bounding box center [349, 312] width 193 height 15
paste input "27554755076"
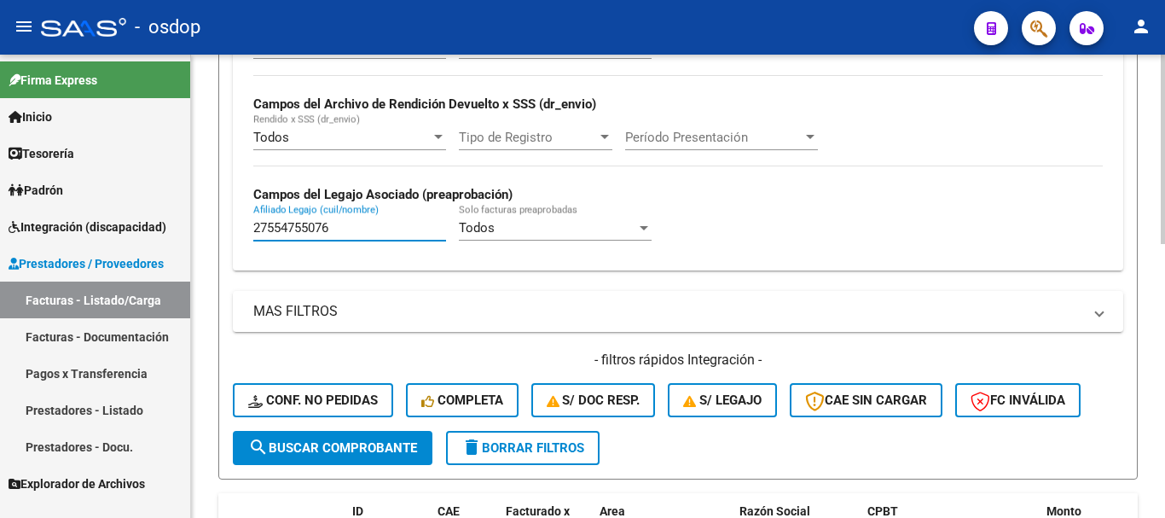
scroll to position [671, 0]
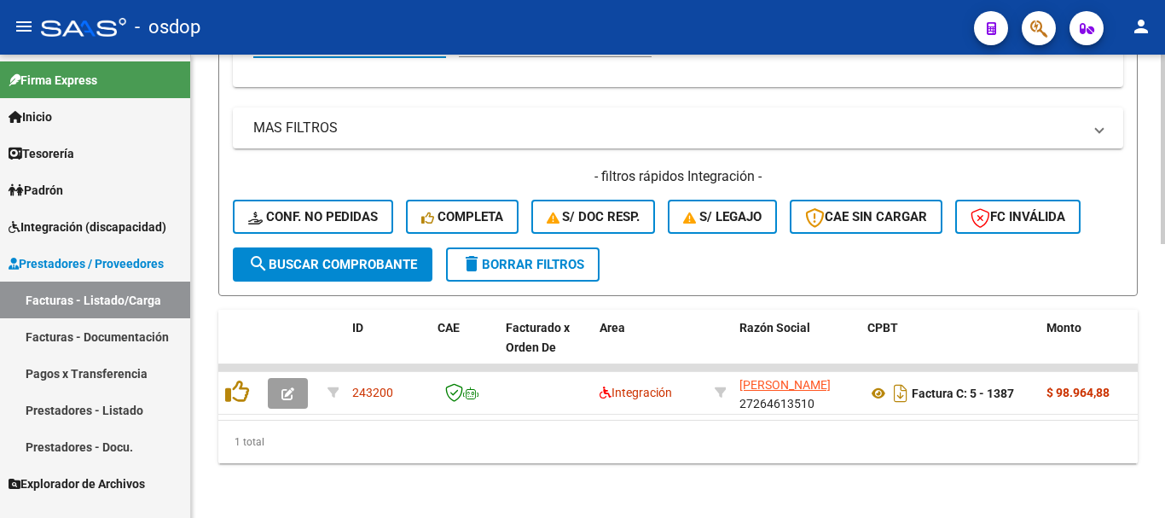
type input "27554755076"
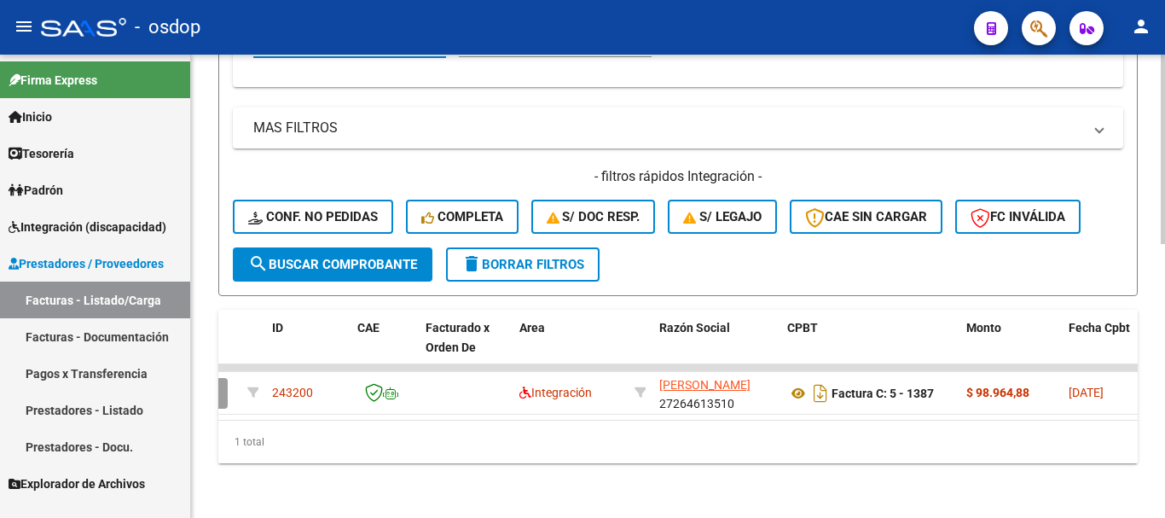
scroll to position [0, 0]
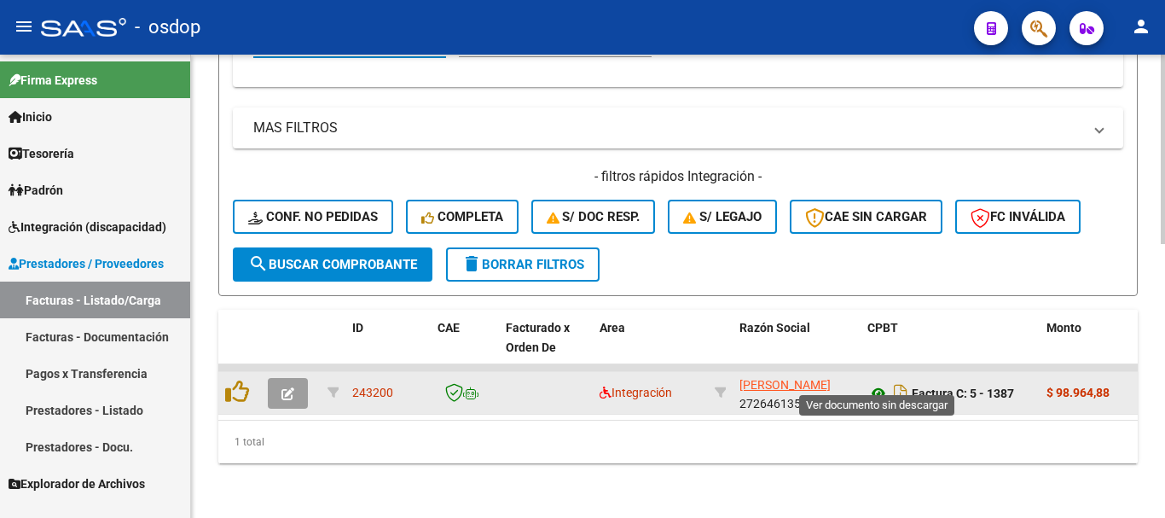
click at [883, 383] on icon at bounding box center [879, 393] width 22 height 20
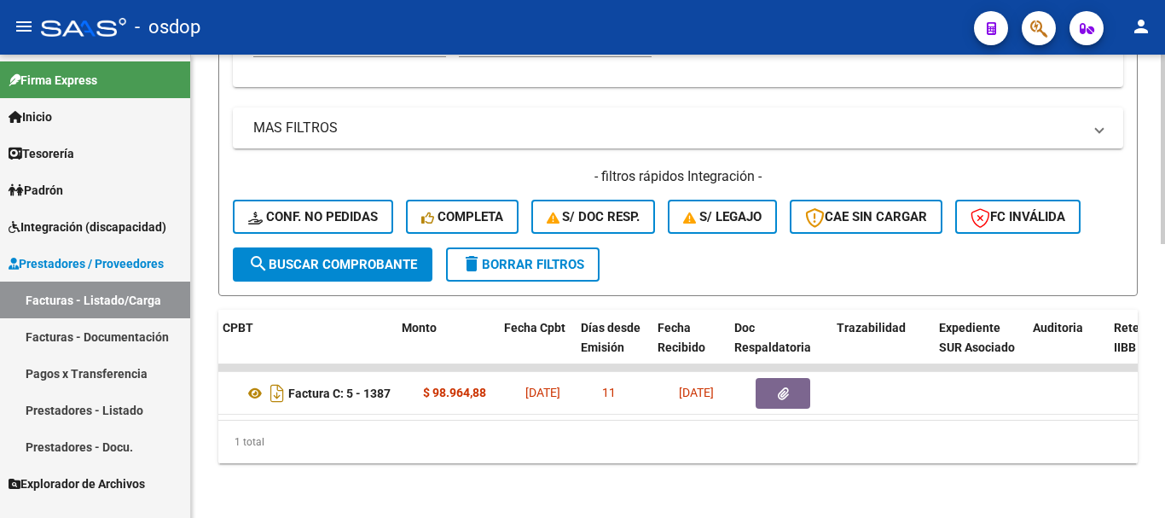
scroll to position [0, 648]
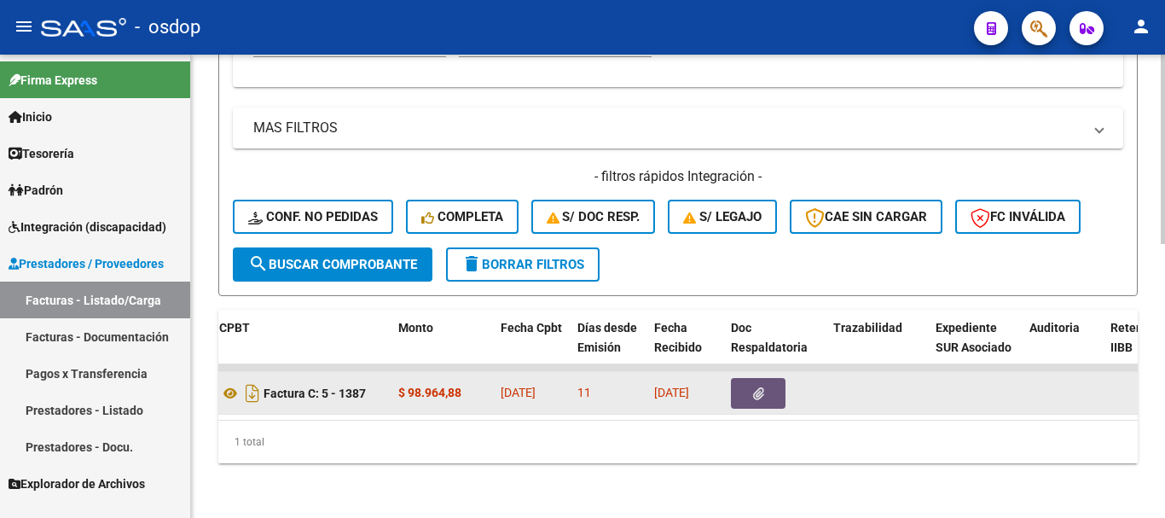
click at [761, 387] on icon "button" at bounding box center [758, 393] width 11 height 13
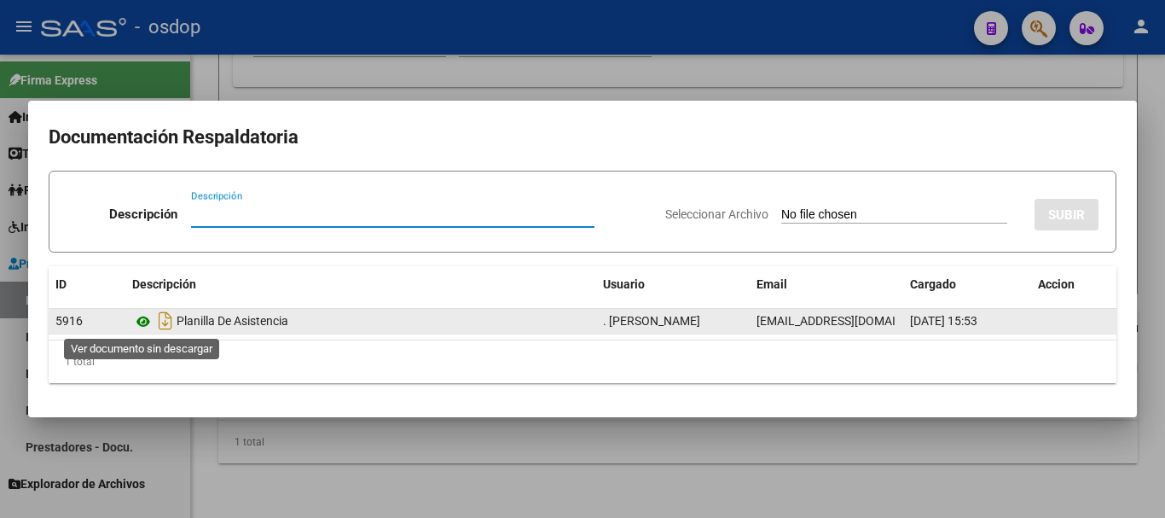
click at [145, 322] on icon at bounding box center [143, 321] width 22 height 20
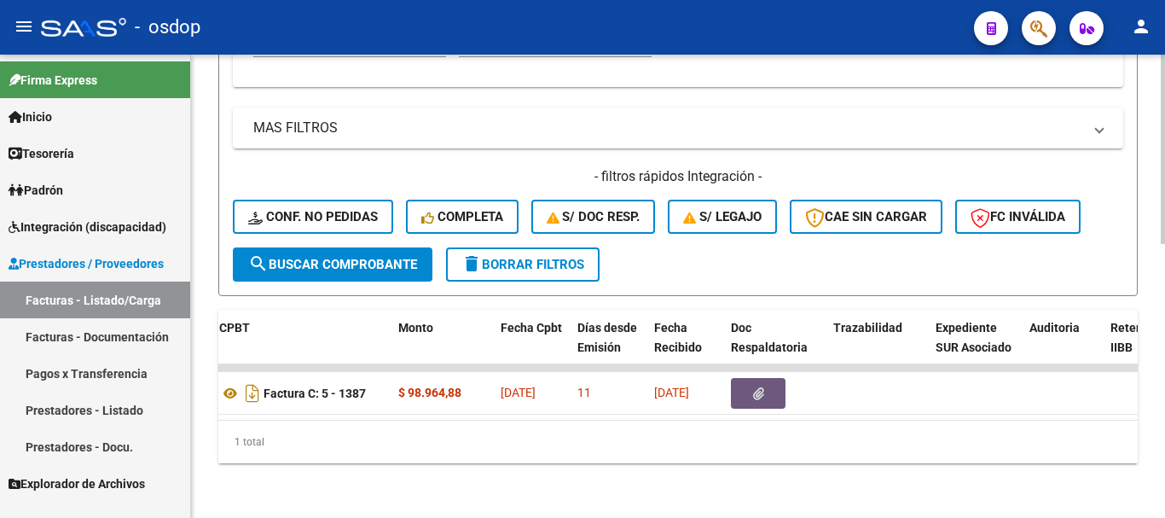
scroll to position [0, 0]
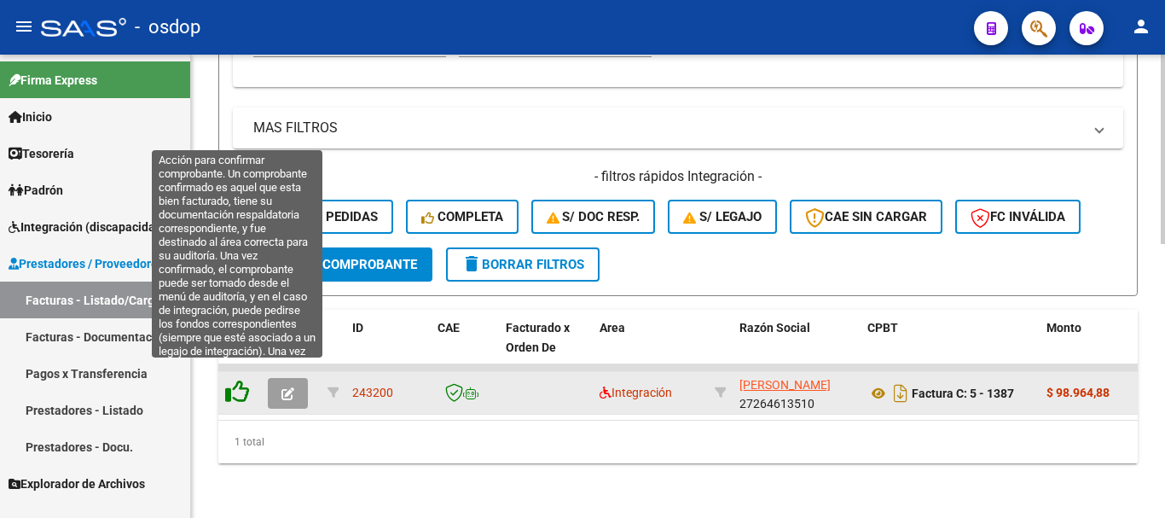
click at [232, 380] on icon at bounding box center [237, 392] width 24 height 24
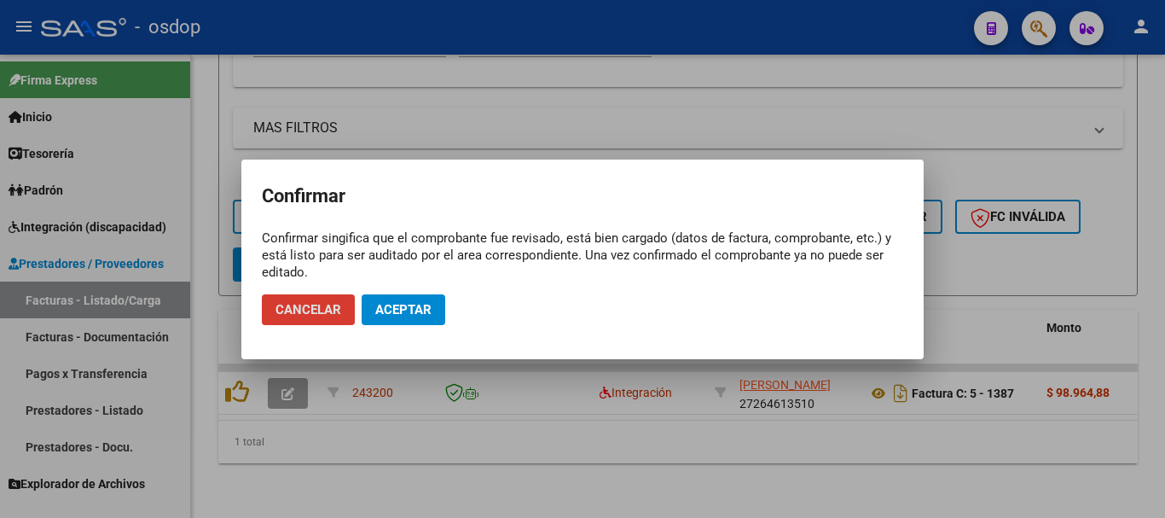
click at [404, 306] on span "Aceptar" at bounding box center [403, 309] width 56 height 15
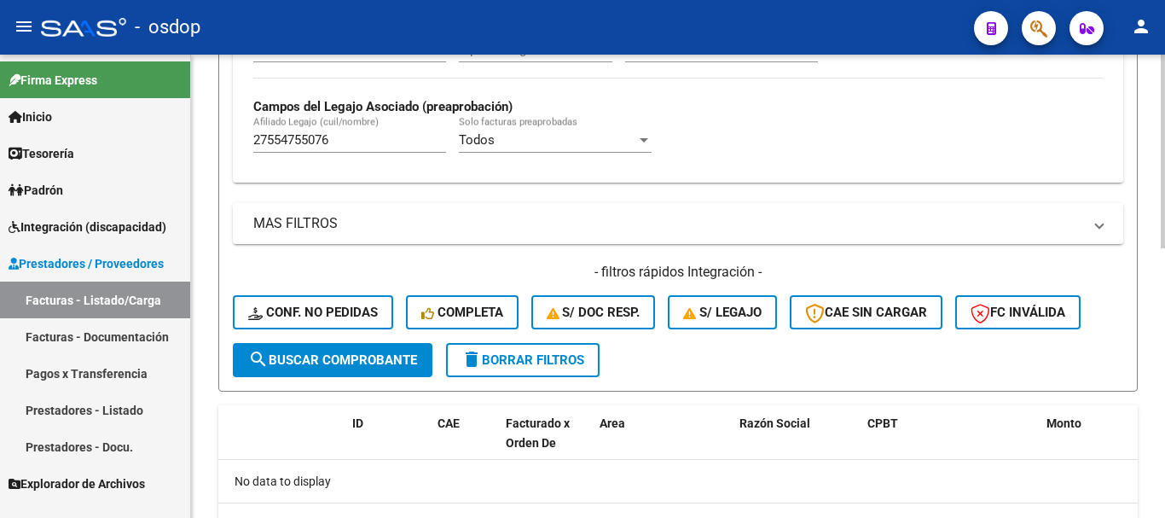
scroll to position [473, 0]
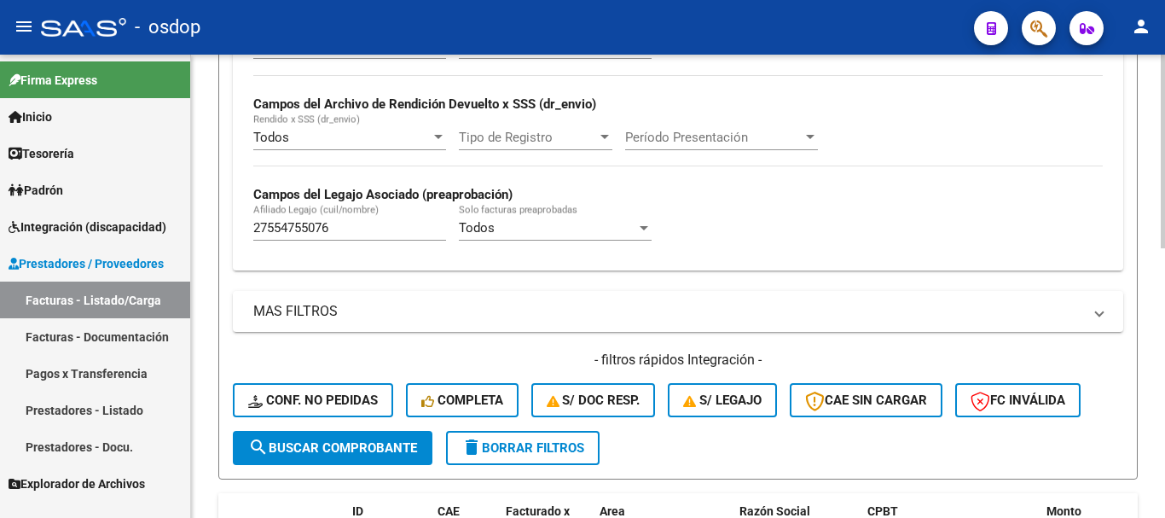
click at [490, 447] on span "delete Borrar Filtros" at bounding box center [523, 447] width 123 height 15
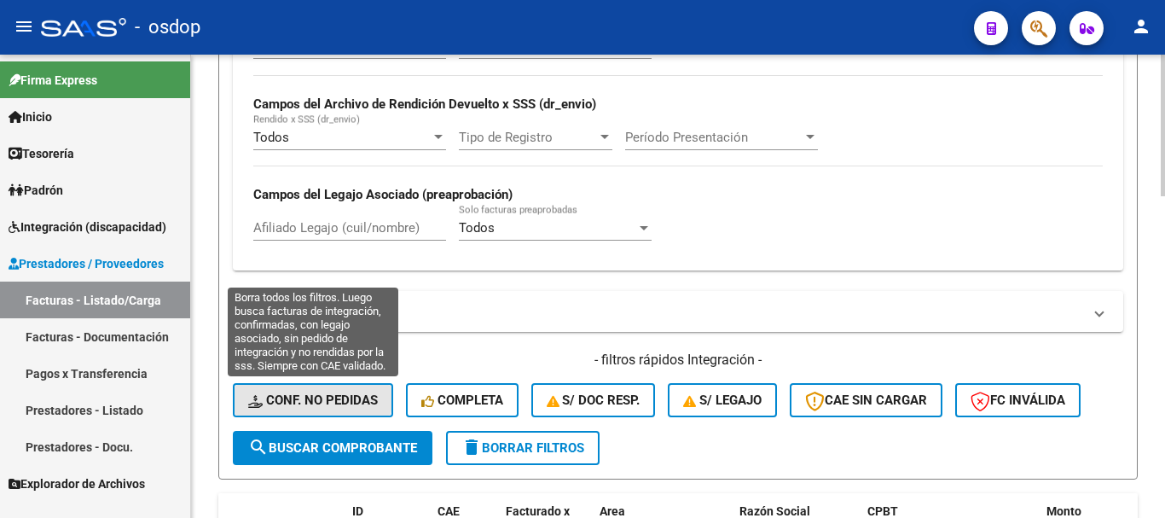
click at [289, 398] on span "Conf. no pedidas" at bounding box center [313, 399] width 130 height 15
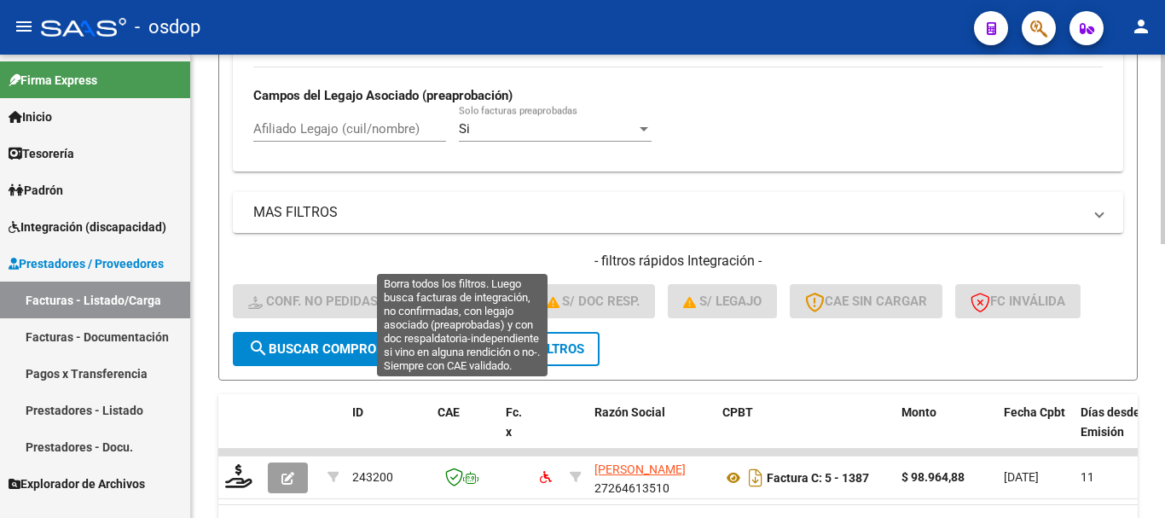
scroll to position [643, 0]
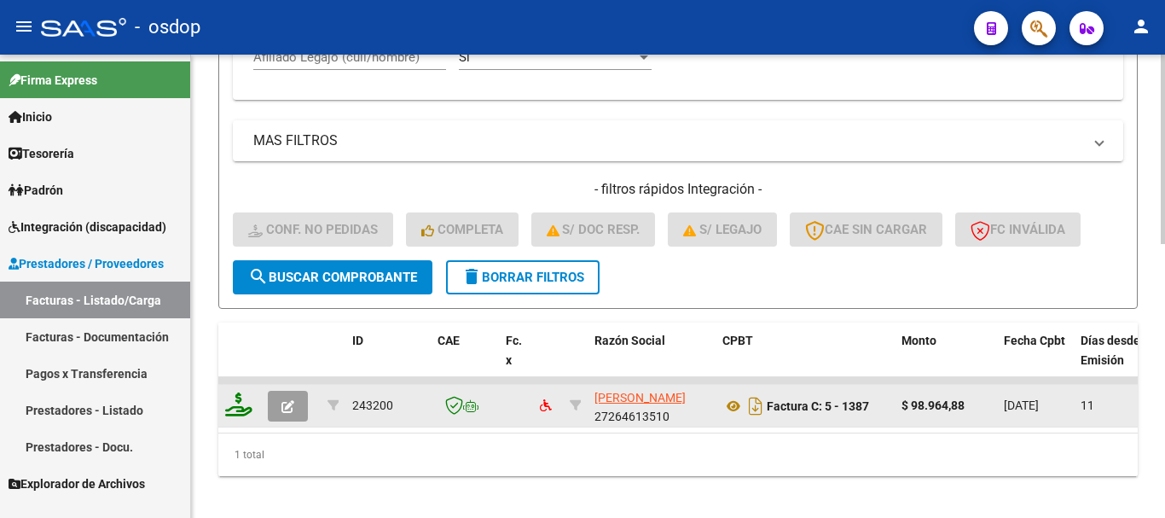
click at [236, 410] on icon at bounding box center [238, 404] width 27 height 24
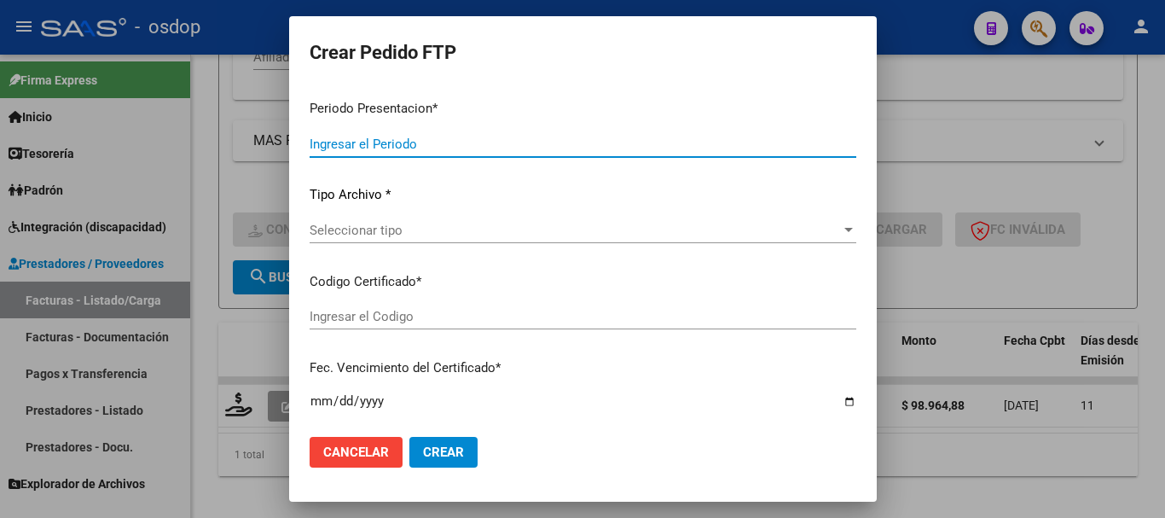
type input "202509"
type input "$ 98.964,88"
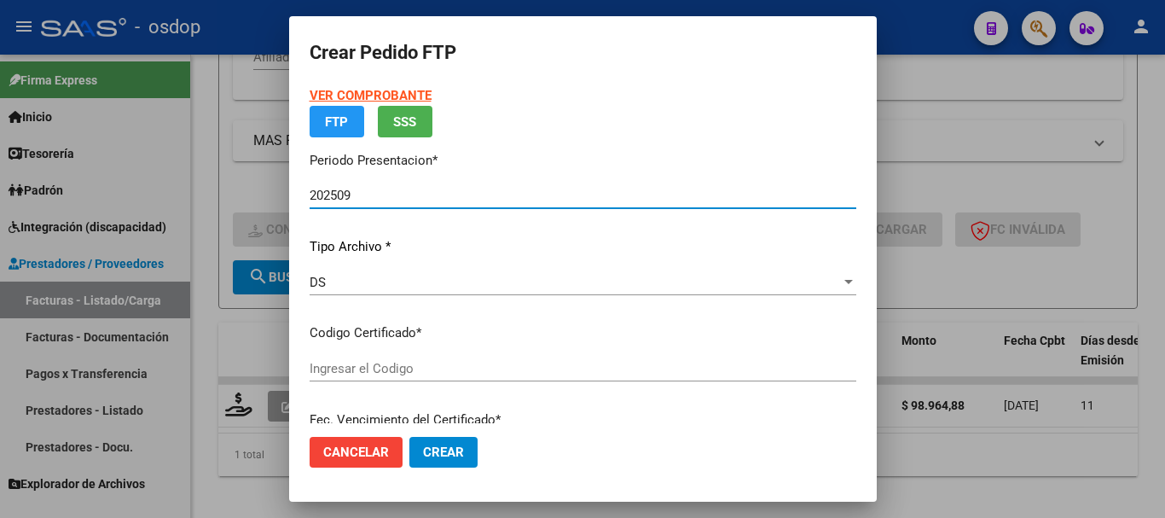
type input "6881423271"
type input "2025-07-29"
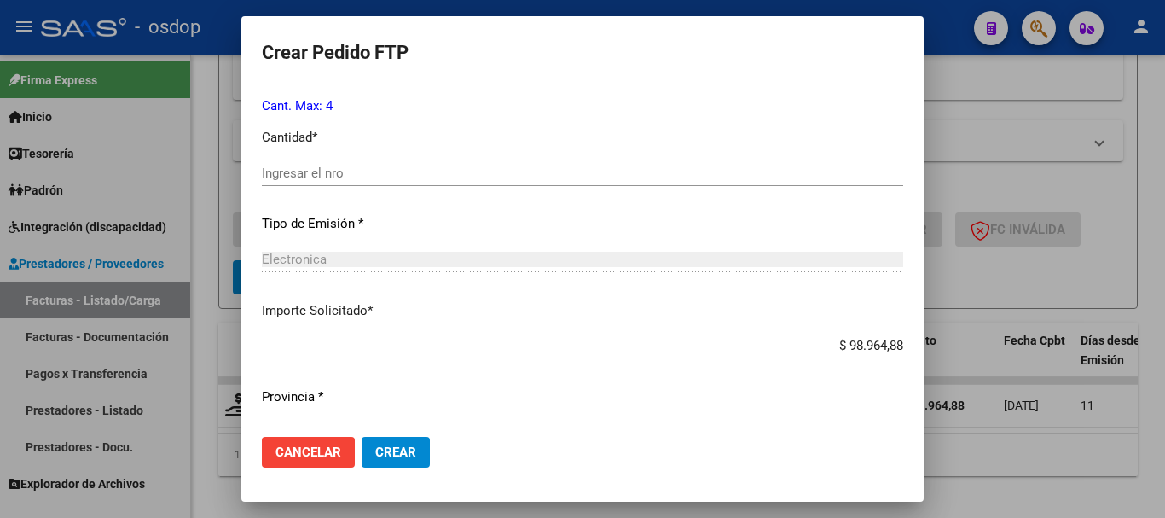
scroll to position [597, 0]
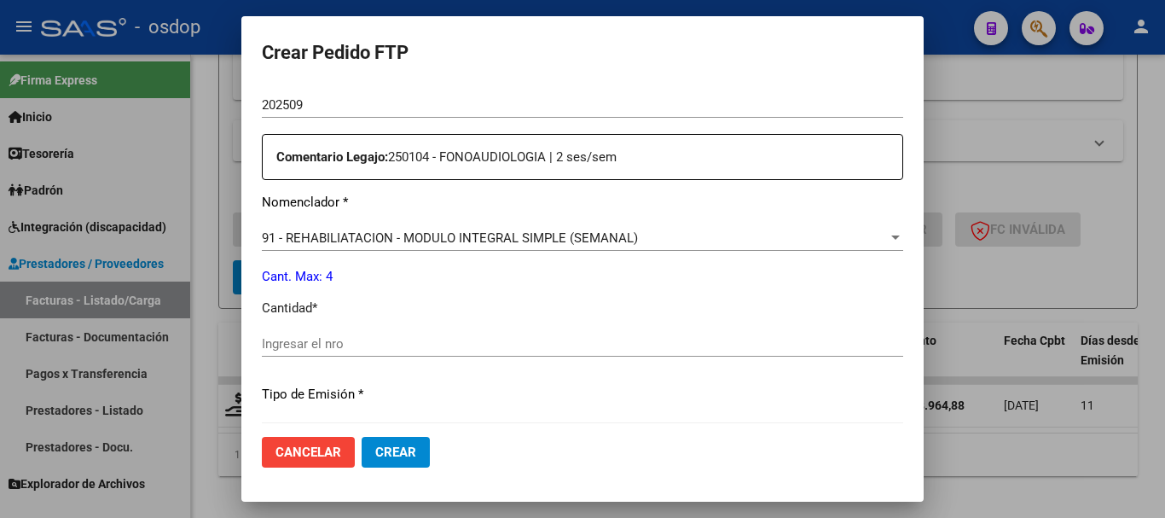
click at [402, 231] on span "91 - REHABILIATACION - MODULO INTEGRAL SIMPLE (SEMANAL)" at bounding box center [450, 237] width 376 height 15
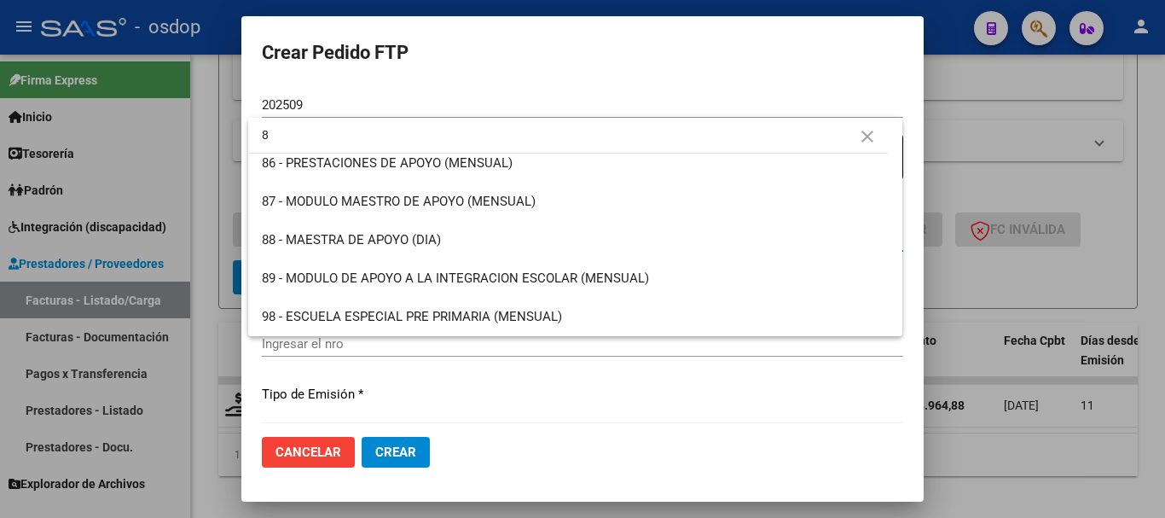
scroll to position [0, 0]
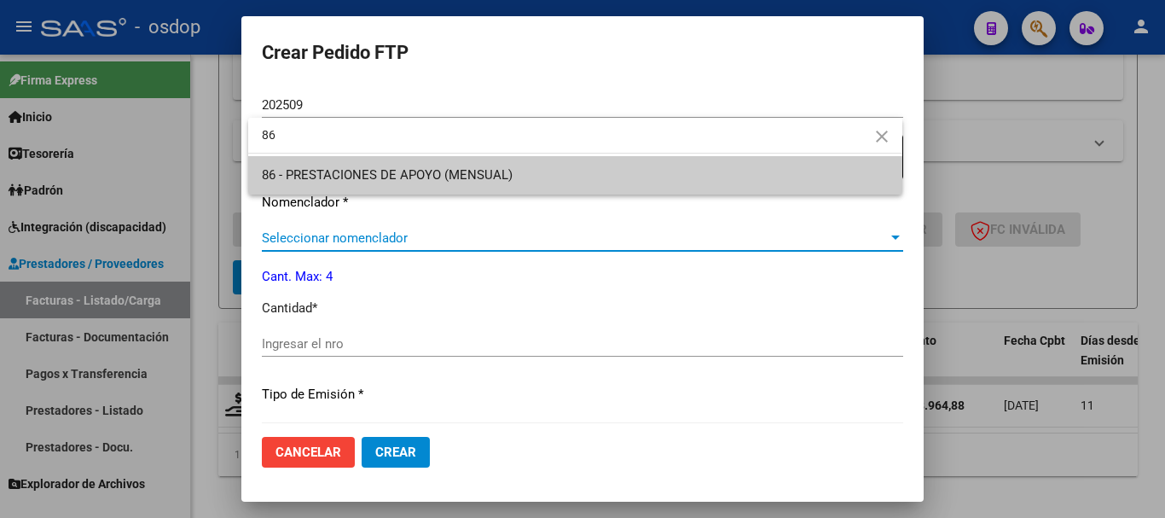
type input "86"
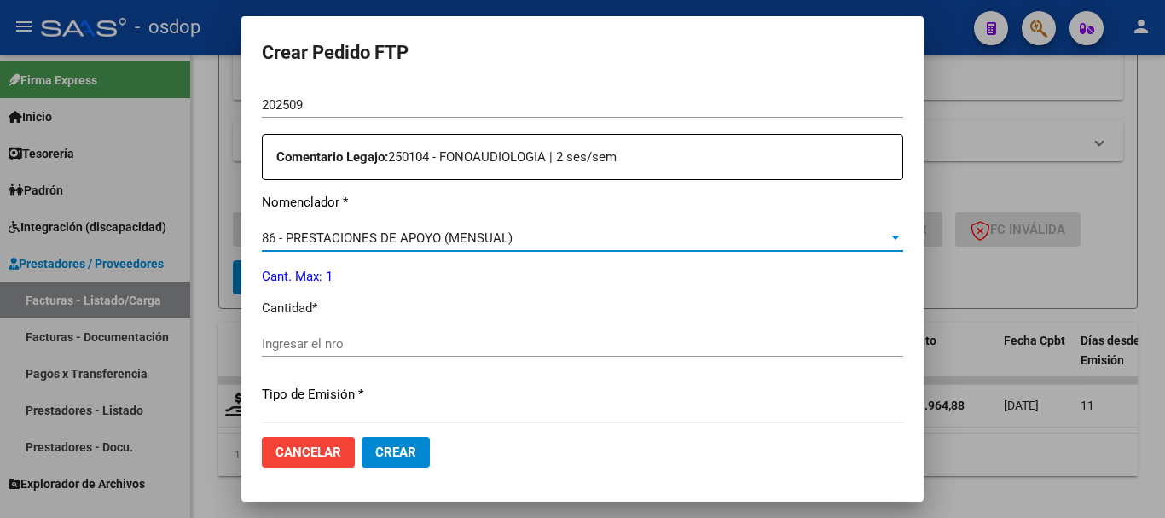
click at [348, 338] on input "Ingresar el nro" at bounding box center [583, 343] width 642 height 15
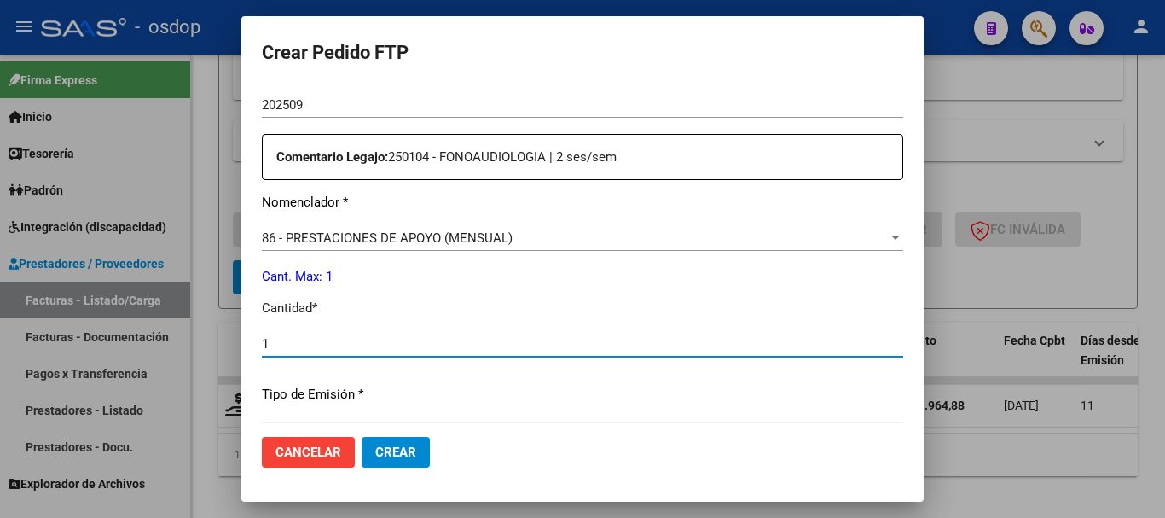
type input "1"
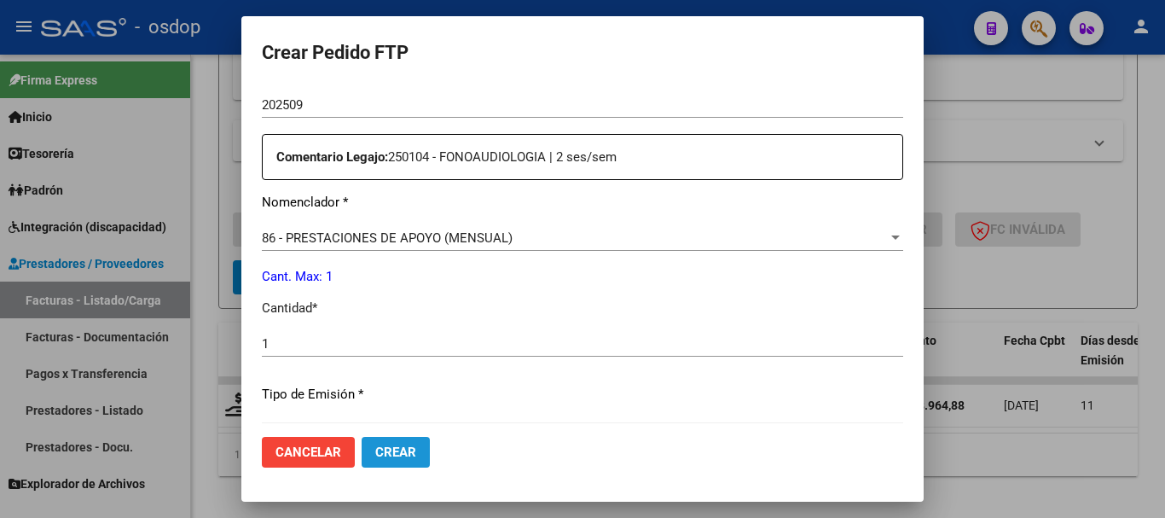
click at [399, 449] on span "Crear" at bounding box center [395, 452] width 41 height 15
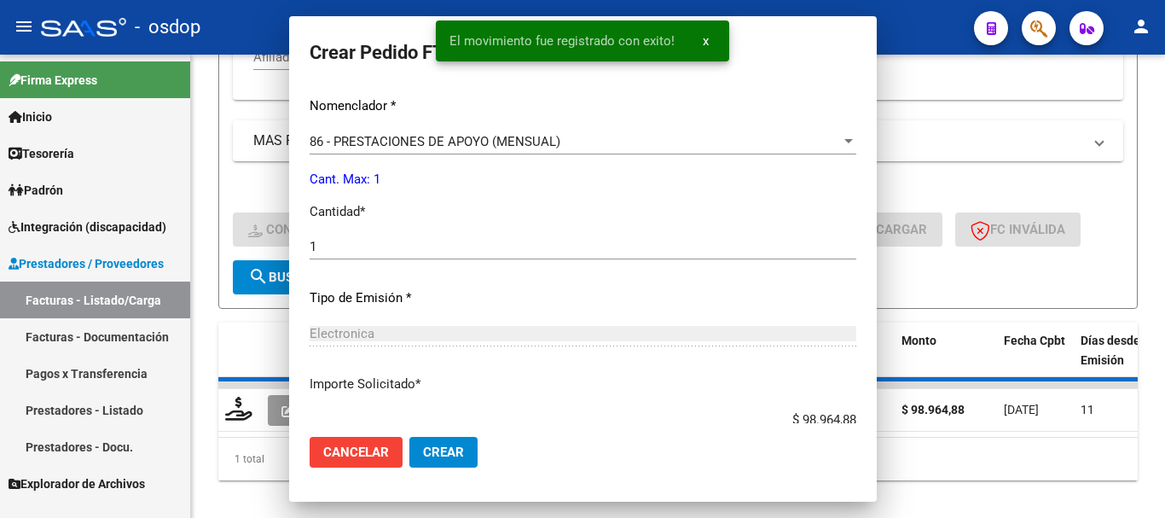
scroll to position [501, 0]
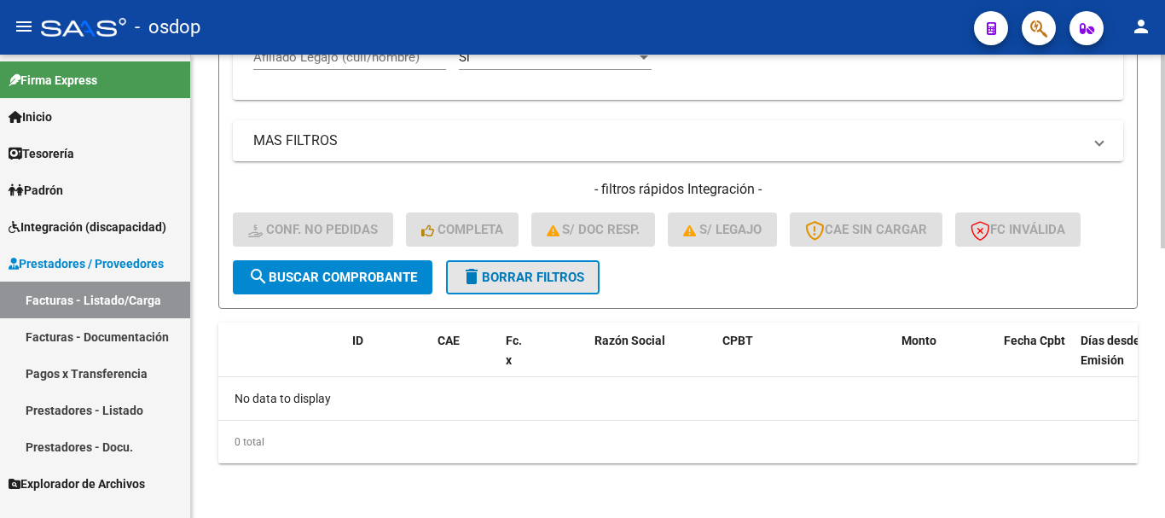
click at [536, 286] on button "delete Borrar Filtros" at bounding box center [523, 277] width 154 height 34
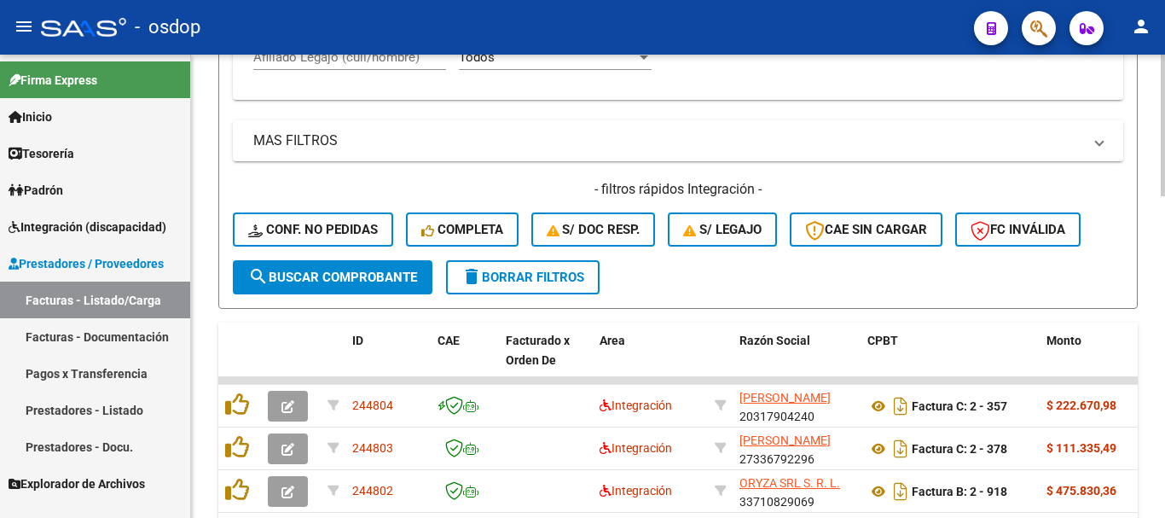
scroll to position [473, 0]
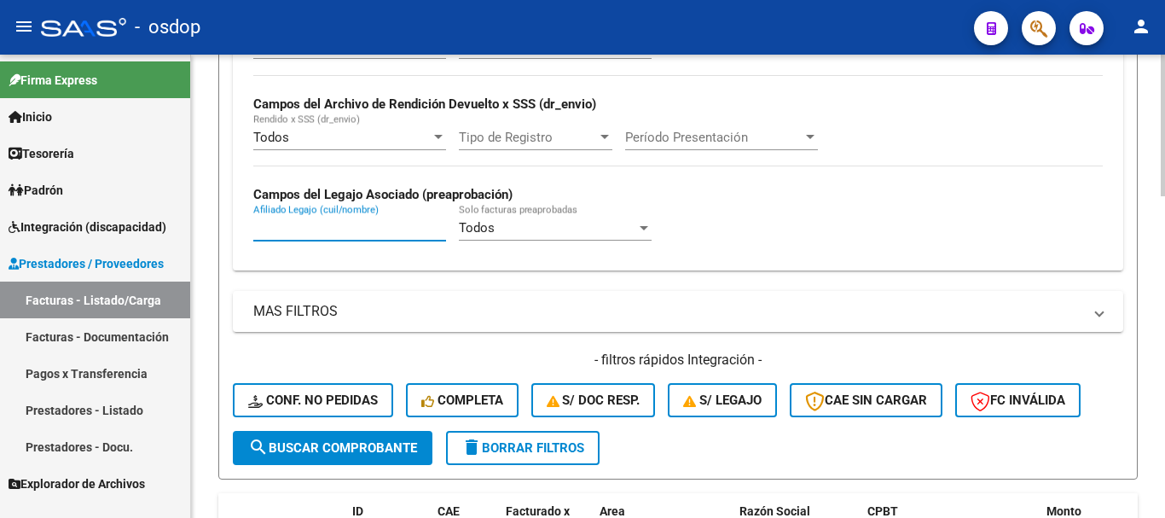
click at [330, 227] on input "Afiliado Legajo (cuil/nombre)" at bounding box center [349, 227] width 193 height 15
paste input "20565988450"
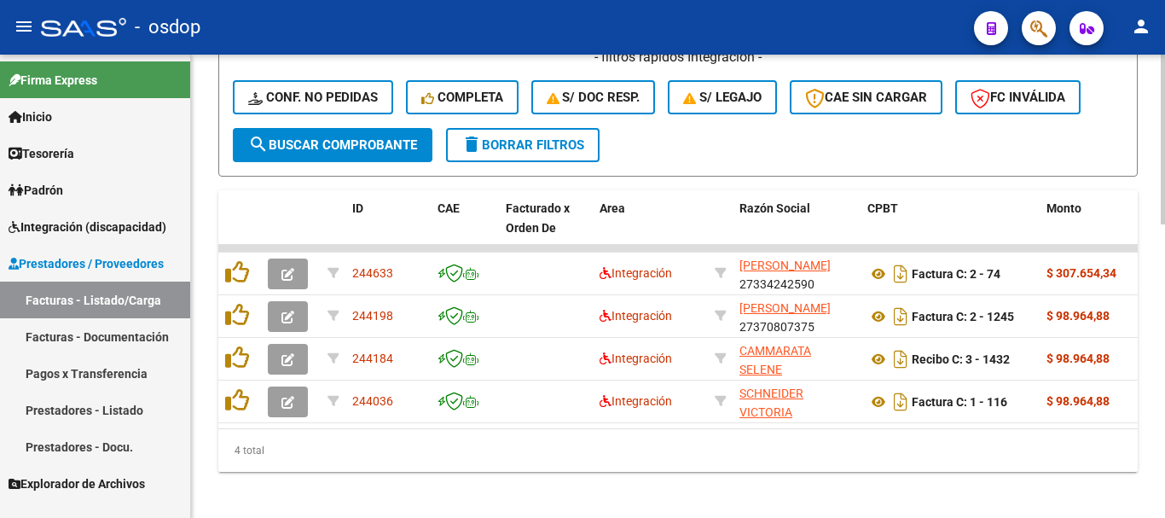
scroll to position [799, 0]
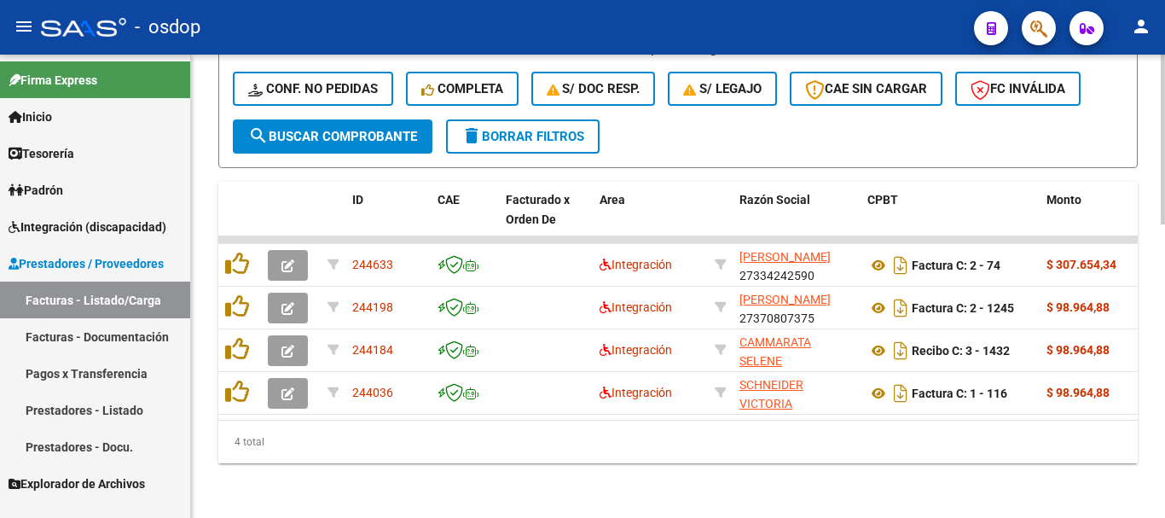
type input "20565988450"
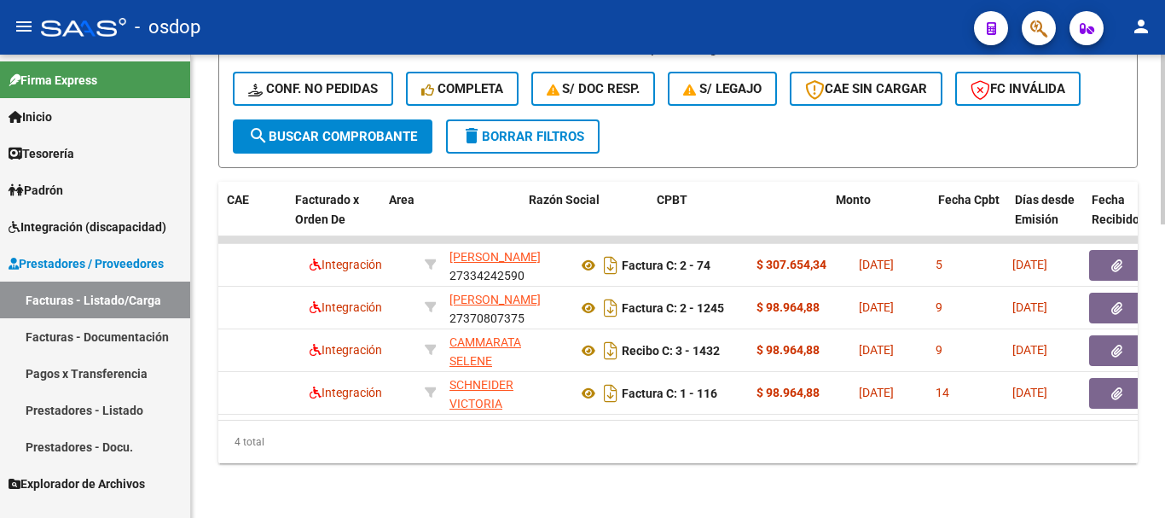
scroll to position [0, 211]
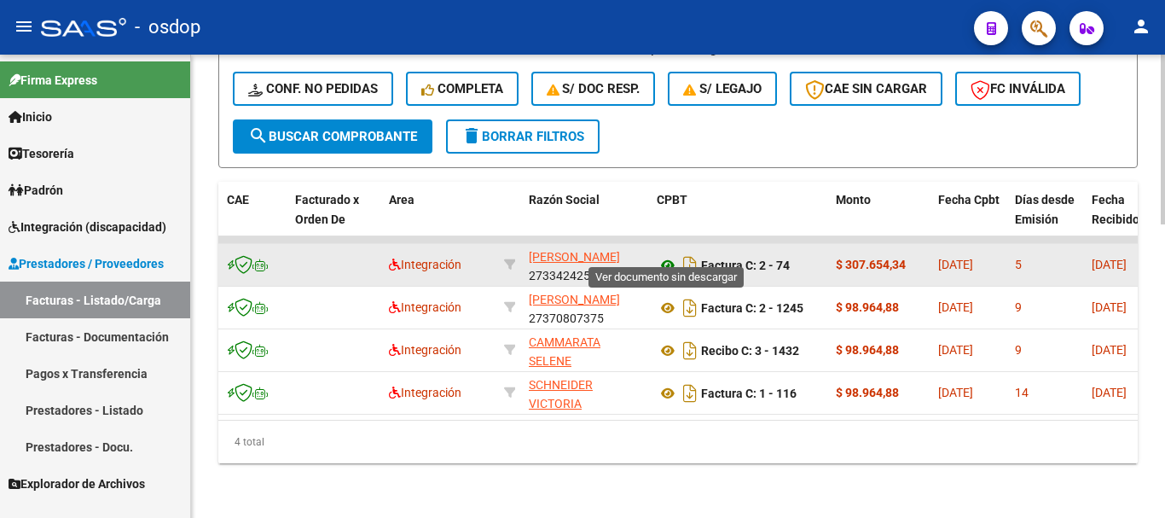
click at [672, 257] on icon at bounding box center [668, 265] width 22 height 20
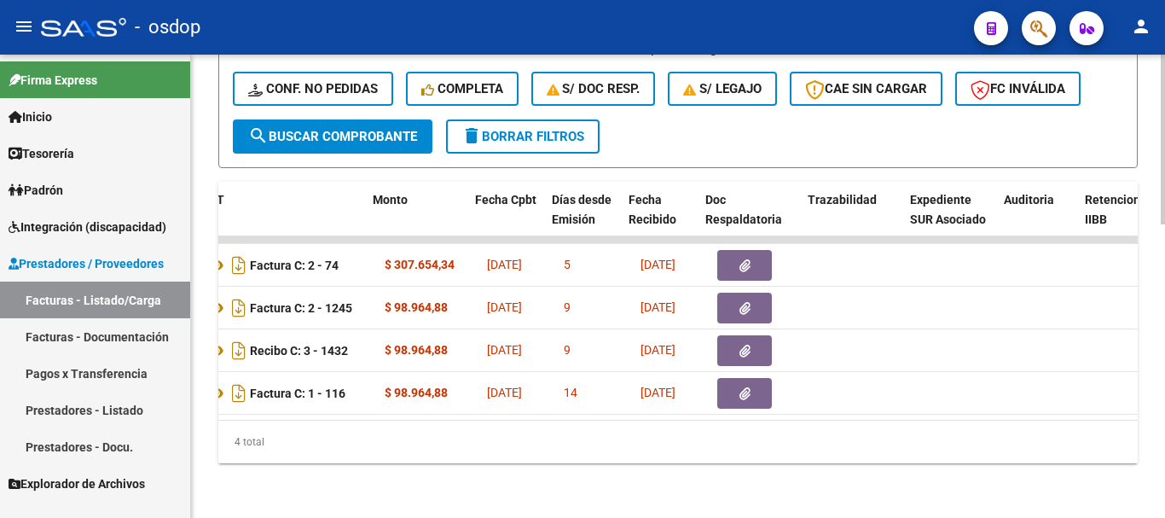
scroll to position [0, 677]
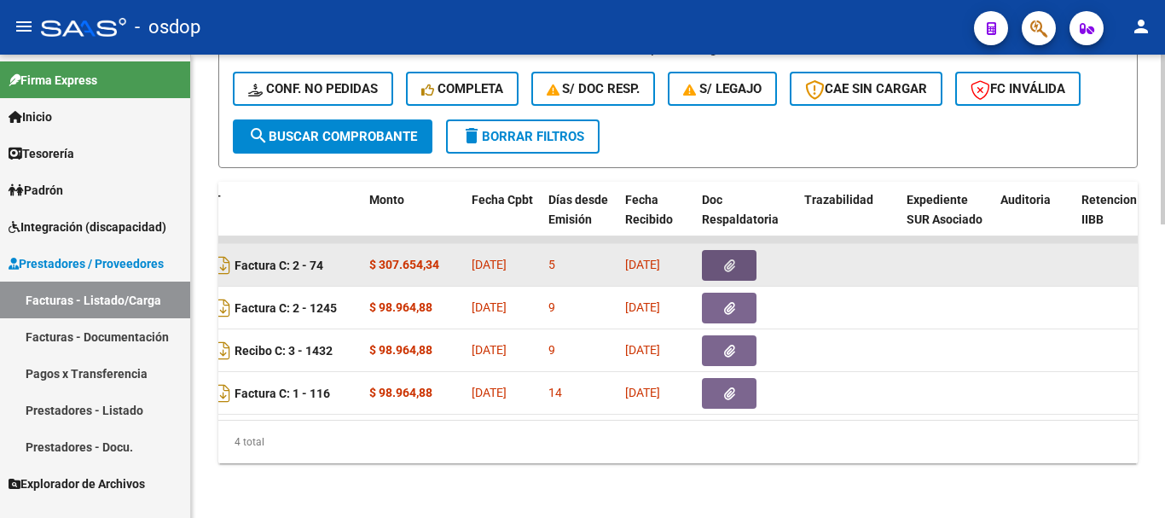
click at [728, 259] on icon "button" at bounding box center [729, 265] width 11 height 13
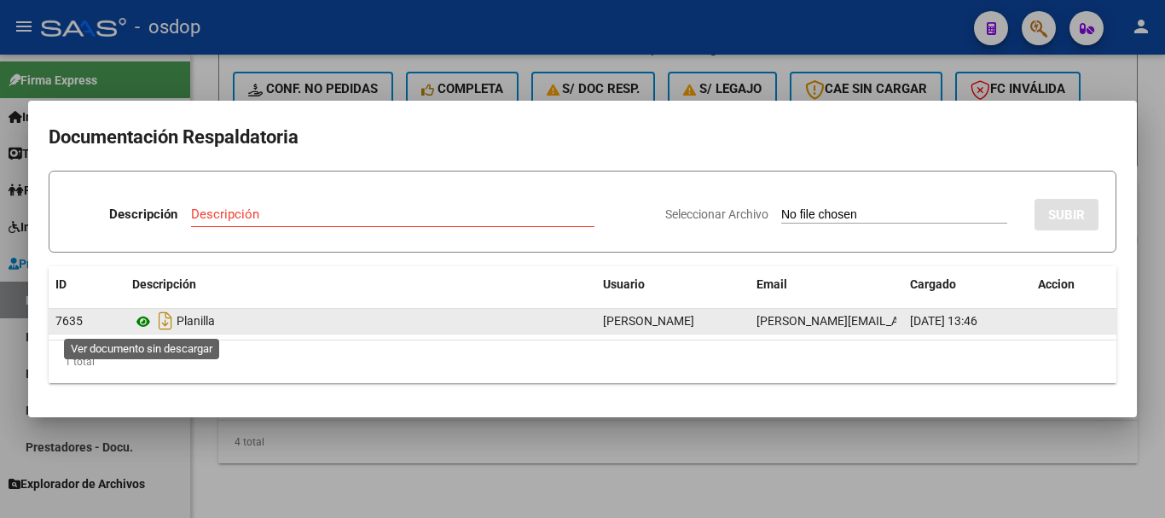
click at [147, 321] on icon at bounding box center [143, 321] width 22 height 20
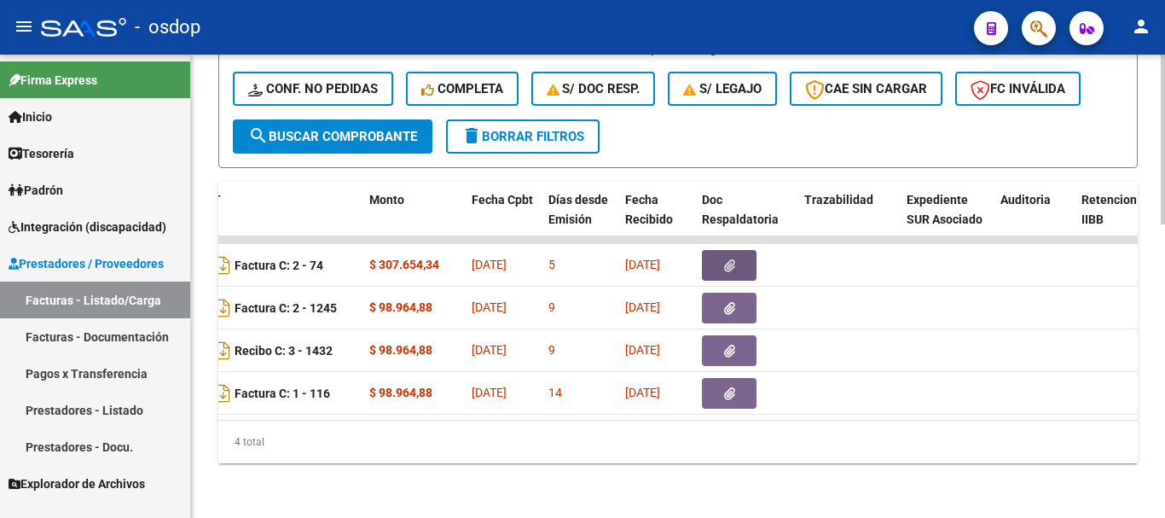
scroll to position [0, 0]
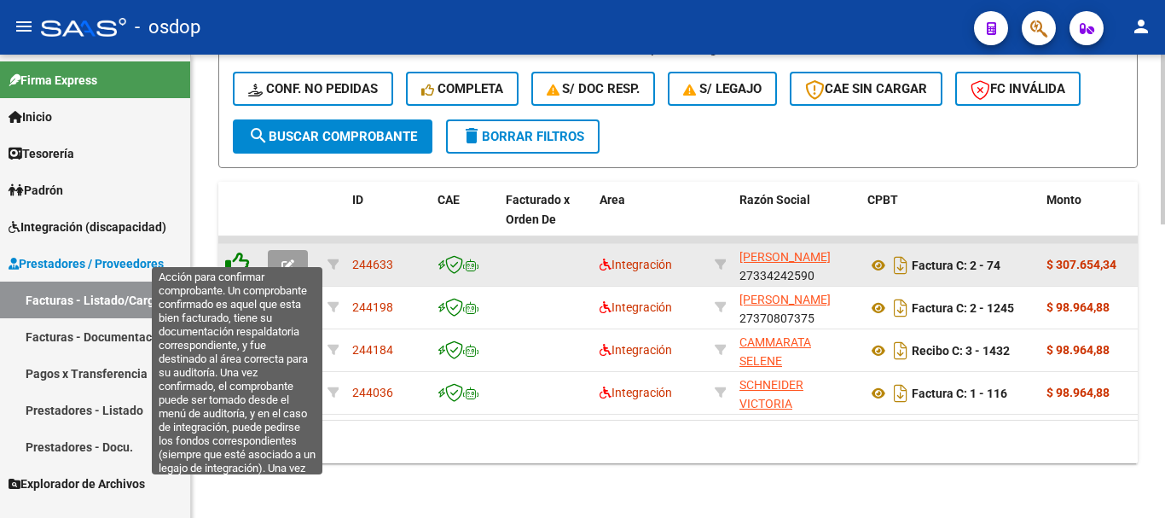
click at [247, 252] on icon at bounding box center [237, 264] width 24 height 24
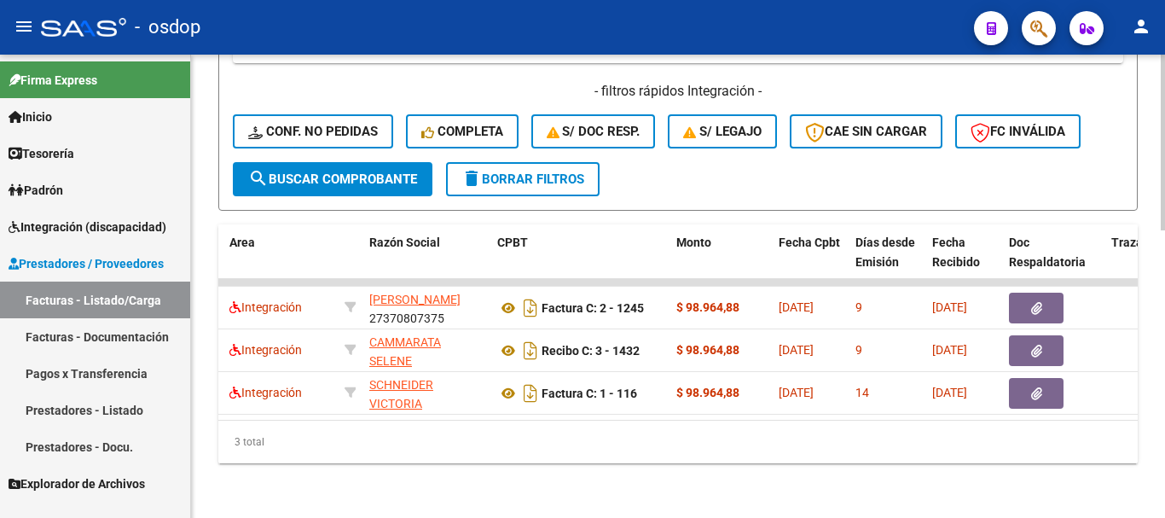
scroll to position [0, 371]
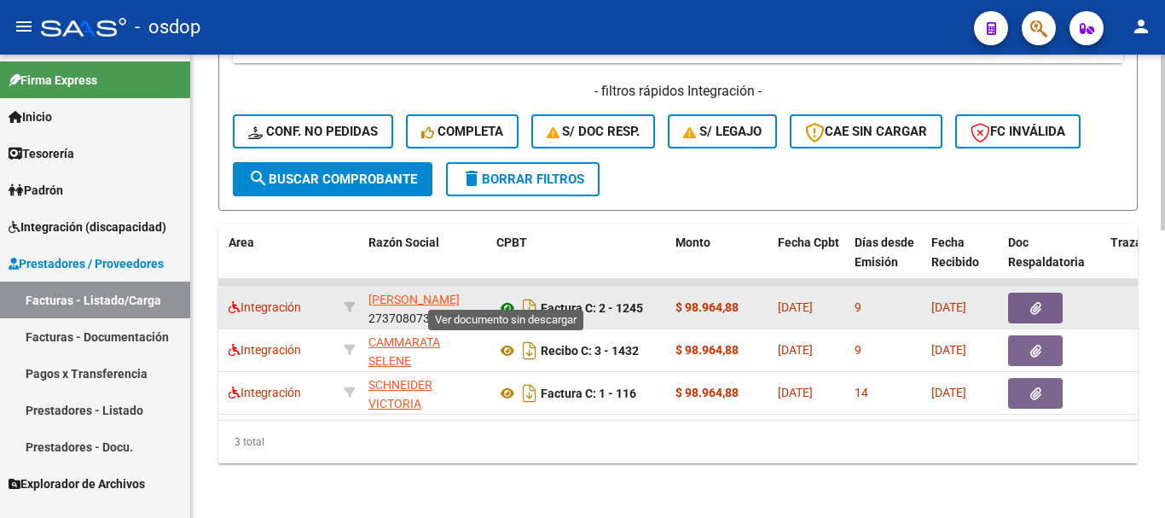
click at [510, 298] on icon at bounding box center [508, 308] width 22 height 20
click at [1029, 294] on button "button" at bounding box center [1035, 308] width 55 height 31
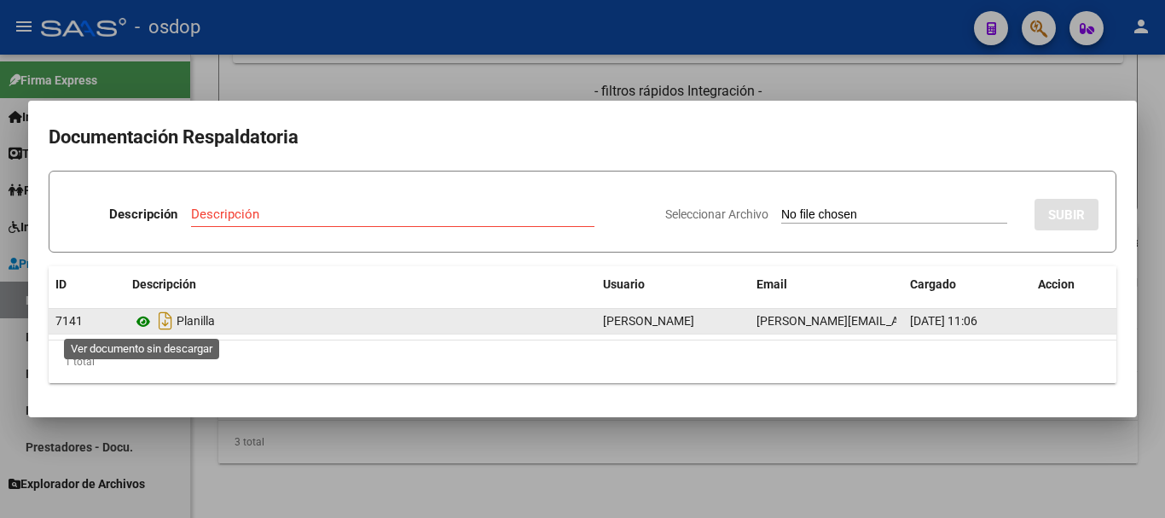
click at [151, 317] on icon at bounding box center [143, 321] width 22 height 20
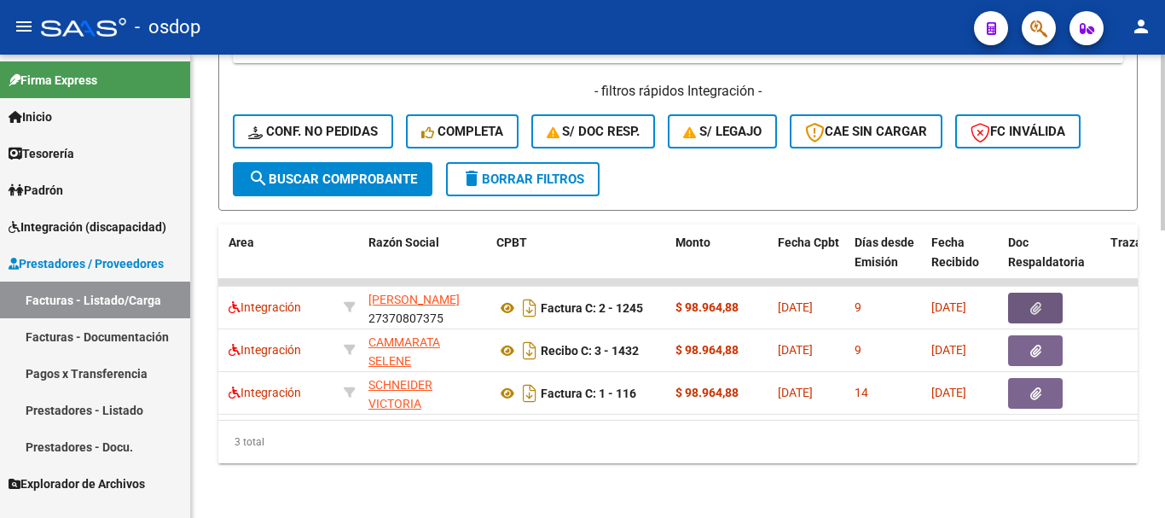
scroll to position [0, 0]
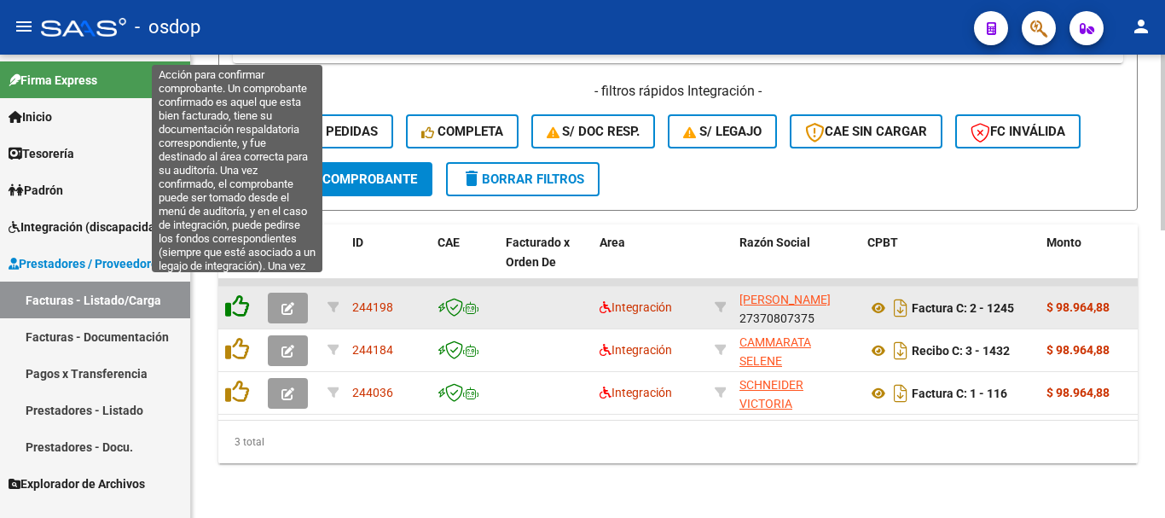
click at [235, 295] on icon at bounding box center [237, 306] width 24 height 24
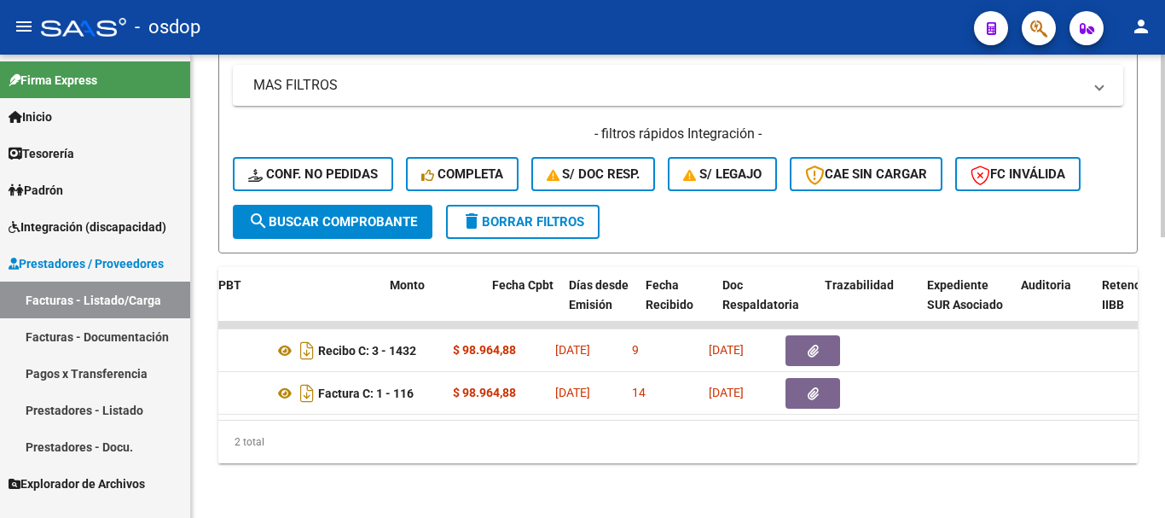
scroll to position [0, 767]
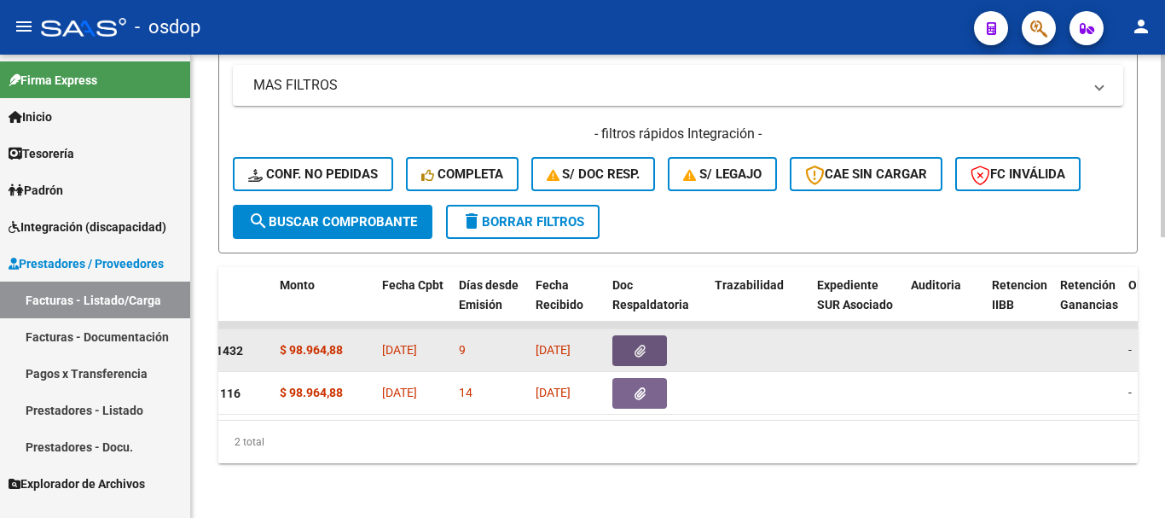
click at [641, 345] on icon "button" at bounding box center [640, 351] width 11 height 13
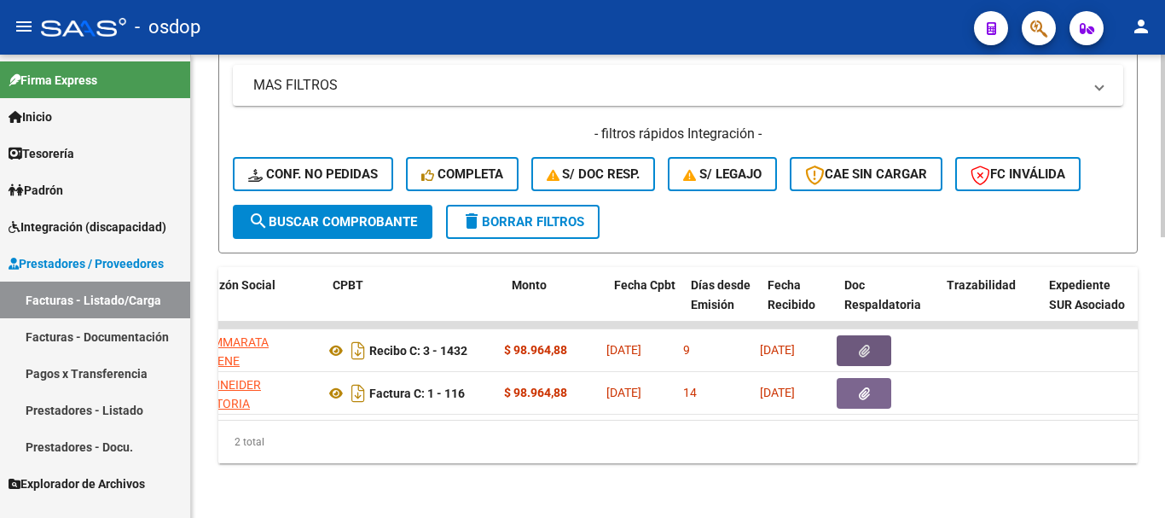
scroll to position [0, 438]
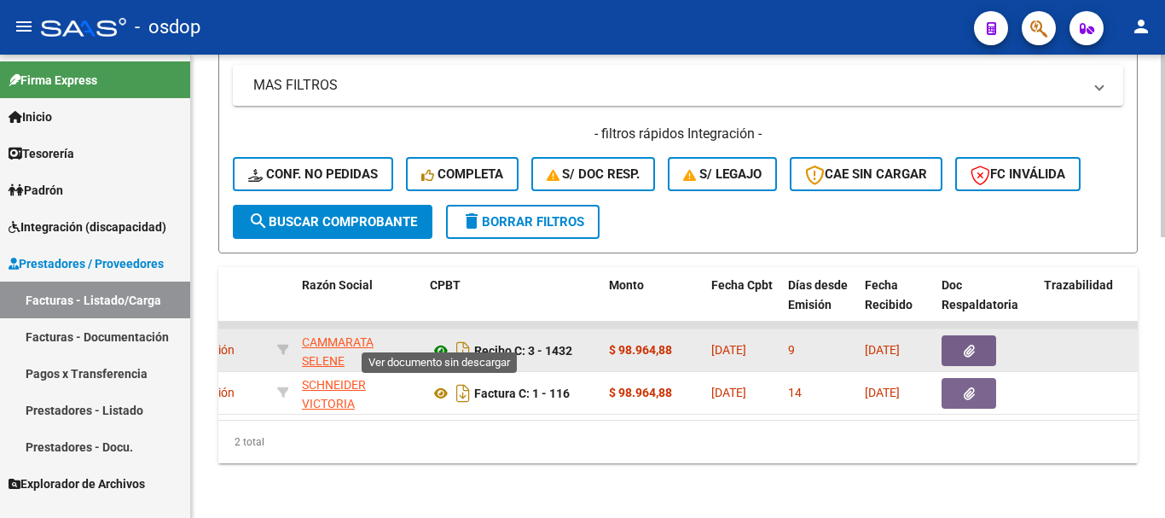
click at [440, 340] on icon at bounding box center [441, 350] width 22 height 20
click at [974, 345] on icon "button" at bounding box center [969, 351] width 11 height 13
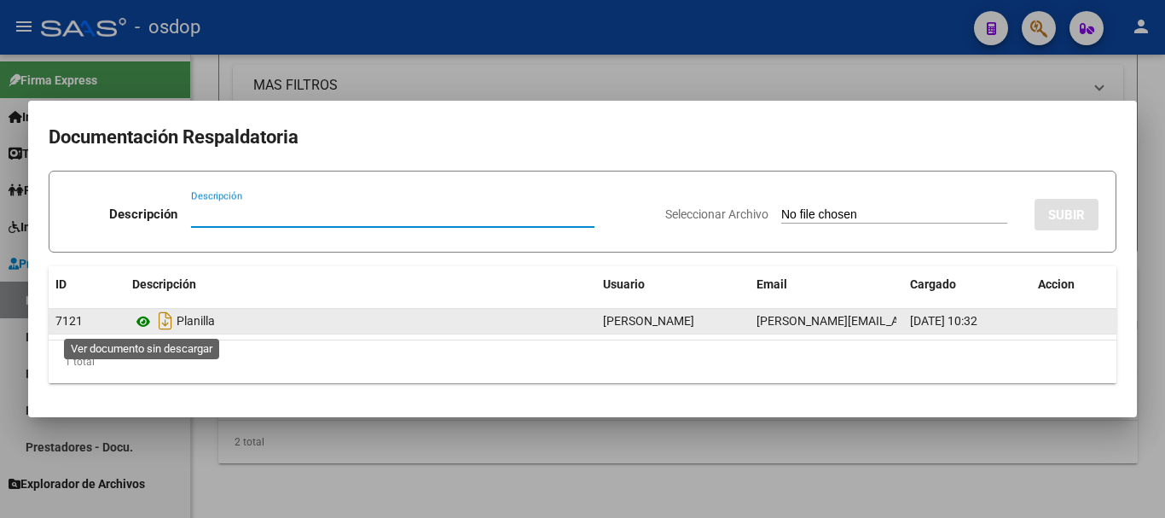
click at [143, 323] on icon at bounding box center [143, 321] width 22 height 20
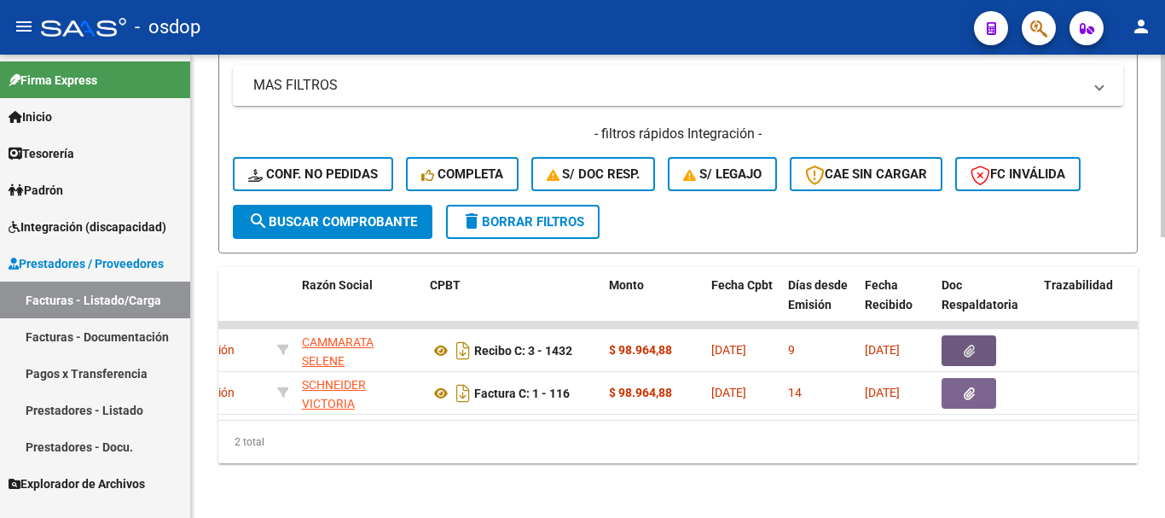
scroll to position [0, 0]
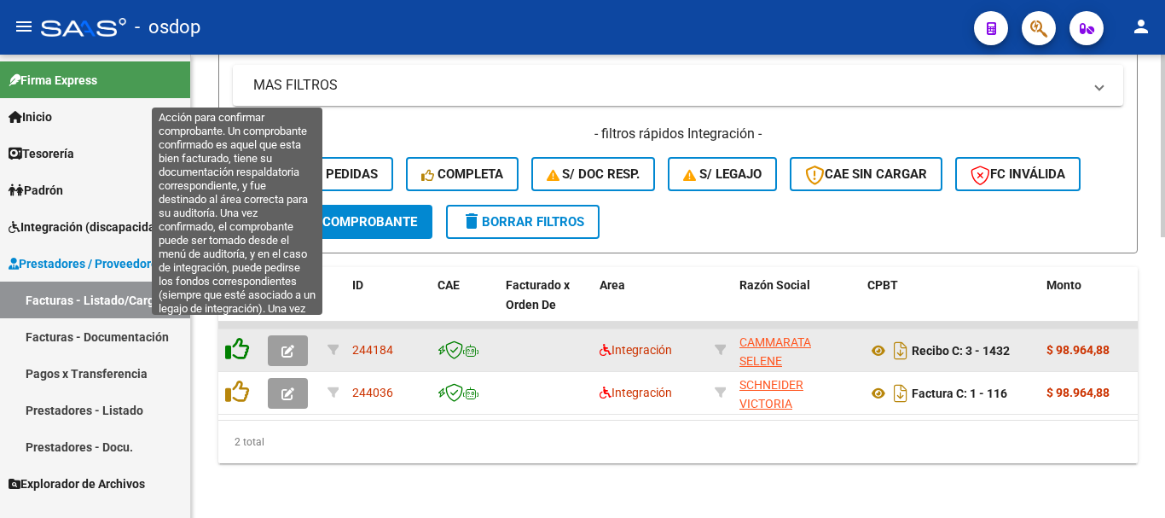
click at [235, 337] on icon at bounding box center [237, 349] width 24 height 24
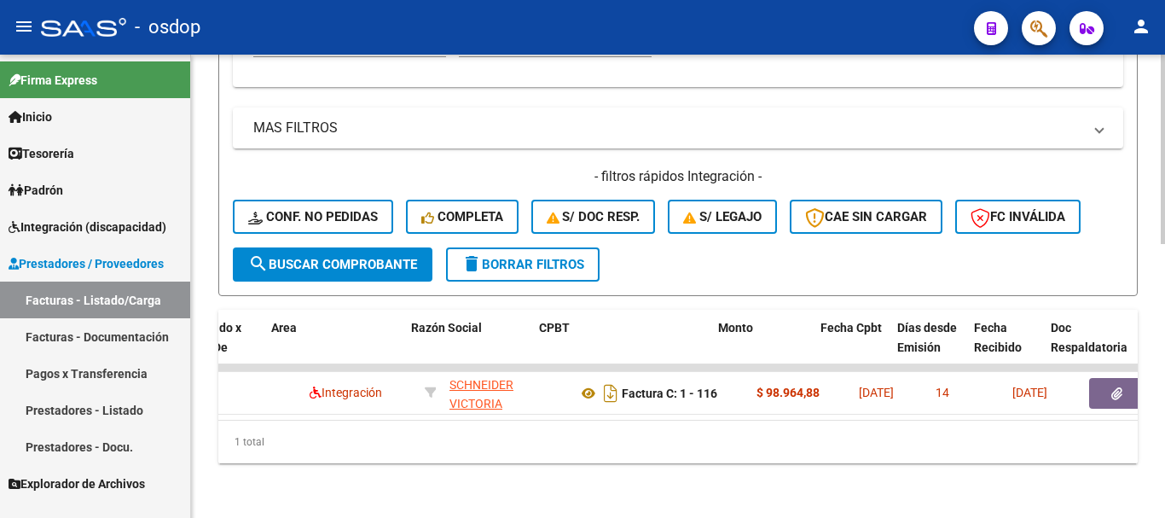
scroll to position [0, 438]
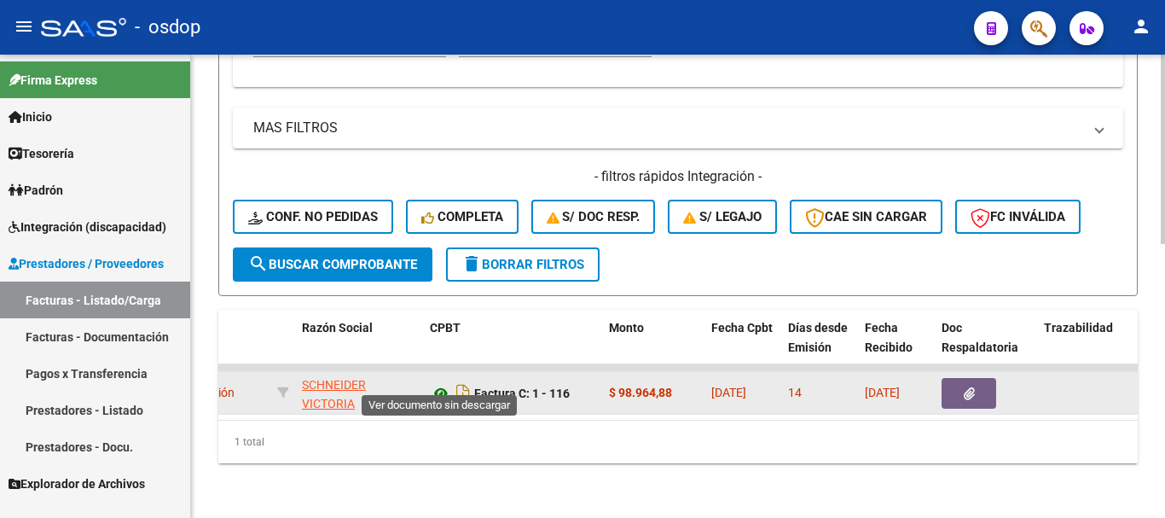
click at [446, 383] on icon at bounding box center [441, 393] width 22 height 20
click at [958, 378] on button "button" at bounding box center [969, 393] width 55 height 31
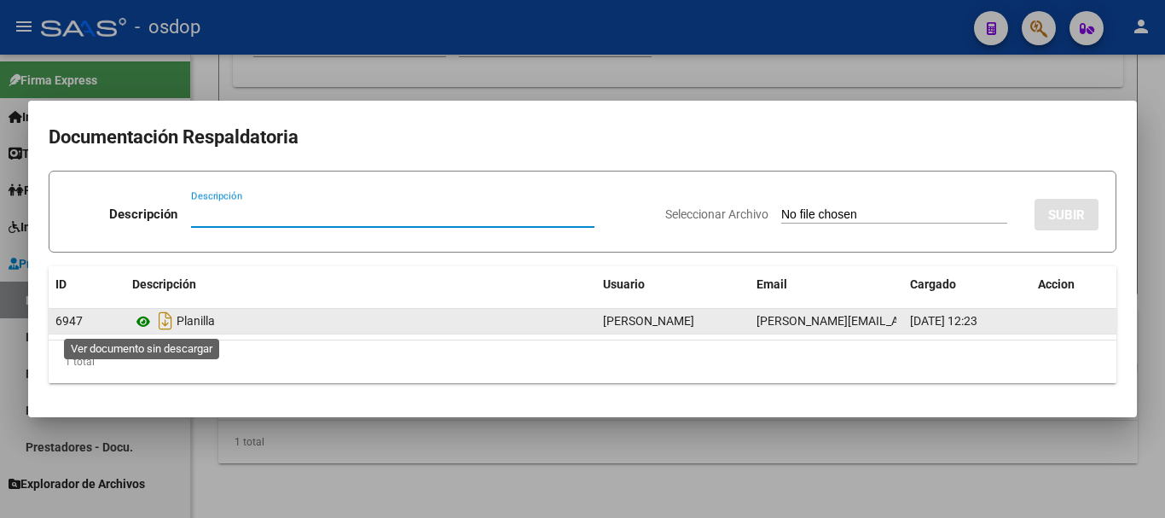
click at [142, 318] on icon at bounding box center [143, 321] width 22 height 20
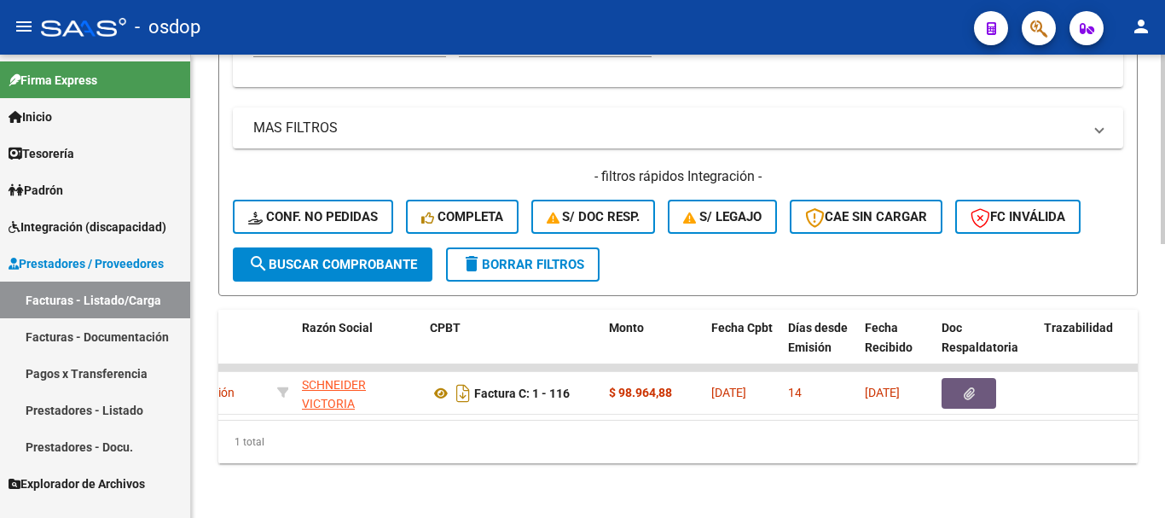
scroll to position [0, 0]
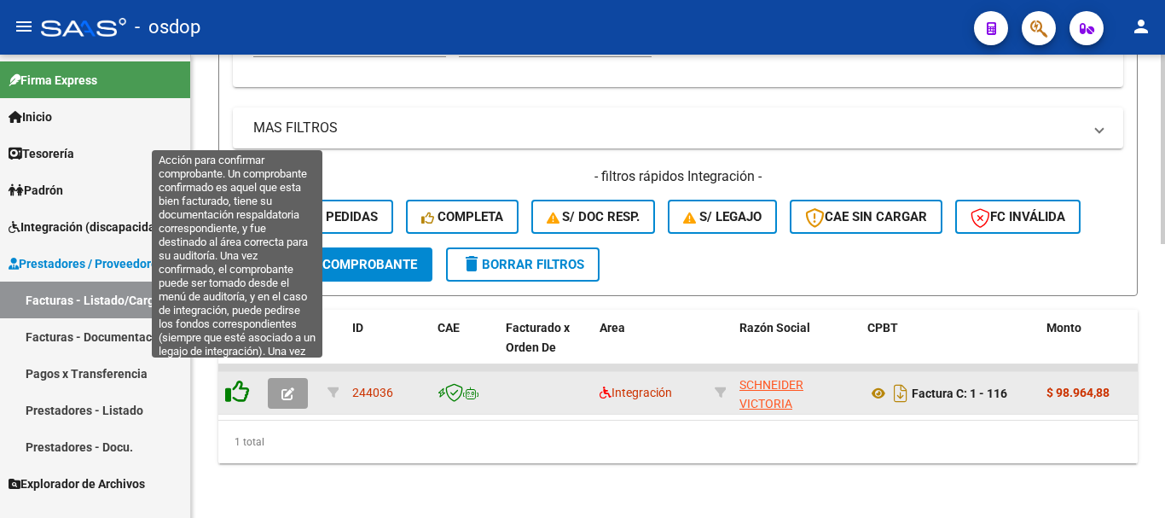
click at [231, 380] on icon at bounding box center [237, 392] width 24 height 24
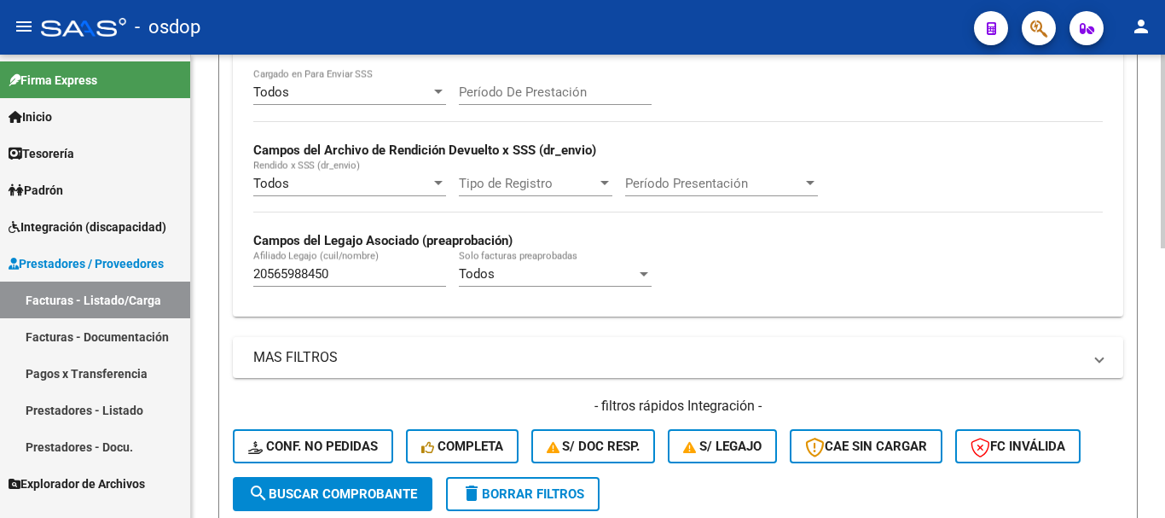
scroll to position [512, 0]
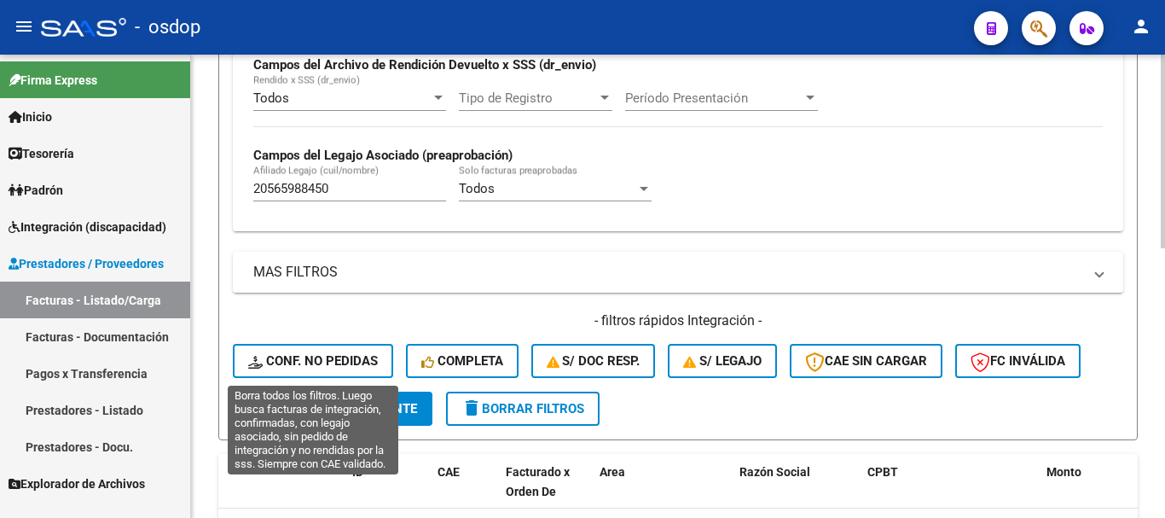
click at [334, 360] on span "Conf. no pedidas" at bounding box center [313, 360] width 130 height 15
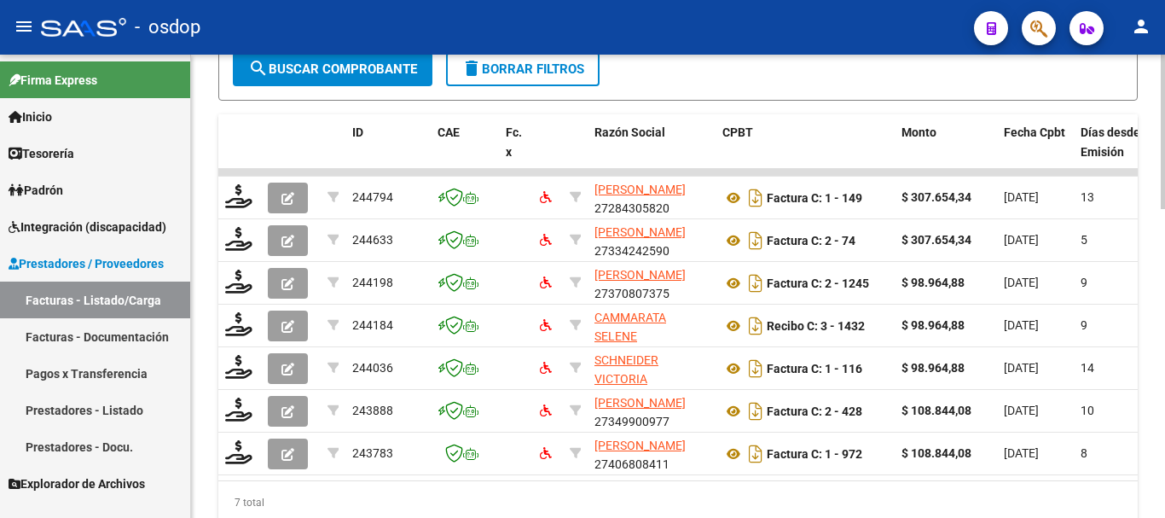
scroll to position [853, 0]
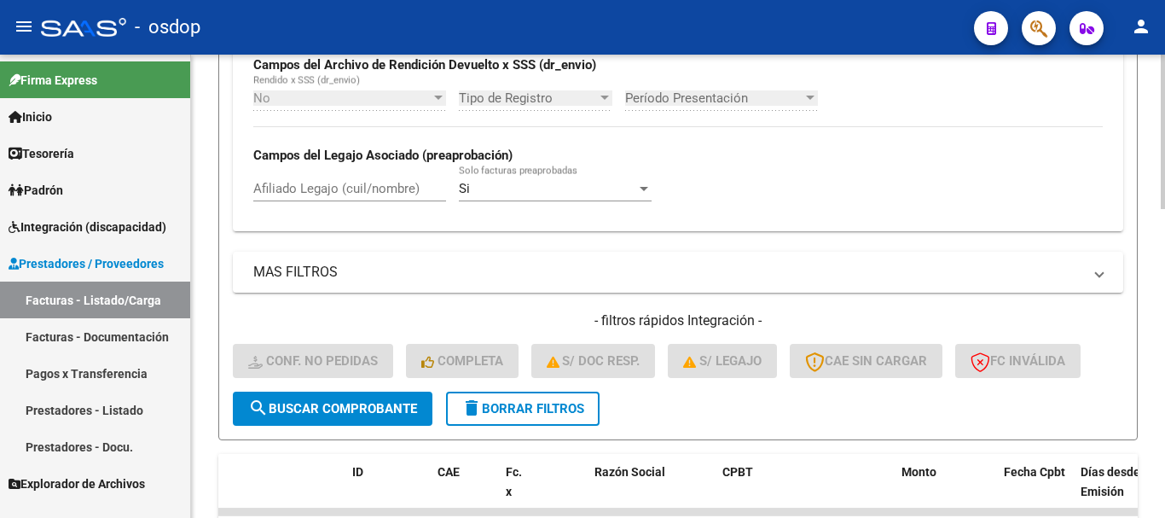
scroll to position [427, 0]
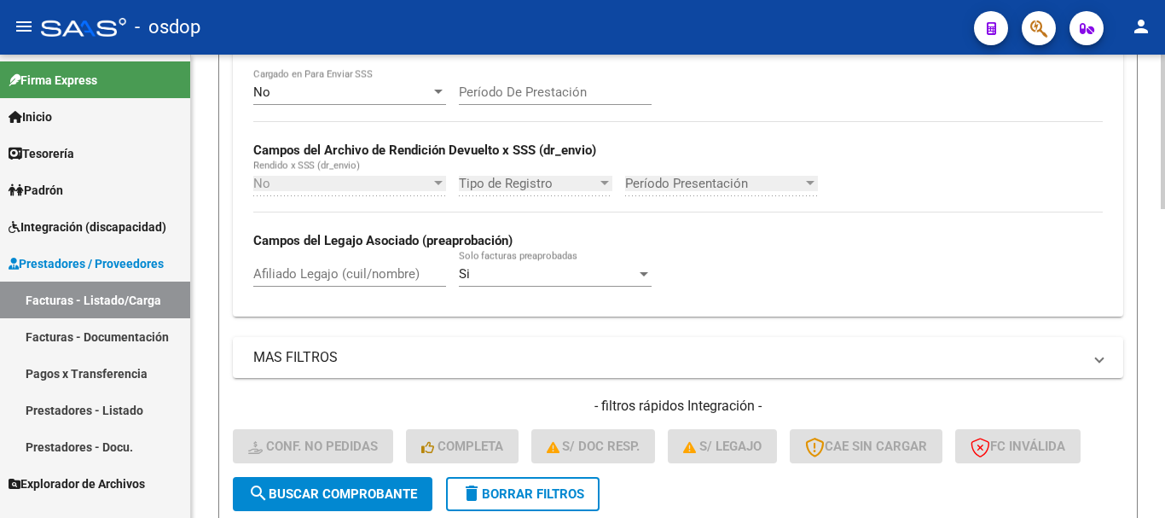
click at [325, 278] on input "Afiliado Legajo (cuil/nombre)" at bounding box center [349, 273] width 193 height 15
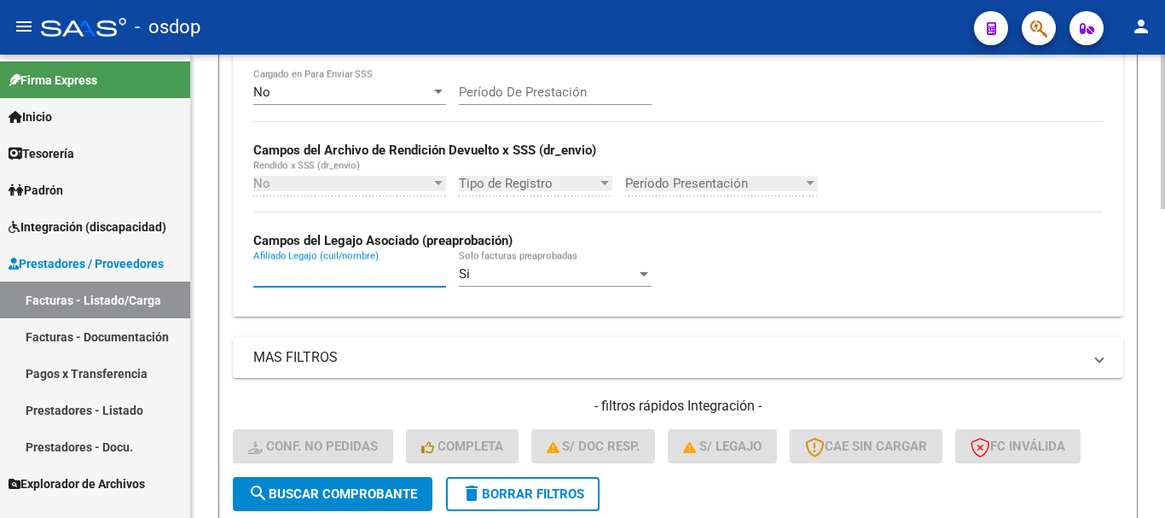
paste input "20565988450"
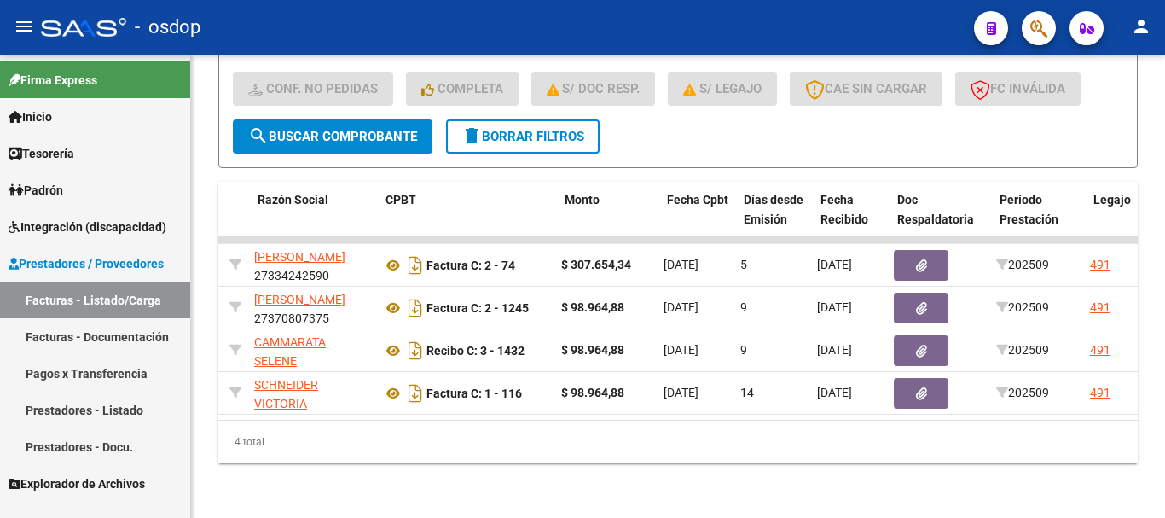
scroll to position [0, 0]
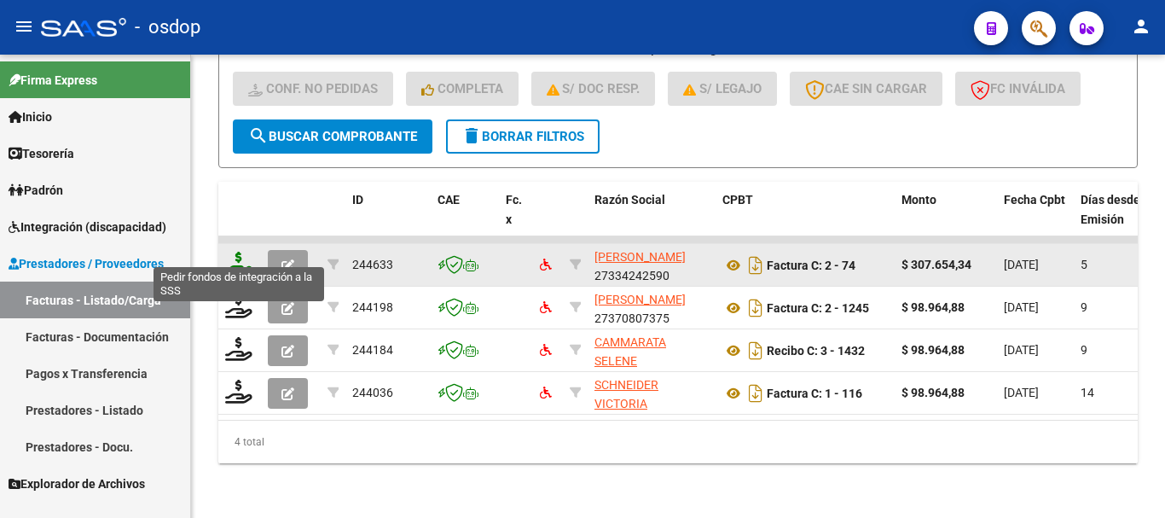
type input "20565988450"
click at [226, 252] on icon at bounding box center [238, 264] width 27 height 24
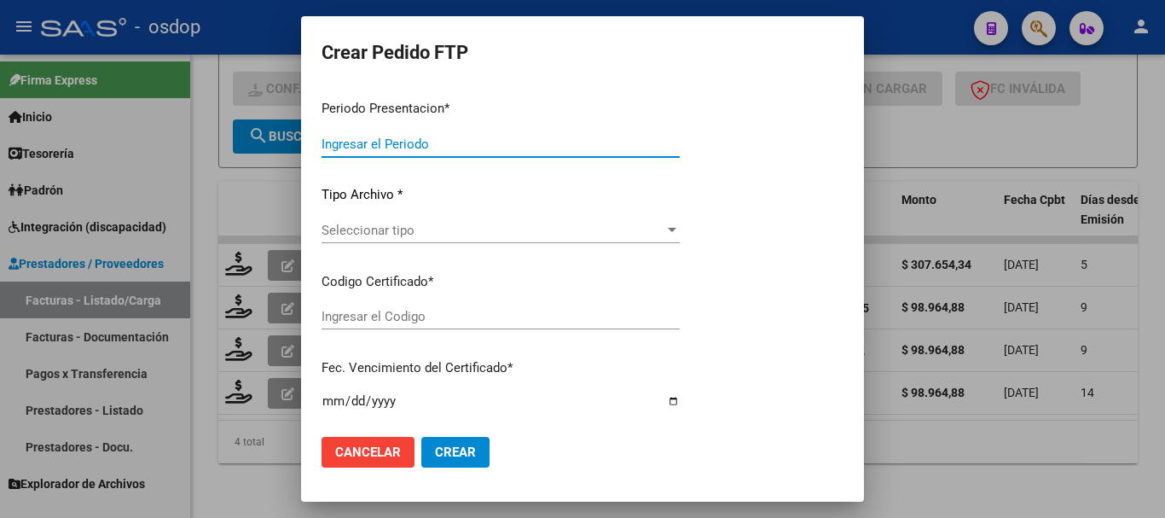
type input "202509"
type input "$ 307.654,34"
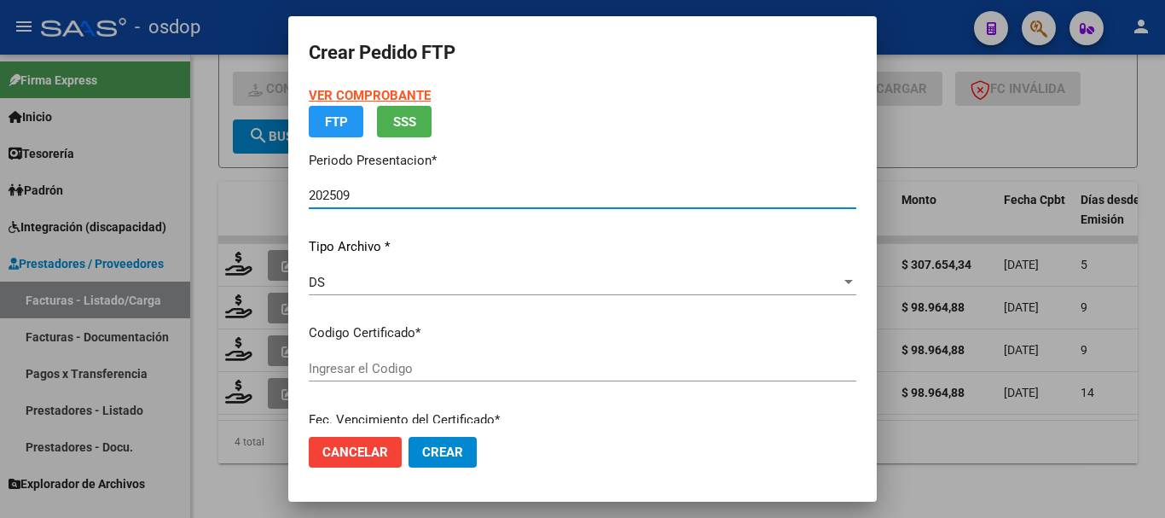
type input "5797131859"
type input "2026-12-07"
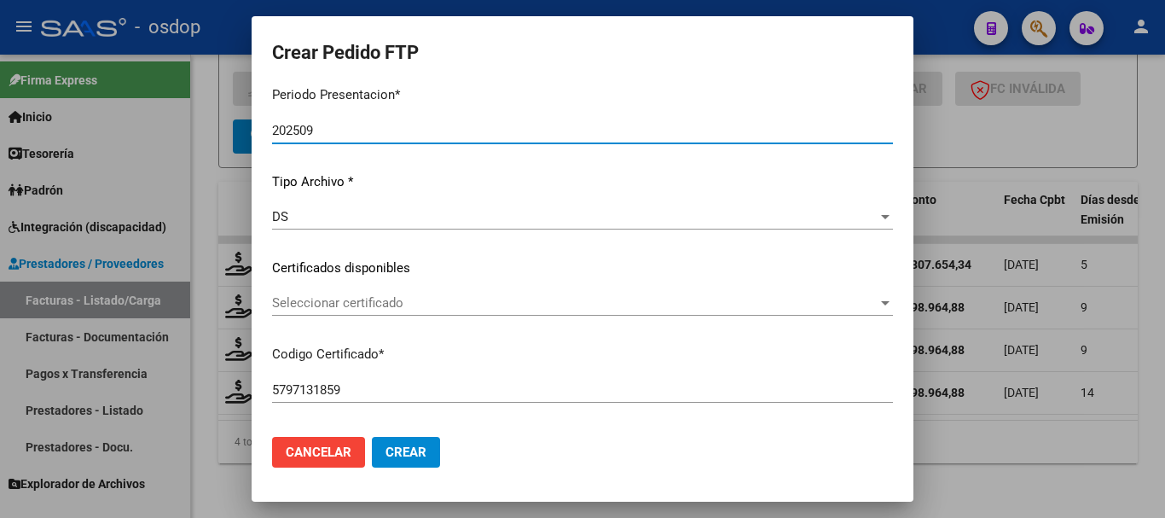
scroll to position [171, 0]
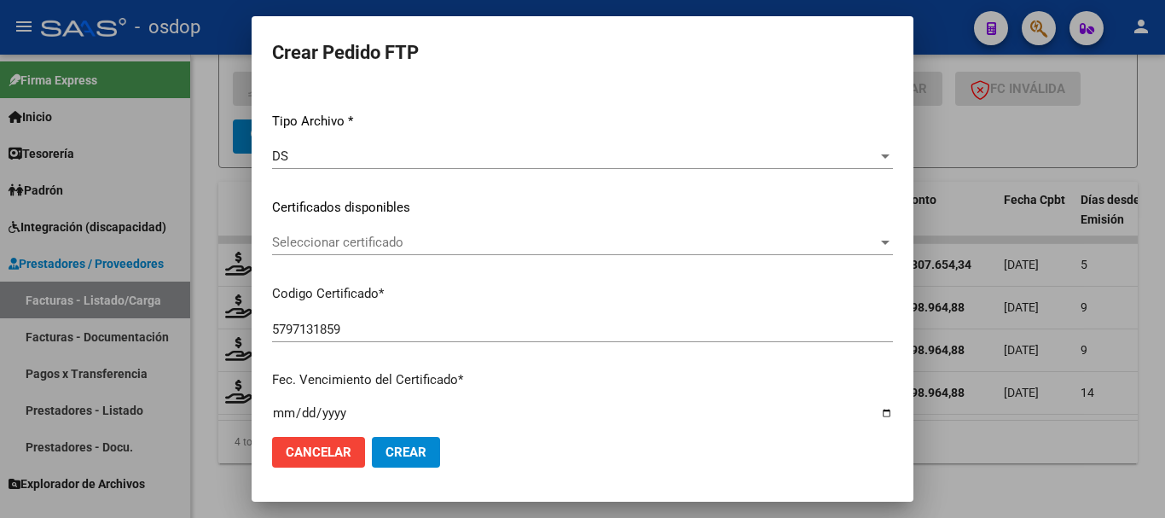
click at [663, 253] on div "Seleccionar certificado Seleccionar certificado" at bounding box center [582, 243] width 621 height 26
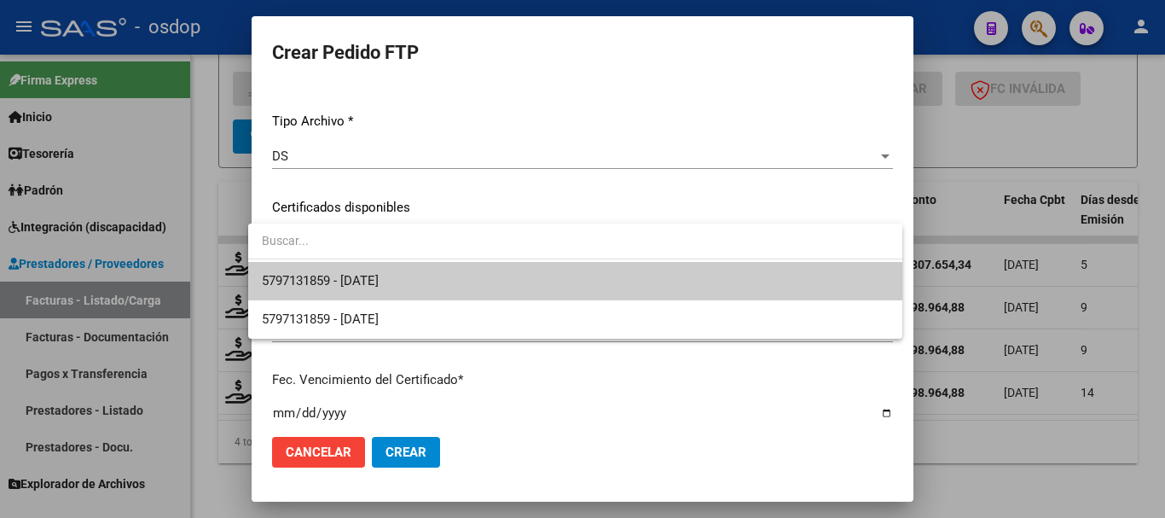
click at [663, 294] on span "5797131859 - 2026-12-07" at bounding box center [575, 281] width 627 height 38
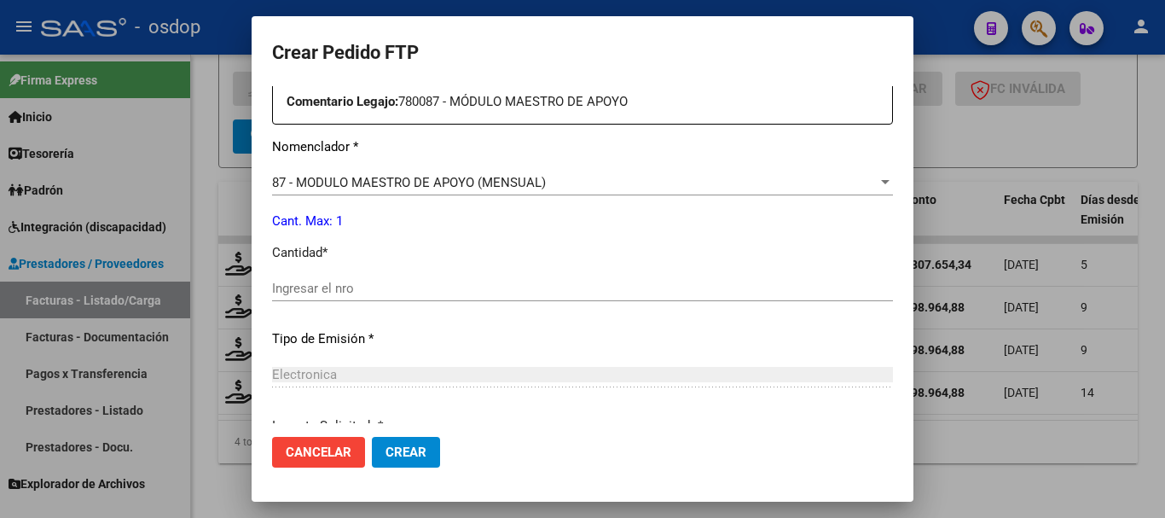
scroll to position [683, 0]
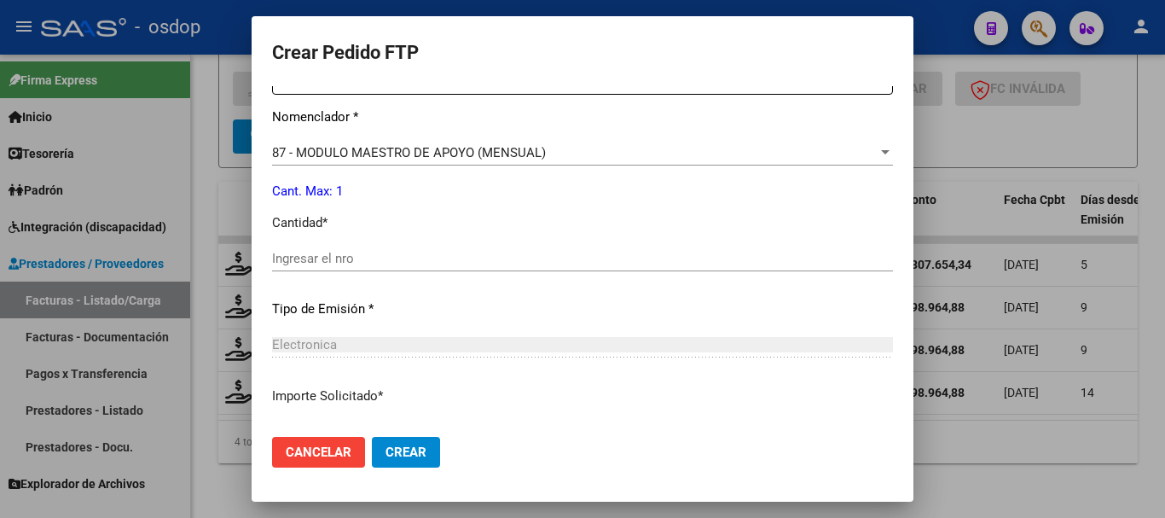
click at [362, 230] on div "Periodo Prestacion * 202509 Ingresar el Periodo Prestacion Comentario Legajo: 7…" at bounding box center [582, 254] width 621 height 584
click at [356, 251] on input "Ingresar el nro" at bounding box center [582, 258] width 621 height 15
type input "1"
click at [400, 450] on span "Crear" at bounding box center [406, 452] width 41 height 15
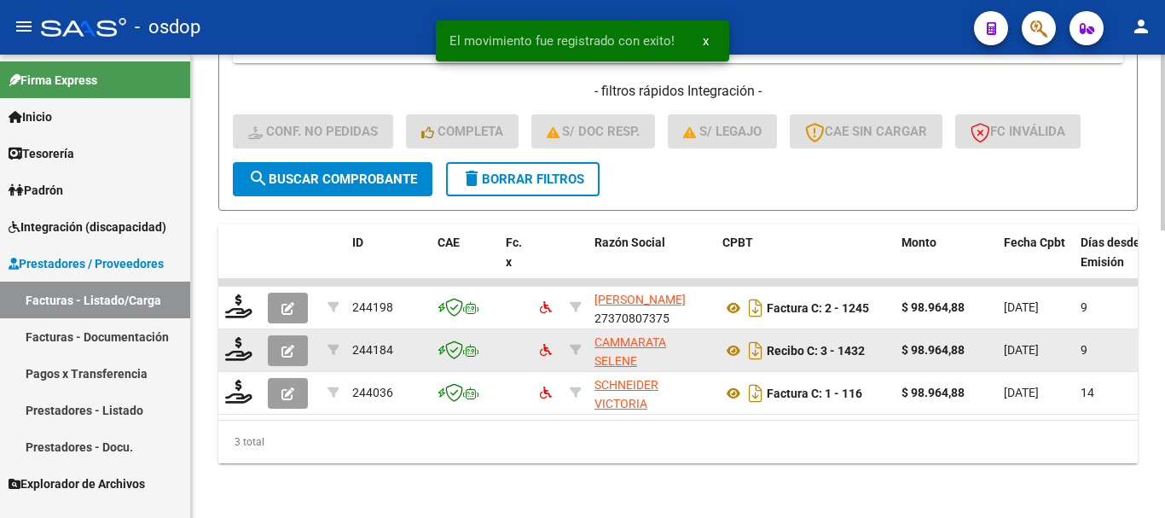
scroll to position [757, 0]
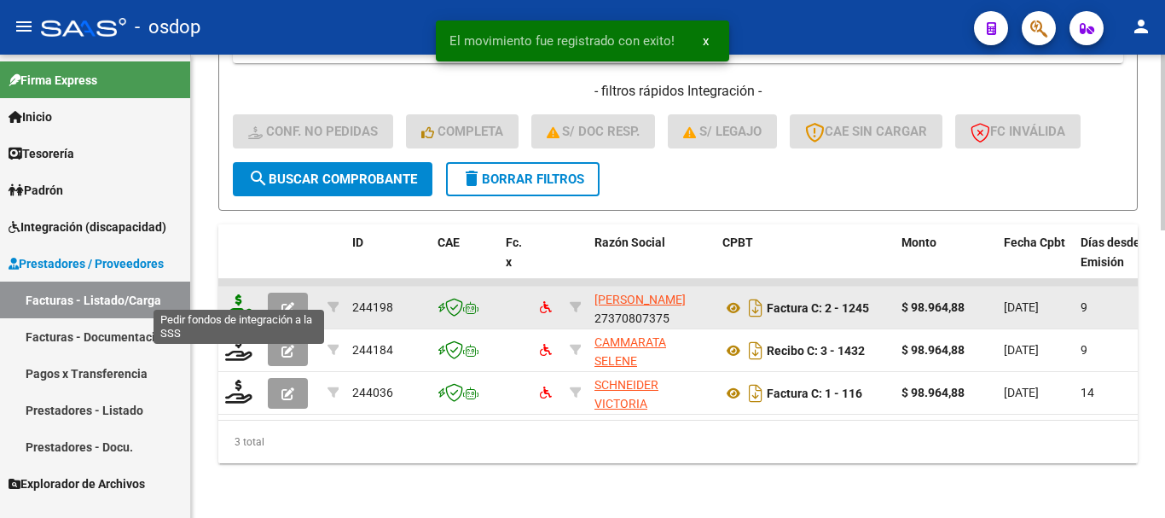
click at [237, 294] on icon at bounding box center [238, 306] width 27 height 24
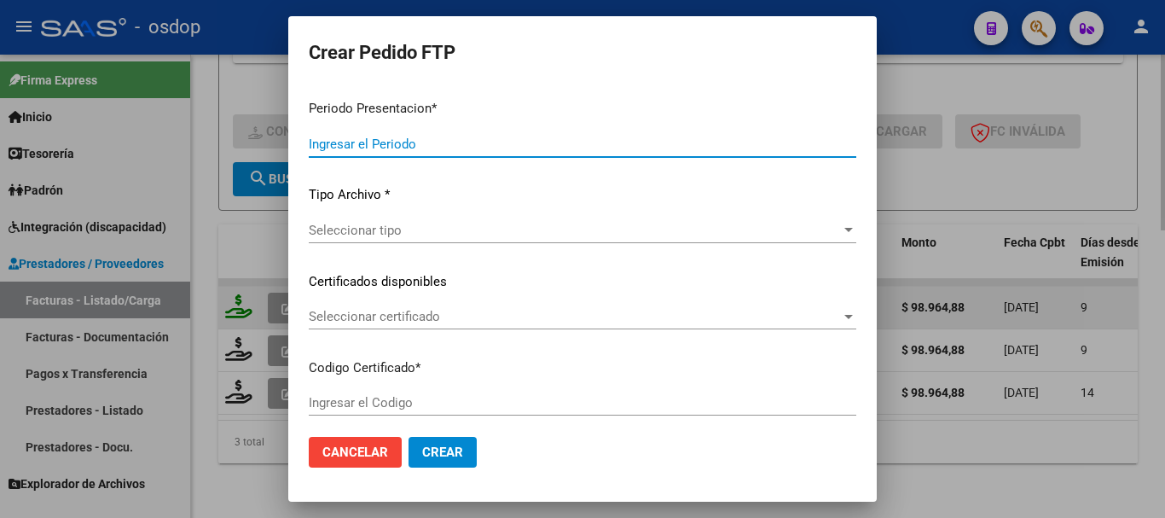
type input "202509"
type input "$ 98.964,88"
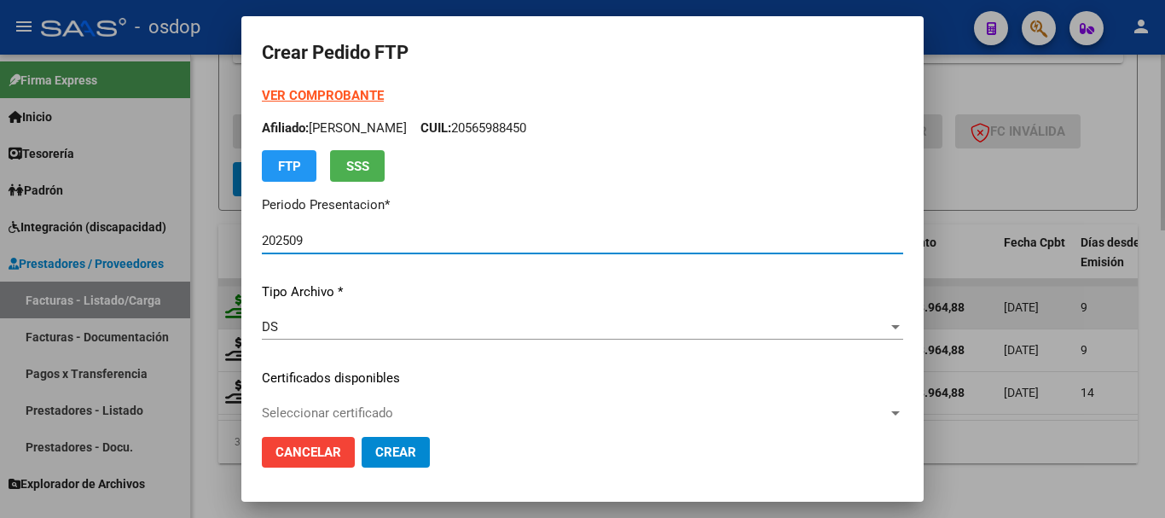
type input "5797131859"
type input "2026-12-07"
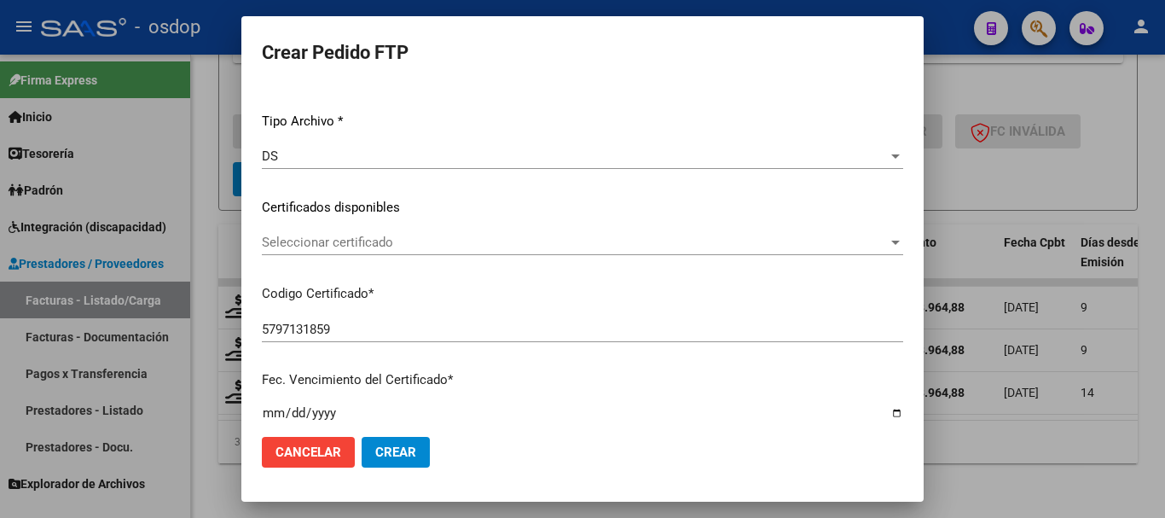
scroll to position [256, 0]
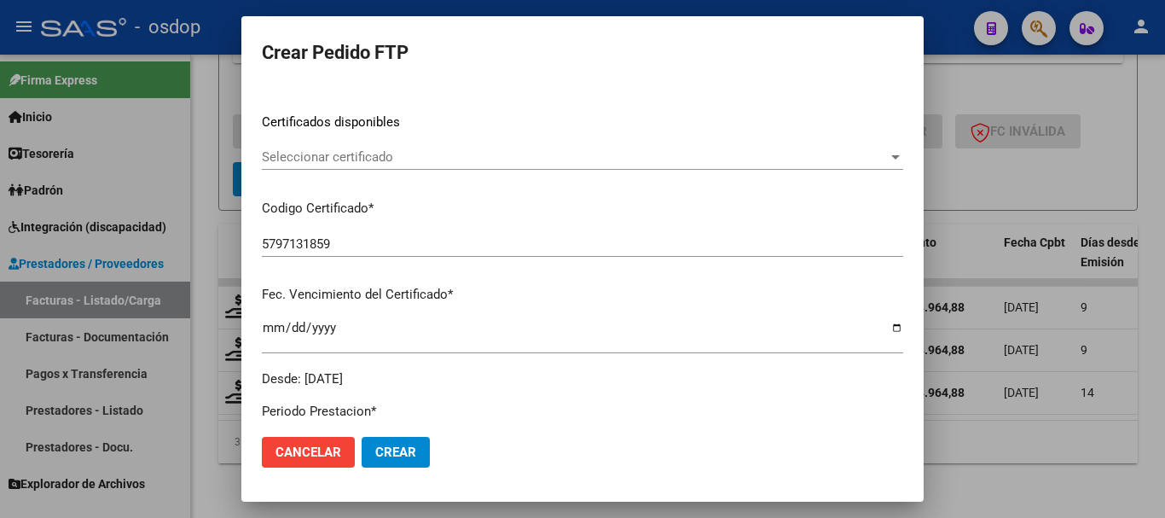
click at [360, 160] on span "Seleccionar certificado" at bounding box center [575, 156] width 626 height 15
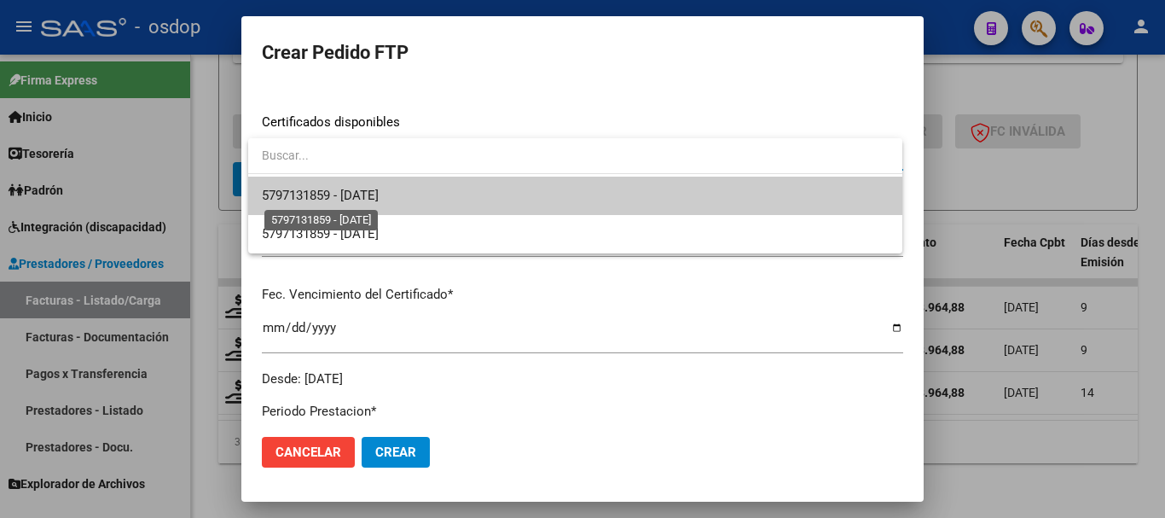
click at [361, 202] on span "5797131859 - 2026-12-07" at bounding box center [320, 195] width 117 height 15
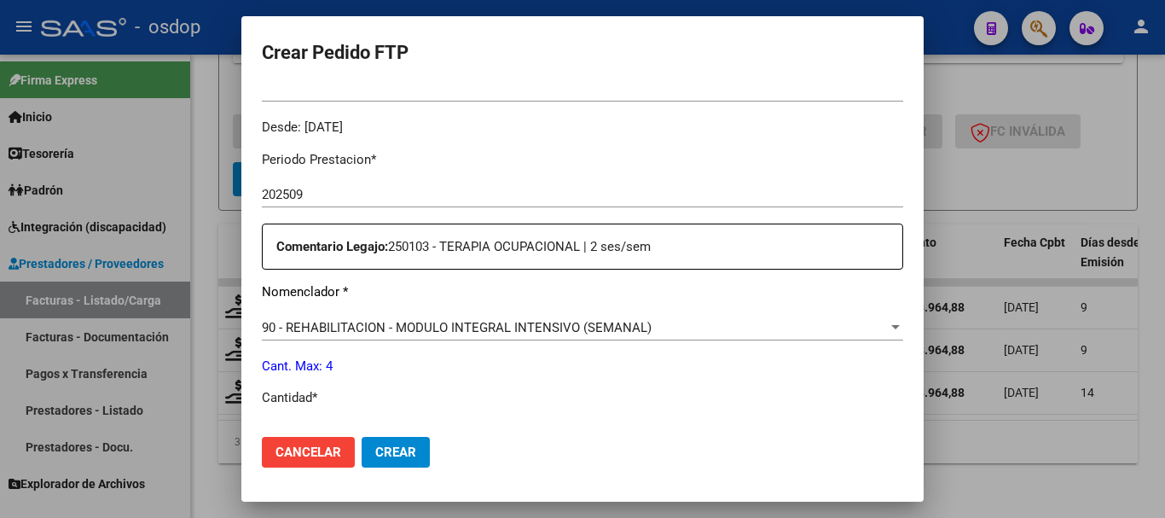
scroll to position [512, 0]
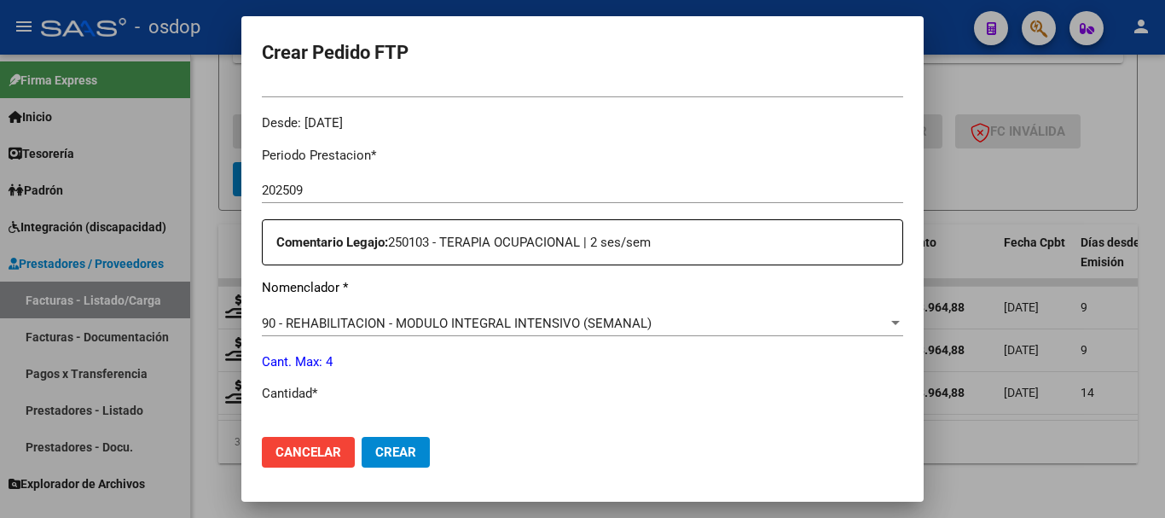
click at [373, 316] on span "90 - REHABILITACION - MODULO INTEGRAL INTENSIVO (SEMANAL)" at bounding box center [457, 323] width 390 height 15
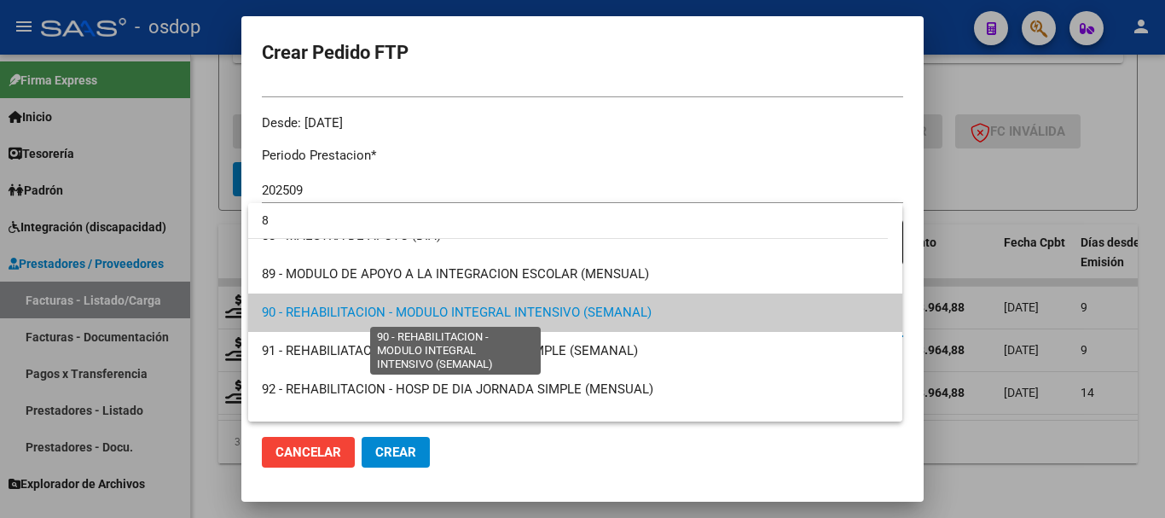
scroll to position [0, 0]
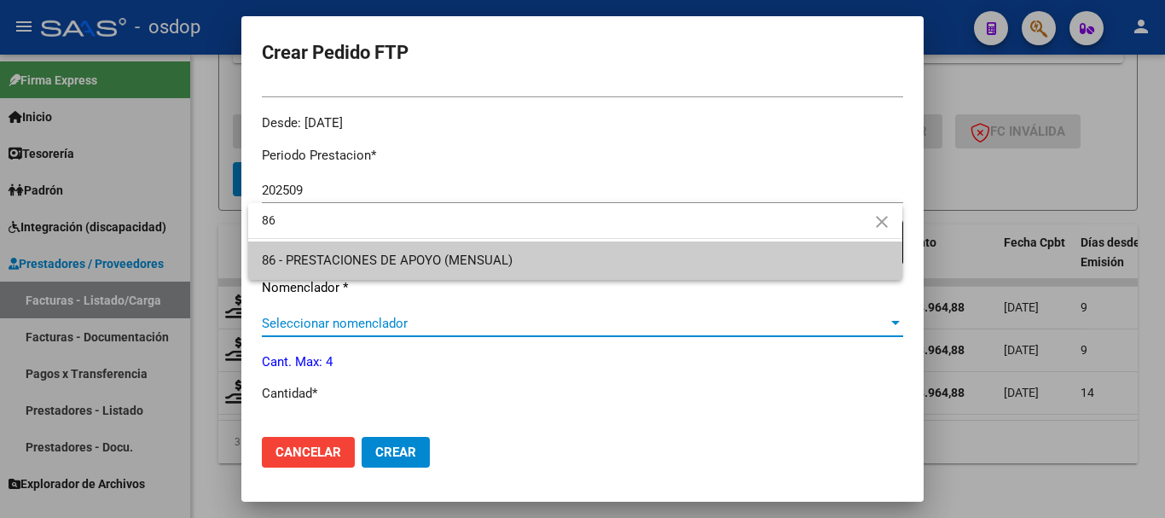
type input "86"
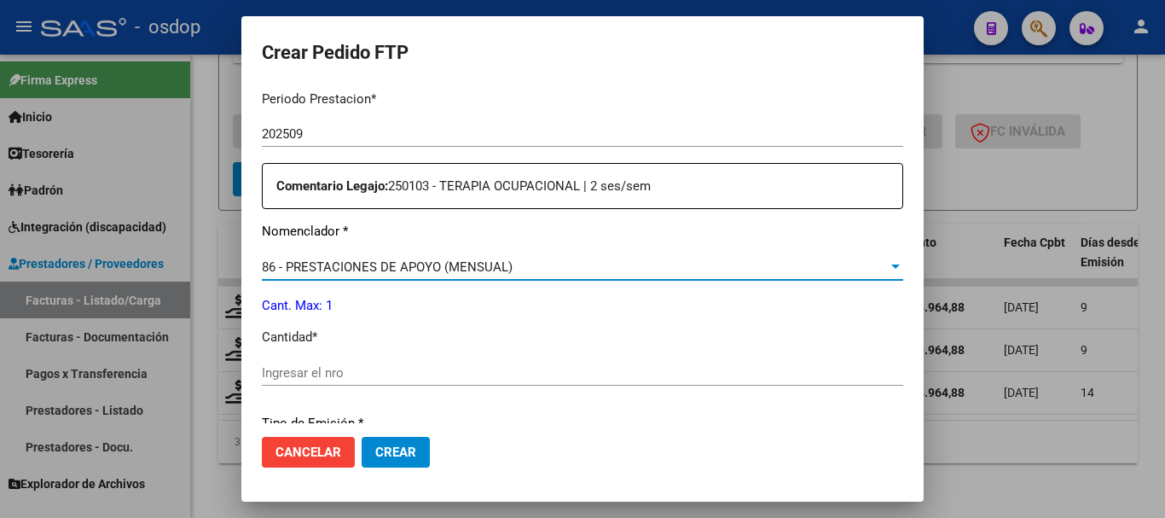
scroll to position [597, 0]
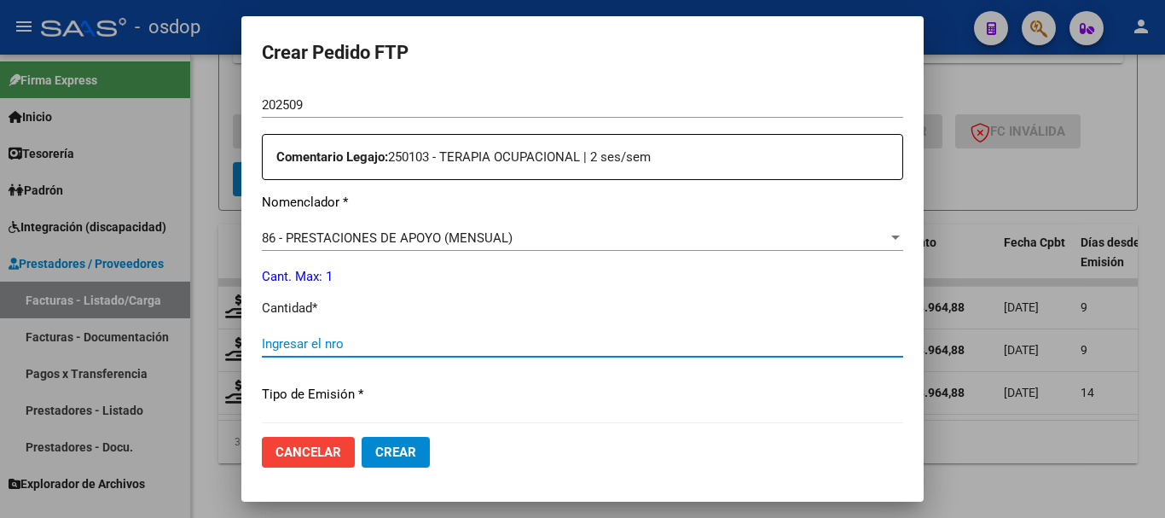
click at [309, 336] on input "Ingresar el nro" at bounding box center [583, 343] width 642 height 15
type input "1"
click at [362, 437] on button "Crear" at bounding box center [396, 452] width 68 height 31
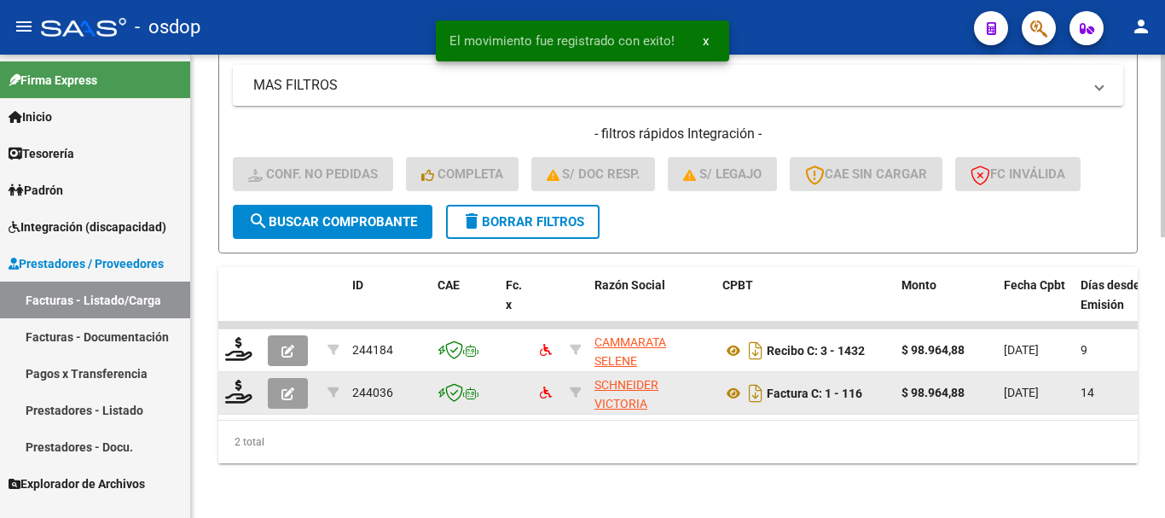
scroll to position [714, 0]
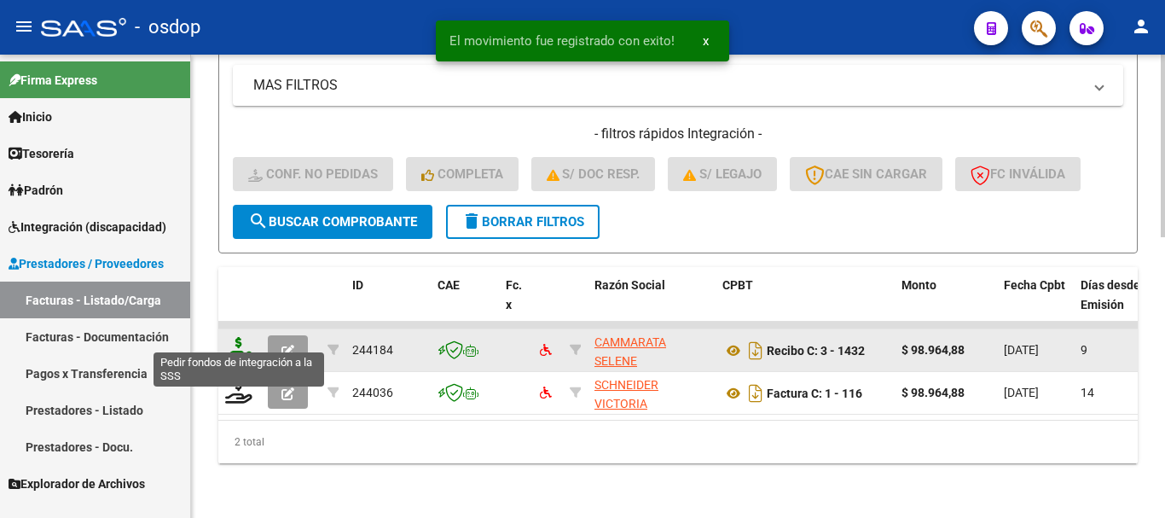
click at [235, 340] on icon at bounding box center [238, 349] width 27 height 24
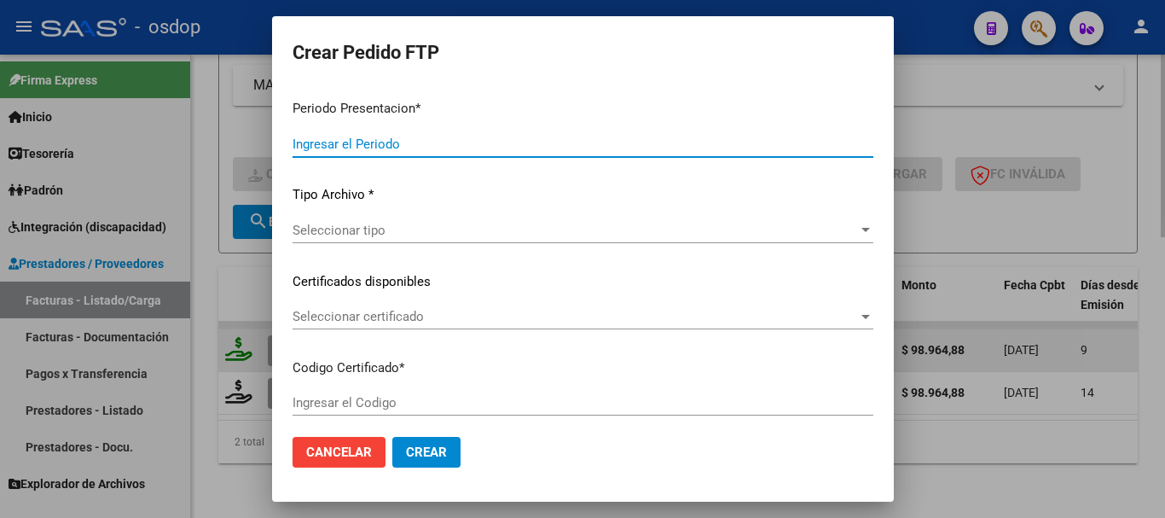
type input "202509"
type input "$ 98.964,88"
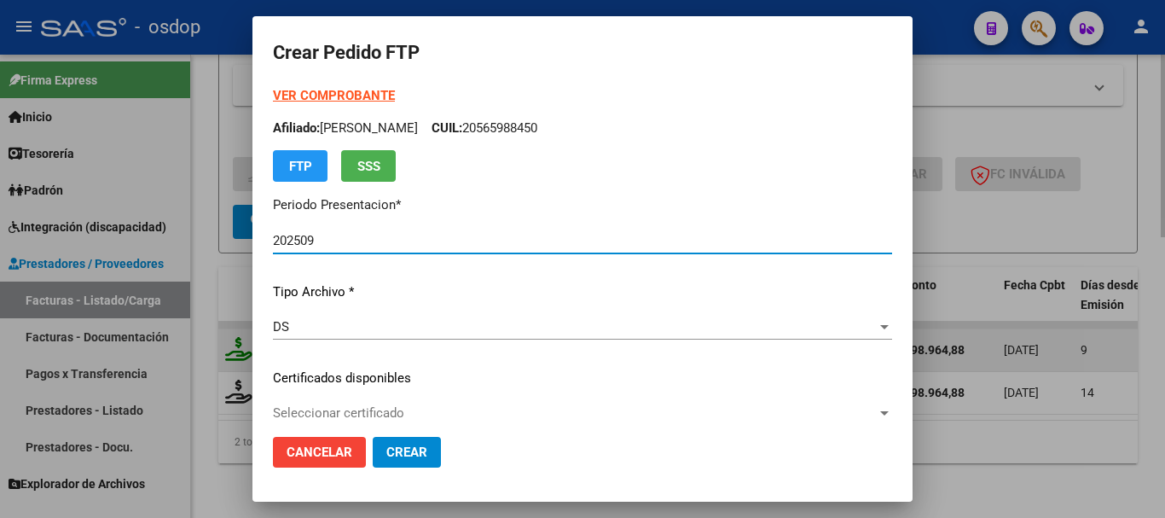
type input "5797131859"
type input "2026-12-07"
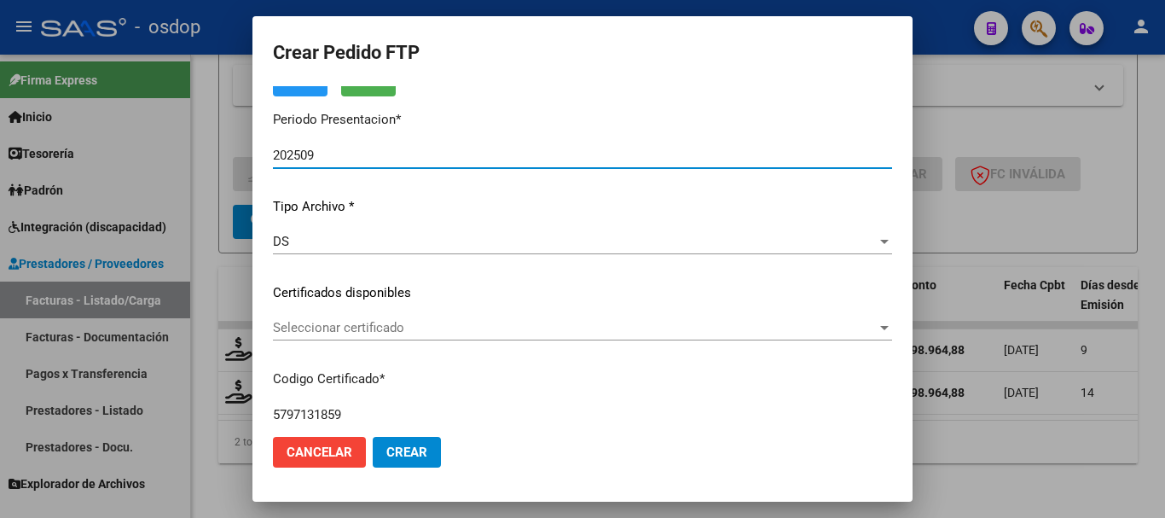
scroll to position [171, 0]
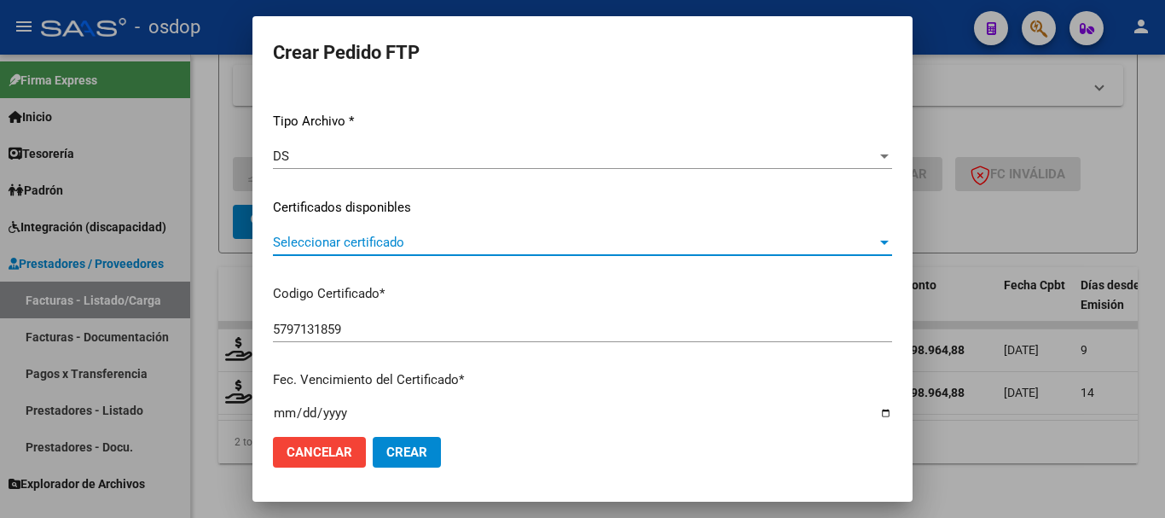
click at [323, 247] on span "Seleccionar certificado" at bounding box center [575, 242] width 604 height 15
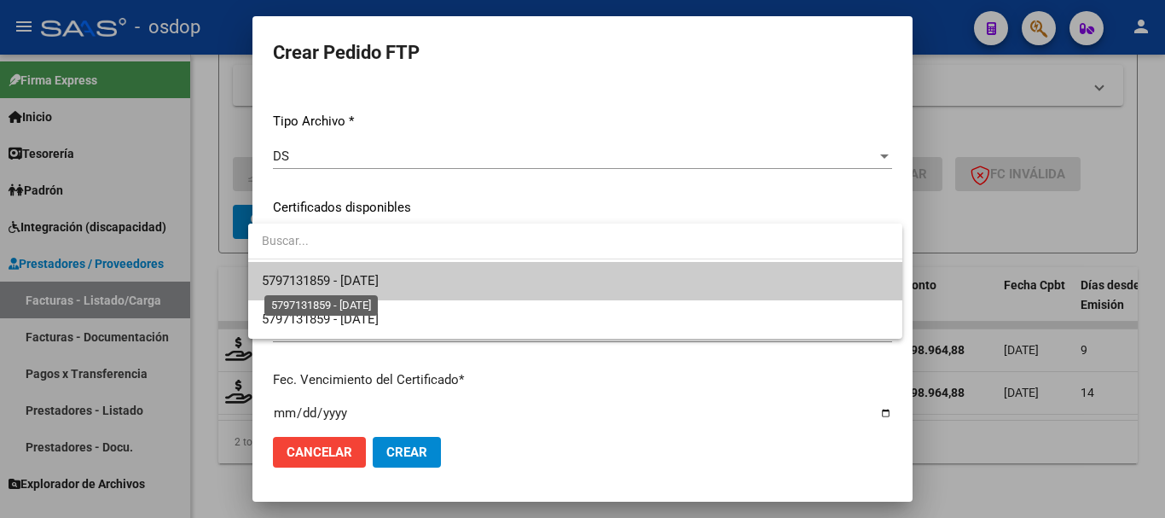
click at [325, 276] on span "5797131859 - 2026-12-07" at bounding box center [320, 280] width 117 height 15
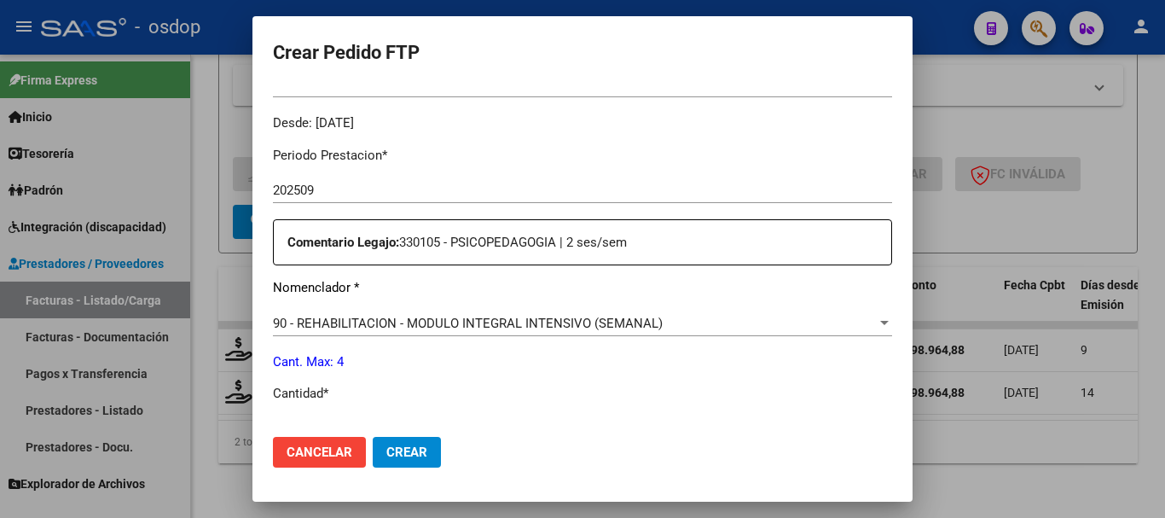
scroll to position [597, 0]
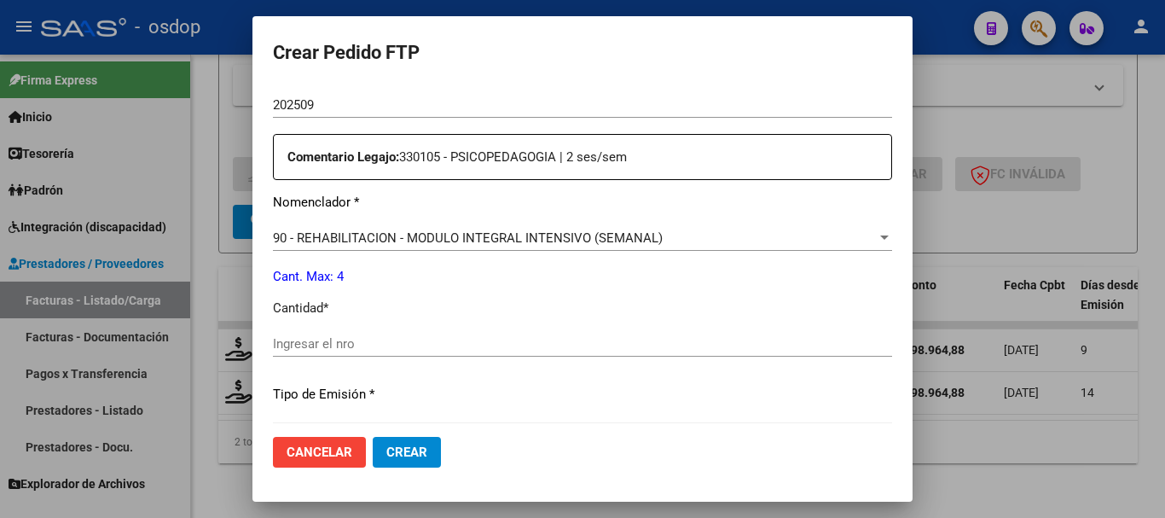
click at [370, 225] on div "90 - REHABILITACION - MODULO INTEGRAL INTENSIVO (SEMANAL) Seleccionar nomenclad…" at bounding box center [582, 238] width 619 height 26
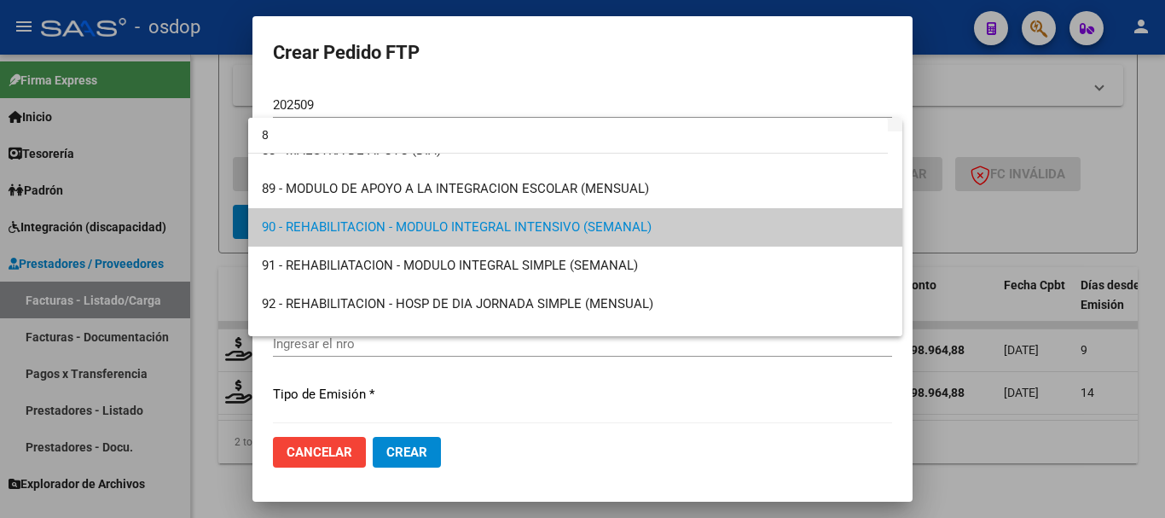
scroll to position [0, 0]
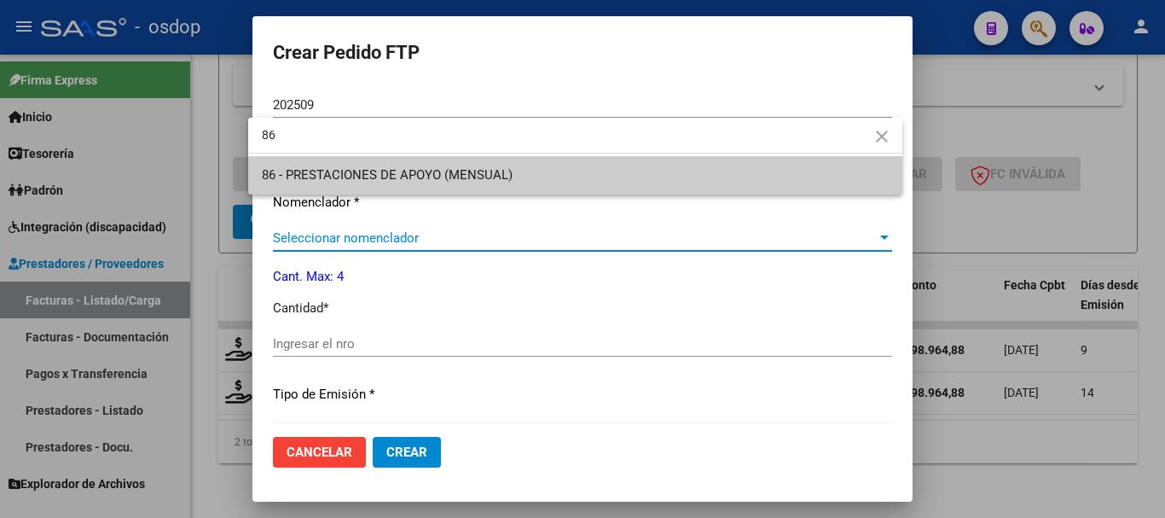
type input "86"
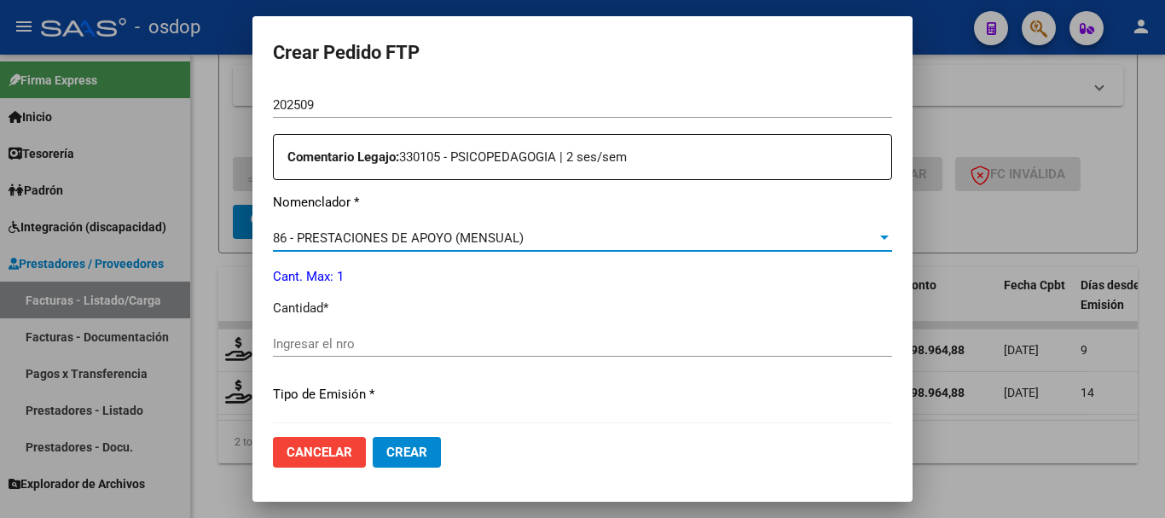
click at [376, 336] on input "Ingresar el nro" at bounding box center [582, 343] width 619 height 15
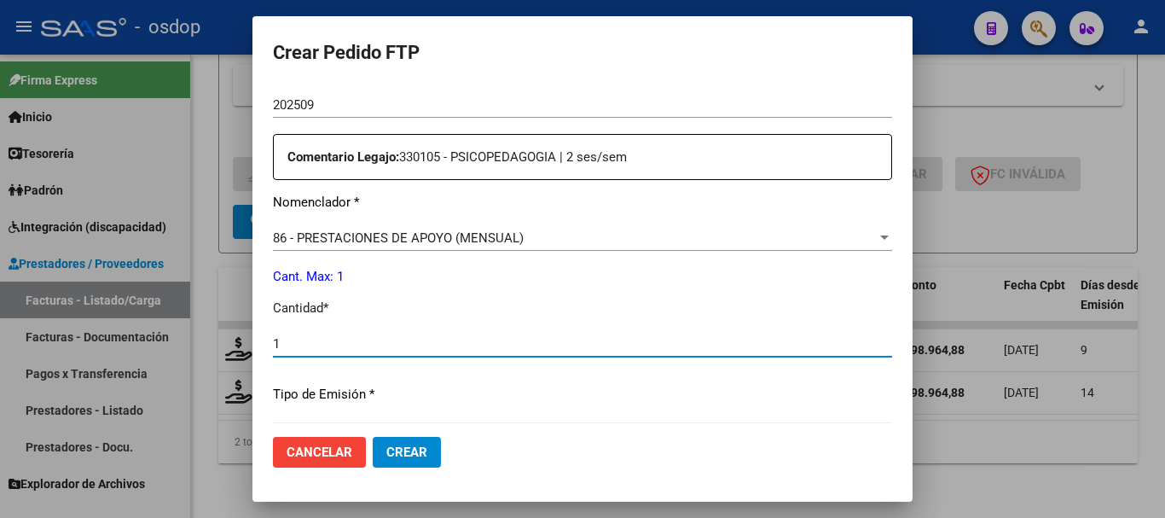
type input "1"
click at [373, 437] on button "Crear" at bounding box center [407, 452] width 68 height 31
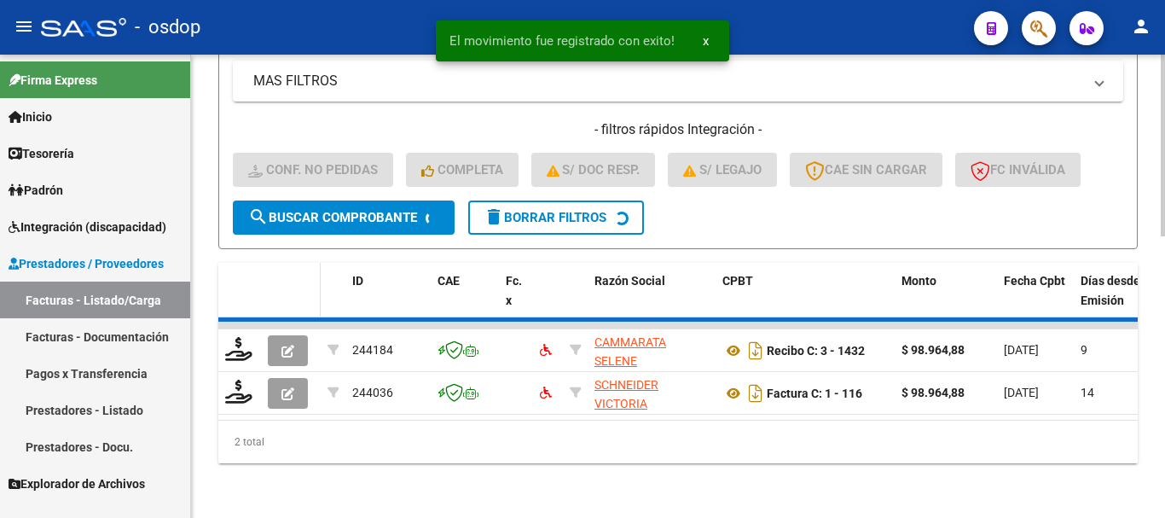
scroll to position [671, 0]
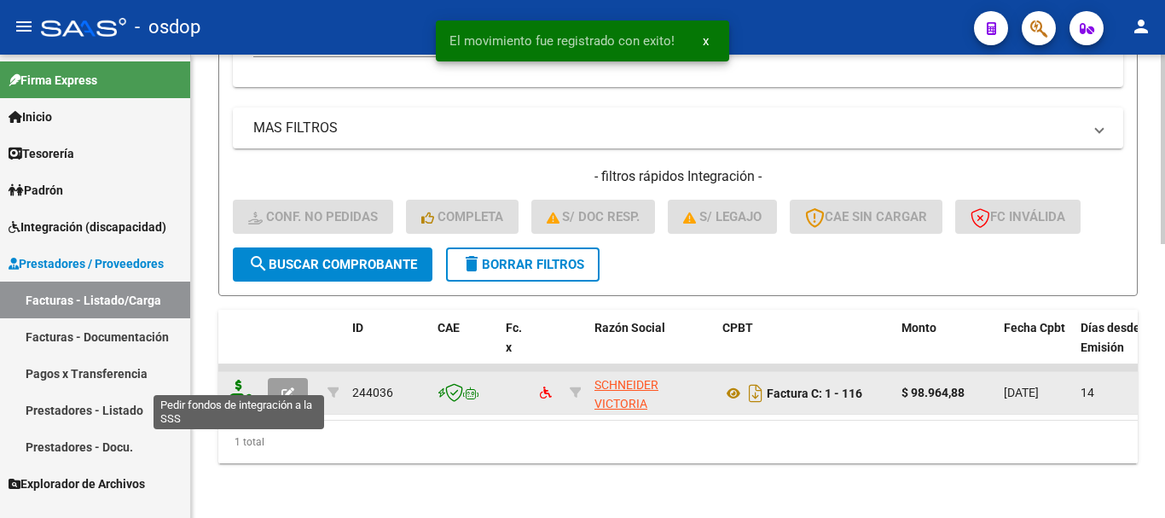
click at [228, 387] on icon at bounding box center [238, 392] width 27 height 24
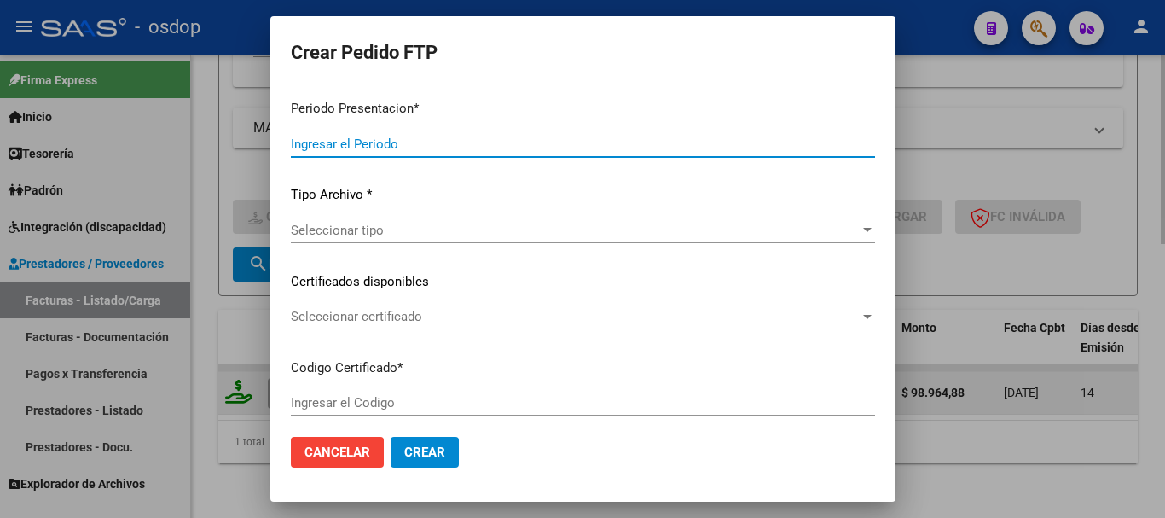
type input "202509"
type input "$ 98.964,88"
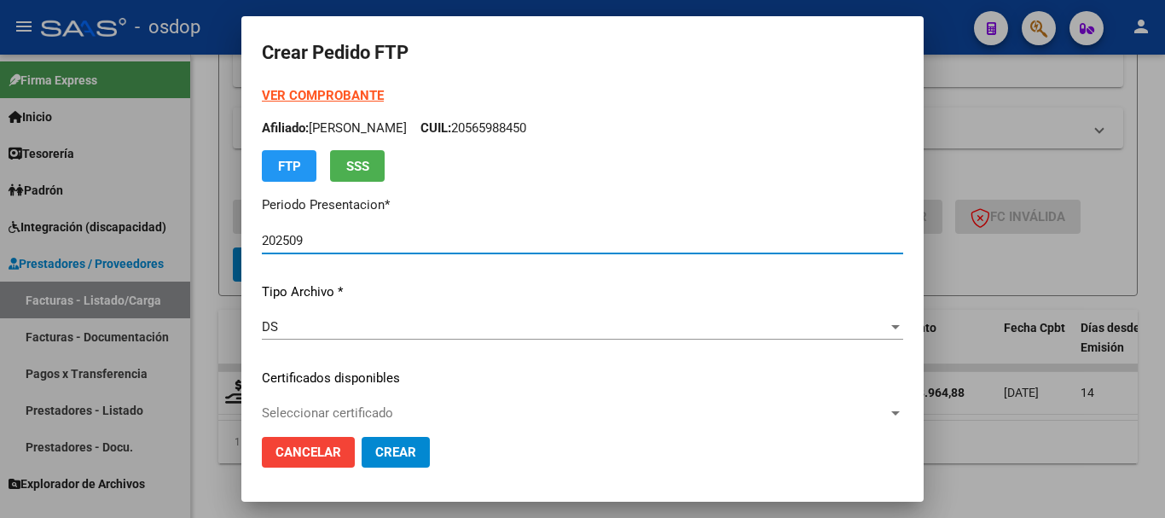
type input "5797131859"
type input "2026-12-07"
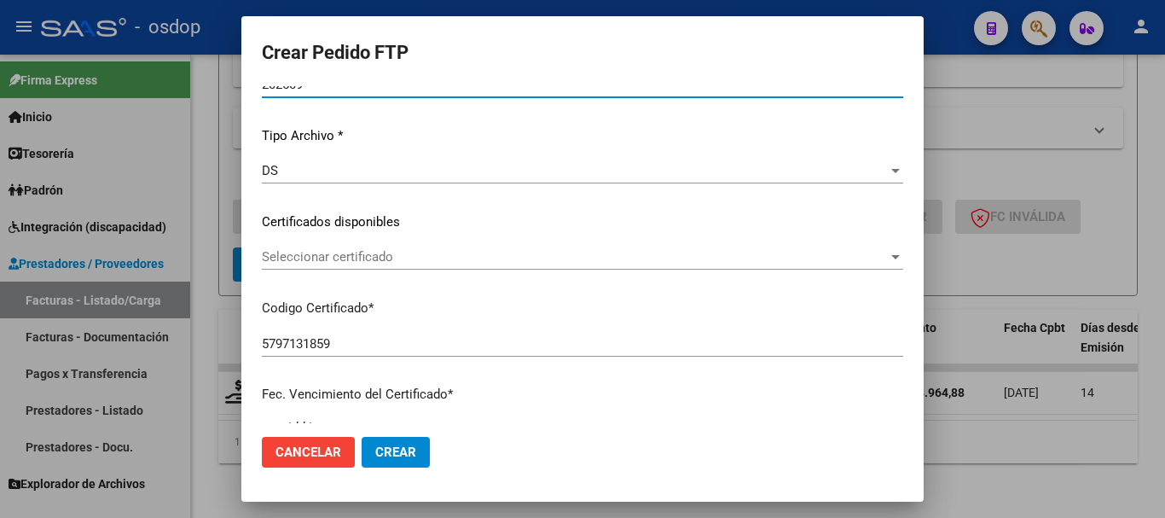
scroll to position [171, 0]
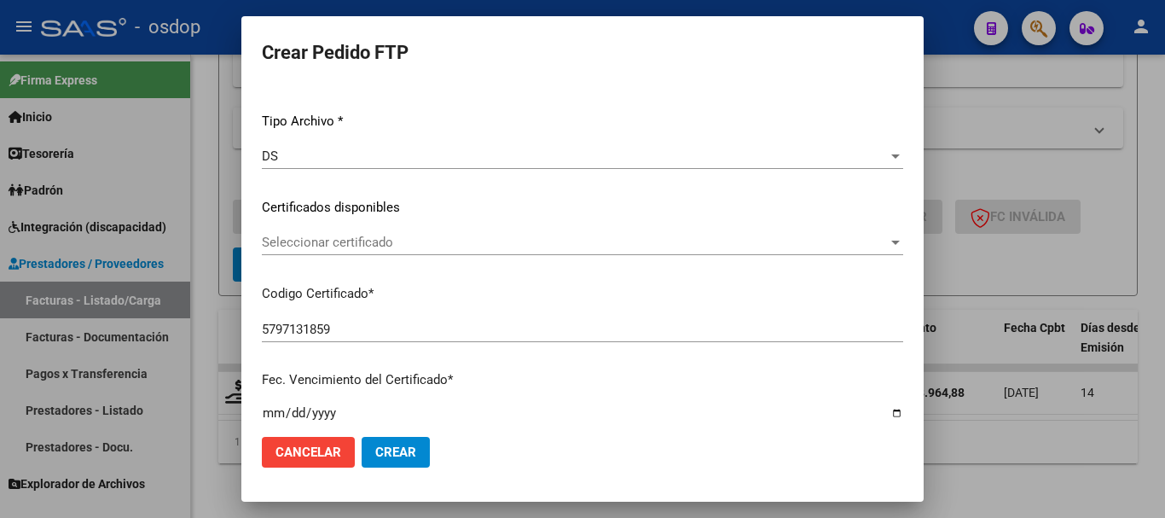
click at [332, 250] on span "Seleccionar certificado" at bounding box center [575, 242] width 626 height 15
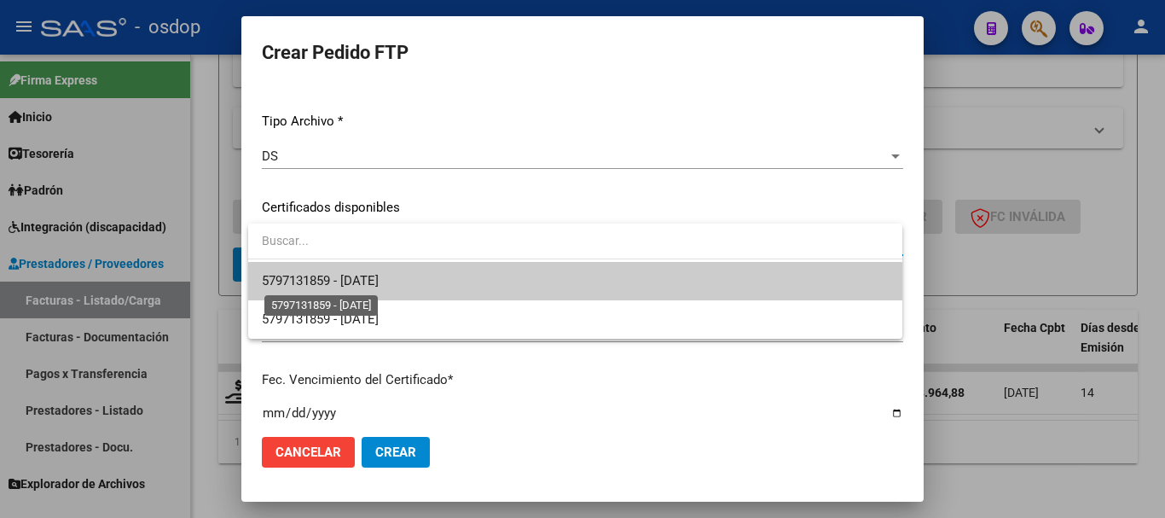
click at [342, 281] on span "5797131859 - 2026-12-07" at bounding box center [320, 280] width 117 height 15
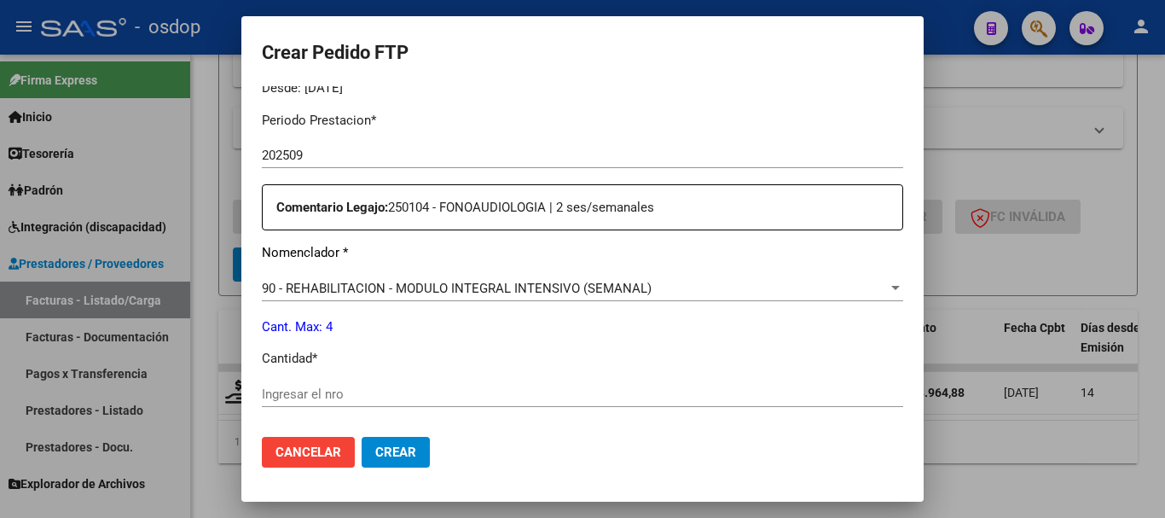
scroll to position [597, 0]
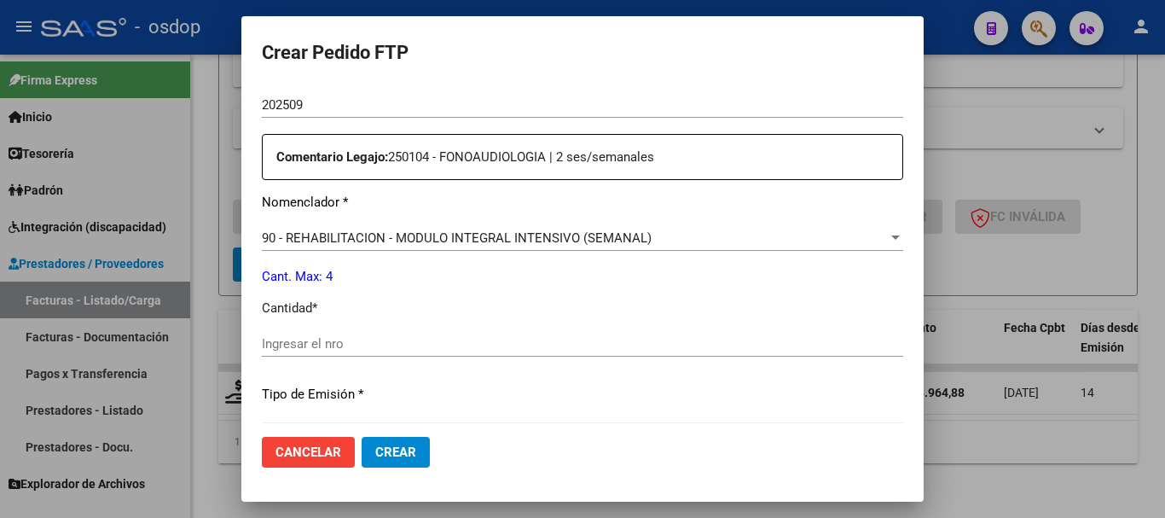
click at [369, 233] on span "90 - REHABILITACION - MODULO INTEGRAL INTENSIVO (SEMANAL)" at bounding box center [457, 237] width 390 height 15
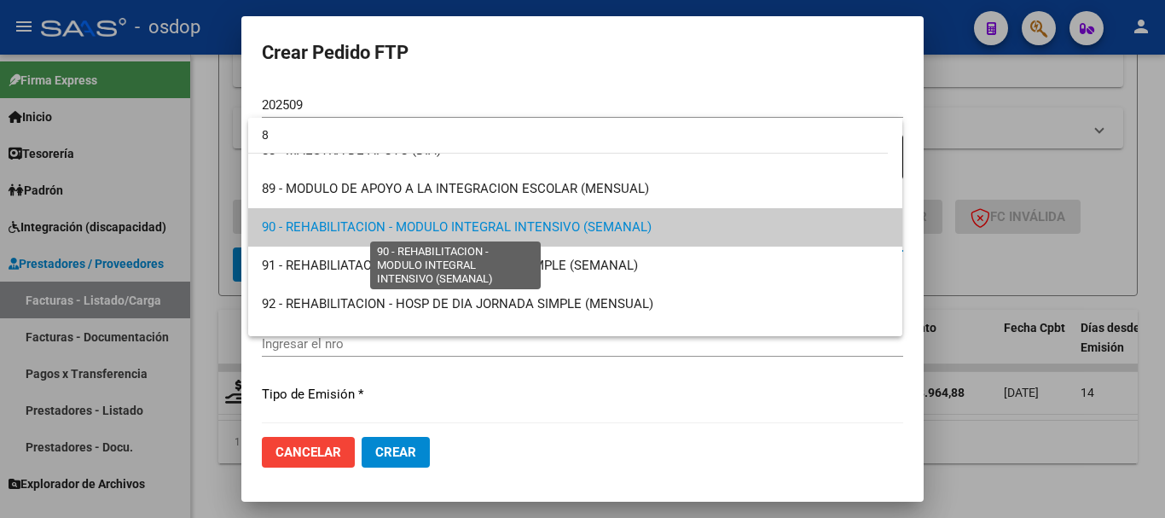
scroll to position [0, 0]
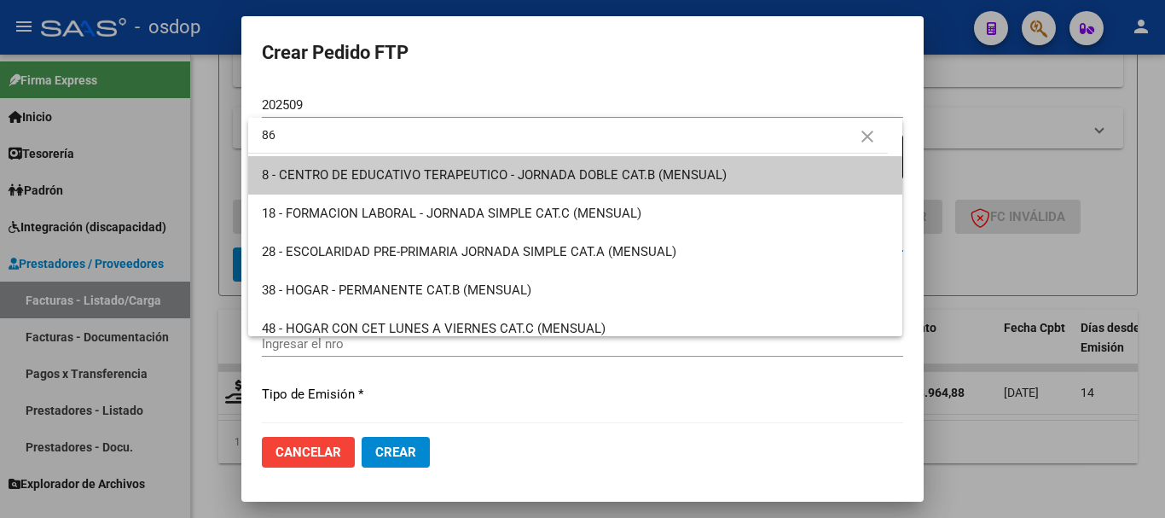
type input "86"
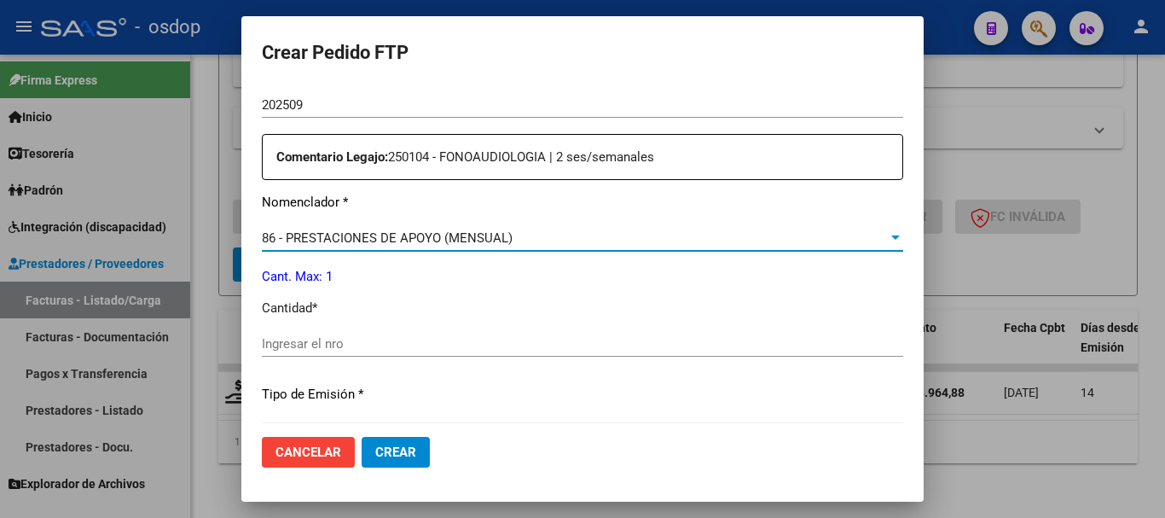
click at [358, 340] on input "Ingresar el nro" at bounding box center [583, 343] width 642 height 15
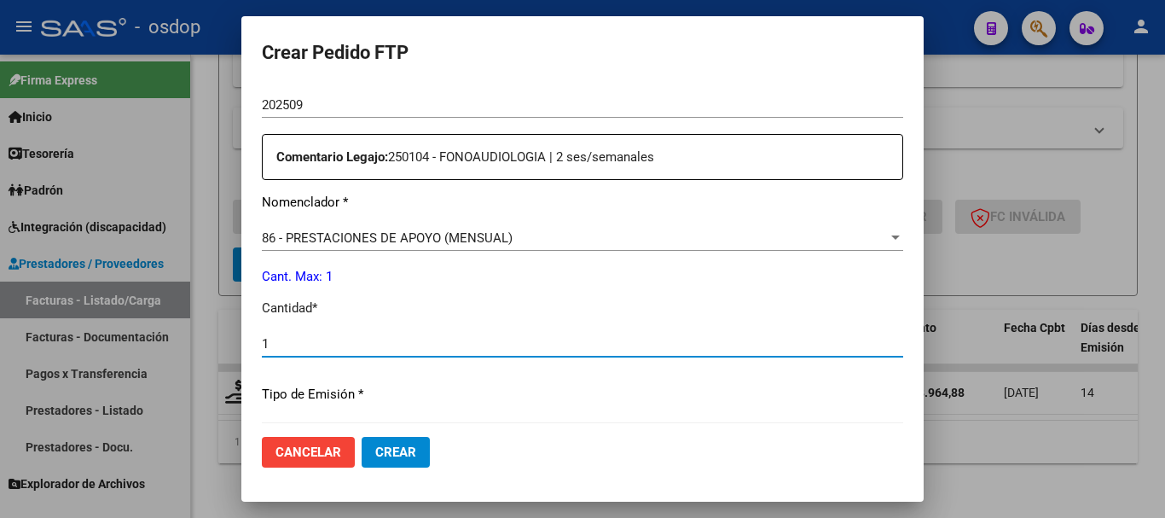
type input "1"
click at [362, 437] on button "Crear" at bounding box center [396, 452] width 68 height 31
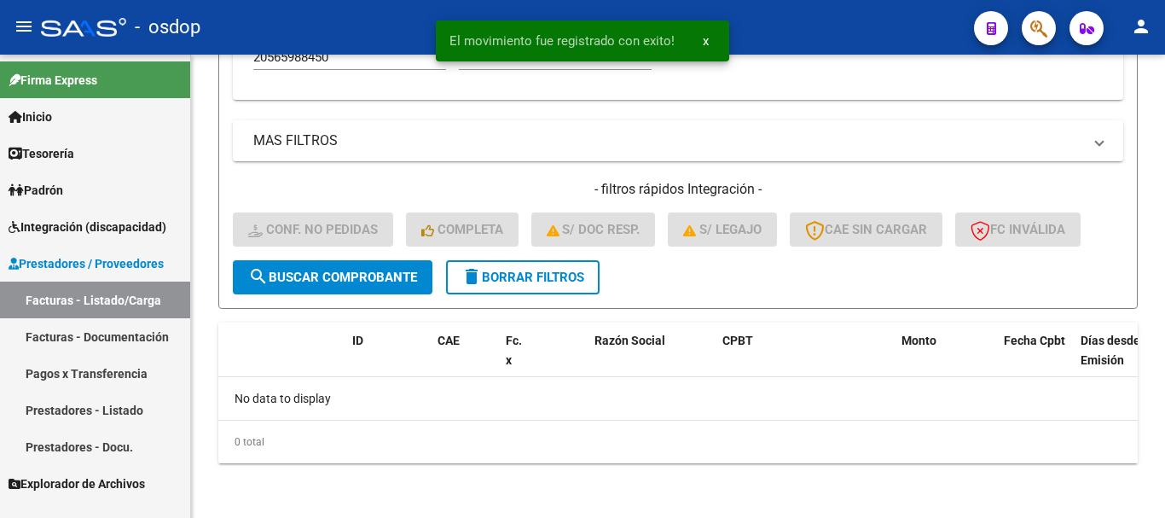
scroll to position [643, 0]
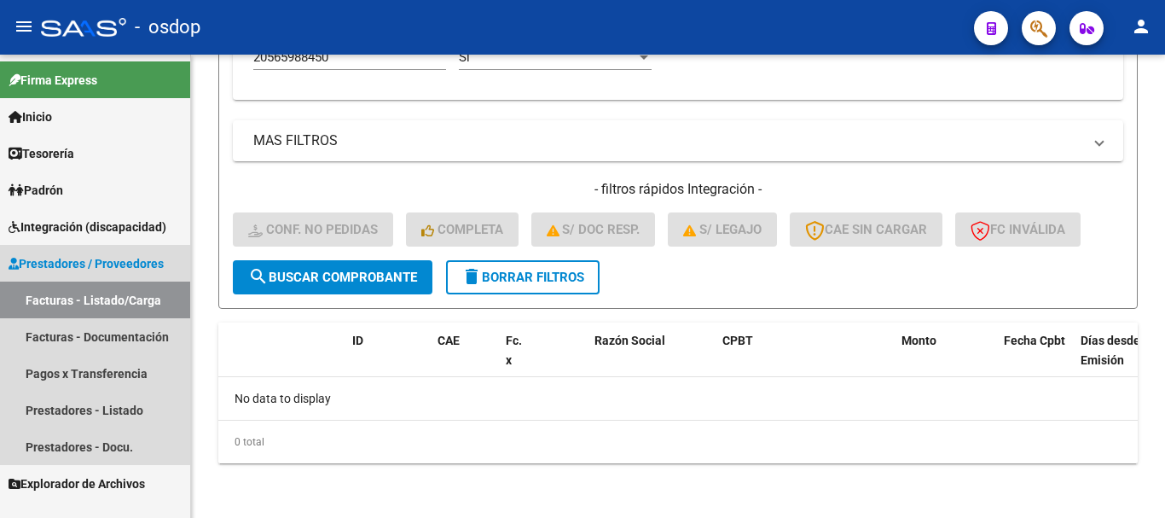
click at [148, 304] on link "Facturas - Listado/Carga" at bounding box center [95, 300] width 190 height 37
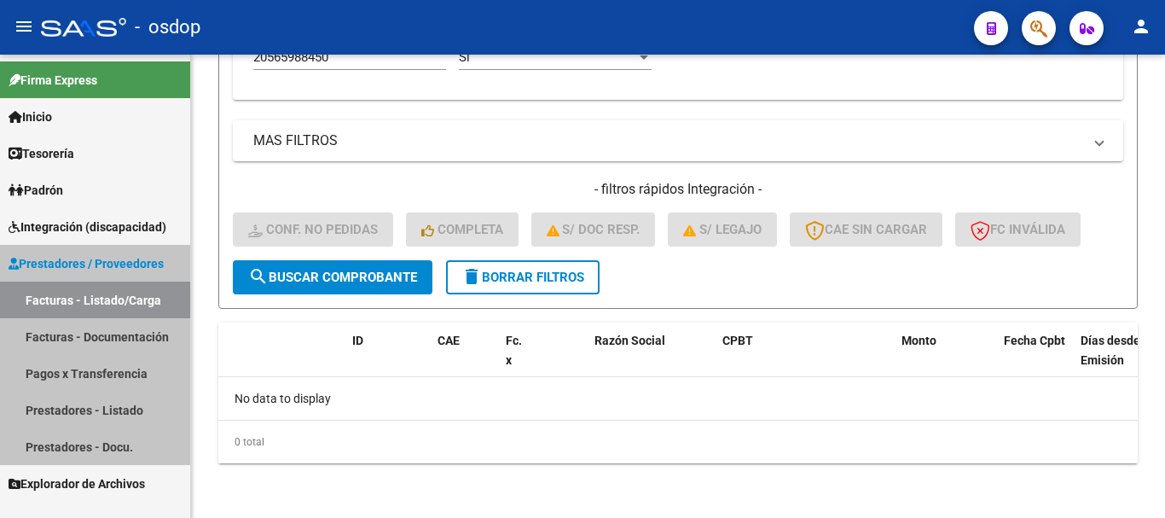
click at [148, 304] on link "Facturas - Listado/Carga" at bounding box center [95, 300] width 190 height 37
